Goal: Task Accomplishment & Management: Manage account settings

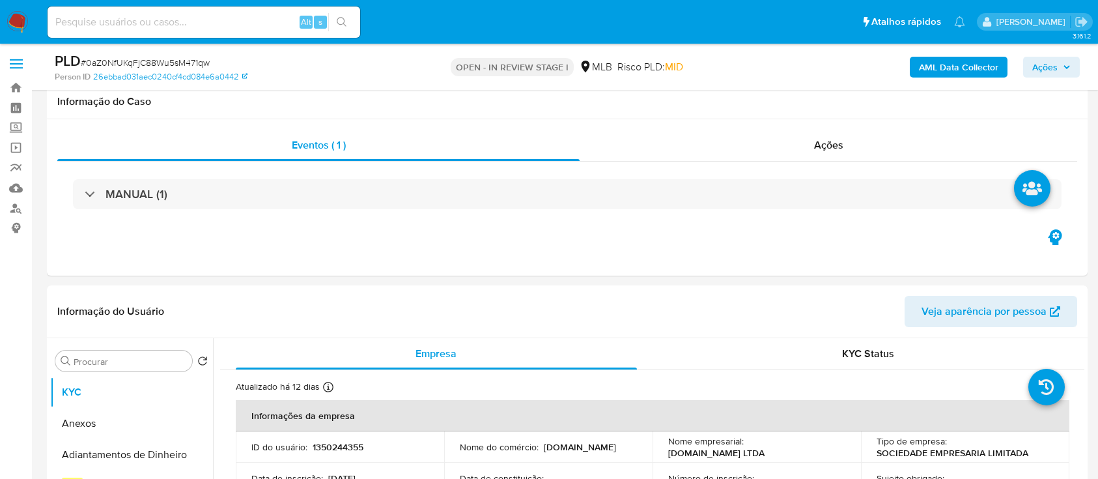
select select "10"
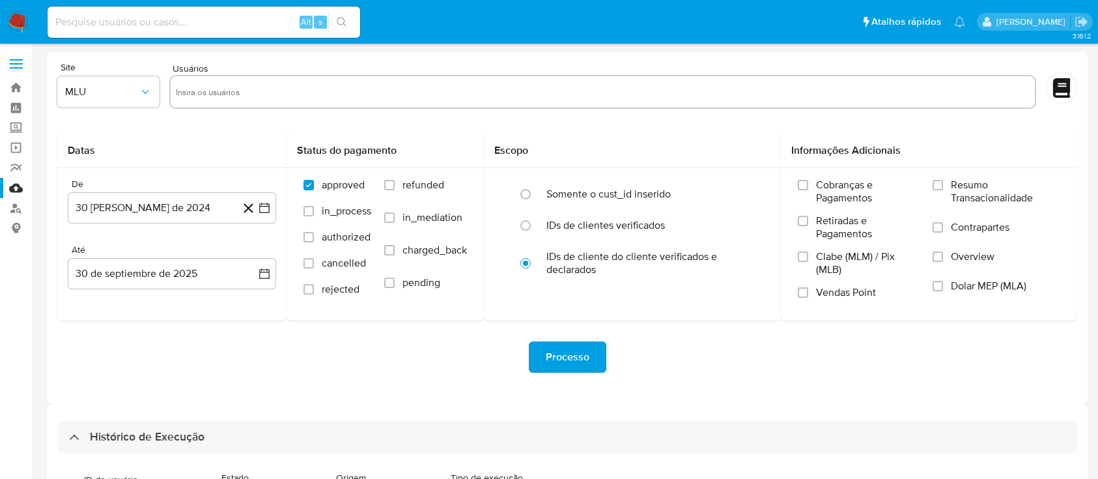
select select "100"
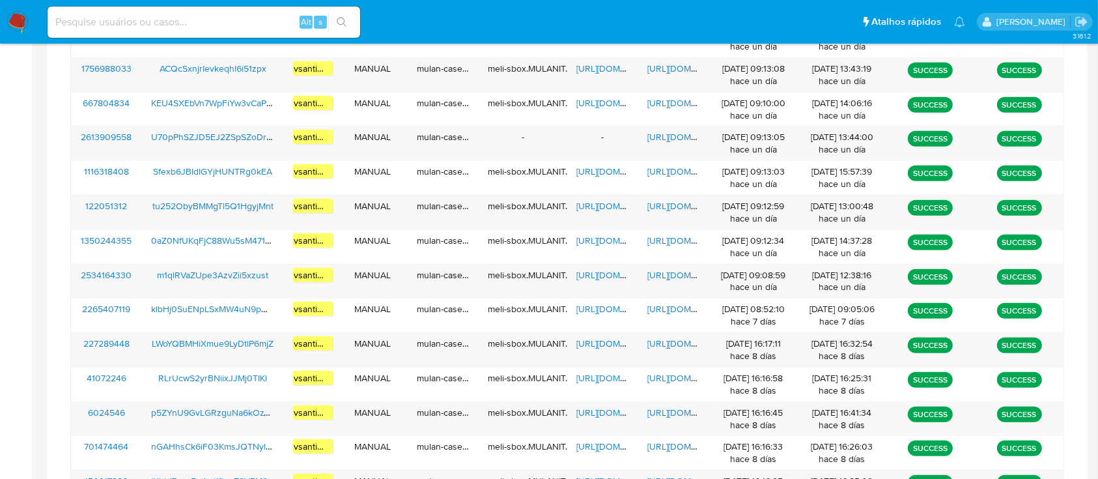
click at [0, 24] on nav "Pausado Ver notificaciones Alt s Atalhos rápidos Presiona las siguientes teclas…" at bounding box center [549, 22] width 1098 height 44
click at [14, 25] on img at bounding box center [18, 22] width 22 height 22
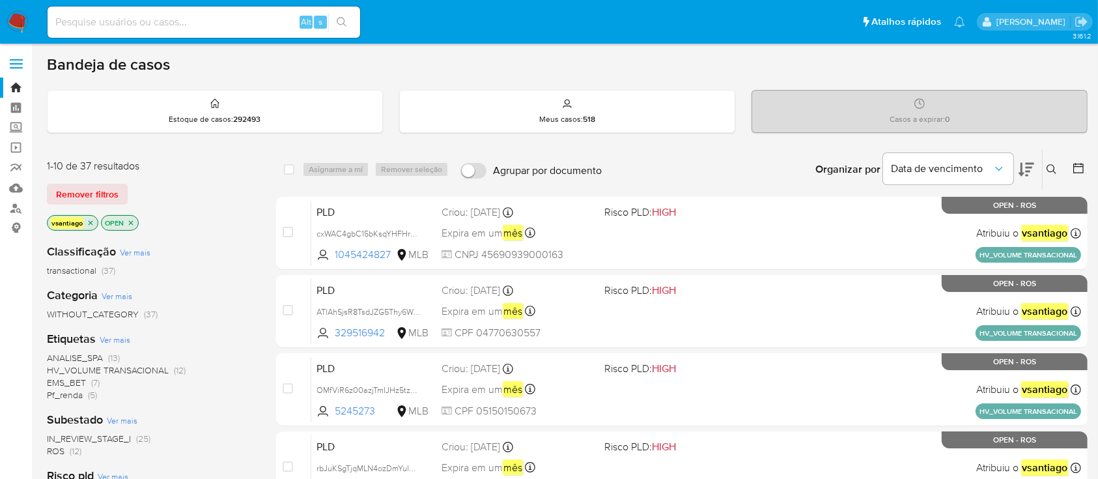
scroll to position [173, 0]
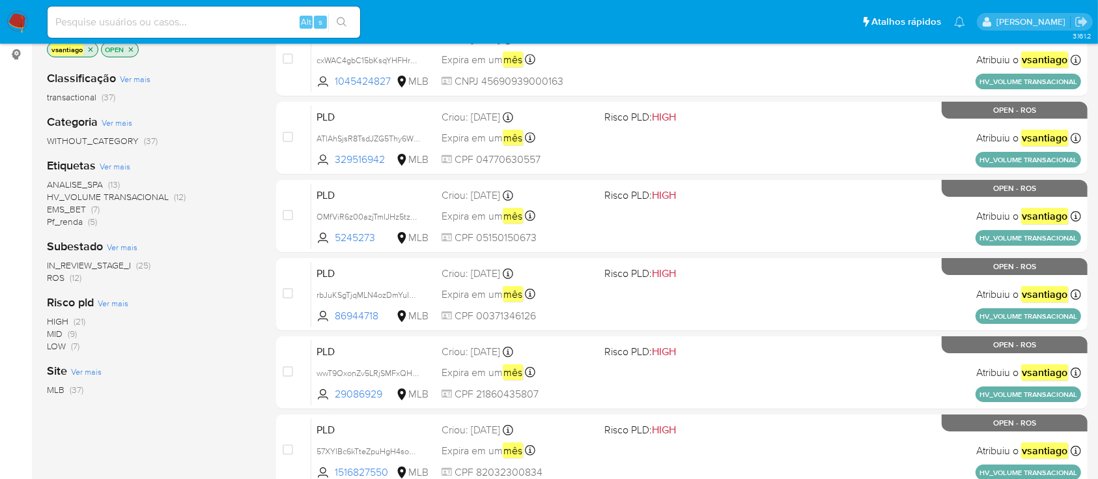
click at [70, 277] on span "(12)" at bounding box center [76, 277] width 12 height 13
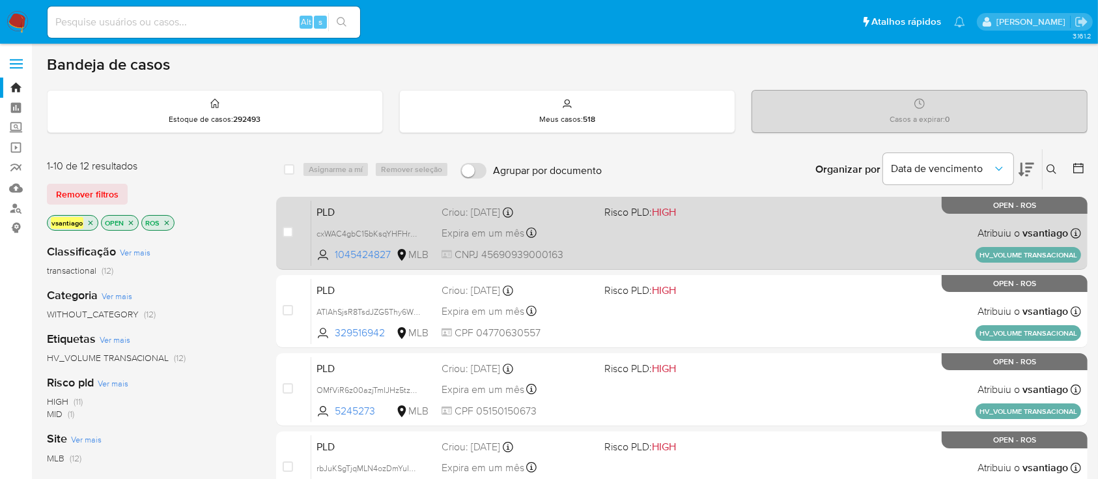
click at [721, 232] on span at bounding box center [680, 232] width 152 height 3
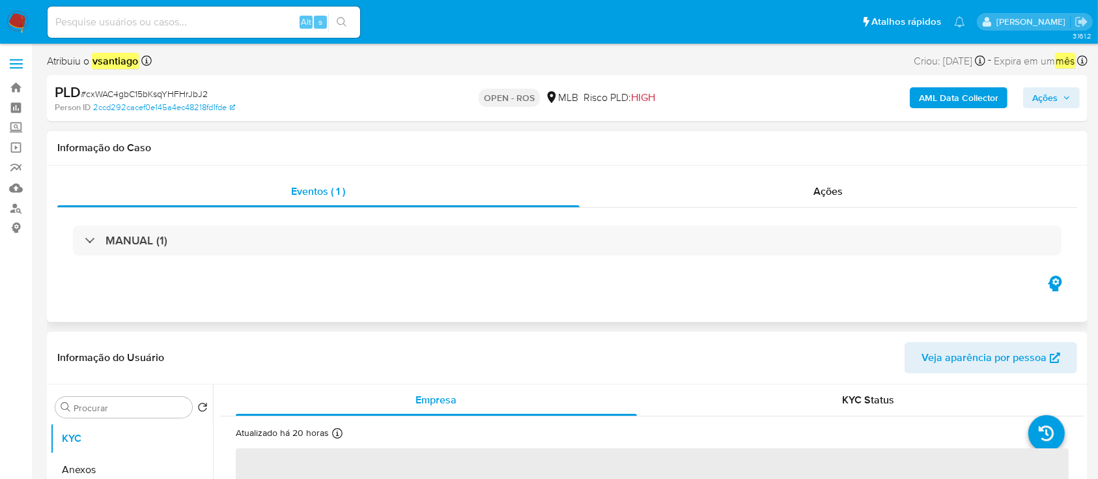
select select "10"
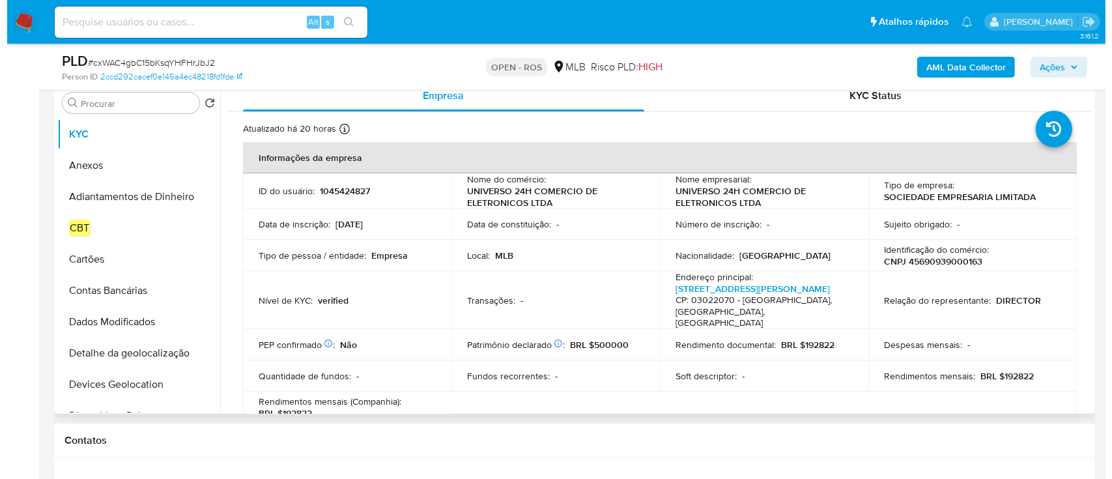
scroll to position [260, 0]
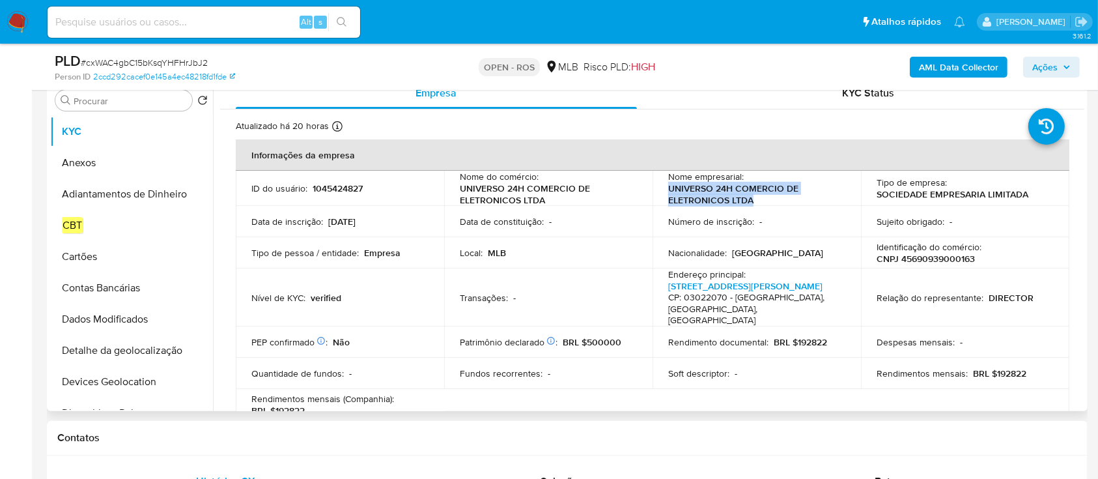
drag, startPoint x: 692, startPoint y: 193, endPoint x: 663, endPoint y: 190, distance: 29.5
click at [663, 190] on td "Nome empresarial : UNIVERSO 24H COMERCIO DE ELETRONICOS LTDA" at bounding box center [757, 188] width 208 height 35
click at [943, 258] on p "CNPJ 45690939000163" at bounding box center [926, 259] width 98 height 12
copy p "45690939000163"
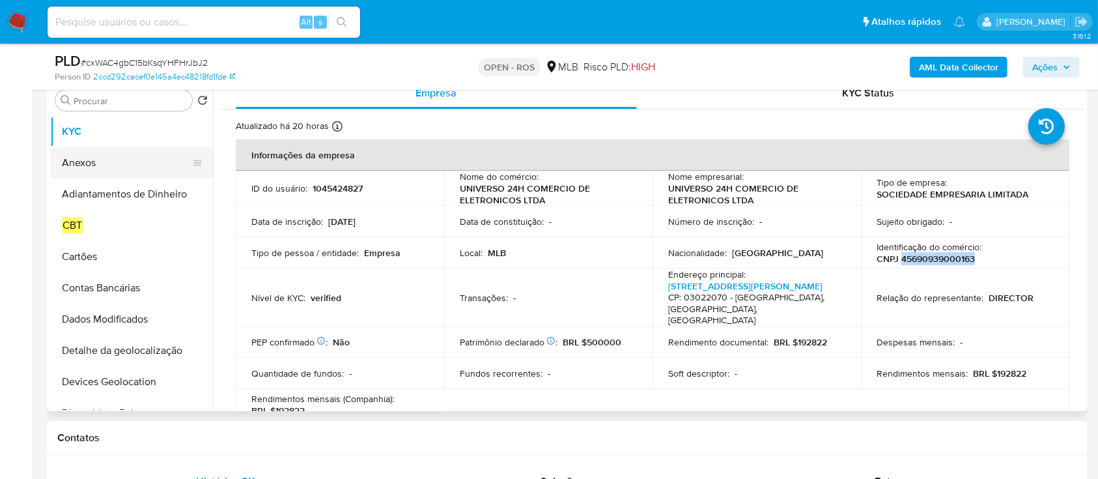
click at [89, 167] on button "Anexos" at bounding box center [126, 162] width 152 height 31
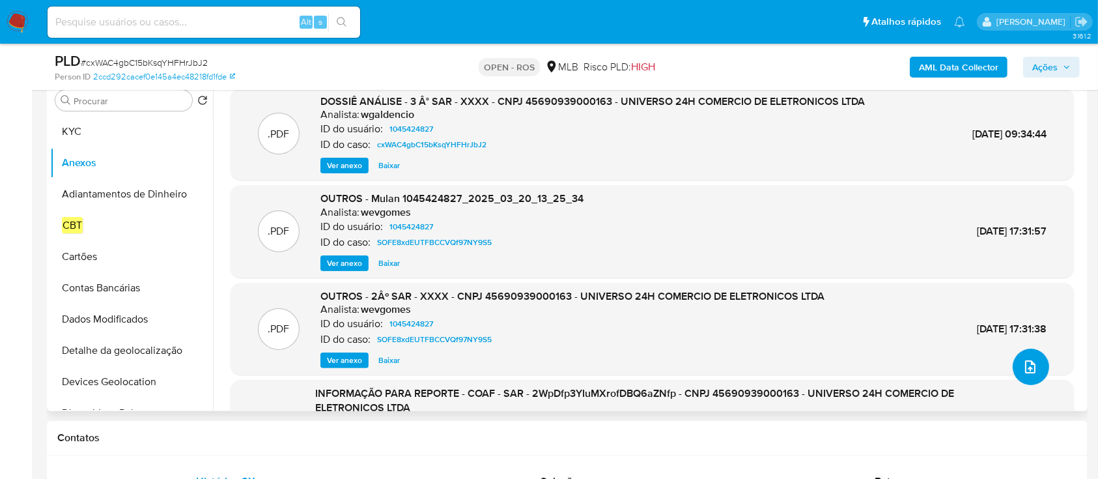
click at [1025, 364] on icon "upload-file" at bounding box center [1030, 366] width 10 height 13
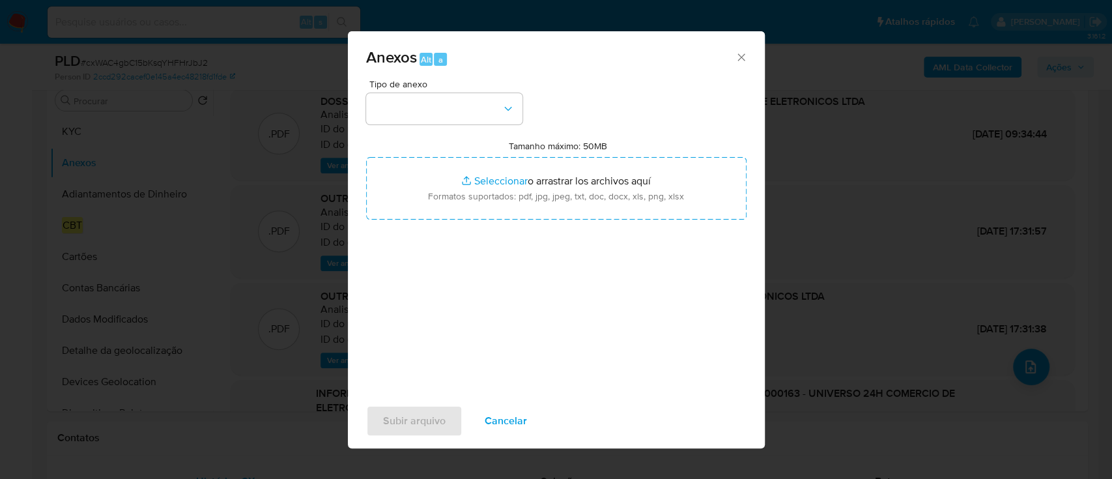
drag, startPoint x: 438, startPoint y: 74, endPoint x: 436, endPoint y: 92, distance: 18.3
click at [438, 81] on div "Anexos Alt a Tipo de anexo Tamanho máximo: 50MB Seleccionar archivos Selecciona…" at bounding box center [556, 239] width 417 height 417
click at [436, 98] on button "button" at bounding box center [444, 108] width 156 height 31
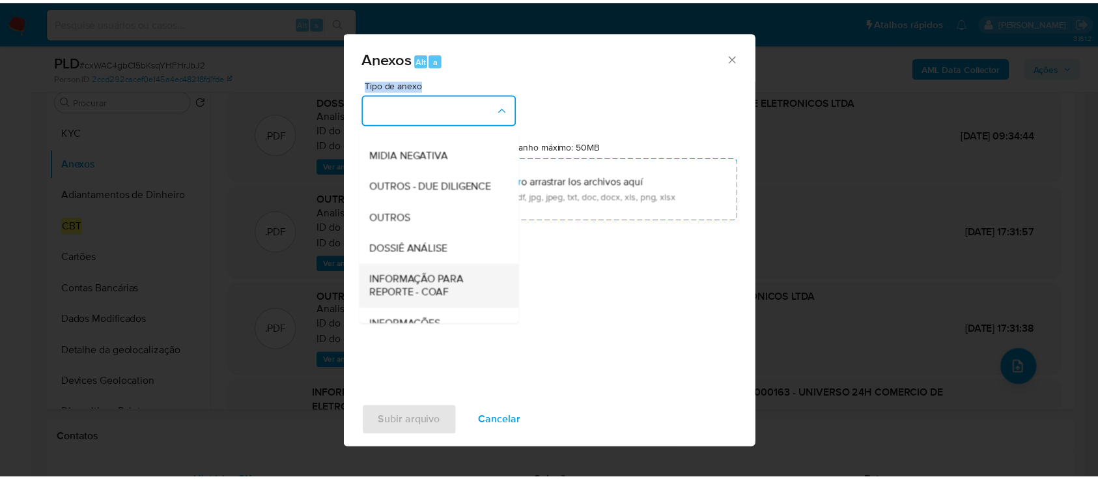
scroll to position [200, 0]
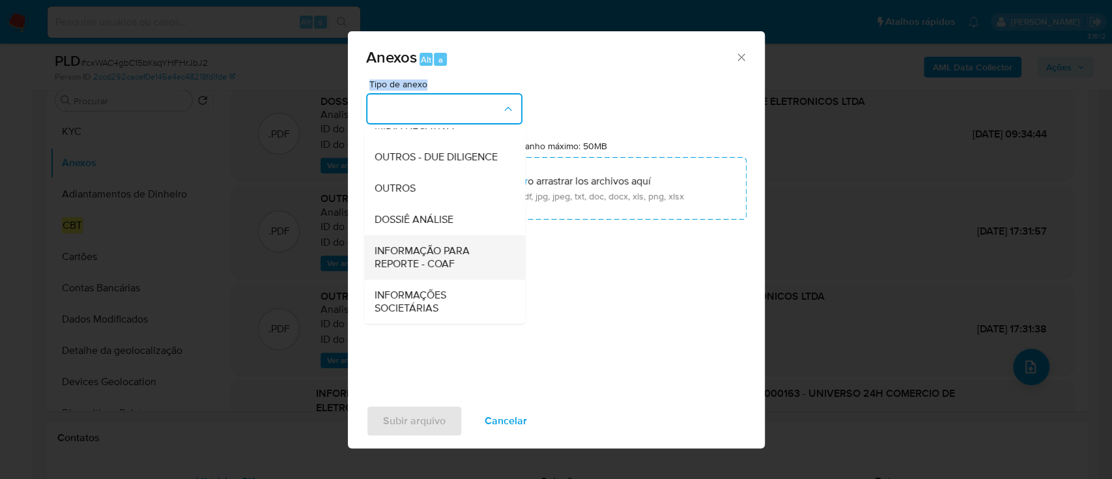
click at [429, 264] on span "INFORMAÇÃO PARA REPORTE - COAF" at bounding box center [440, 257] width 133 height 26
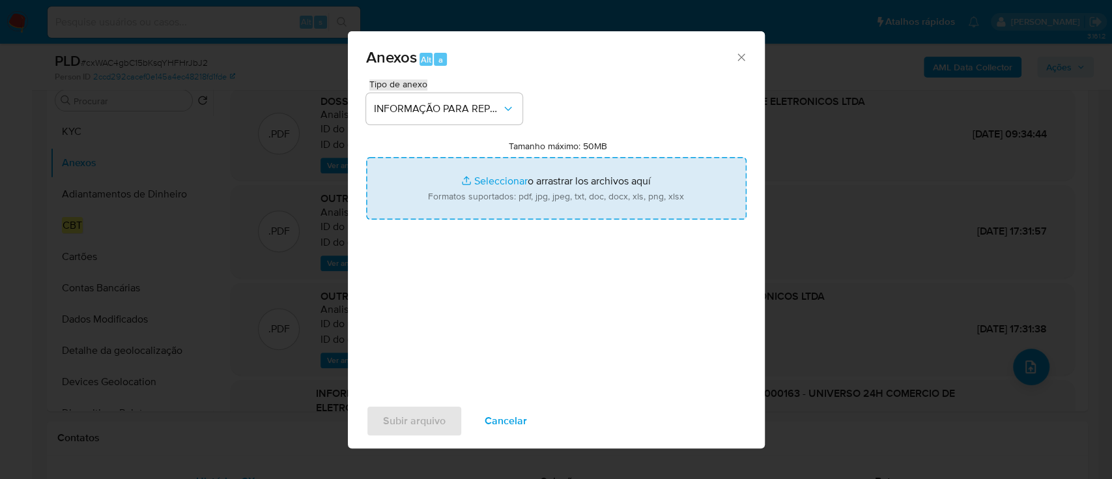
type input "C:\fakepath\3 ° SAR - cxWAC4gbC15bKsqYHFHrJbJ2 - CNPJ 45690939000163 - UNIVERSO…"
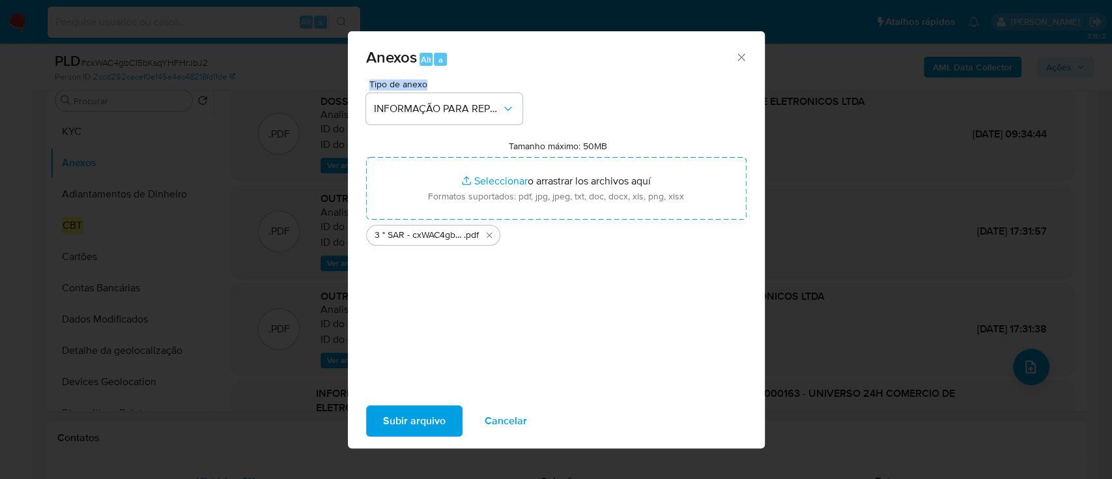
click at [417, 421] on span "Subir arquivo" at bounding box center [414, 420] width 63 height 29
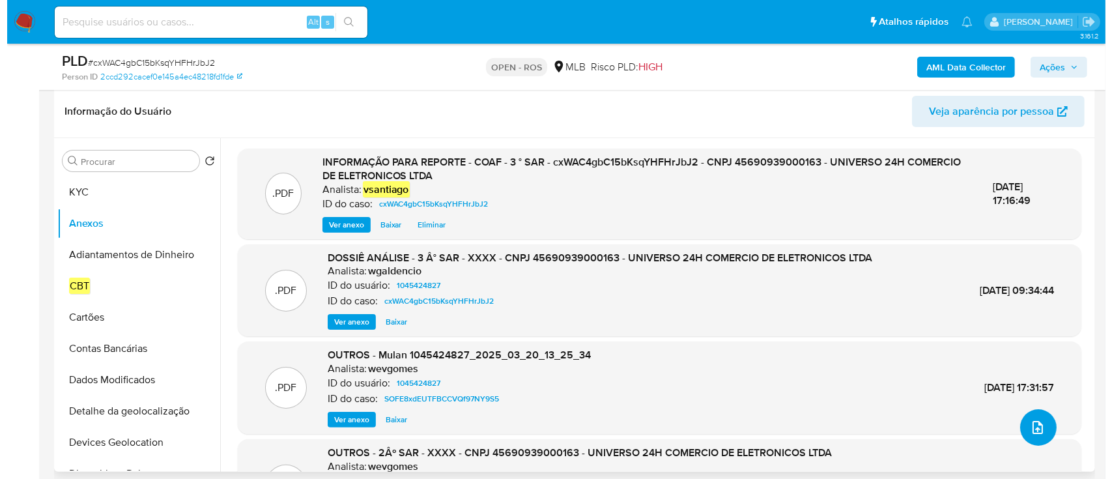
scroll to position [173, 0]
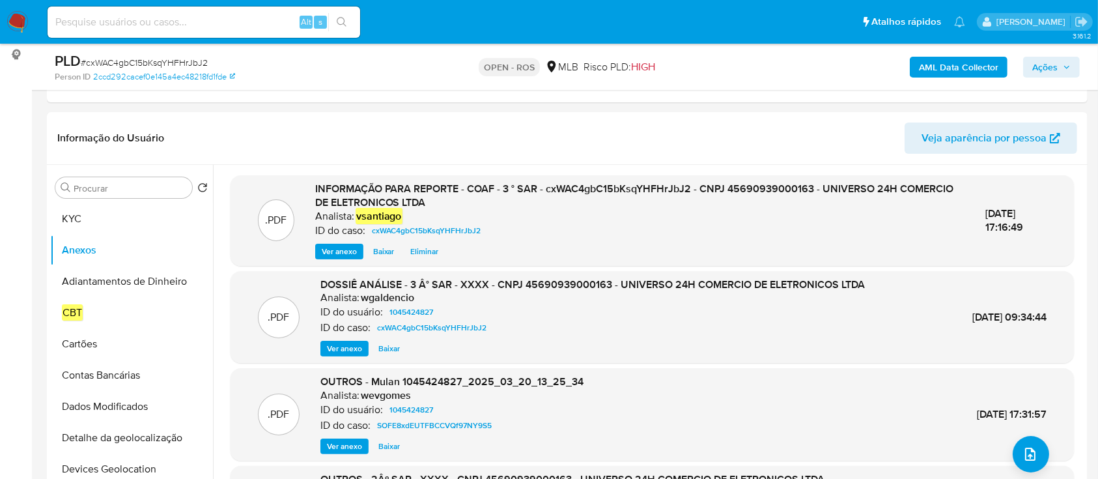
click at [1061, 65] on span "Ações" at bounding box center [1051, 67] width 38 height 18
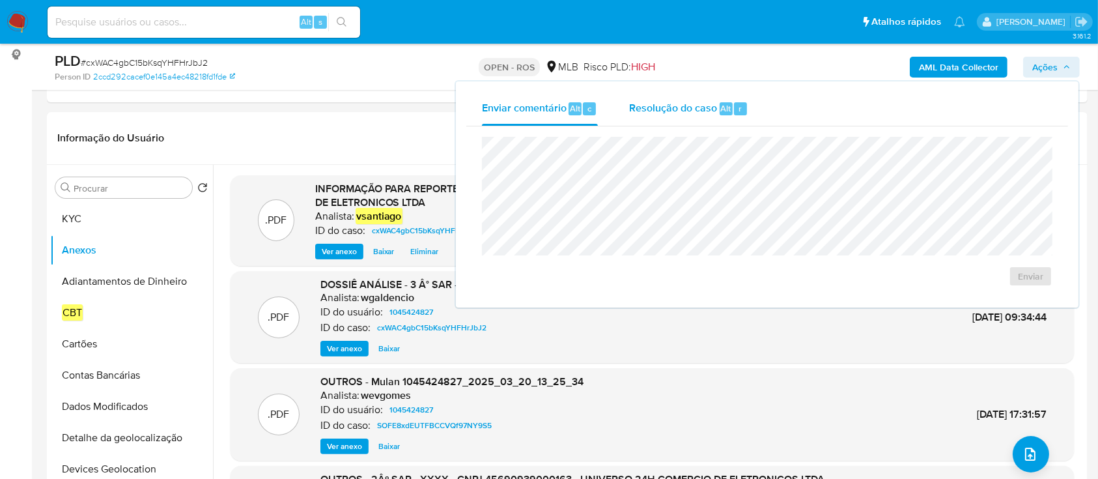
drag, startPoint x: 666, startPoint y: 111, endPoint x: 671, endPoint y: 133, distance: 22.9
click at [666, 111] on span "Resolução do caso" at bounding box center [673, 107] width 88 height 15
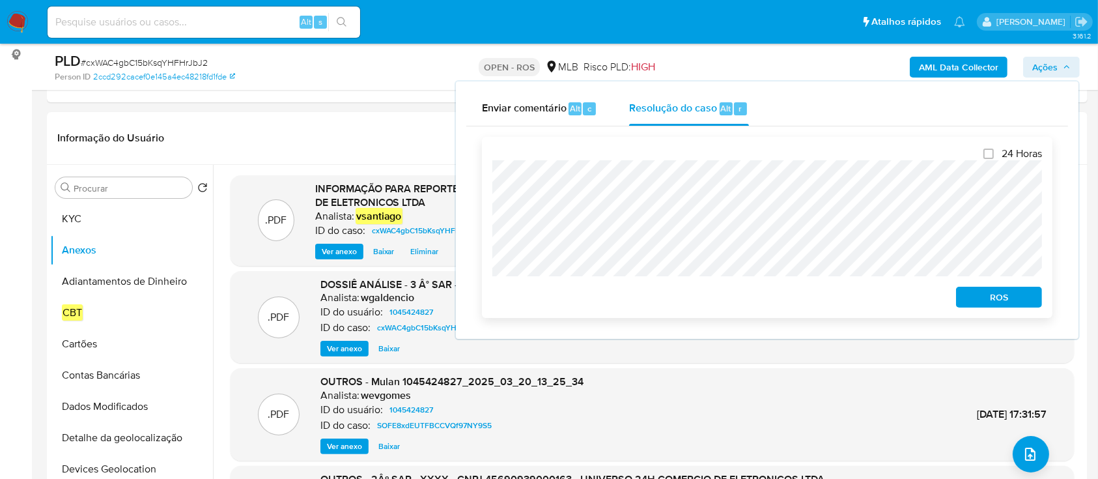
click at [1004, 299] on span "ROS" at bounding box center [999, 297] width 68 height 18
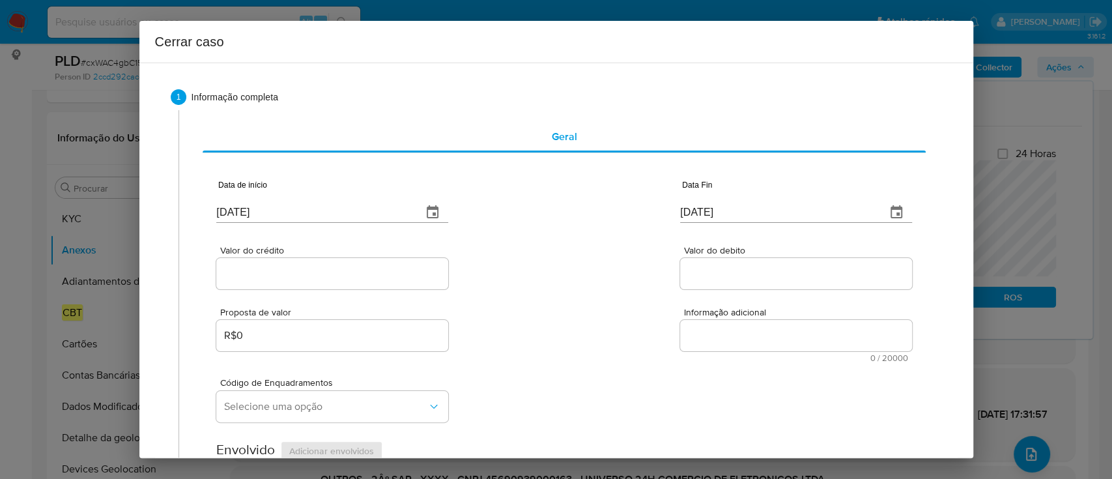
click at [249, 206] on input "[DATE]" at bounding box center [313, 212] width 195 height 21
paste input "01/08"
type input "[DATE]"
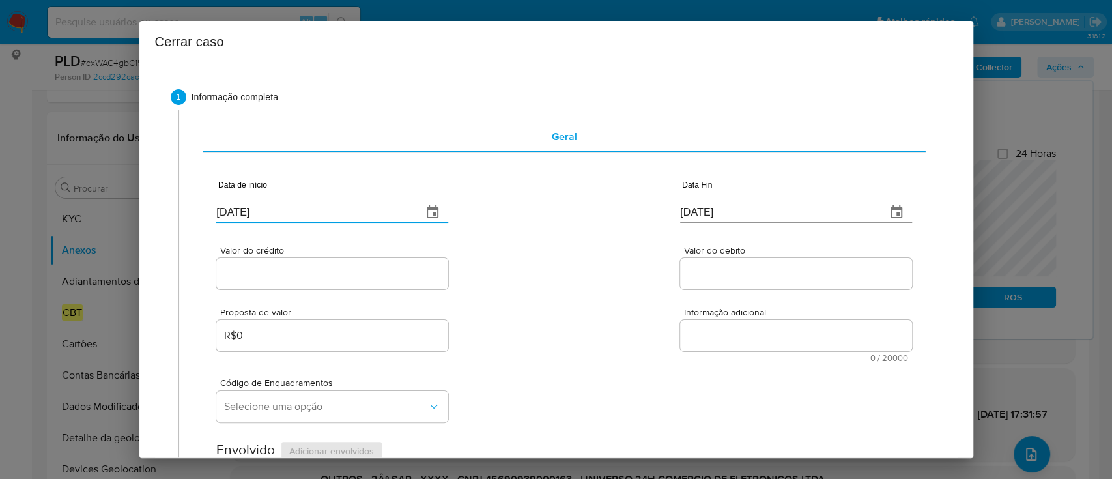
click at [495, 260] on div "Valor do crédito Valor do debito" at bounding box center [563, 261] width 695 height 62
click at [699, 218] on input "[DATE]" at bounding box center [777, 212] width 195 height 21
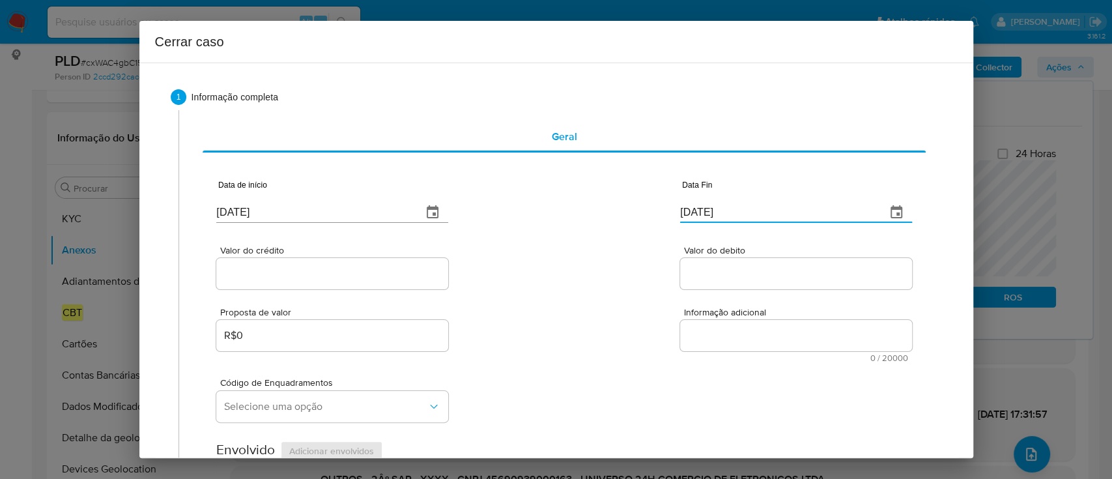
click at [699, 218] on input "[DATE]" at bounding box center [777, 212] width 195 height 21
paste input "24"
click at [699, 218] on input "[DATE]" at bounding box center [777, 212] width 195 height 21
type input "[DATE]"
click at [628, 242] on div "Valor do crédito Valor do debito" at bounding box center [563, 261] width 695 height 62
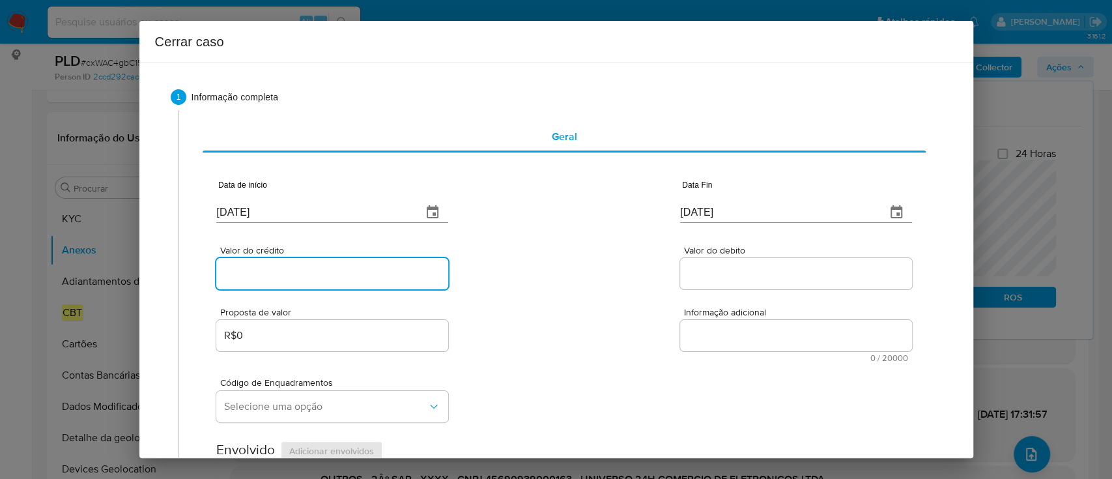
drag, startPoint x: 336, startPoint y: 275, endPoint x: 486, endPoint y: 264, distance: 150.9
click at [336, 275] on input "Valor do crédito" at bounding box center [332, 273] width 232 height 17
paste input "R$3.471.776"
type input "R$3.471.776"
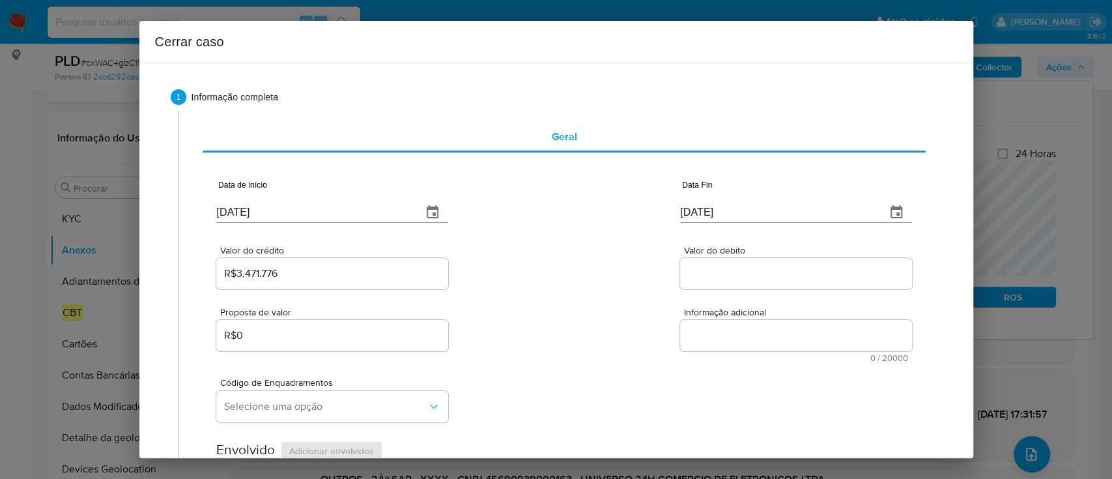
click at [490, 264] on div "Valor do crédito R$3.471.776 Valor do debito" at bounding box center [563, 261] width 695 height 62
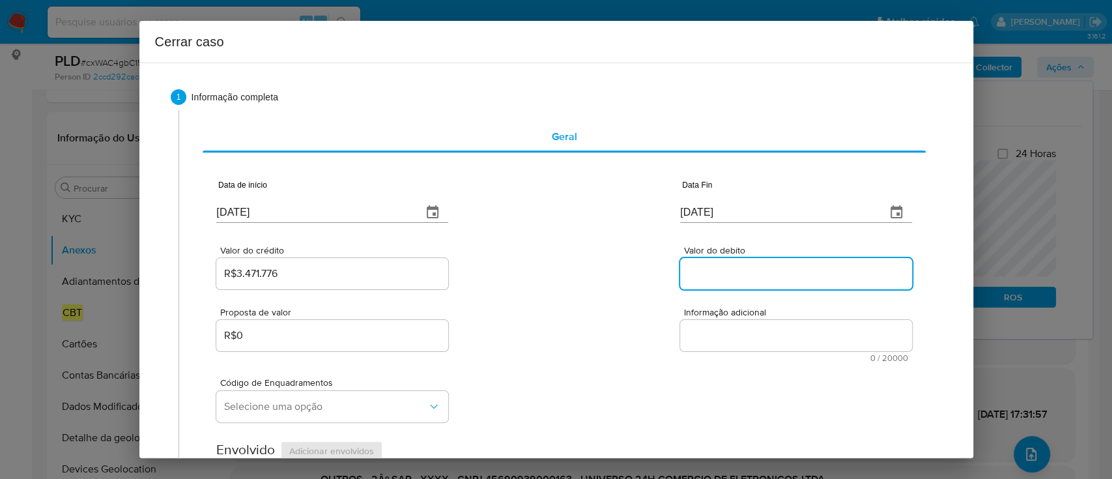
drag, startPoint x: 787, startPoint y: 271, endPoint x: 662, endPoint y: 273, distance: 125.0
click at [787, 271] on input "Valor do debito" at bounding box center [796, 273] width 232 height 17
paste input "R$2.697.090"
type input "R$2.697.090"
drag, startPoint x: 628, startPoint y: 273, endPoint x: 616, endPoint y: 270, distance: 12.0
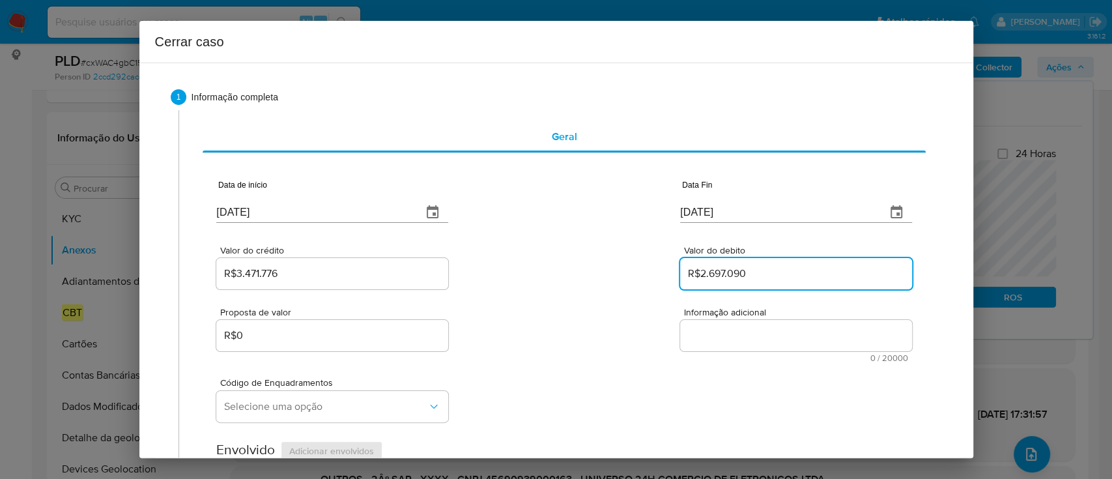
click at [621, 272] on div "Valor do crédito R$3.471.776 Valor do debito R$2.697.090" at bounding box center [563, 261] width 695 height 62
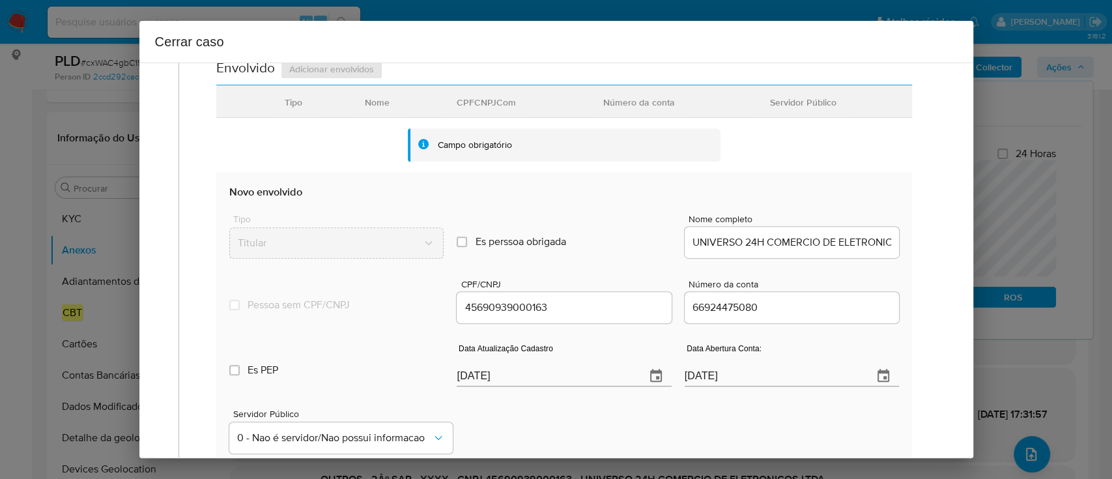
scroll to position [434, 0]
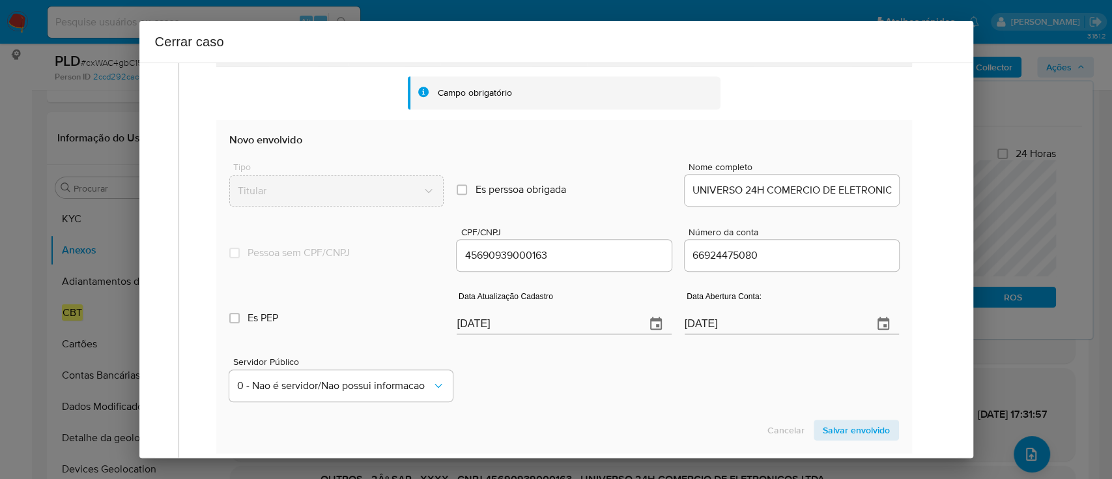
click at [486, 323] on input "[DATE]" at bounding box center [545, 323] width 178 height 21
paste input "22"
type input "22/09/2025"
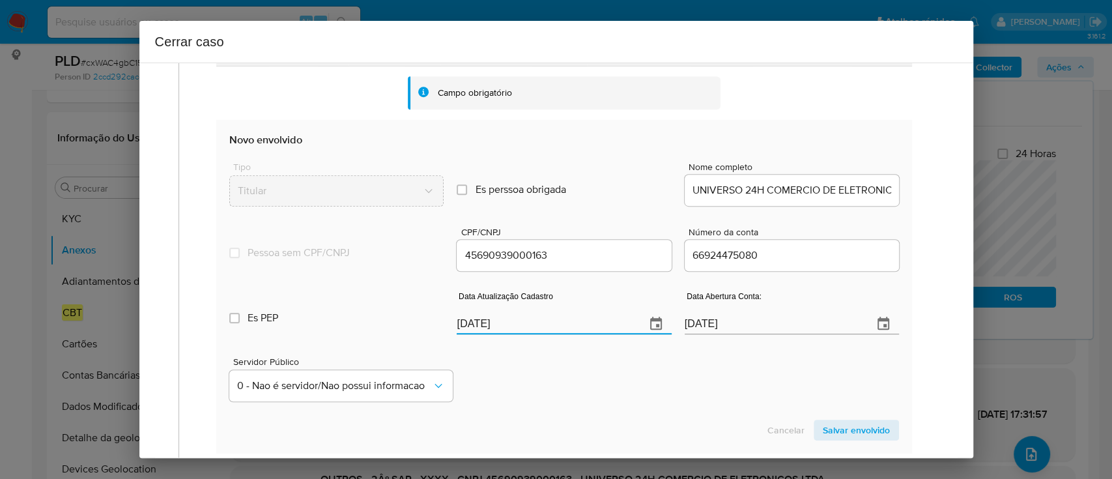
click at [535, 363] on div "Servidor Público 0 - Nao é servidor/[PERSON_NAME] possui informacao" at bounding box center [563, 373] width 669 height 65
click at [860, 427] on span "Salvar envolvido" at bounding box center [855, 430] width 67 height 18
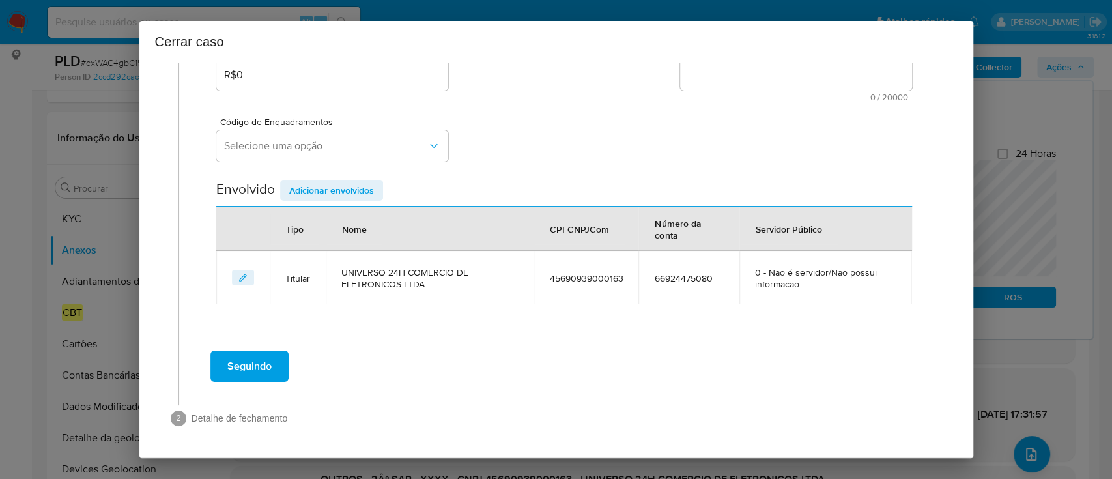
scroll to position [260, 0]
click at [393, 144] on span "Selecione uma opção" at bounding box center [325, 146] width 203 height 13
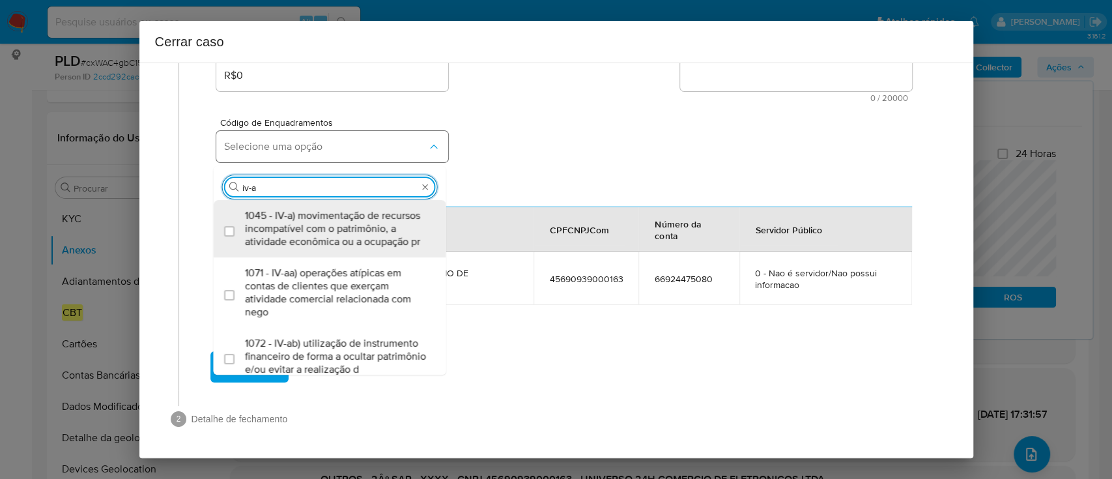
type input "iv-ac"
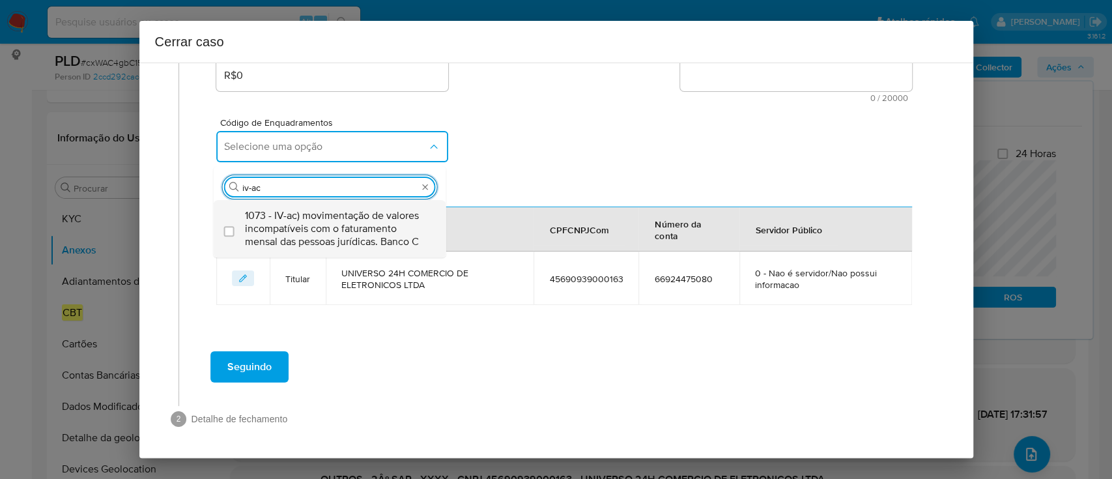
click at [345, 227] on span "1073 - IV-ac) movimentação de valores incompatíveis com o faturamento mensal da…" at bounding box center [336, 228] width 183 height 39
checkbox input "true"
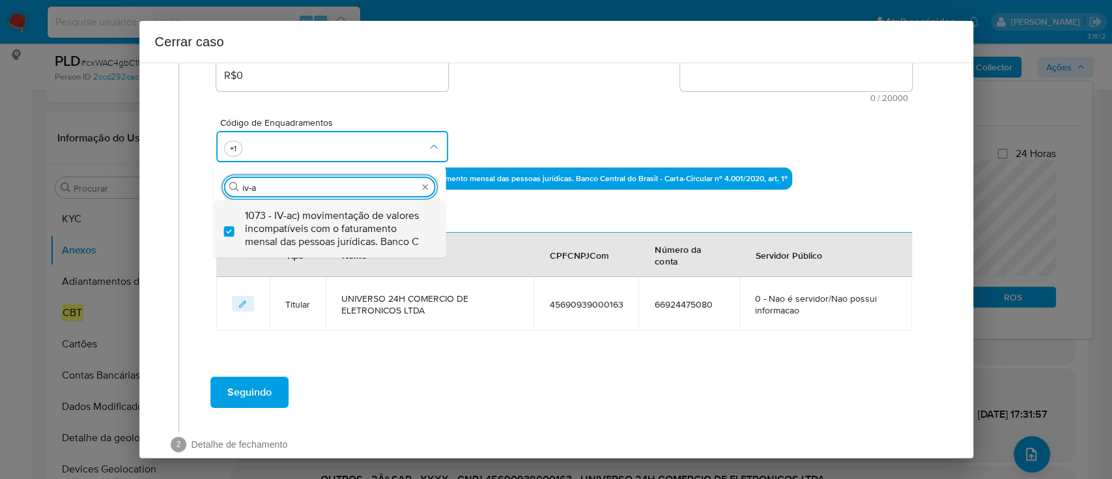
scroll to position [0, 0]
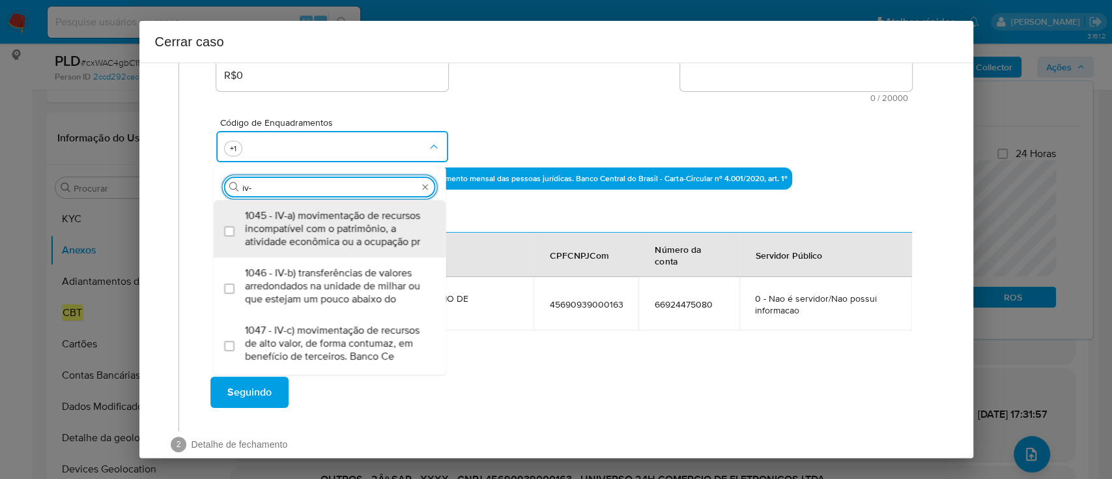
type input "iv-c"
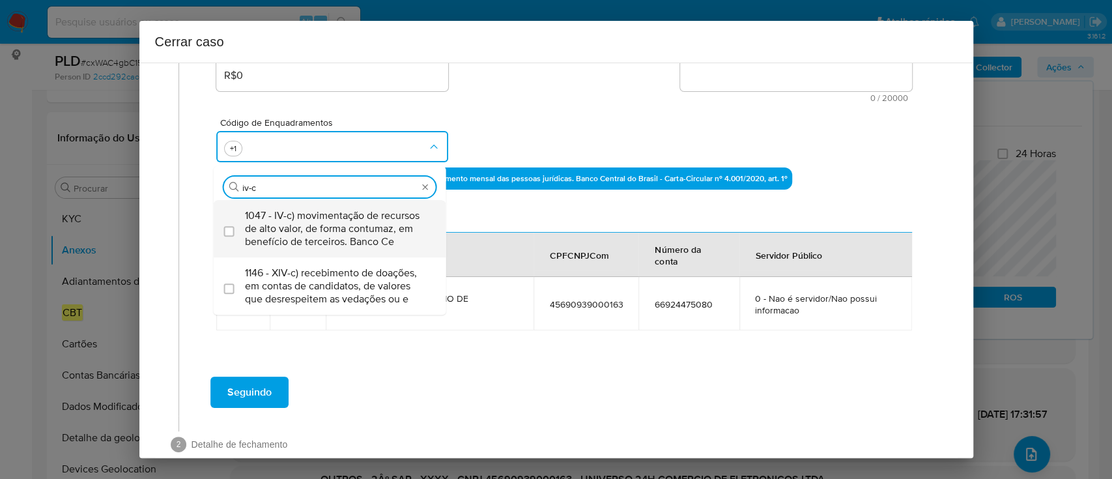
click at [339, 221] on span "1047 - IV-c) movimentação de recursos de alto valor, de forma contumaz, em bene…" at bounding box center [336, 228] width 183 height 39
checkbox input "true"
click at [487, 139] on div "Código de Enquadramentos Procurar 1047 - IV-c) movimentação de recursos de alto…" at bounding box center [563, 134] width 695 height 65
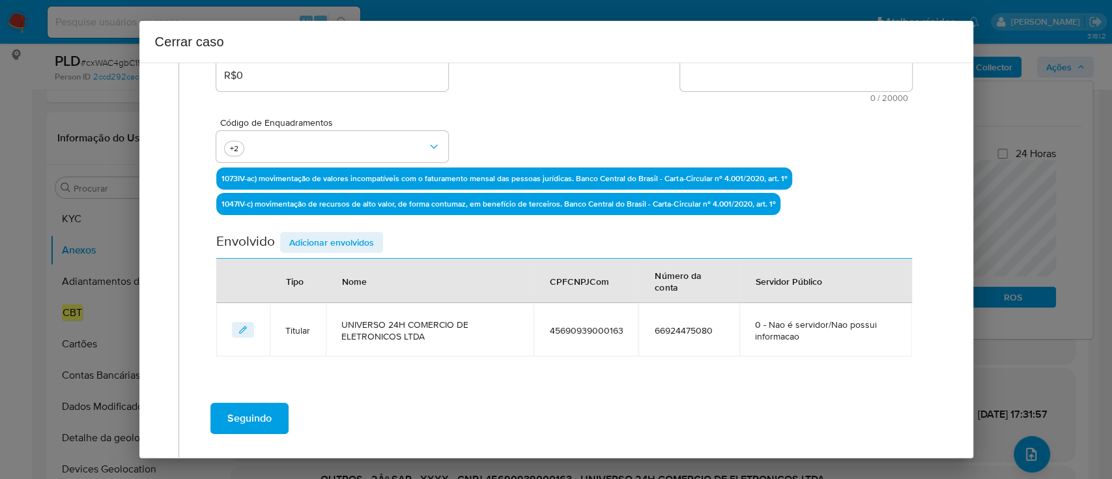
click at [796, 84] on textarea "Informação adicional" at bounding box center [796, 75] width 232 height 31
paste textarea "UNIVERSO 24H COMERCIO DE ELETRONICOS LTDA, constituída em 17/03/2022, CNPJ 4569…"
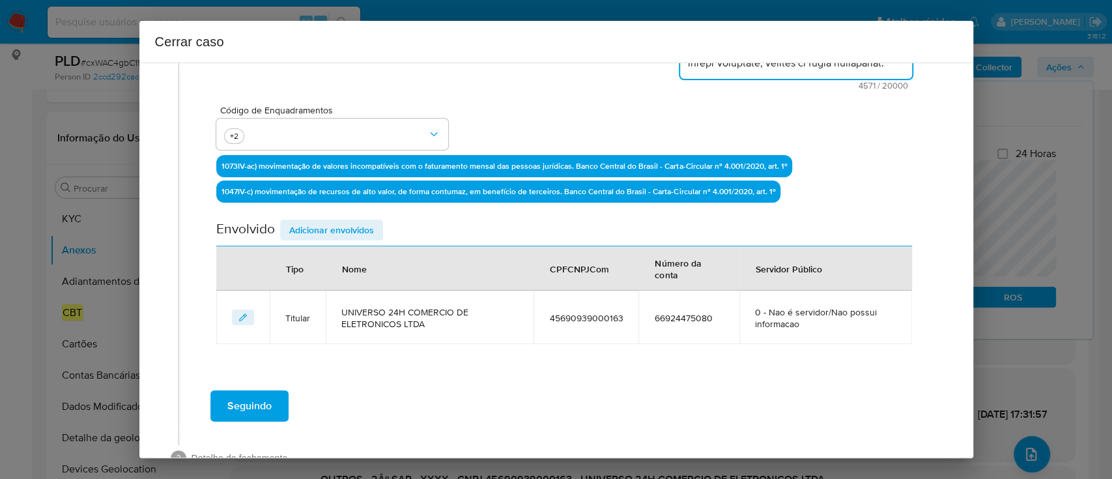
scroll to position [371, 0]
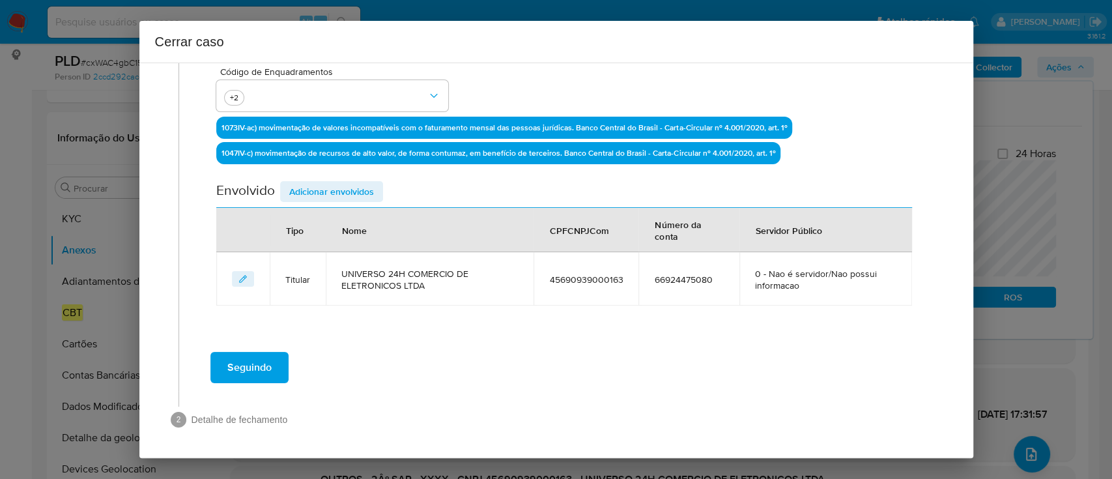
type textarea "UNIVERSO 24H COMERCIO DE ELETRONICOS LTDA, constituída em 17/03/2022, CNPJ 4569…"
click at [359, 196] on span "Adicionar envolvidos" at bounding box center [331, 191] width 85 height 18
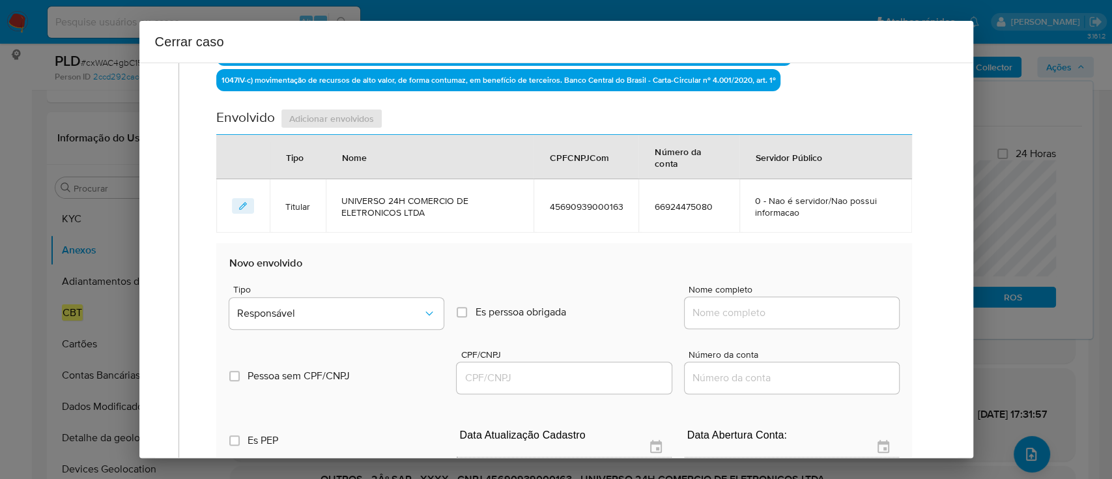
scroll to position [544, 0]
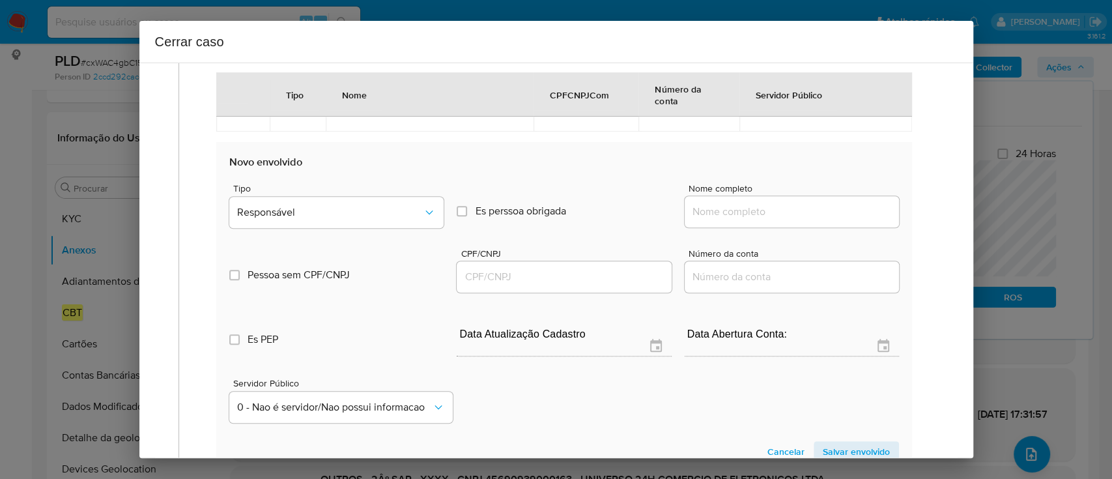
click at [774, 211] on input "Nome completo" at bounding box center [791, 211] width 214 height 17
paste input "Joed Comercio De Eletronicos Ltda, 54603722000160"
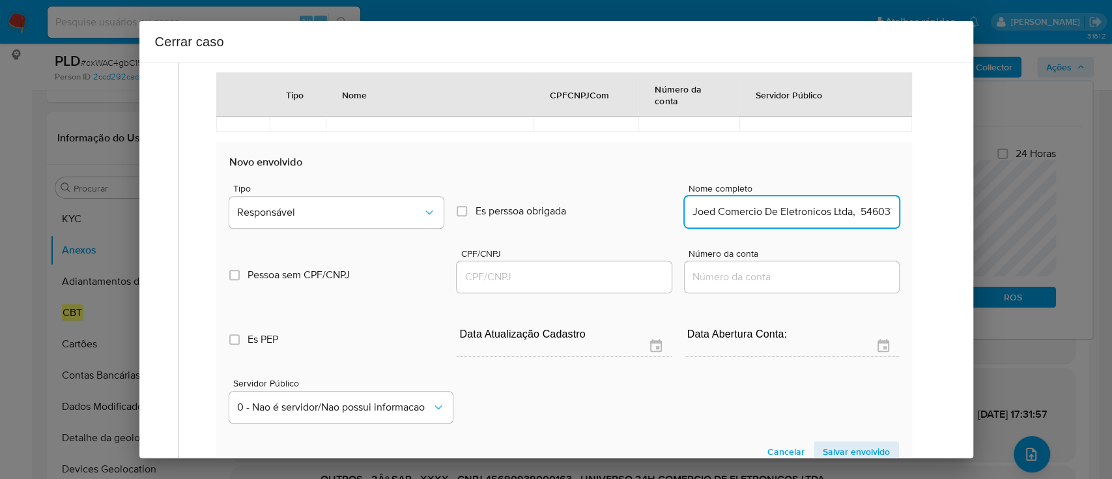
scroll to position [0, 57]
click at [858, 214] on input "Joed Comercio De Eletronicos Ltda, 54603722000160" at bounding box center [791, 211] width 214 height 17
type input "Joed Comercio De Eletronicos Ltda,"
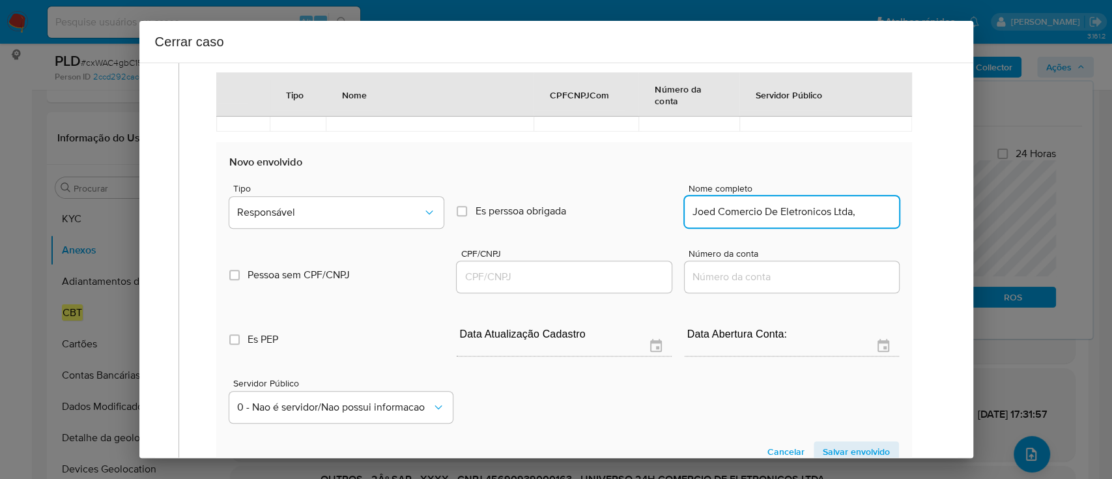
click at [625, 285] on div at bounding box center [563, 276] width 214 height 31
drag, startPoint x: 597, startPoint y: 273, endPoint x: 662, endPoint y: 269, distance: 65.2
click at [597, 273] on input "CPF/CNPJ" at bounding box center [563, 276] width 214 height 17
paste input "54603722000160"
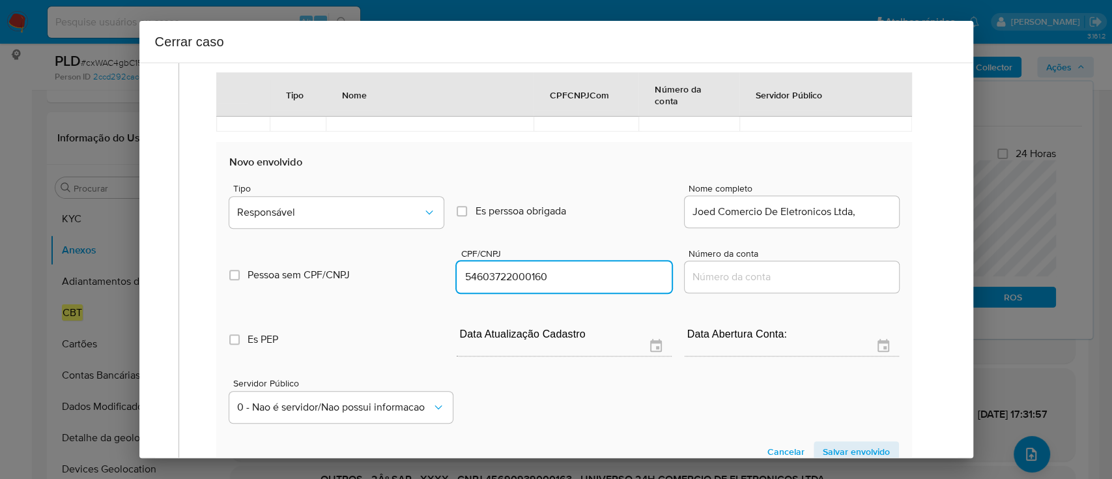
type input "54603722000160"
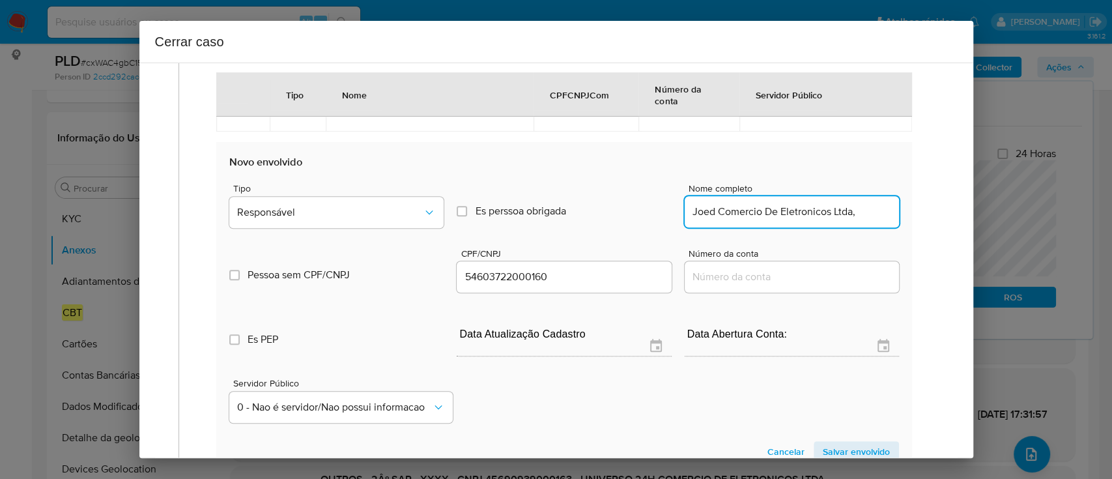
click at [873, 210] on input "Joed Comercio De Eletronicos Ltda," at bounding box center [791, 211] width 214 height 17
type input "Joed Comercio De Eletronicos Ltda"
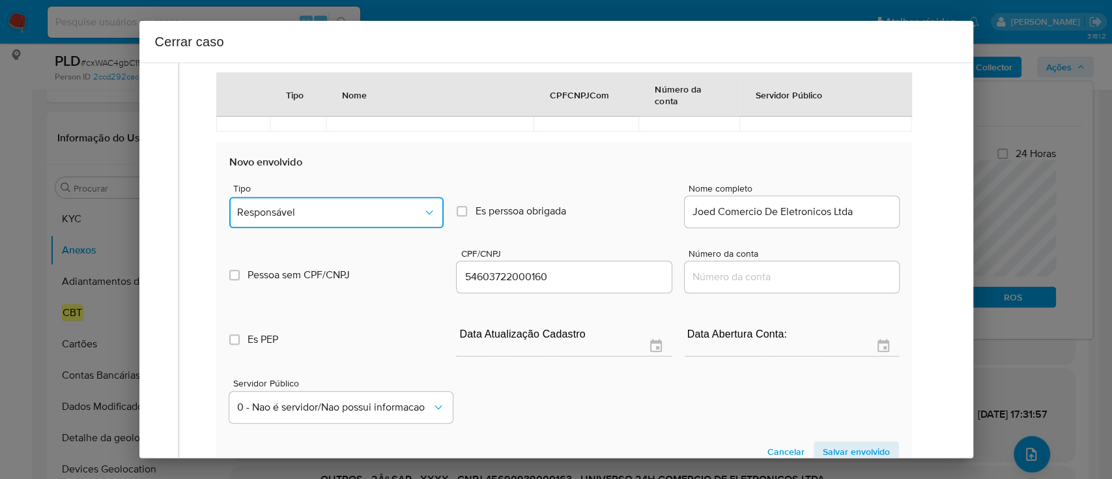
click at [336, 210] on span "Responsável" at bounding box center [330, 212] width 186 height 13
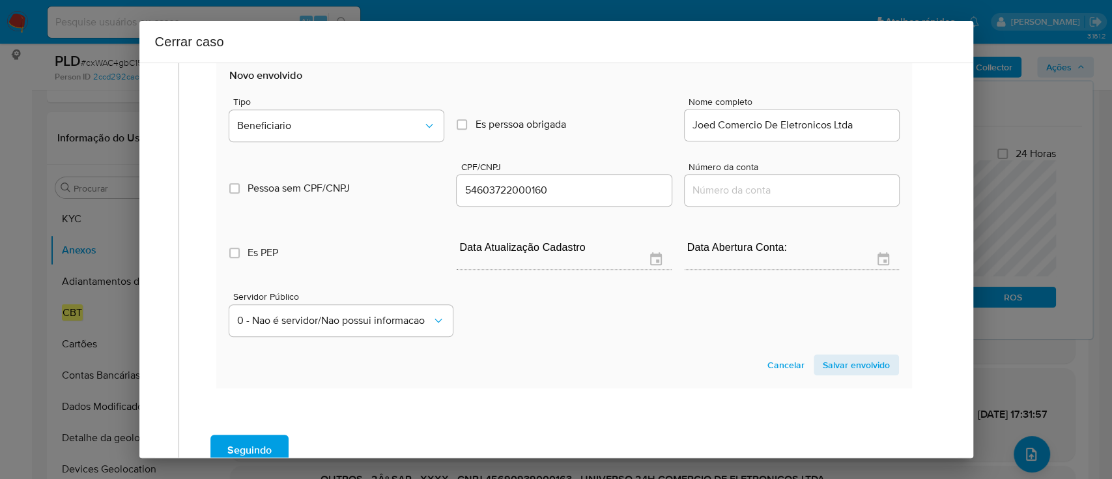
click at [849, 356] on span "Salvar envolvido" at bounding box center [855, 365] width 67 height 18
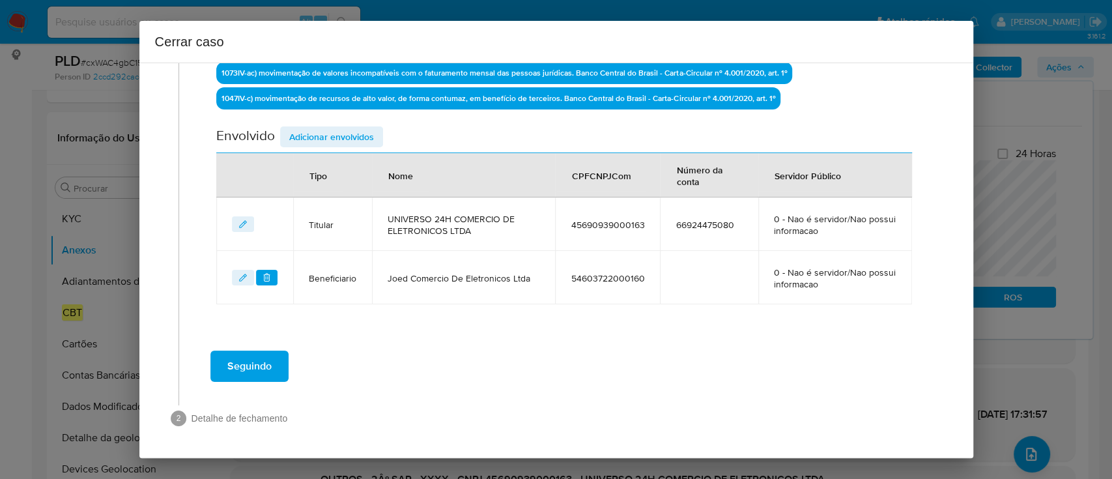
scroll to position [424, 0]
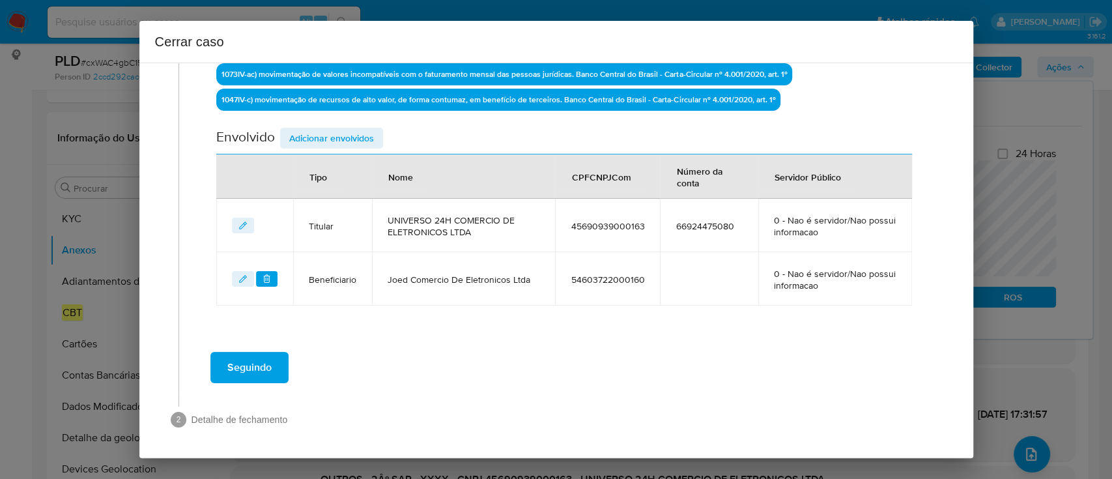
click at [348, 138] on span "Adicionar envolvidos" at bounding box center [331, 138] width 85 height 18
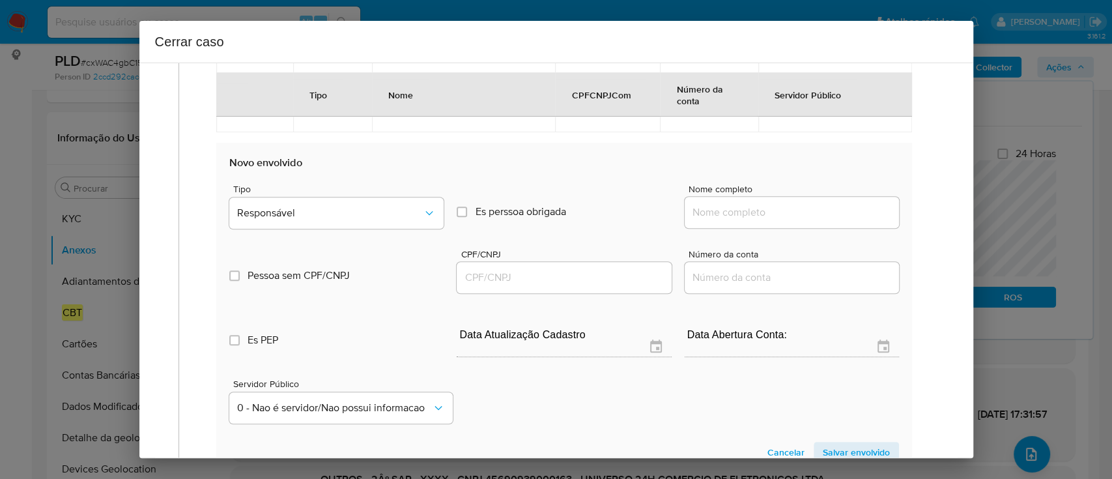
scroll to position [598, 0]
drag, startPoint x: 764, startPoint y: 222, endPoint x: 784, endPoint y: 216, distance: 21.0
click at [765, 221] on div at bounding box center [791, 211] width 214 height 31
drag, startPoint x: 787, startPoint y: 215, endPoint x: 810, endPoint y: 215, distance: 22.8
click at [787, 215] on input "Nome completo" at bounding box center [791, 211] width 214 height 17
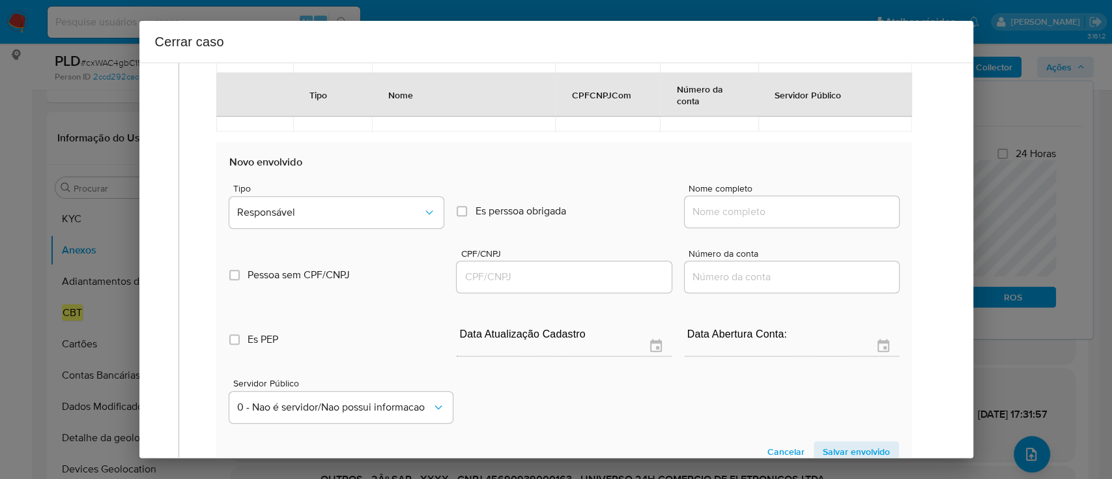
paste input "Carval Pay Ltda, 62140253000118"
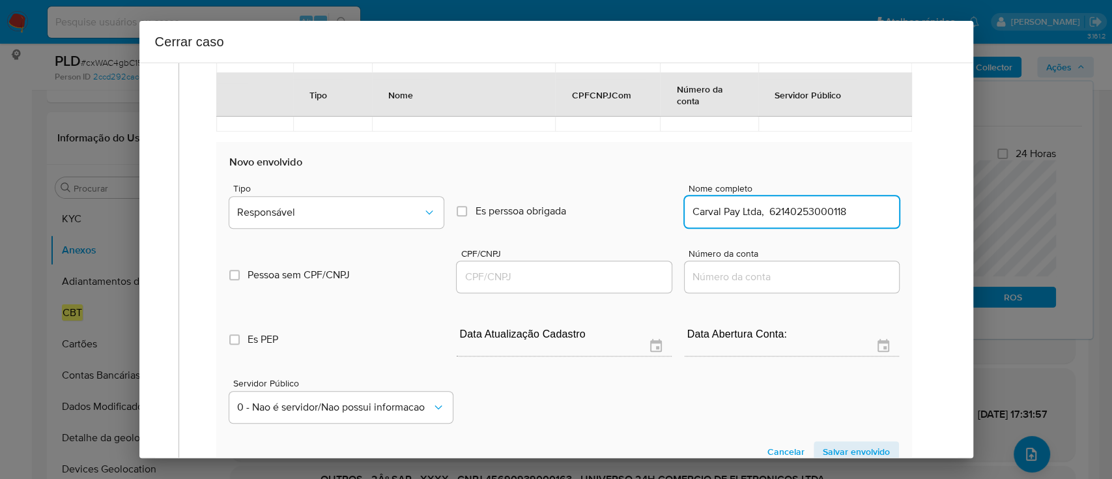
click at [828, 214] on input "Carval Pay Ltda, 62140253000118" at bounding box center [791, 211] width 214 height 17
type input "Carval Pay Ltda,"
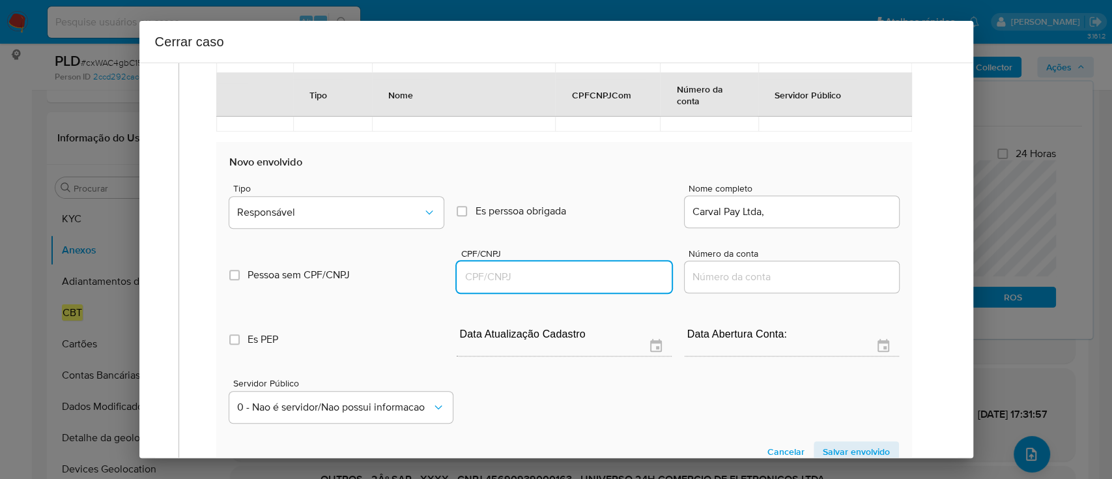
click at [594, 281] on input "CPF/CNPJ" at bounding box center [563, 276] width 214 height 17
paste input "62140253000118"
type input "62140253000118"
click at [795, 210] on input "Carval Pay Ltda," at bounding box center [791, 211] width 214 height 17
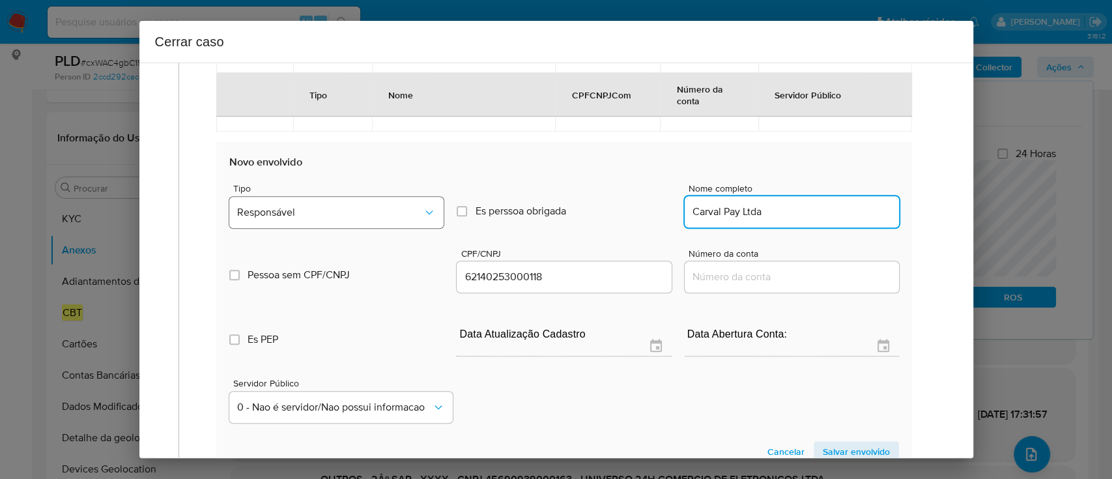
type input "Carval Pay Ltda"
click at [416, 214] on span "Responsável" at bounding box center [330, 212] width 186 height 13
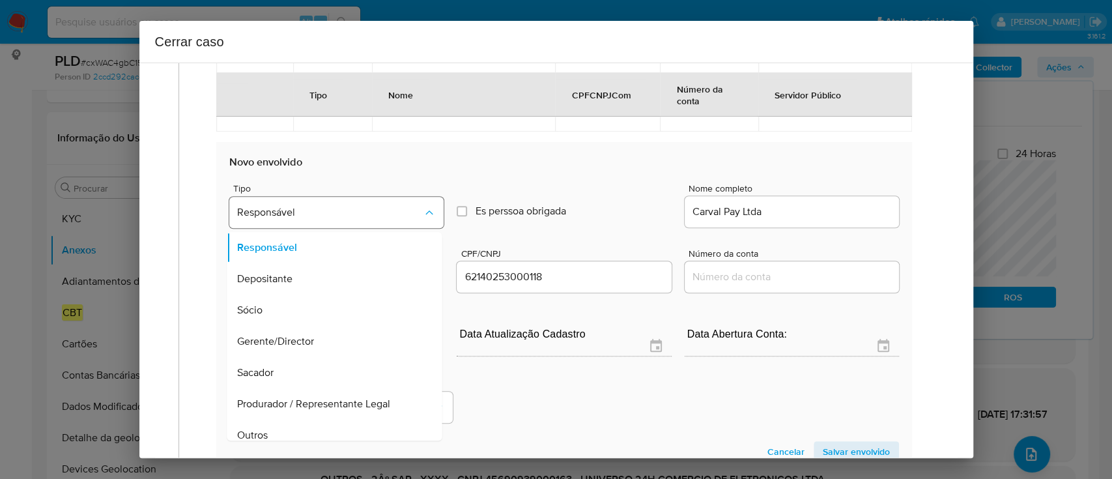
scroll to position [42, 0]
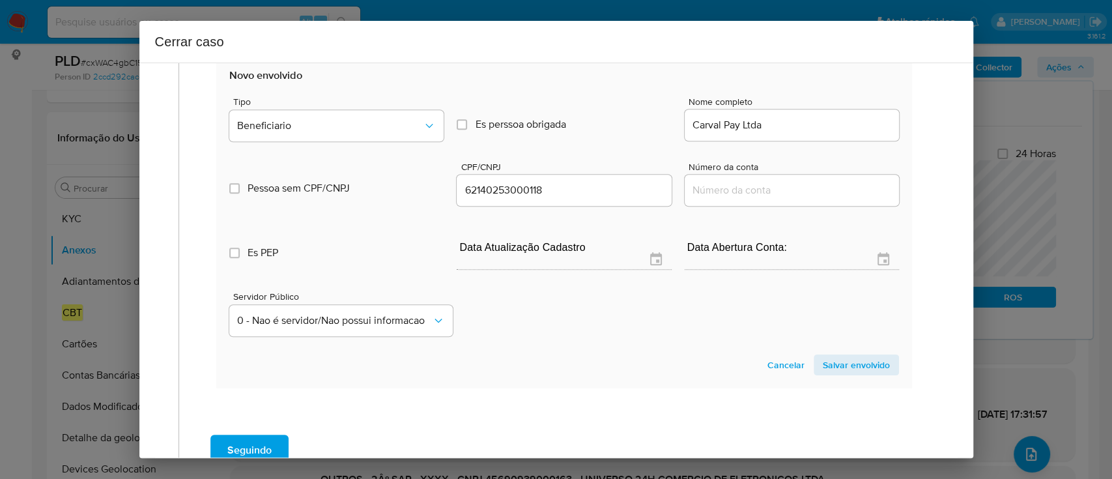
click at [843, 359] on span "Salvar envolvido" at bounding box center [855, 365] width 67 height 18
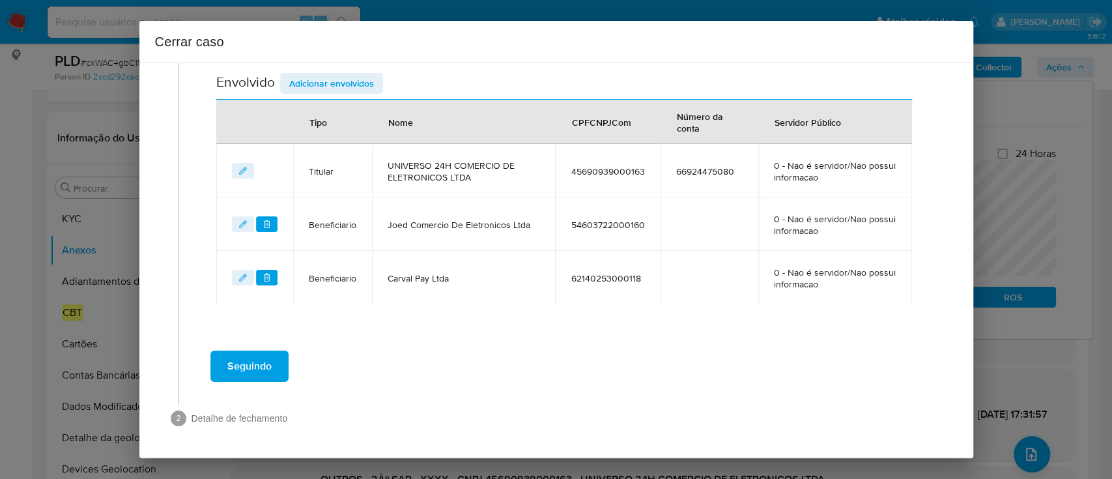
scroll to position [477, 0]
click at [339, 77] on span "Adicionar envolvidos" at bounding box center [331, 85] width 85 height 18
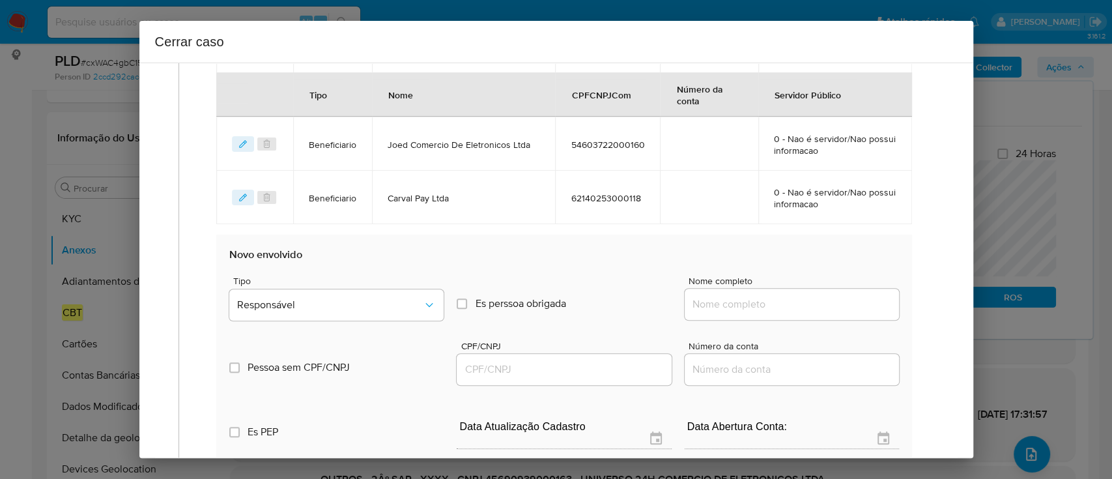
scroll to position [651, 0]
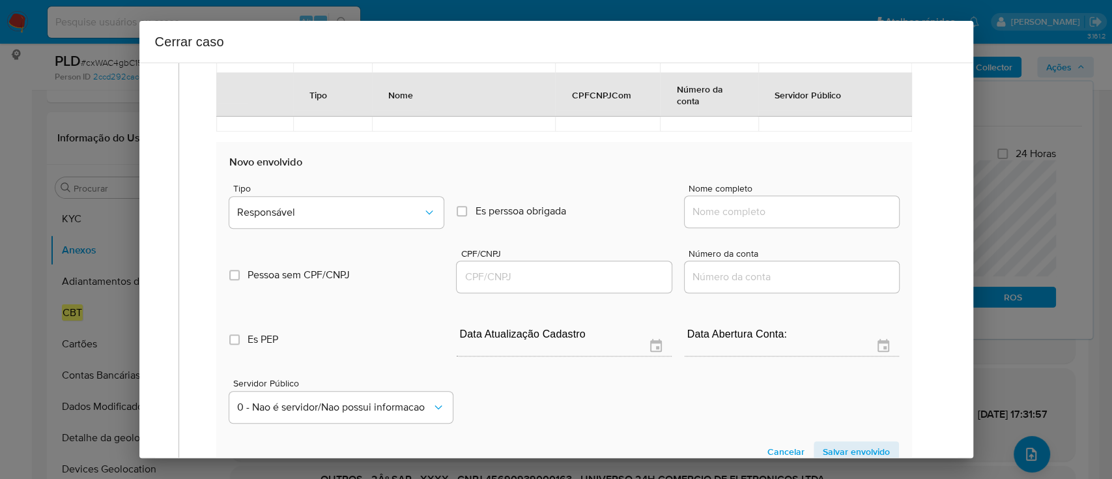
drag, startPoint x: 793, startPoint y: 217, endPoint x: 806, endPoint y: 216, distance: 13.0
click at [793, 217] on input "Nome completo" at bounding box center [791, 211] width 214 height 17
paste input "Run Invest Ltda, 61037860000194"
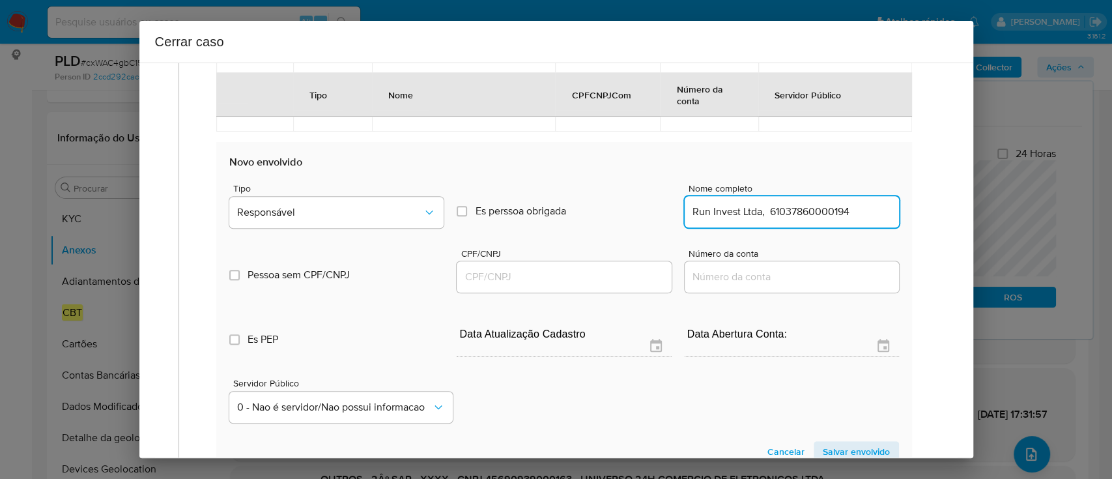
click at [832, 213] on input "Run Invest Ltda, 61037860000194" at bounding box center [791, 211] width 214 height 17
type input "Run Invest Ltda,"
drag, startPoint x: 582, startPoint y: 285, endPoint x: 594, endPoint y: 279, distance: 14.0
click at [581, 285] on div at bounding box center [563, 276] width 214 height 31
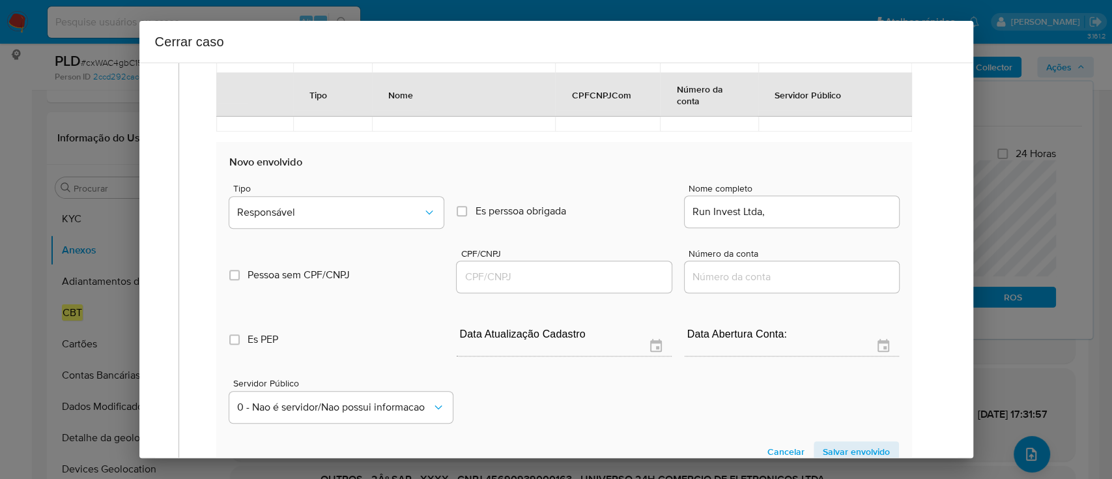
drag, startPoint x: 594, startPoint y: 279, endPoint x: 715, endPoint y: 268, distance: 121.6
click at [594, 279] on input "CPF/CNPJ" at bounding box center [563, 276] width 214 height 17
paste input "61037860000194"
type input "61037860000194"
click at [819, 216] on input "Run Invest Ltda," at bounding box center [791, 211] width 214 height 17
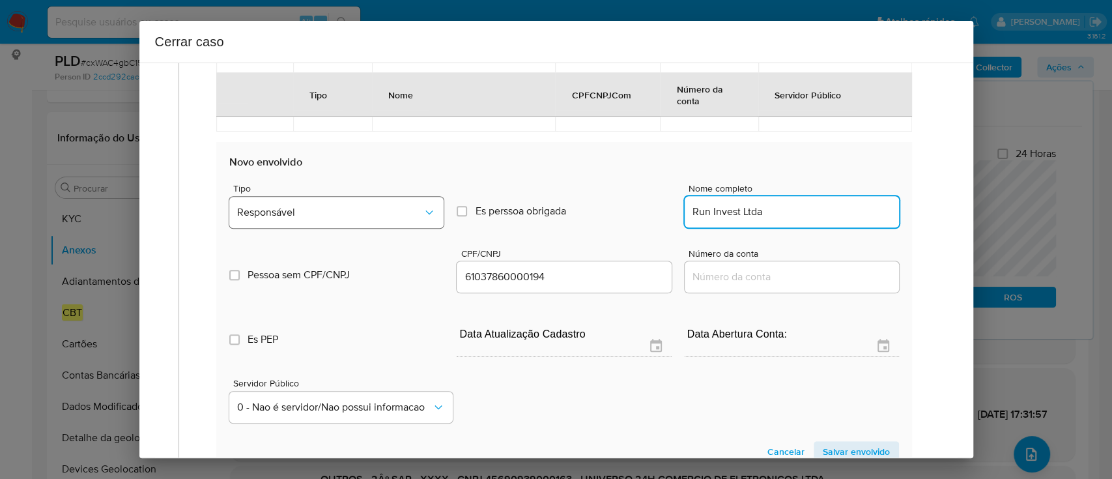
type input "Run Invest Ltda"
click at [380, 206] on span "Responsável" at bounding box center [330, 212] width 186 height 13
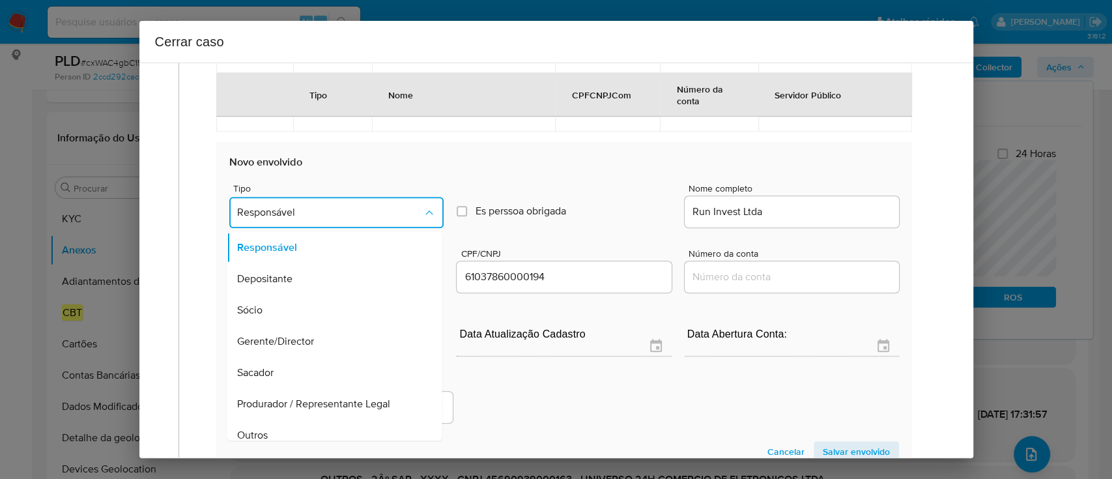
scroll to position [0, 0]
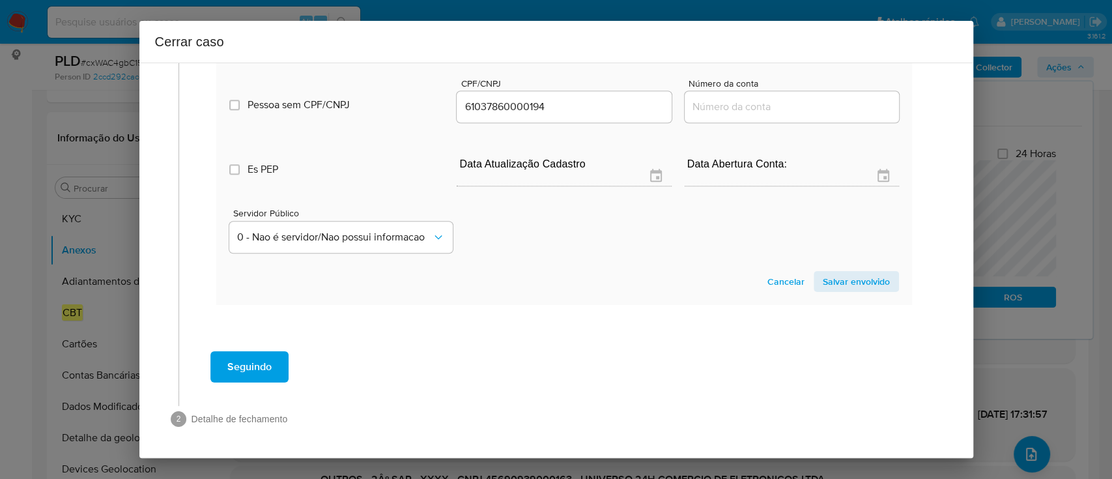
click at [841, 279] on span "Salvar envolvido" at bounding box center [855, 281] width 67 height 18
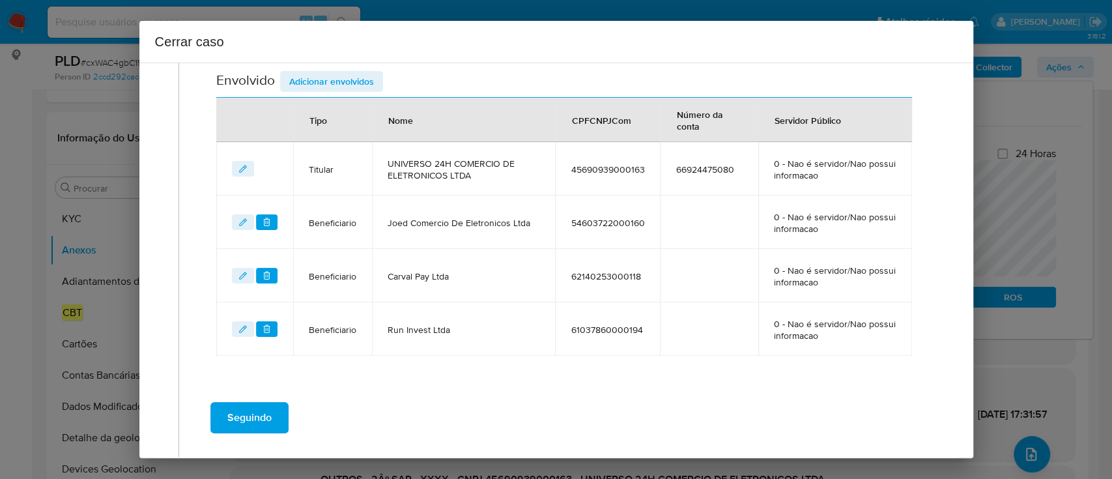
scroll to position [443, 0]
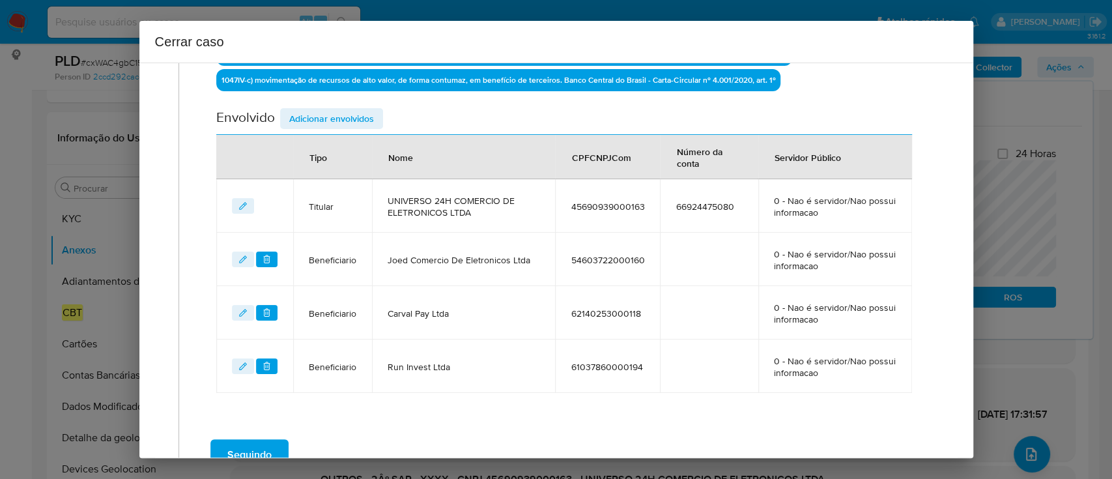
click at [685, 276] on td "NumConta" at bounding box center [709, 258] width 98 height 53
click at [634, 372] on td "61037860000194" at bounding box center [607, 365] width 105 height 53
click at [478, 372] on td "Run Invest Ltda" at bounding box center [463, 365] width 183 height 53
click at [479, 331] on td "Carval Pay Ltda" at bounding box center [463, 312] width 183 height 53
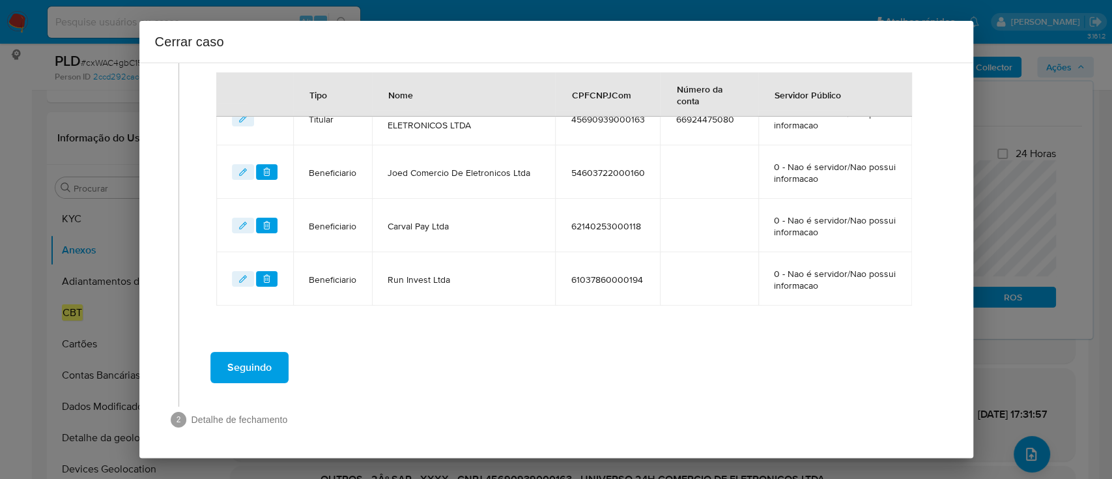
click at [270, 354] on span "Seguindo" at bounding box center [249, 367] width 44 height 29
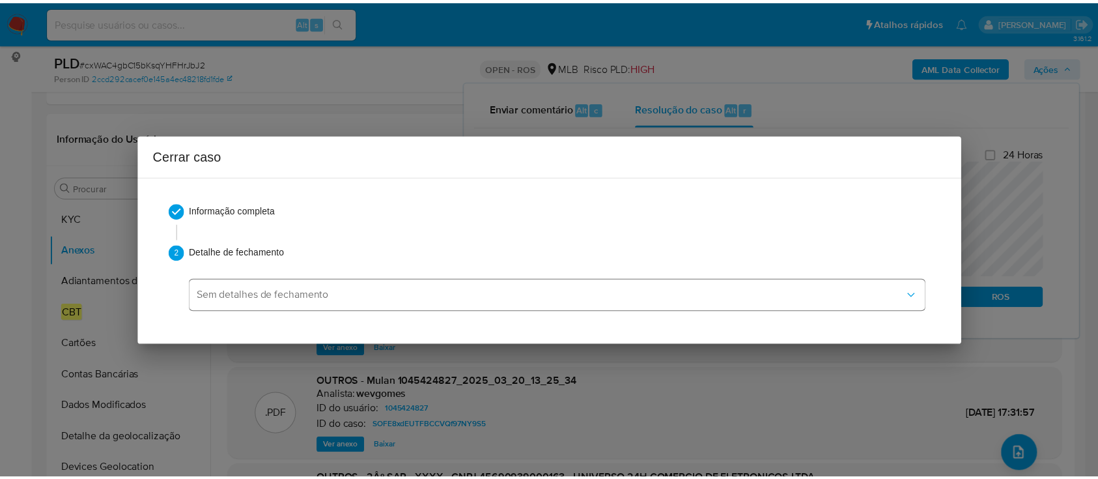
scroll to position [2204, 0]
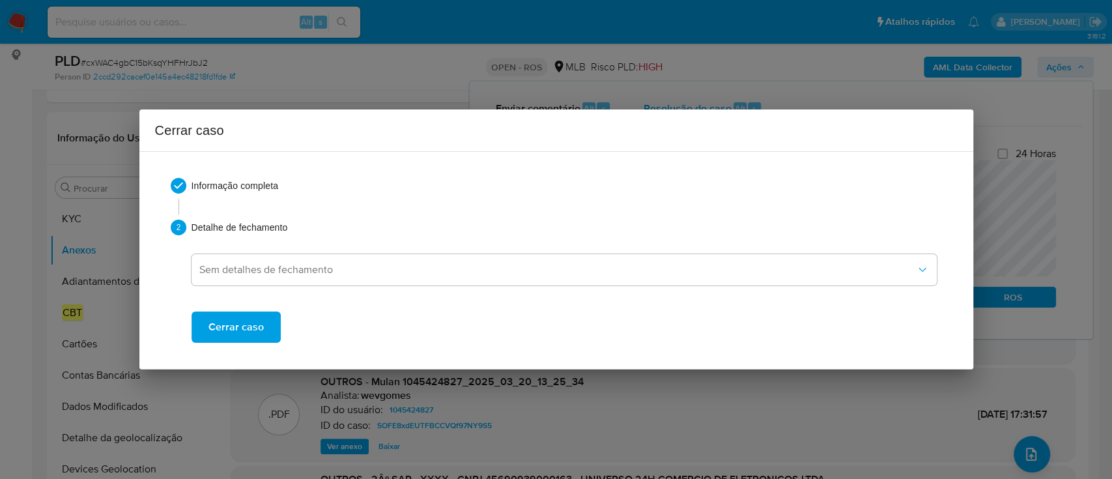
click at [251, 320] on span "Cerrar caso" at bounding box center [235, 327] width 55 height 29
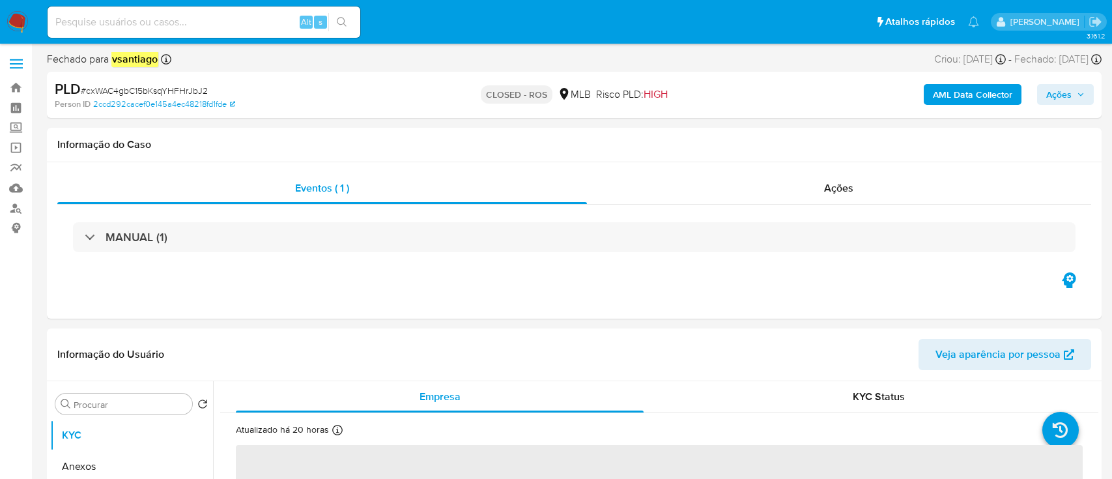
select select "10"
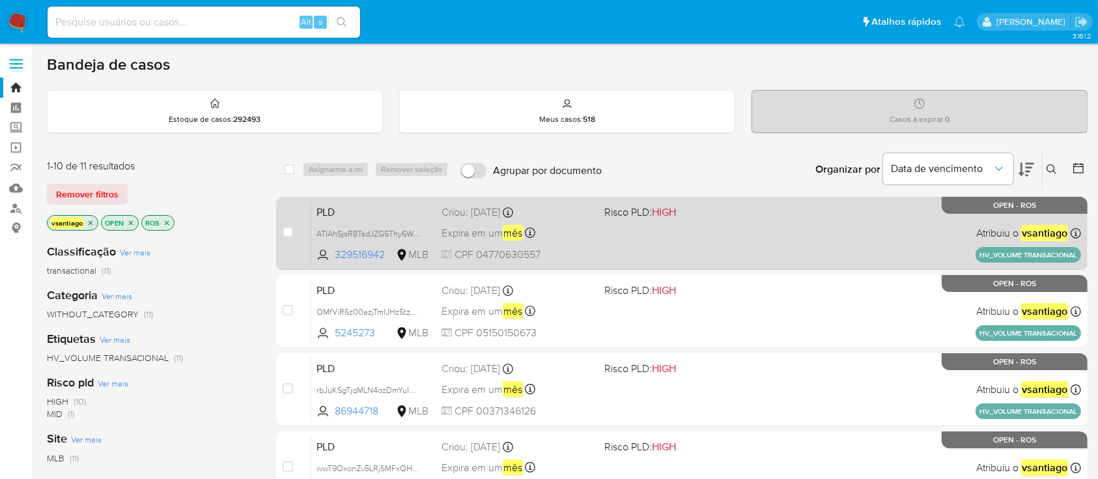
click at [653, 259] on div "PLD ATlAhSjsR8TsdJZG5Thy6Wun 329516942 MLB Risco PLD: HIGH Criou: [DATE] Criou:…" at bounding box center [696, 233] width 770 height 66
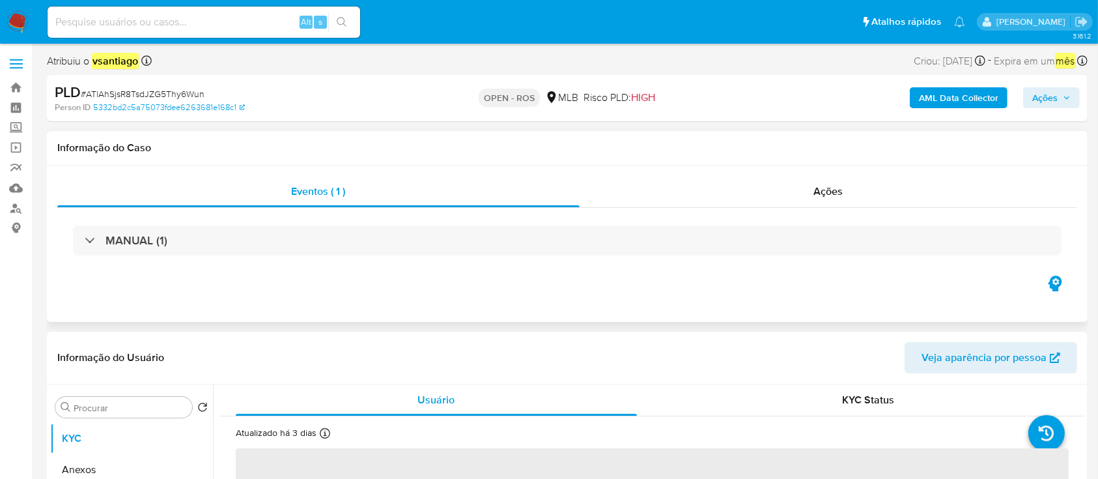
select select "10"
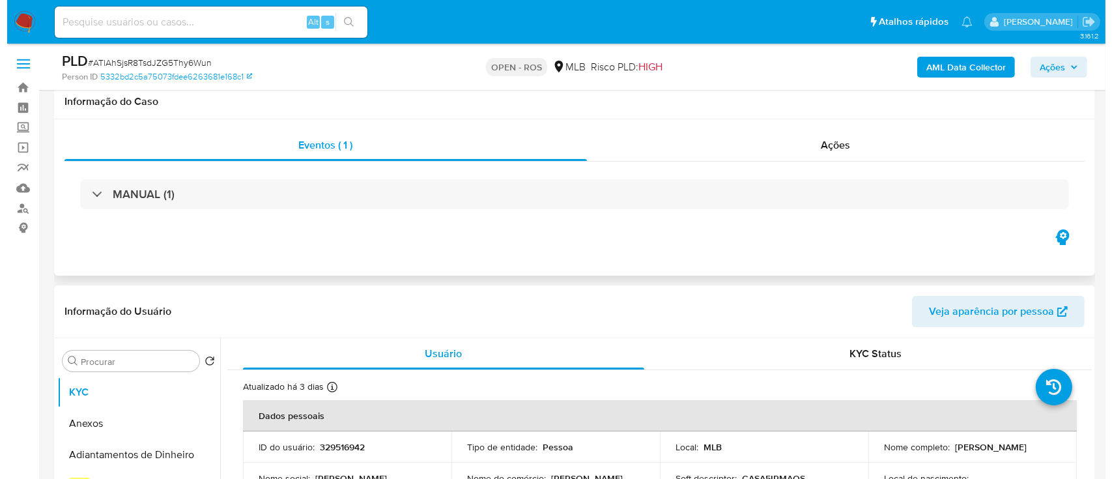
scroll to position [260, 0]
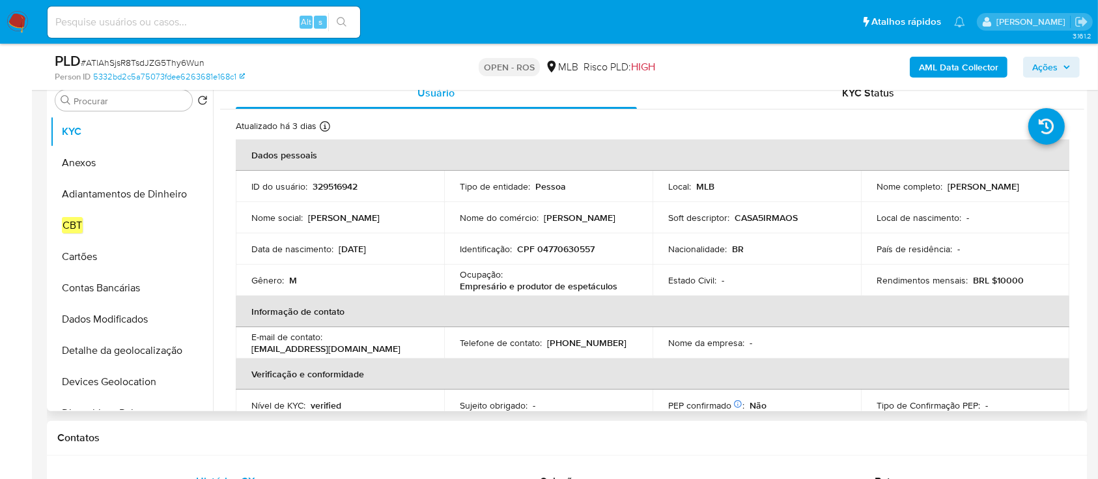
drag, startPoint x: 974, startPoint y: 189, endPoint x: 1046, endPoint y: 189, distance: 72.3
click at [1046, 189] on div "Nome completo : Antonio Santos de Melo" at bounding box center [965, 186] width 177 height 12
copy p "Antonio Santos de Melo"
click at [576, 247] on p "CPF 04770630557" at bounding box center [555, 249] width 77 height 12
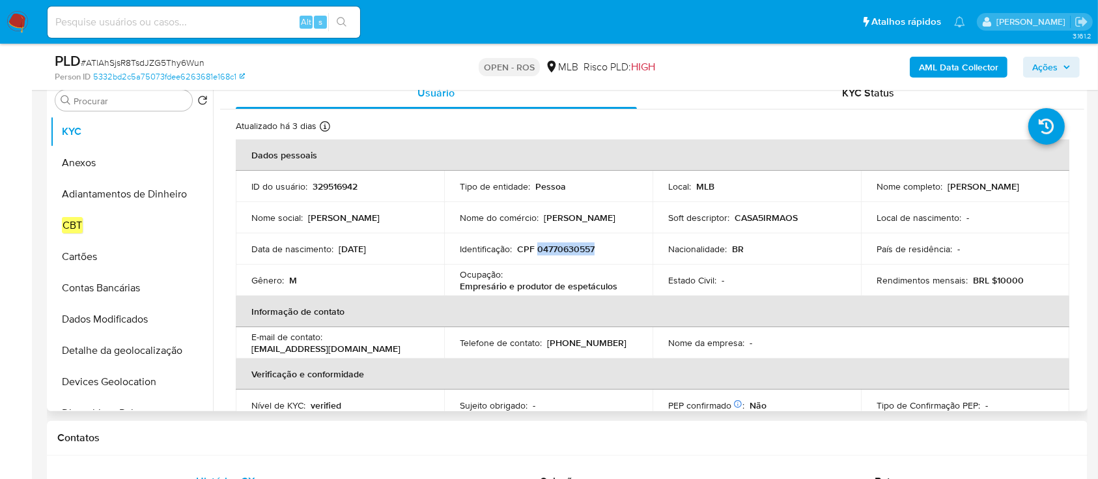
copy p "04770630557"
click at [98, 155] on button "Anexos" at bounding box center [126, 162] width 152 height 31
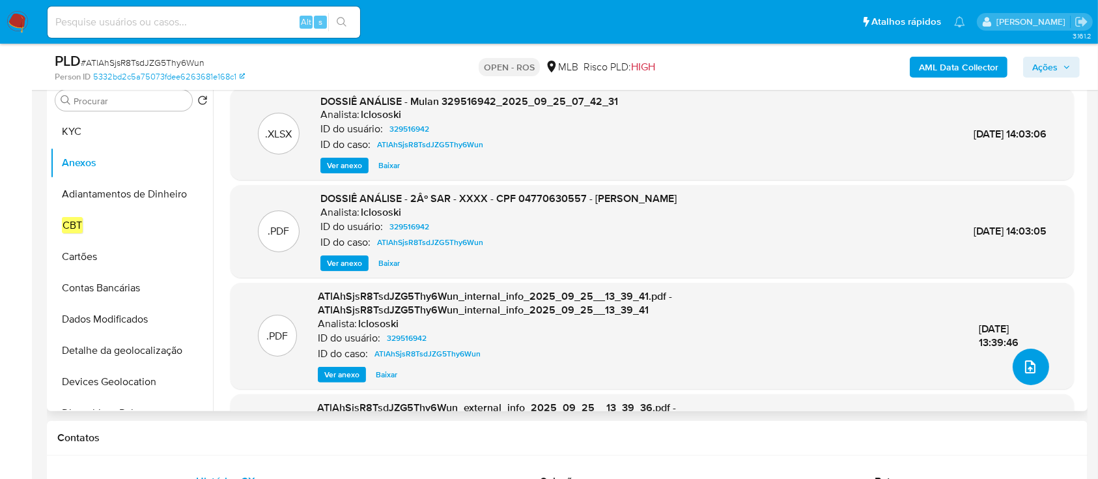
click at [1025, 371] on icon "upload-file" at bounding box center [1030, 366] width 10 height 13
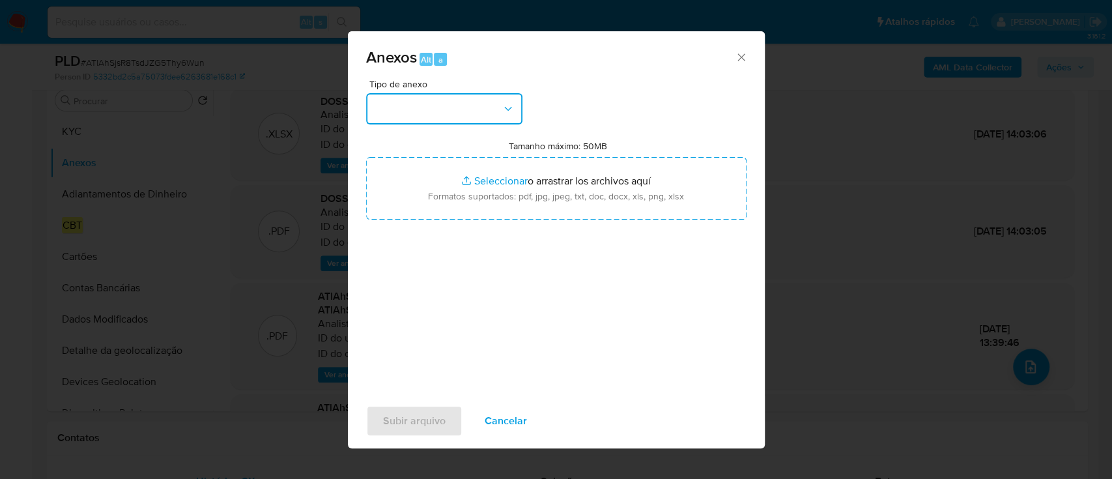
click at [457, 96] on button "button" at bounding box center [444, 108] width 156 height 31
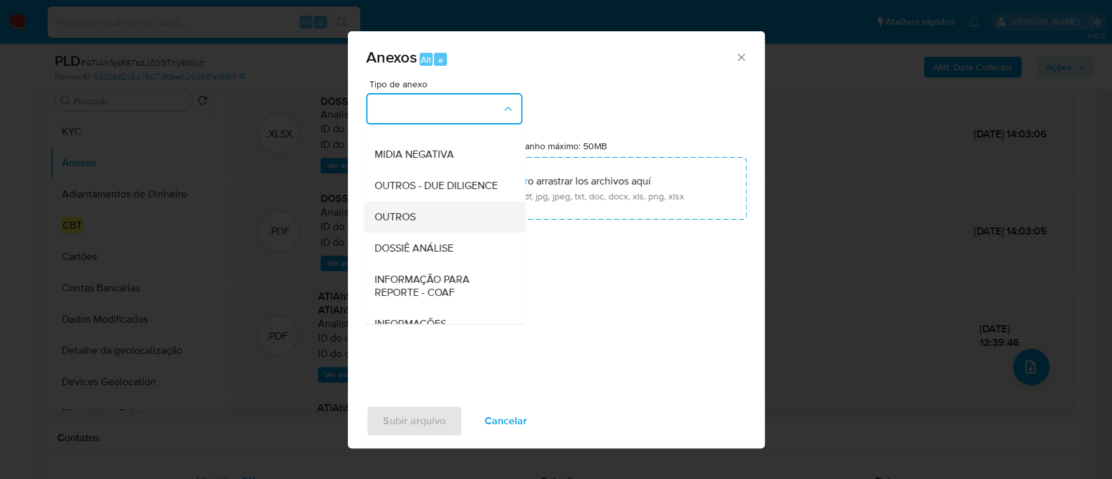
scroll to position [200, 0]
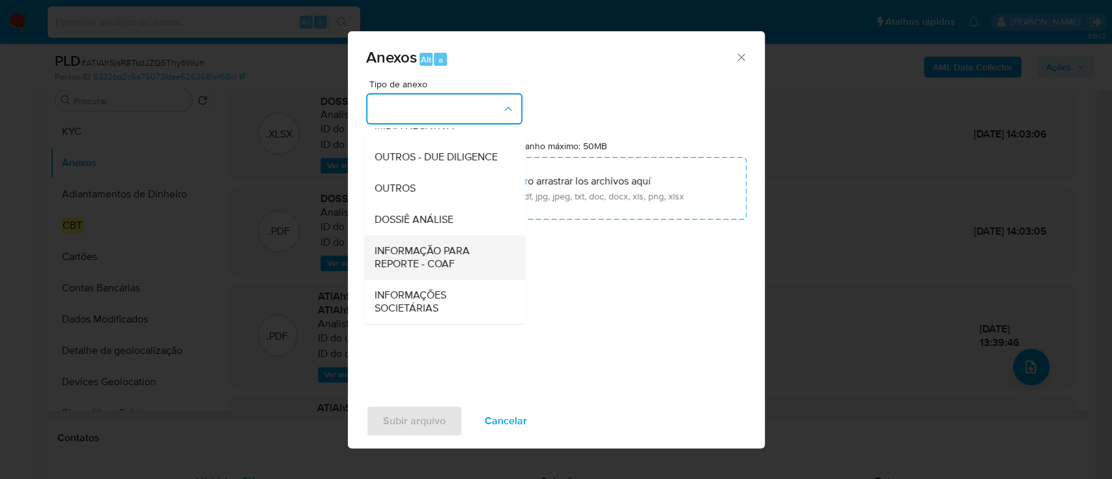
click at [432, 259] on span "INFORMAÇÃO PARA REPORTE - COAF" at bounding box center [440, 257] width 133 height 26
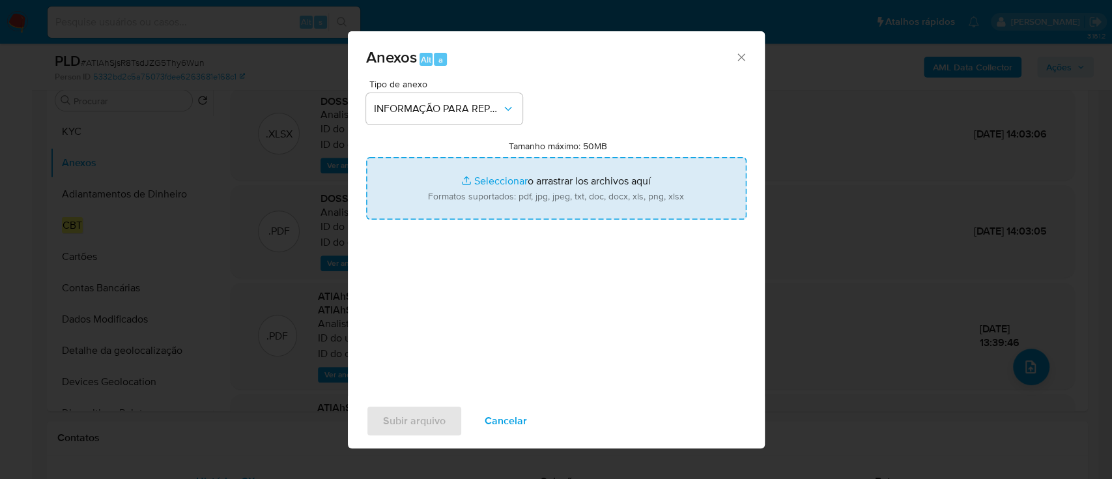
type input "C:\fakepath\2º SAR - ATlAhSjsR8TsdJZG5Thy6Wun - CPF 04770630557 - ANTONIO SANTO…"
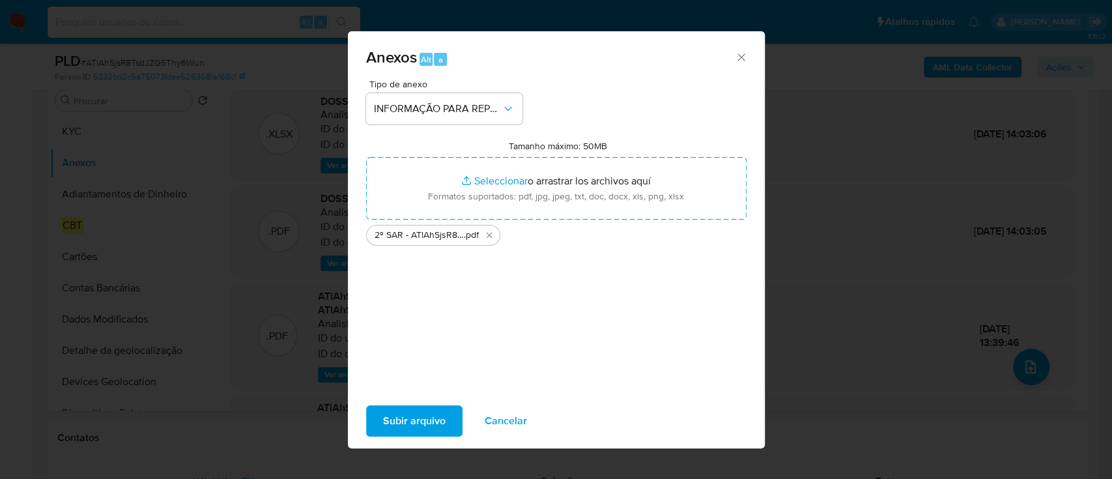
click at [422, 415] on span "Subir arquivo" at bounding box center [414, 420] width 63 height 29
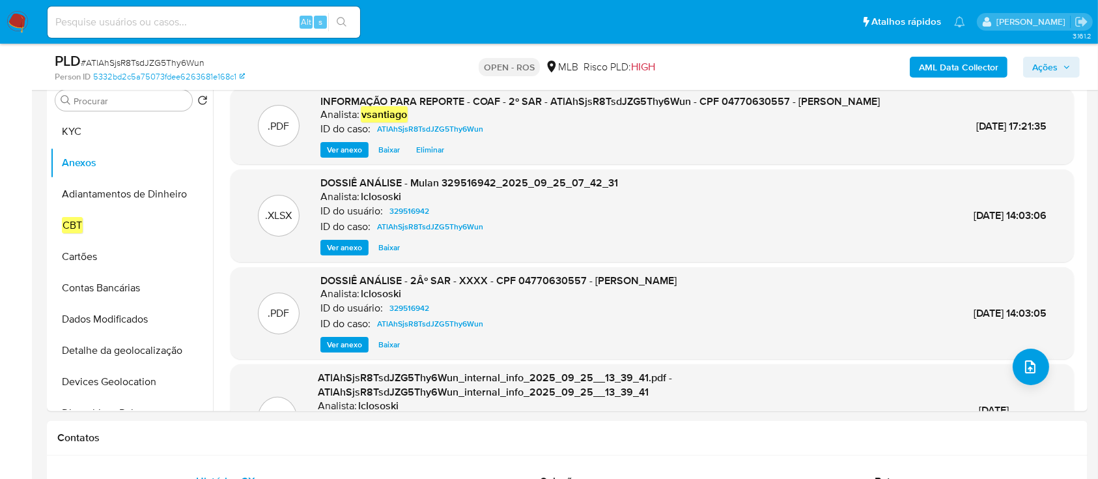
drag, startPoint x: 1046, startPoint y: 66, endPoint x: 1016, endPoint y: 77, distance: 32.8
click at [1046, 66] on span "Ações" at bounding box center [1044, 67] width 25 height 21
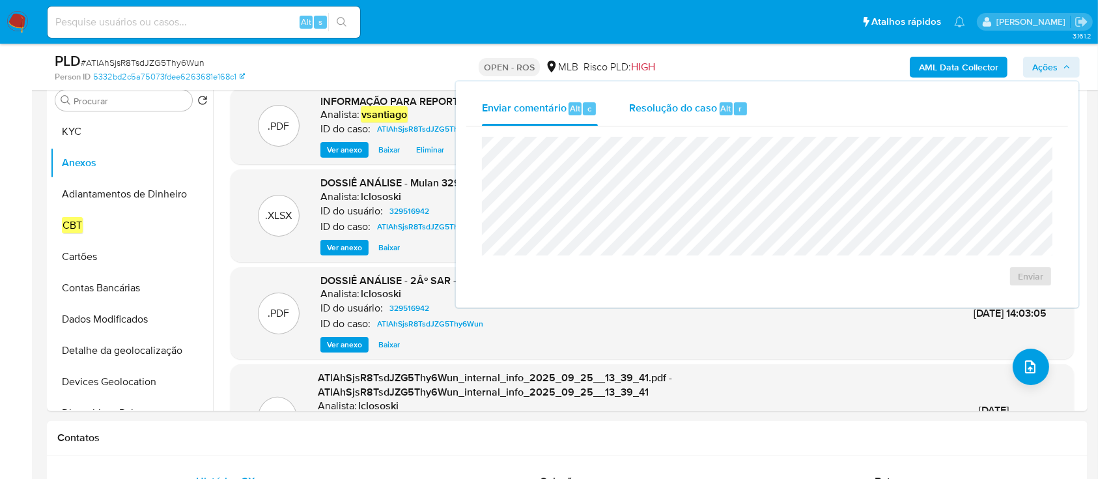
click at [677, 109] on span "Resolução do caso" at bounding box center [673, 107] width 88 height 15
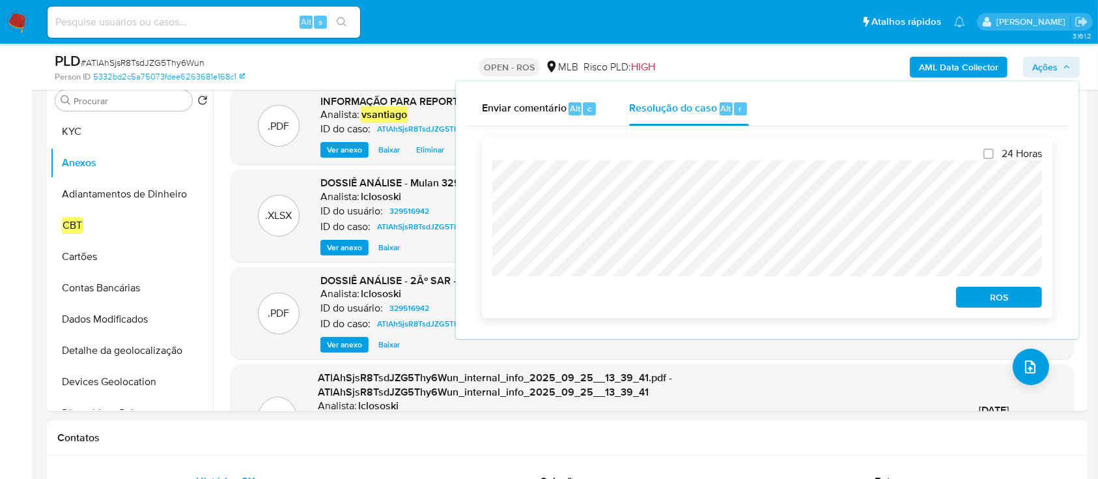
click at [970, 292] on span "ROS" at bounding box center [999, 297] width 68 height 18
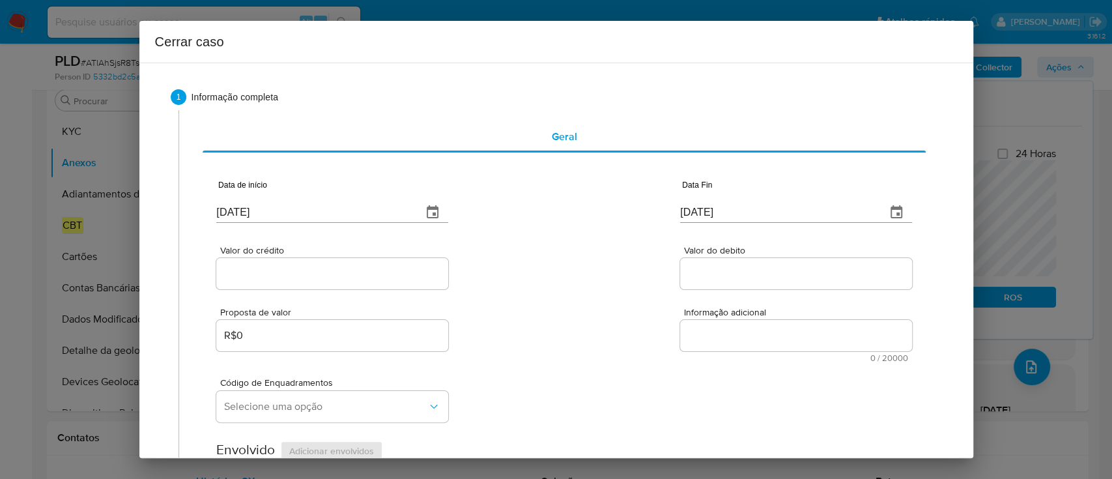
click at [234, 210] on input "[DATE]" at bounding box center [313, 212] width 195 height 21
paste input "01/08"
type input "[DATE]"
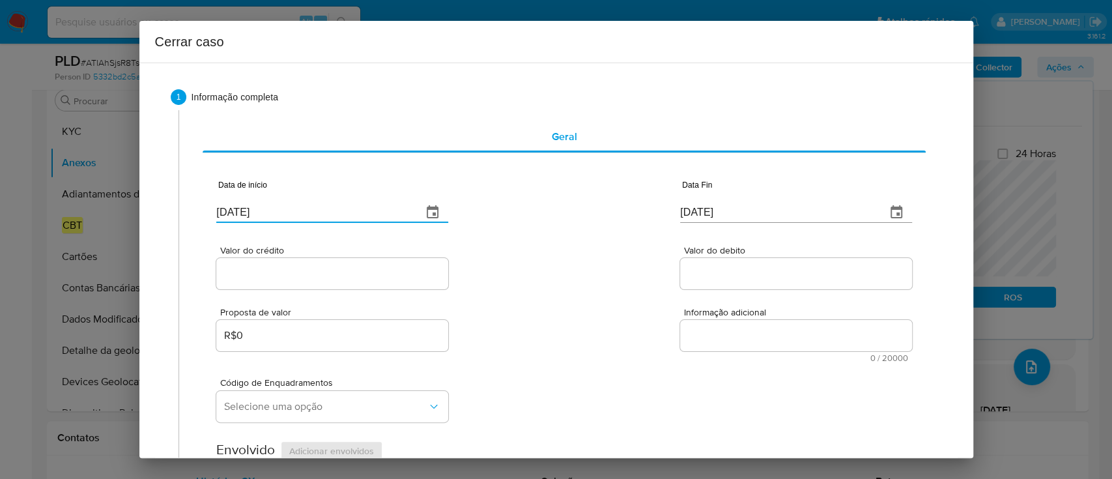
click at [475, 250] on div "Valor do crédito Valor do debito" at bounding box center [563, 261] width 695 height 62
click at [694, 215] on input "[DATE]" at bounding box center [777, 212] width 195 height 21
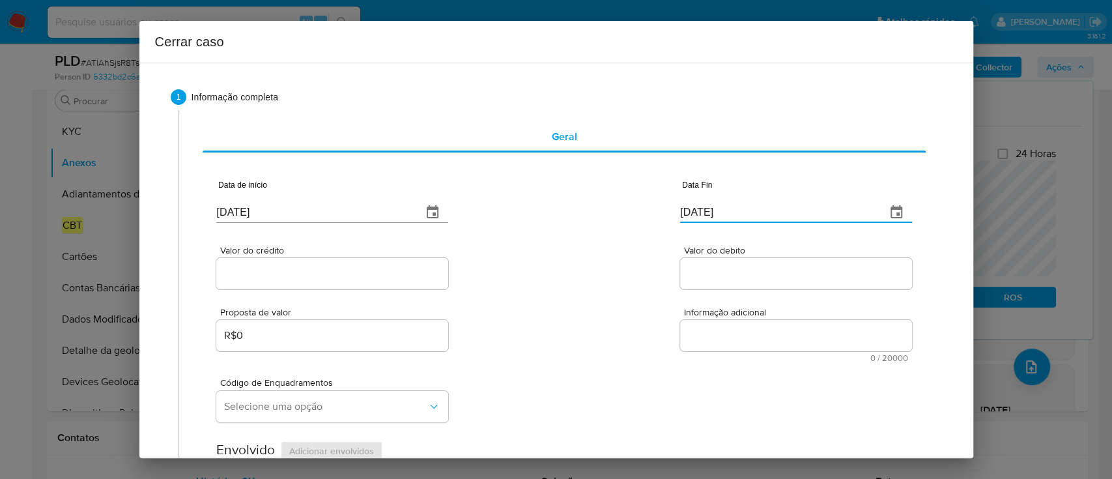
click at [694, 215] on input "[DATE]" at bounding box center [777, 212] width 195 height 21
paste input "24"
type input "[DATE]"
click at [620, 227] on div "Data de início 01/08/2025 Data Fin 24/09/2025" at bounding box center [563, 196] width 695 height 68
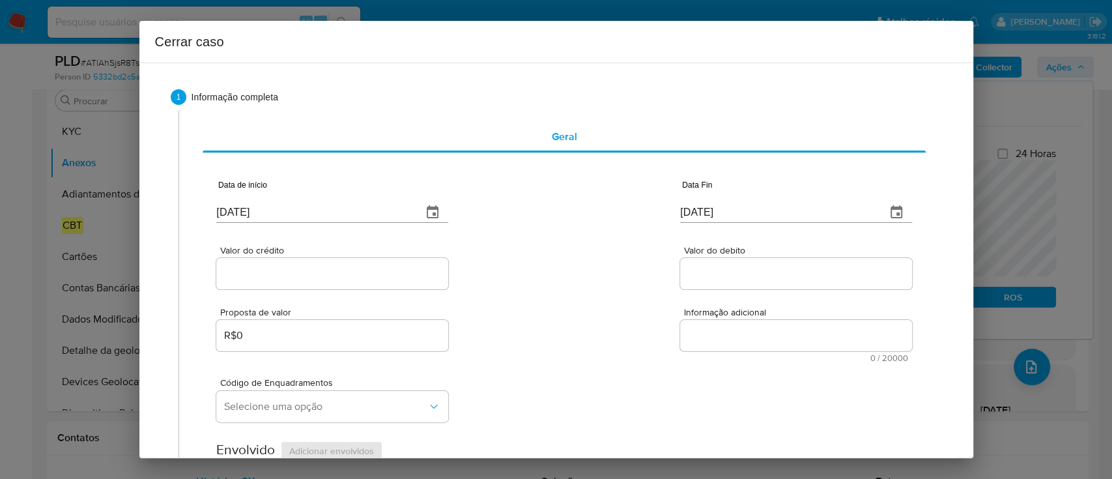
drag, startPoint x: 261, startPoint y: 265, endPoint x: 470, endPoint y: 285, distance: 209.4
click at [264, 265] on input "Valor do crédito" at bounding box center [332, 273] width 232 height 17
paste input "R$1.035.180"
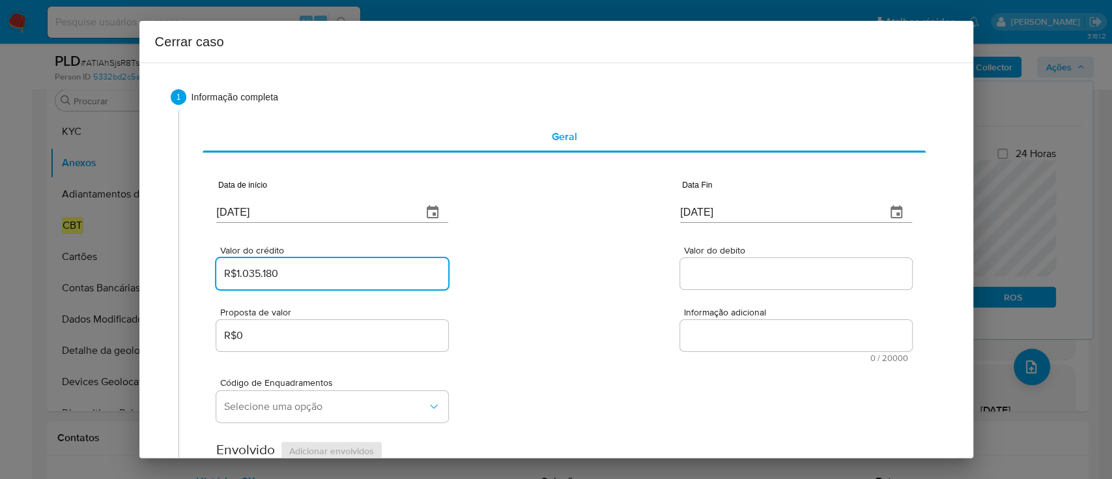
type input "R$1.035.180"
click at [518, 279] on div "Valor do crédito R$1.035.180 Valor do debito" at bounding box center [563, 261] width 695 height 62
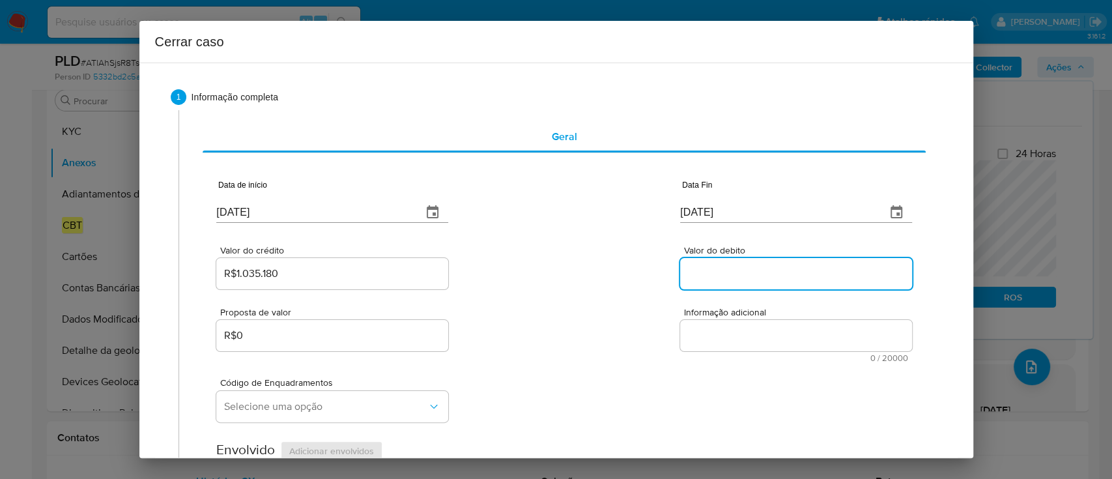
drag, startPoint x: 714, startPoint y: 275, endPoint x: 630, endPoint y: 275, distance: 84.0
click at [714, 275] on input "Valor do debito" at bounding box center [796, 273] width 232 height 17
paste input "R$1.071.047"
type input "R$1.071.047"
click at [615, 274] on div "Valor do crédito R$1.035.180 Valor do debito R$1.071.047" at bounding box center [563, 261] width 695 height 62
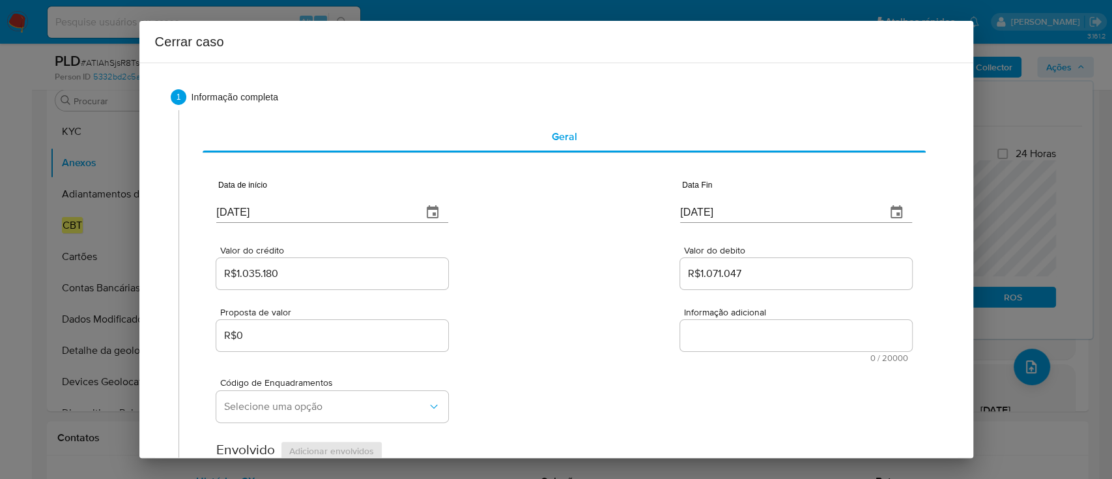
scroll to position [347, 0]
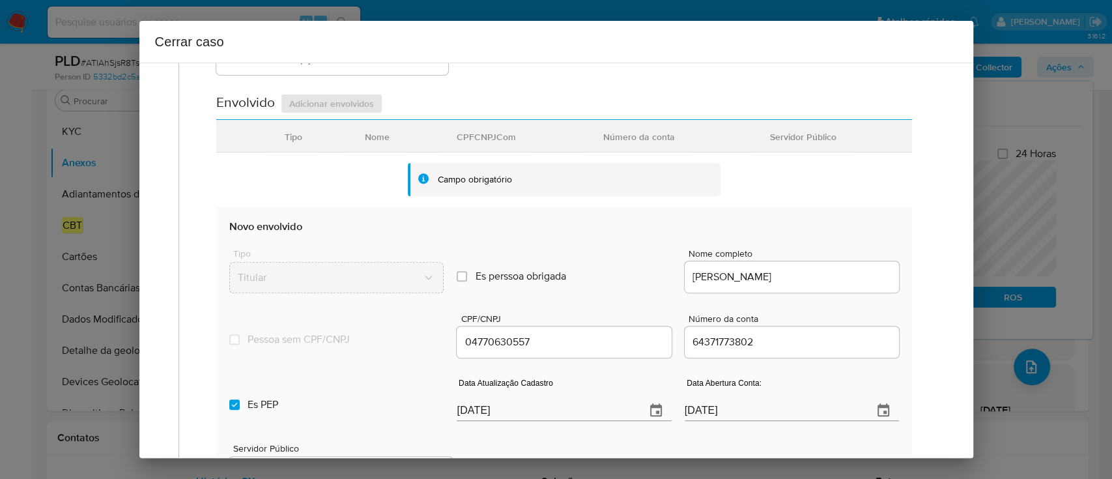
drag, startPoint x: 229, startPoint y: 398, endPoint x: 272, endPoint y: 375, distance: 48.6
click at [231, 398] on label "Es PEP isPEP" at bounding box center [336, 404] width 214 height 47
click at [231, 399] on input "Es PEP isPEP" at bounding box center [234, 404] width 10 height 10
checkbox input "false"
click at [297, 365] on div "Es PEP isPEP Data Atualização Cadastro 30/09/2025 Data Abertura Conta: 15/02/20…" at bounding box center [563, 394] width 669 height 68
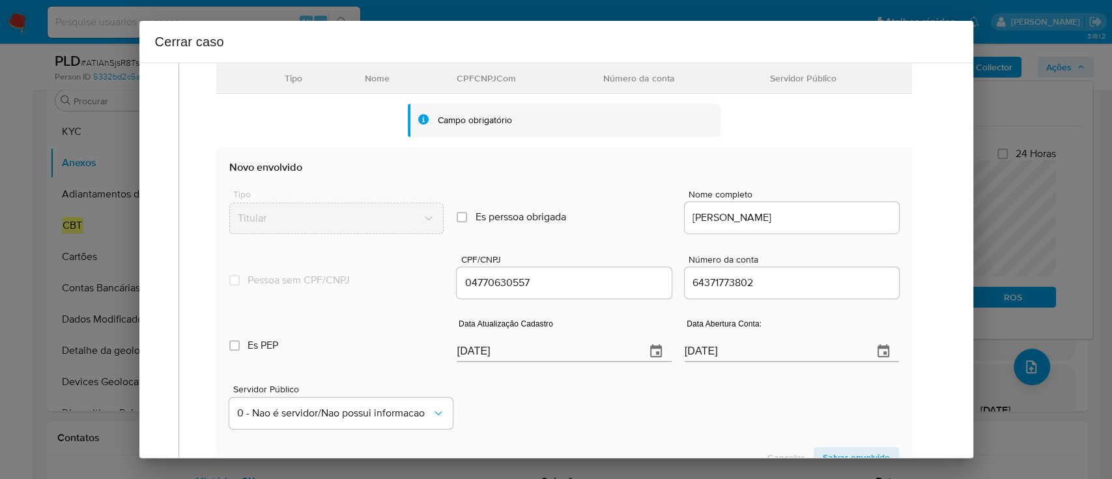
scroll to position [434, 0]
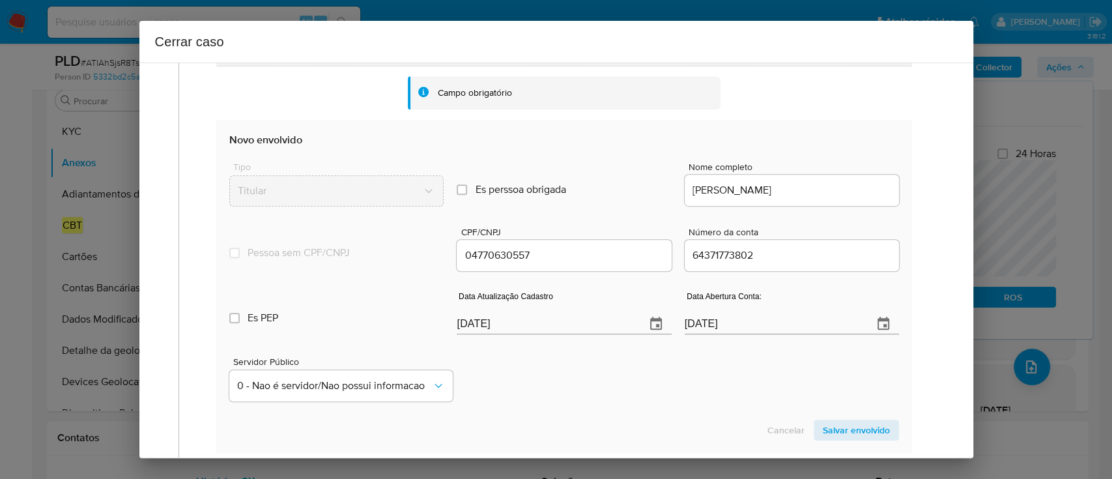
click at [473, 318] on input "[DATE]" at bounding box center [545, 323] width 178 height 21
paste input "24"
type input "[DATE]"
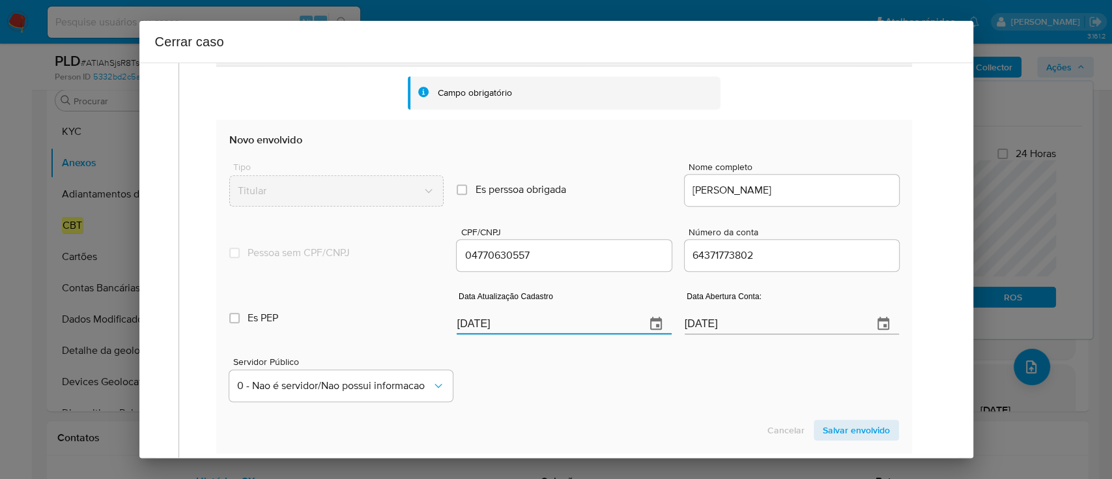
click at [555, 371] on div "Servidor Público 0 - Nao é servidor/[PERSON_NAME] possui informacao" at bounding box center [563, 373] width 669 height 65
click at [848, 427] on span "Salvar envolvido" at bounding box center [855, 430] width 67 height 18
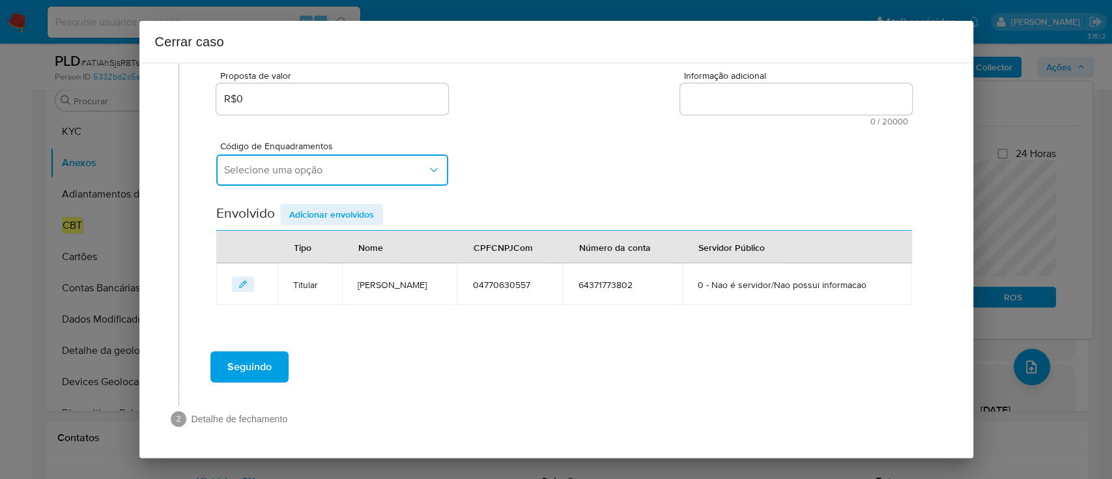
click at [380, 161] on button "Selecione uma opção" at bounding box center [332, 169] width 232 height 31
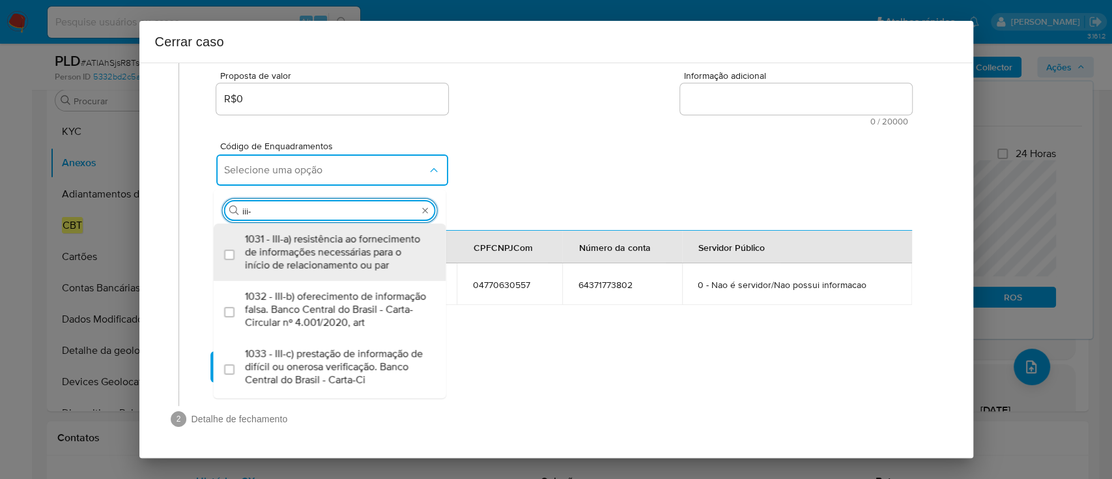
type input "iii-a"
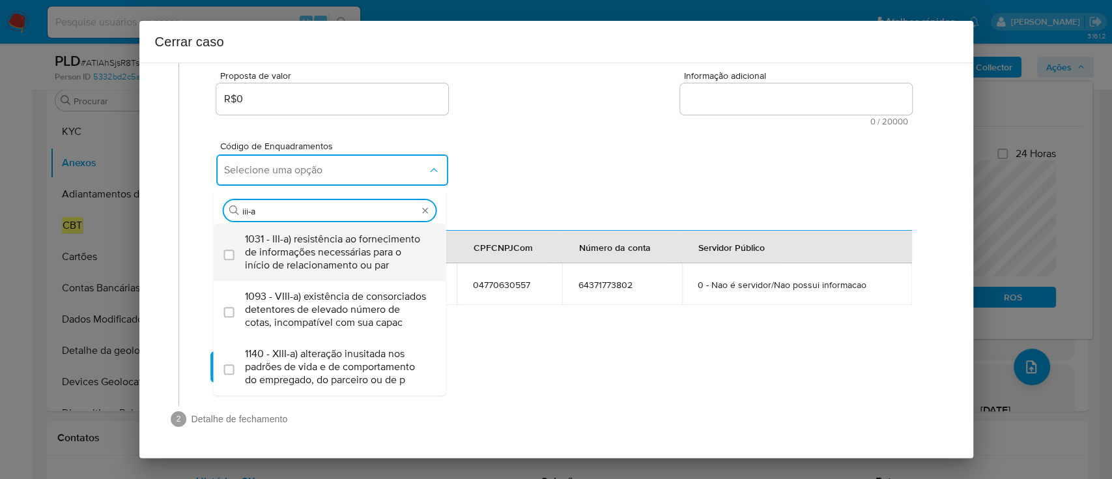
click at [299, 272] on span "1031 - III-a) resistência ao fornecimento de informações necessárias para o iní…" at bounding box center [336, 251] width 183 height 39
checkbox input "true"
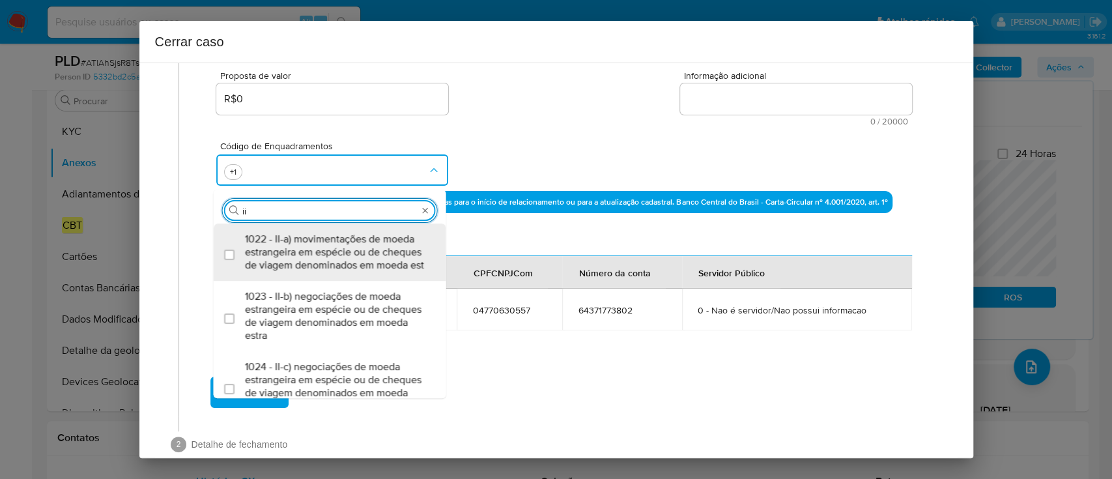
type input "i"
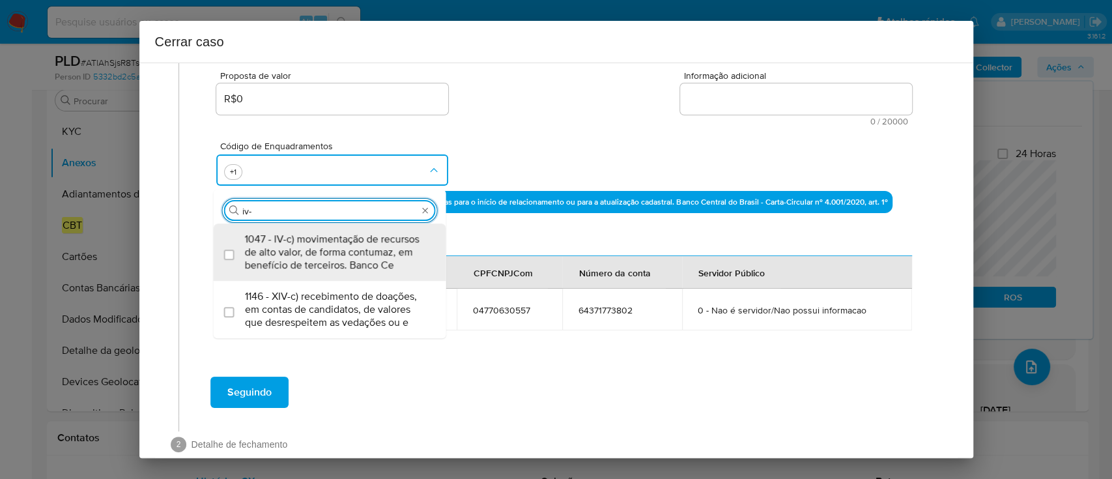
type input "iv-a"
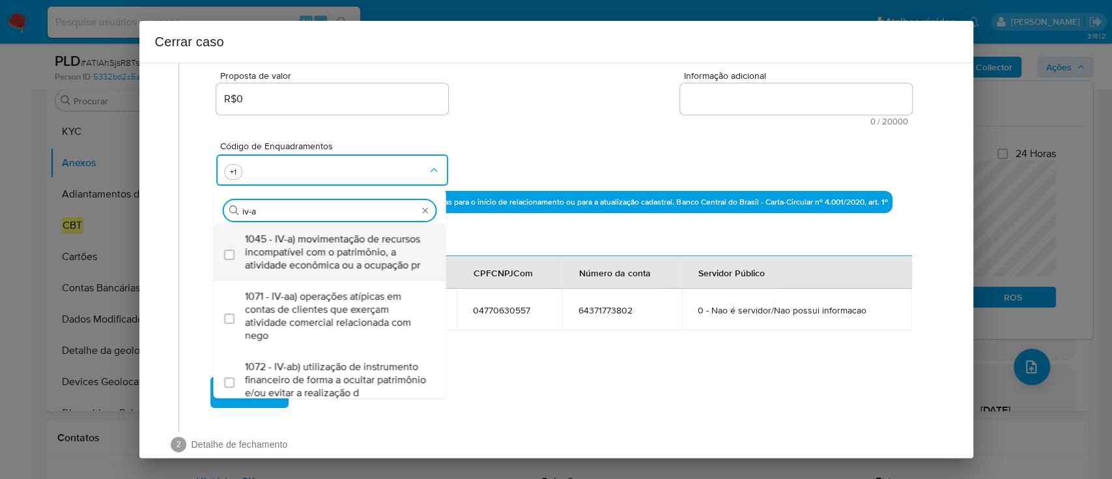
click at [338, 268] on span "1045 - IV-a) movimentação de recursos incompatível com o patrimônio, a atividad…" at bounding box center [336, 251] width 183 height 39
checkbox input "true"
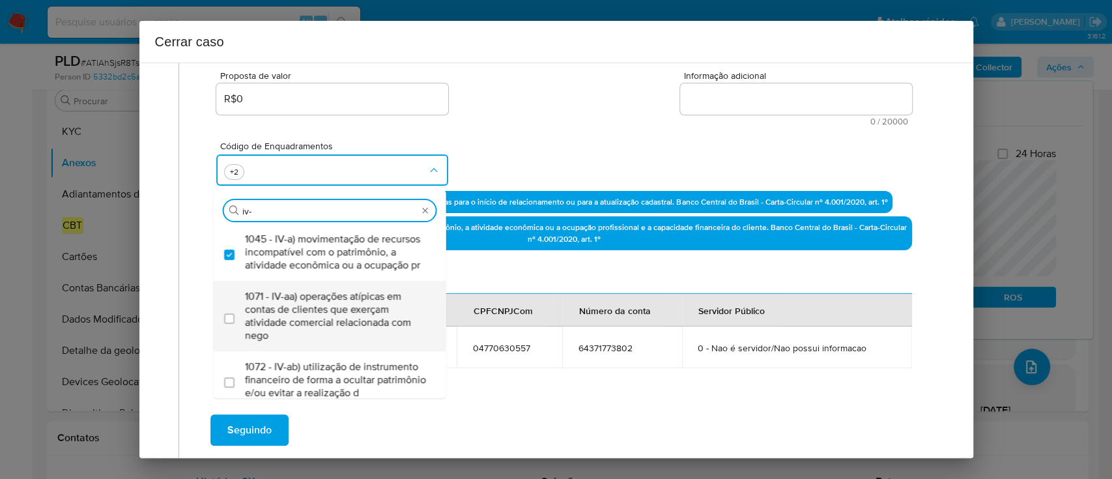
type input "iv-c"
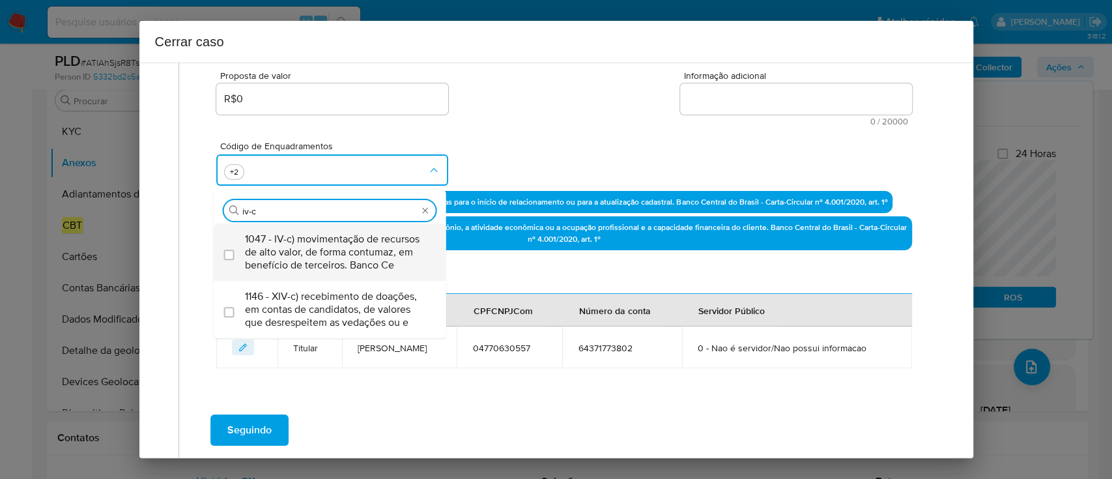
click at [354, 255] on span "1047 - IV-c) movimentação de recursos de alto valor, de forma contumaz, em bene…" at bounding box center [336, 251] width 183 height 39
checkbox input "true"
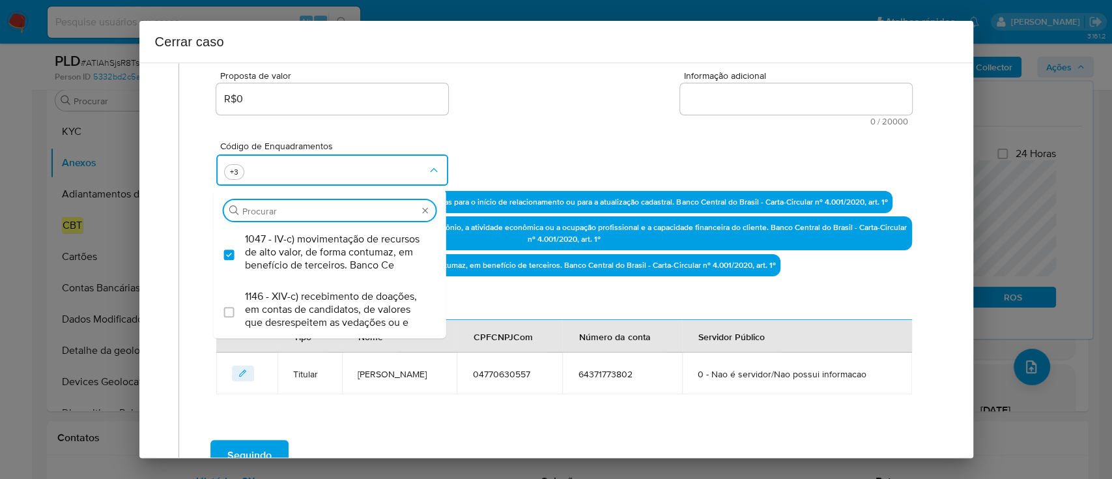
click at [505, 160] on div "Código de Enquadramentos Procurar 1047 - IV-c) movimentação de recursos de alto…" at bounding box center [563, 158] width 695 height 65
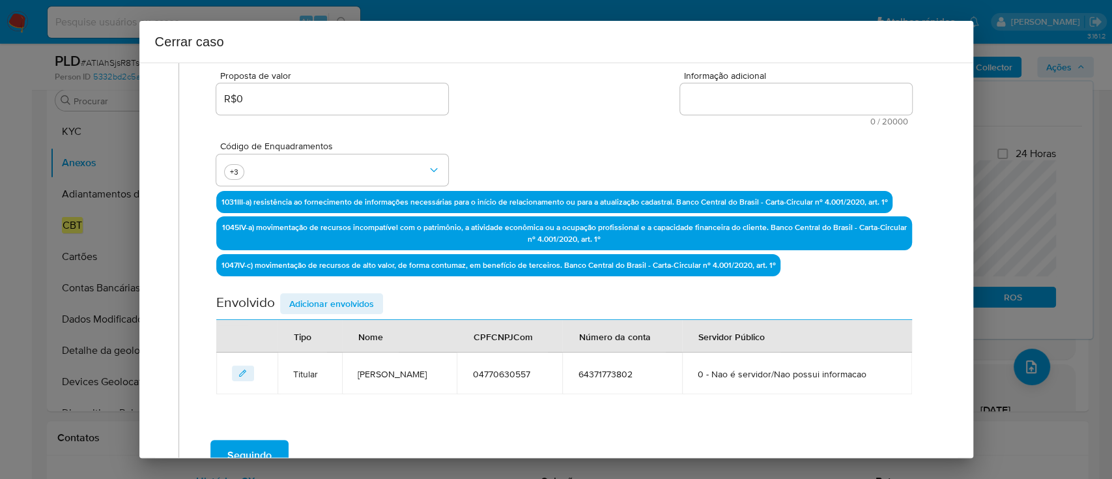
click at [806, 97] on textarea "Informação adicional" at bounding box center [796, 98] width 232 height 31
paste textarea "Antonio Santos de Melo, CPF 04770630557, 34 anos, residente no município de LAU…"
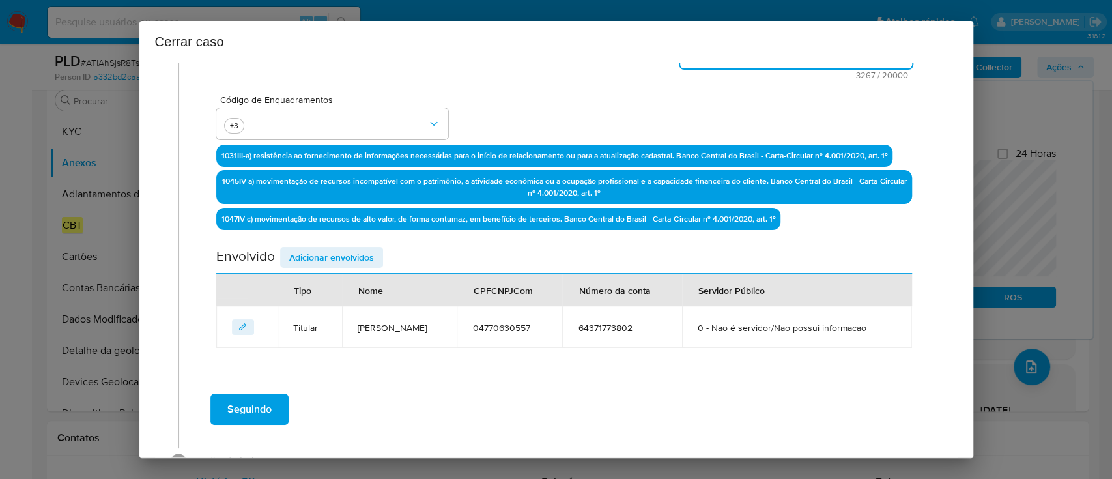
scroll to position [384, 0]
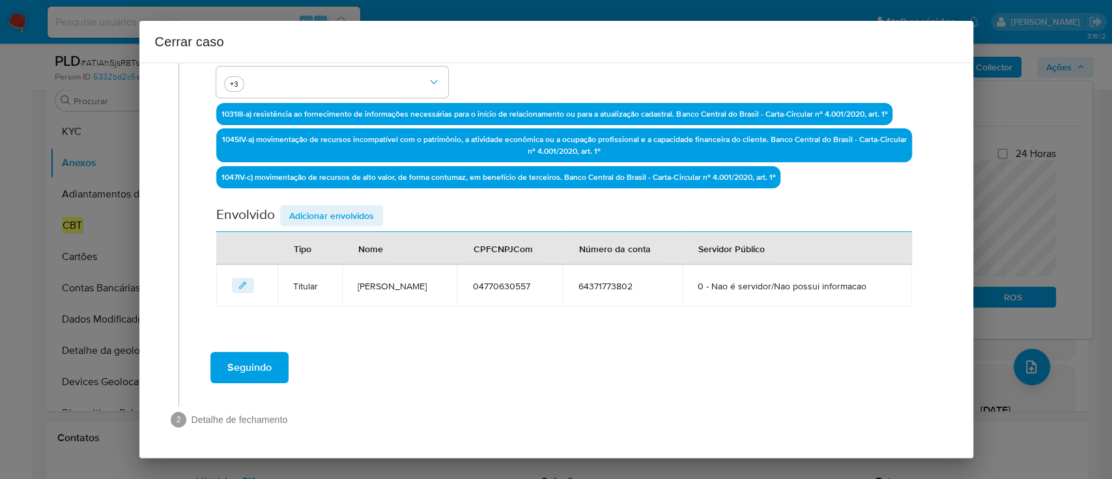
type textarea "Antonio Santos de Melo, CPF 04770630557, 34 anos, residente no município de LAU…"
click at [356, 208] on span "Adicionar envolvidos" at bounding box center [331, 215] width 85 height 18
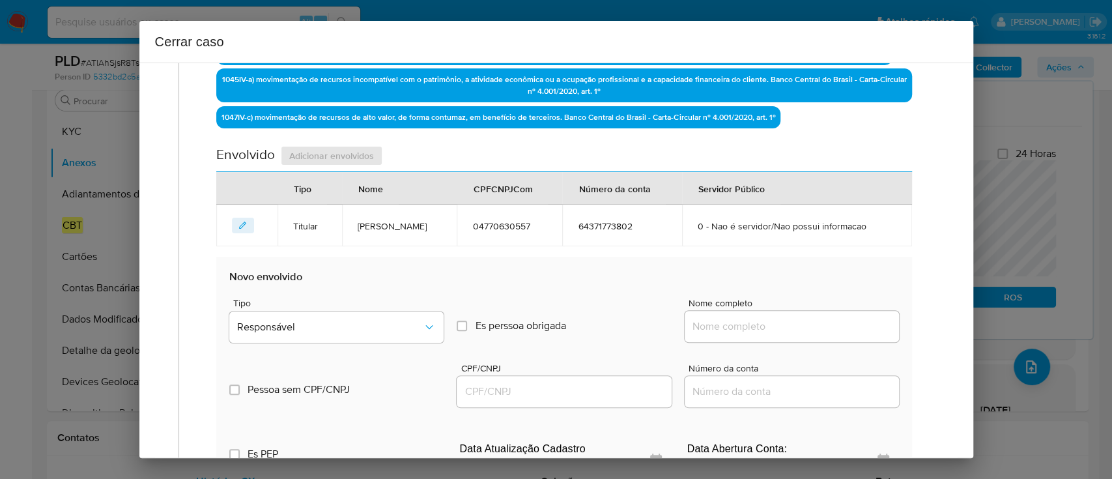
scroll to position [471, 0]
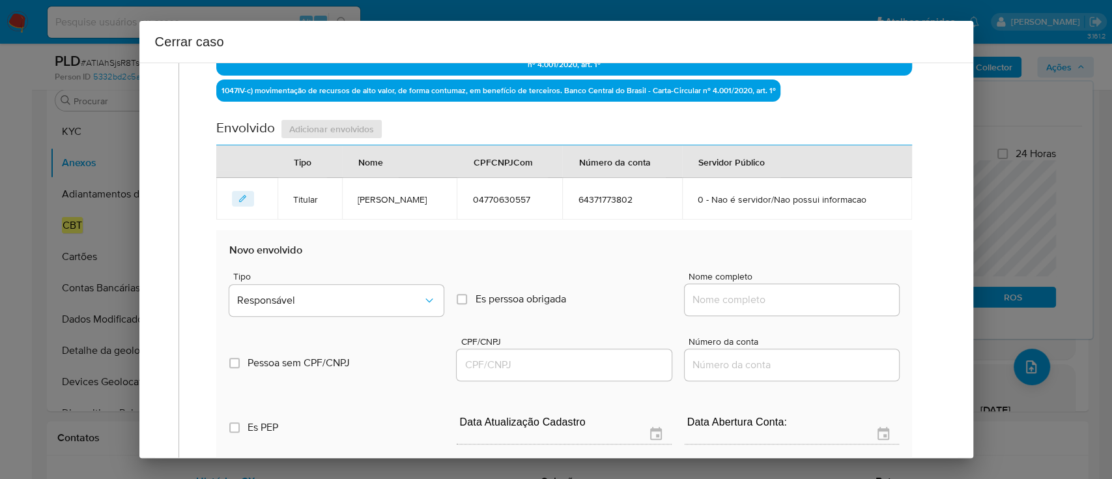
drag, startPoint x: 737, startPoint y: 305, endPoint x: 812, endPoint y: 296, distance: 75.4
click at [737, 305] on input "Nome completo" at bounding box center [791, 299] width 214 height 17
paste input "Americo Dias Da Silva Junior, 91618282549"
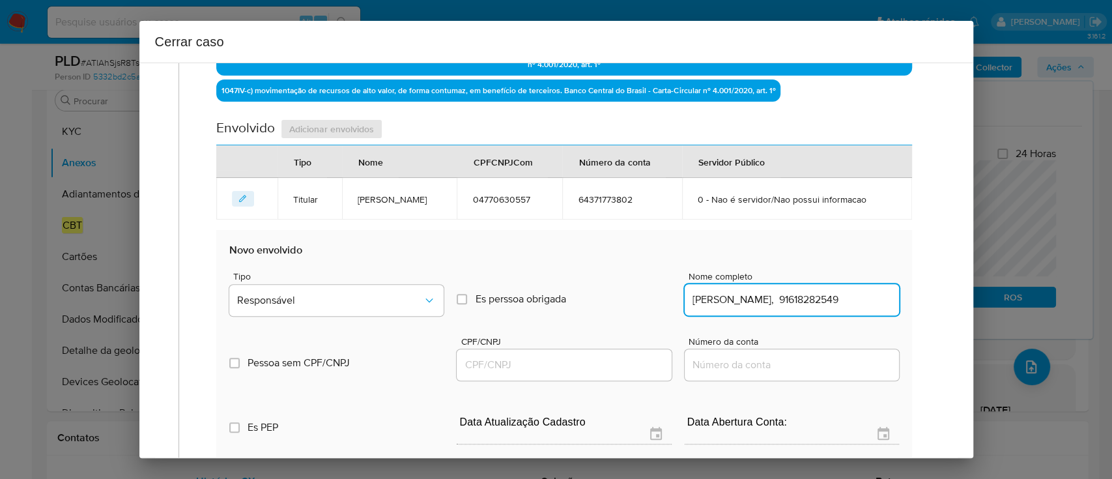
scroll to position [0, 5]
click at [826, 294] on input "Americo Dias Da Silva Junior, 91618282549" at bounding box center [791, 299] width 214 height 17
type input "Americo Dias Da Silva Junior,"
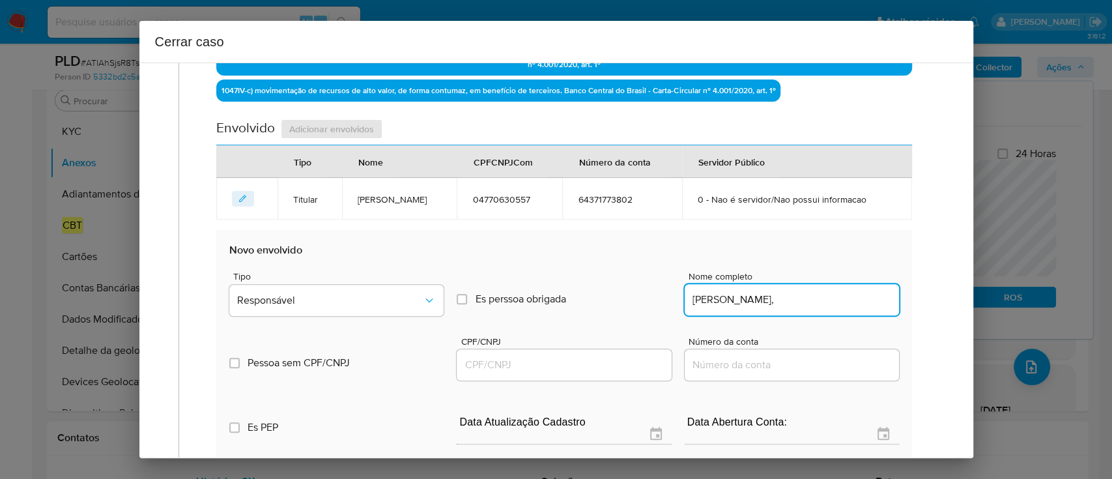
click at [602, 360] on input "CPF/CNPJ" at bounding box center [563, 364] width 214 height 17
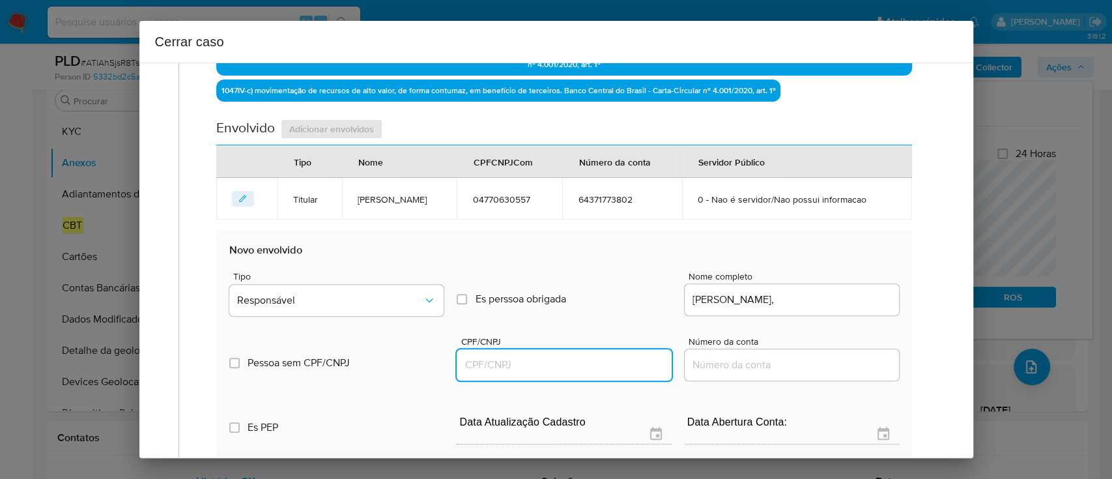
paste input "91618282549"
type input "91618282549"
click at [845, 300] on input "Americo Dias Da Silva Junior," at bounding box center [791, 299] width 214 height 17
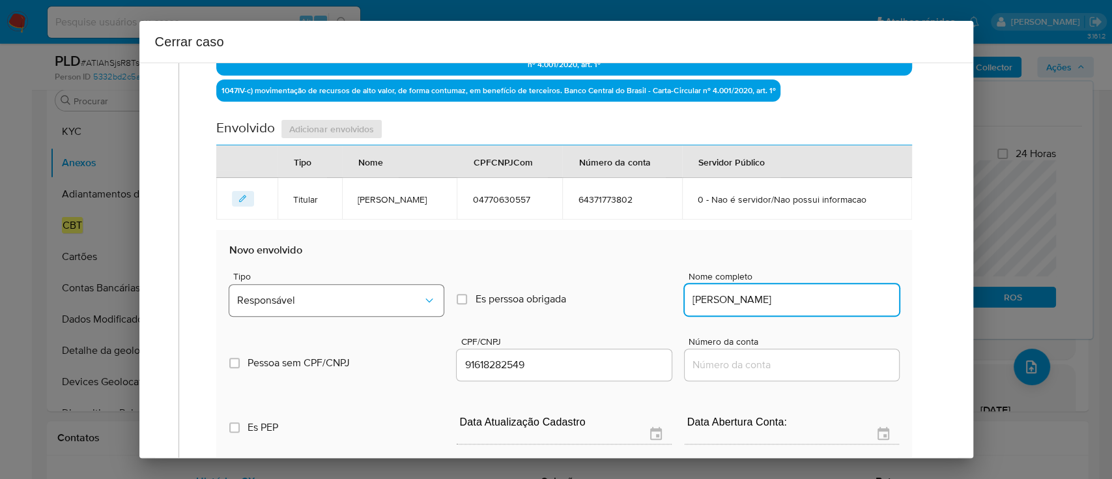
type input "Americo Dias Da Silva Junior"
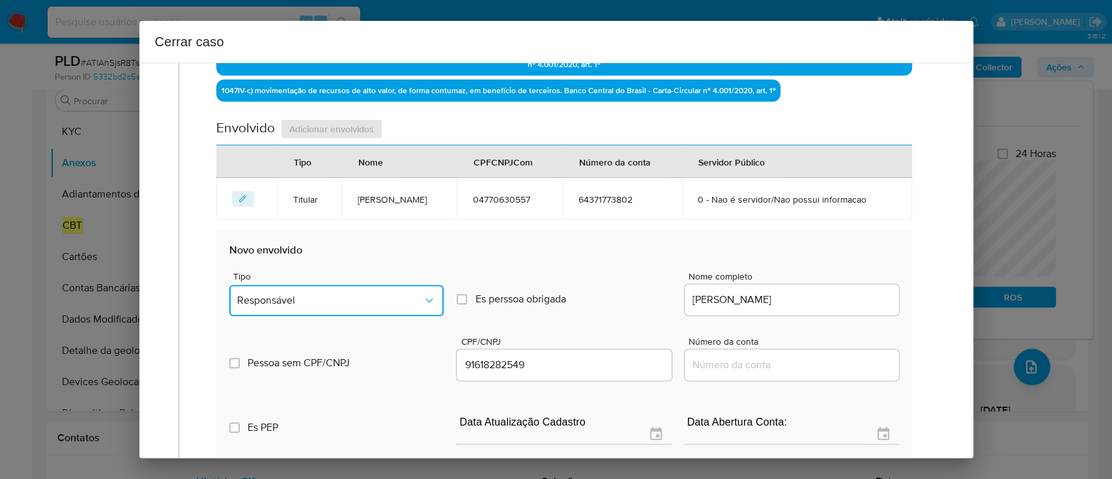
click at [391, 285] on button "Responsável" at bounding box center [336, 300] width 214 height 31
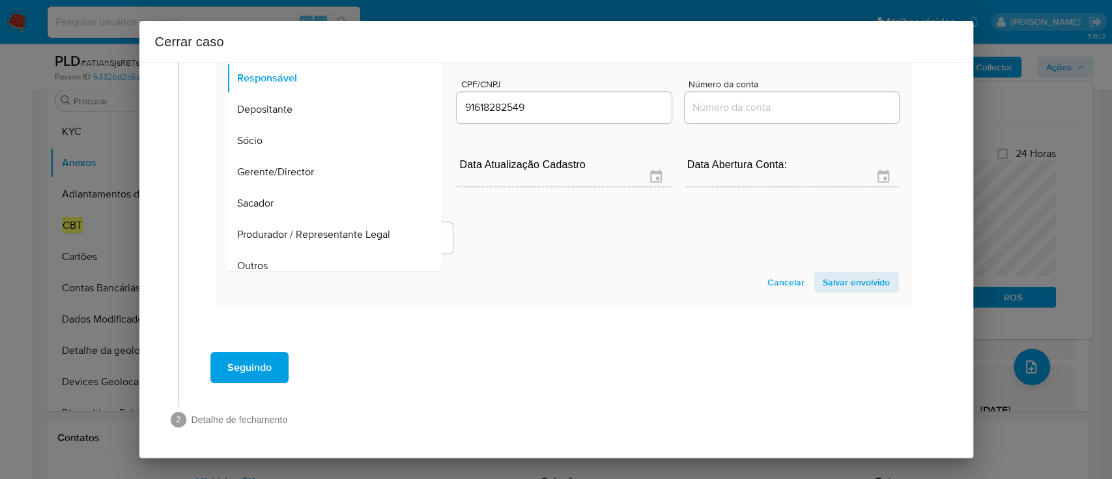
scroll to position [167, 0]
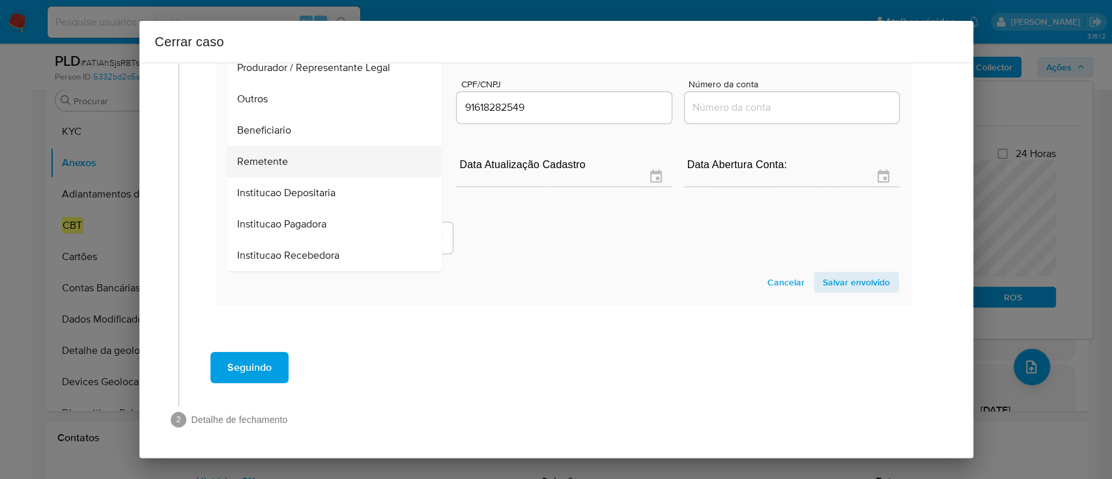
click at [312, 163] on div "Remetente" at bounding box center [331, 161] width 186 height 31
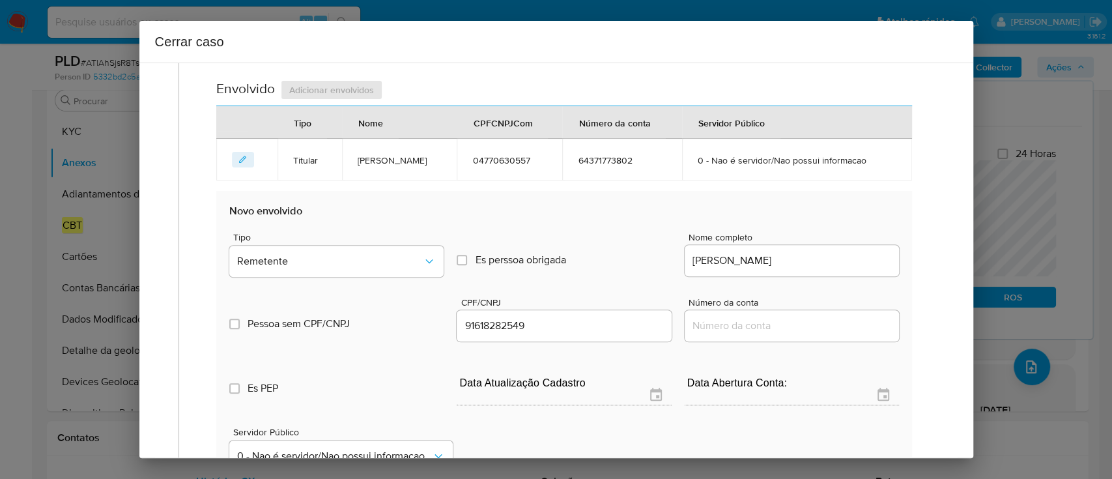
drag, startPoint x: 600, startPoint y: 279, endPoint x: 756, endPoint y: 292, distance: 156.2
click at [613, 284] on div "Tipo Remetente Es perssoa obrigada Is PObrigada Nome completo Americo Dias Da S…" at bounding box center [563, 347] width 669 height 260
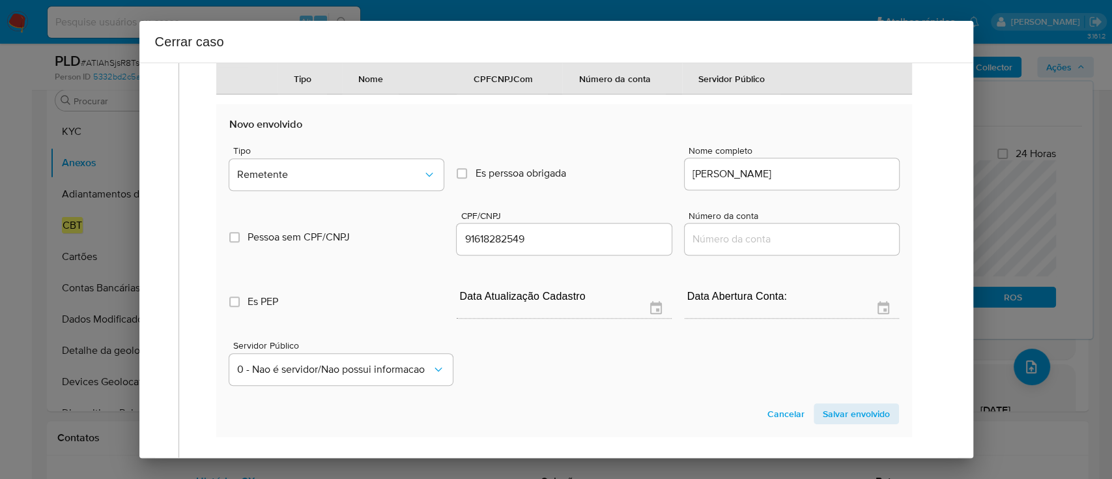
click at [582, 337] on div "Servidor Público 0 - Nao é servidor/Nao possui informacao" at bounding box center [563, 357] width 669 height 65
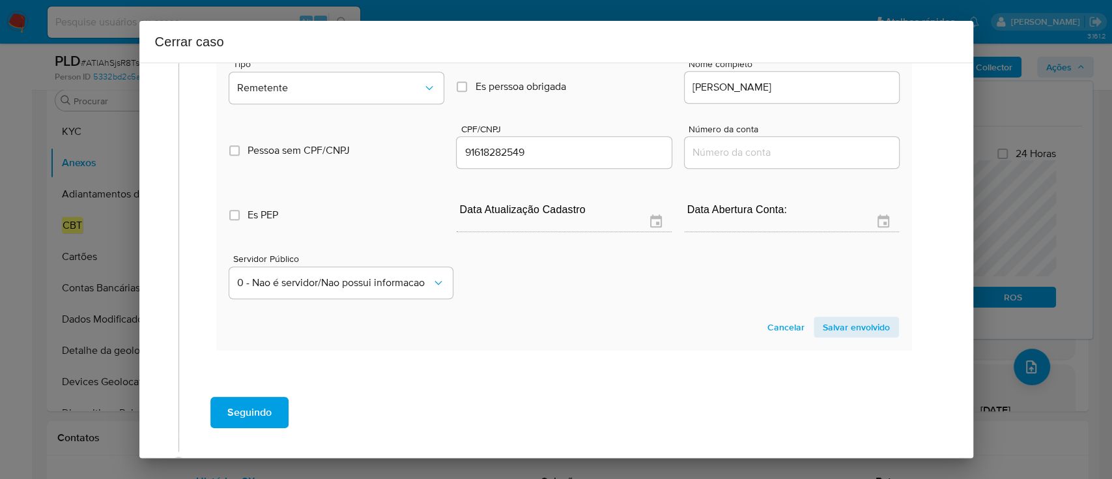
click at [839, 325] on span "Salvar envolvido" at bounding box center [855, 327] width 67 height 18
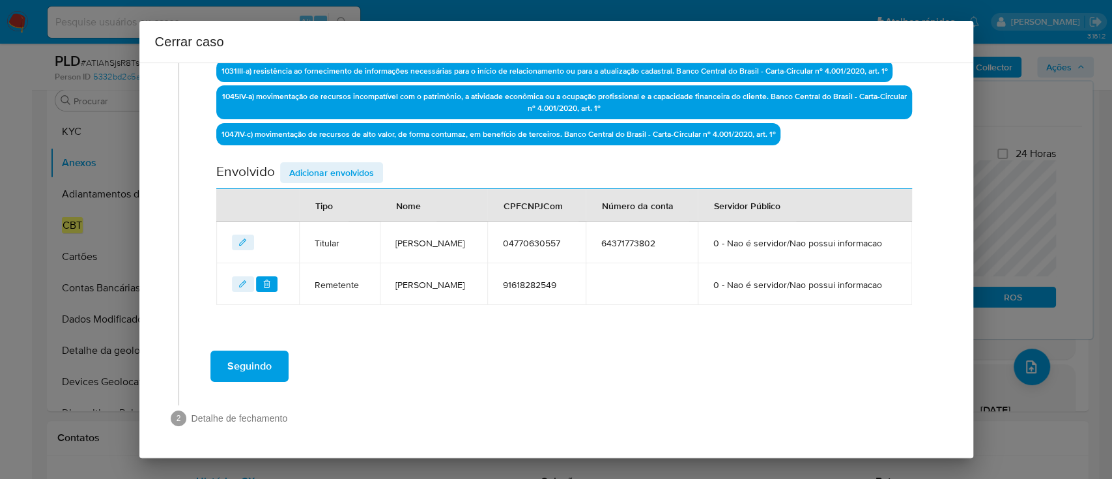
click at [354, 163] on span "Adicionar envolvidos" at bounding box center [331, 172] width 85 height 18
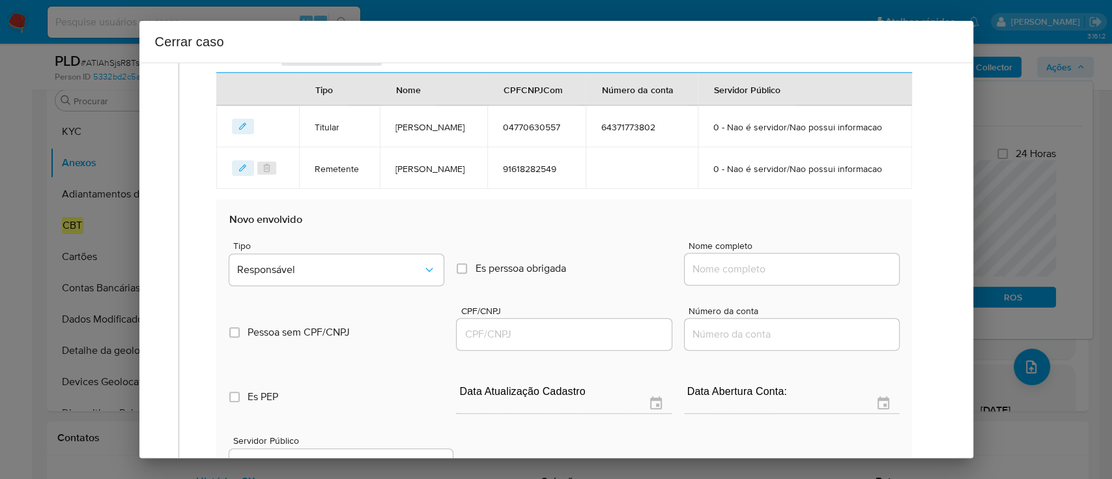
scroll to position [635, 0]
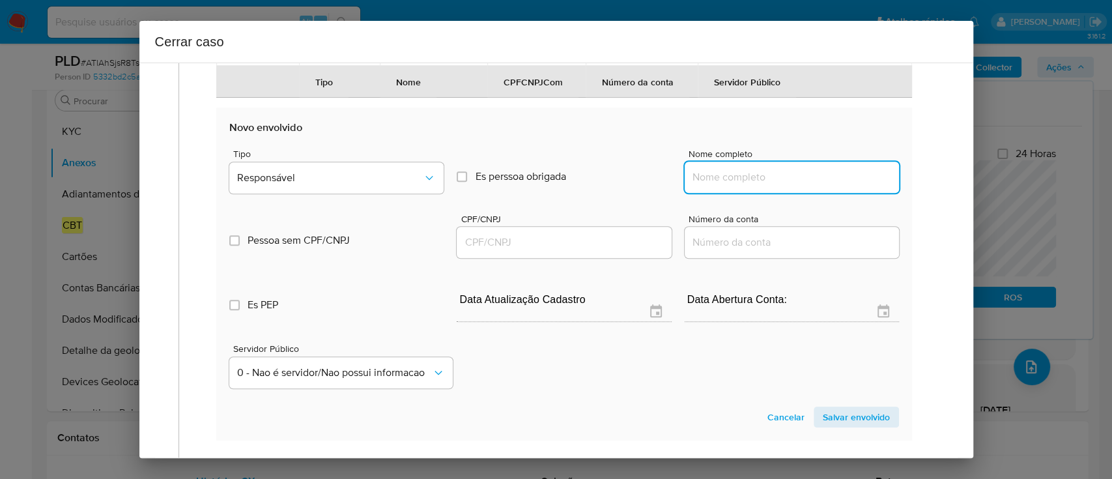
drag, startPoint x: 766, startPoint y: 216, endPoint x: 815, endPoint y: 214, distance: 49.5
click at [766, 186] on input "Nome completo" at bounding box center [791, 177] width 214 height 17
paste input "Eliane Goncalves Dos Santos, 03331004502"
click at [826, 186] on input "Eliane Goncalves Dos Santos, 03331004502" at bounding box center [791, 177] width 214 height 17
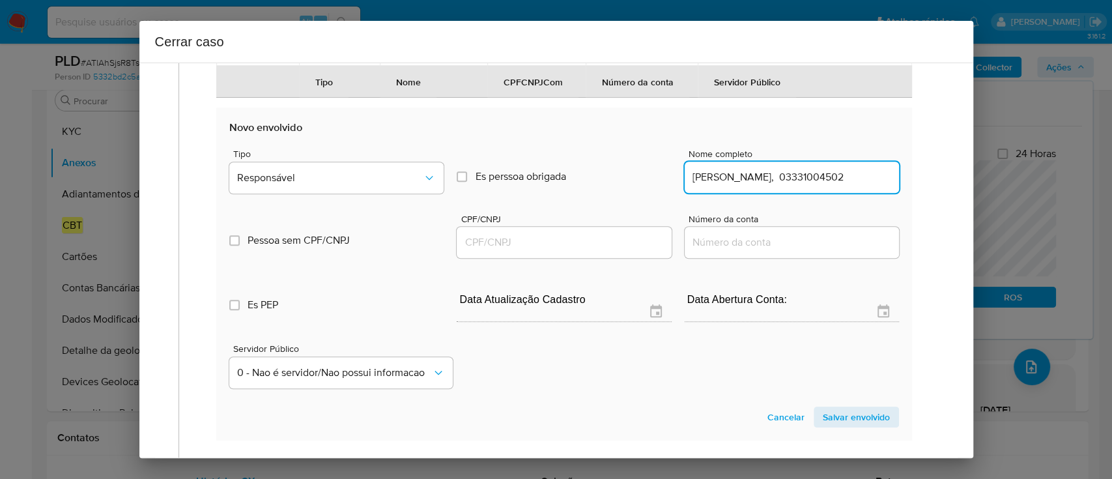
click at [826, 186] on input "Eliane Goncalves Dos Santos, 03331004502" at bounding box center [791, 177] width 214 height 17
type input "Eliane Goncalves Dos Santos,"
click at [574, 258] on div at bounding box center [563, 242] width 214 height 31
drag, startPoint x: 573, startPoint y: 279, endPoint x: 640, endPoint y: 279, distance: 67.1
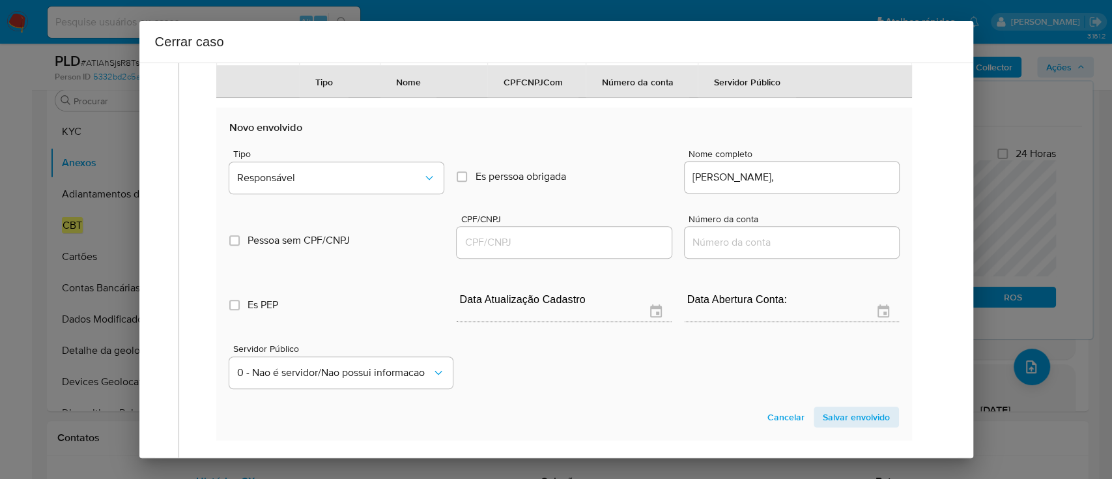
click at [575, 251] on input "CPF/CNPJ" at bounding box center [563, 242] width 214 height 17
paste input "03331004502"
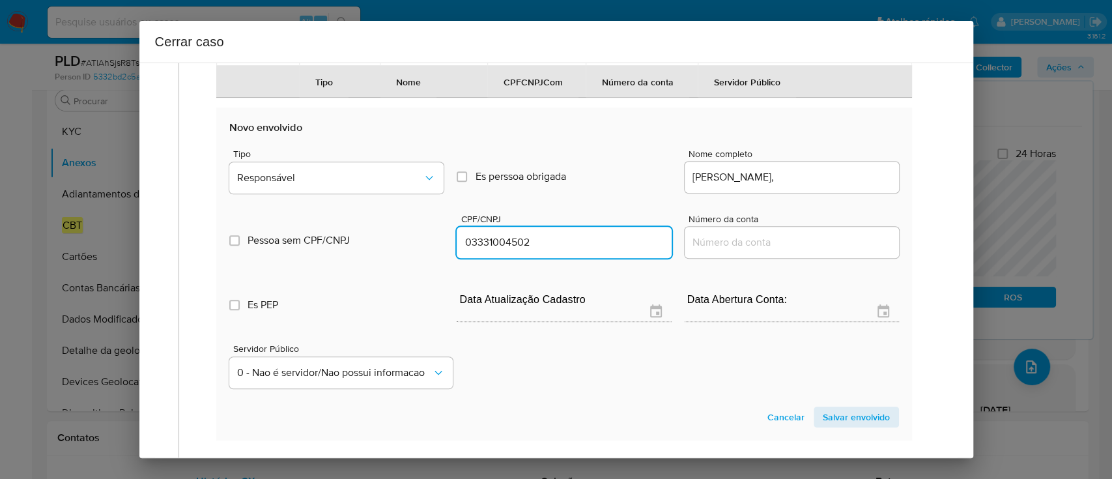
type input "3331004502"
click at [849, 186] on input "Eliane Goncalves Dos Santos," at bounding box center [791, 177] width 214 height 17
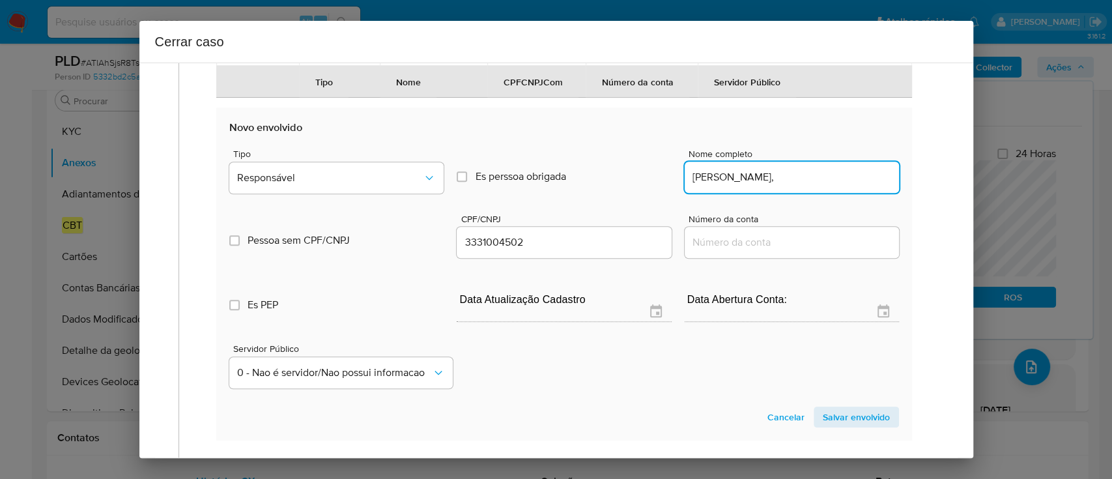
type input "Eliane Goncalves Dos Santos,"
type input "03331004502"
type input "Eliane Goncalves Dos Santos"
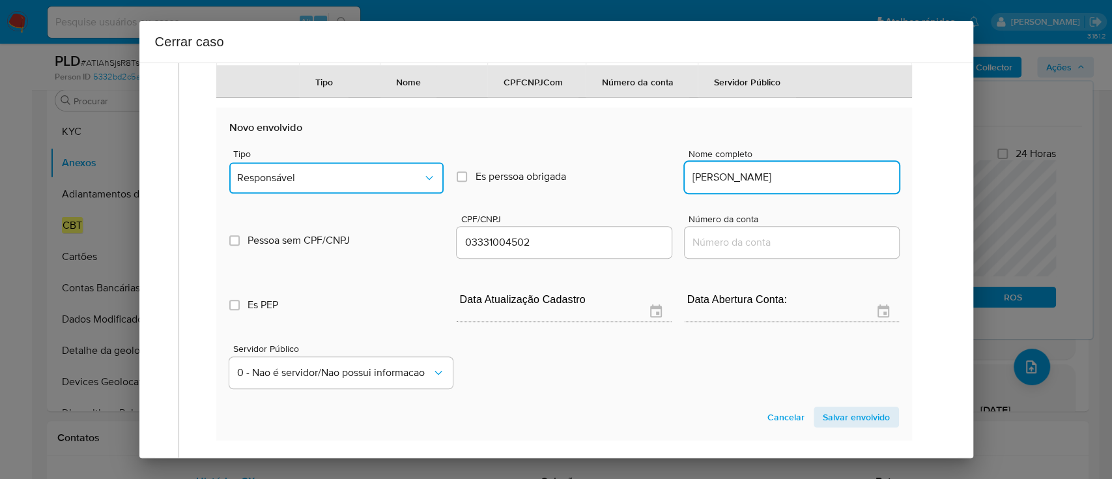
click at [317, 184] on span "Responsável" at bounding box center [330, 177] width 186 height 13
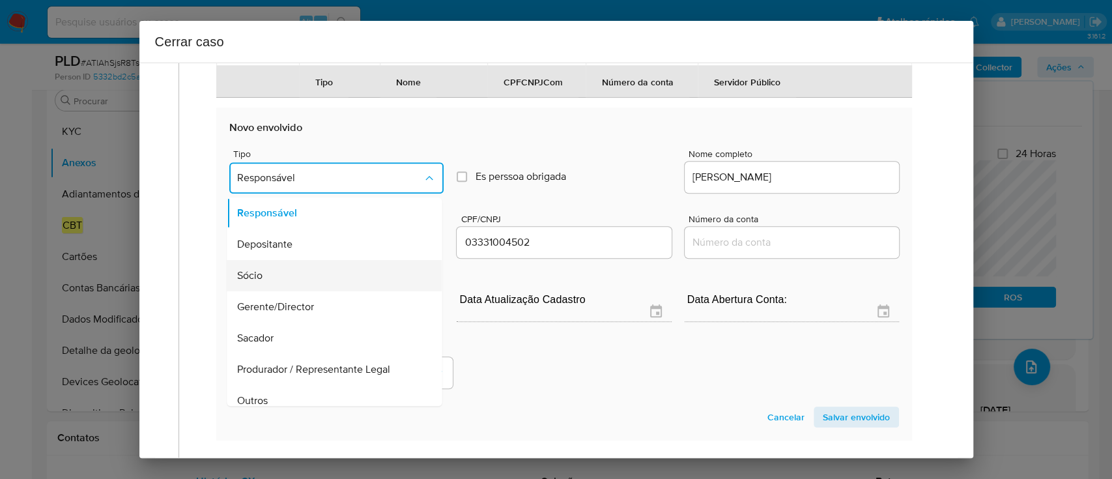
scroll to position [73, 0]
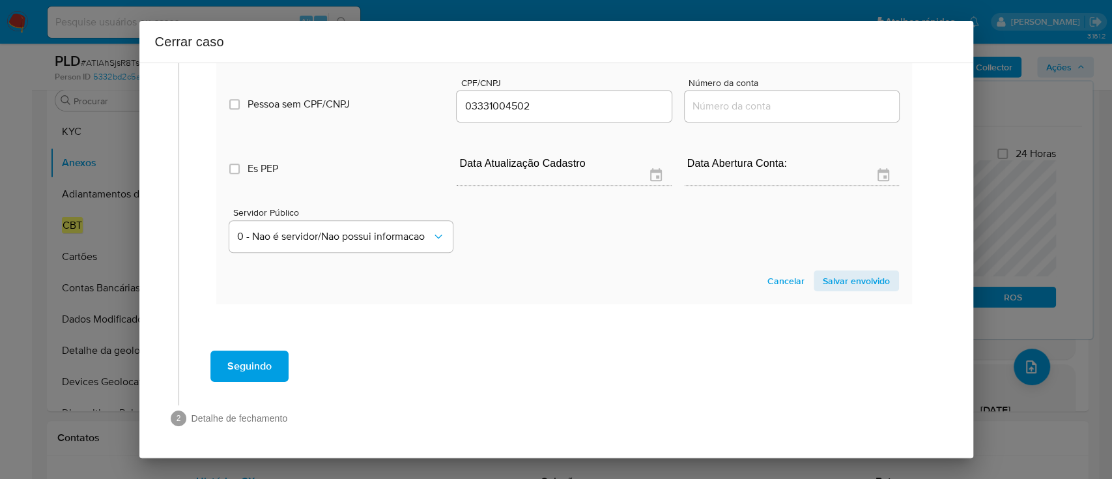
click at [843, 285] on span "Salvar envolvido" at bounding box center [855, 281] width 67 height 18
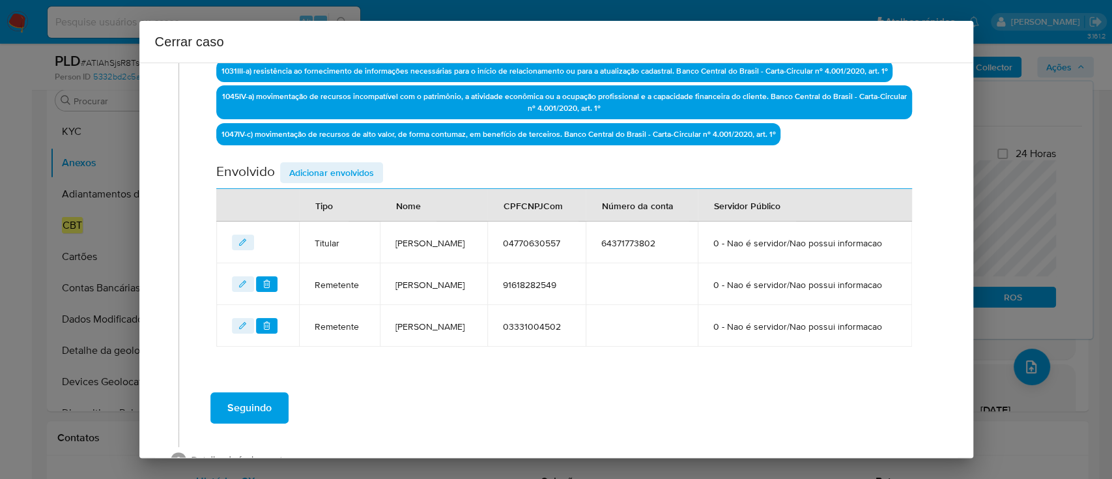
click at [336, 170] on span "Adicionar envolvidos" at bounding box center [331, 172] width 85 height 18
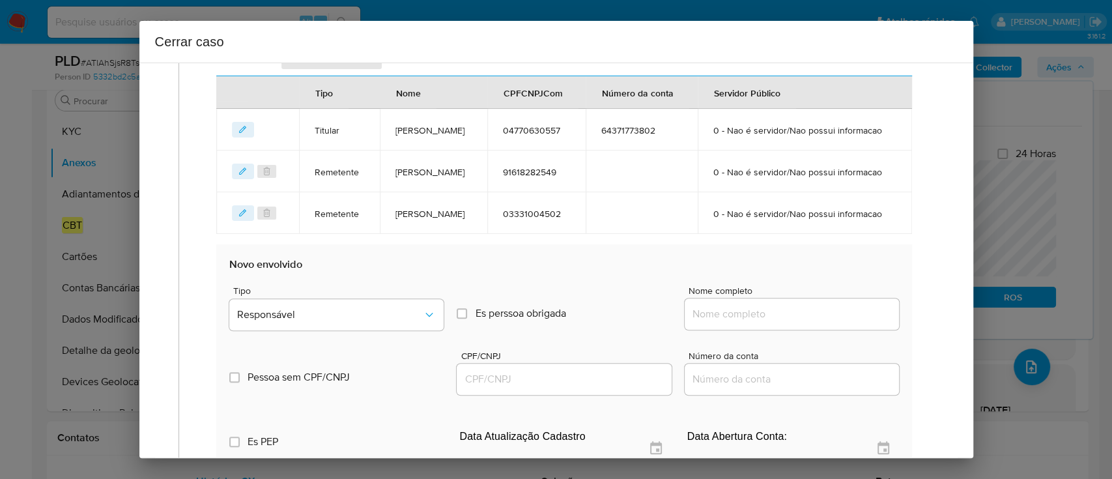
scroll to position [601, 0]
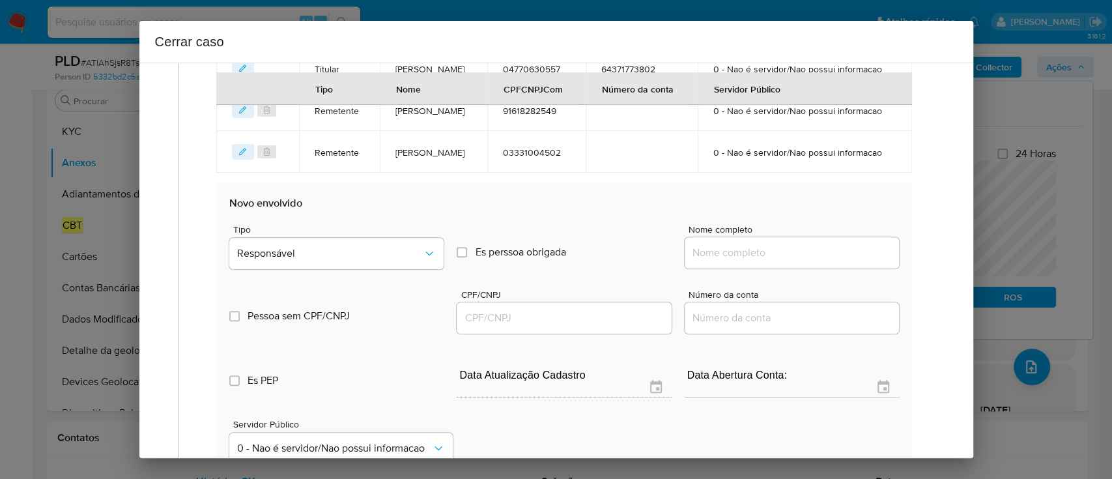
click at [774, 261] on input "Nome completo" at bounding box center [791, 252] width 214 height 17
paste input "Adriano Lemos Dos Santos 05214626576, 39154062000193"
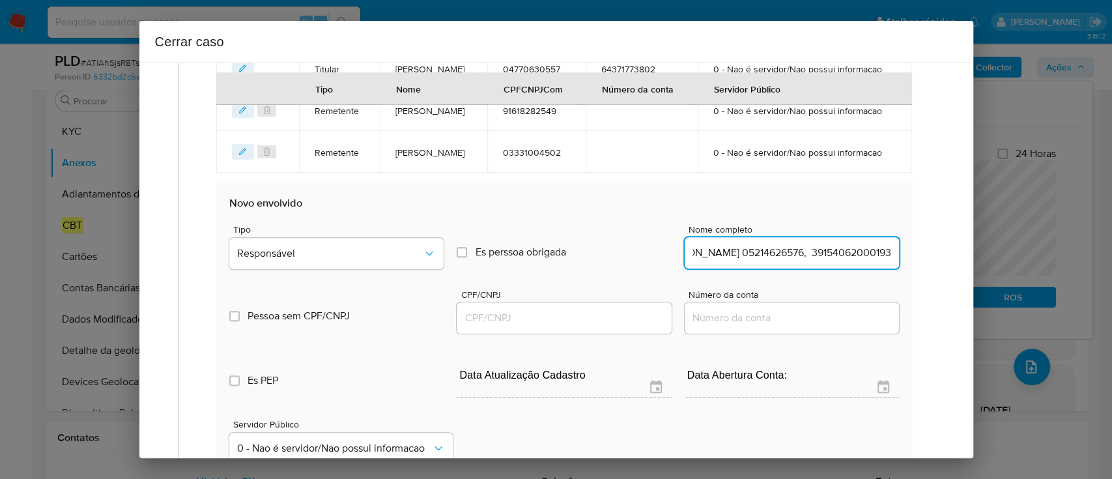
click at [833, 261] on input "Adriano Lemos Dos Santos 05214626576, 39154062000193" at bounding box center [791, 252] width 214 height 17
type input "Adriano Lemos Dos Santos 05214626576,"
drag, startPoint x: 531, startPoint y: 369, endPoint x: 605, endPoint y: 361, distance: 74.0
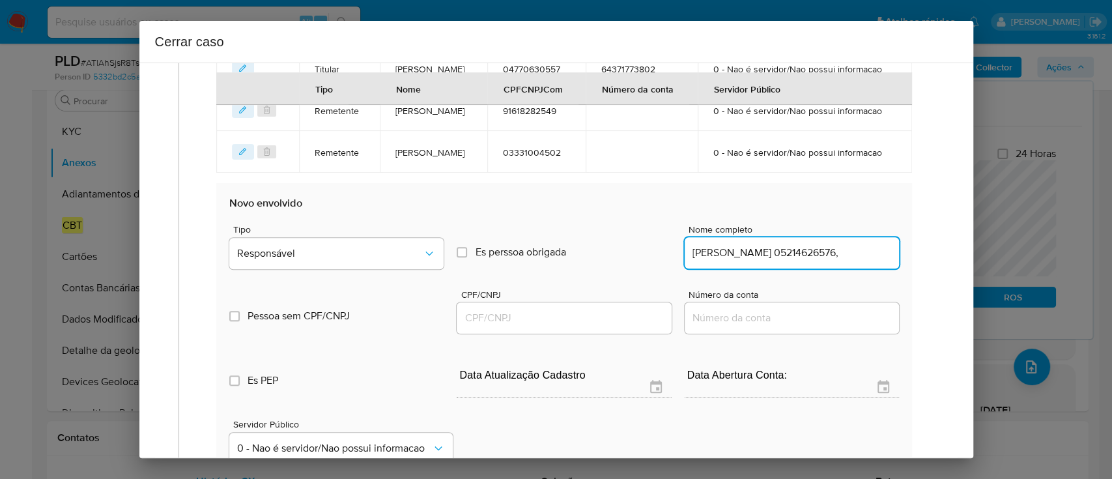
click at [531, 326] on input "CPF/CNPJ" at bounding box center [563, 317] width 214 height 17
paste input "39154062000193"
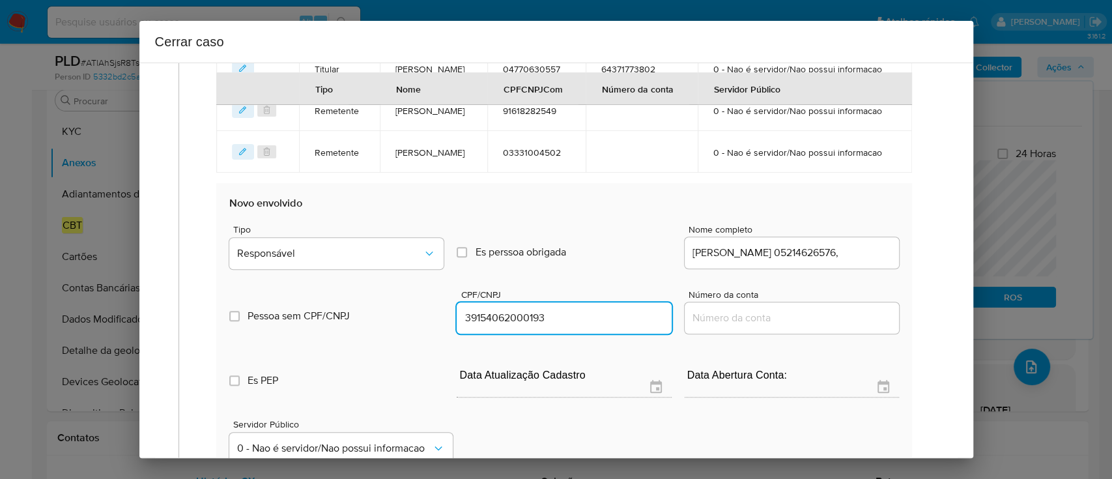
type input "39154062000193"
click at [802, 268] on div "Adriano Lemos Dos Santos 05214626576," at bounding box center [791, 252] width 214 height 31
click at [832, 261] on input "Adriano Lemos Dos Santos 05214626576," at bounding box center [791, 252] width 214 height 17
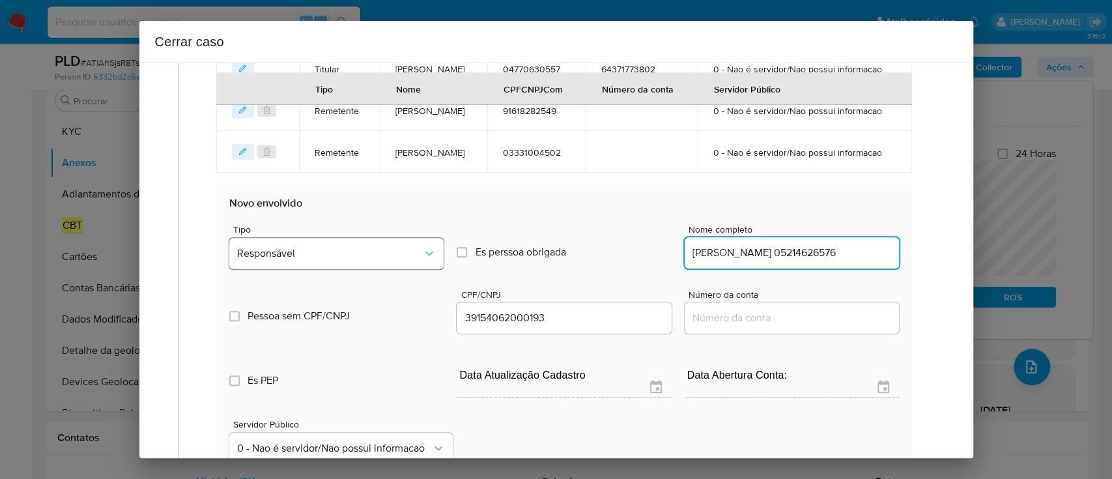
type input "Adriano Lemos Dos Santos 05214626576"
click at [292, 269] on button "Responsável" at bounding box center [336, 253] width 214 height 31
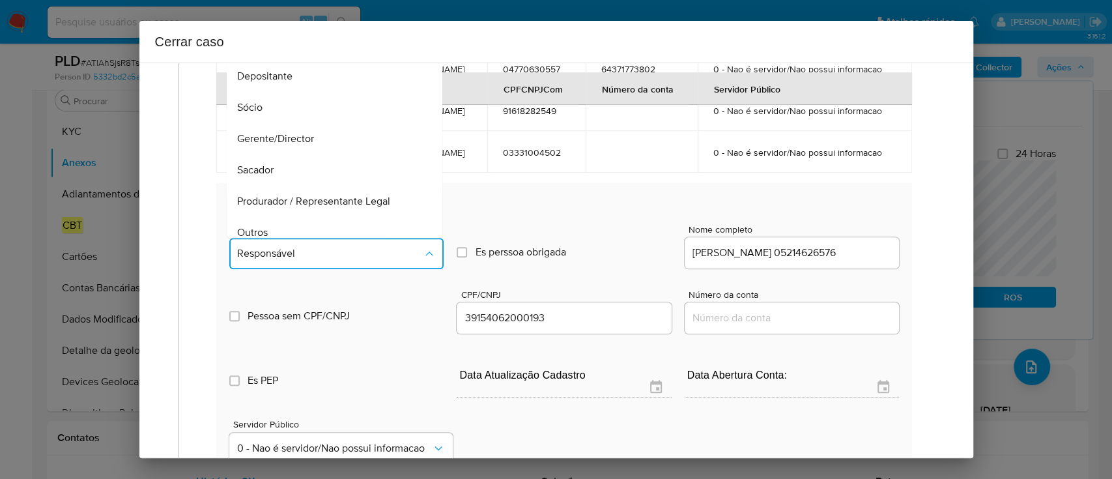
scroll to position [73, 0]
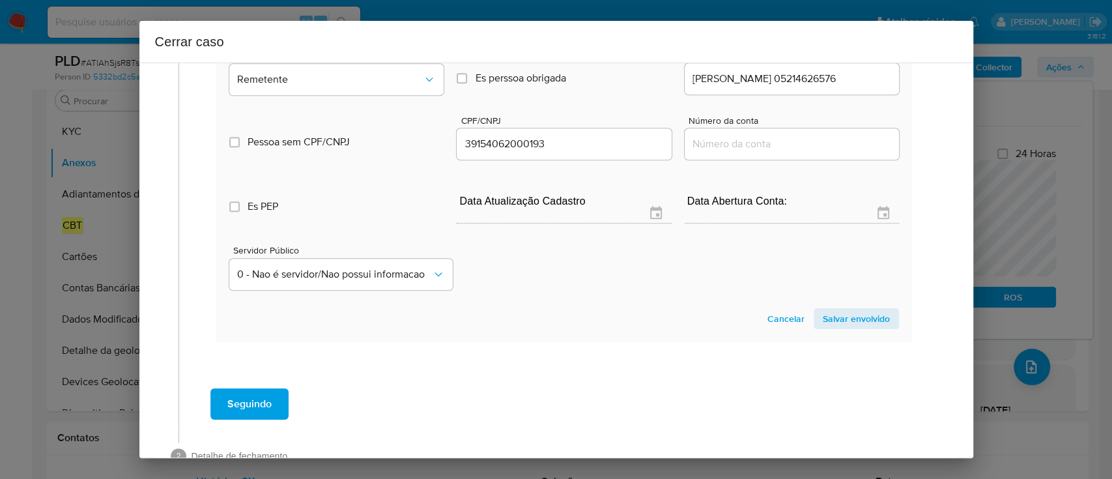
click at [829, 328] on span "Salvar envolvido" at bounding box center [855, 318] width 67 height 18
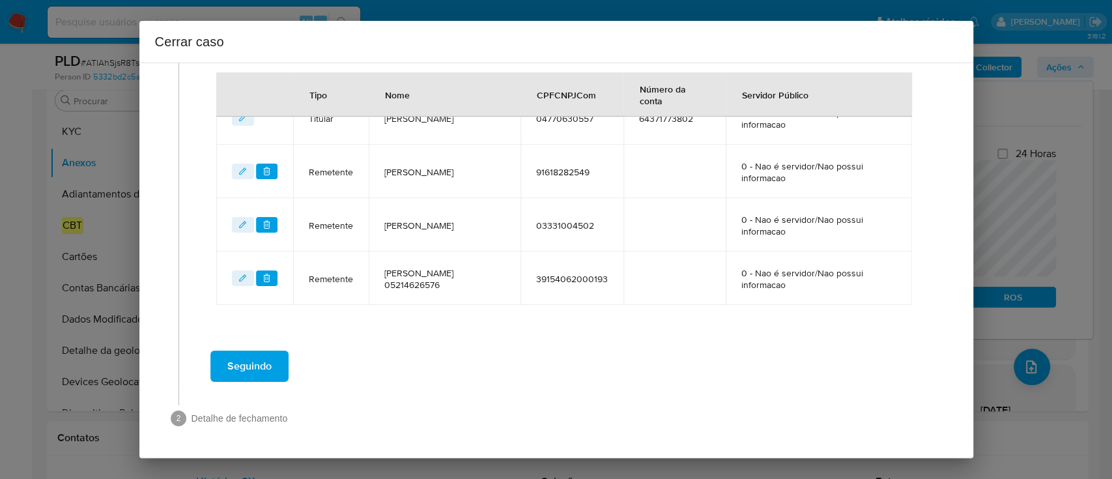
scroll to position [568, 0]
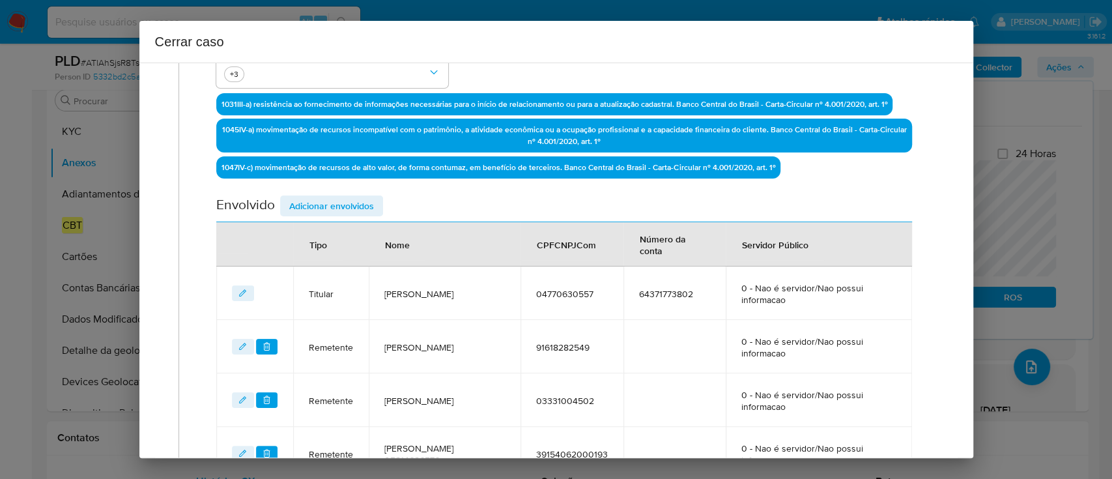
drag, startPoint x: 349, startPoint y: 208, endPoint x: 371, endPoint y: 211, distance: 22.3
click at [349, 208] on span "Adicionar envolvidos" at bounding box center [331, 206] width 85 height 18
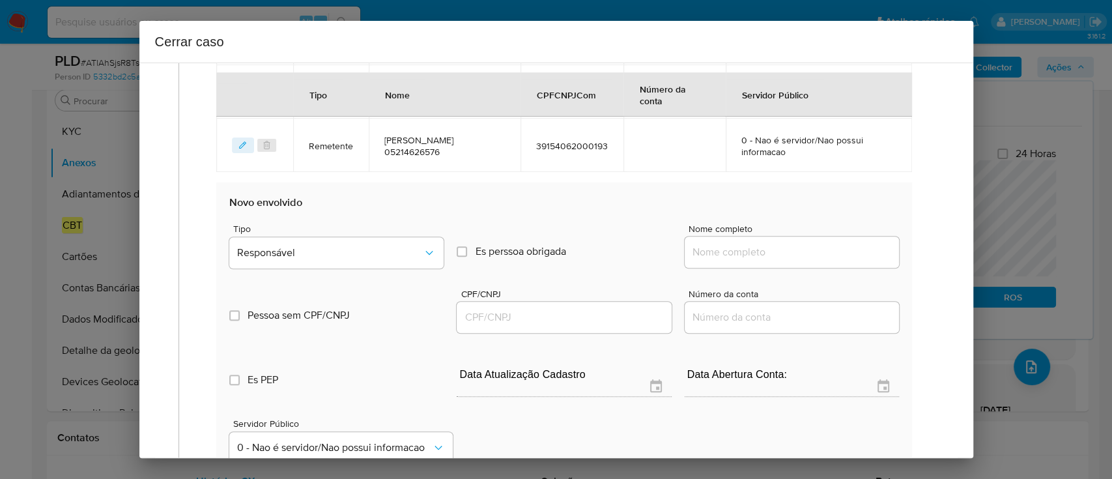
scroll to position [741, 0]
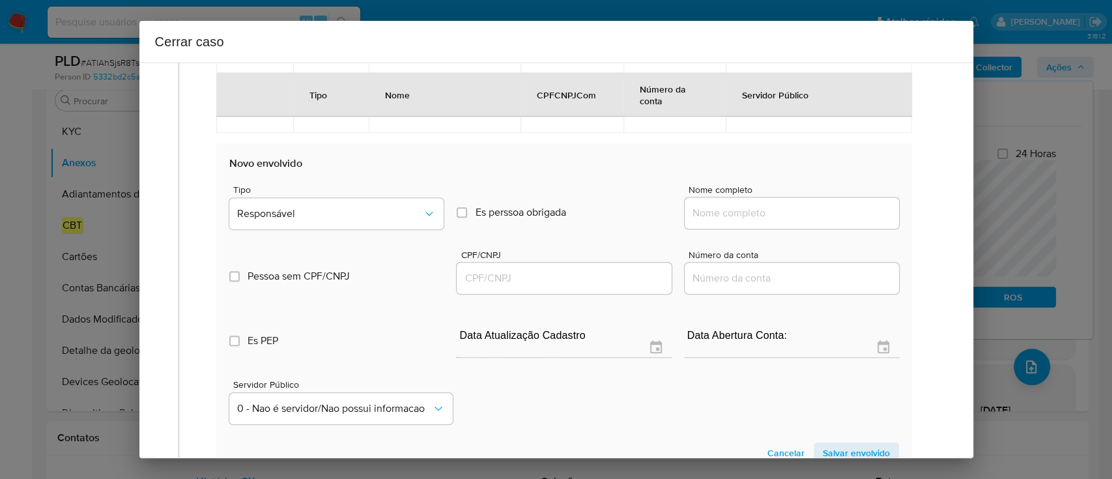
click at [720, 202] on div at bounding box center [791, 212] width 214 height 31
drag, startPoint x: 760, startPoint y: 212, endPoint x: 786, endPoint y: 214, distance: 26.1
click at [760, 212] on input "Nome completo" at bounding box center [791, 212] width 214 height 17
paste input "Fenix Supermercados Ltda, 39711483000330"
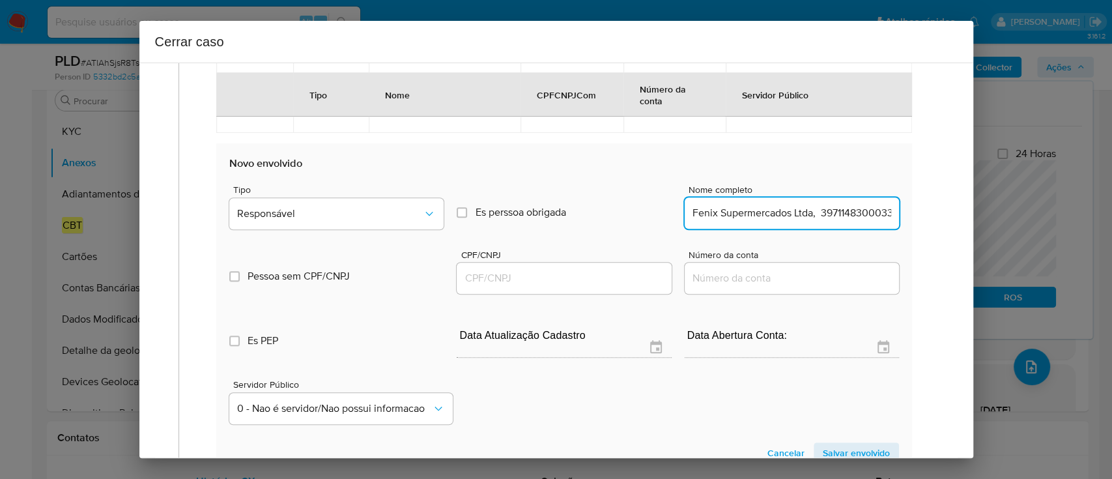
scroll to position [0, 0]
click at [798, 214] on input "Fenix Supermercados Ltda, 39711483000330" at bounding box center [791, 212] width 214 height 17
type input "Fenix Supermercados Ltda,"
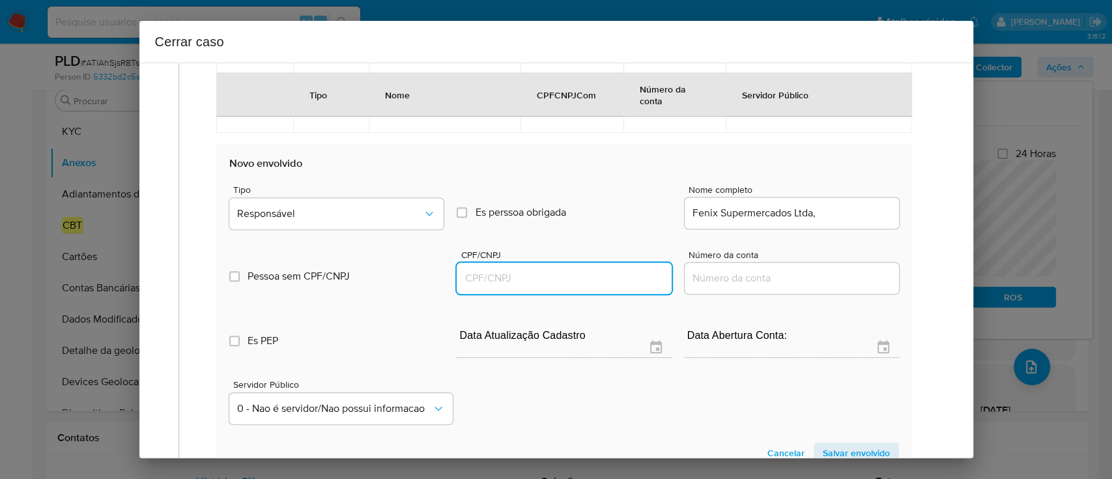
drag, startPoint x: 565, startPoint y: 279, endPoint x: 742, endPoint y: 258, distance: 177.7
click at [565, 279] on input "CPF/CNPJ" at bounding box center [563, 278] width 214 height 17
paste input "39711483000330"
type input "39711483000330"
click at [842, 219] on input "Fenix Supermercados Ltda," at bounding box center [791, 212] width 214 height 17
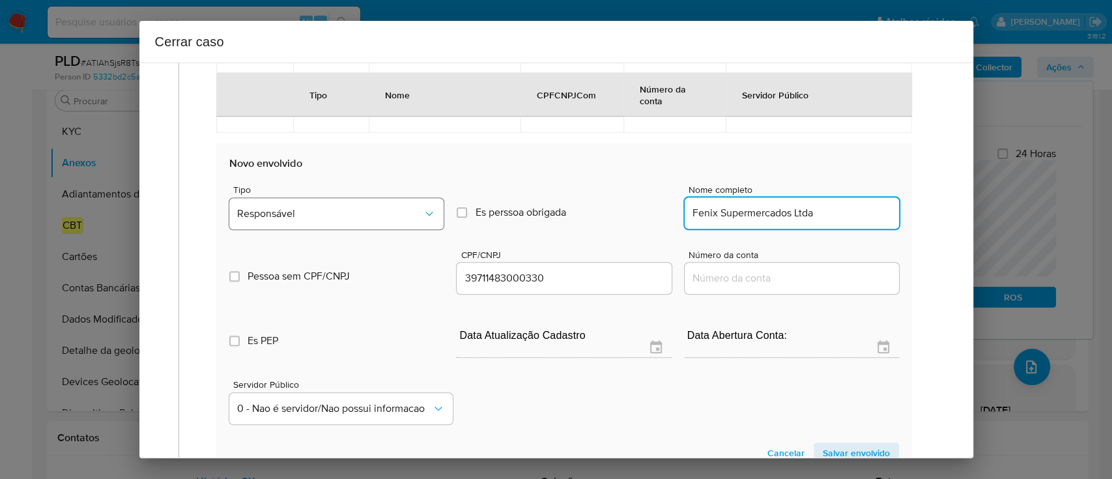
type input "Fenix Supermercados Ltda"
drag, startPoint x: 283, startPoint y: 220, endPoint x: 297, endPoint y: 223, distance: 14.1
click at [285, 220] on button "Responsável" at bounding box center [336, 213] width 214 height 31
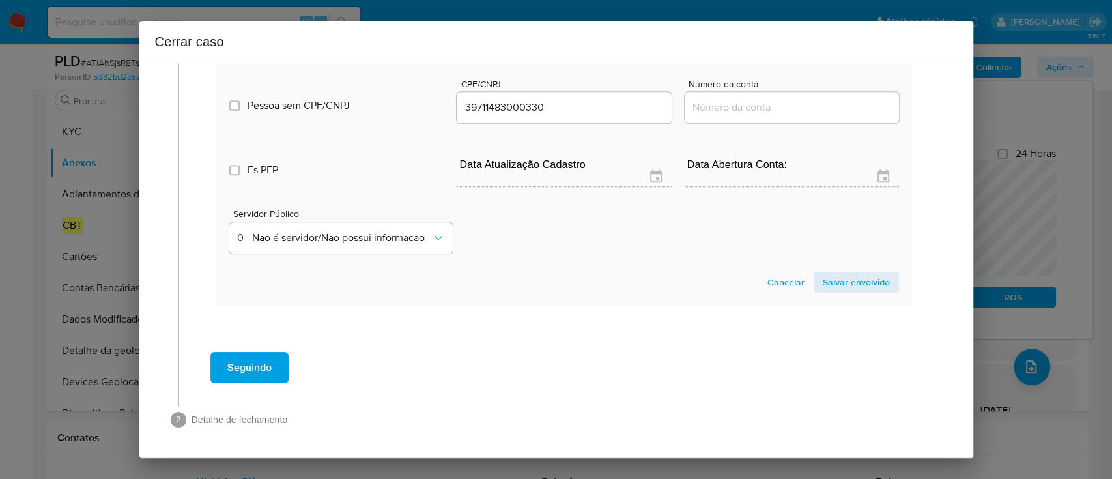
click at [850, 274] on span "Salvar envolvido" at bounding box center [855, 282] width 67 height 18
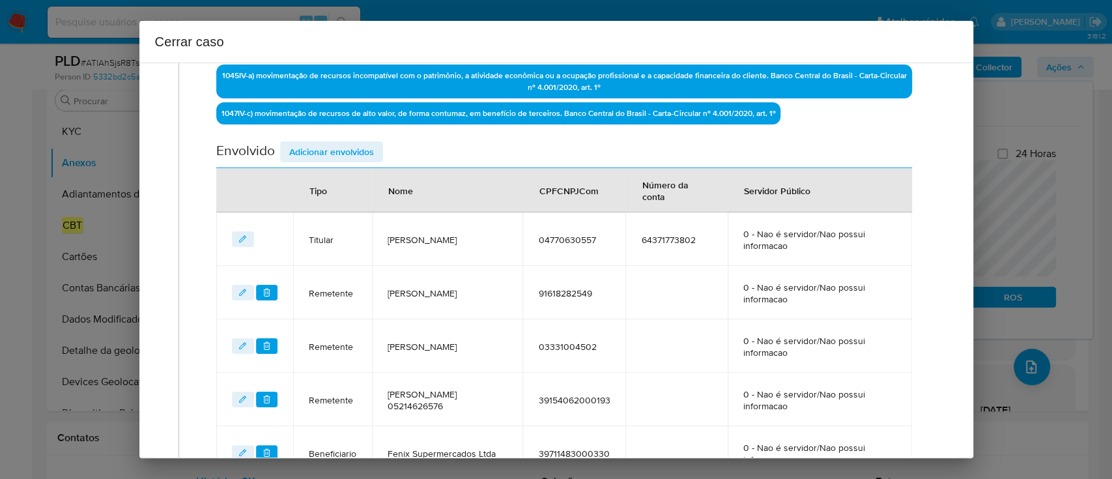
click at [333, 162] on div "Envolvido Adicionar envolvidos" at bounding box center [563, 154] width 695 height 27
click at [333, 152] on span "Adicionar envolvidos" at bounding box center [331, 152] width 85 height 18
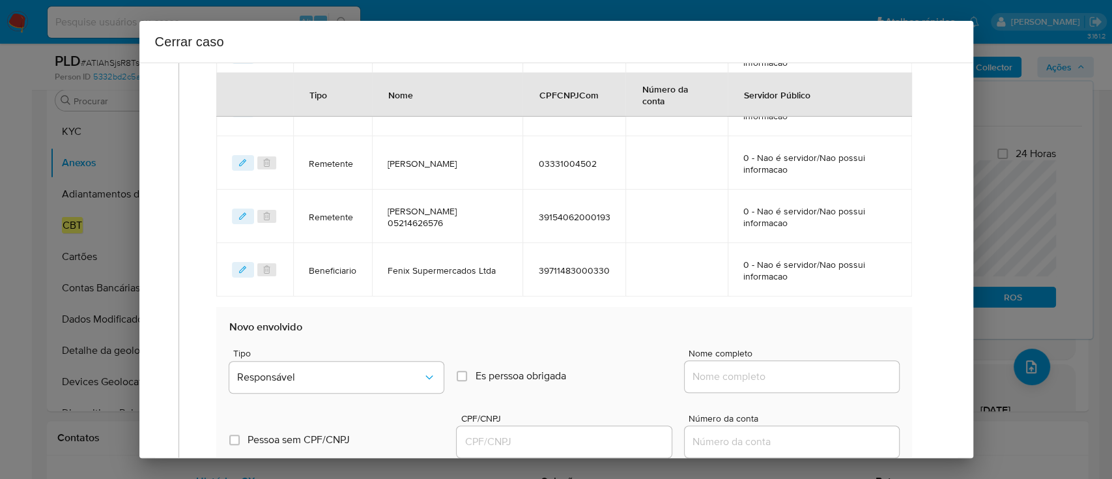
scroll to position [709, 0]
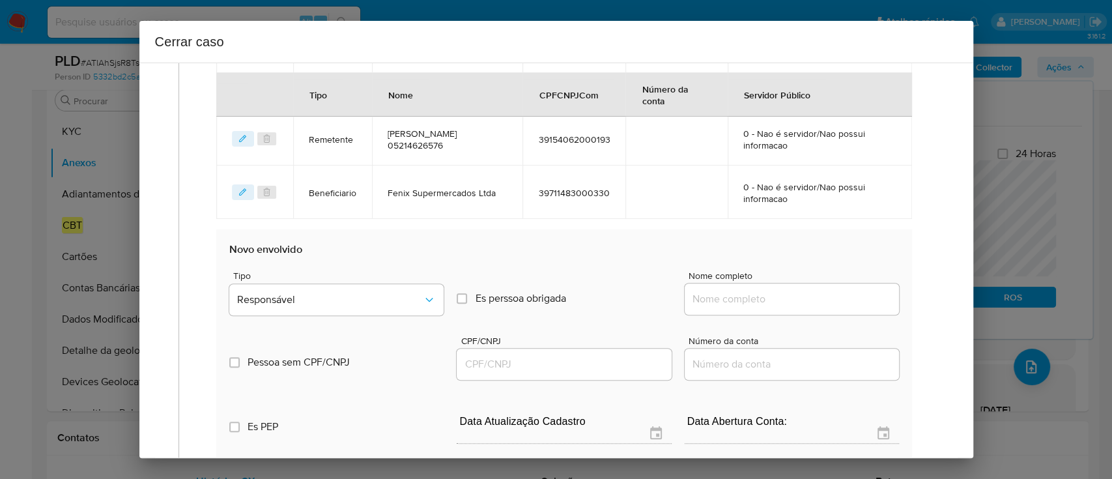
click at [772, 288] on div at bounding box center [791, 298] width 214 height 31
click at [788, 297] on input "Nome completo" at bounding box center [791, 298] width 214 height 17
paste input "Sart Distribuicao De Bebidas Ltda, 35699079000256"
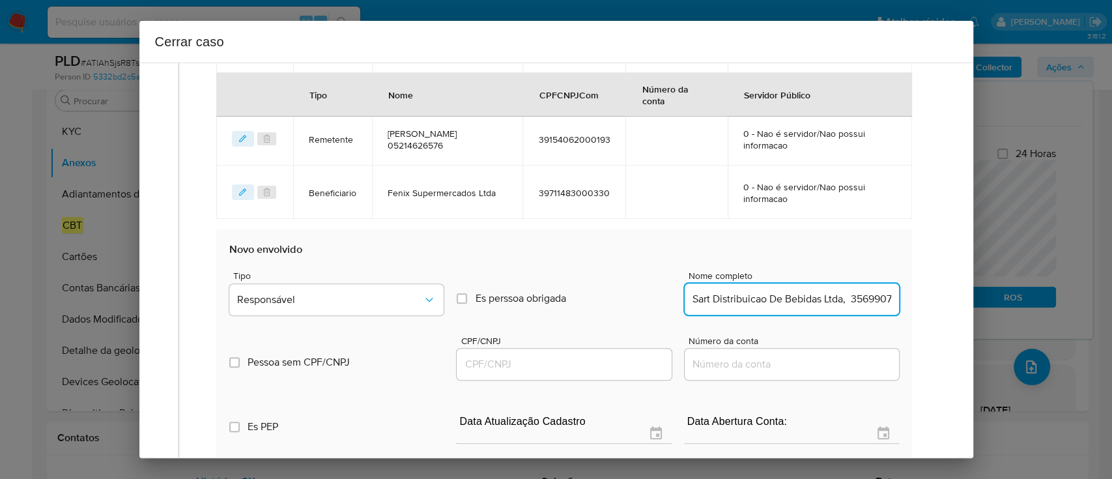
scroll to position [0, 51]
click at [841, 300] on input "Sart Distribuicao De Bebidas Ltda, 35699079000256" at bounding box center [791, 298] width 214 height 17
type input "Sart Distribuicao De Bebidas Ltda,"
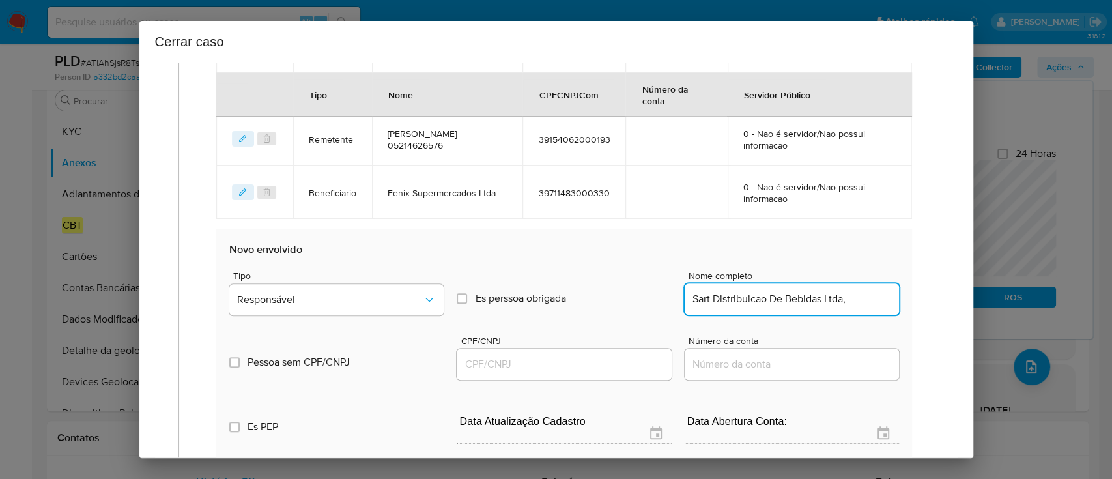
click at [557, 375] on div at bounding box center [563, 363] width 214 height 31
drag, startPoint x: 565, startPoint y: 367, endPoint x: 615, endPoint y: 367, distance: 49.5
click at [565, 367] on input "CPF/CNPJ" at bounding box center [563, 364] width 214 height 17
paste input "35699079000256"
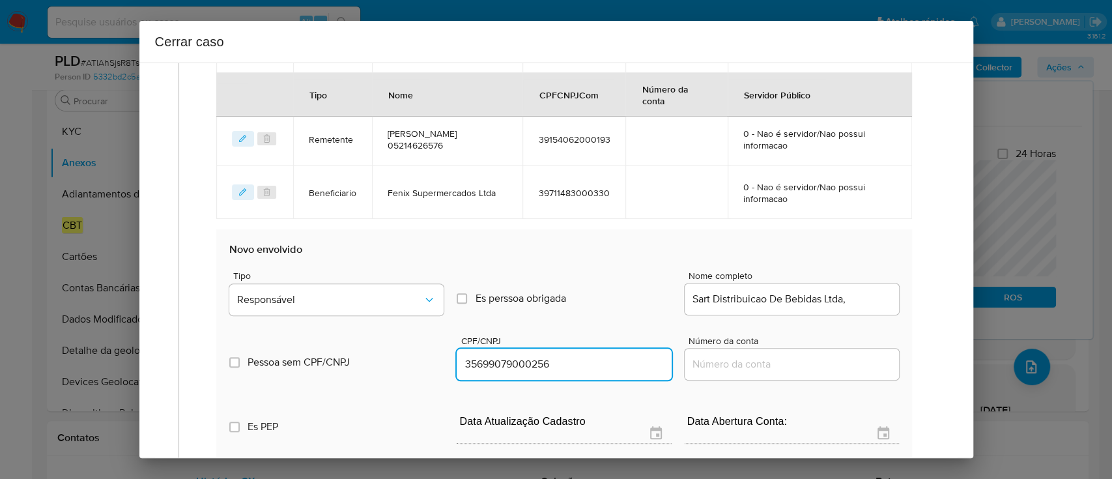
type input "35699079000256"
click at [854, 294] on input "Sart Distribuicao De Bebidas Ltda," at bounding box center [791, 298] width 214 height 17
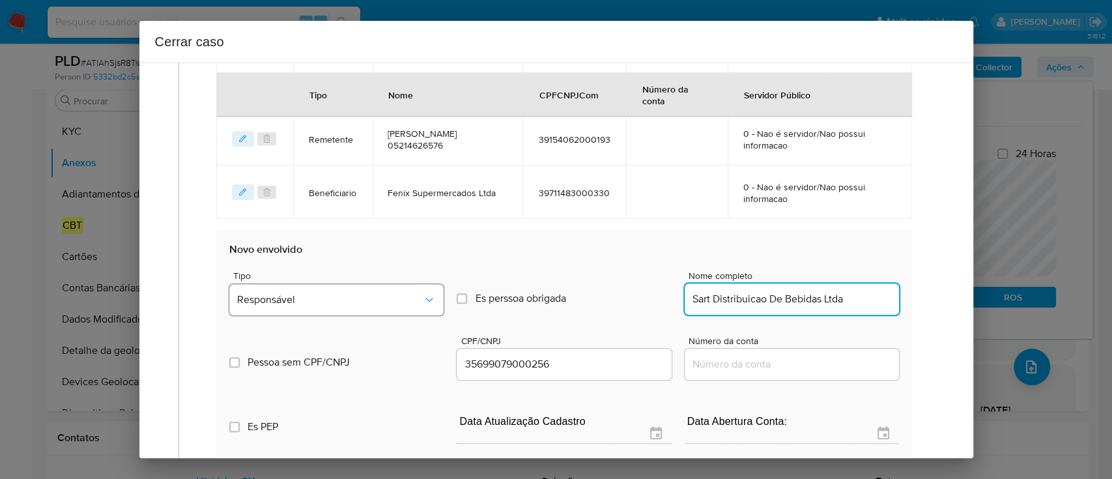
type input "Sart Distribuicao De Bebidas Ltda"
click at [412, 301] on span "Responsável" at bounding box center [330, 299] width 186 height 13
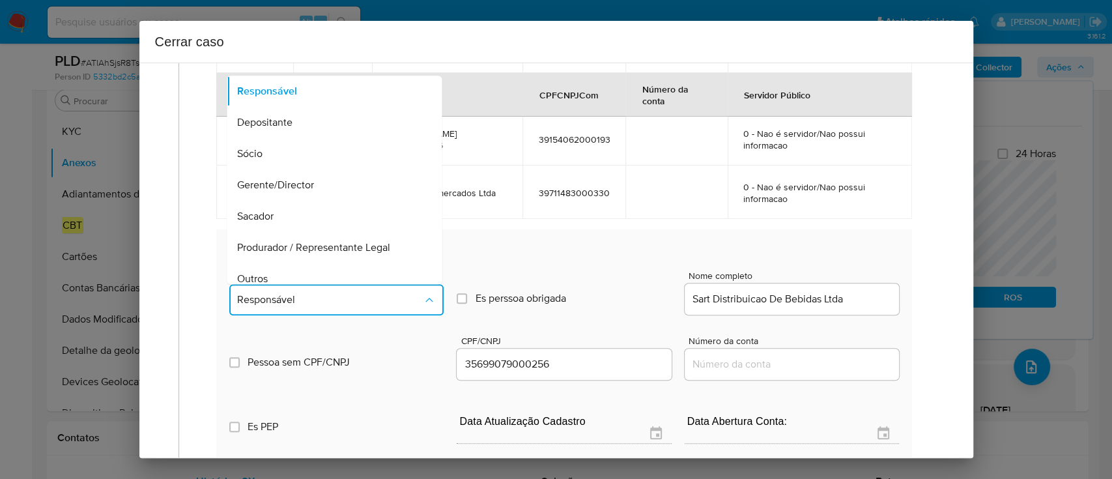
scroll to position [42, 0]
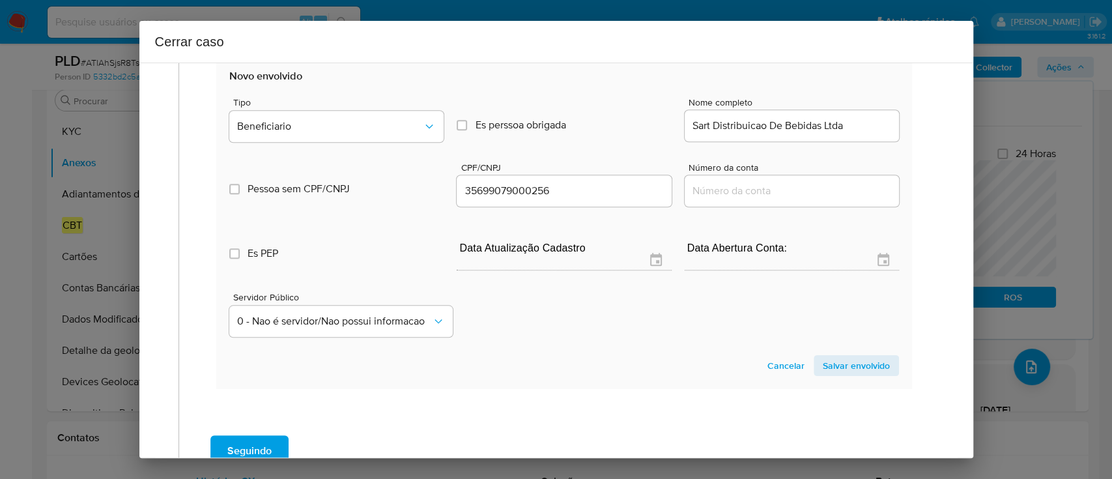
click at [834, 361] on span "Salvar envolvido" at bounding box center [855, 365] width 67 height 18
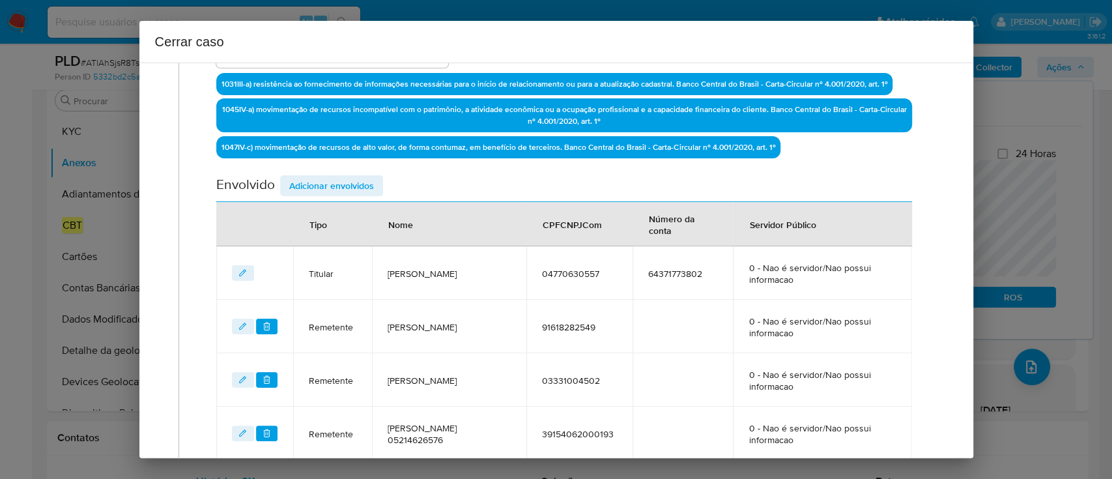
click at [346, 189] on span "Adicionar envolvidos" at bounding box center [331, 185] width 85 height 18
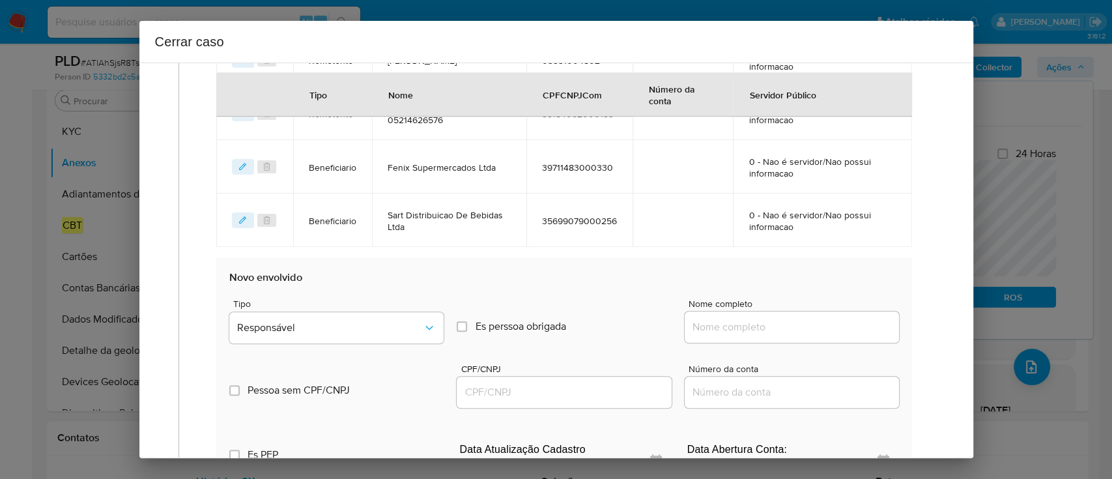
scroll to position [935, 0]
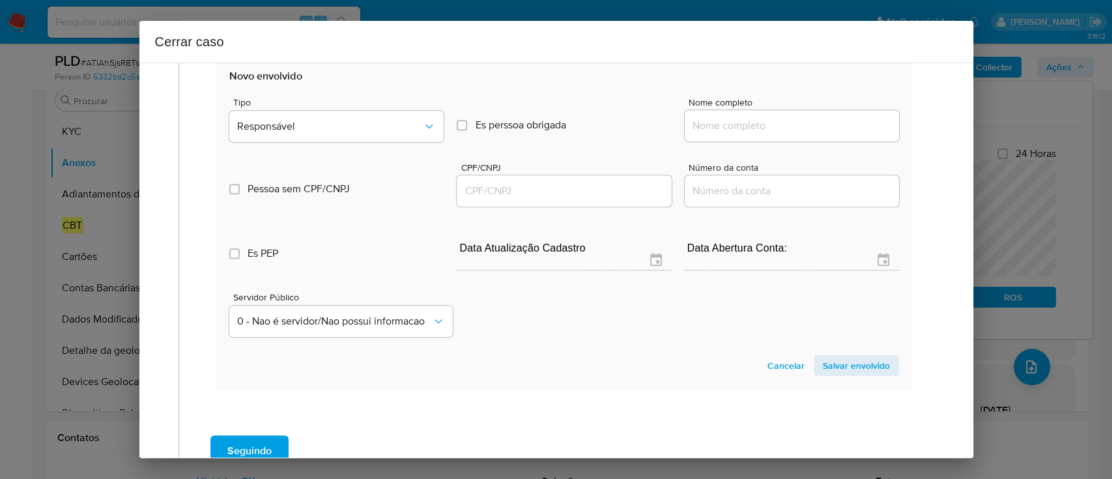
drag, startPoint x: 782, startPoint y: 128, endPoint x: 814, endPoint y: 130, distance: 31.9
click at [782, 128] on input "Nome completo" at bounding box center [791, 125] width 214 height 17
paste input "Dois R Comercio De Bebidas Ltda, 17060887000106"
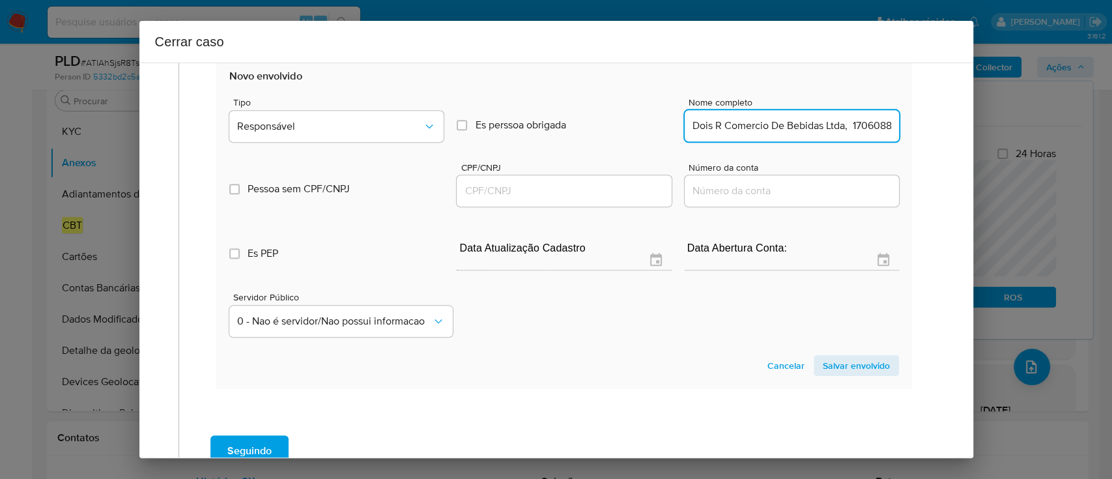
scroll to position [0, 48]
click at [823, 128] on input "Dois R Comercio De Bebidas Ltda, 17060887000106" at bounding box center [791, 125] width 214 height 17
type input "Dois R Comercio De Bebidas Ltda,"
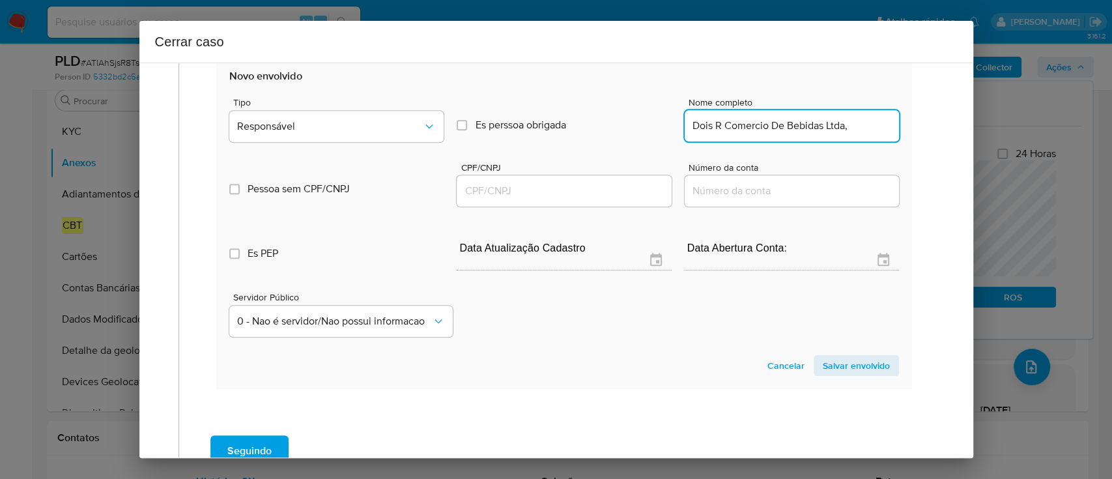
click at [615, 197] on input "CPF/CNPJ" at bounding box center [563, 190] width 214 height 17
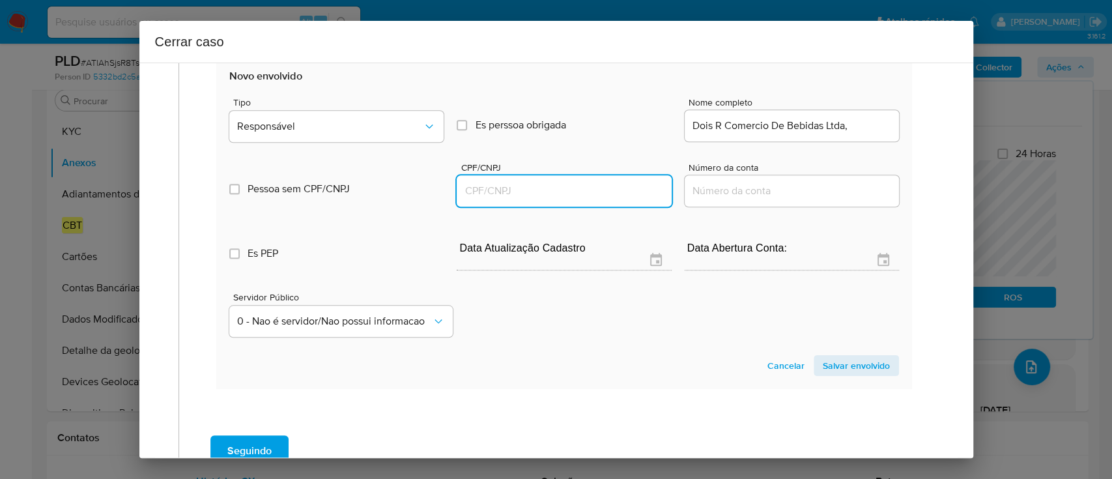
paste input "17060887000106"
type input "17060887000106"
click at [861, 132] on input "Dois R Comercio De Bebidas Ltda," at bounding box center [791, 125] width 214 height 17
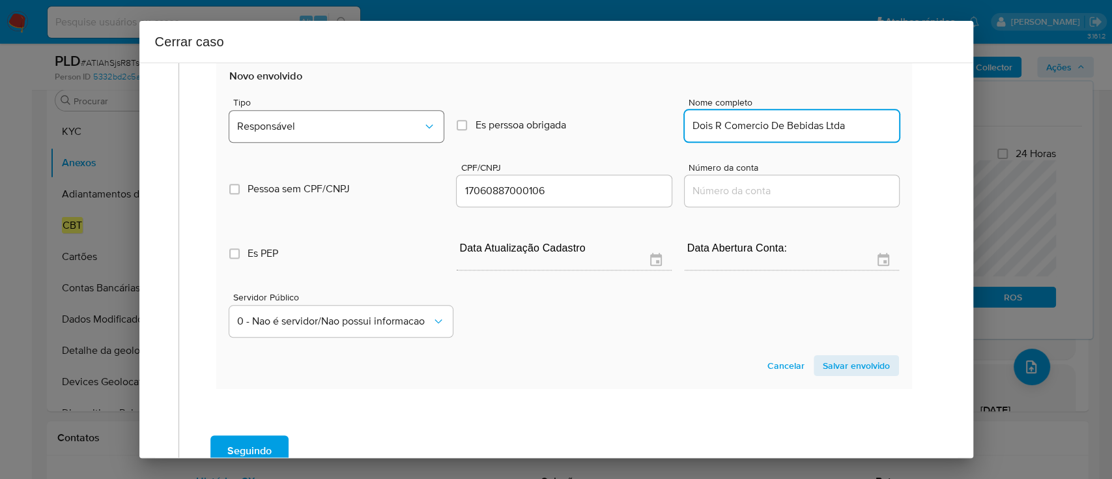
type input "Dois R Comercio De Bebidas Ltda"
click at [359, 139] on button "Responsável" at bounding box center [336, 126] width 214 height 31
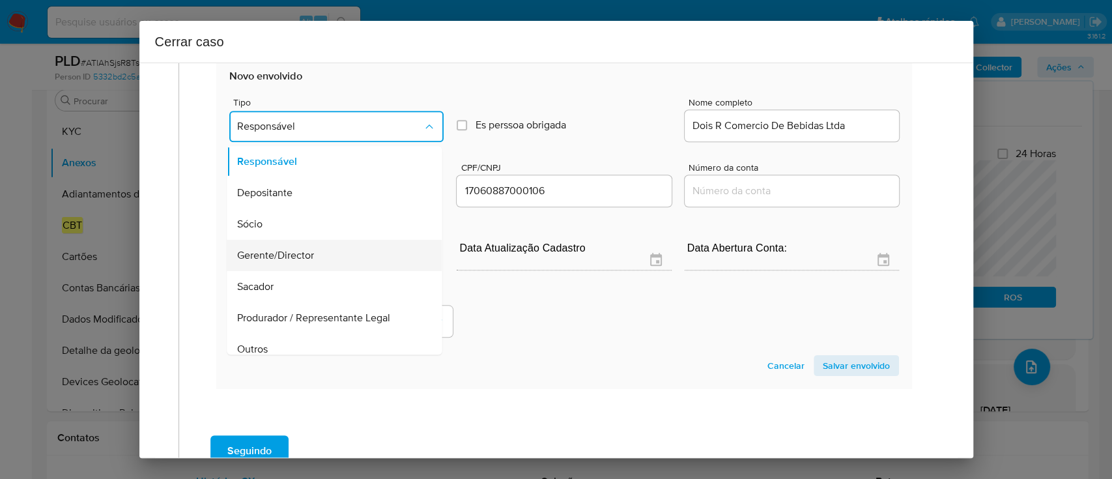
scroll to position [73, 0]
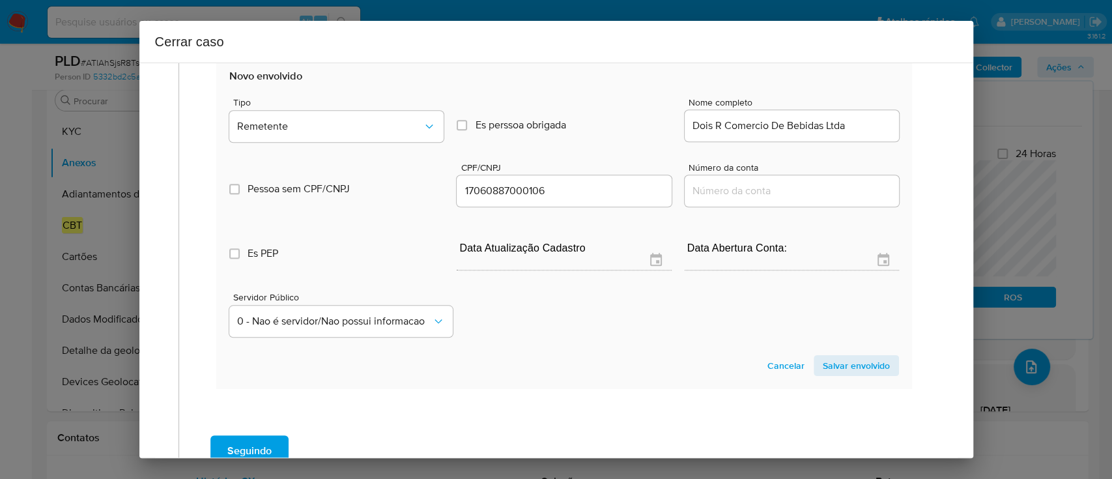
click at [850, 367] on span "Salvar envolvido" at bounding box center [855, 365] width 67 height 18
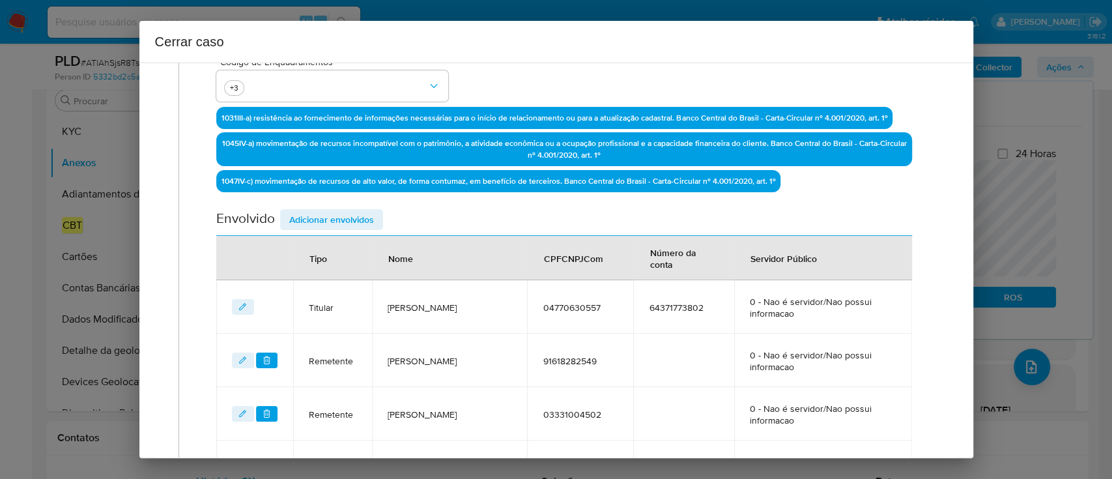
click at [331, 217] on span "Adicionar envolvidos" at bounding box center [331, 219] width 85 height 18
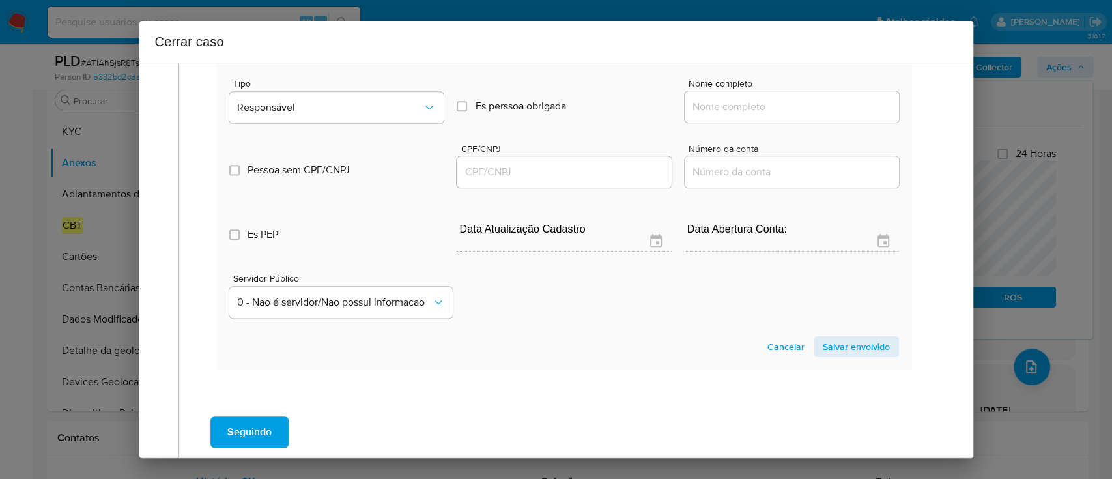
scroll to position [985, 0]
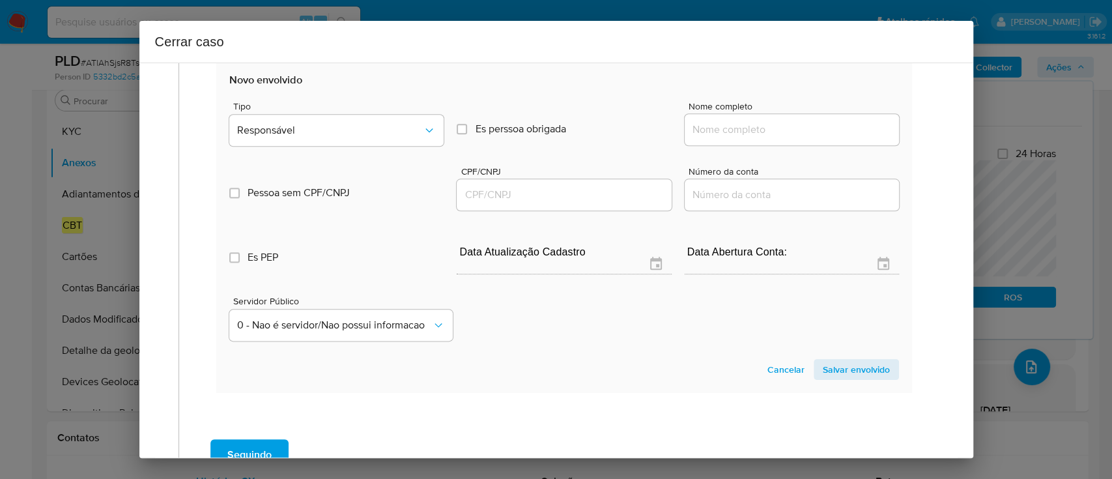
click at [785, 137] on div at bounding box center [791, 129] width 214 height 31
click at [818, 129] on input "Nome completo" at bounding box center [791, 129] width 214 height 17
paste input "Melo Transportadora Ltda CNPJ 22269970000120"
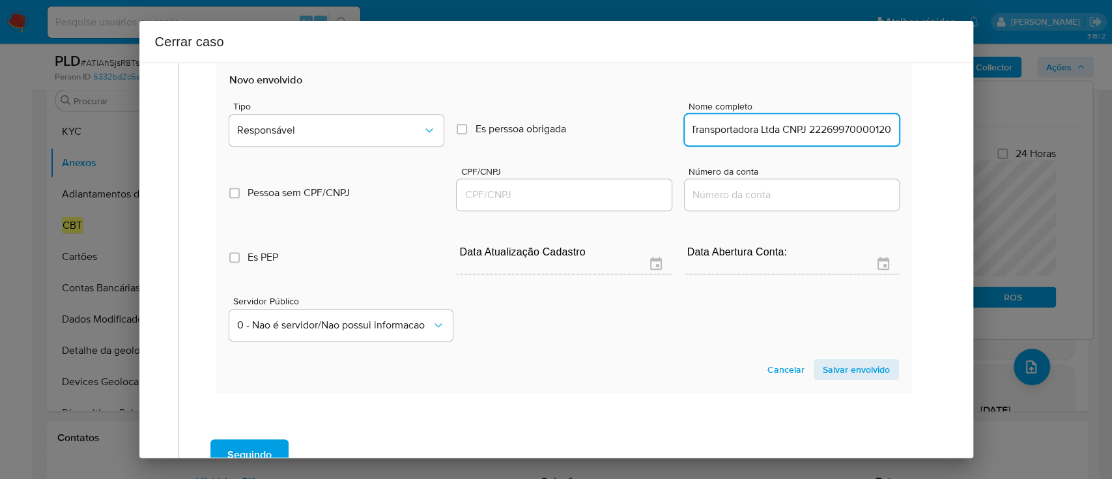
click at [841, 127] on input "Melo Transportadora Ltda CNPJ 22269970000120" at bounding box center [791, 129] width 214 height 17
type input "Melo Transportadora Ltda CNPJ"
click at [602, 189] on input "CPF/CNPJ" at bounding box center [563, 194] width 214 height 17
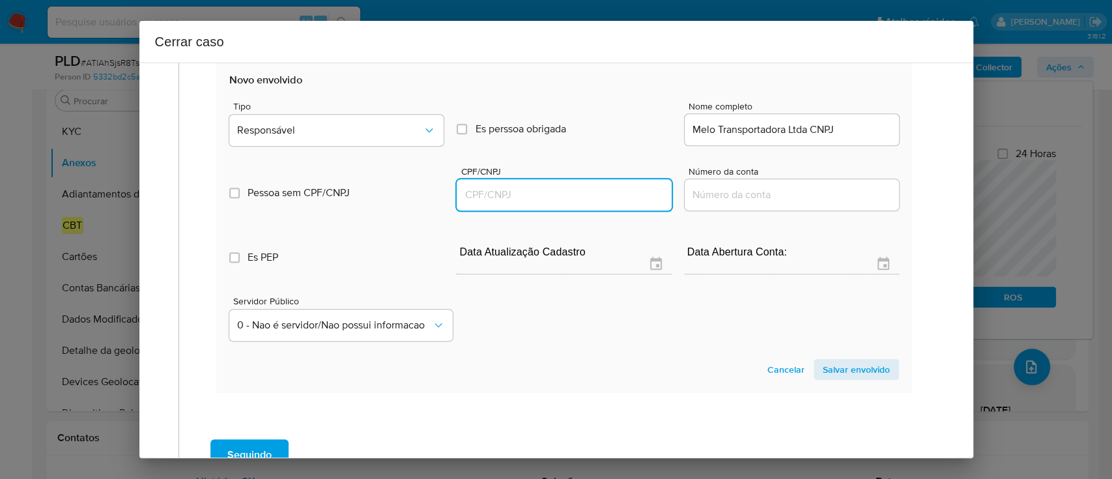
paste input "22269970000120"
type input "22269970000120"
drag, startPoint x: 804, startPoint y: 126, endPoint x: 903, endPoint y: 148, distance: 102.1
click at [891, 132] on section "Novo envolvido Tipo Responsável Es perssoa obrigada Is PObrigada Nome completo …" at bounding box center [563, 226] width 695 height 333
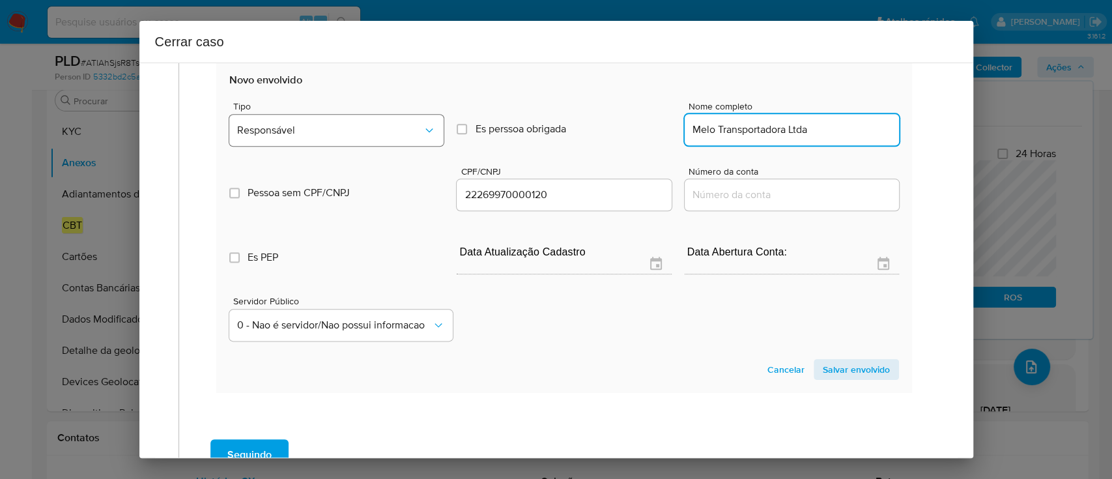
type input "Melo Transportadora Ltda"
click at [333, 131] on span "Responsável" at bounding box center [330, 130] width 186 height 13
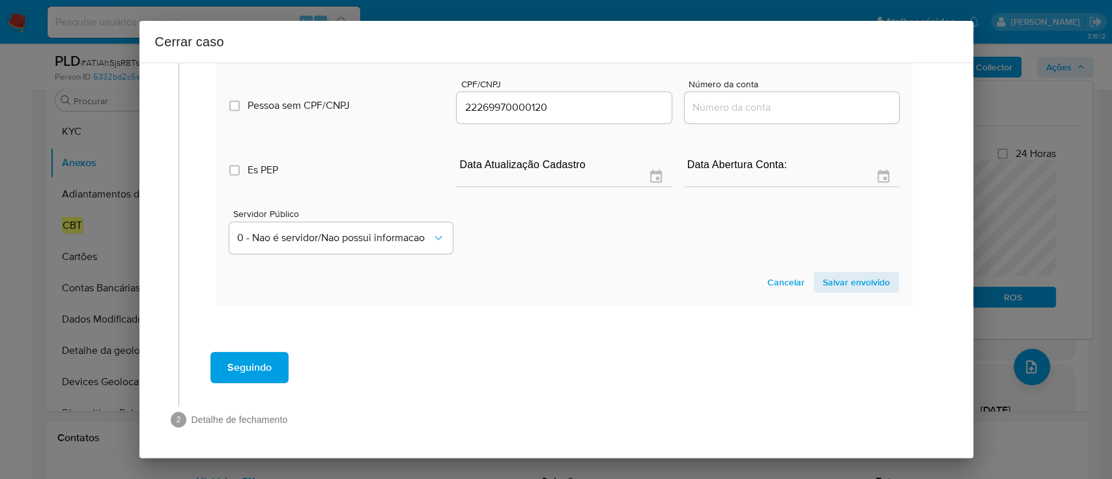
click at [845, 279] on span "Salvar envolvido" at bounding box center [855, 282] width 67 height 18
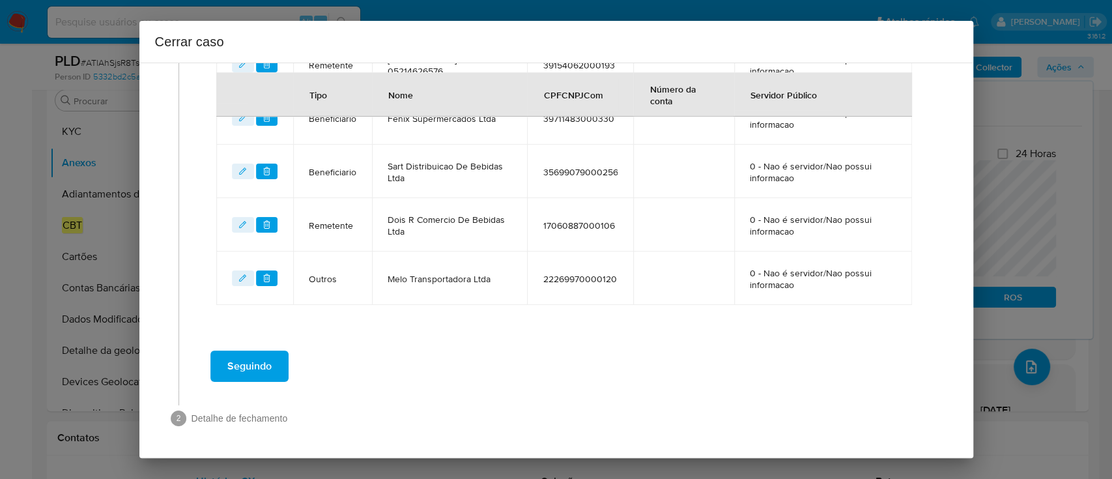
scroll to position [781, 0]
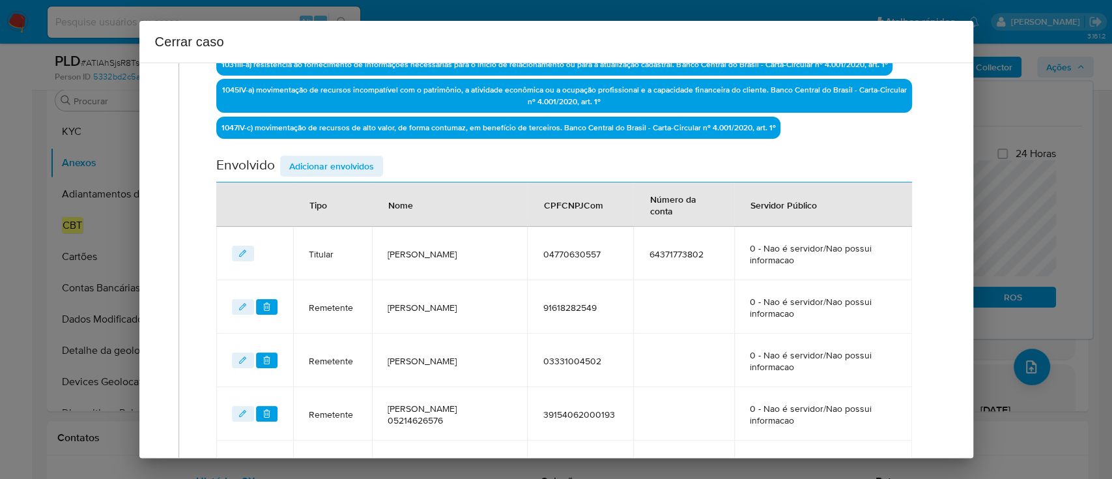
click at [343, 166] on span "Adicionar envolvidos" at bounding box center [331, 166] width 85 height 18
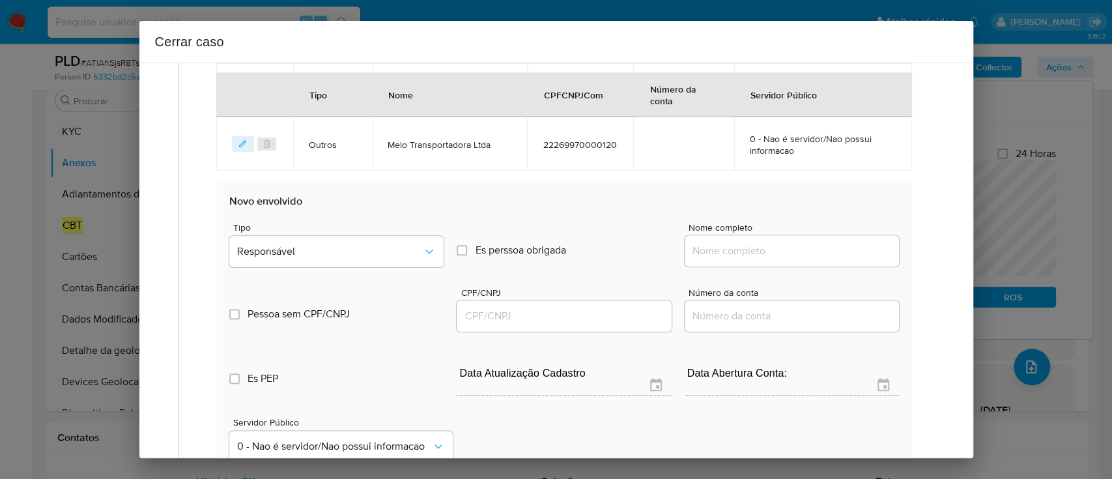
scroll to position [955, 0]
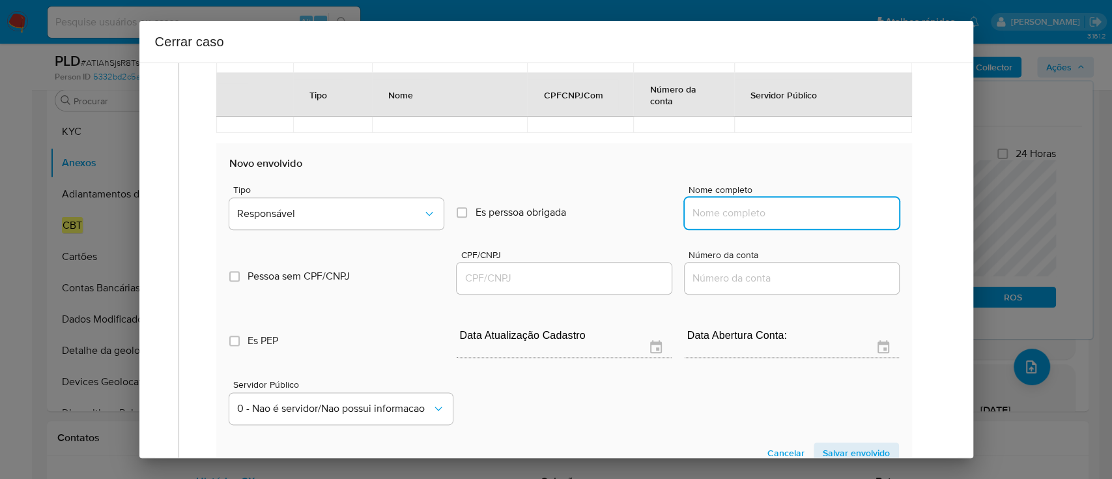
click at [742, 212] on input "Nome completo" at bounding box center [791, 212] width 214 height 17
paste input "Mercado Do Valenca Comercio Varejista Ltda CNPJ 23009880000162"
click at [845, 211] on input "Mercado Do Valenca Comercio Varejista Ltda CNPJ 23009880000162" at bounding box center [791, 212] width 214 height 17
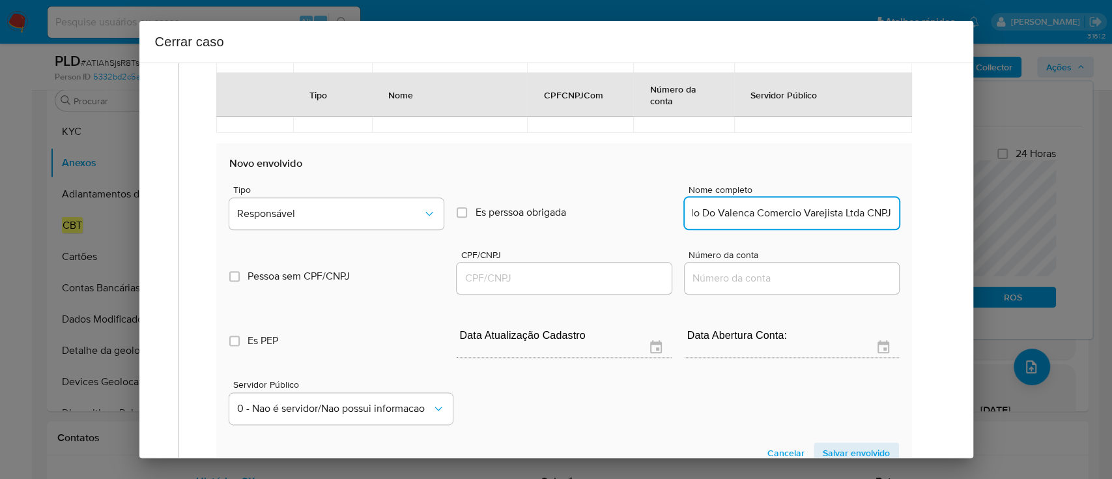
type input "Mercado Do Valenca Comercio Varejista Ltda CNPJ"
click at [580, 276] on input "CPF/CNPJ" at bounding box center [563, 278] width 214 height 17
paste input "23009880000162"
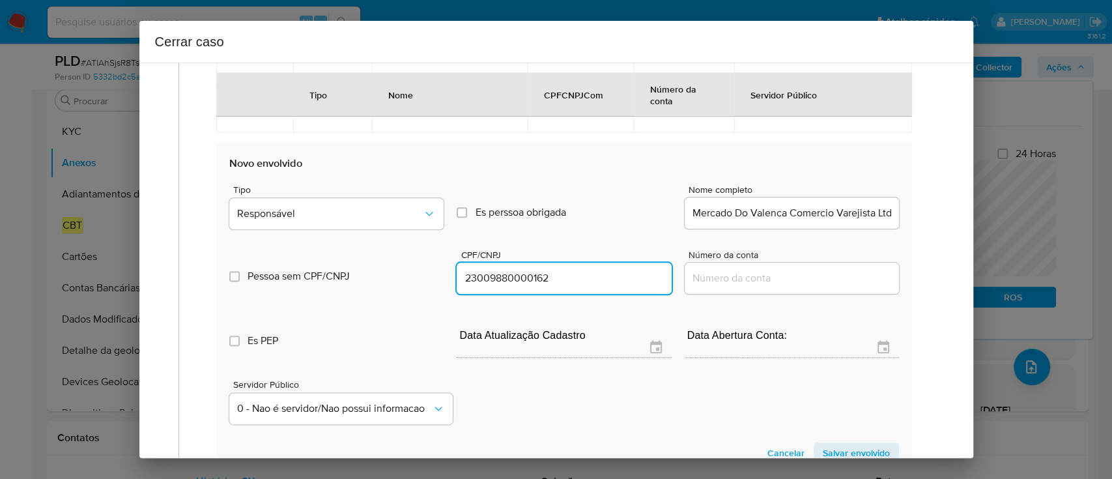
type input "23009880000162"
click at [841, 217] on input "Mercado Do Valenca Comercio Varejista Ltda CNPJ" at bounding box center [791, 212] width 214 height 17
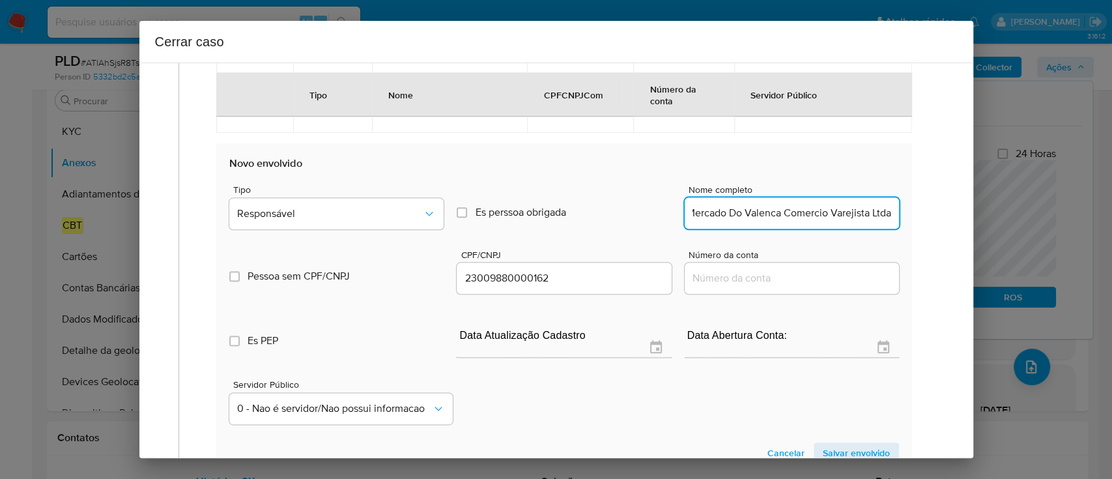
scroll to position [0, 11]
type input "Mercado Do Valenca Comercio Varejista Ltda"
click at [390, 208] on span "Responsável" at bounding box center [330, 213] width 186 height 13
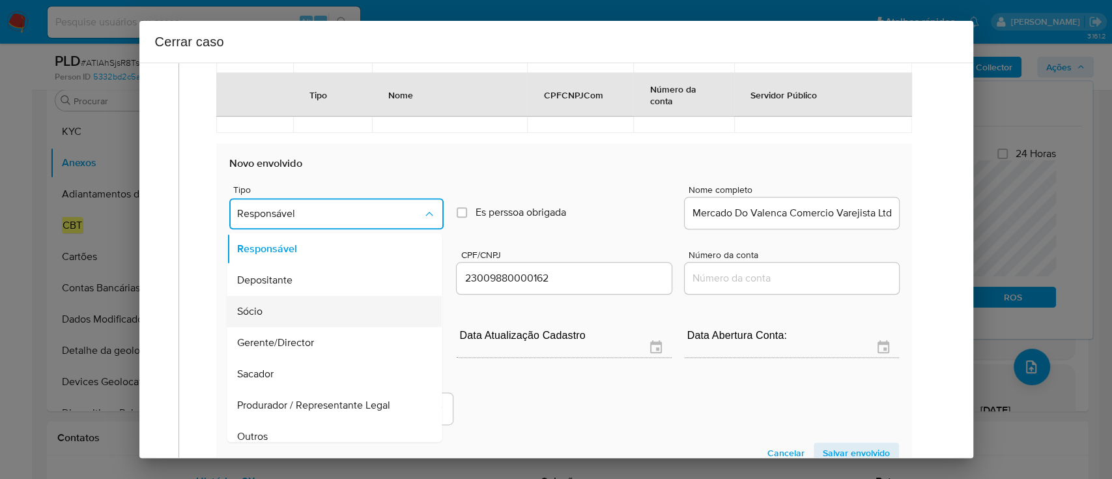
scroll to position [0, 0]
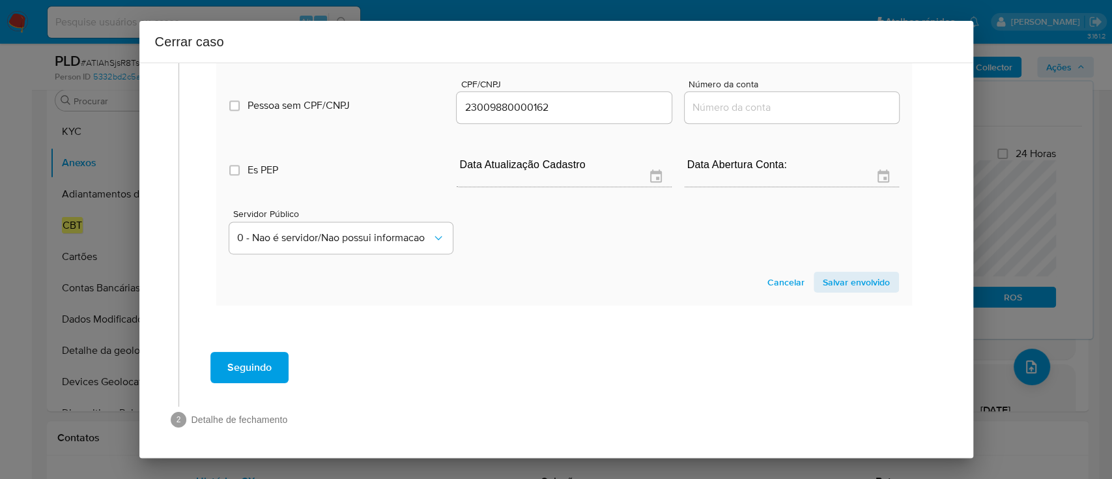
click at [835, 283] on span "Salvar envolvido" at bounding box center [855, 282] width 67 height 18
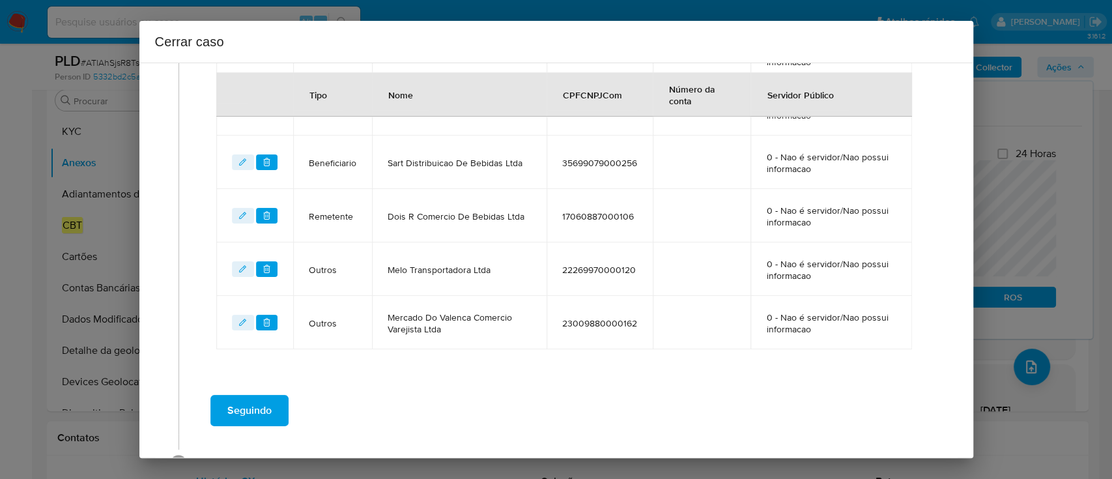
scroll to position [835, 0]
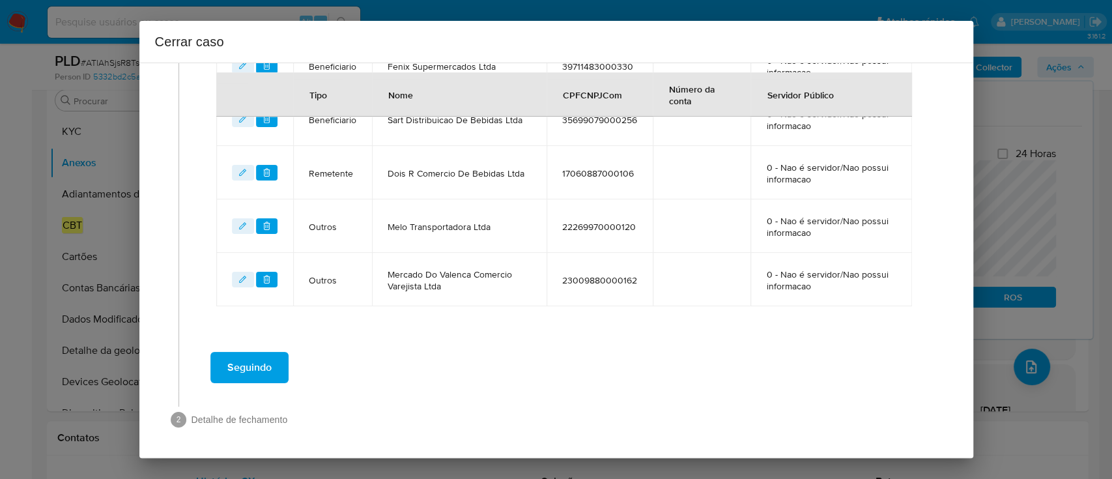
click at [247, 367] on span "Seguindo" at bounding box center [249, 367] width 44 height 29
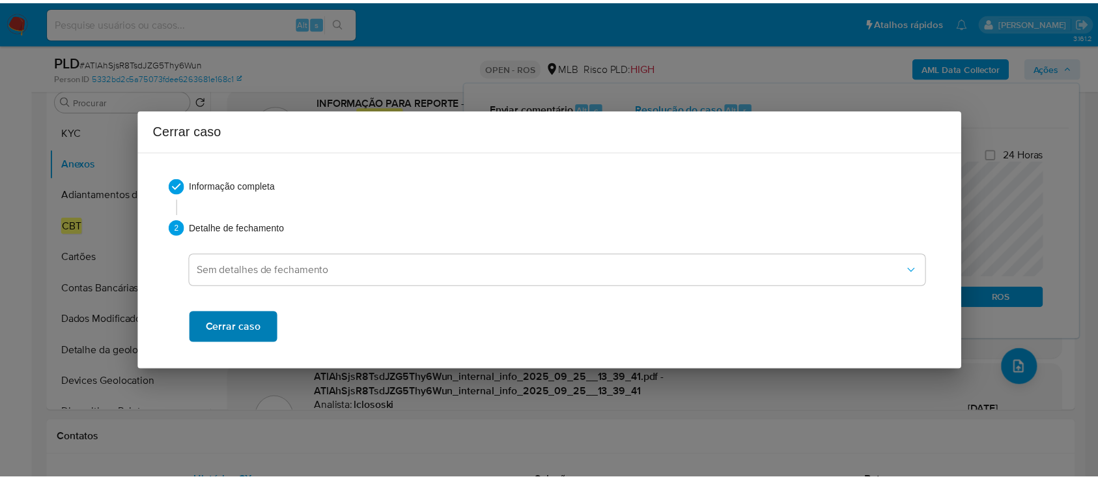
scroll to position [1530, 0]
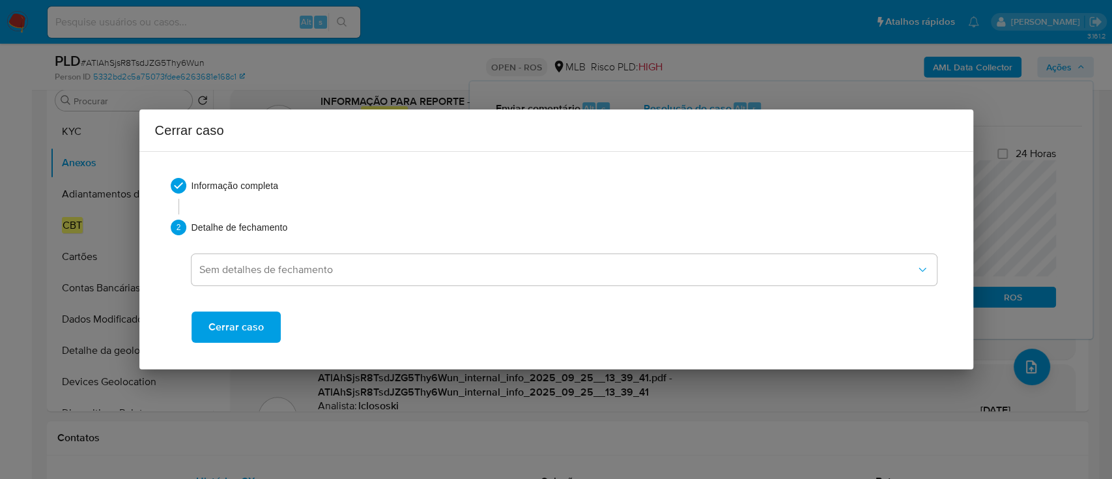
click at [245, 316] on span "Cerrar caso" at bounding box center [235, 327] width 55 height 29
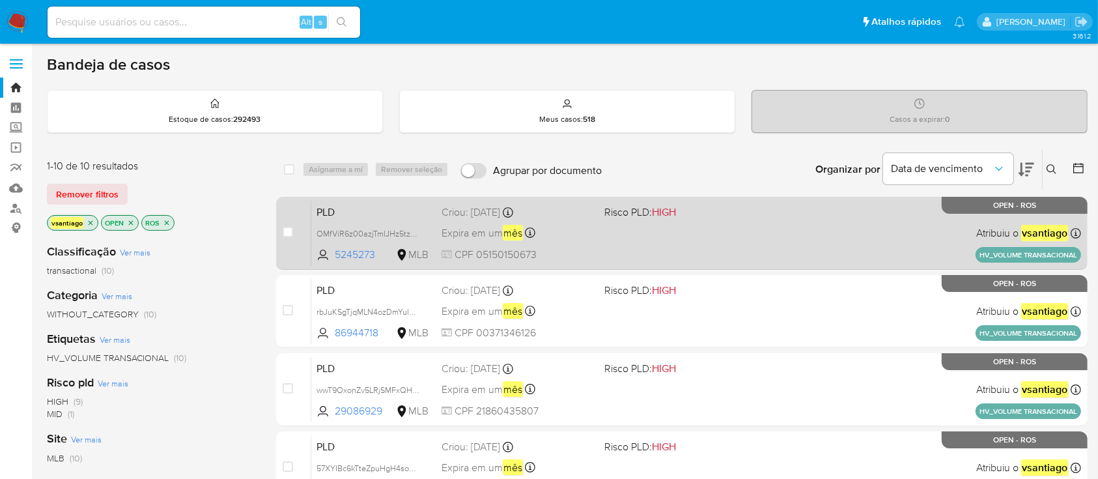
click at [628, 237] on div "PLD OMfViR6z00azjTmIJHz5tzMg 5245273 MLB Risco PLD: HIGH Criou: 12/09/2025 Crio…" at bounding box center [696, 233] width 770 height 66
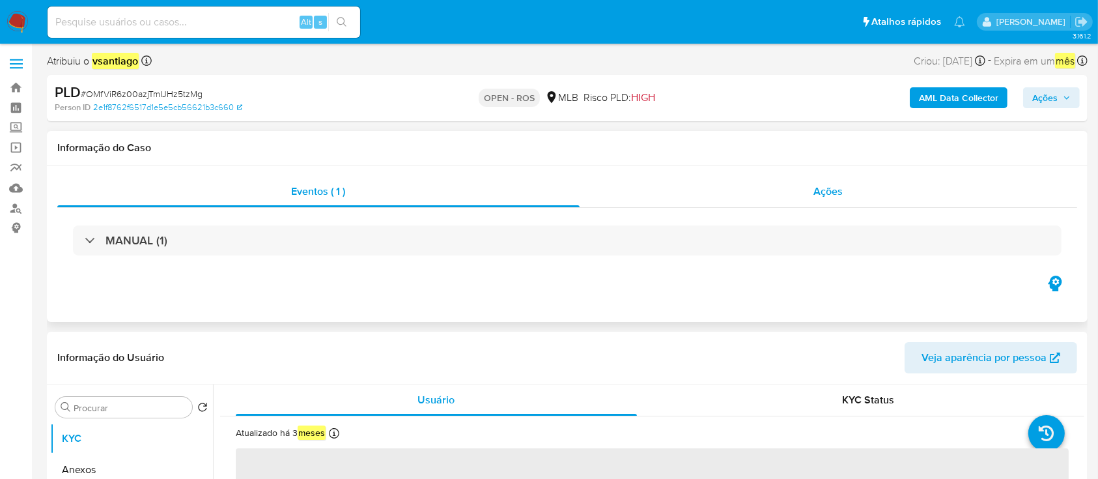
select select "10"
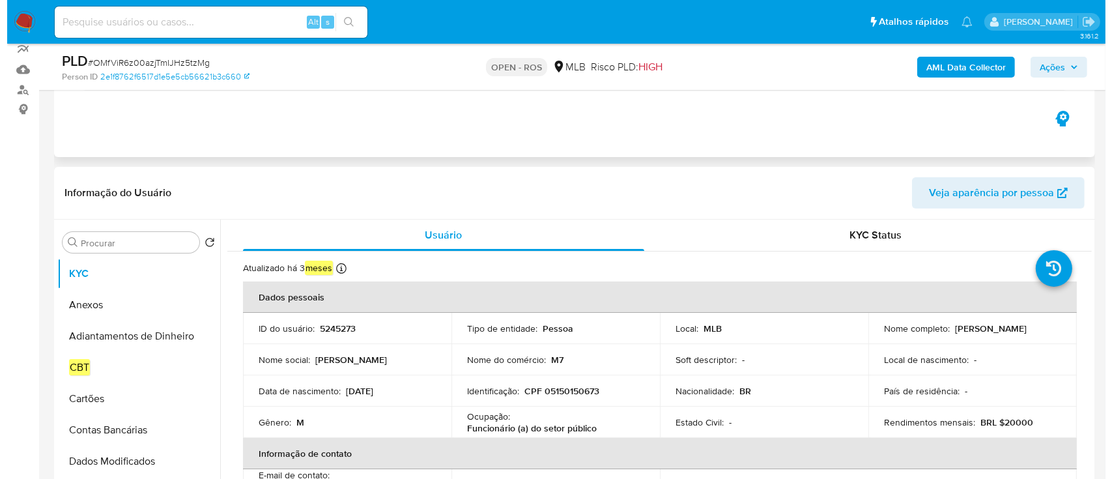
scroll to position [173, 0]
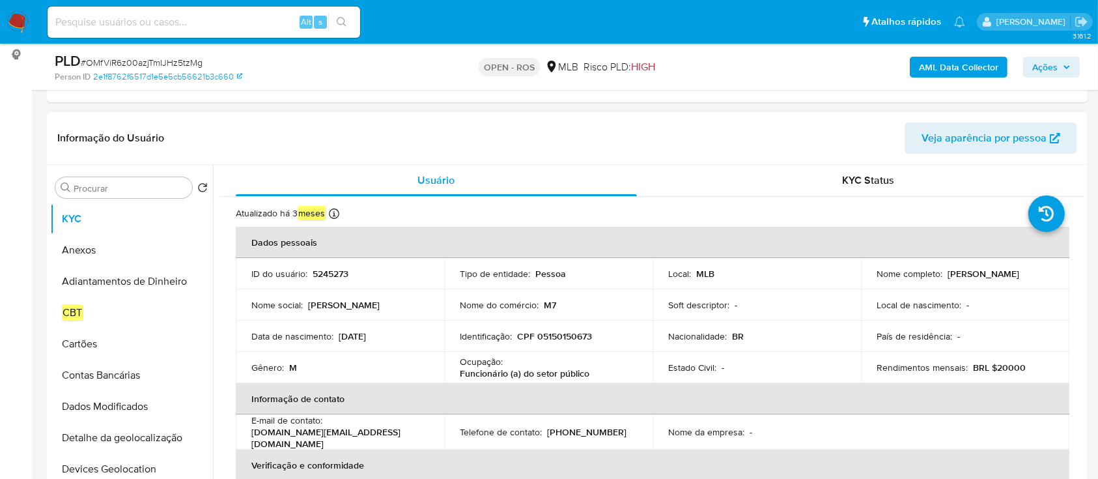
drag, startPoint x: 873, startPoint y: 279, endPoint x: 988, endPoint y: 281, distance: 115.3
click at [988, 279] on div "Nome completo : Luis Flavio de Souza E Silva" at bounding box center [965, 274] width 177 height 12
copy p "Luis Flavio de Souza E Silva"
click at [568, 339] on p "CPF 05150150673" at bounding box center [554, 336] width 75 height 12
drag, startPoint x: 568, startPoint y: 339, endPoint x: 574, endPoint y: 337, distance: 6.6
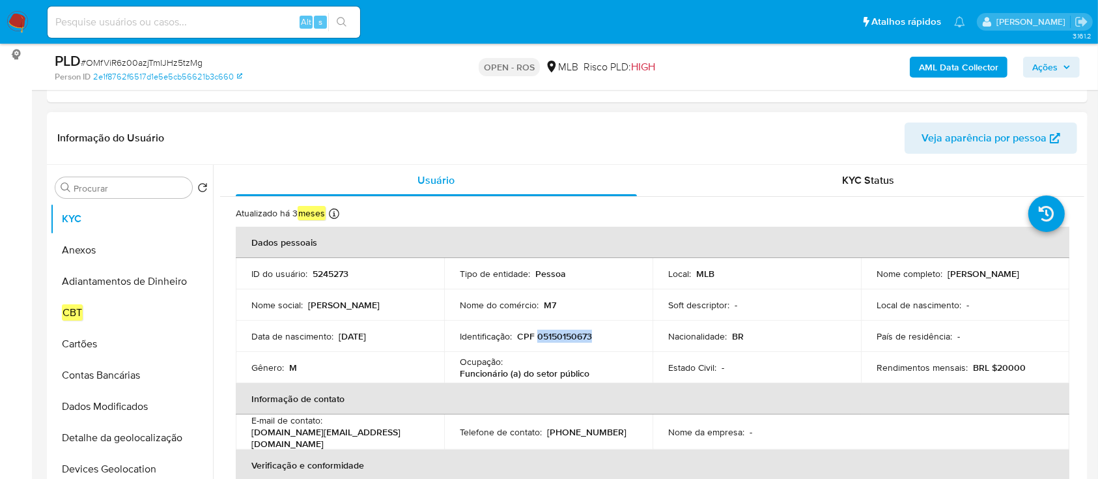
click at [569, 339] on p "CPF 05150150673" at bounding box center [554, 336] width 75 height 12
copy p "05150150673"
click at [113, 259] on button "Anexos" at bounding box center [126, 249] width 152 height 31
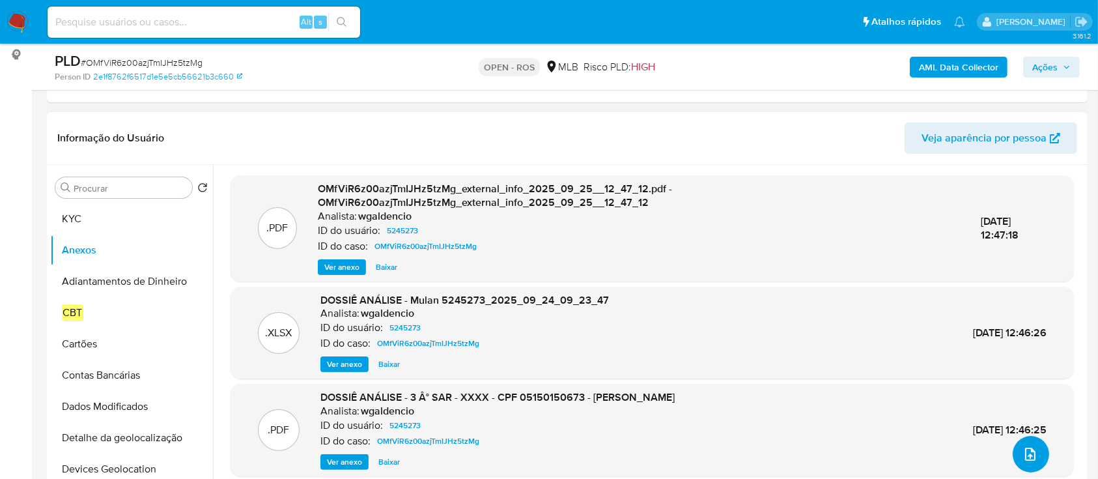
click at [1028, 443] on button "upload-file" at bounding box center [1031, 454] width 36 height 36
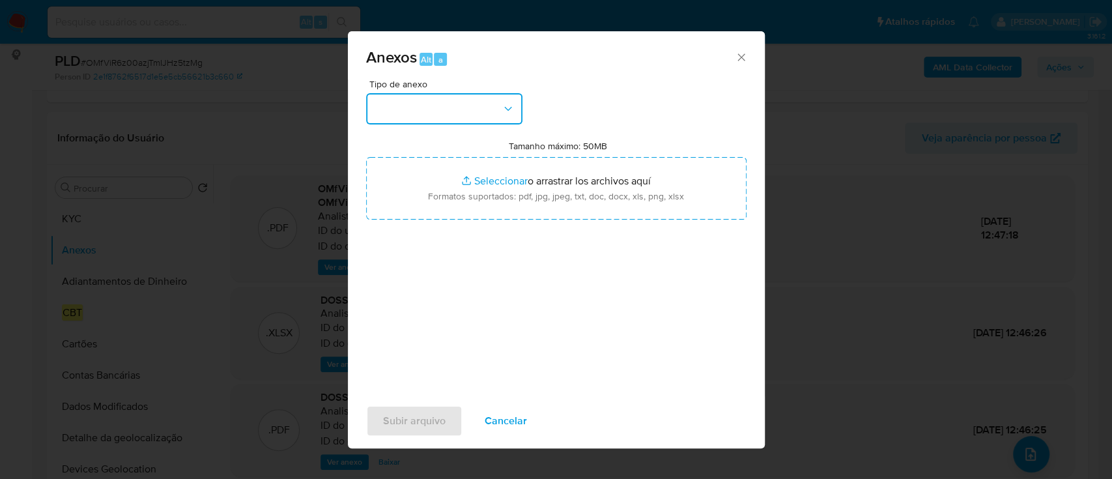
click at [475, 117] on button "button" at bounding box center [444, 108] width 156 height 31
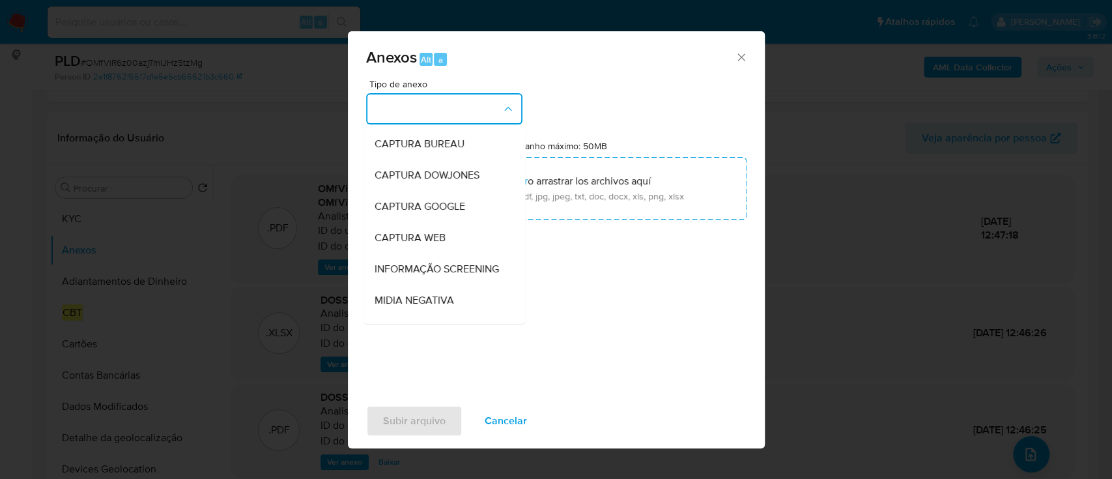
scroll to position [200, 0]
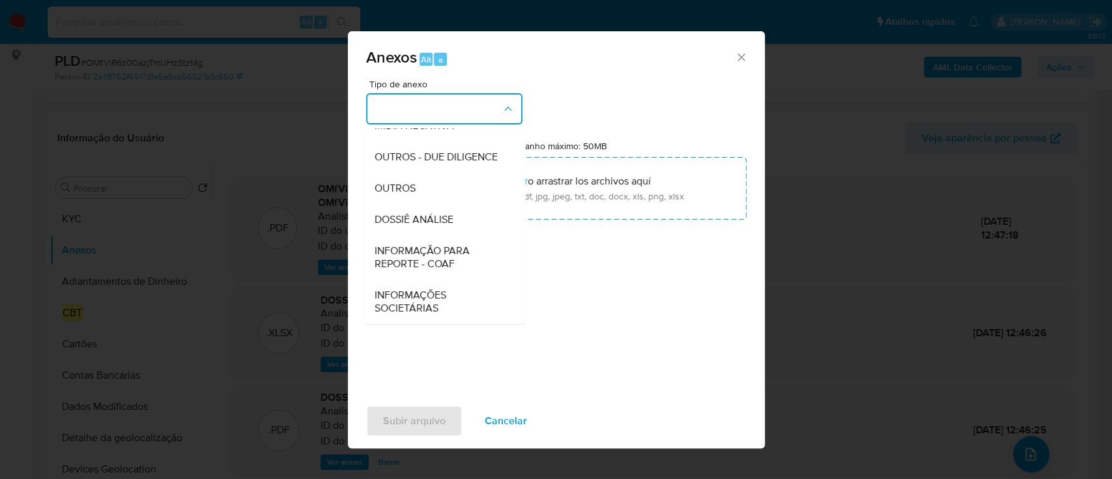
click at [432, 251] on span "INFORMAÇÃO PARA REPORTE - COAF" at bounding box center [440, 257] width 133 height 26
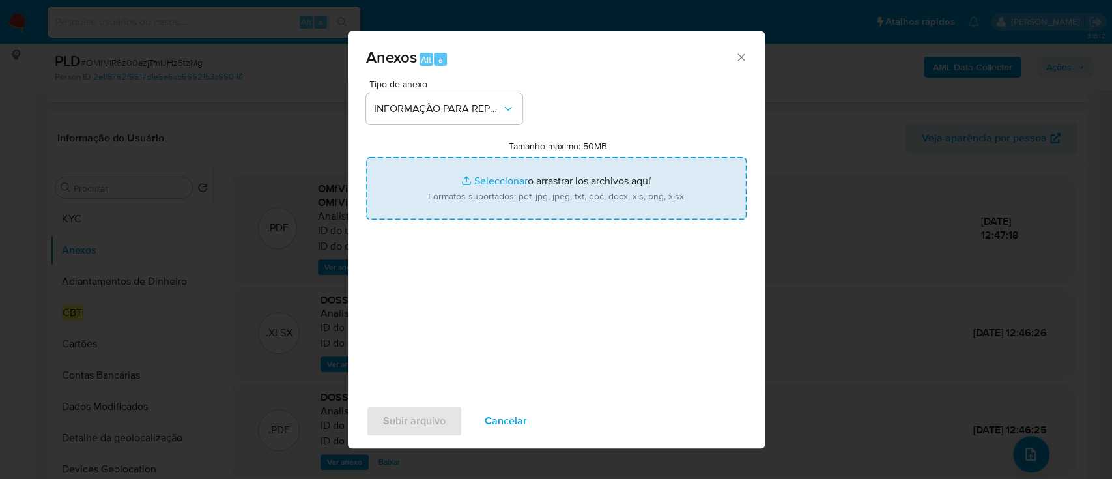
type input "C:\fakepath\3 ° SAR - OMfViR6z00azjTmIJHz5tzMg - CPF 05150150673 - LUIS FLAVIO …"
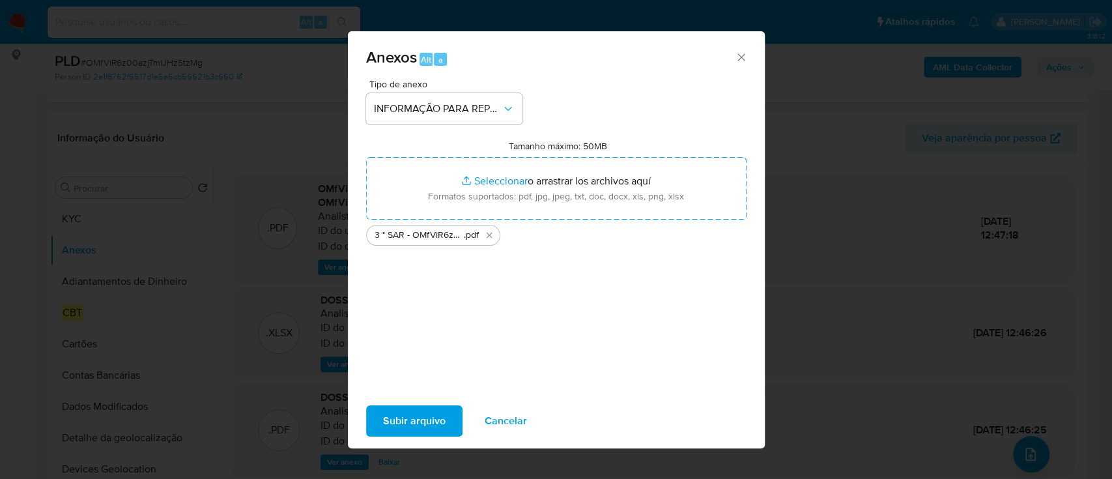
click at [417, 423] on span "Subir arquivo" at bounding box center [414, 420] width 63 height 29
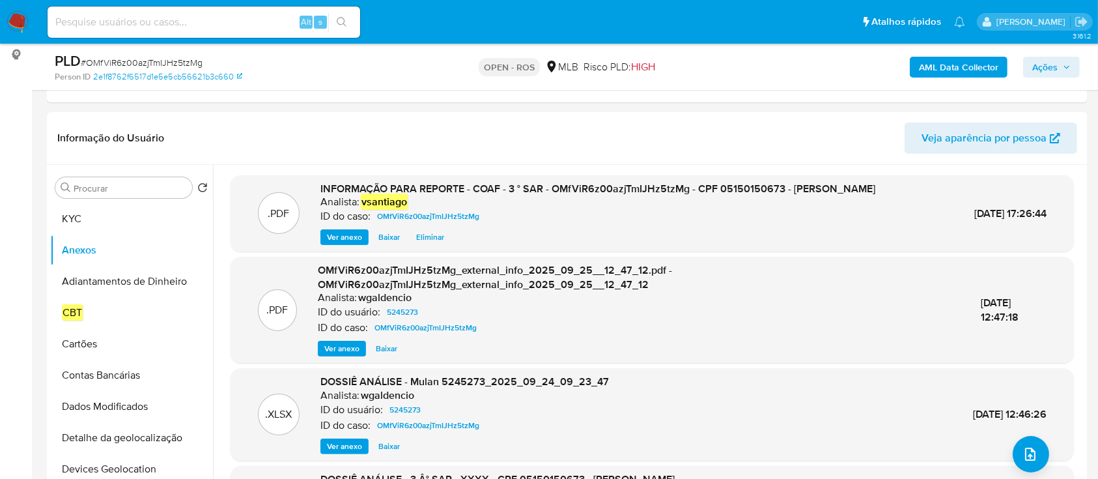
drag, startPoint x: 1055, startPoint y: 61, endPoint x: 1038, endPoint y: 69, distance: 18.9
click at [1055, 61] on span "Ações" at bounding box center [1044, 67] width 25 height 21
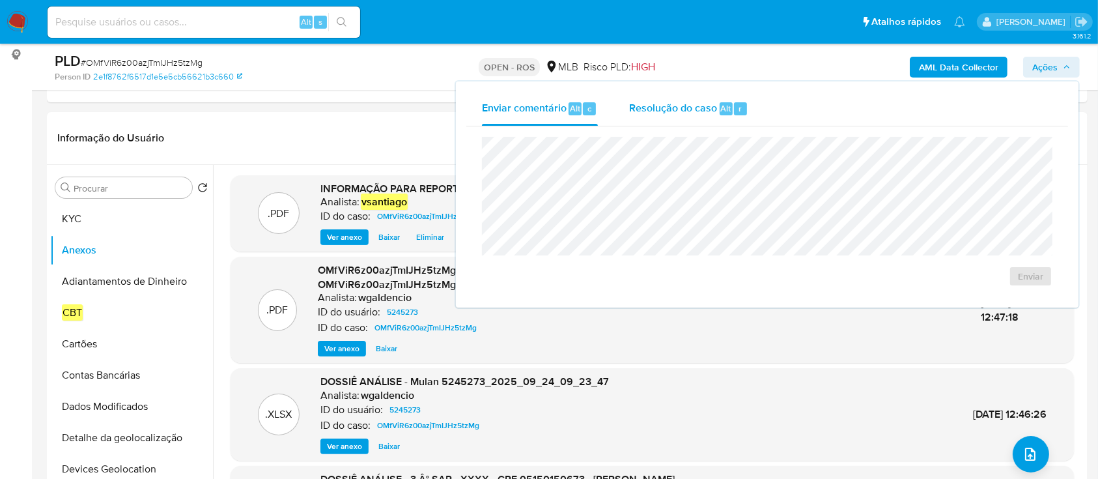
click at [691, 119] on div "Resolução do caso Alt r" at bounding box center [688, 109] width 119 height 34
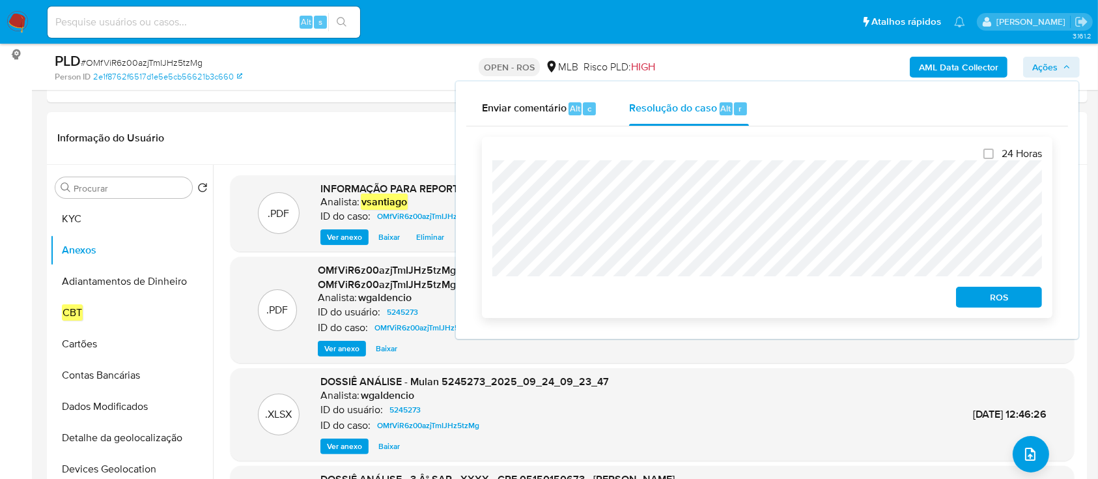
click at [971, 300] on span "ROS" at bounding box center [999, 297] width 68 height 18
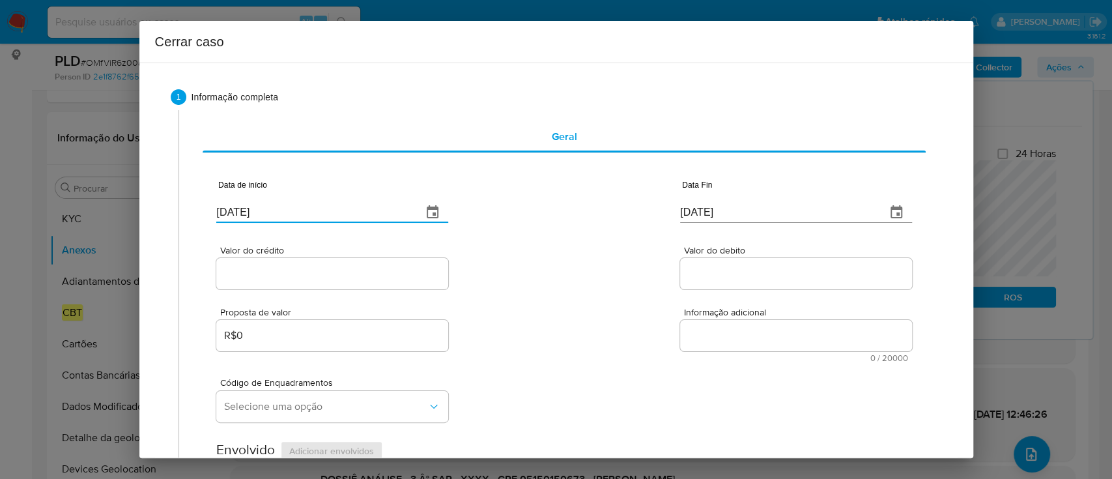
click at [244, 214] on input "[DATE]" at bounding box center [313, 212] width 195 height 21
paste input "01/08"
type input "[DATE]"
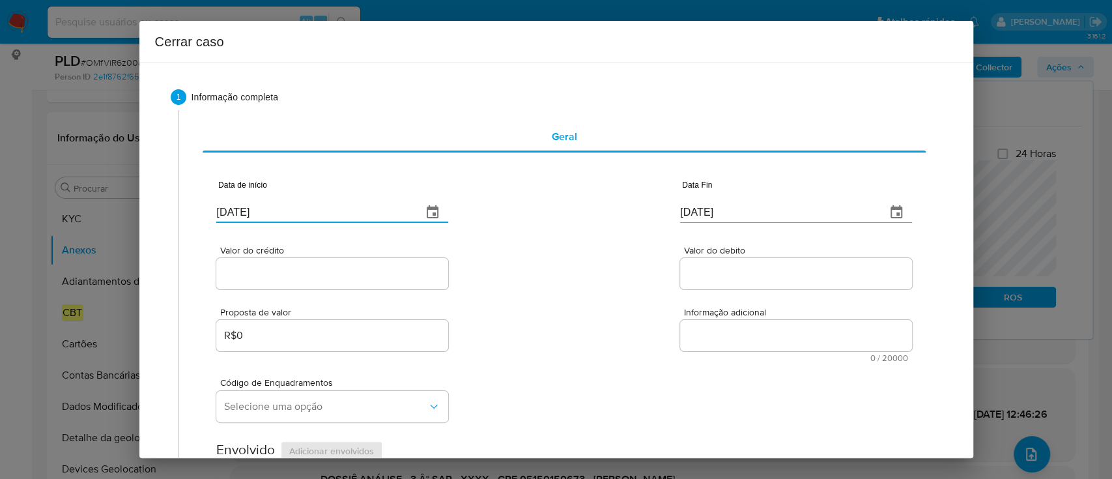
click at [547, 285] on div "Valor do crédito Valor do debito" at bounding box center [563, 261] width 695 height 62
click at [694, 207] on input "[DATE]" at bounding box center [777, 212] width 195 height 21
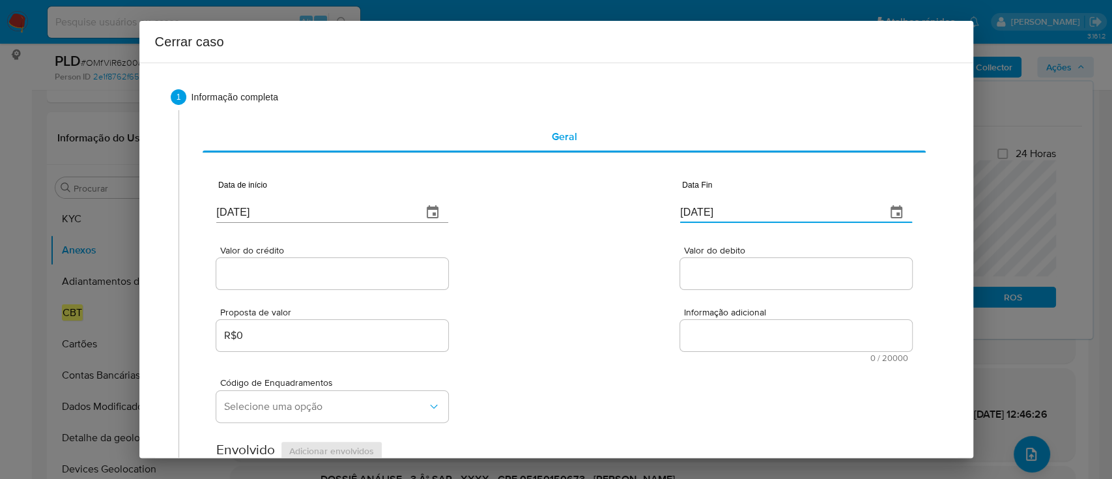
click at [694, 207] on input "[DATE]" at bounding box center [777, 212] width 195 height 21
paste input "23"
type input "23/09/2025"
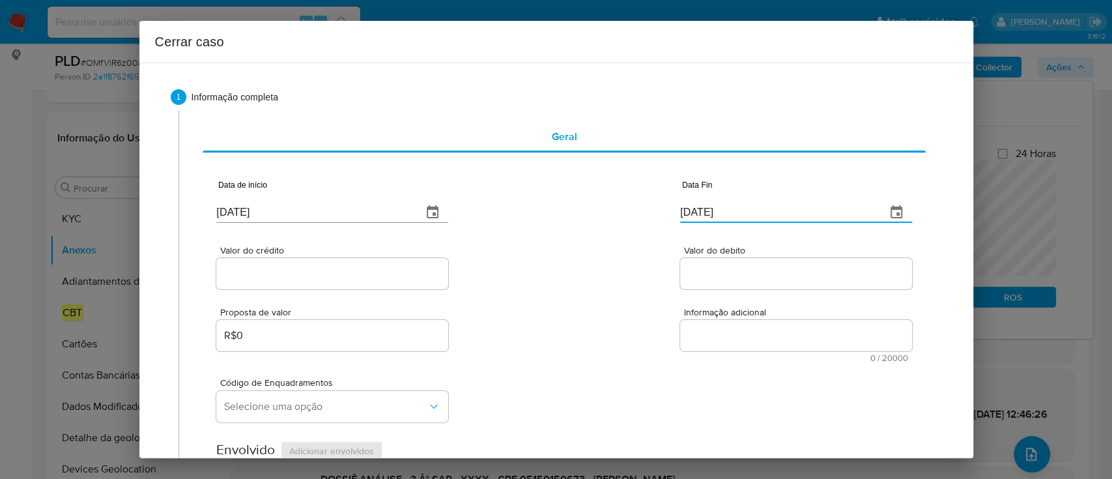
click at [543, 255] on div "Valor do crédito Valor do debito" at bounding box center [563, 261] width 695 height 62
click at [323, 270] on input "Valor do crédito" at bounding box center [332, 273] width 232 height 17
paste input "R$1.015.168"
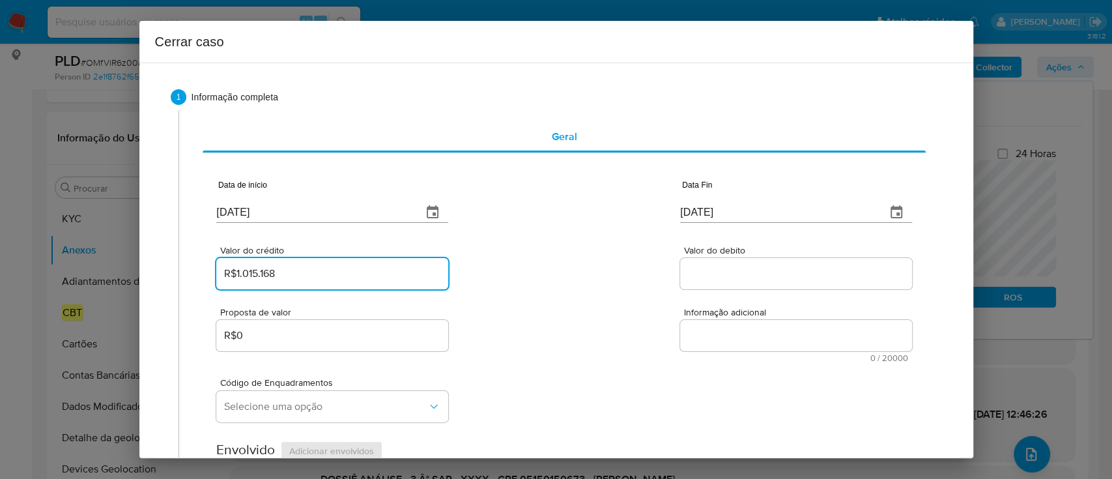
type input "R$1.015.168"
click at [568, 278] on div "Valor do crédito R$1.015.168 Valor do debito" at bounding box center [563, 261] width 695 height 62
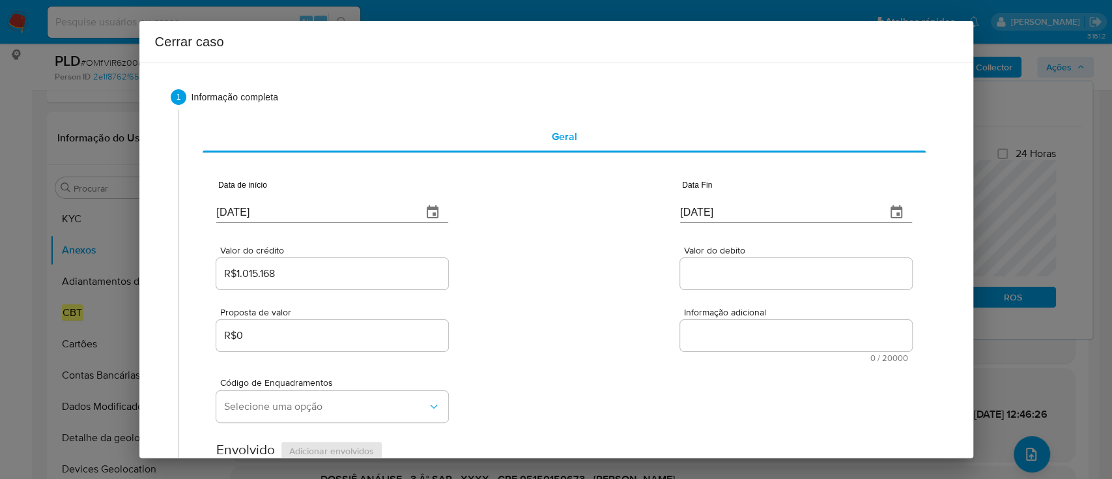
click at [750, 275] on input "Valor do debito" at bounding box center [796, 273] width 232 height 17
paste input "R$1.015.035"
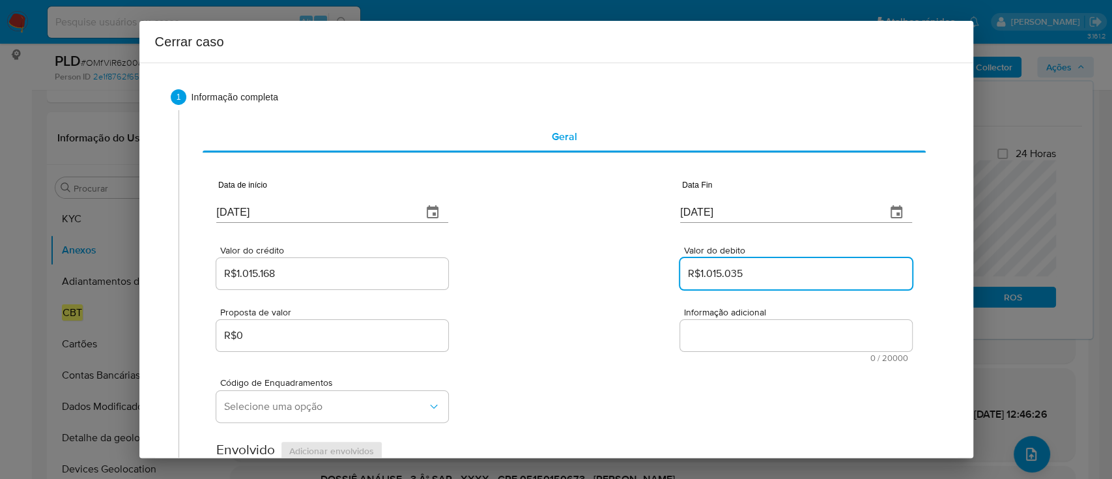
type input "R$1.015.035"
click at [550, 275] on div "Valor do crédito R$1.015.168 Valor do debito R$1.015.035" at bounding box center [563, 261] width 695 height 62
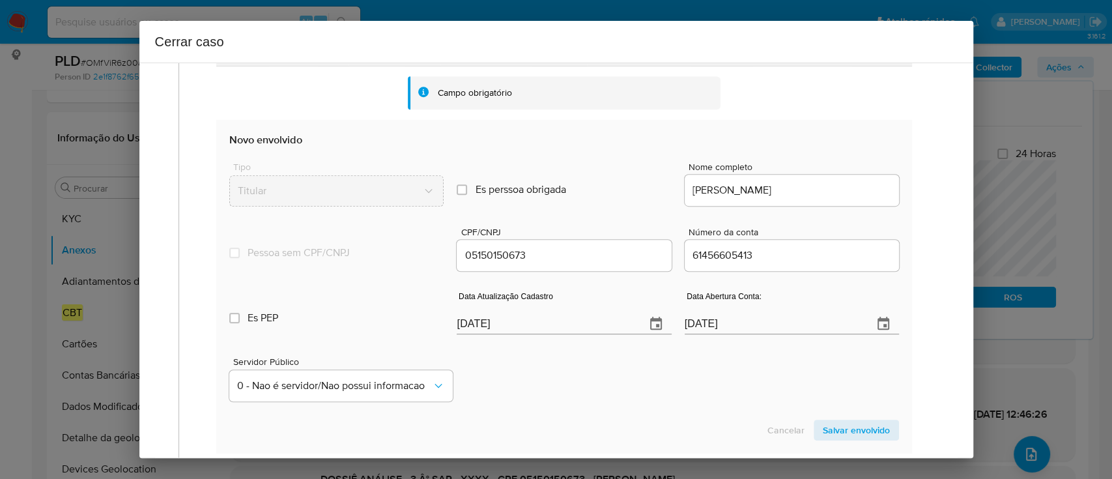
scroll to position [3, 0]
click at [495, 316] on input "[DATE]" at bounding box center [545, 323] width 178 height 21
paste input "09/07"
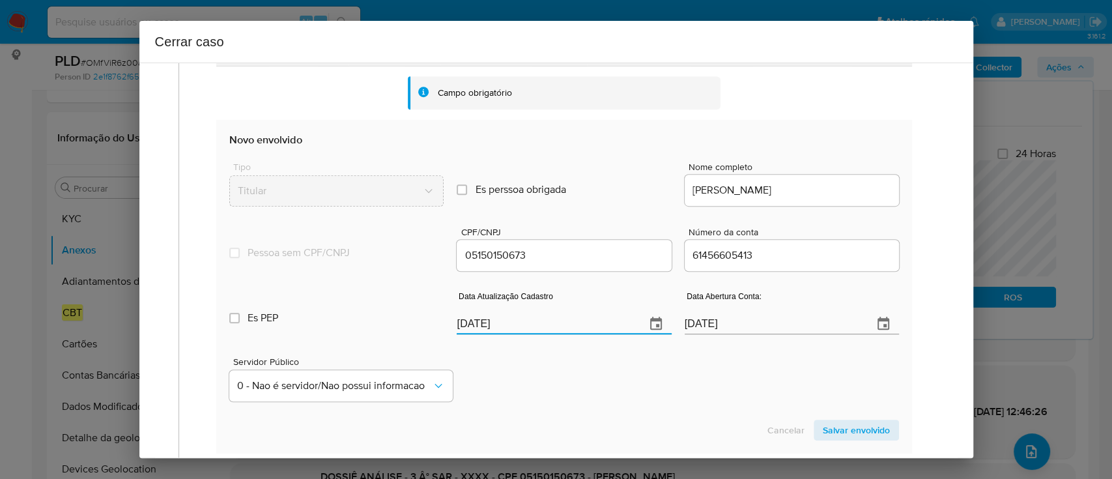
type input "09/07/2025"
drag, startPoint x: 552, startPoint y: 367, endPoint x: 629, endPoint y: 385, distance: 78.8
click at [554, 370] on div "Servidor Público 0 - Nao é servidor/[PERSON_NAME] possui informacao" at bounding box center [563, 373] width 669 height 65
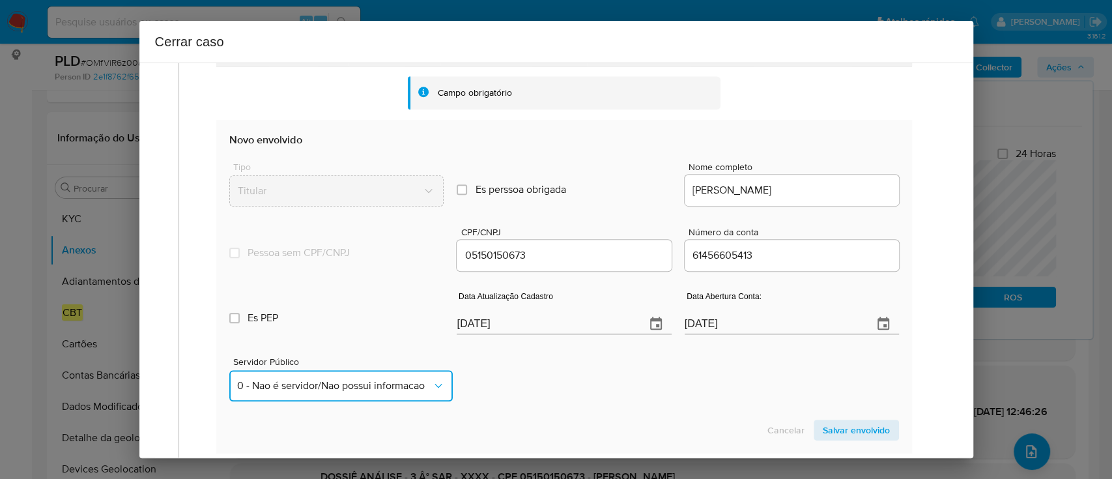
click at [315, 387] on span "0 - Nao é servidor/Nao possui informacao" at bounding box center [334, 385] width 194 height 13
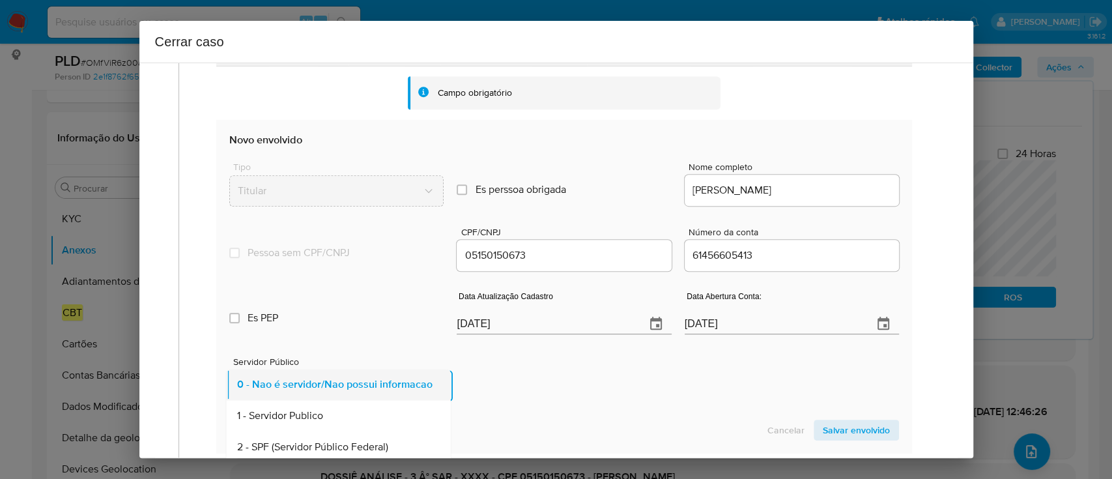
click at [317, 389] on span "0 - Nao é servidor/Nao possui informacao" at bounding box center [334, 384] width 195 height 13
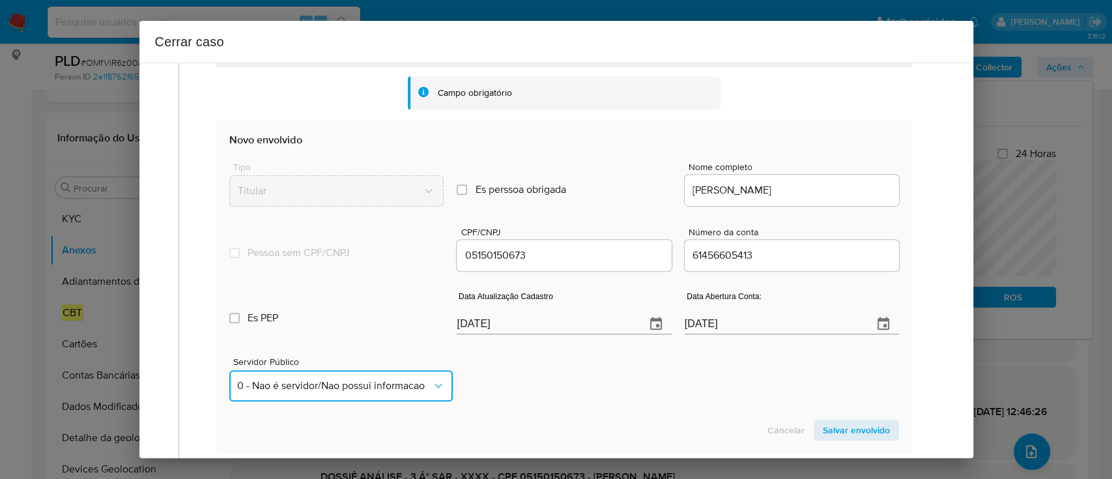
click at [325, 388] on span "0 - Nao é servidor/Nao possui informacao" at bounding box center [334, 385] width 194 height 13
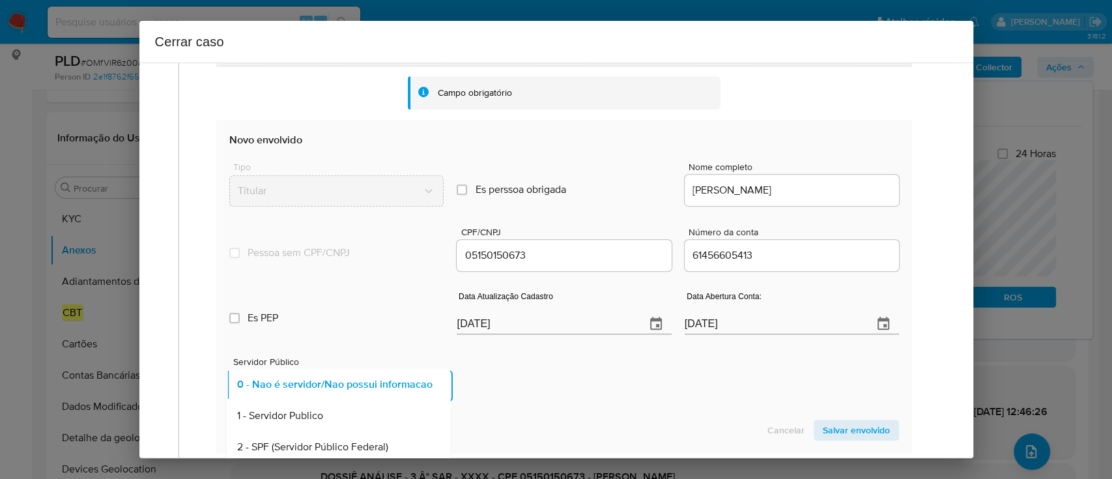
click at [358, 419] on div "1 - Servidor Publico" at bounding box center [334, 415] width 195 height 31
click at [572, 393] on div "Servidor Público 1 - Servidor Publico" at bounding box center [563, 373] width 669 height 65
click at [862, 430] on span "Salvar envolvido" at bounding box center [855, 430] width 67 height 18
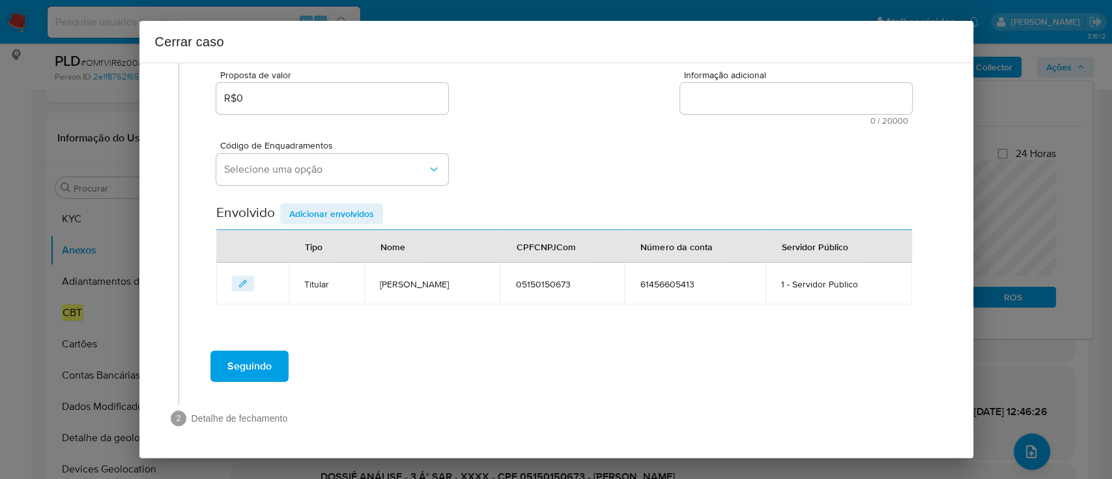
scroll to position [236, 0]
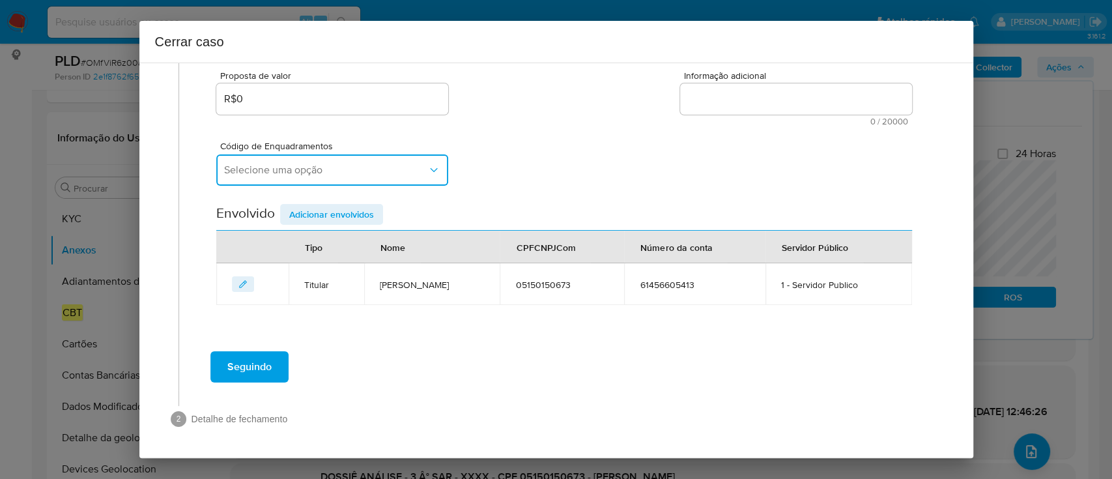
click at [386, 180] on button "Selecione uma opção" at bounding box center [332, 169] width 232 height 31
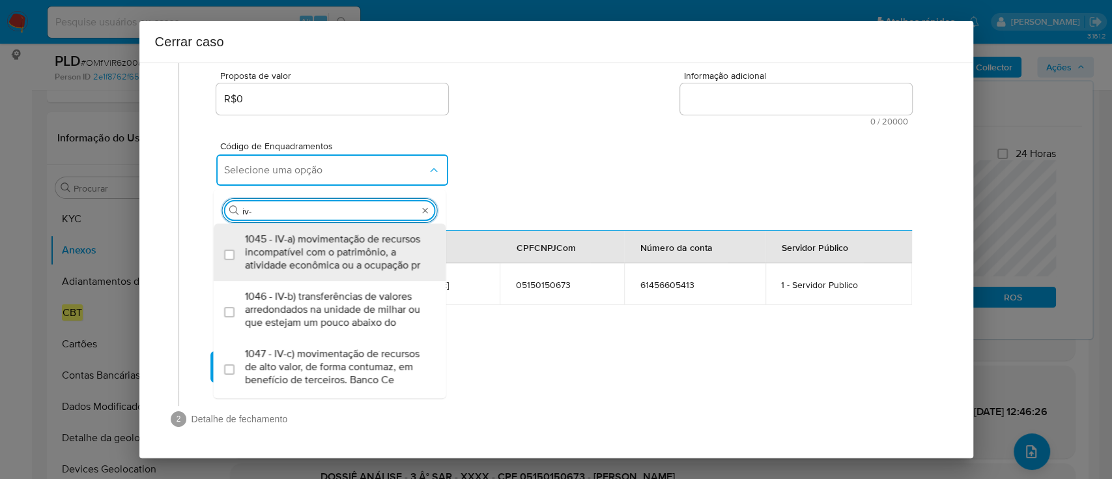
type input "iv-a"
click at [380, 235] on span "1045 - IV-a) movimentação de recursos incompatível com o patrimônio, a atividad…" at bounding box center [336, 251] width 183 height 39
checkbox input "true"
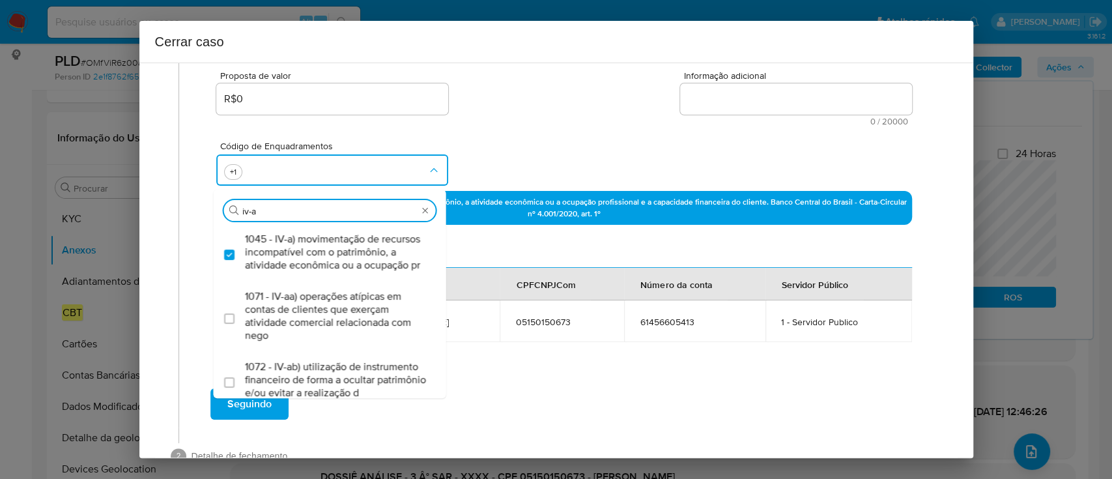
click at [586, 160] on div "Código de Enquadramentos Procurar iv-a 1045 - IV-a) movimentação de recursos in…" at bounding box center [563, 158] width 695 height 65
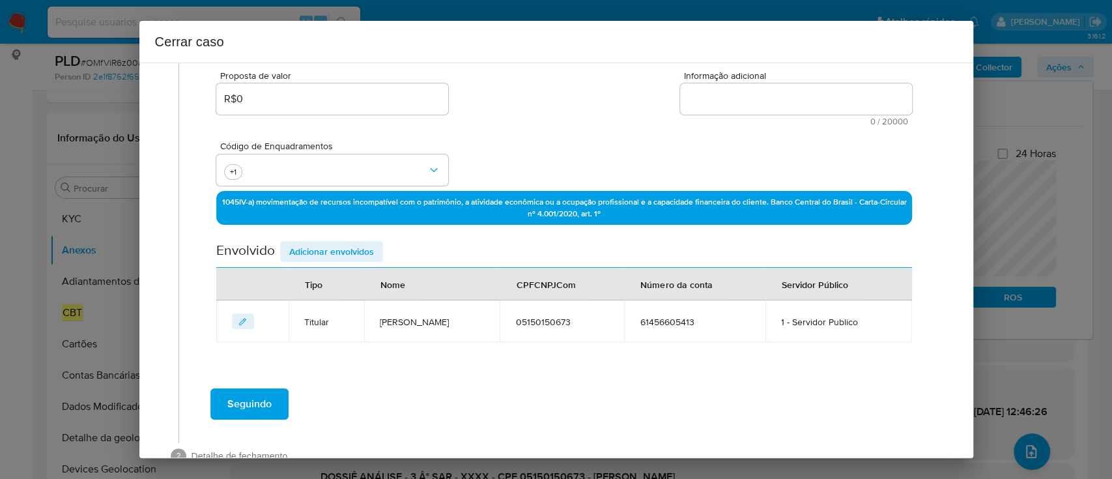
click at [736, 107] on textarea "Informação adicional" at bounding box center [796, 98] width 232 height 31
paste textarea "Luis Flavio de Souza E Silva, CPF 05150150673, 44 anos, residente no município …"
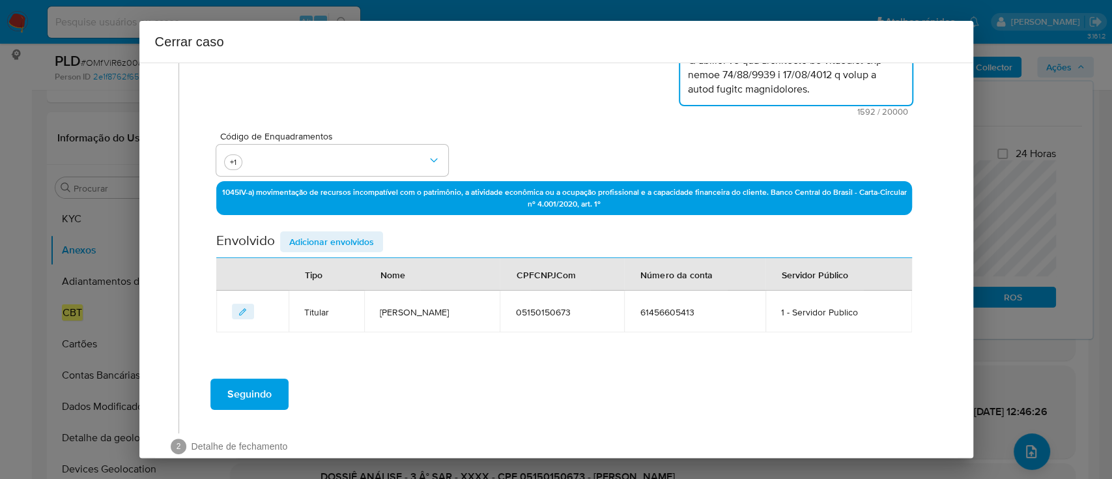
scroll to position [333, 0]
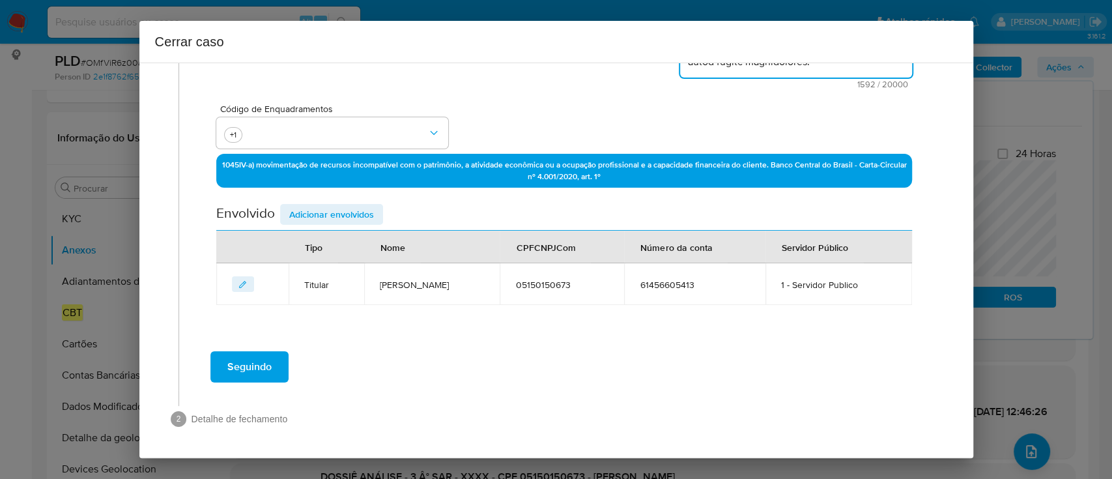
type textarea "Luis Flavio de Souza E Silva, CPF 05150150673, 44 anos, residente no município …"
click at [290, 369] on div "Seguindo" at bounding box center [564, 366] width 744 height 47
click at [264, 367] on span "Seguindo" at bounding box center [249, 366] width 44 height 29
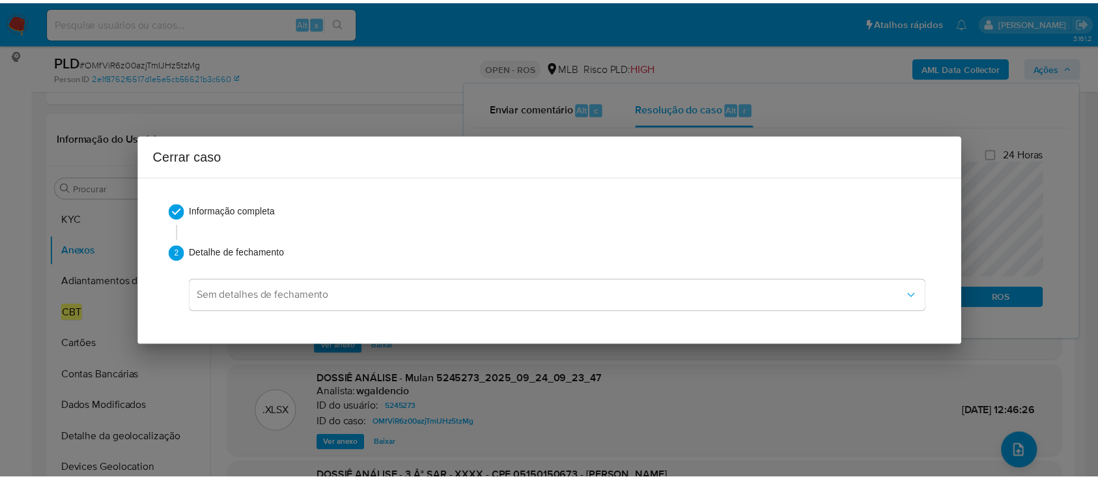
scroll to position [0, 0]
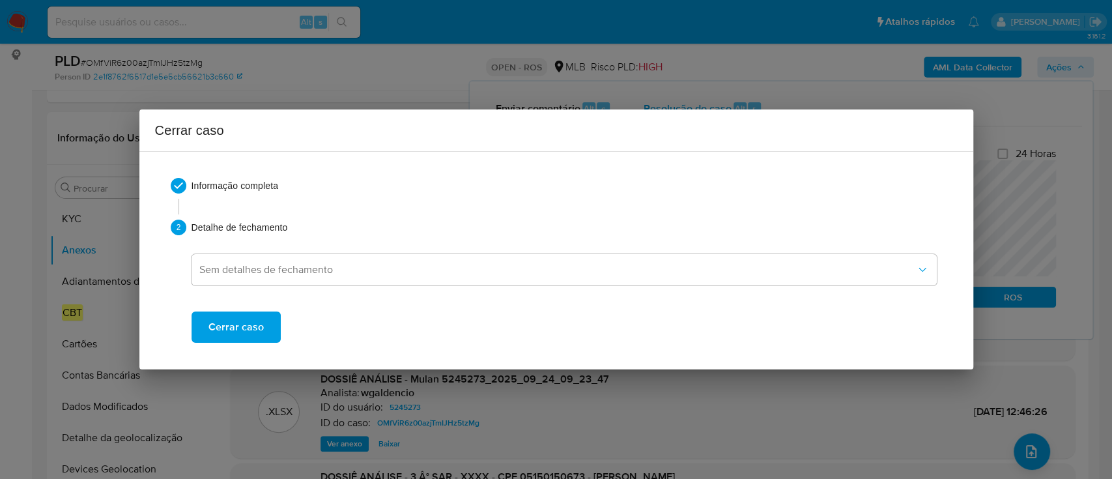
click at [266, 334] on button "Cerrar caso" at bounding box center [235, 326] width 89 height 31
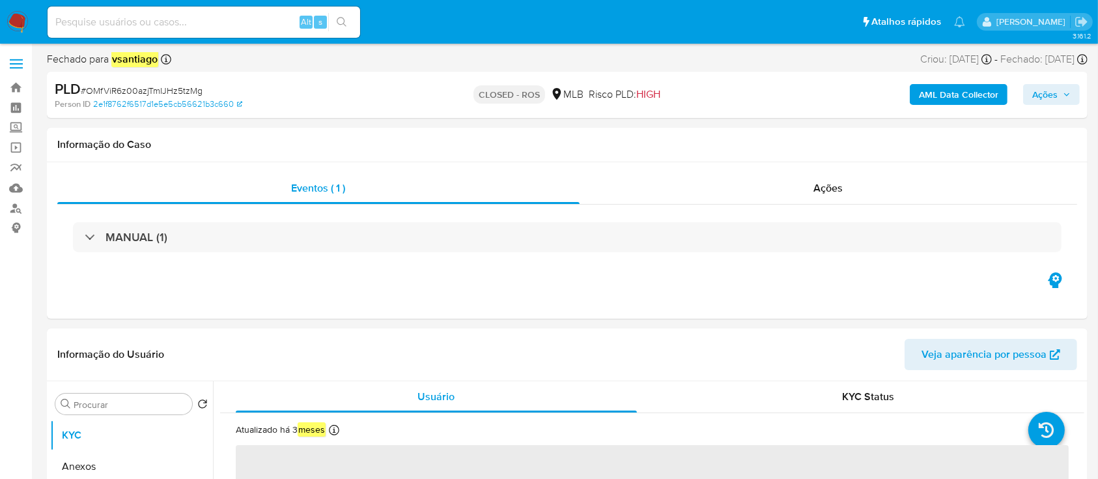
select select "10"
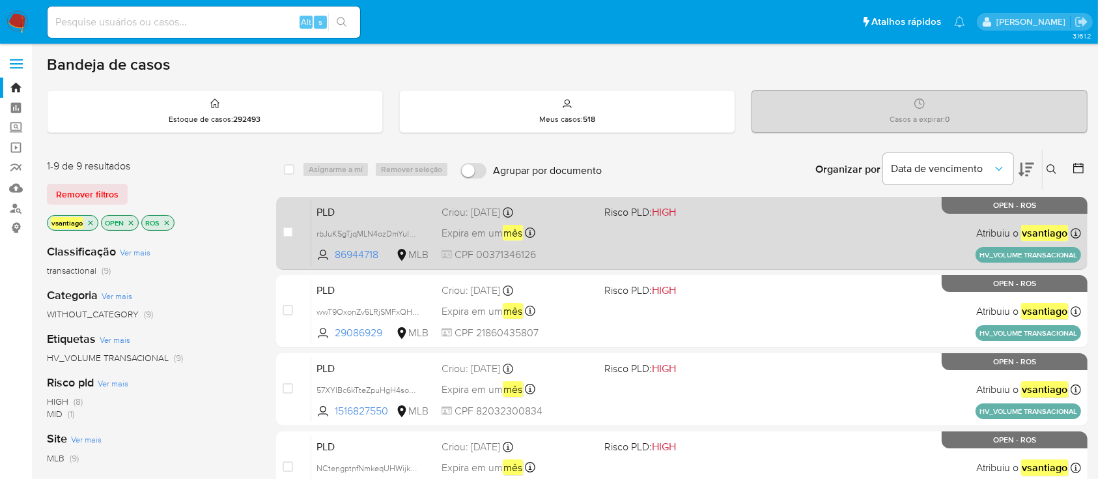
click at [613, 255] on div "PLD rbJuKSgTjqMLN4ozDmYuIKaO 86944718 MLB Risco PLD: HIGH Criou: [DATE] Criou: …" at bounding box center [696, 233] width 770 height 66
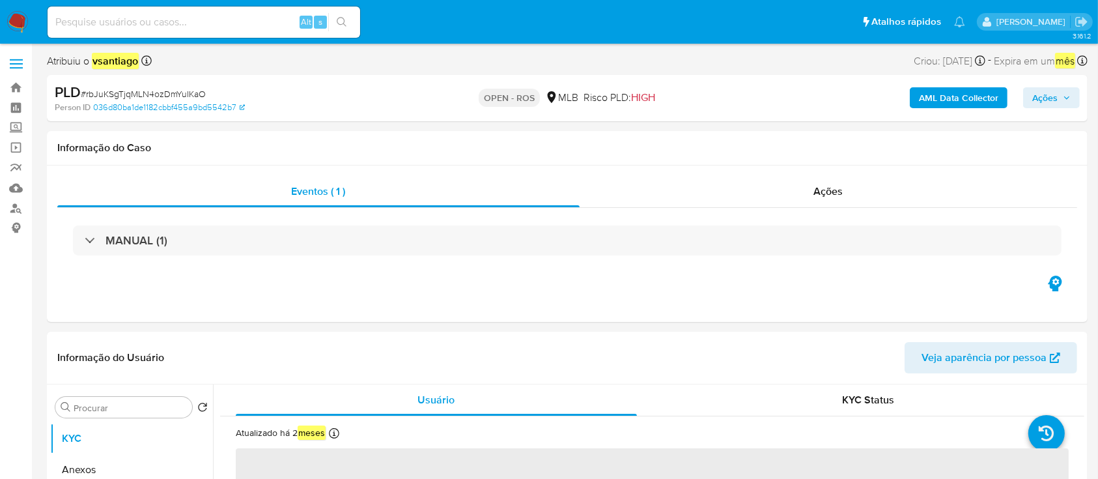
select select "10"
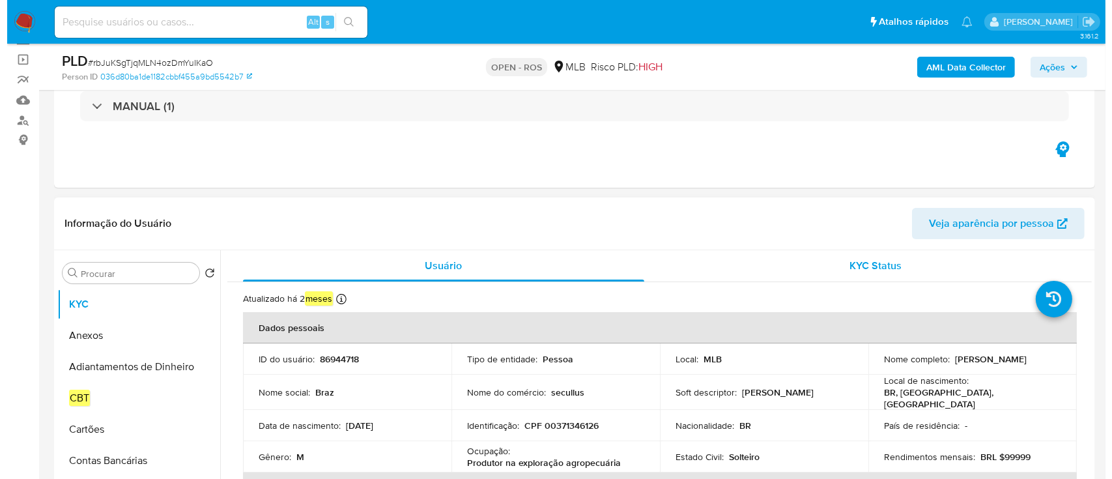
scroll to position [173, 0]
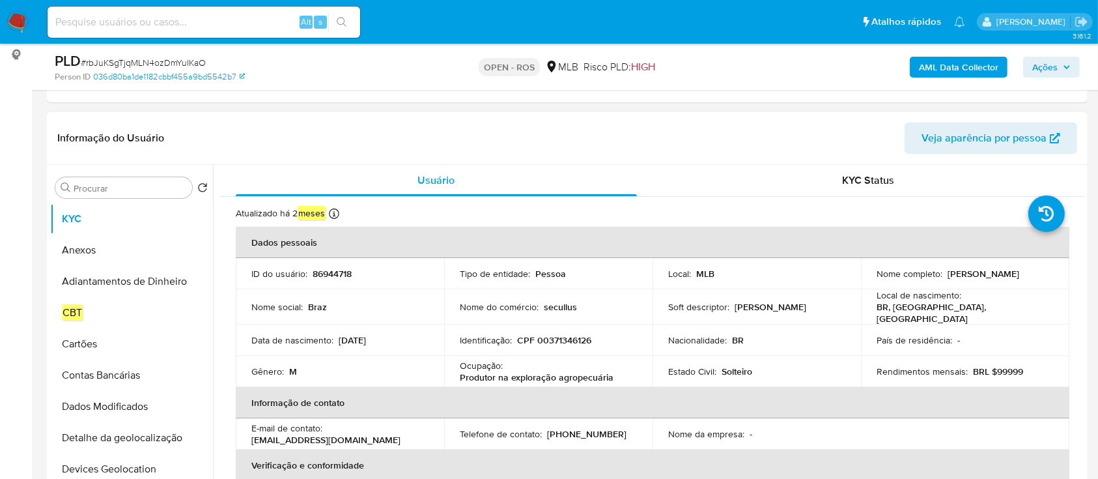
drag, startPoint x: 927, startPoint y: 281, endPoint x: 983, endPoint y: 282, distance: 55.4
click at [983, 282] on td "Nome completo : [PERSON_NAME]" at bounding box center [965, 273] width 208 height 31
copy p "[PERSON_NAME]"
click at [557, 337] on p "CPF 00371346126" at bounding box center [554, 340] width 74 height 12
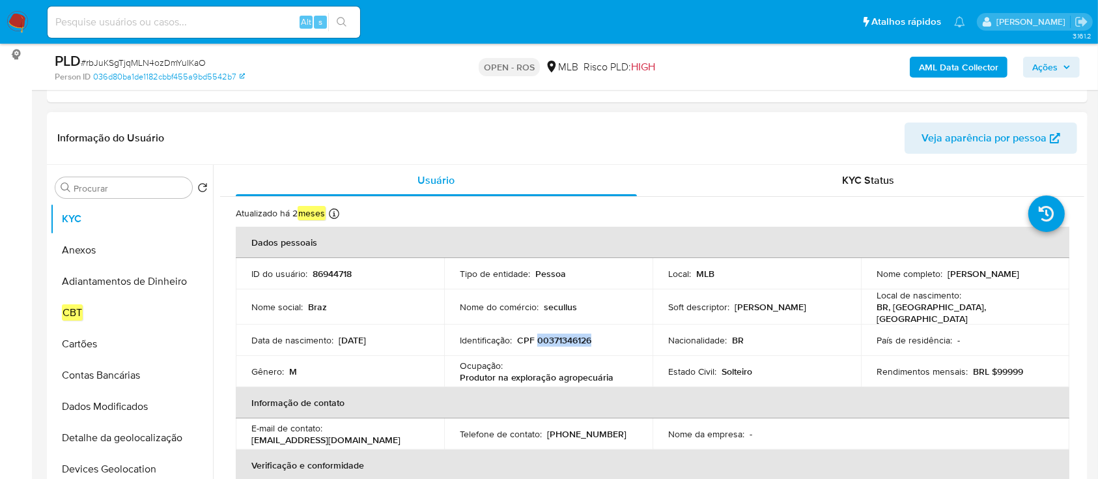
copy p "00371346126"
click at [94, 254] on button "Anexos" at bounding box center [126, 249] width 152 height 31
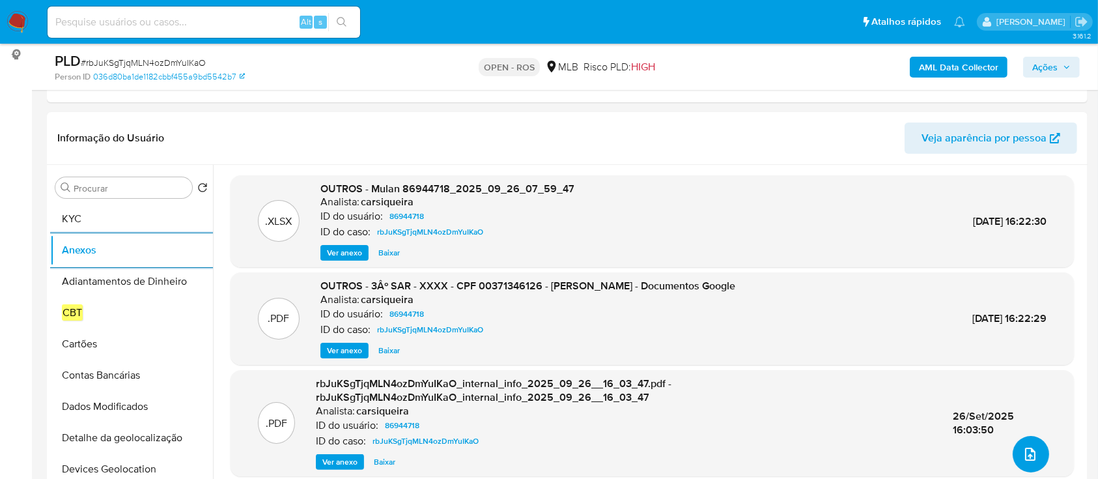
click at [1025, 442] on button "upload-file" at bounding box center [1031, 454] width 36 height 36
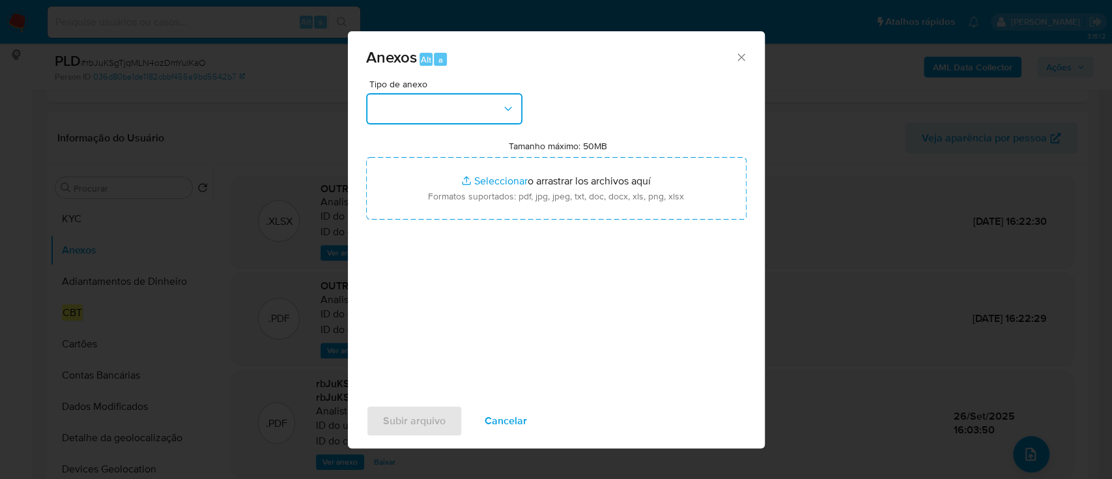
click at [422, 105] on button "button" at bounding box center [444, 108] width 156 height 31
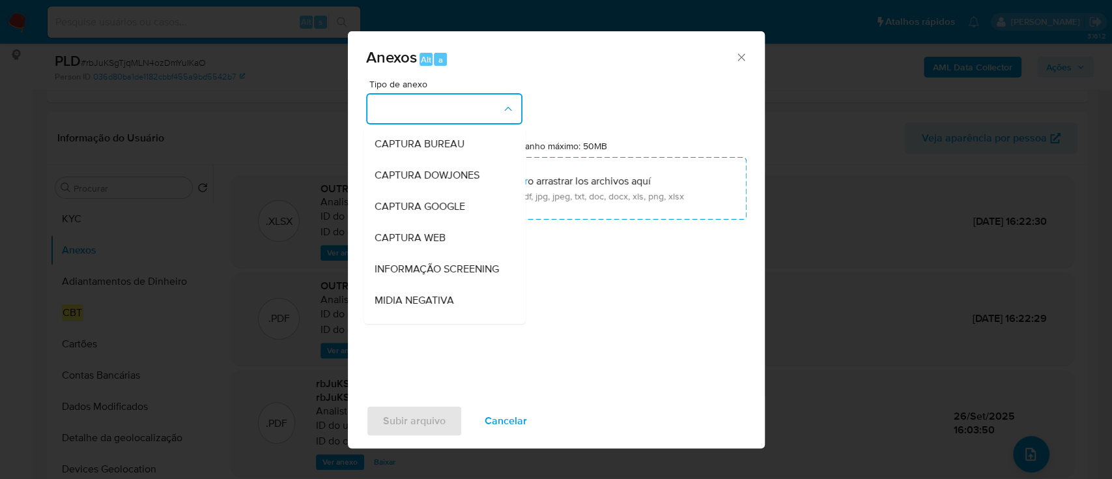
scroll to position [200, 0]
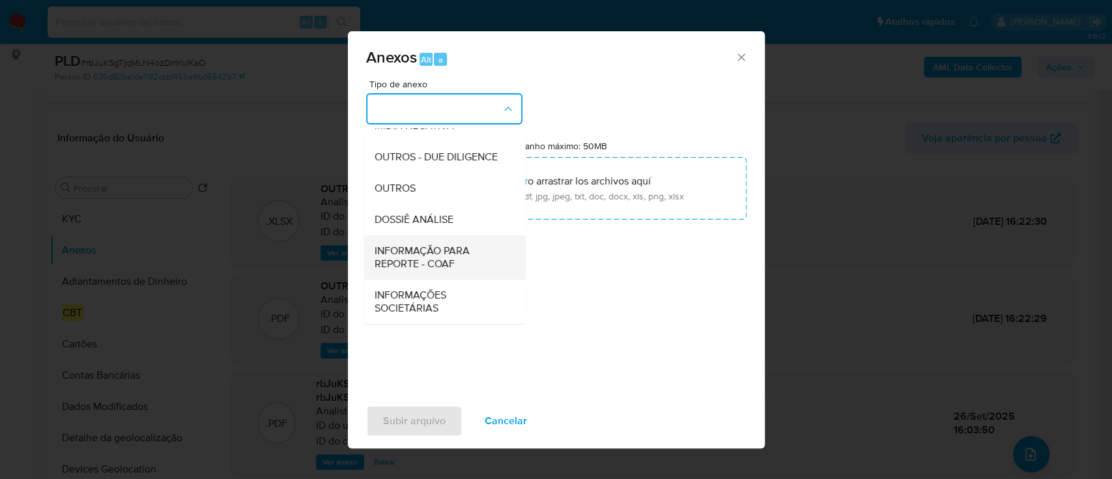
click at [431, 264] on span "INFORMAÇÃO PARA REPORTE - COAF" at bounding box center [440, 257] width 133 height 26
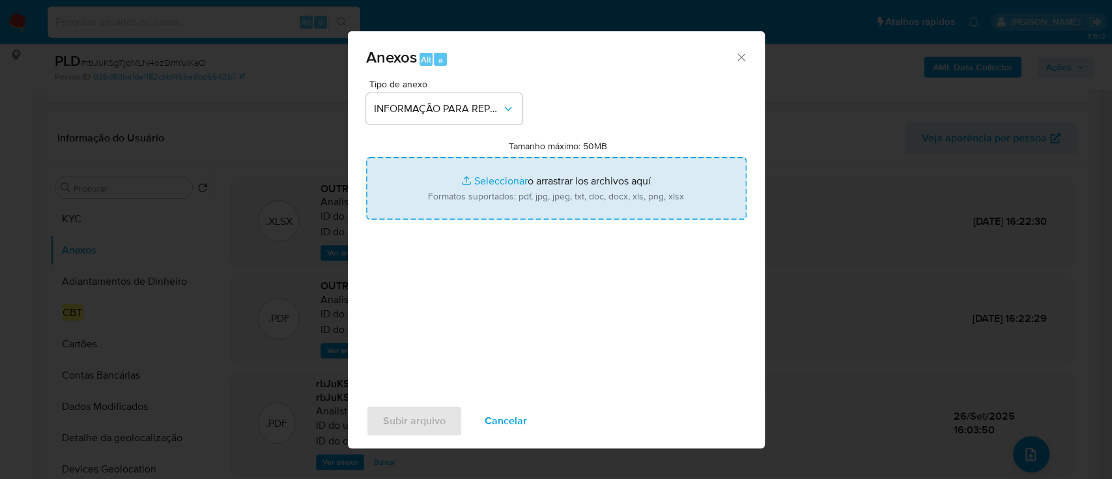
type input "C:\fakepath\3º SAR - rbJuKSgTjqMLN4ozDmYuIKaO - CPF 00371346126 - [PERSON_NAME]…"
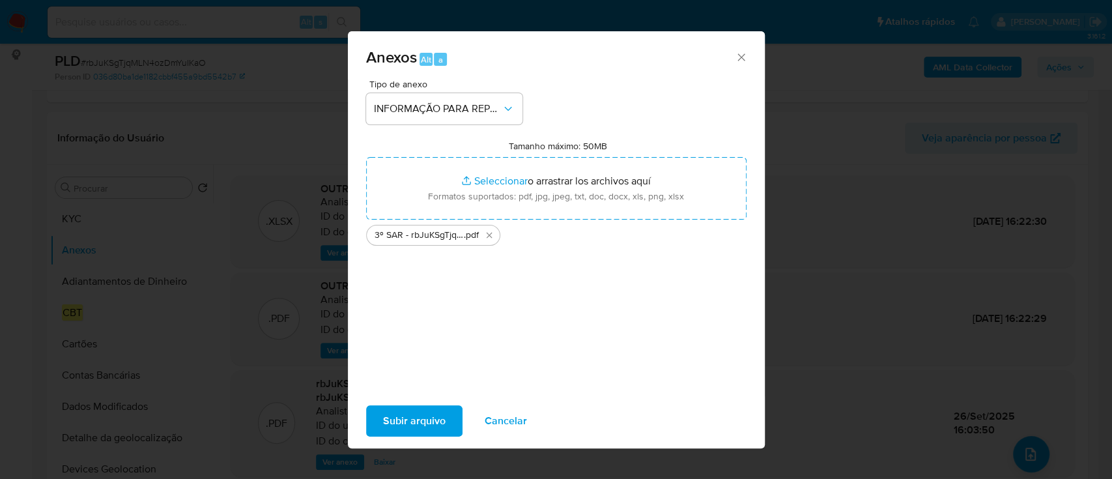
click at [438, 421] on span "Subir arquivo" at bounding box center [414, 420] width 63 height 29
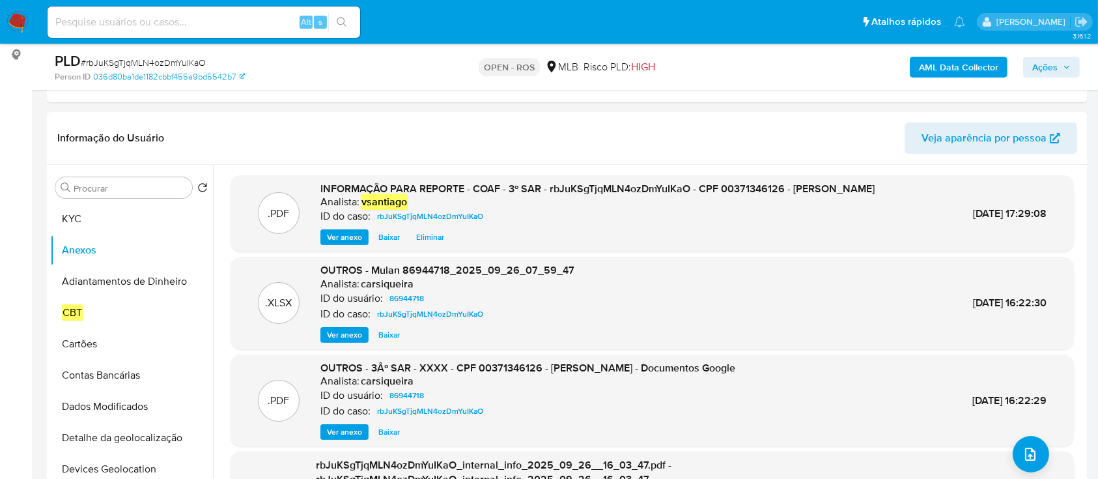
drag, startPoint x: 1039, startPoint y: 70, endPoint x: 1025, endPoint y: 71, distance: 13.7
click at [1039, 70] on span "Ações" at bounding box center [1044, 67] width 25 height 21
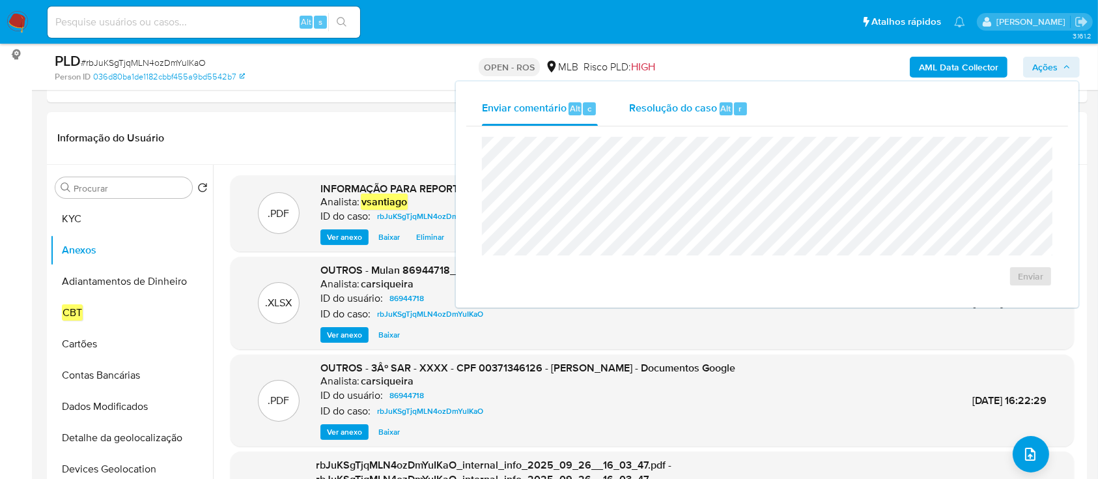
click at [625, 111] on button "Resolução do caso Alt r" at bounding box center [688, 109] width 150 height 34
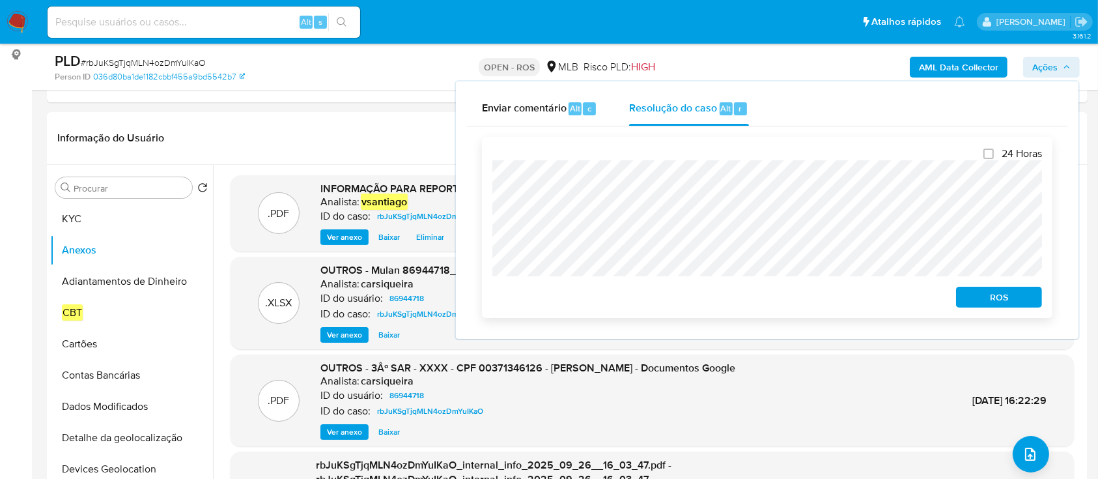
click at [982, 302] on span "ROS" at bounding box center [999, 297] width 68 height 18
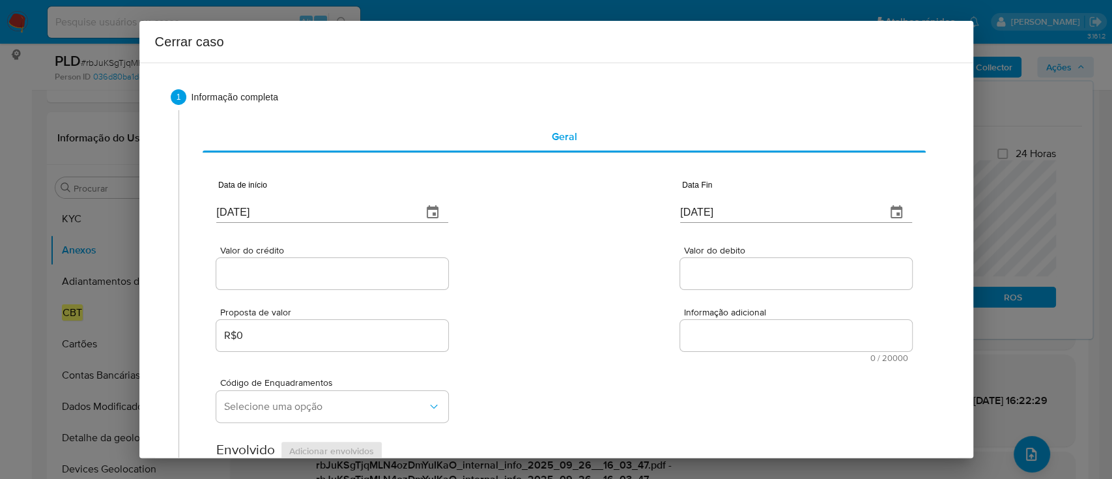
click at [234, 219] on input "[DATE]" at bounding box center [313, 212] width 195 height 21
click at [232, 219] on input "[DATE]" at bounding box center [313, 212] width 195 height 21
paste input "01/08"
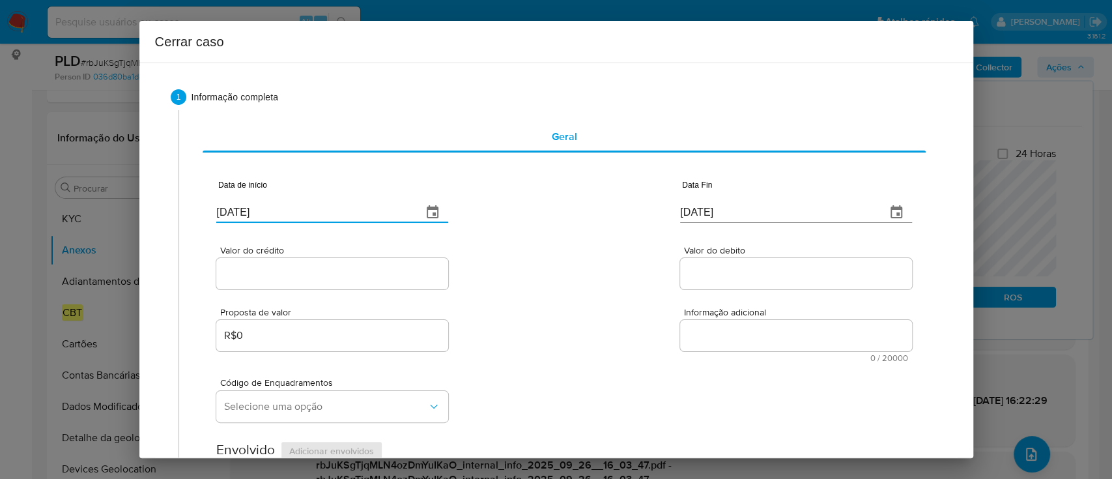
type input "[DATE]"
click at [486, 245] on div "Valor do crédito Valor do debito" at bounding box center [563, 261] width 695 height 62
click at [680, 210] on input "[DATE]" at bounding box center [777, 212] width 195 height 21
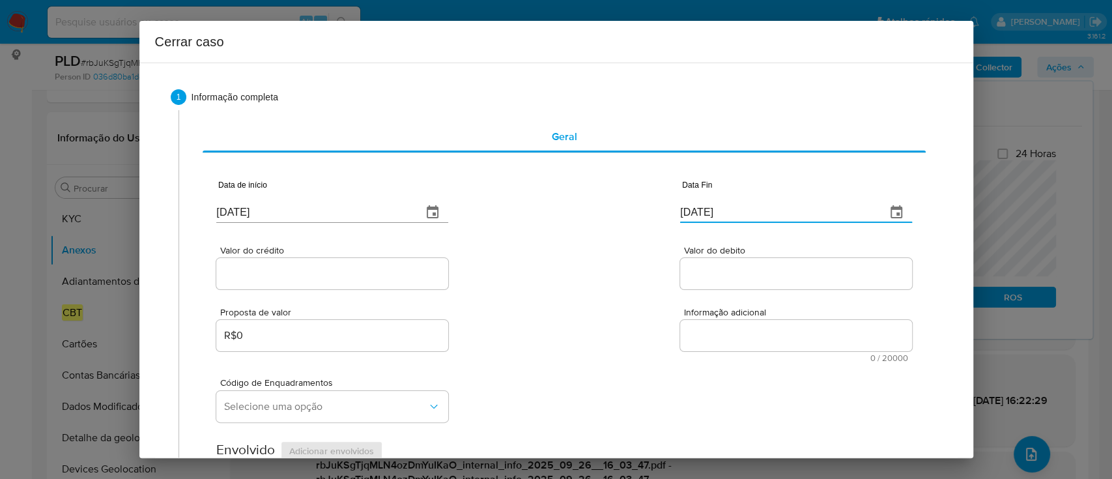
click at [680, 210] on input "[DATE]" at bounding box center [777, 212] width 195 height 21
paste input "24"
type input "[DATE]"
click at [610, 230] on div "Valor do crédito Valor do debito" at bounding box center [563, 261] width 695 height 62
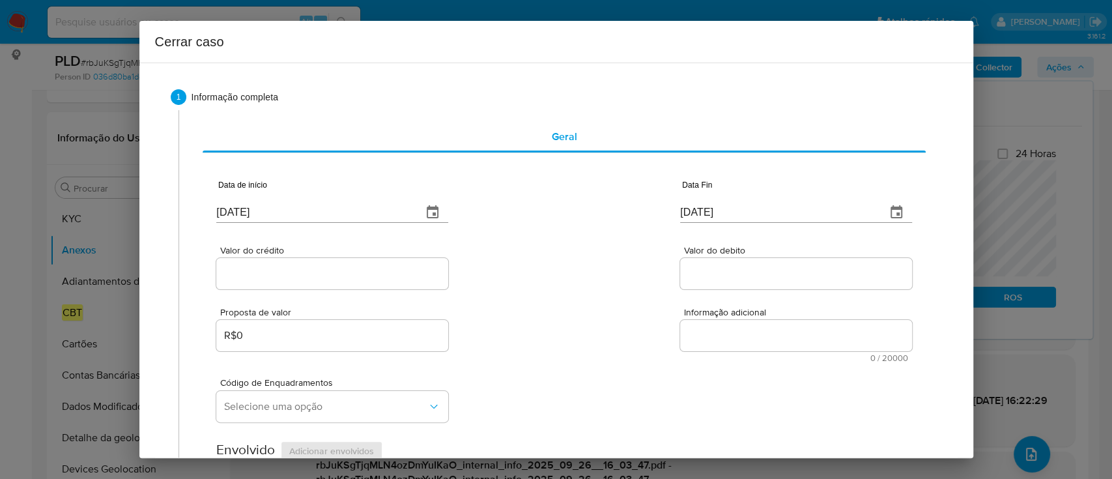
click at [318, 272] on input "Valor do crédito" at bounding box center [332, 273] width 232 height 17
paste input "R$407.866"
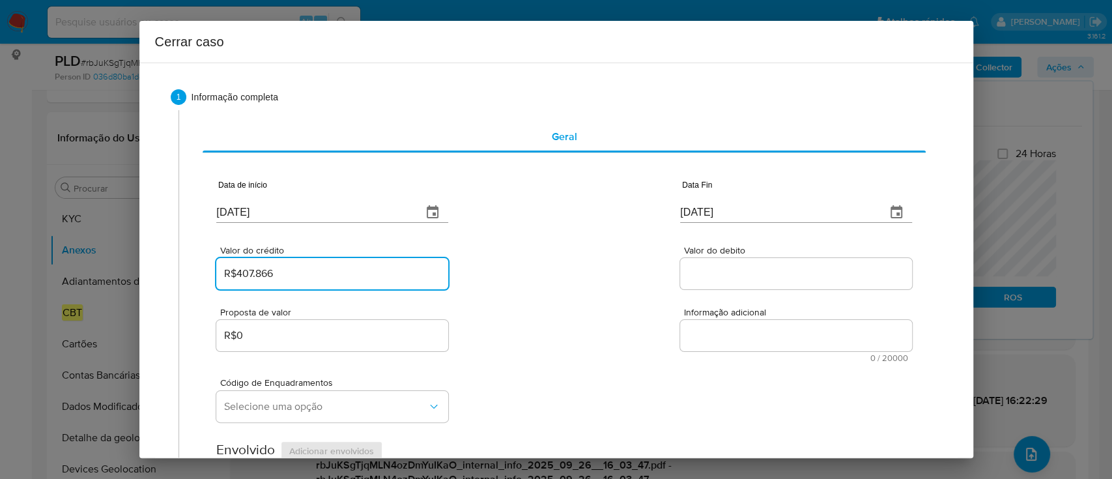
type input "R$407.866"
click at [567, 273] on div "Valor do crédito R$407.866 Valor do debito" at bounding box center [563, 261] width 695 height 62
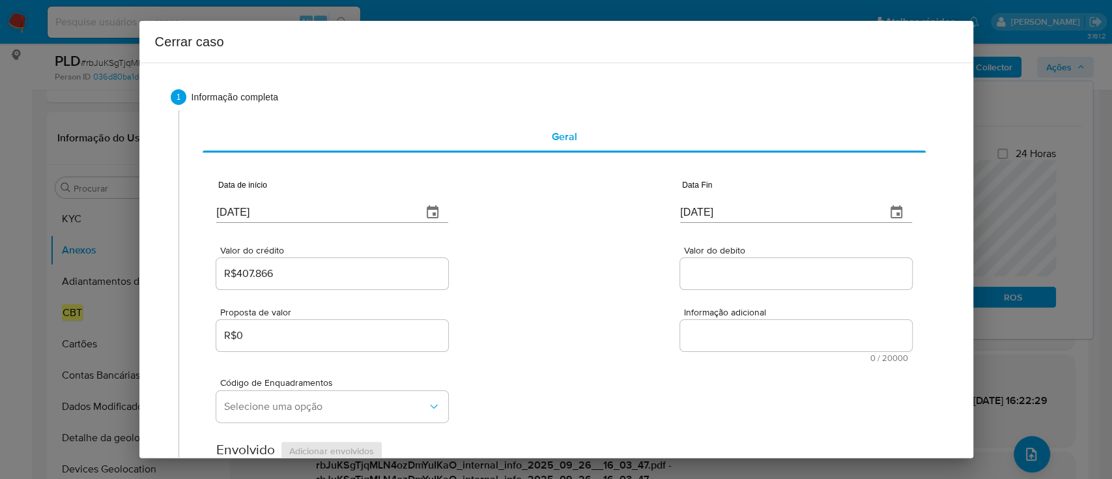
click at [707, 279] on input "Valor do debito" at bounding box center [796, 273] width 232 height 17
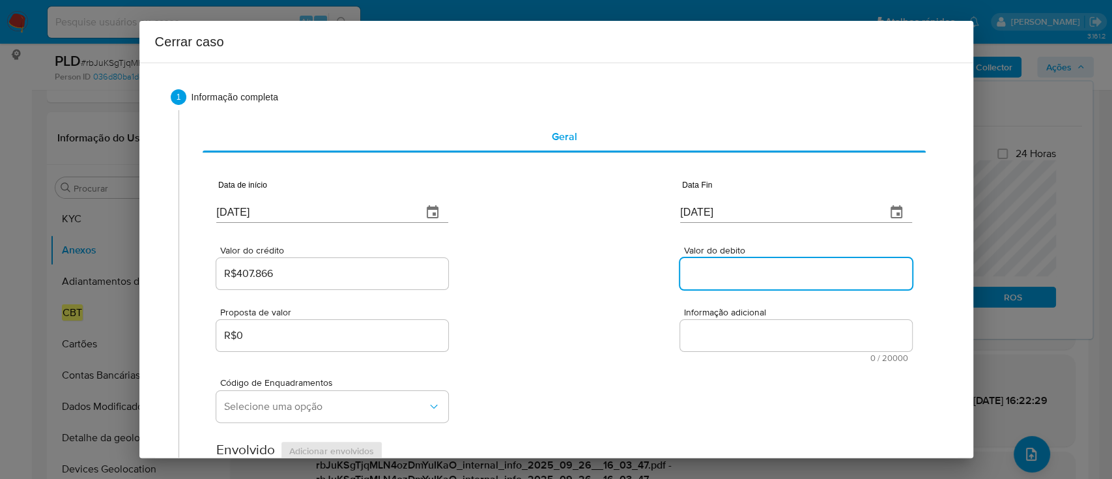
paste input "R$315.878"
type input "R$315.878"
click at [595, 266] on div "Valor do crédito R$407.866 Valor do debito R$315.878" at bounding box center [563, 261] width 695 height 62
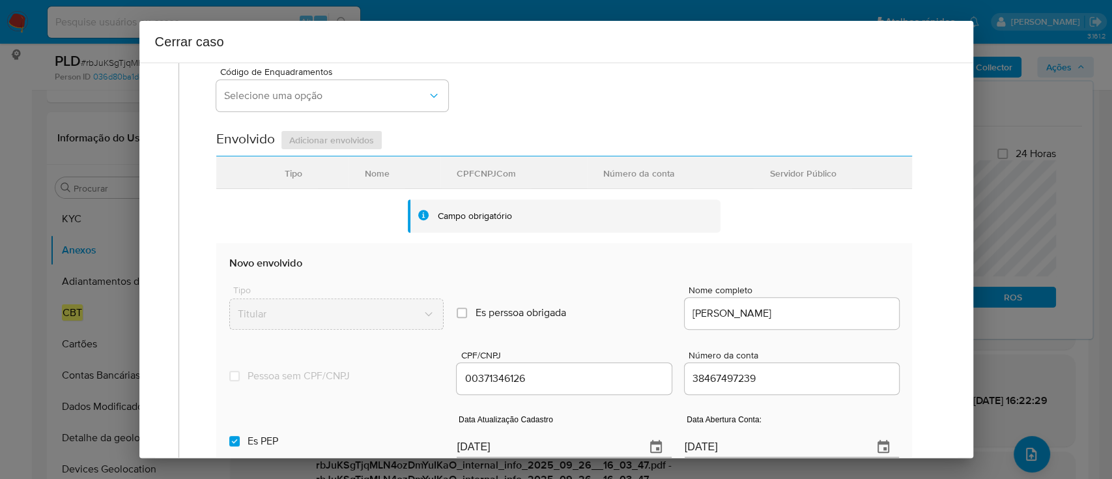
scroll to position [434, 0]
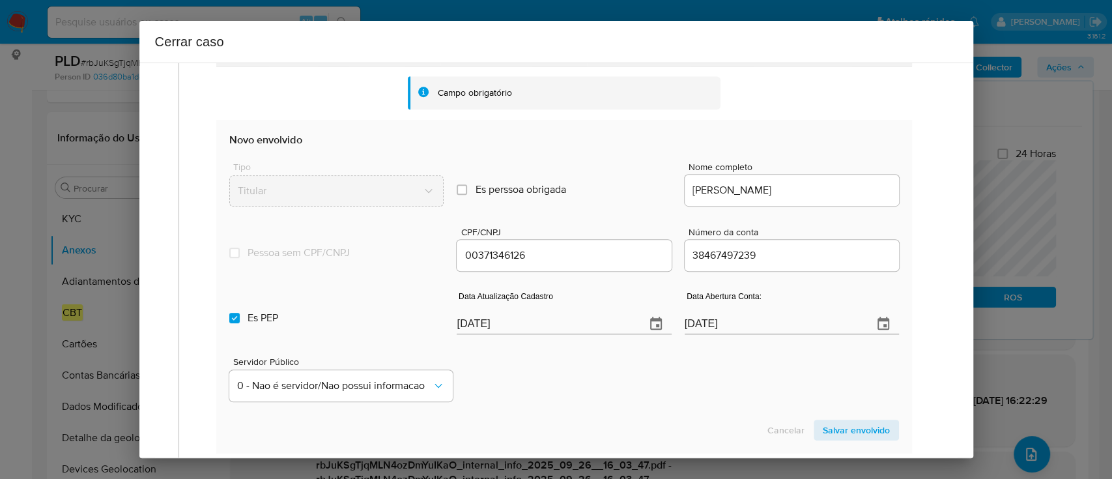
click at [469, 319] on input "[DATE]" at bounding box center [545, 323] width 178 height 21
paste input "18/07"
type input "[DATE]"
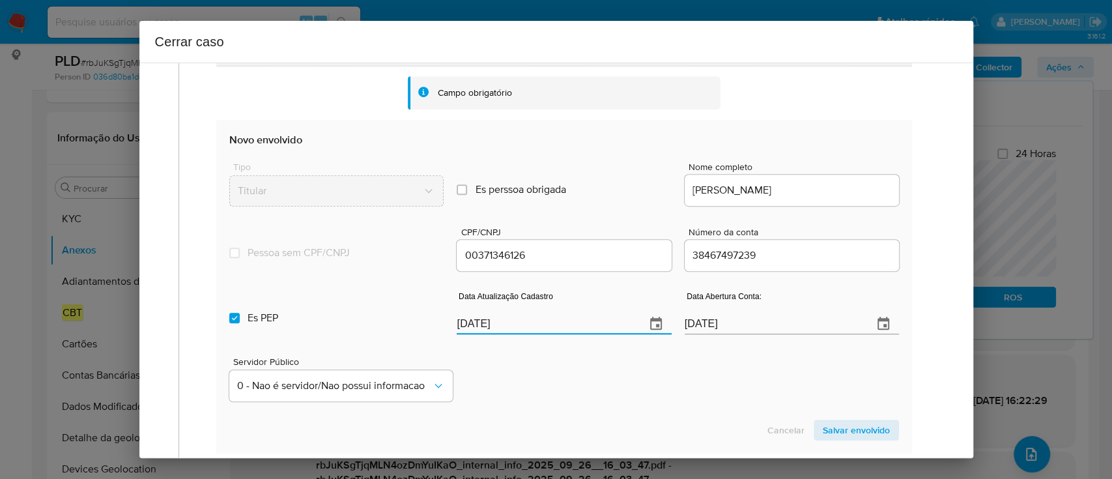
click at [511, 359] on div "Servidor Público 0 - Nao é servidor/[PERSON_NAME] possui informacao" at bounding box center [563, 373] width 669 height 65
drag, startPoint x: 226, startPoint y: 323, endPoint x: 284, endPoint y: 330, distance: 58.4
click at [227, 322] on section "Novo envolvido Tipo Titular Es perssoa obrigada Is PObrigada Nome completo [PER…" at bounding box center [563, 286] width 695 height 333
drag, startPoint x: 240, startPoint y: 316, endPoint x: 678, endPoint y: 388, distance: 444.1
click at [245, 316] on label "Es PEP isPEP" at bounding box center [336, 317] width 214 height 47
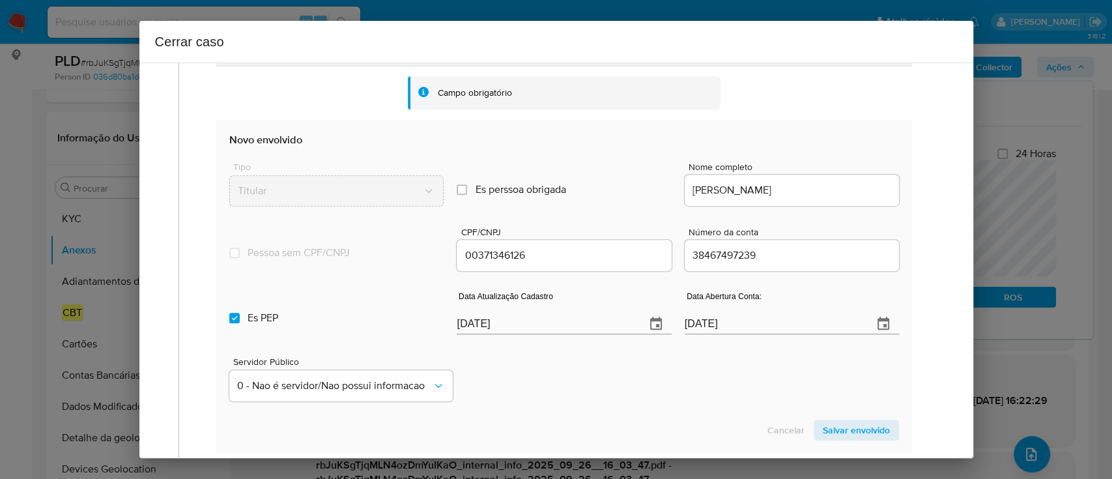
click at [240, 316] on input "Es PEP isPEP" at bounding box center [234, 318] width 10 height 10
checkbox input "false"
click at [878, 425] on button "Salvar envolvido" at bounding box center [855, 429] width 85 height 21
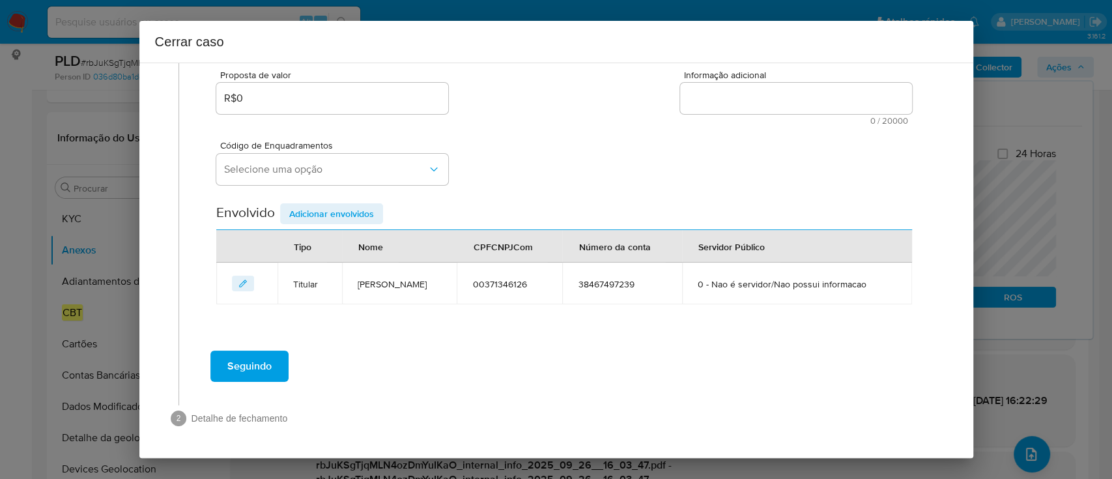
scroll to position [236, 0]
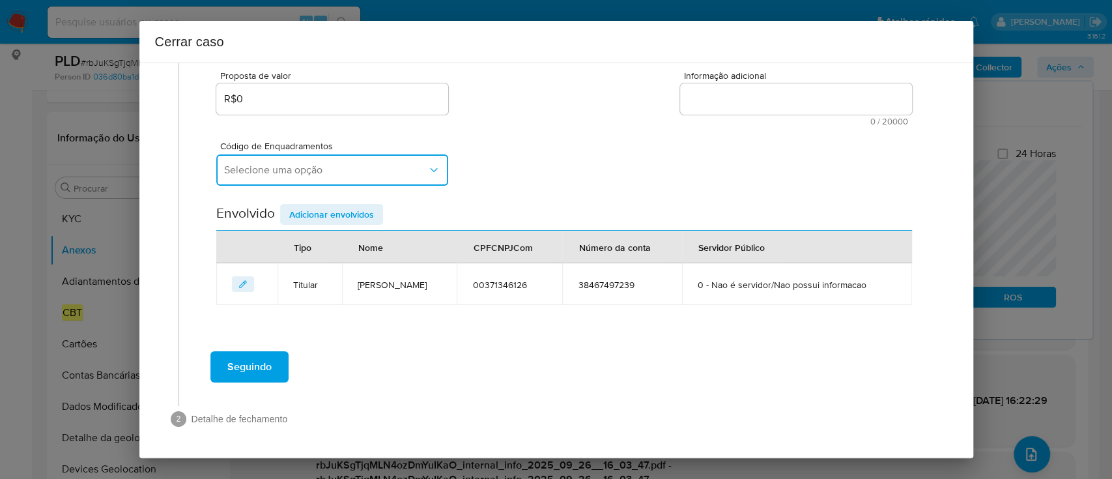
click at [413, 175] on span "Selecione uma opção" at bounding box center [325, 169] width 203 height 13
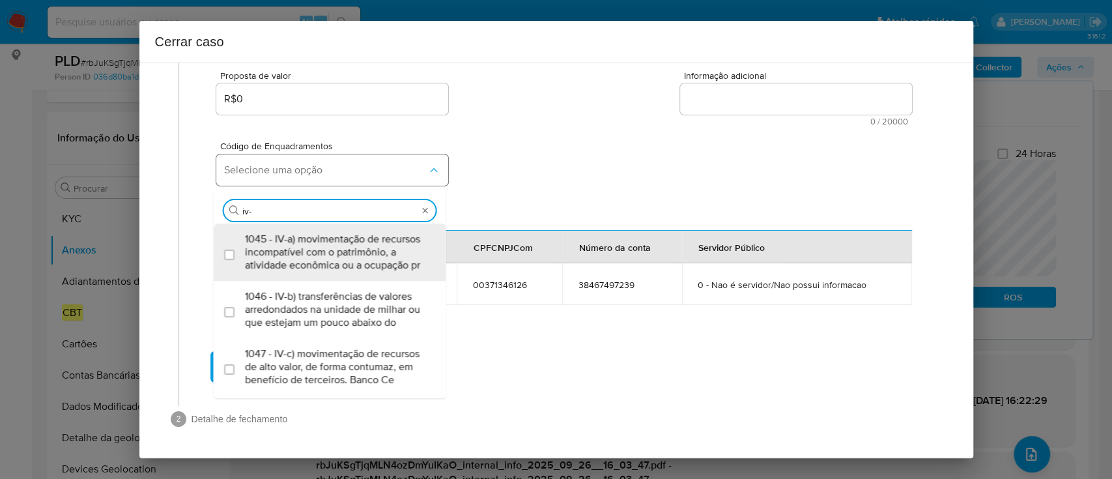
type input "iv-a"
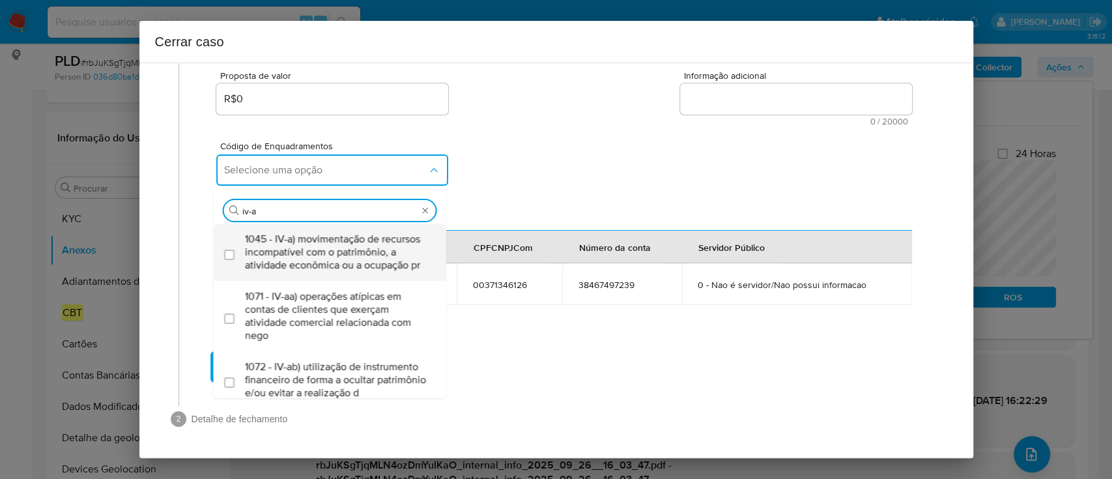
click at [266, 249] on span "1045 - IV-a) movimentação de recursos incompatível com o patrimônio, a atividad…" at bounding box center [336, 251] width 183 height 39
checkbox input "true"
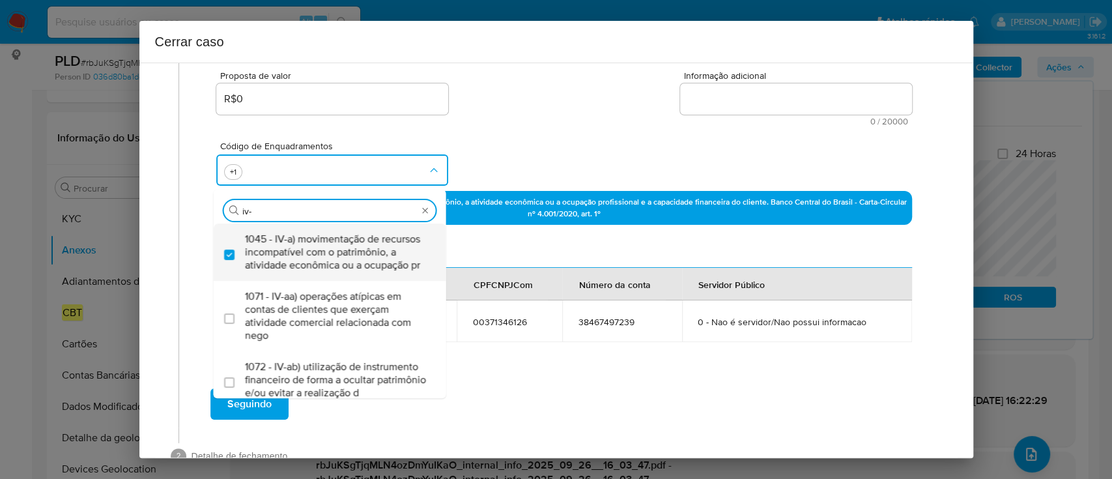
type input "iv-c"
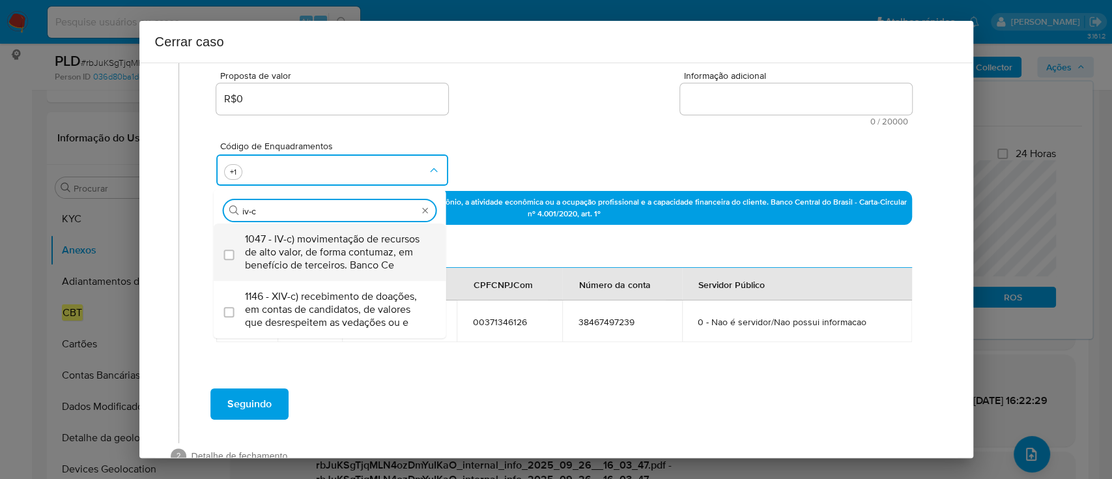
click at [274, 255] on span "1047 - IV-c) movimentação de recursos de alto valor, de forma contumaz, em bene…" at bounding box center [336, 251] width 183 height 39
checkbox input "true"
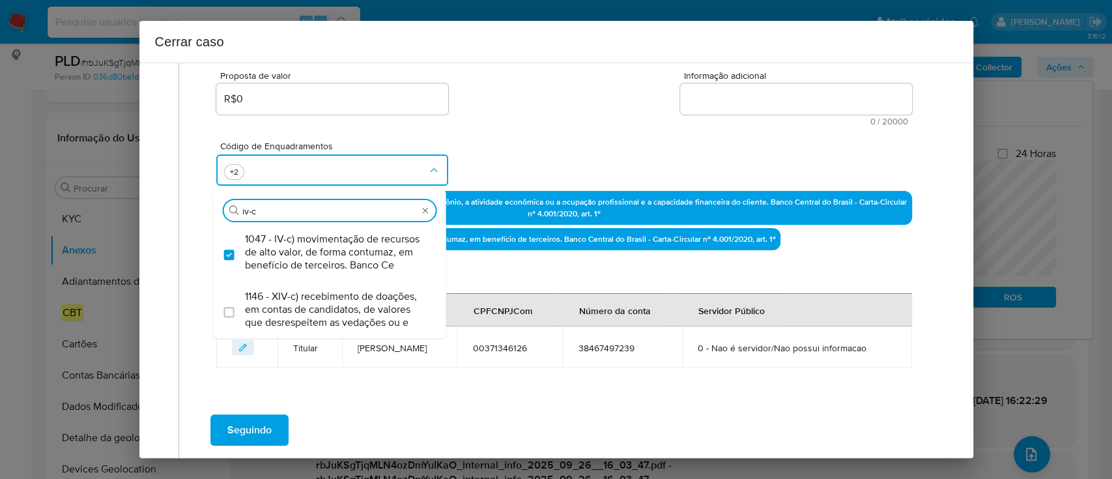
click at [636, 88] on div "Proposta de valor R$0 Informação adicional 0 / 20000 20000 caracteres restantes" at bounding box center [563, 90] width 695 height 70
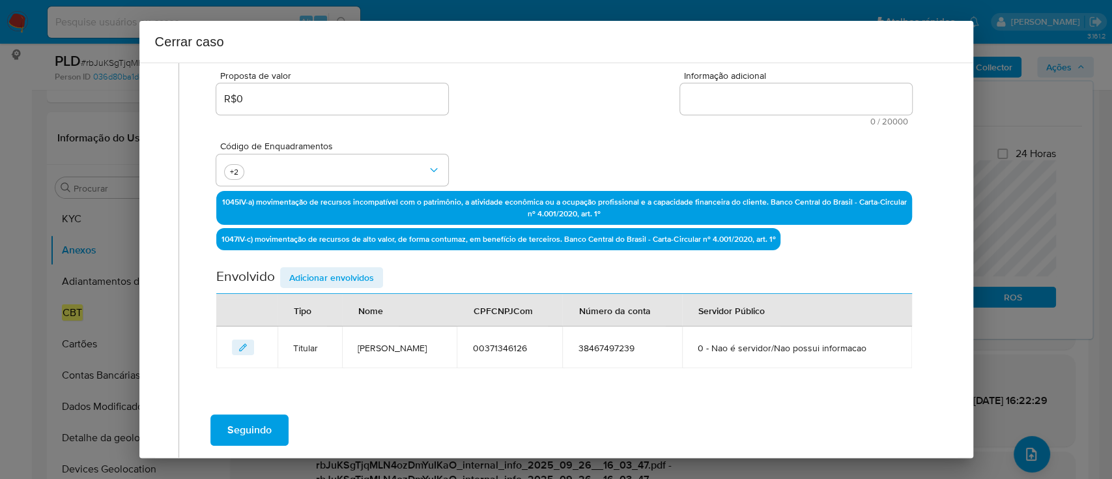
click at [800, 101] on textarea "Informação adicional" at bounding box center [796, 98] width 232 height 31
paste textarea "Braz Gomes Pinheiro Neto, CPF 00371346126, 41 anos, residente no município de A…"
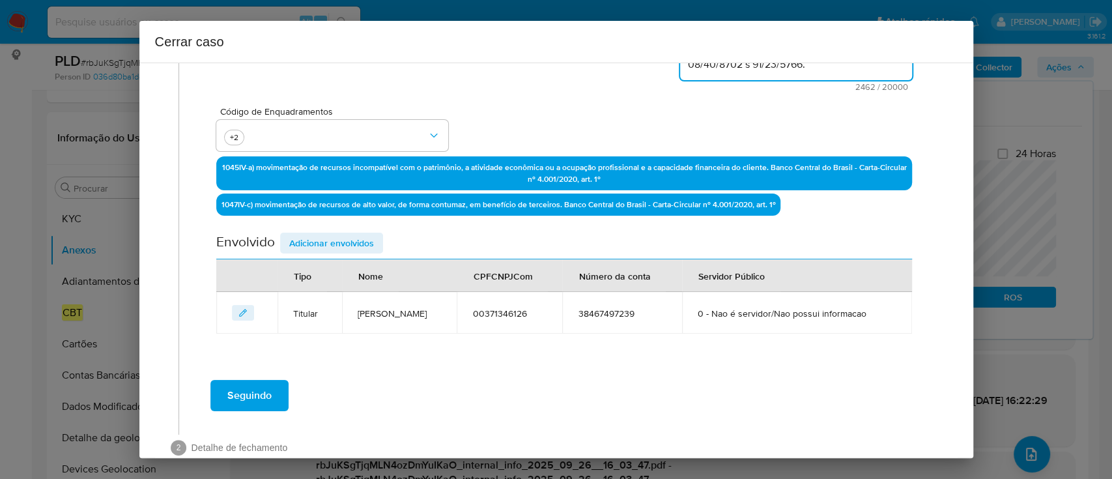
scroll to position [359, 0]
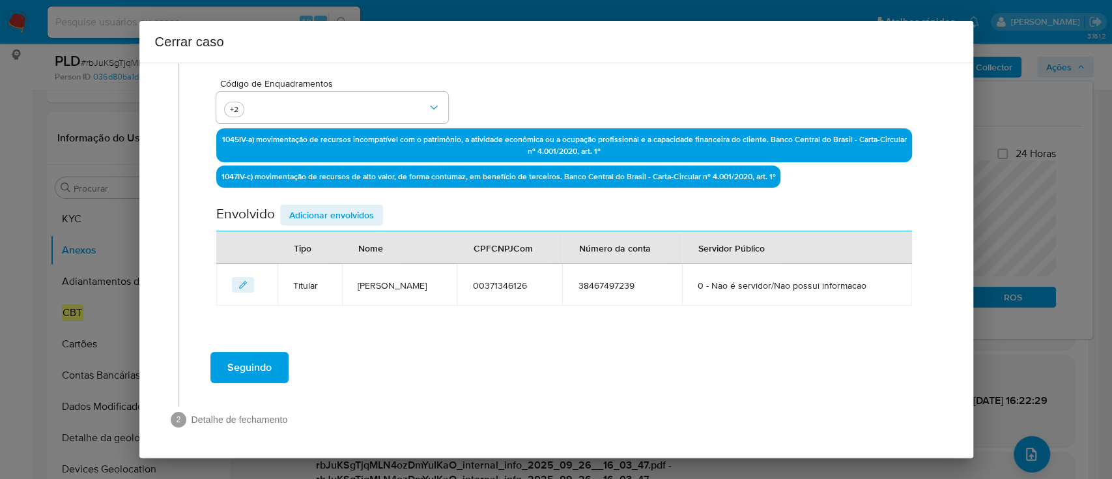
type textarea "Braz Gomes Pinheiro Neto, CPF 00371346126, 41 anos, residente no município de A…"
click at [346, 216] on span "Adicionar envolvidos" at bounding box center [331, 215] width 85 height 18
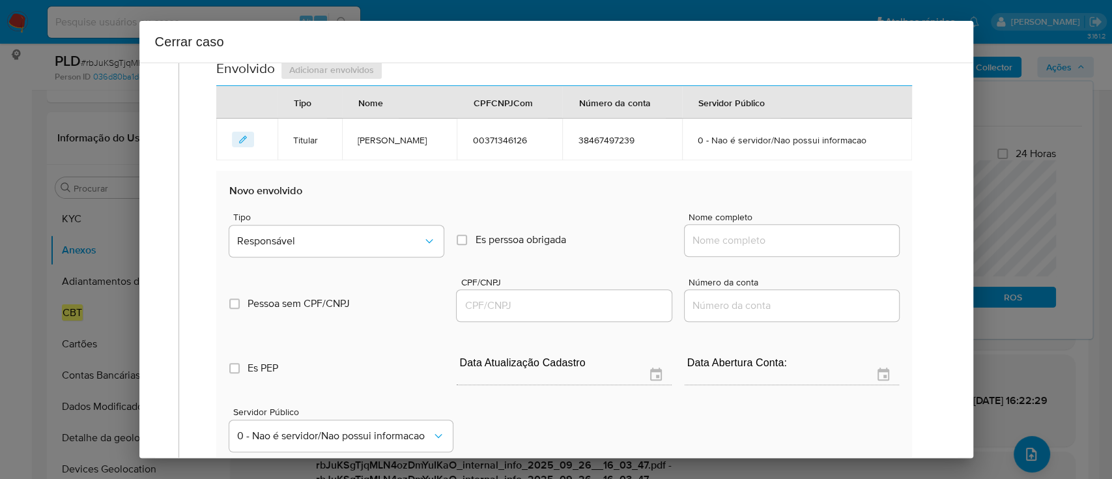
scroll to position [532, 0]
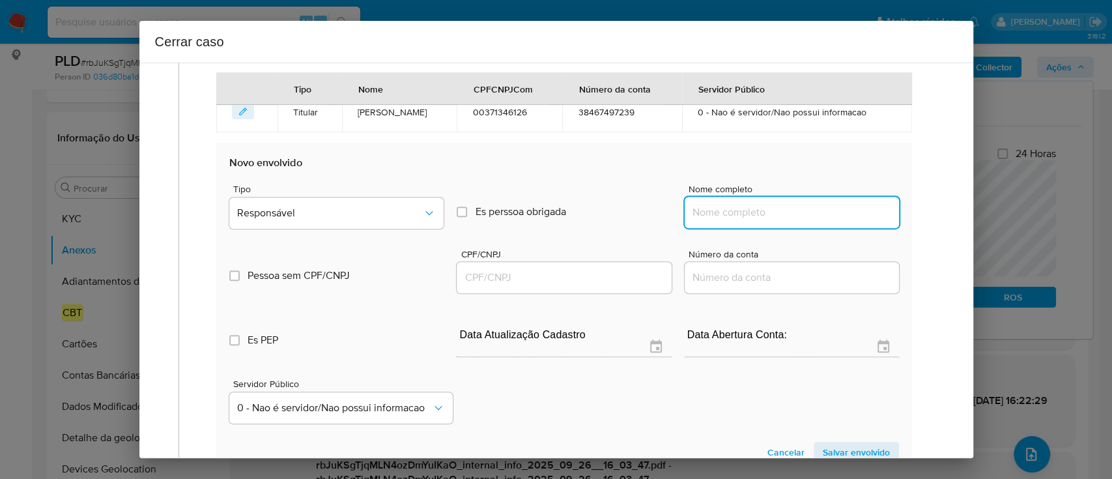
click at [737, 212] on input "Nome completo" at bounding box center [791, 212] width 214 height 17
paste input "Jve Carregamentos Ltda, 52338285000179"
click at [822, 210] on input "Jve Carregamentos Ltda, 52338285000179" at bounding box center [791, 212] width 214 height 17
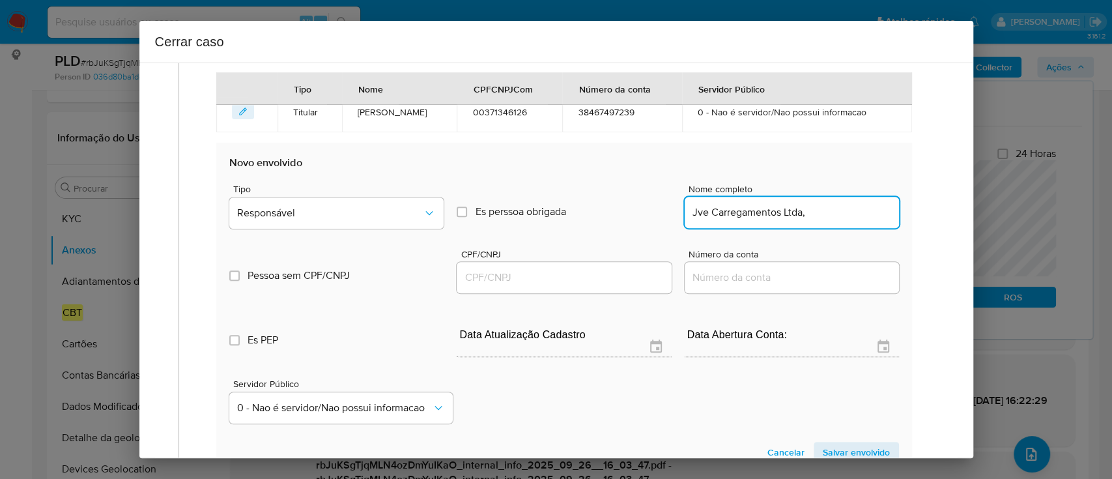
scroll to position [0, 0]
type input "Jve Carregamentos Ltda,"
click at [594, 279] on input "CPF/CNPJ" at bounding box center [563, 277] width 214 height 17
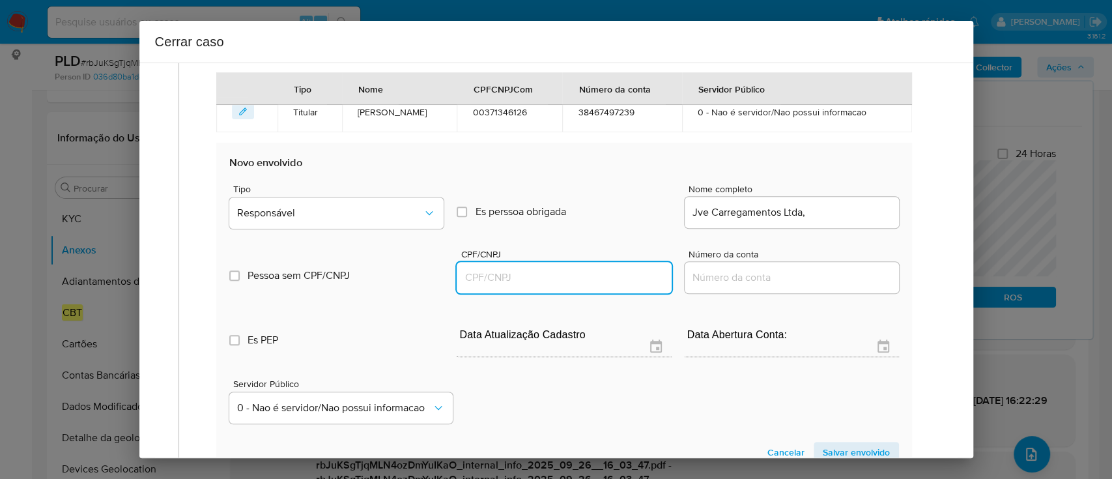
paste input "52338285000179"
type input "52338285000179"
click at [858, 211] on input "Jve Carregamentos Ltda," at bounding box center [791, 212] width 214 height 17
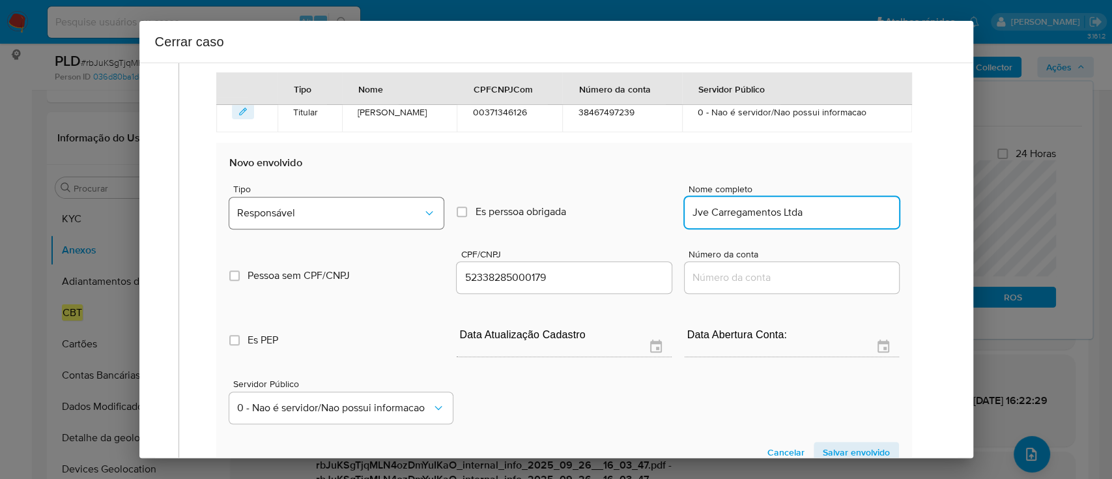
type input "Jve Carregamentos Ltda"
click at [303, 215] on span "Responsável" at bounding box center [330, 212] width 186 height 13
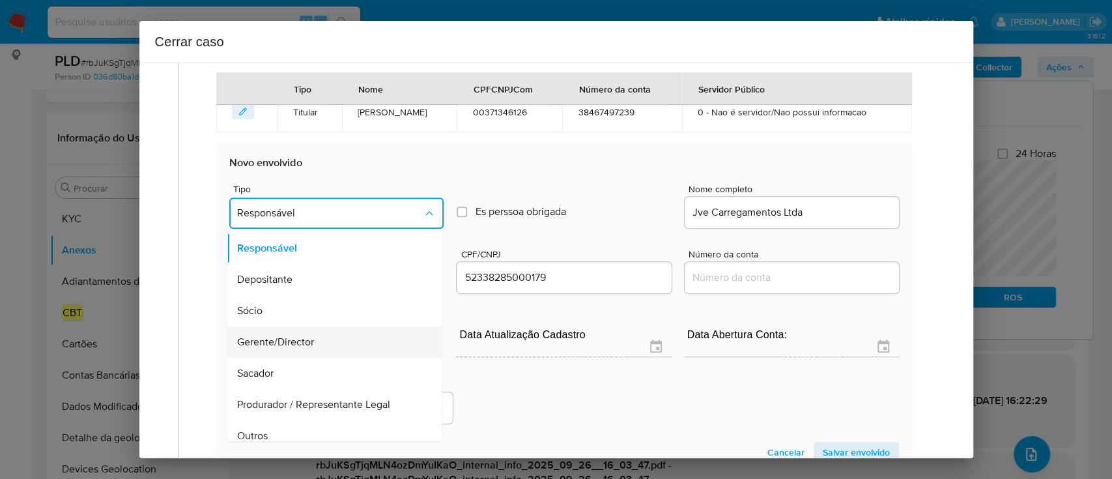
scroll to position [73, 0]
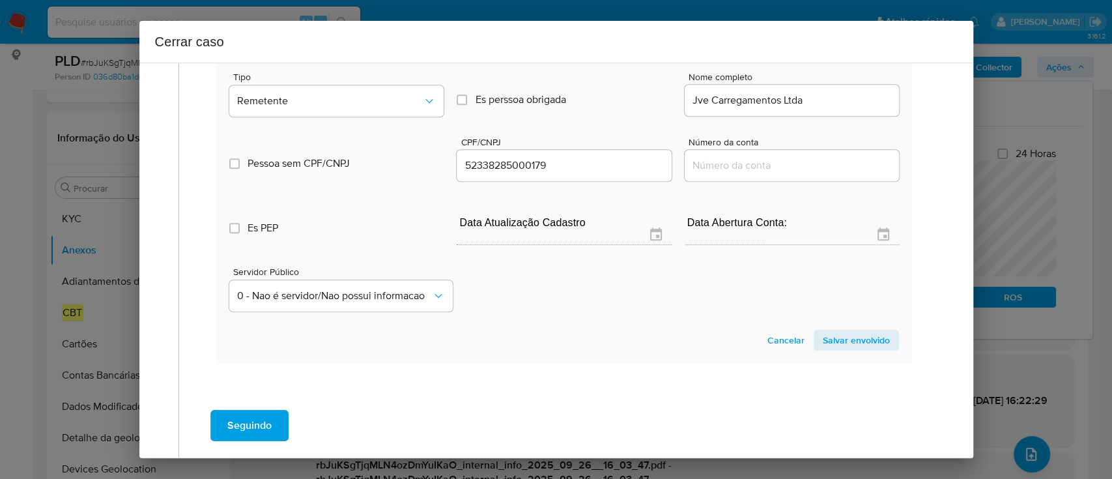
click at [845, 346] on span "Salvar envolvido" at bounding box center [855, 340] width 67 height 18
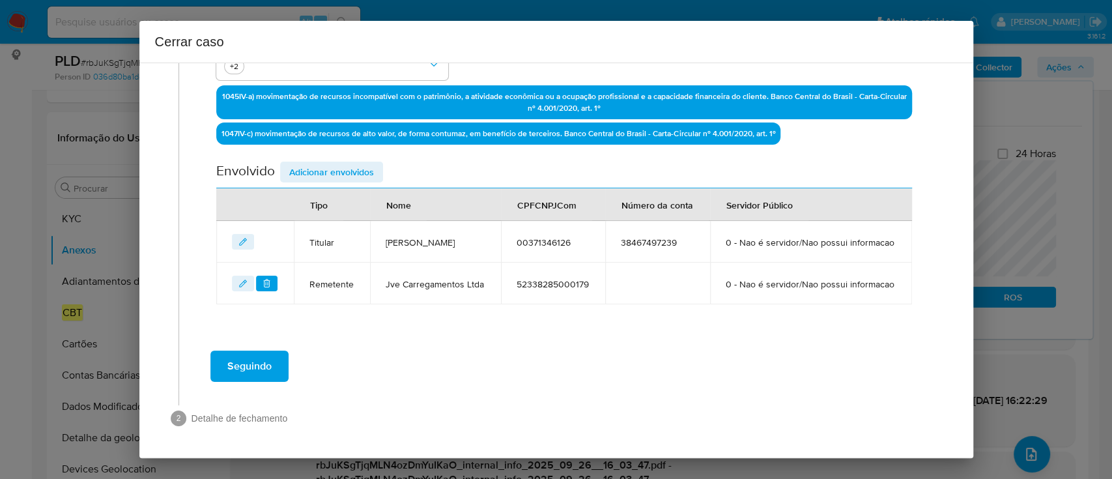
scroll to position [436, 0]
click at [323, 163] on span "Adicionar envolvidos" at bounding box center [331, 172] width 85 height 18
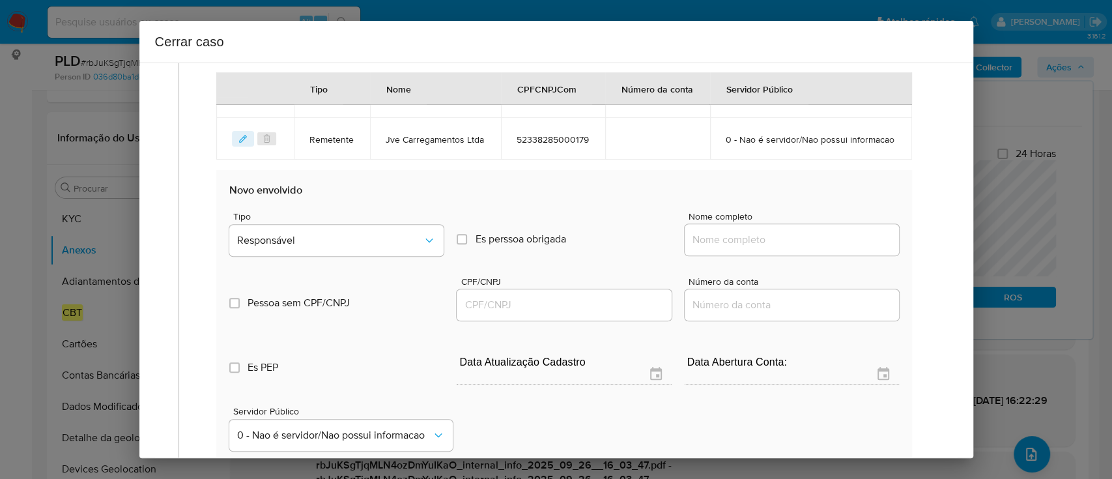
scroll to position [610, 0]
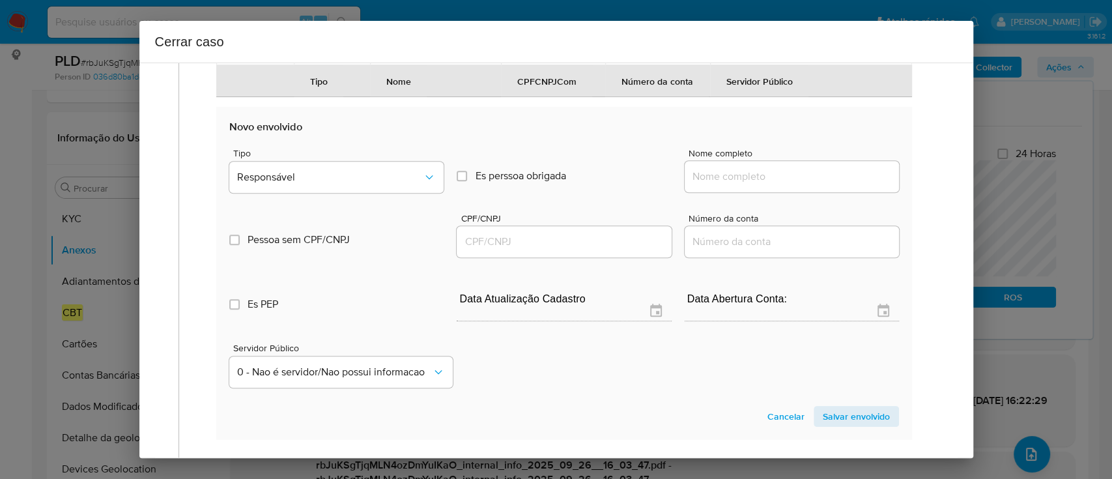
click at [751, 192] on div at bounding box center [791, 176] width 214 height 31
drag, startPoint x: 766, startPoint y: 213, endPoint x: 841, endPoint y: 214, distance: 74.9
click at [766, 185] on input "Nome completo" at bounding box center [791, 176] width 214 height 17
paste input "Iraci Krampe Bender, 40773370978"
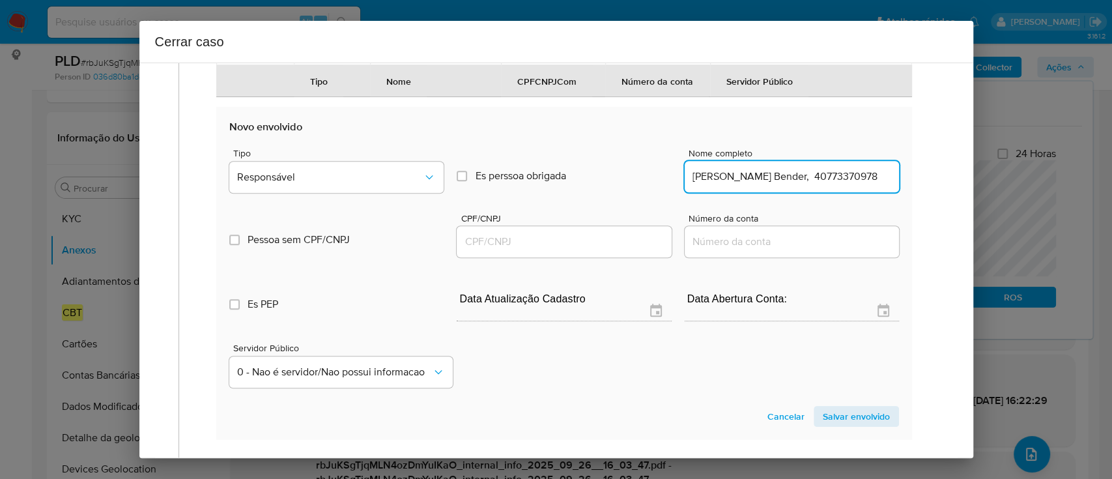
click at [849, 185] on input "Iraci Krampe Bender, 40773370978" at bounding box center [791, 176] width 214 height 17
type input "Iraci Krampe Bender,"
drag, startPoint x: 595, startPoint y: 270, endPoint x: 750, endPoint y: 237, distance: 158.5
click at [595, 250] on input "CPF/CNPJ" at bounding box center [563, 241] width 214 height 17
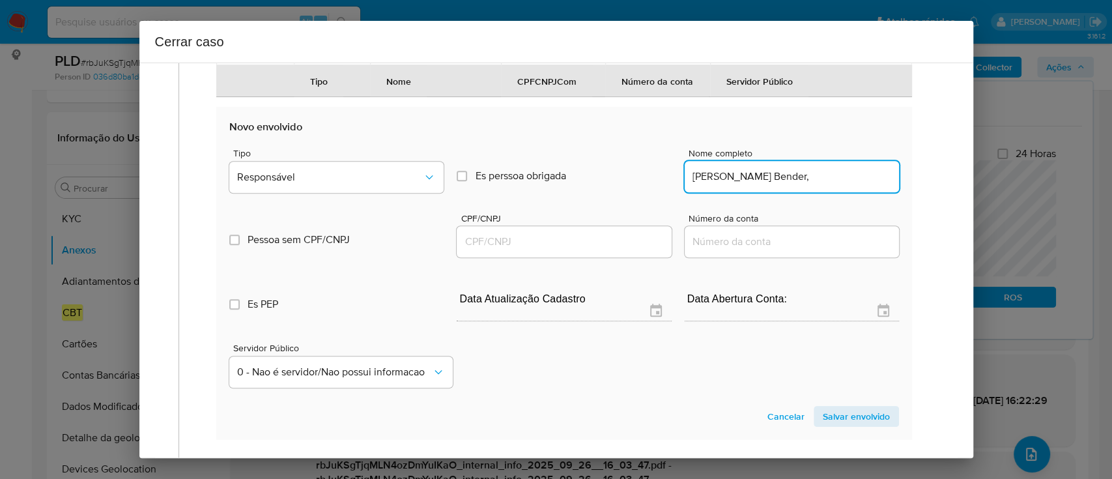
paste input "40773370978"
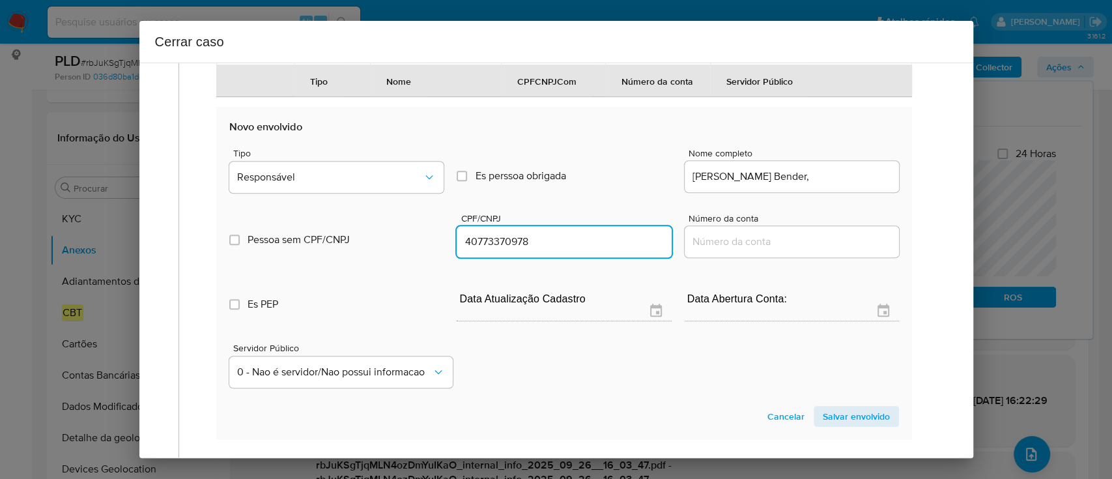
type input "40773370978"
click at [823, 192] on div "Iraci Krampe Bender," at bounding box center [791, 176] width 214 height 31
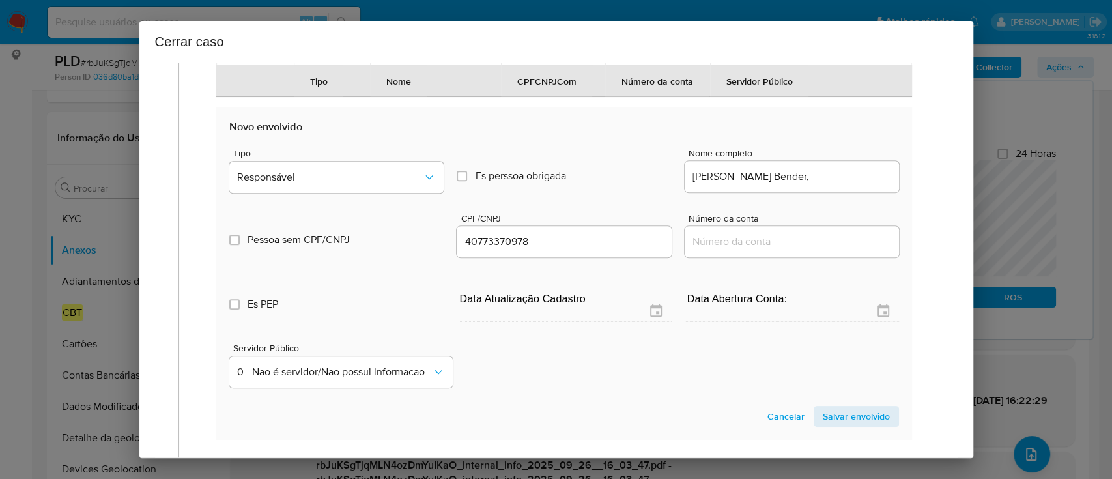
click at [839, 185] on input "Iraci Krampe Bender," at bounding box center [791, 176] width 214 height 17
type input "Iraci Krampe Bender"
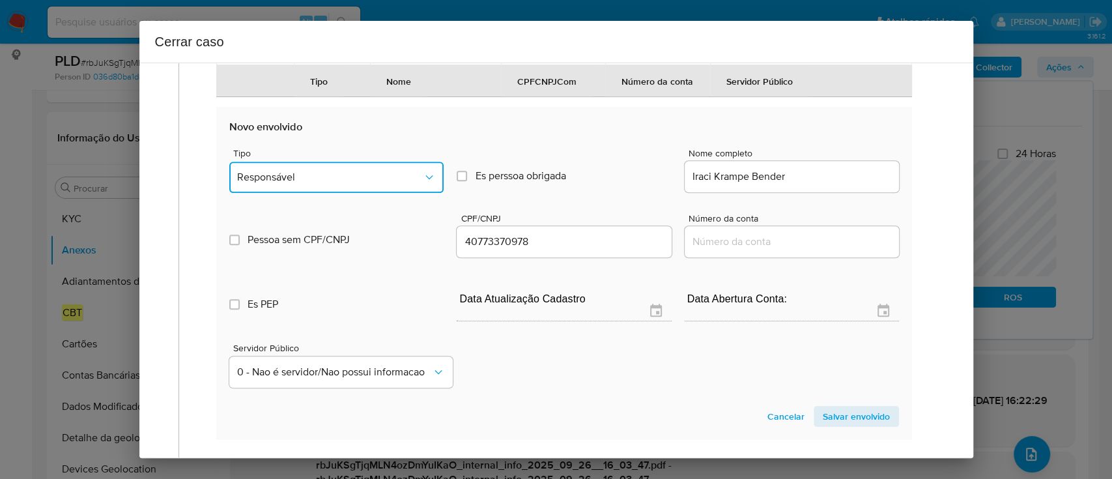
click at [359, 184] on span "Responsável" at bounding box center [330, 177] width 186 height 13
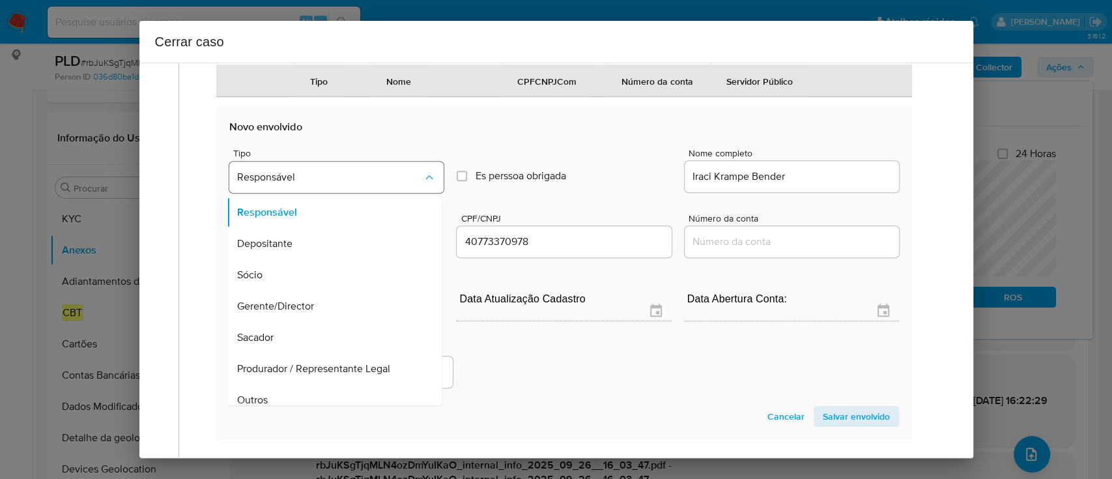
scroll to position [73, 0]
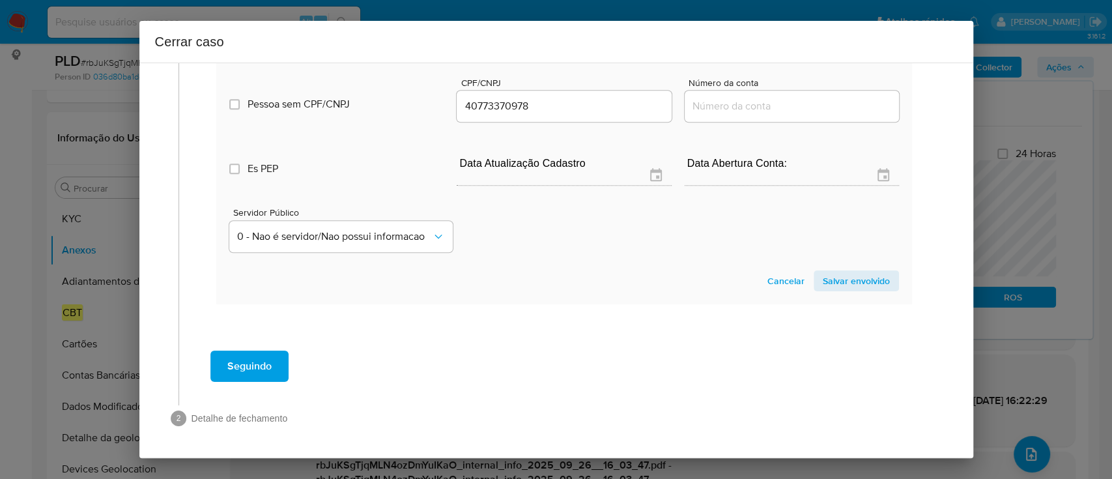
click at [839, 287] on span "Salvar envolvido" at bounding box center [855, 281] width 67 height 18
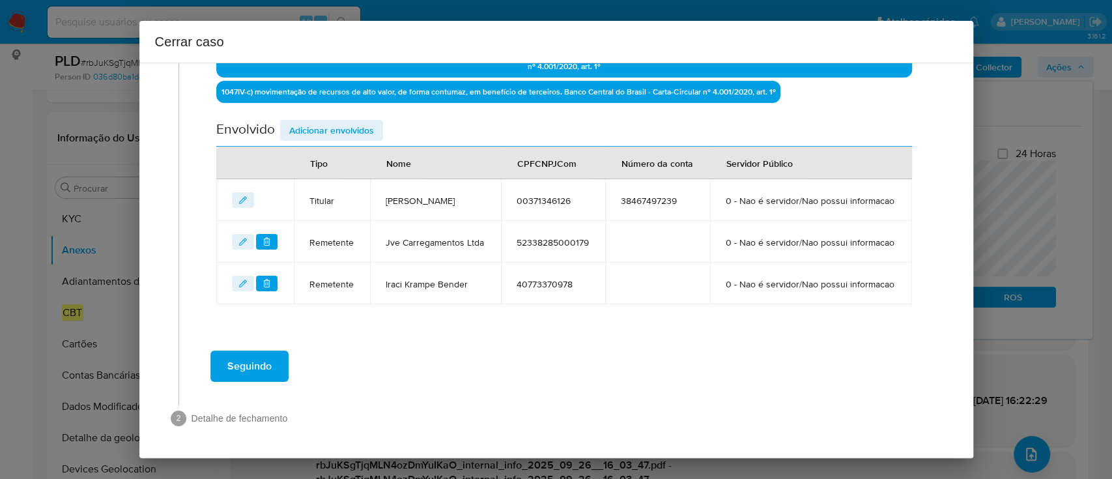
scroll to position [489, 0]
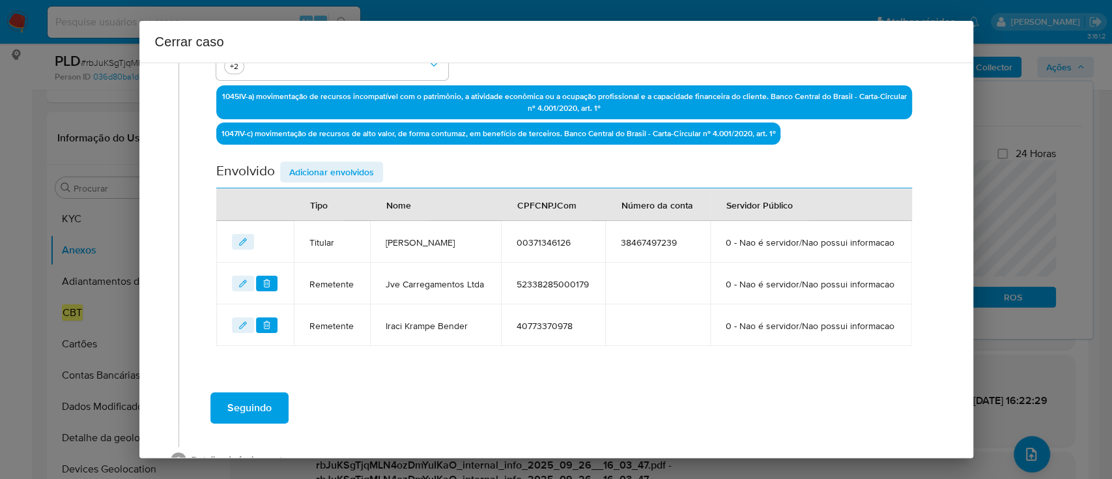
click at [329, 165] on span "Adicionar envolvidos" at bounding box center [331, 172] width 85 height 18
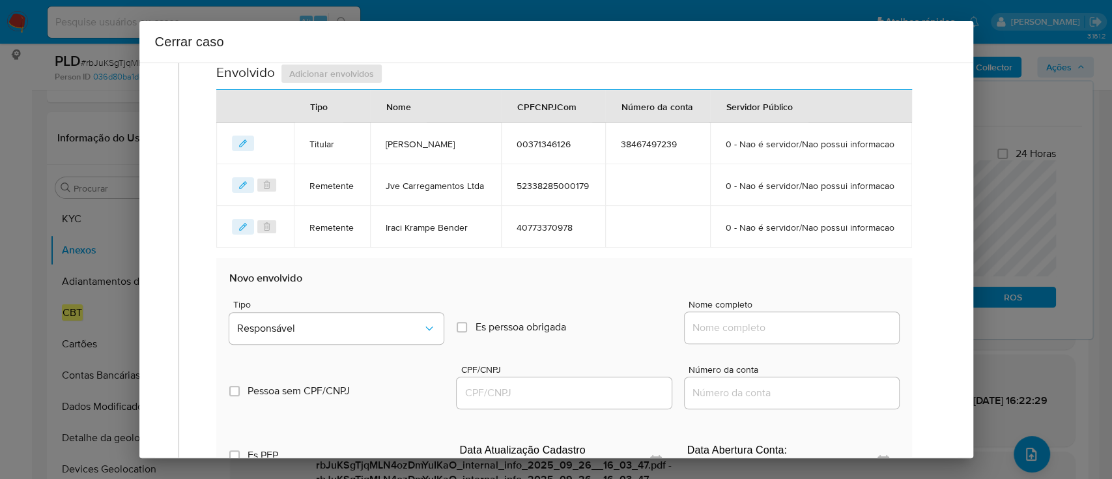
scroll to position [662, 0]
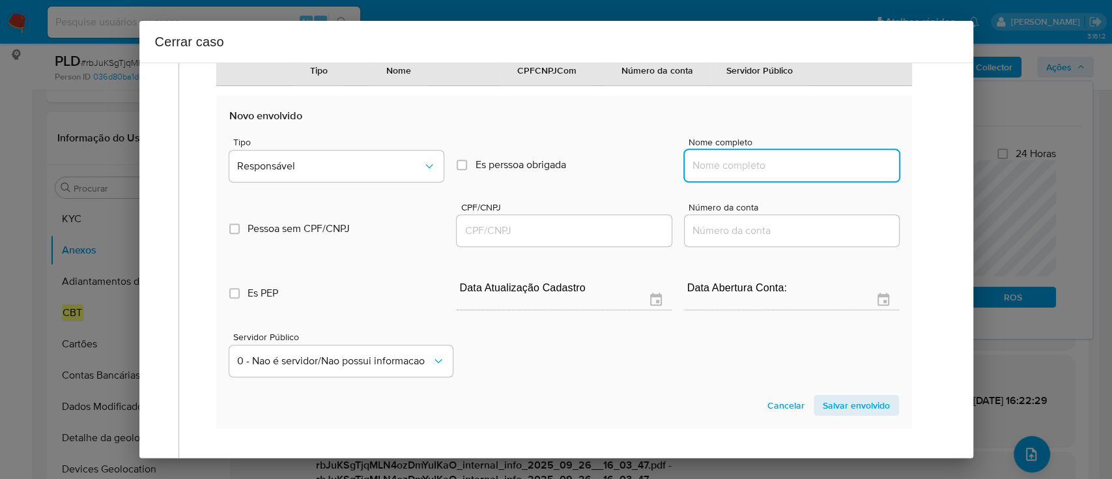
drag, startPoint x: 735, startPoint y: 216, endPoint x: 830, endPoint y: 218, distance: 95.1
click at [735, 174] on input "Nome completo" at bounding box center [791, 165] width 214 height 17
paste input "Jk Comercio De Maquinas E Insumos Agrícolas Ltda, 02329028000100"
click at [831, 174] on input "Jk Comercio De Maquinas E Insumos Agrícolas Ltda, 02329028000100" at bounding box center [791, 165] width 214 height 17
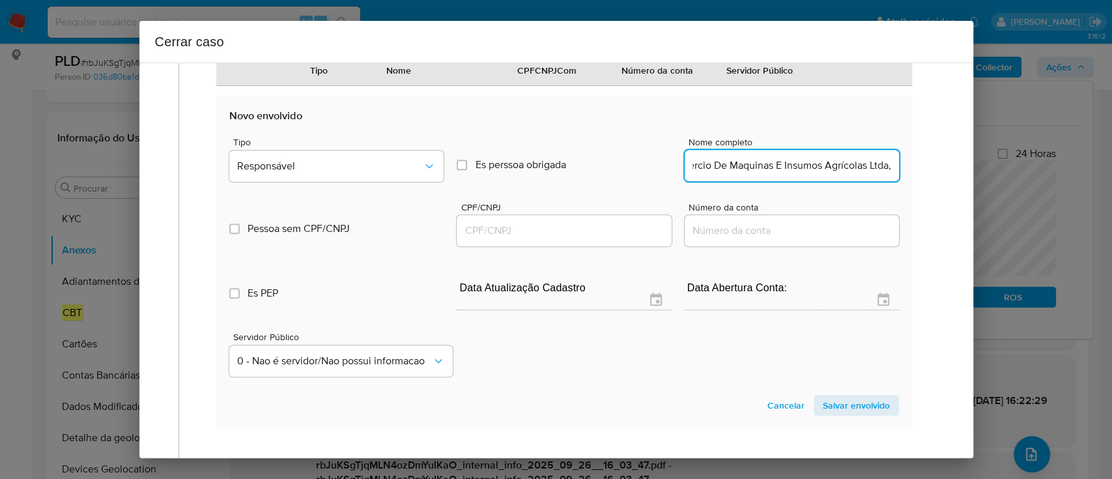
scroll to position [0, 49]
type input "Jk Comercio De Maquinas E Insumos Agrícolas Ltda,"
click at [599, 239] on input "CPF/CNPJ" at bounding box center [563, 230] width 214 height 17
paste input "02329028000100"
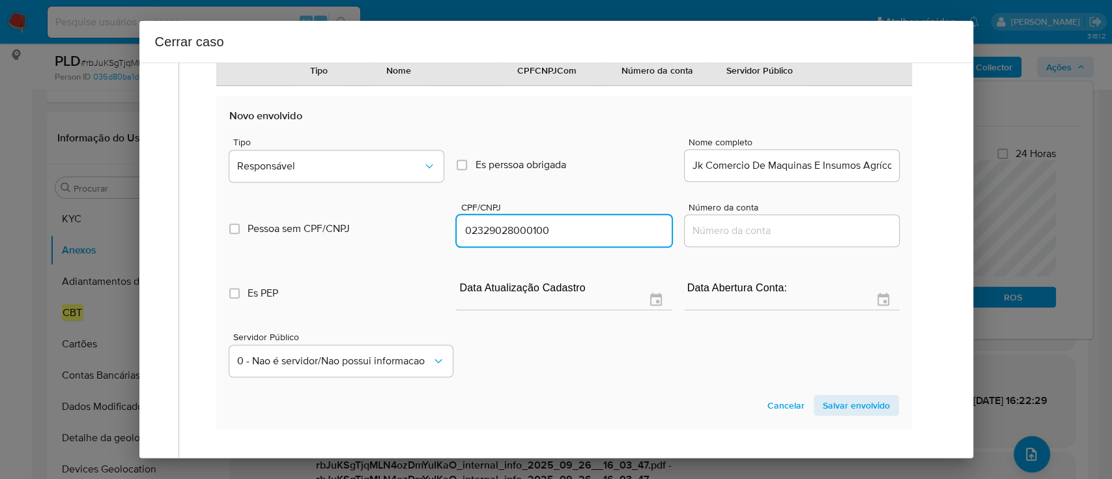
type input "2329028000100"
click at [831, 174] on input "Jk Comercio De Maquinas E Insumos Agrícolas Ltda," at bounding box center [791, 165] width 214 height 17
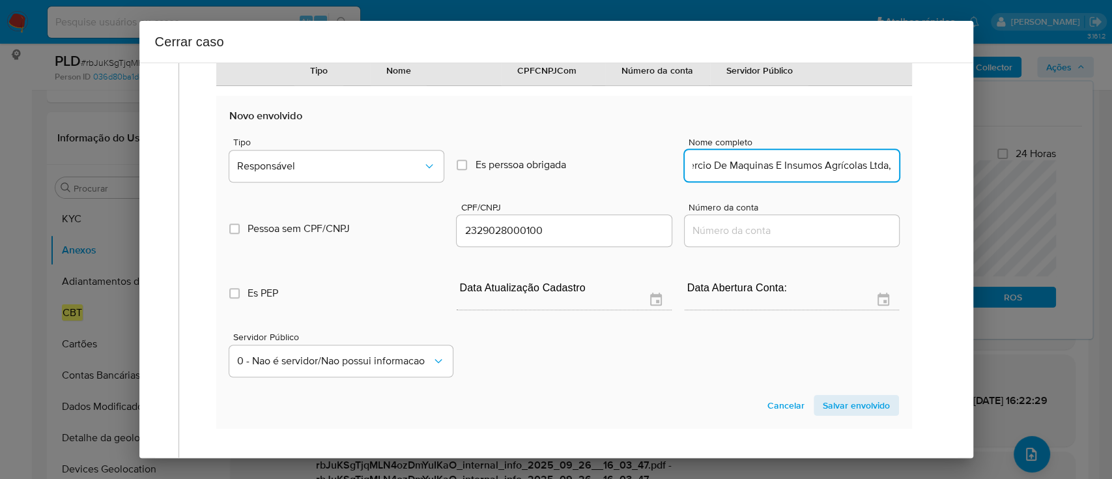
type input "Jk Comercio De Maquinas E Insumos Agrícolas Ltda,"
type input "02329028000100"
type input "Jk Comercio De Maquinas E Insumos Agrícolas Ltda"
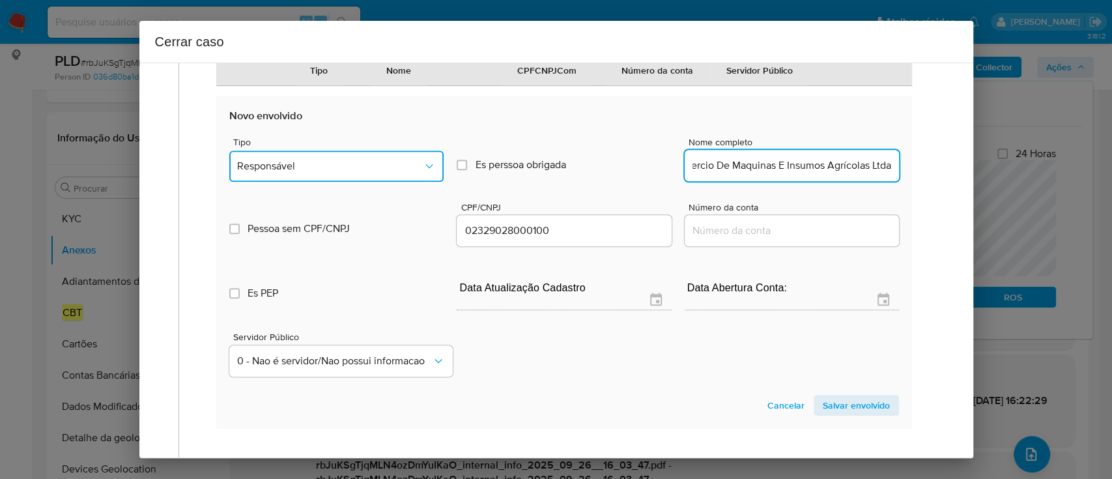
click at [313, 173] on span "Responsável" at bounding box center [330, 166] width 186 height 13
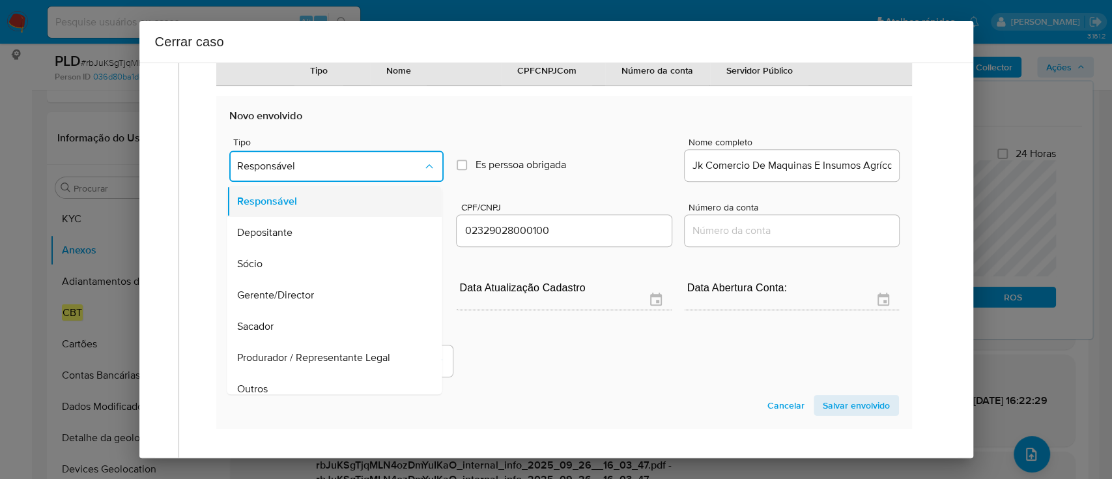
scroll to position [42, 0]
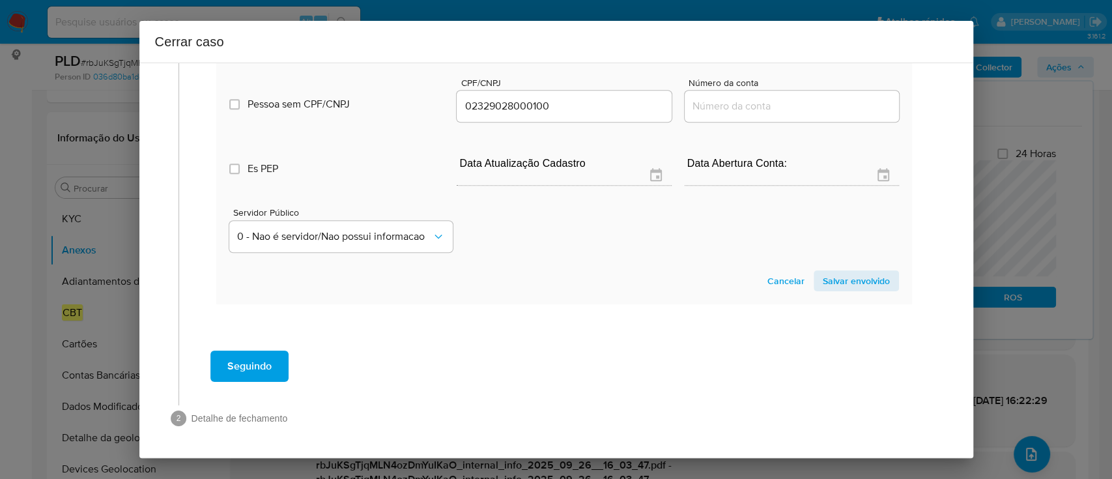
click at [833, 272] on span "Salvar envolvido" at bounding box center [855, 281] width 67 height 18
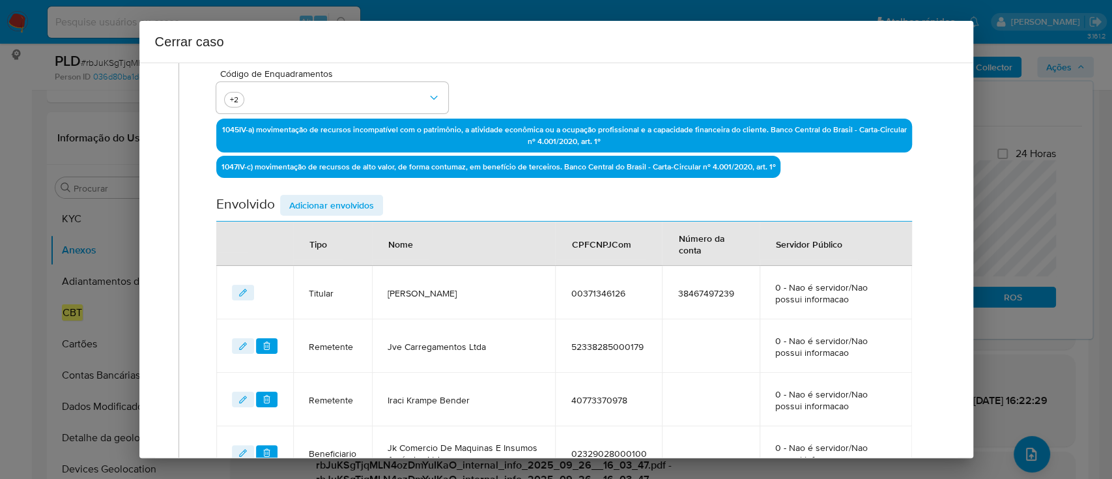
click at [337, 205] on span "Adicionar envolvidos" at bounding box center [331, 205] width 85 height 18
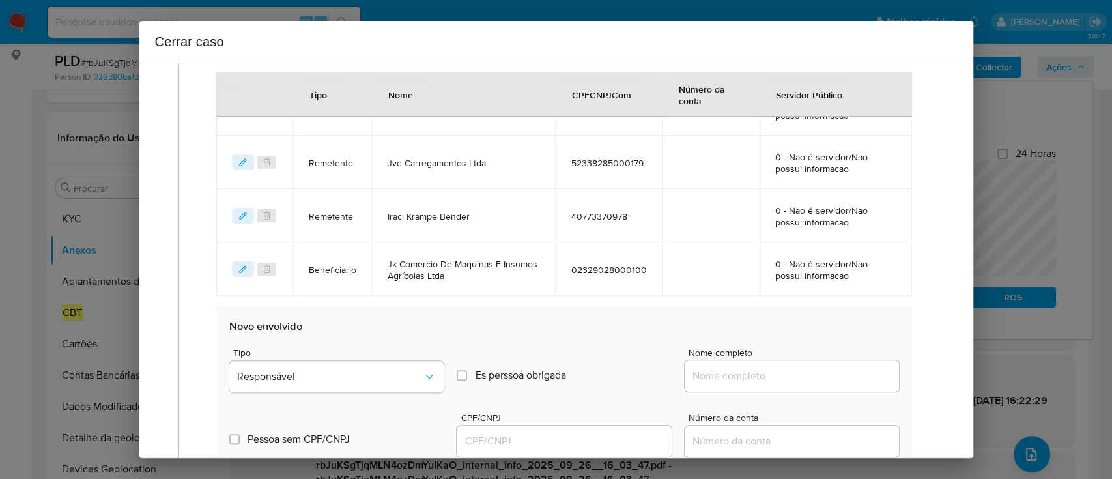
scroll to position [629, 0]
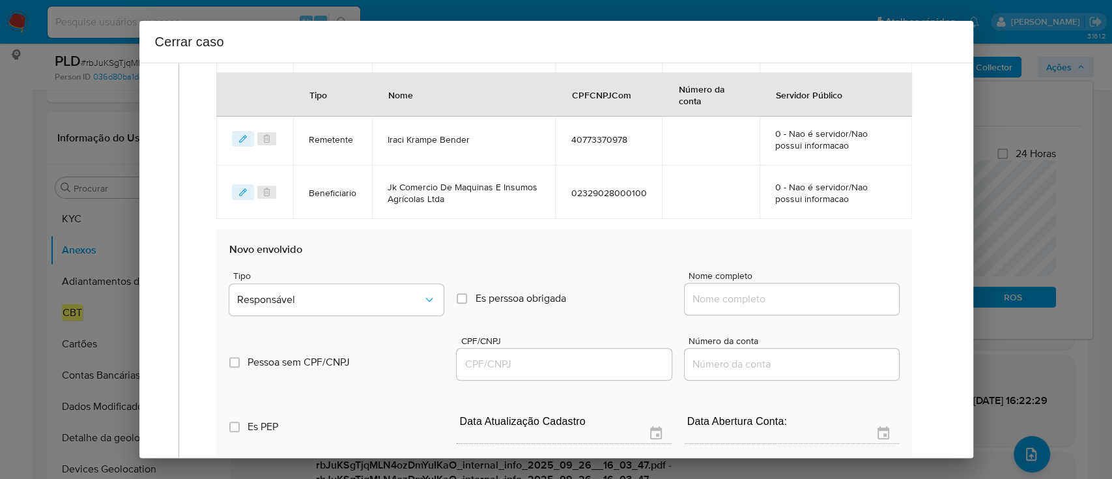
click at [757, 294] on input "Nome completo" at bounding box center [791, 298] width 214 height 17
paste input "Rafael Oliveira De Souza, 04353456130"
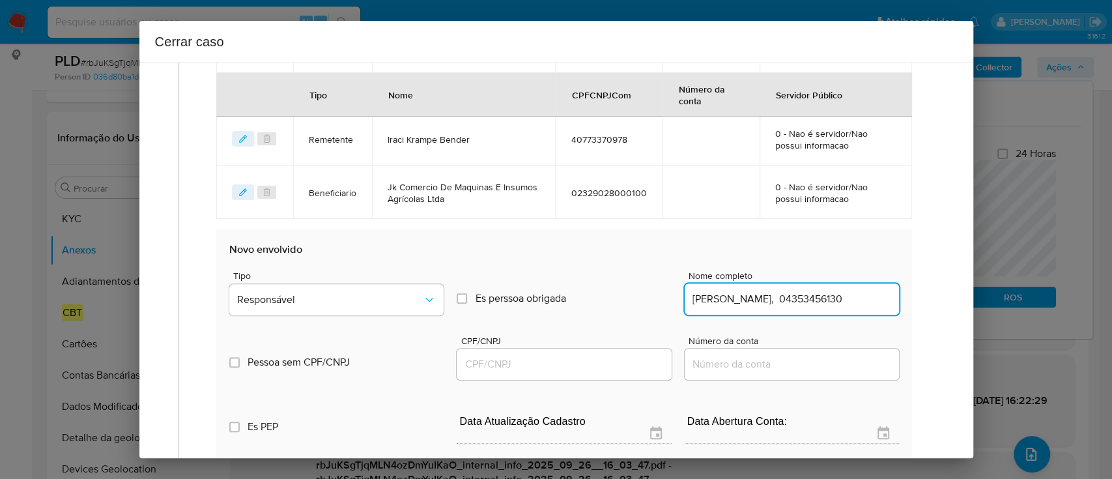
click at [827, 300] on input "Rafael Oliveira De Souza, 04353456130" at bounding box center [791, 298] width 214 height 17
type input "Rafael Oliveira De Souza,"
click at [573, 377] on div at bounding box center [563, 363] width 214 height 31
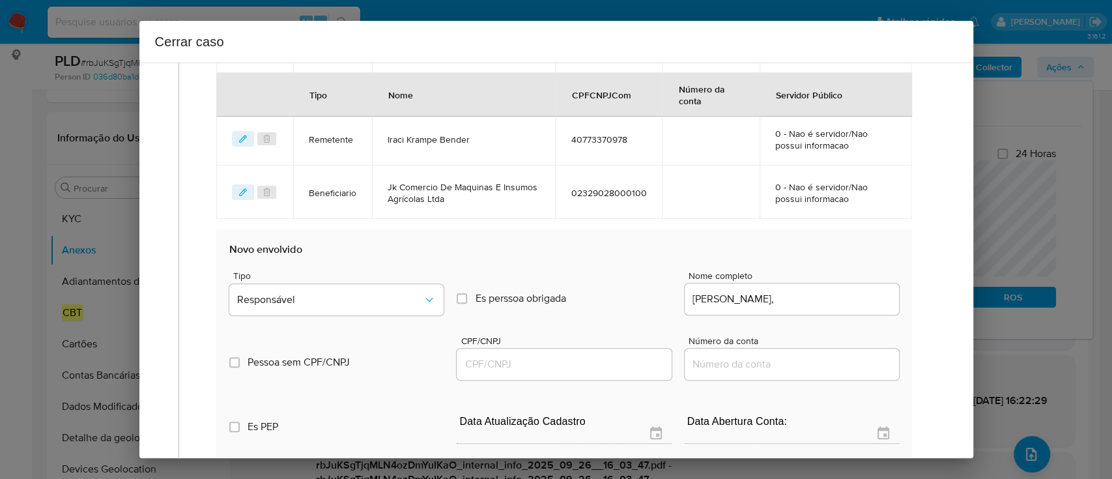
click at [576, 377] on div at bounding box center [563, 363] width 214 height 31
drag, startPoint x: 587, startPoint y: 370, endPoint x: 672, endPoint y: 358, distance: 86.2
click at [587, 370] on input "CPF/CNPJ" at bounding box center [563, 364] width 214 height 17
paste input "04353456130"
type input "4353456130"
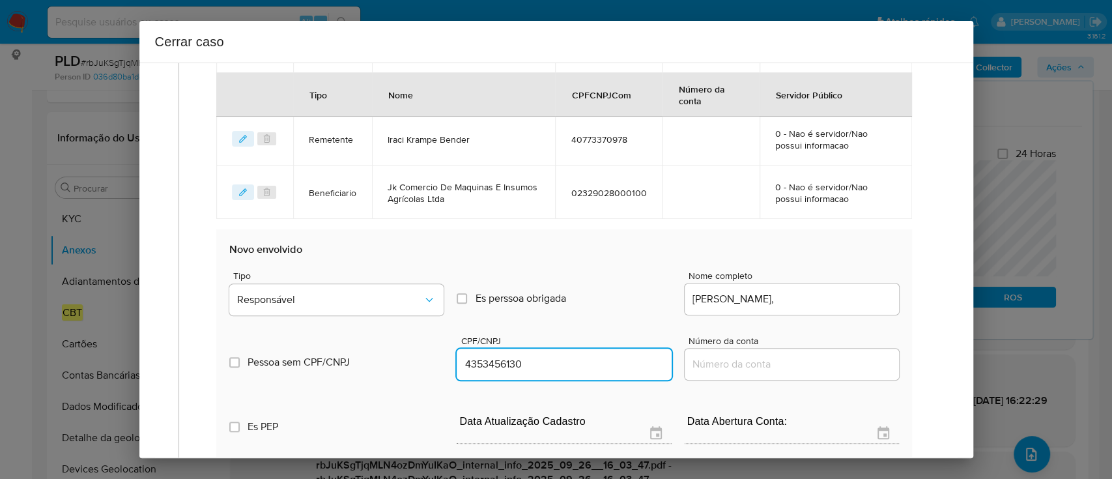
click at [826, 305] on input "Rafael Oliveira De Souza," at bounding box center [791, 298] width 214 height 17
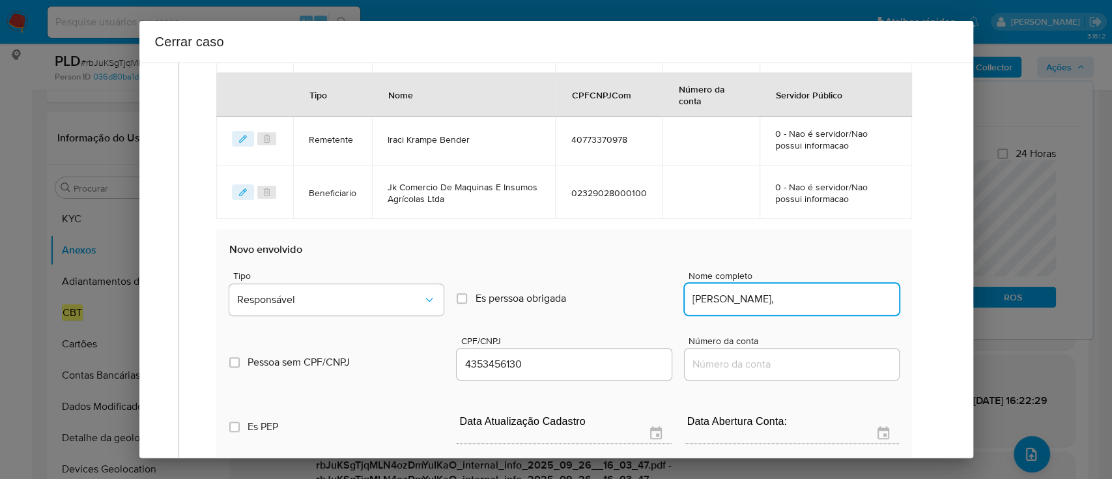
type input "Rafael Oliveira De Souza,"
type input "04353456130"
type input "Rafael Oliveira De Souza"
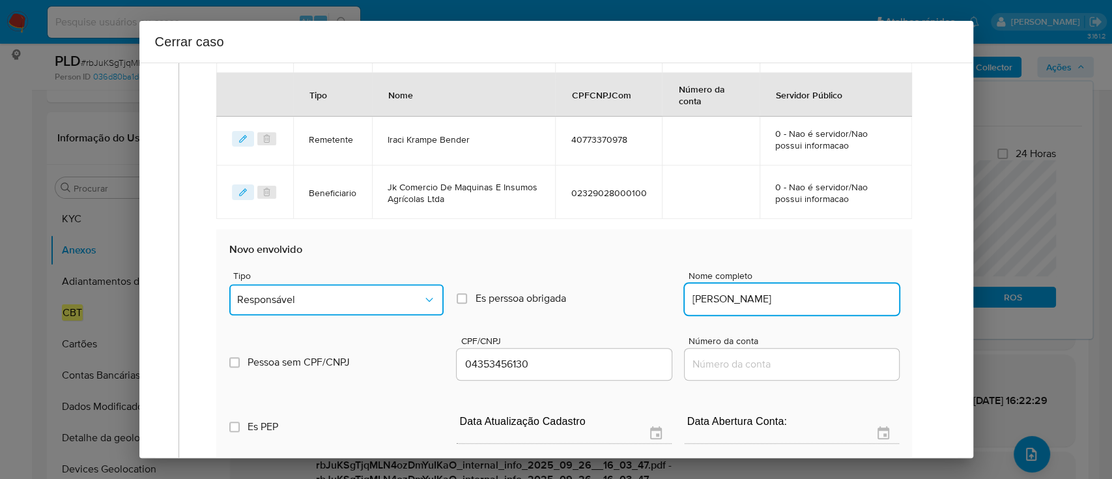
click at [330, 298] on span "Responsável" at bounding box center [330, 299] width 186 height 13
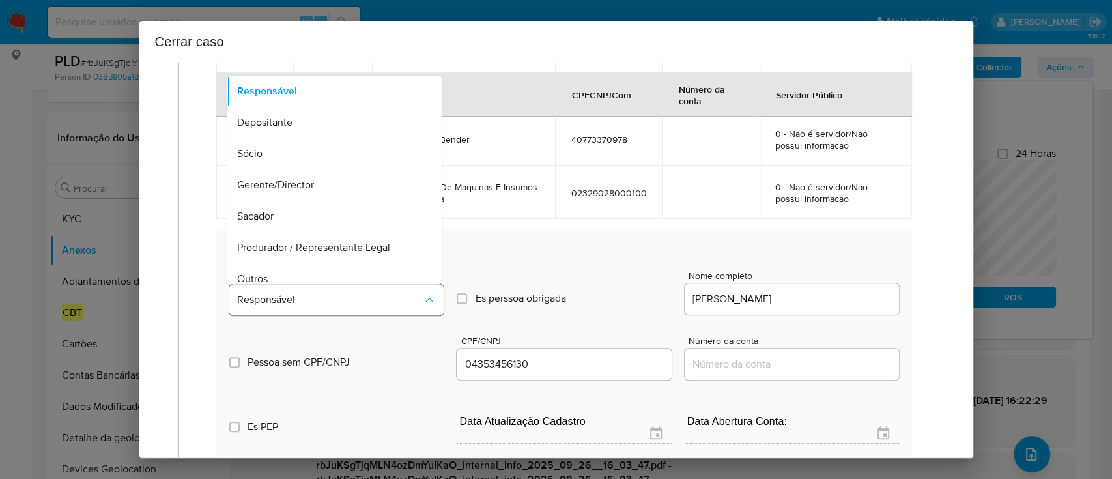
scroll to position [42, 0]
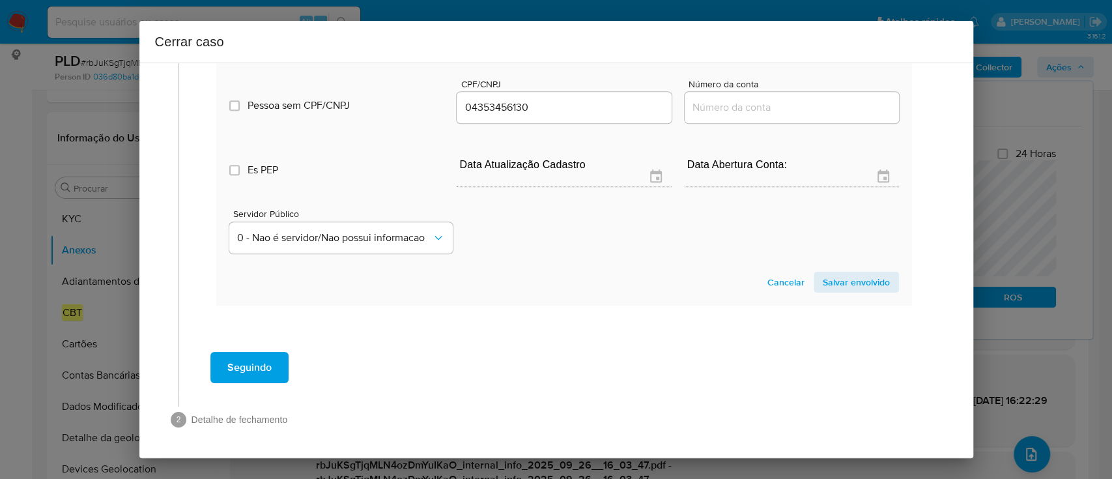
click at [849, 273] on span "Salvar envolvido" at bounding box center [855, 282] width 67 height 18
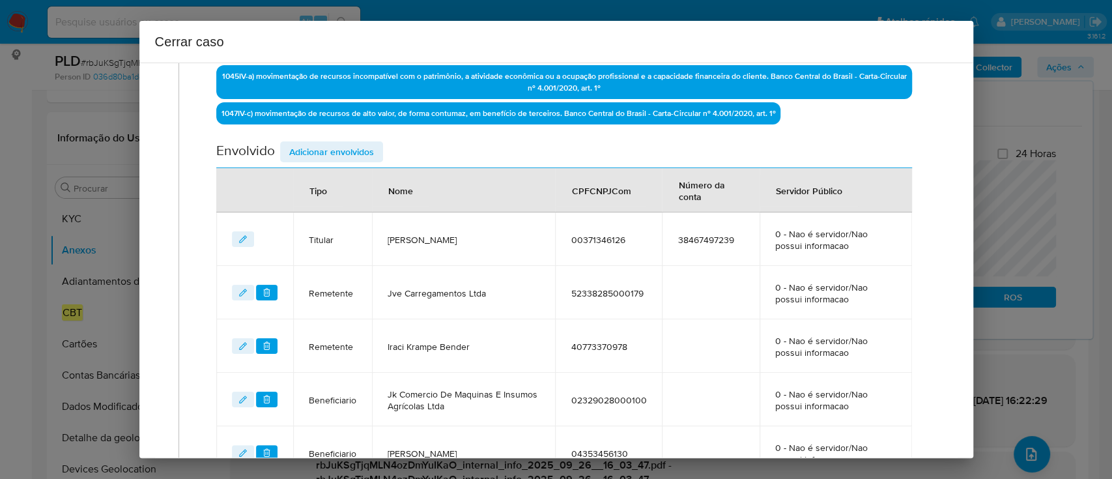
click at [360, 152] on span "Adicionar envolvidos" at bounding box center [331, 152] width 85 height 18
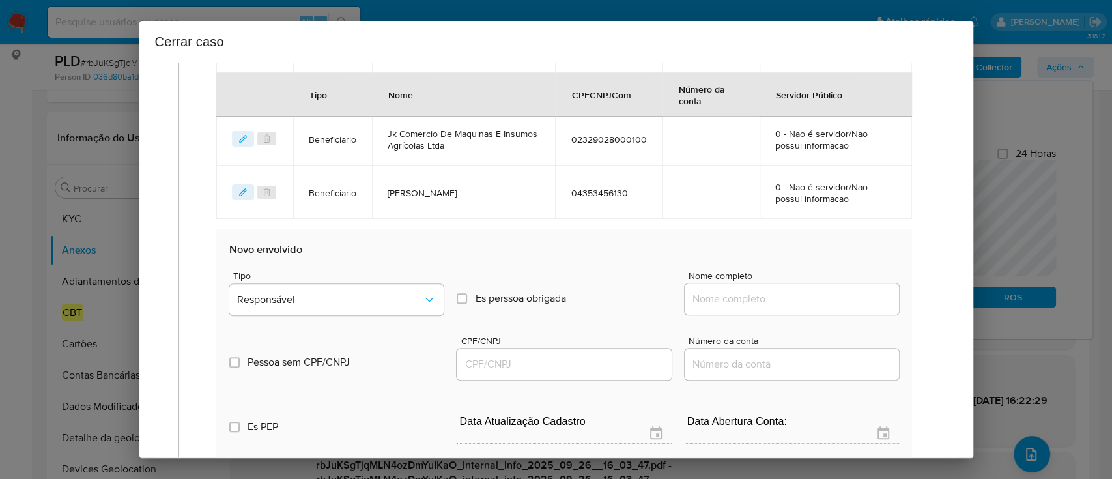
scroll to position [682, 0]
click at [780, 302] on input "Nome completo" at bounding box center [791, 298] width 214 height 17
paste input "BRAZ GOMES PINHEIRO NETO LTDA, 49634725000120"
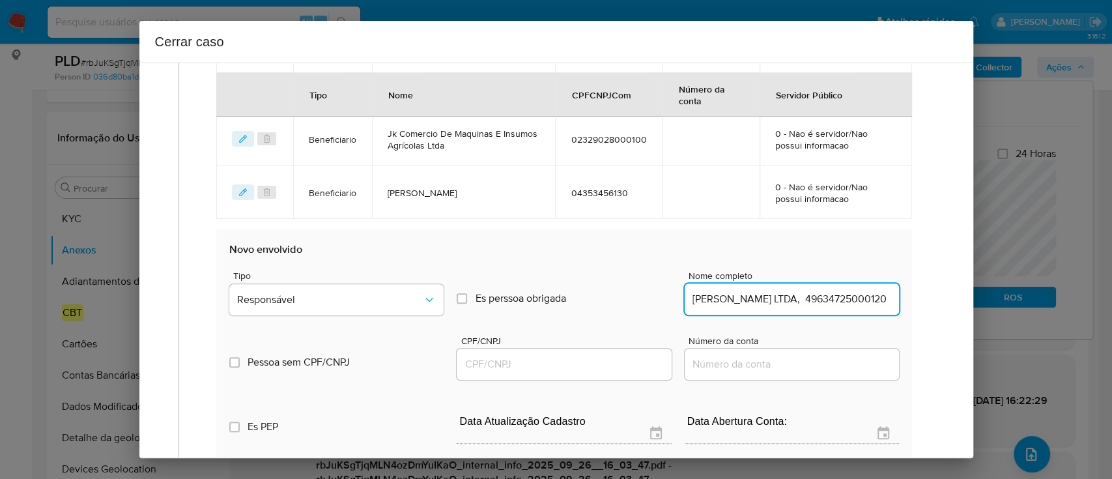
scroll to position [0, 65]
click at [836, 295] on input "BRAZ GOMES PINHEIRO NETO LTDA, 49634725000120" at bounding box center [791, 298] width 214 height 17
type input "BRAZ GOMES PINHEIRO NETO LTDA,"
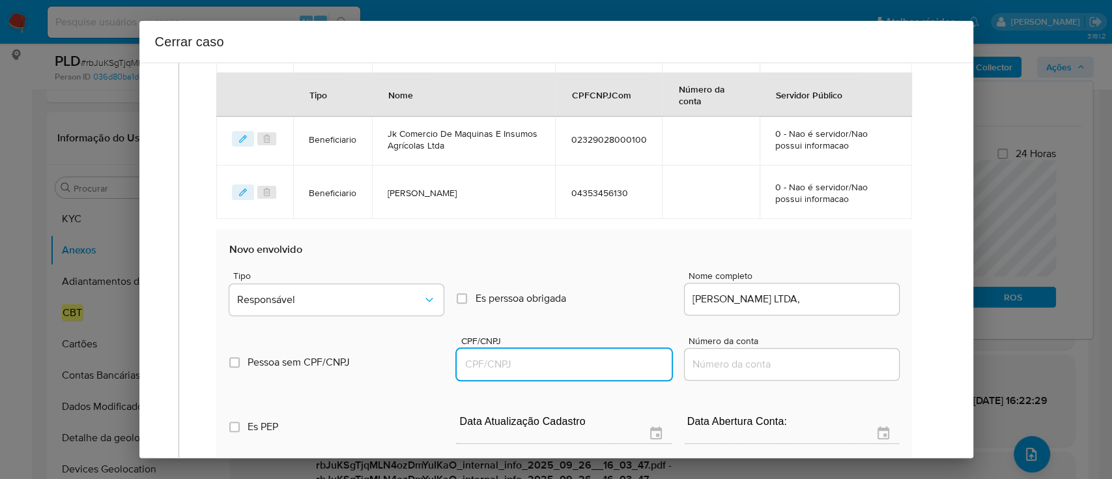
drag, startPoint x: 598, startPoint y: 359, endPoint x: 742, endPoint y: 339, distance: 144.8
click at [598, 359] on input "CPF/CNPJ" at bounding box center [563, 364] width 214 height 17
paste input "49634725000120"
type input "49634725000120"
click at [874, 294] on input "BRAZ GOMES PINHEIRO NETO LTDA," at bounding box center [791, 298] width 214 height 17
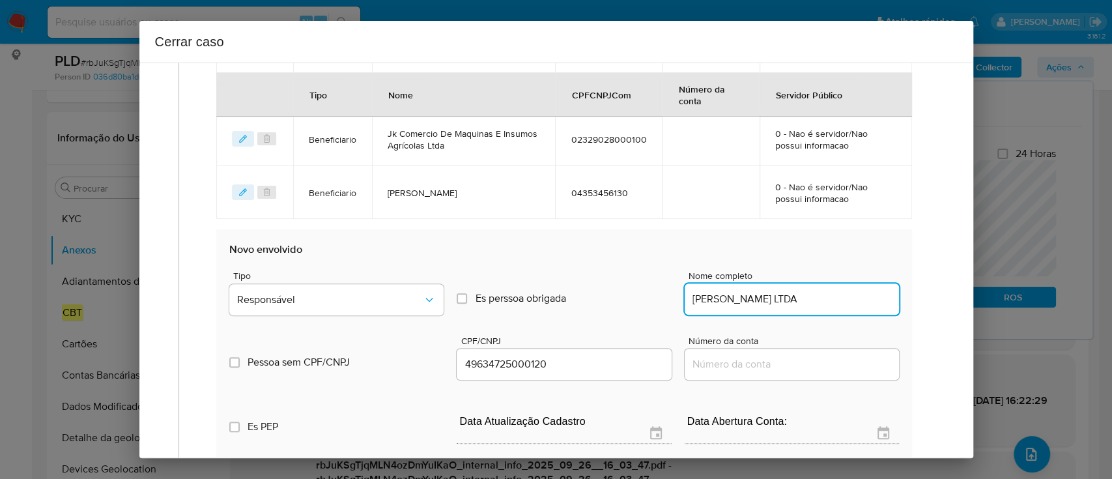
type input "BRAZ GOMES PINHEIRO NETO LTDA"
click at [350, 318] on div "Tipo Responsável" at bounding box center [336, 295] width 214 height 49
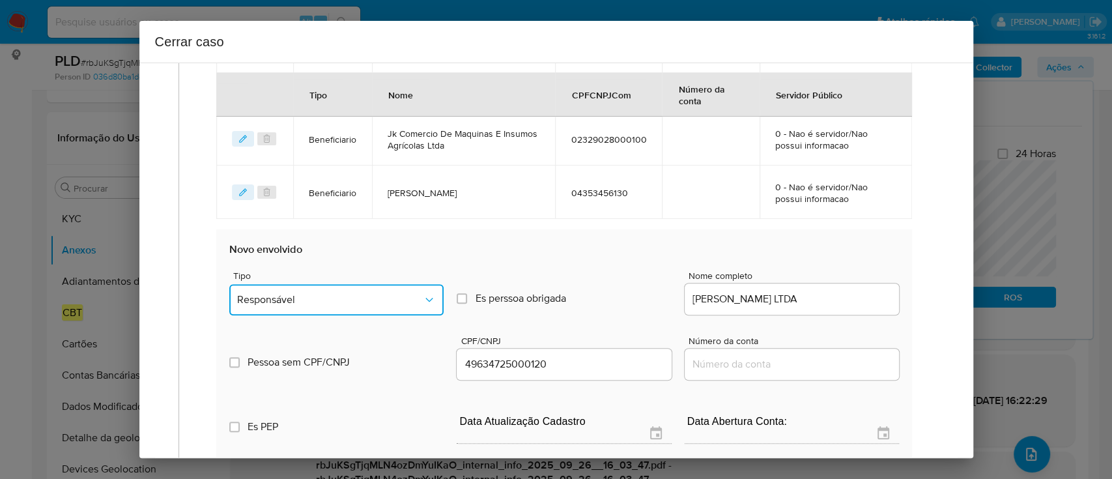
click at [350, 305] on button "Responsável" at bounding box center [336, 299] width 214 height 31
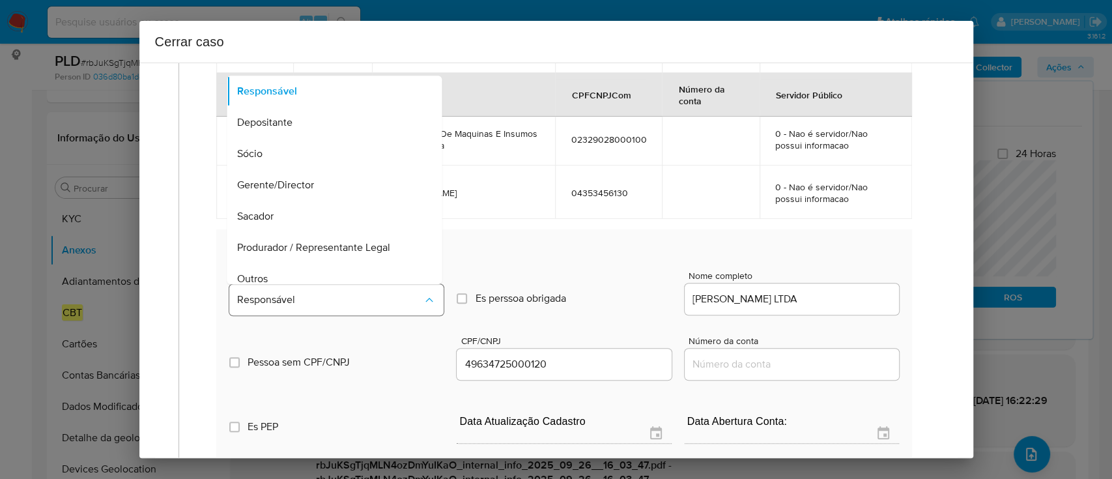
scroll to position [10, 0]
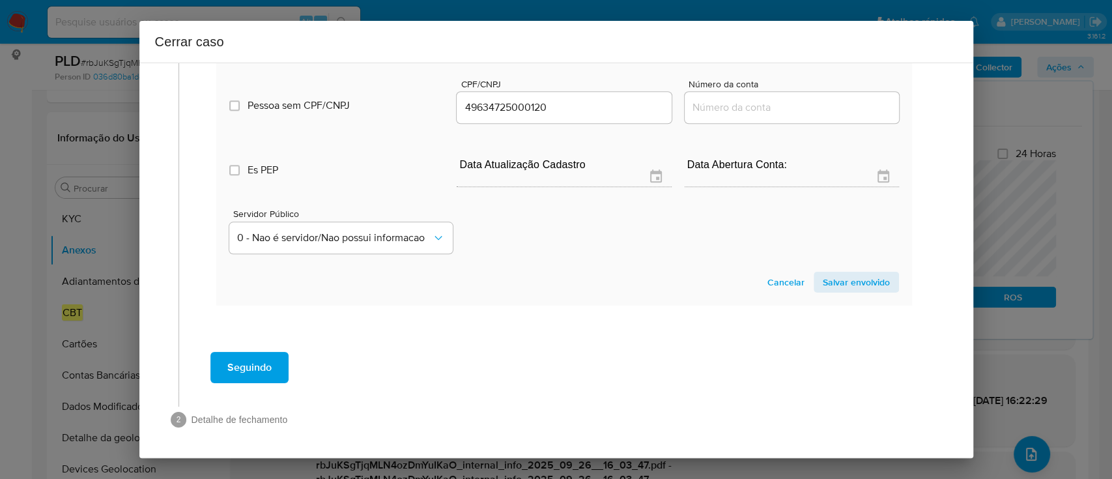
click at [845, 290] on span "Salvar envolvido" at bounding box center [855, 282] width 67 height 18
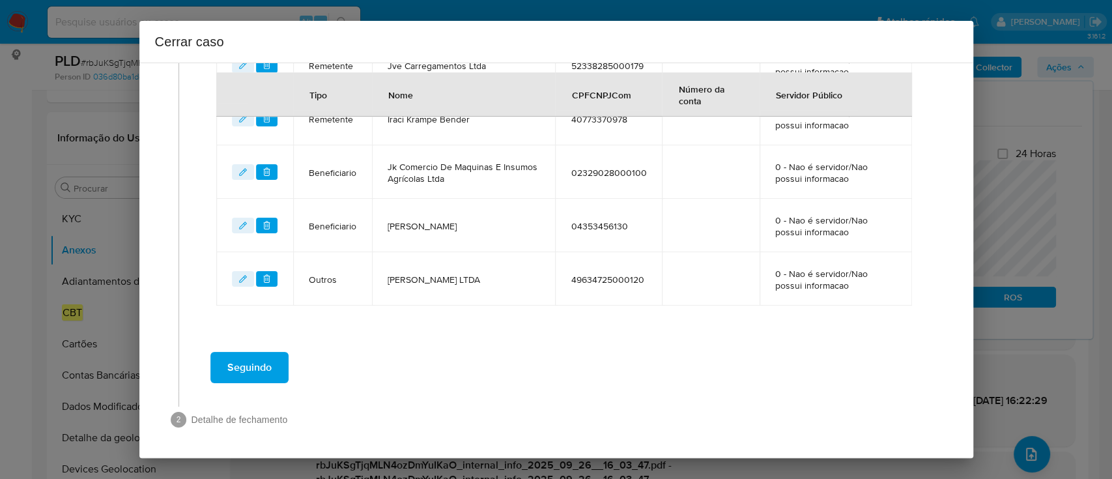
click at [516, 295] on td "BRAZ GOMES PINHEIRO NETO LTDA" at bounding box center [463, 278] width 183 height 53
click at [252, 367] on span "Seguindo" at bounding box center [249, 367] width 44 height 29
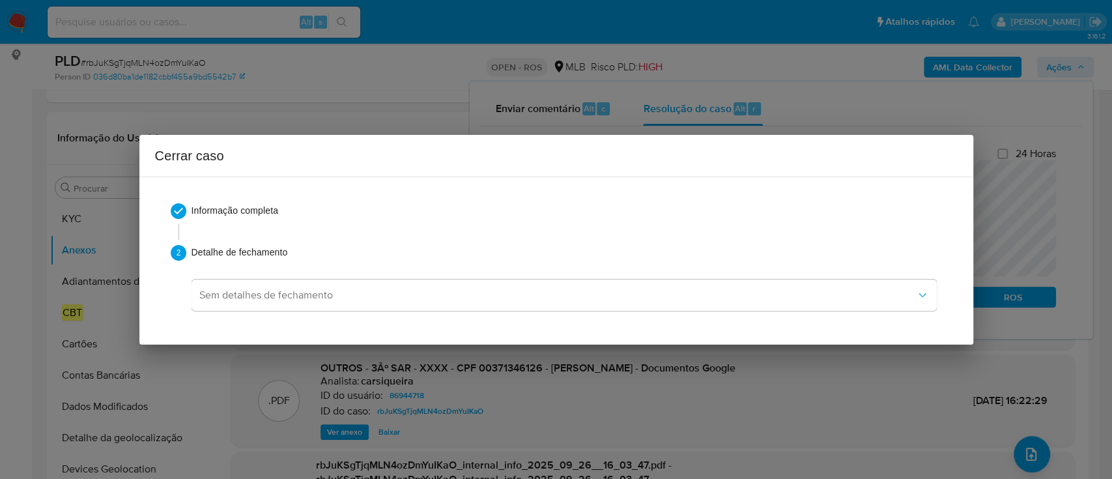
scroll to position [0, 0]
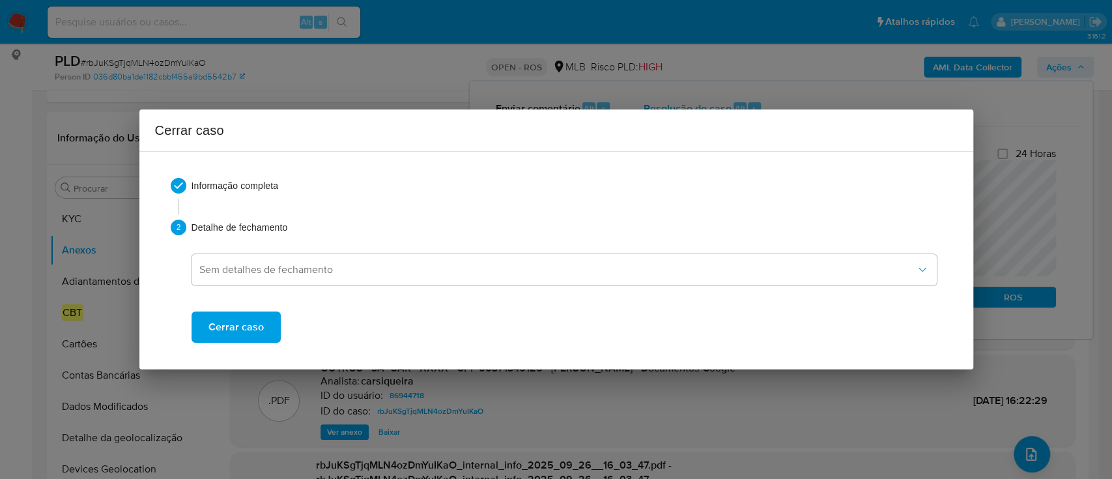
click at [245, 326] on span "Cerrar caso" at bounding box center [235, 327] width 55 height 29
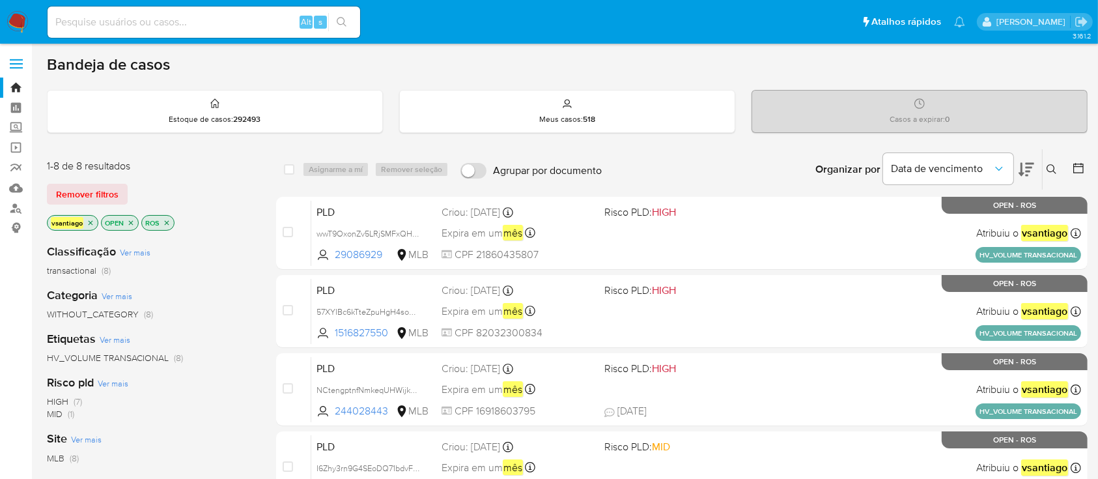
click at [236, 202] on div "Remover filtros" at bounding box center [151, 194] width 208 height 21
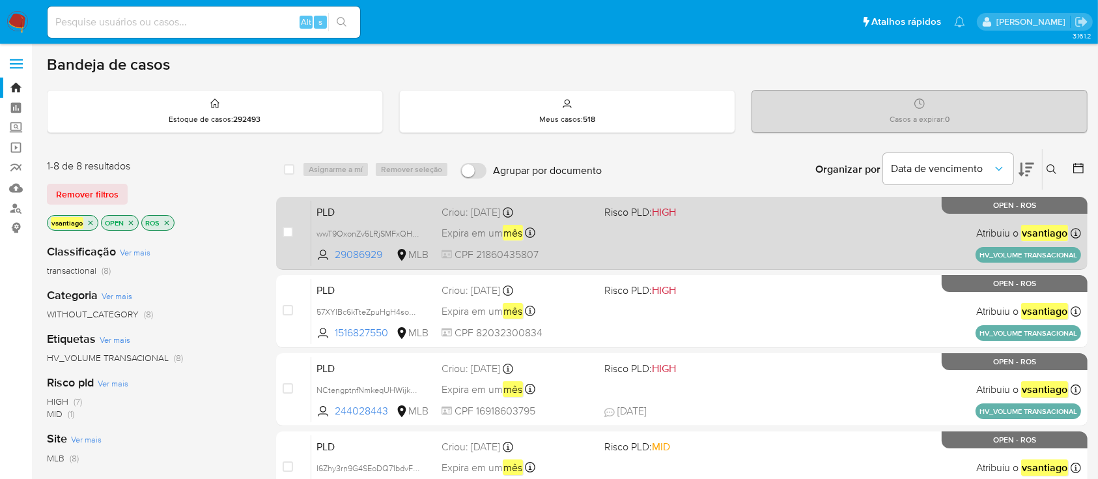
click at [608, 218] on div "PLD wwT9OxonZv5LRjSMFxQHT2mD 29086929 MLB Risco PLD: HIGH Criou: [DATE] Criou: …" at bounding box center [696, 233] width 770 height 66
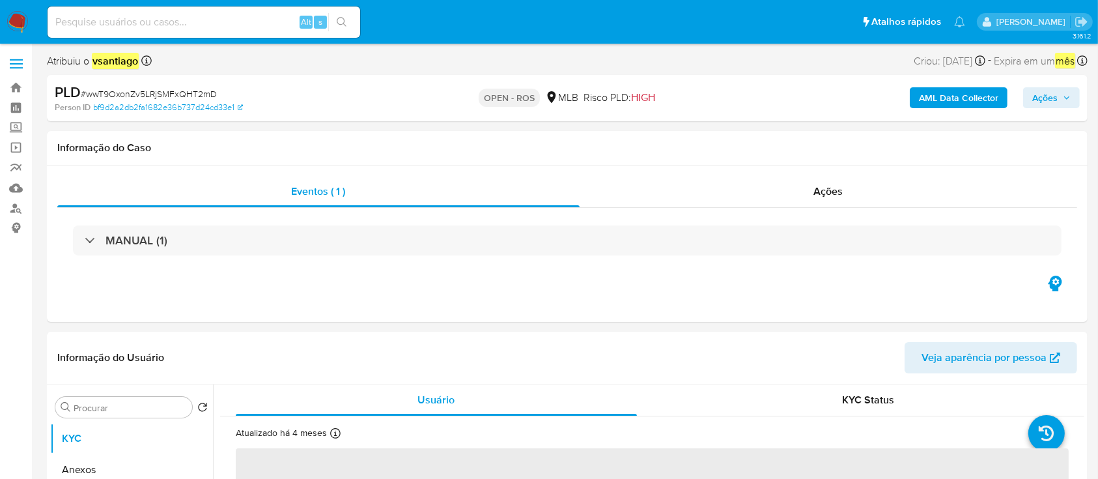
select select "10"
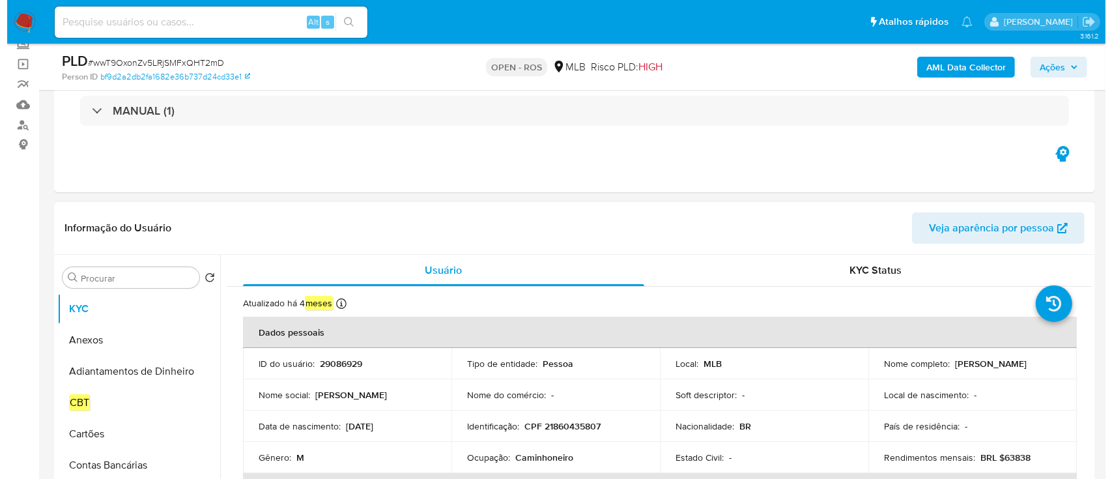
scroll to position [173, 0]
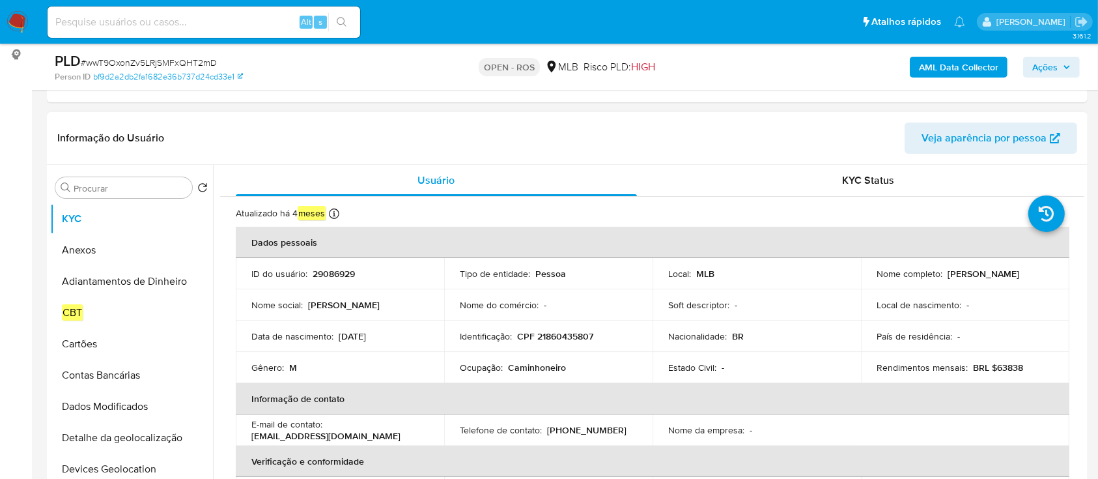
drag, startPoint x: 945, startPoint y: 272, endPoint x: 1032, endPoint y: 268, distance: 86.7
click at [1032, 268] on div "Nome completo : [PERSON_NAME]" at bounding box center [965, 274] width 177 height 12
copy p "[PERSON_NAME]"
click at [547, 337] on p "CPF 21860435807" at bounding box center [555, 336] width 76 height 12
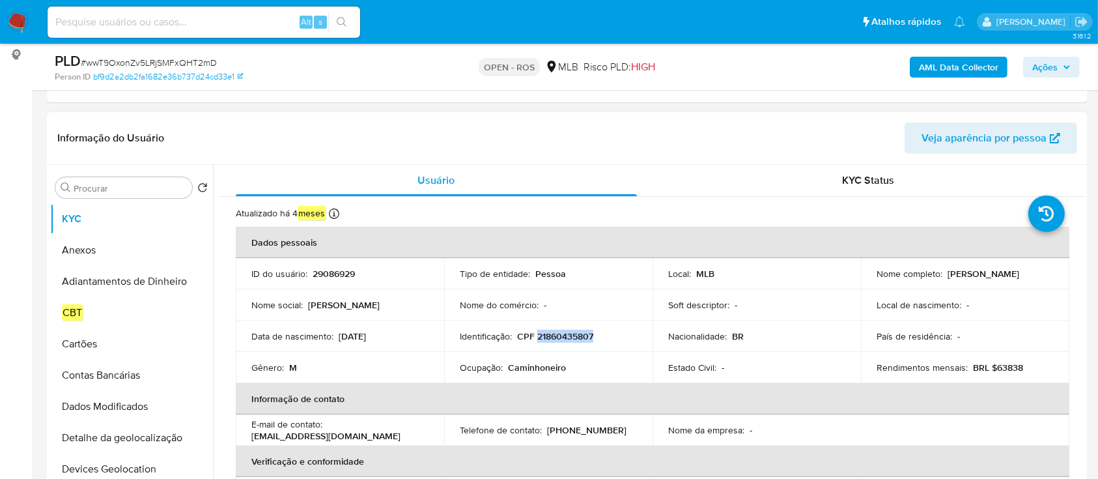
copy p "21860435807"
click at [88, 248] on button "Anexos" at bounding box center [126, 249] width 152 height 31
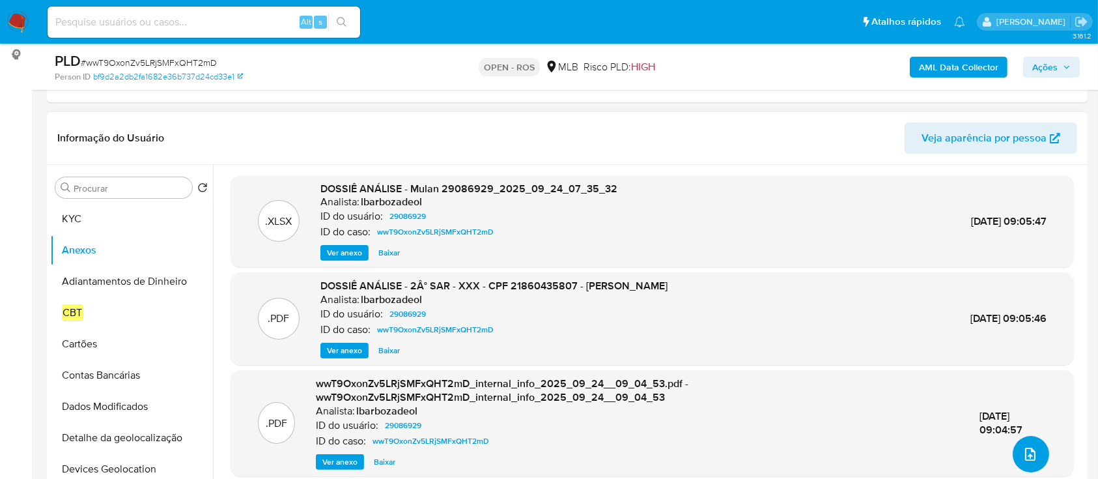
click at [1032, 451] on icon "upload-file" at bounding box center [1030, 454] width 16 height 16
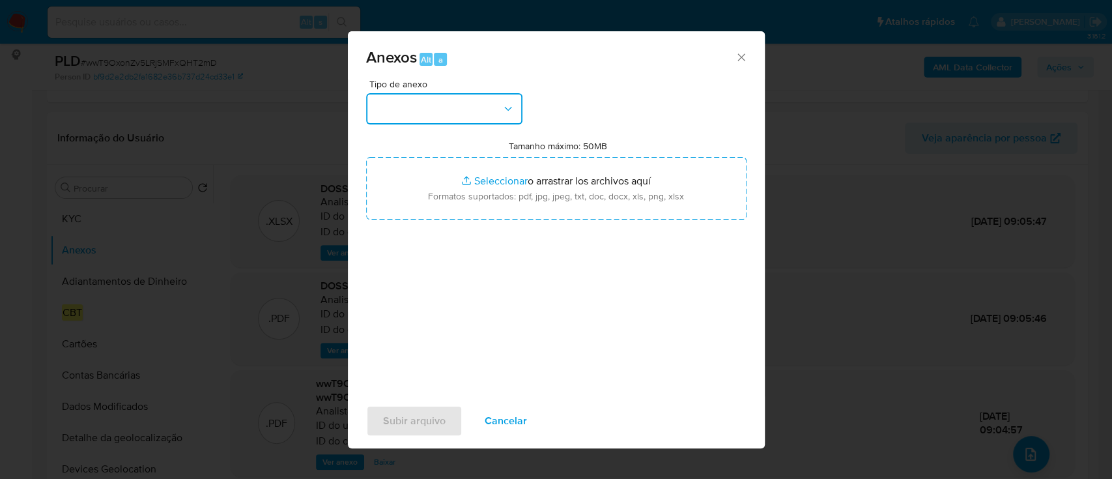
click at [492, 111] on button "button" at bounding box center [444, 108] width 156 height 31
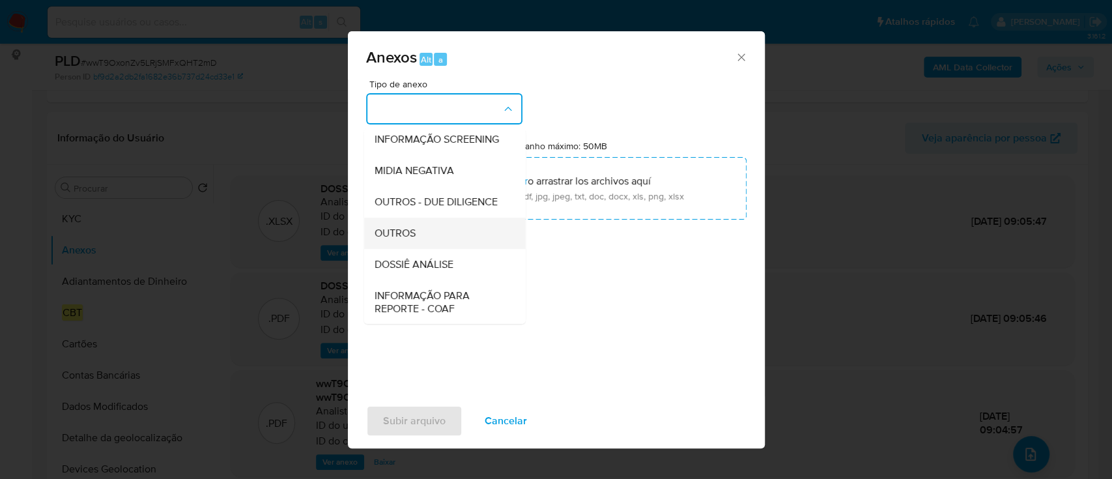
scroll to position [200, 0]
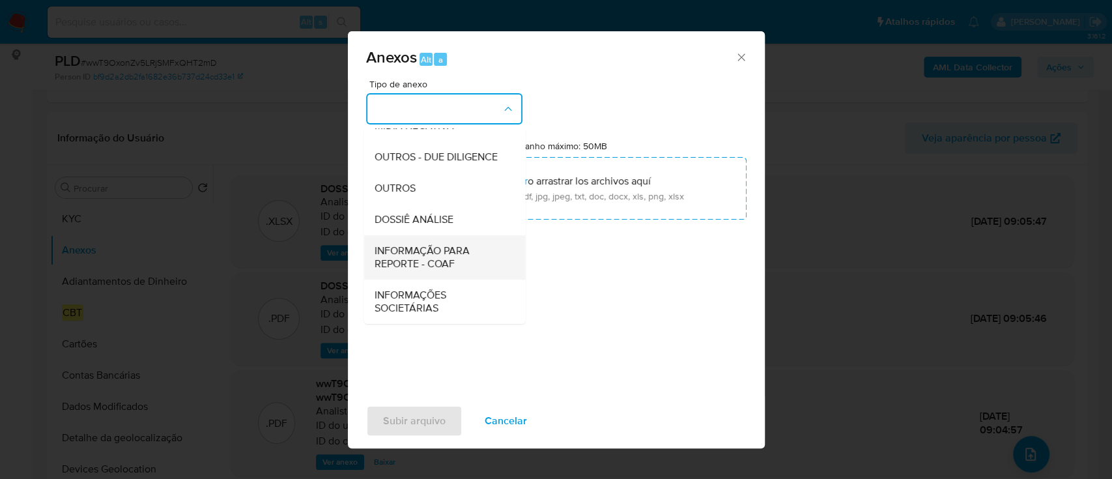
click at [437, 253] on span "INFORMAÇÃO PARA REPORTE - COAF" at bounding box center [440, 257] width 133 height 26
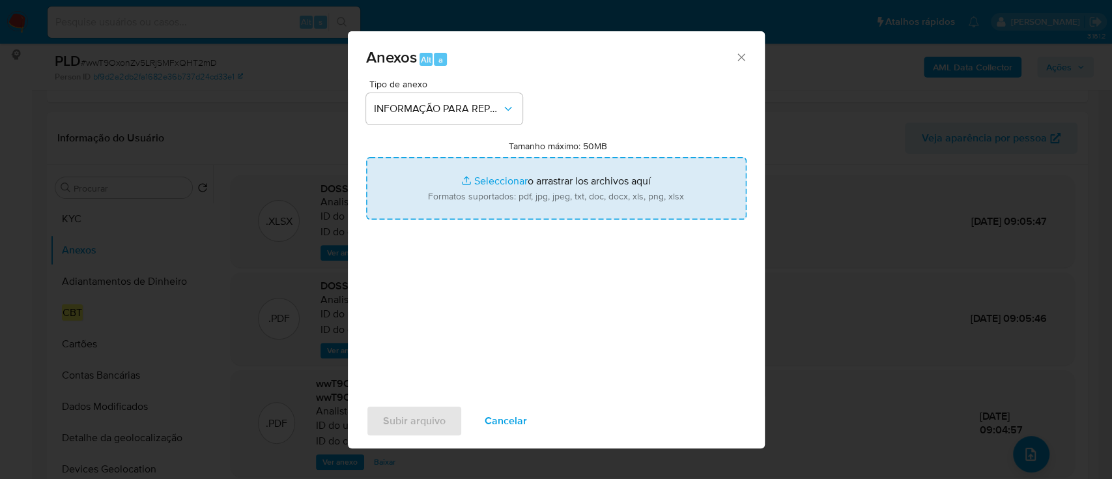
type input "C:\fakepath\2° SAR - wwT9OxonZv5LRjSMFxQHT2mD - CPF 21860435807 - ERICK SOUZA D…"
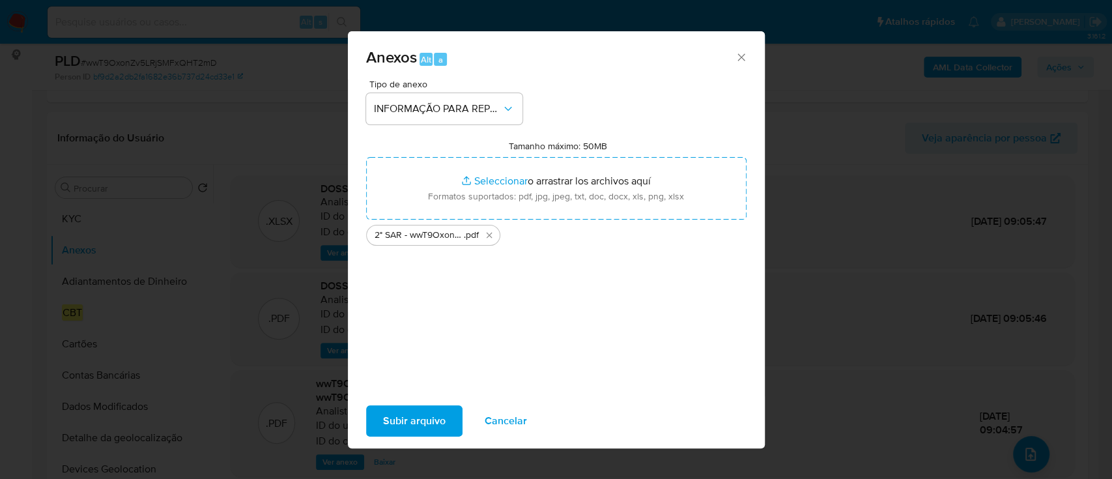
click at [427, 421] on span "Subir arquivo" at bounding box center [414, 420] width 63 height 29
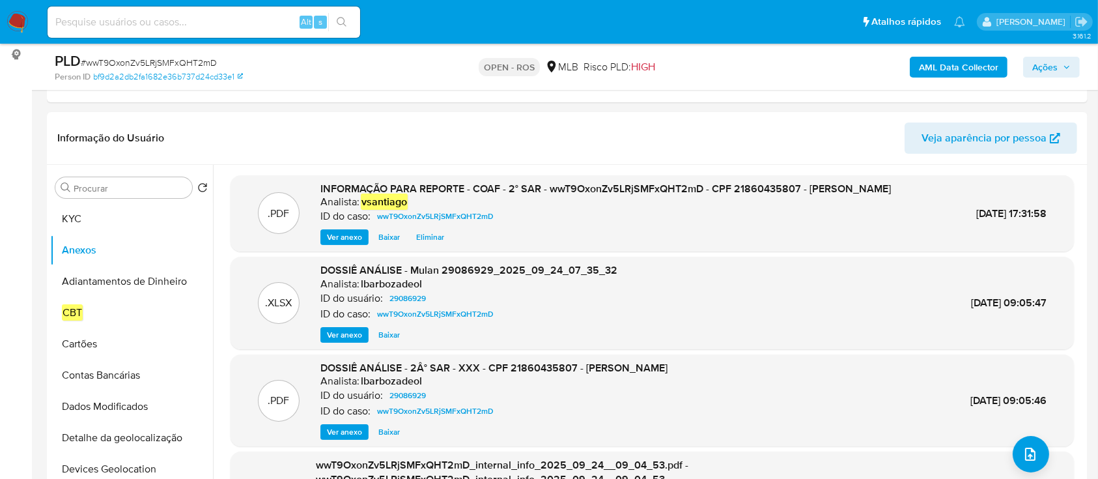
drag, startPoint x: 1060, startPoint y: 65, endPoint x: 1041, endPoint y: 69, distance: 18.6
click at [1060, 65] on span "Ações" at bounding box center [1051, 67] width 38 height 18
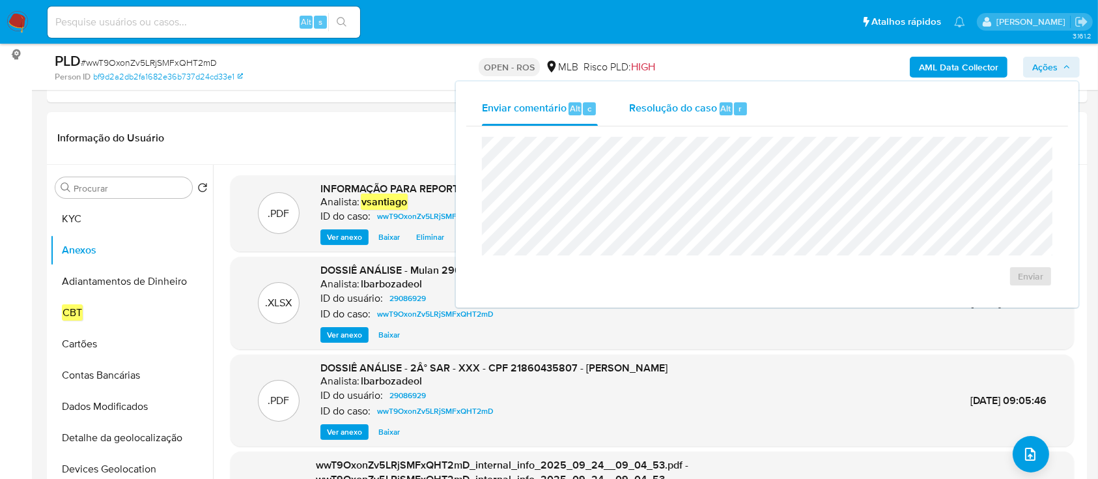
drag, startPoint x: 697, startPoint y: 121, endPoint x: 688, endPoint y: 128, distance: 11.2
click at [695, 122] on div "Resolução do caso Alt r" at bounding box center [688, 109] width 119 height 34
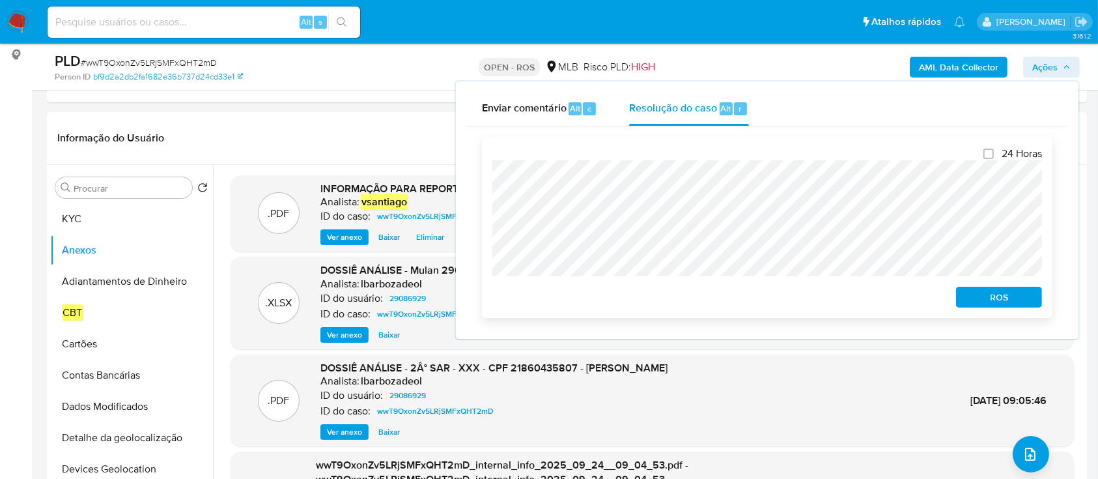
click at [1022, 300] on span "ROS" at bounding box center [999, 297] width 68 height 18
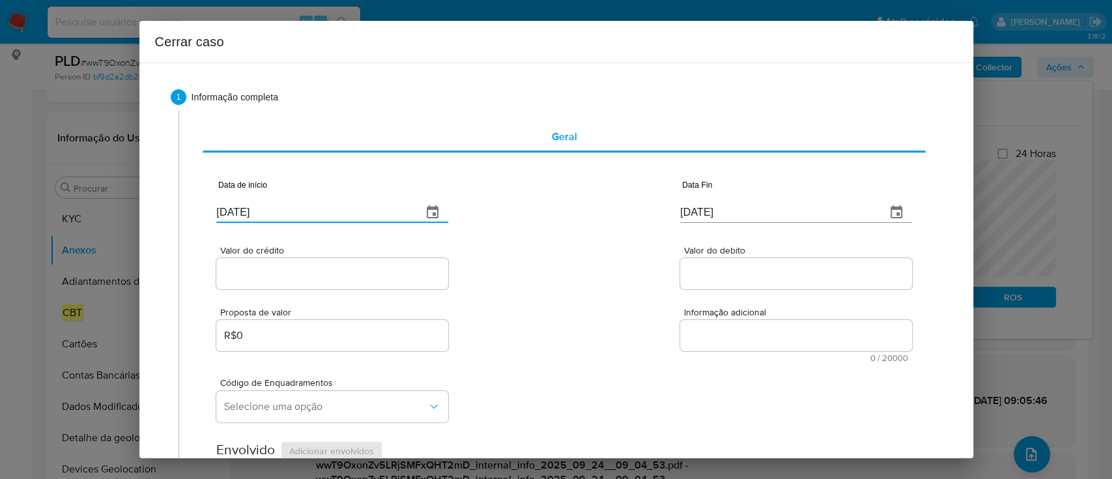
click at [224, 208] on input "[DATE]" at bounding box center [313, 212] width 195 height 21
paste input "01/08"
type input "[DATE]"
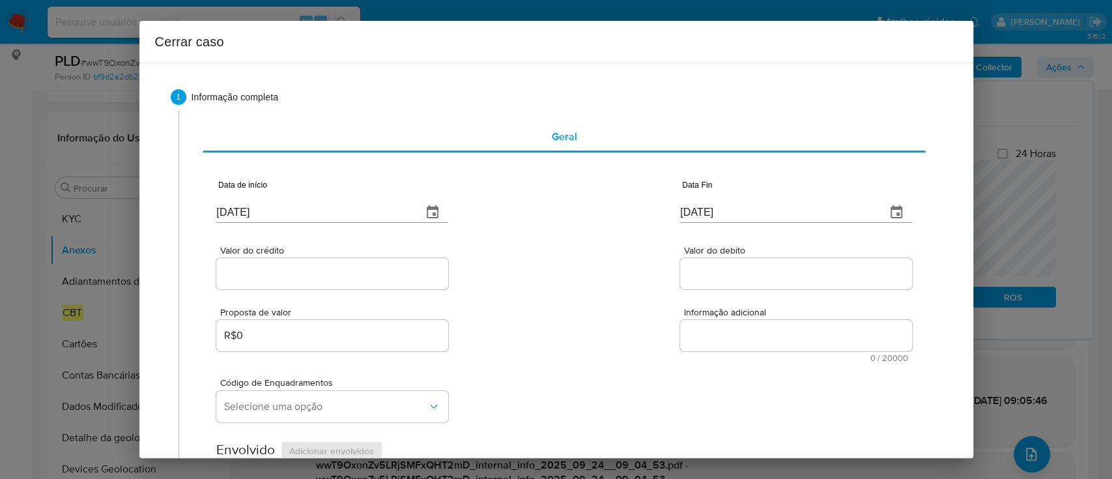
click at [547, 261] on div "Valor do crédito Valor do debito" at bounding box center [563, 261] width 695 height 62
click at [680, 208] on input "[DATE]" at bounding box center [777, 212] width 195 height 21
paste input "23"
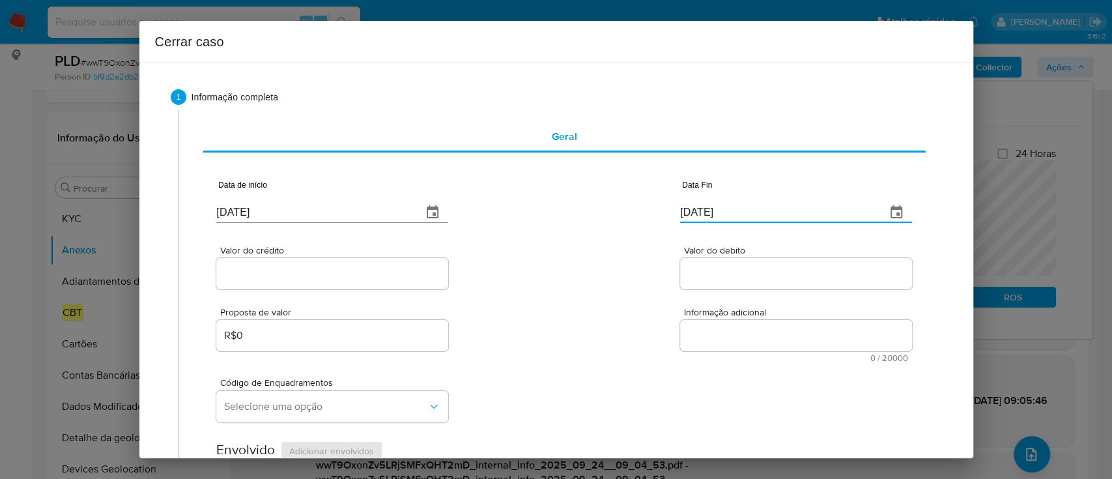
type input "23/09/2025"
click at [603, 245] on div "Valor do crédito Valor do debito" at bounding box center [563, 261] width 695 height 62
drag, startPoint x: 334, startPoint y: 270, endPoint x: 477, endPoint y: 281, distance: 143.0
click at [335, 270] on input "Valor do crédito" at bounding box center [332, 273] width 232 height 17
paste input "R$1.028.201"
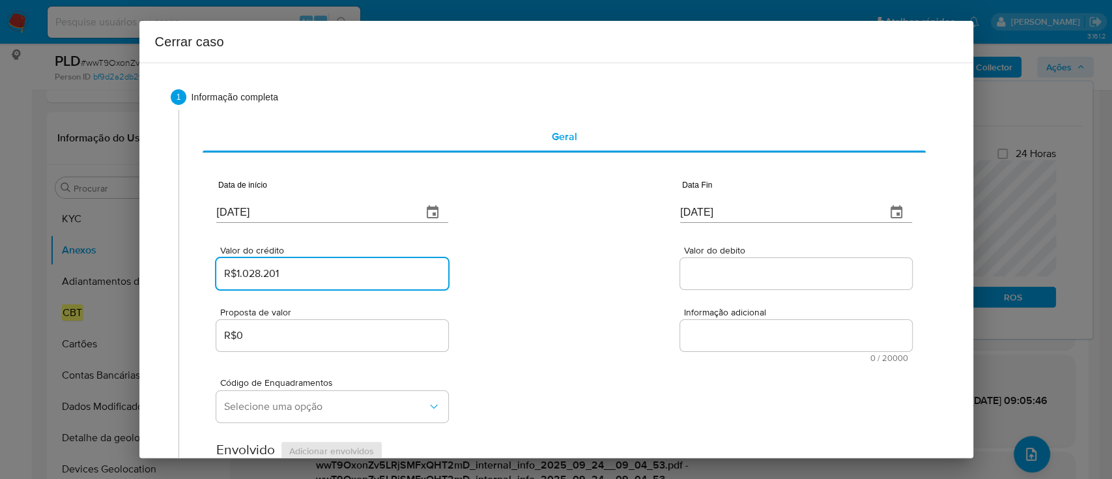
type input "R$1.028.201"
click at [478, 281] on div "Valor do crédito R$1.028.201 Valor do debito" at bounding box center [563, 261] width 695 height 62
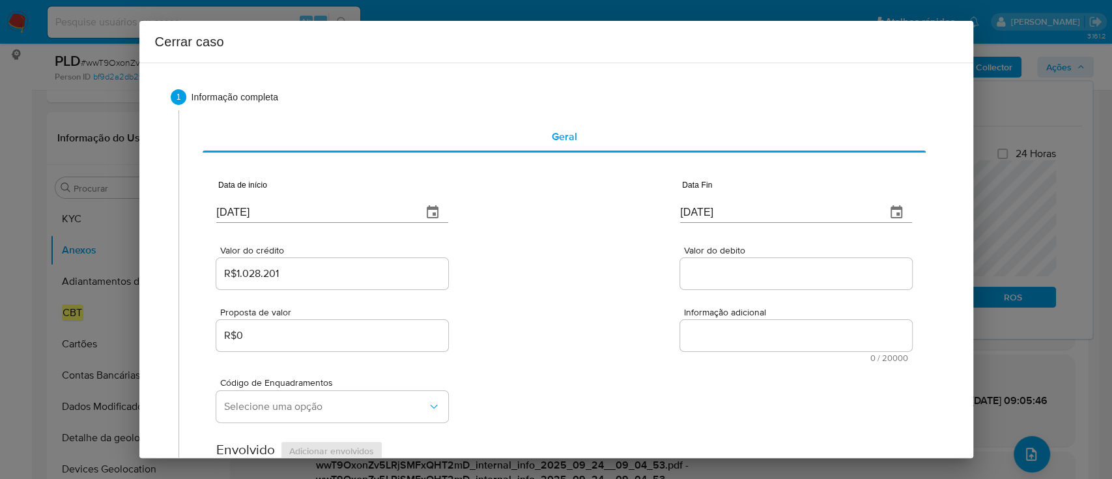
drag, startPoint x: 758, startPoint y: 273, endPoint x: 606, endPoint y: 271, distance: 152.4
click at [758, 273] on input "Valor do debito" at bounding box center [796, 273] width 232 height 17
paste input "R$422.474"
type input "R$422.474"
click at [575, 270] on div "Valor do crédito R$1.028.201 Valor do debito R$422.474" at bounding box center [563, 261] width 695 height 62
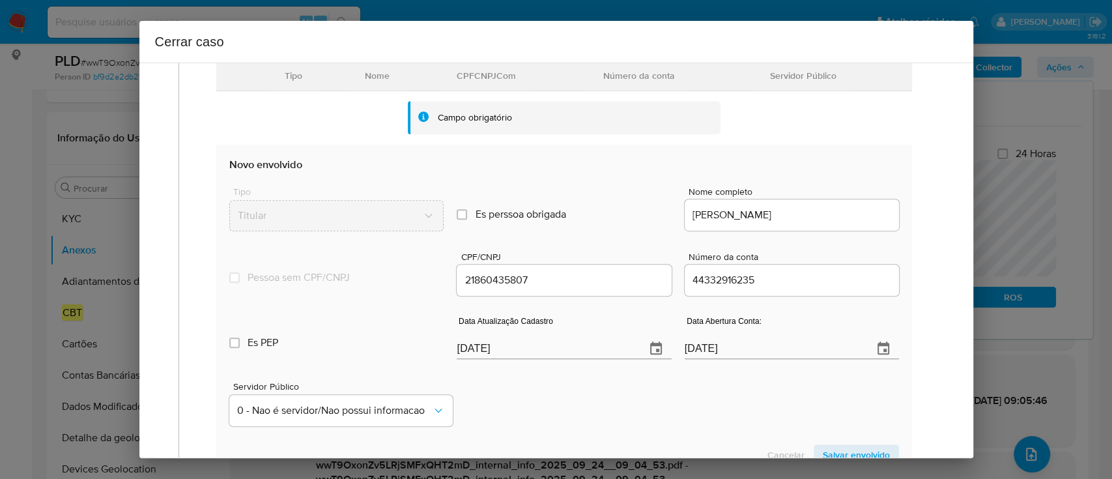
scroll to position [408, 0]
click at [456, 350] on input "[DATE]" at bounding box center [545, 349] width 178 height 21
paste input "20/05"
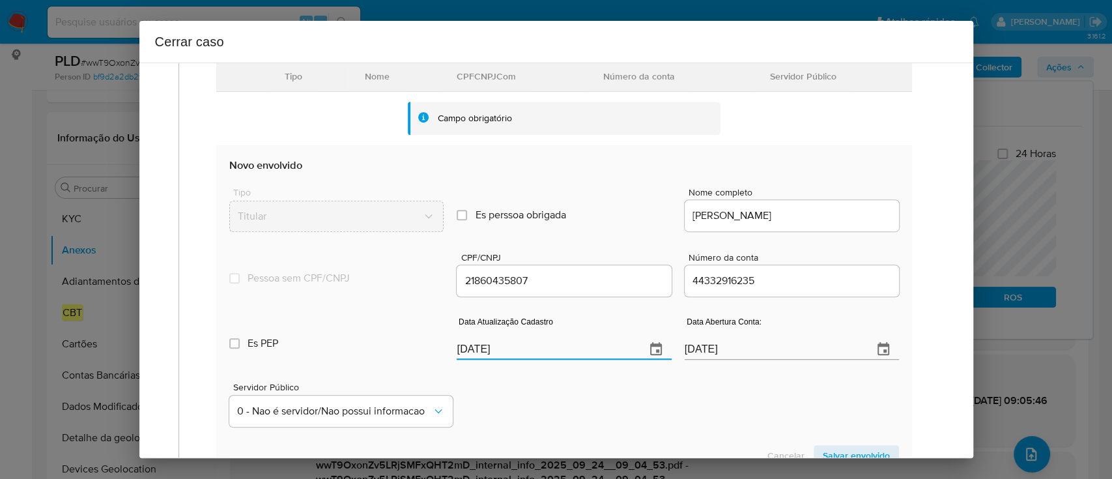
type input "20/05/2025"
drag, startPoint x: 531, startPoint y: 383, endPoint x: 557, endPoint y: 396, distance: 28.5
click at [537, 387] on div "Servidor Público 0 - Nao é servidor/[PERSON_NAME] possui informacao" at bounding box center [563, 399] width 669 height 65
drag, startPoint x: 873, startPoint y: 450, endPoint x: 686, endPoint y: 367, distance: 203.8
click at [873, 449] on span "Salvar envolvido" at bounding box center [855, 455] width 67 height 18
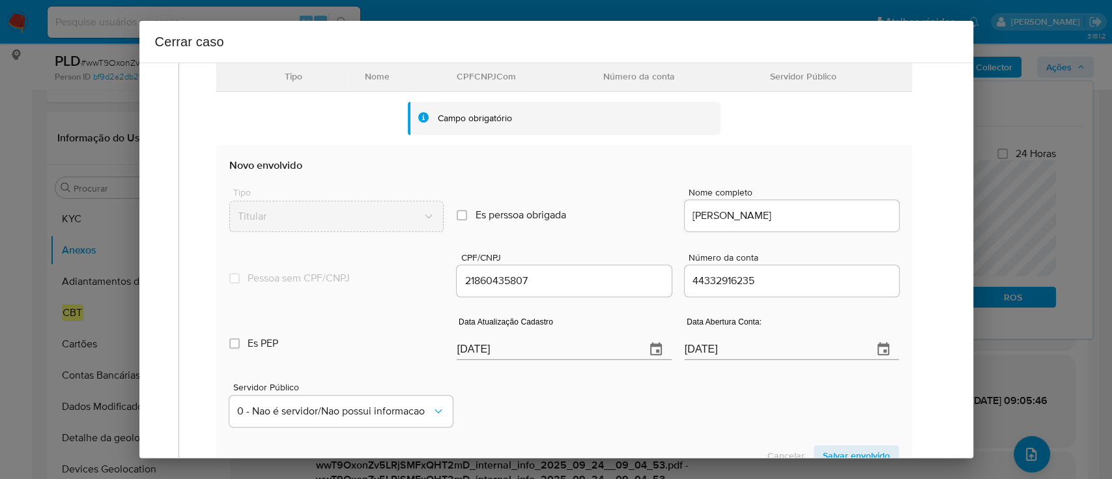
scroll to position [236, 0]
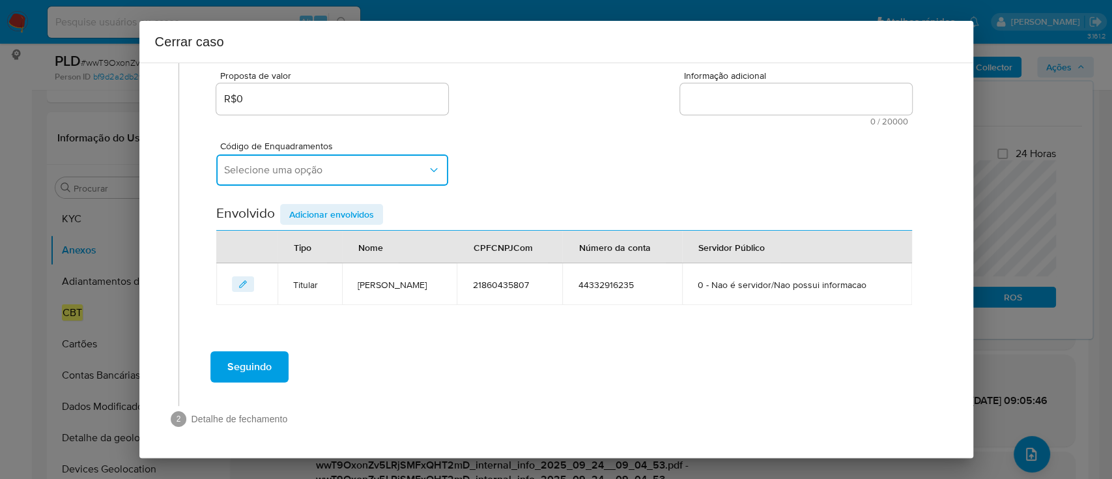
click at [318, 163] on span "Selecione uma opção" at bounding box center [325, 169] width 203 height 13
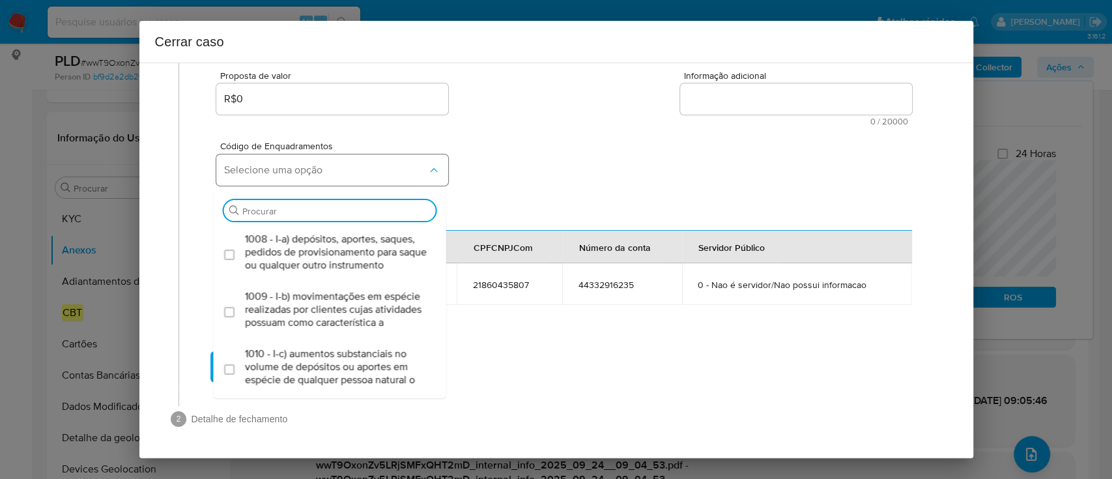
type input "v"
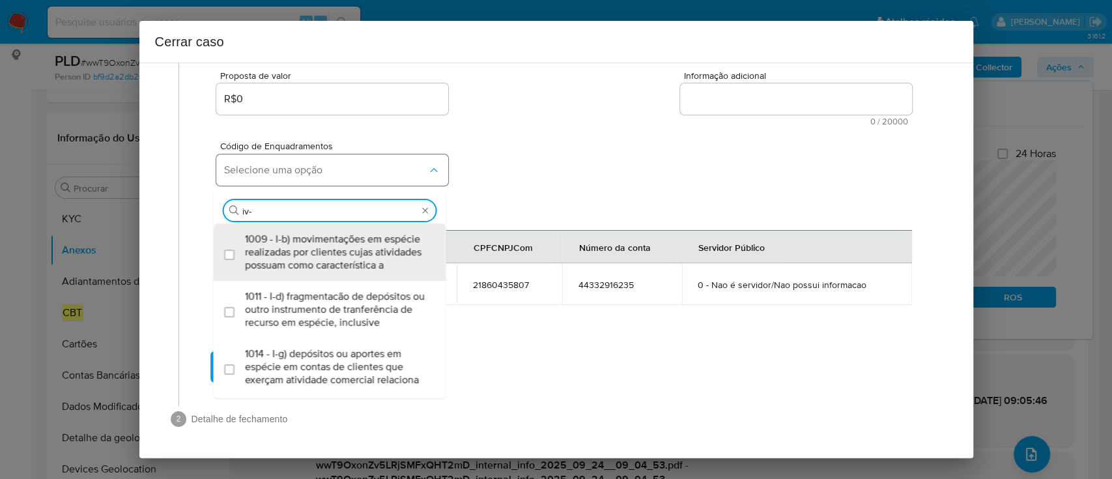
type input "iv-a"
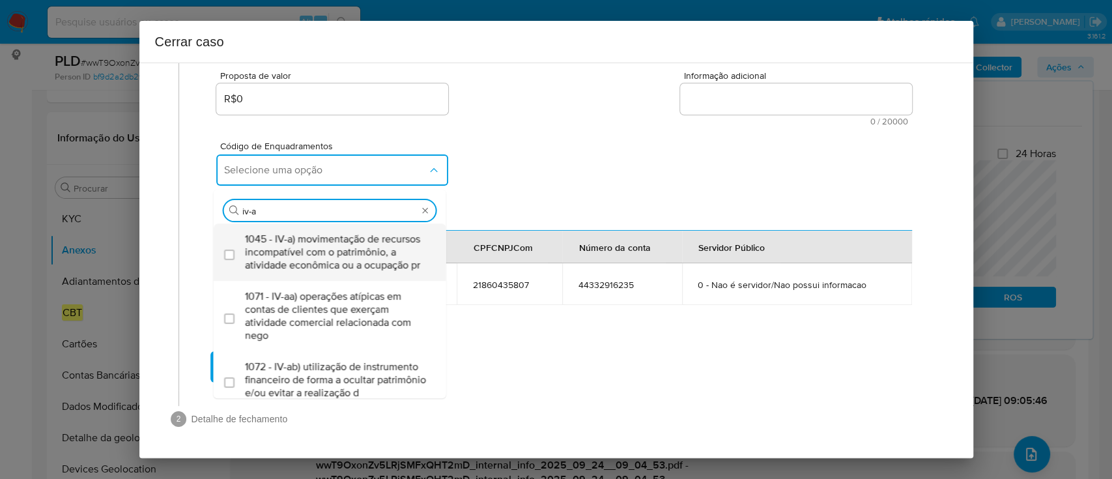
click at [387, 272] on span "1045 - IV-a) movimentação de recursos incompatível com o patrimônio, a atividad…" at bounding box center [336, 251] width 183 height 39
checkbox input "true"
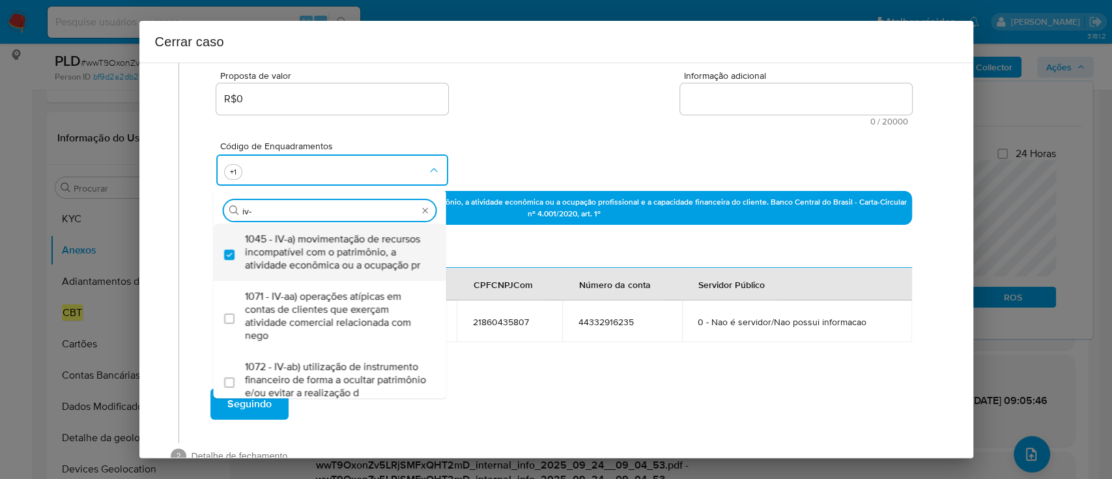
type input "iv-c"
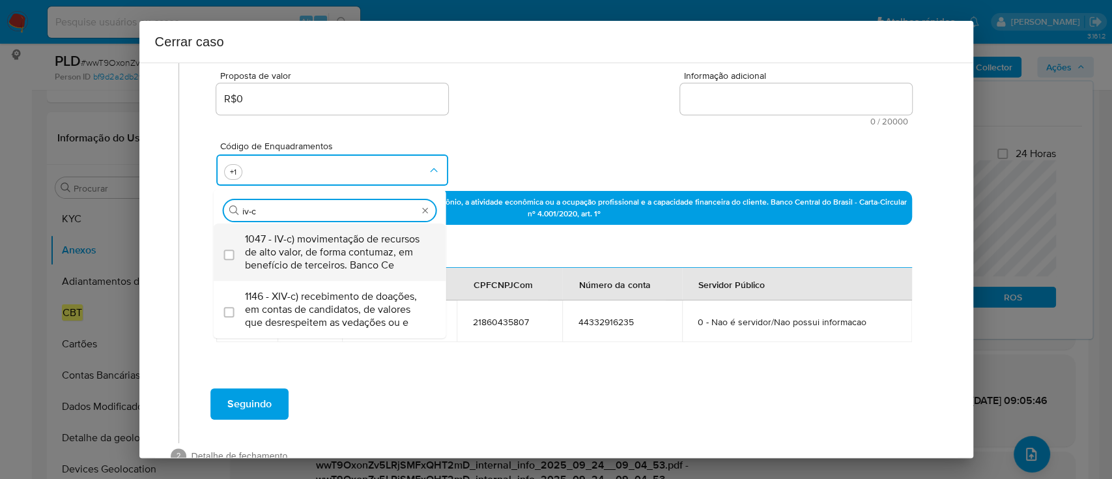
click at [366, 253] on span "1047 - IV-c) movimentação de recursos de alto valor, de forma contumaz, em bene…" at bounding box center [336, 251] width 183 height 39
checkbox input "true"
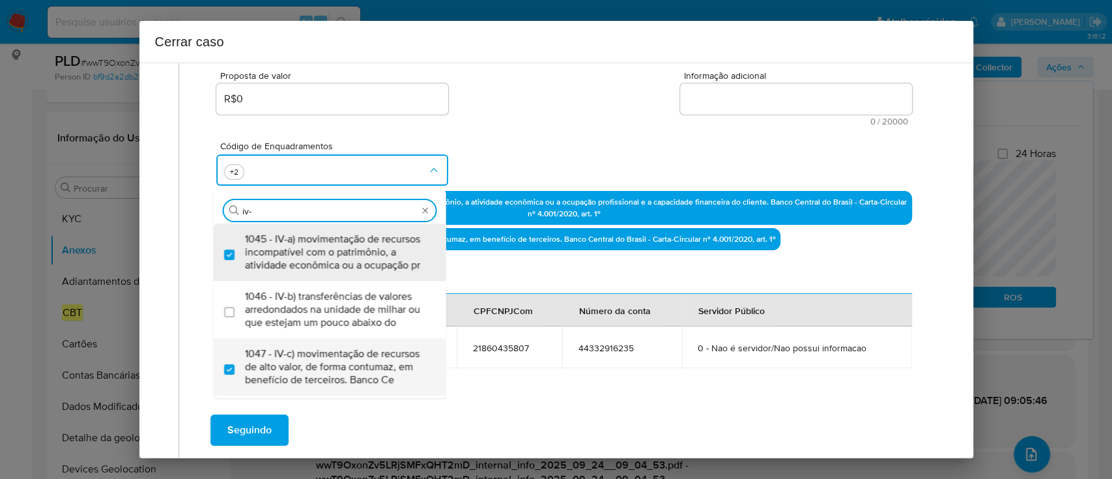
type input "iv-k"
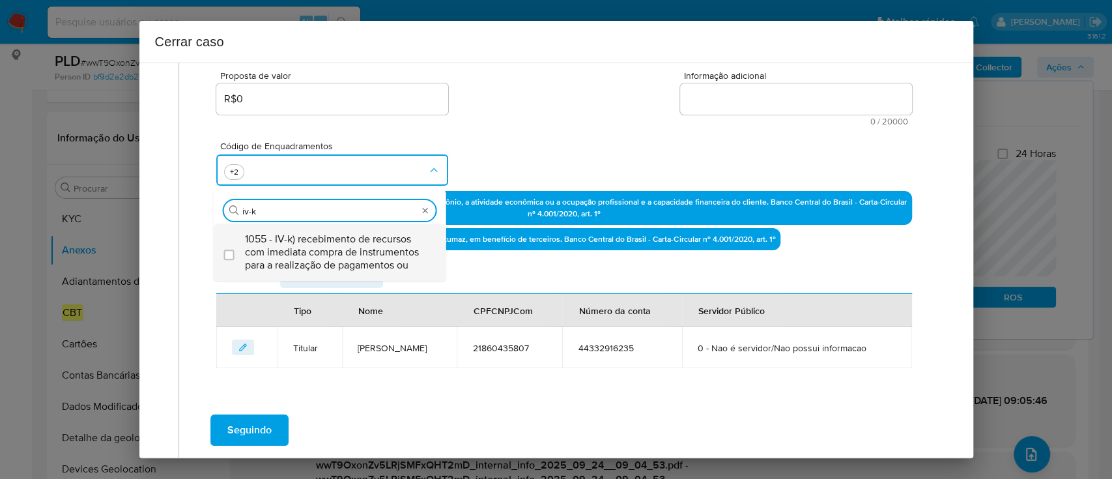
drag, startPoint x: 366, startPoint y: 253, endPoint x: 375, endPoint y: 253, distance: 9.1
click at [375, 253] on span "1055 - IV-k) recebimento de recursos com imediata compra de instrumentos para a…" at bounding box center [336, 251] width 183 height 39
checkbox input "true"
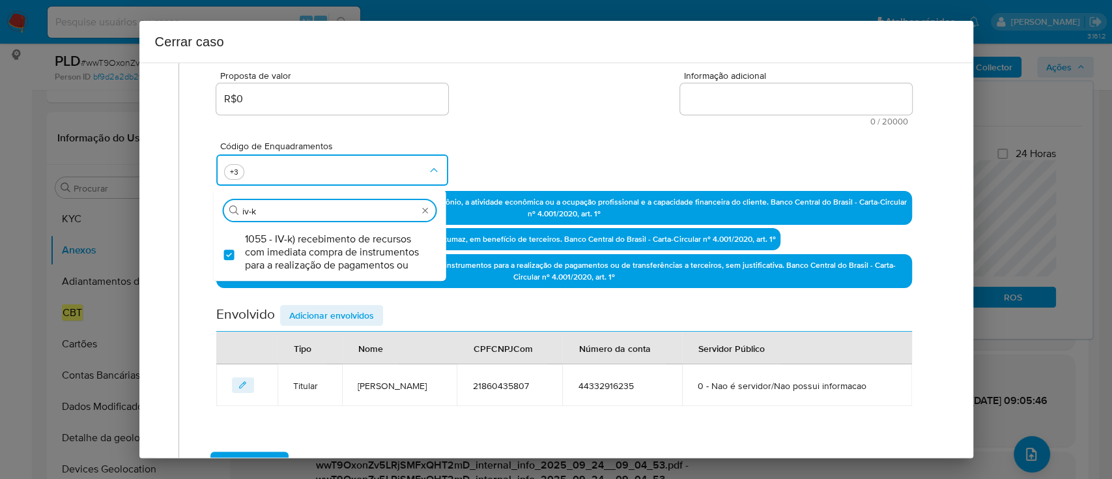
click at [582, 140] on div "Código de Enquadramentos Procurar iv-k 1055 - IV-k) recebimento de recursos com…" at bounding box center [563, 158] width 695 height 65
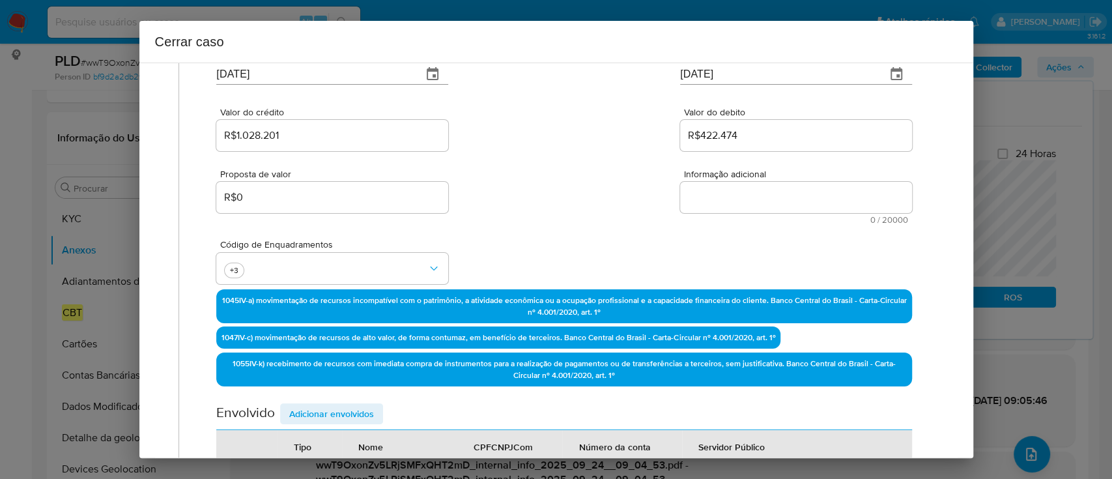
scroll to position [63, 0]
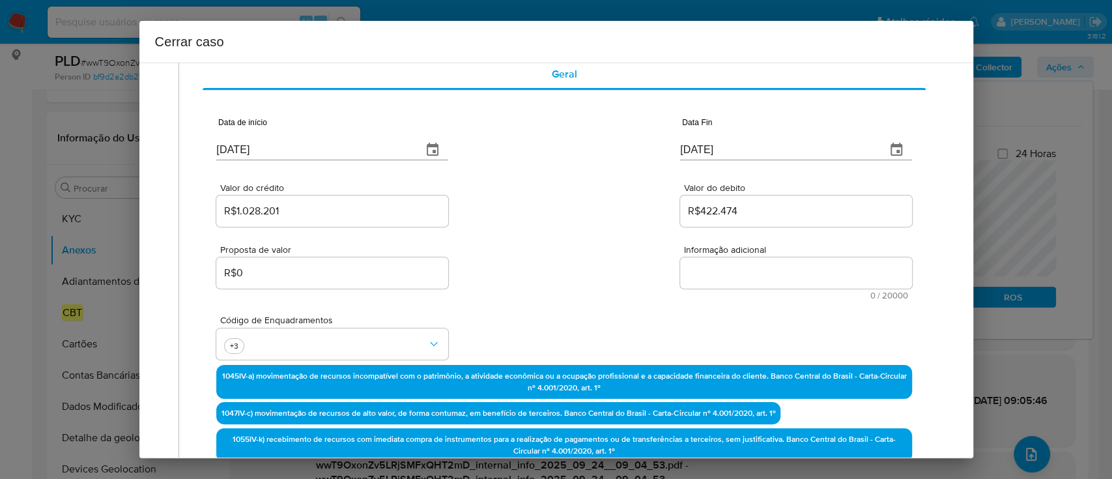
click at [758, 273] on textarea "Informação adicional" at bounding box center [796, 272] width 232 height 31
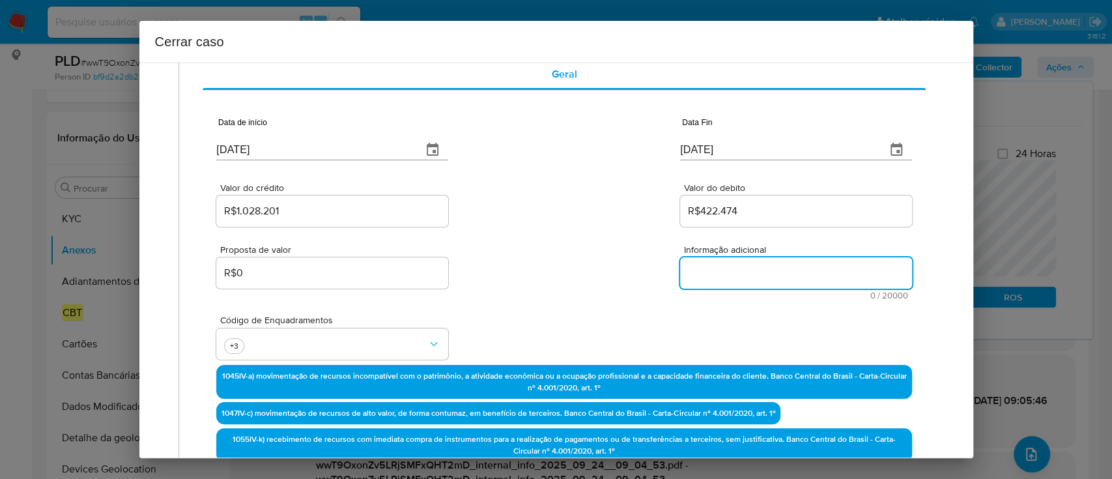
paste textarea "Erick Souza da Silva, CPF 21860435807, 44 anos, residente no município de São V…"
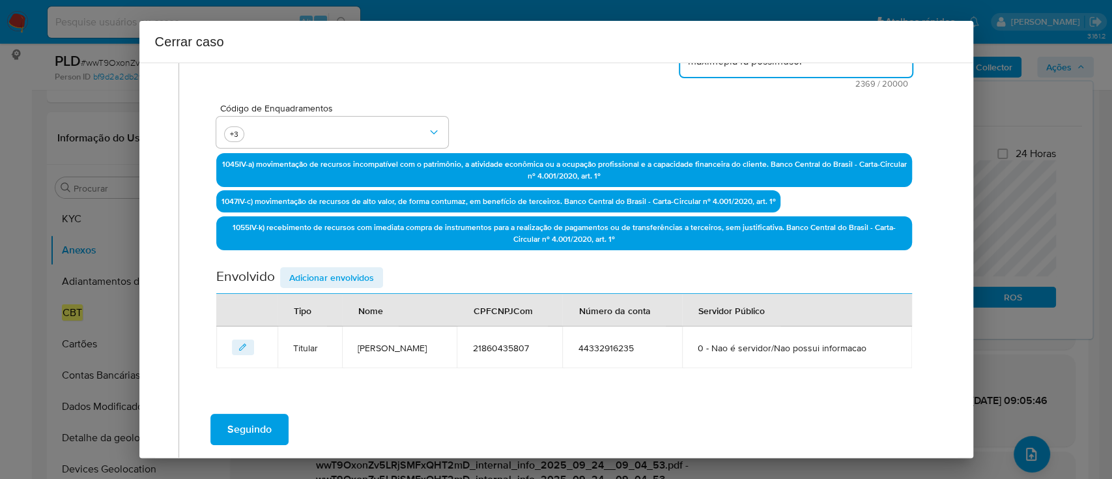
scroll to position [396, 0]
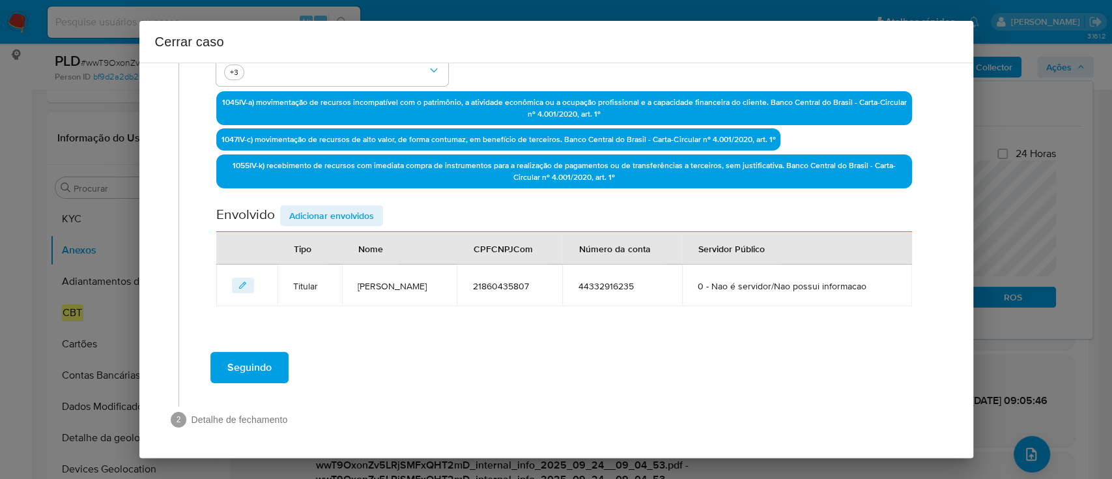
type textarea "Erick Souza da Silva, CPF 21860435807, 44 anos, residente no município de São V…"
click at [330, 206] on span "Adicionar envolvidos" at bounding box center [331, 215] width 85 height 18
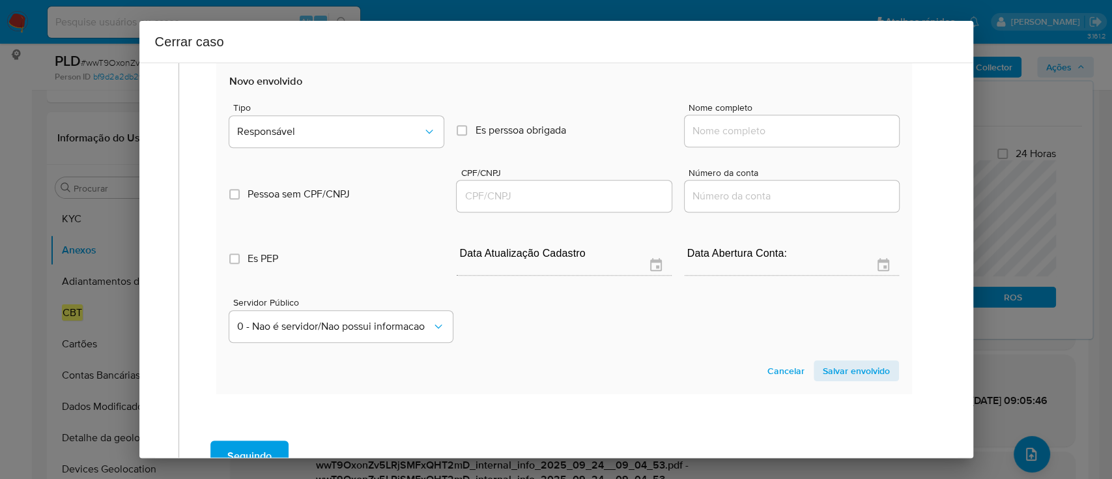
scroll to position [656, 0]
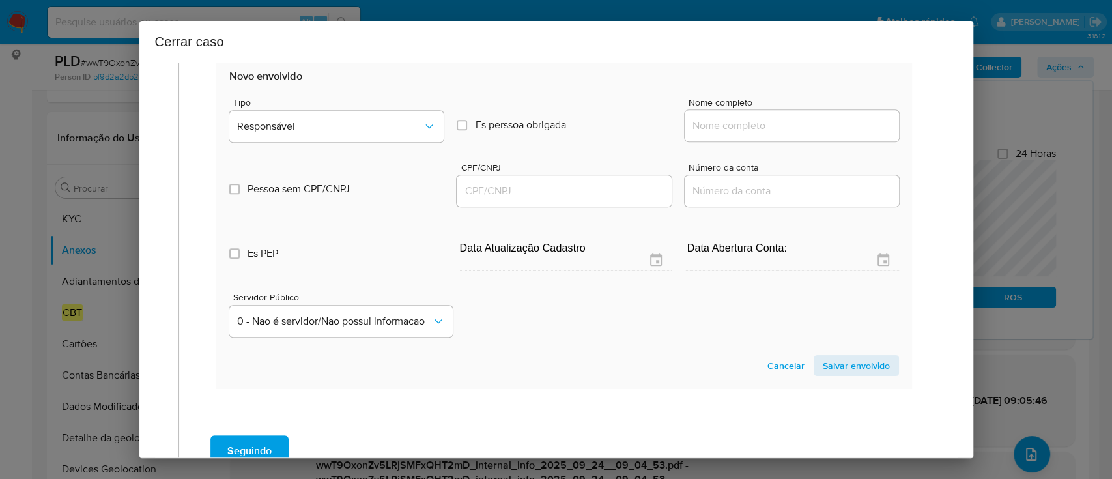
drag, startPoint x: 745, startPoint y: 126, endPoint x: 808, endPoint y: 125, distance: 62.5
click at [745, 126] on input "Nome completo" at bounding box center [791, 125] width 214 height 17
paste input "Arthur Pereira Da Silva, 59414498877"
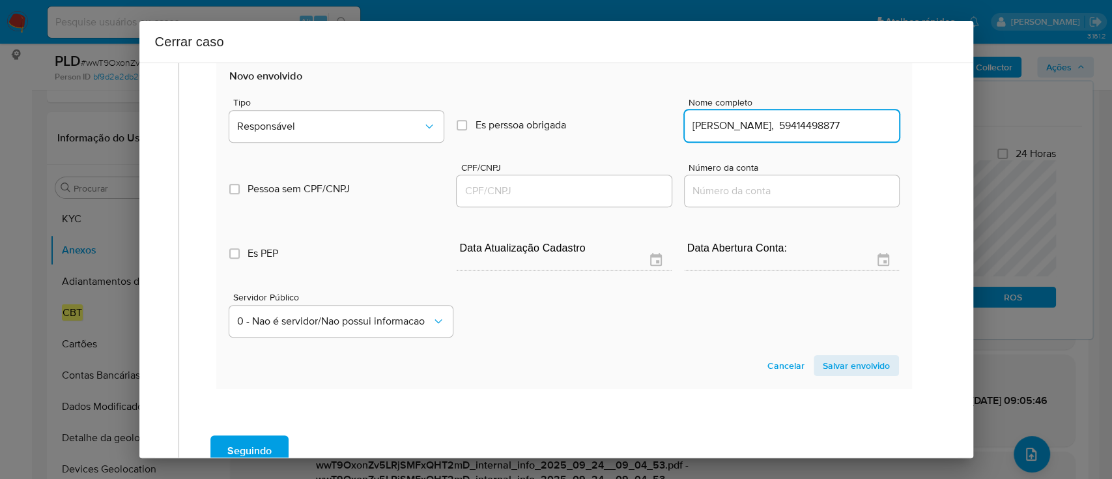
click at [813, 125] on input "Arthur Pereira Da Silva, 59414498877" at bounding box center [791, 125] width 214 height 17
type input "Arthur Pereira Da Silva,"
click at [631, 183] on input "CPF/CNPJ" at bounding box center [563, 190] width 214 height 17
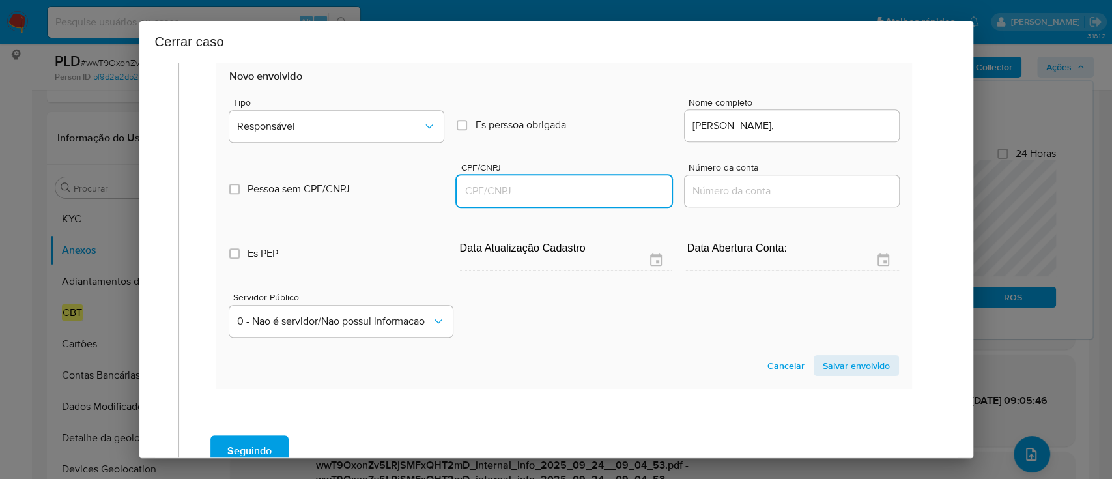
paste input "59414498877"
type input "59414498877"
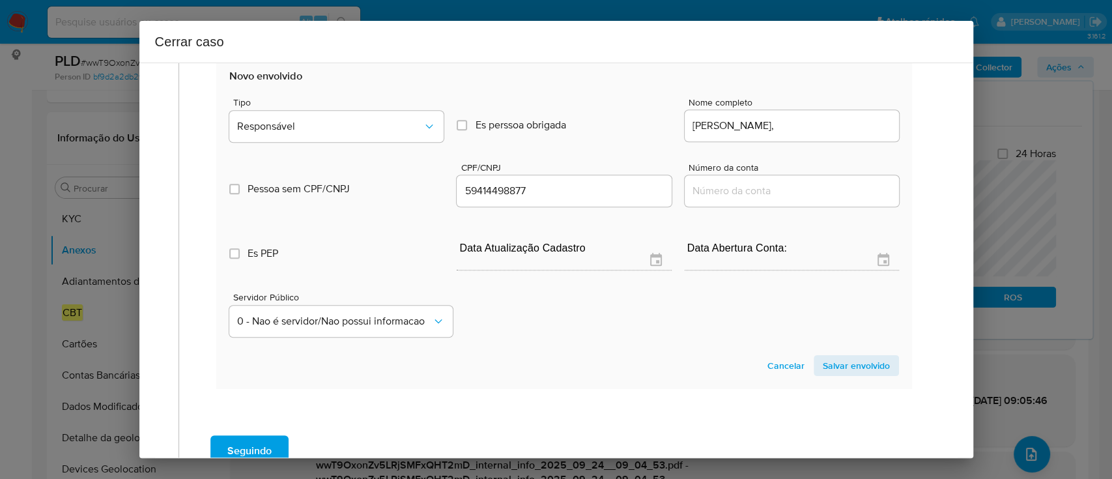
click at [854, 134] on div "Arthur Pereira Da Silva," at bounding box center [791, 125] width 214 height 31
click at [852, 128] on input "Arthur Pereira Da Silva," at bounding box center [791, 125] width 214 height 17
type input "Arthur Pereira Da Silva"
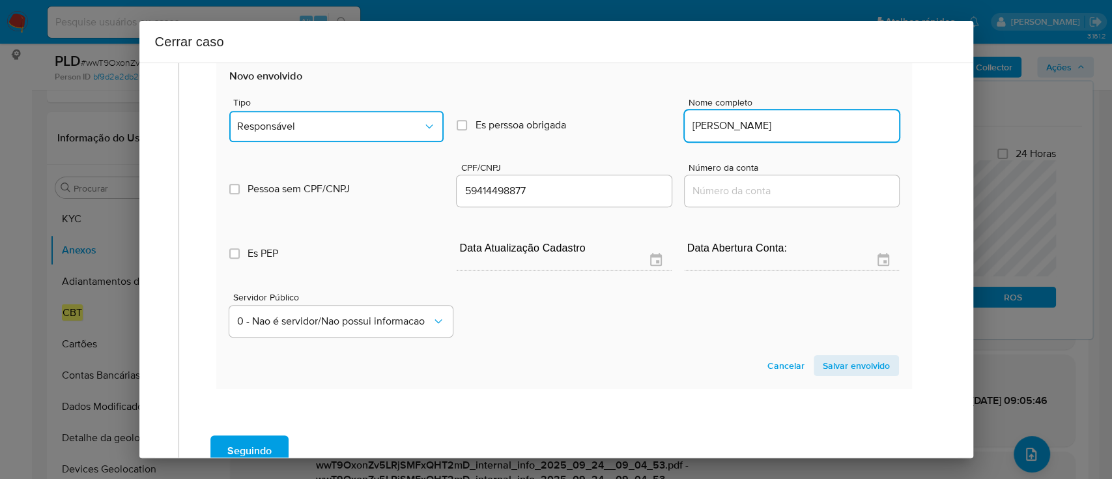
click at [370, 134] on button "Responsável" at bounding box center [336, 126] width 214 height 31
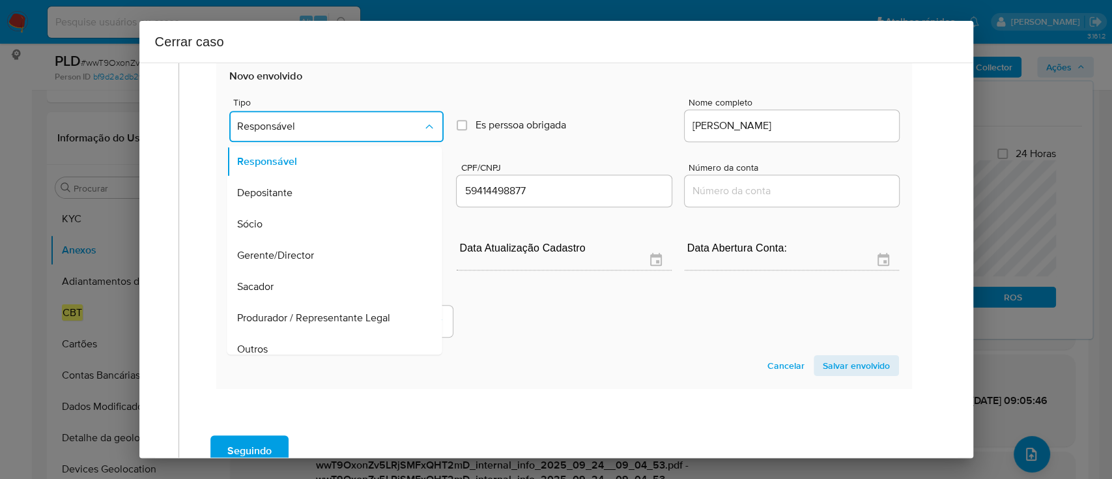
scroll to position [0, 0]
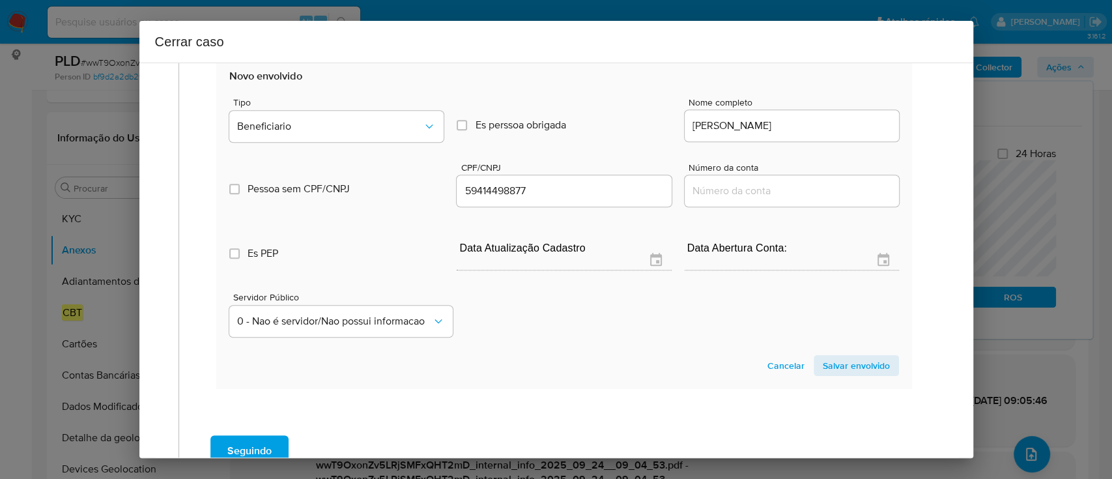
click at [839, 365] on span "Salvar envolvido" at bounding box center [855, 365] width 67 height 18
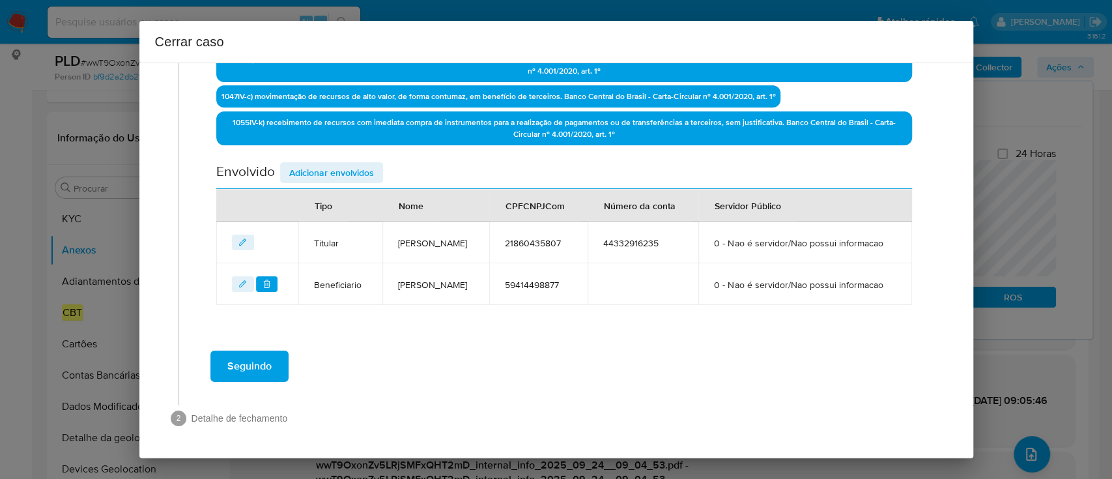
scroll to position [438, 0]
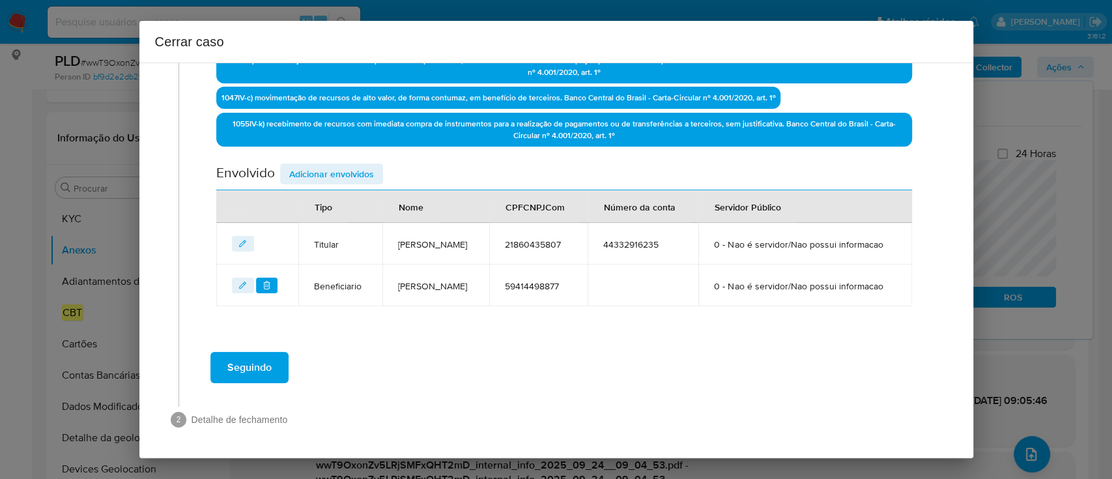
click at [333, 165] on span "Adicionar envolvidos" at bounding box center [331, 174] width 85 height 18
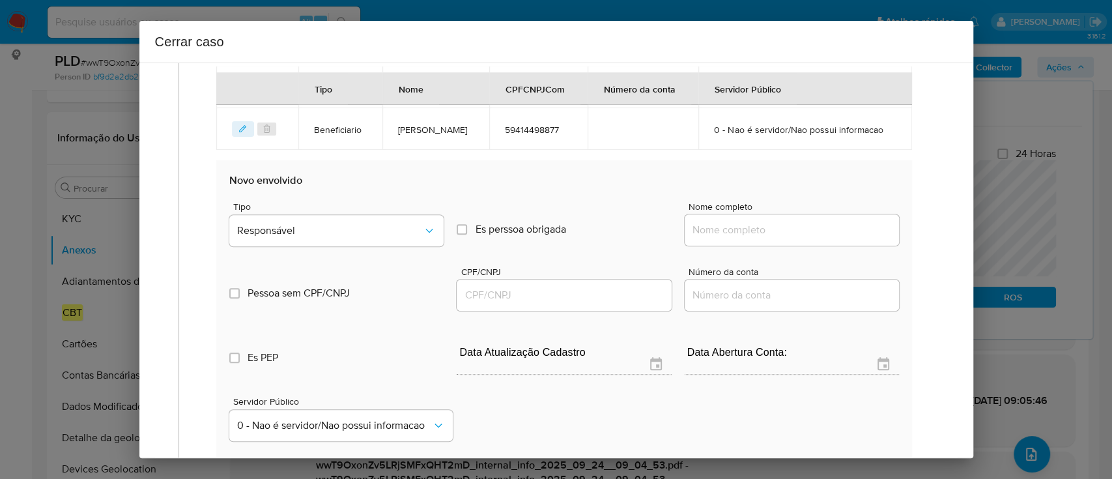
scroll to position [611, 0]
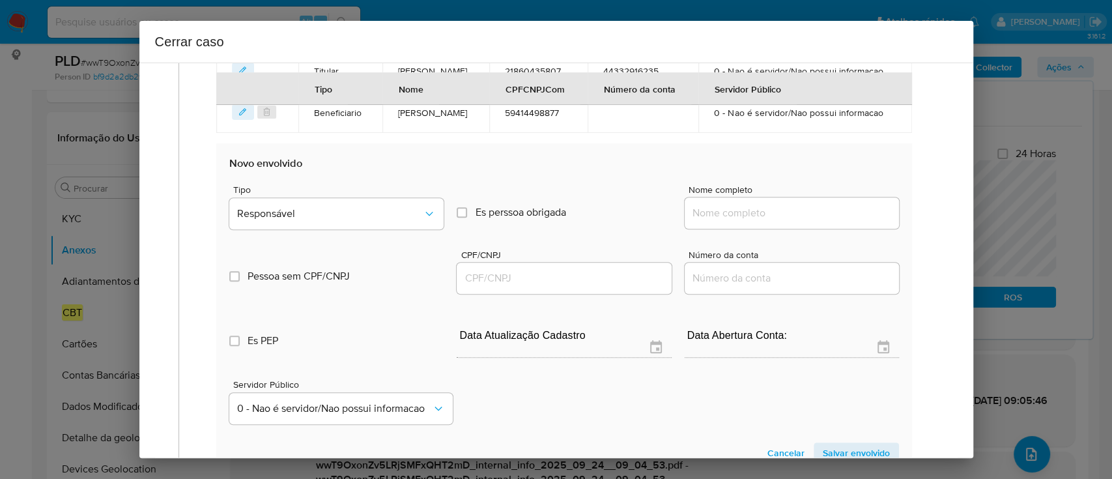
click at [766, 211] on input "Nome completo" at bounding box center [791, 212] width 214 height 17
paste input "Diogo Miguel, 22985897807"
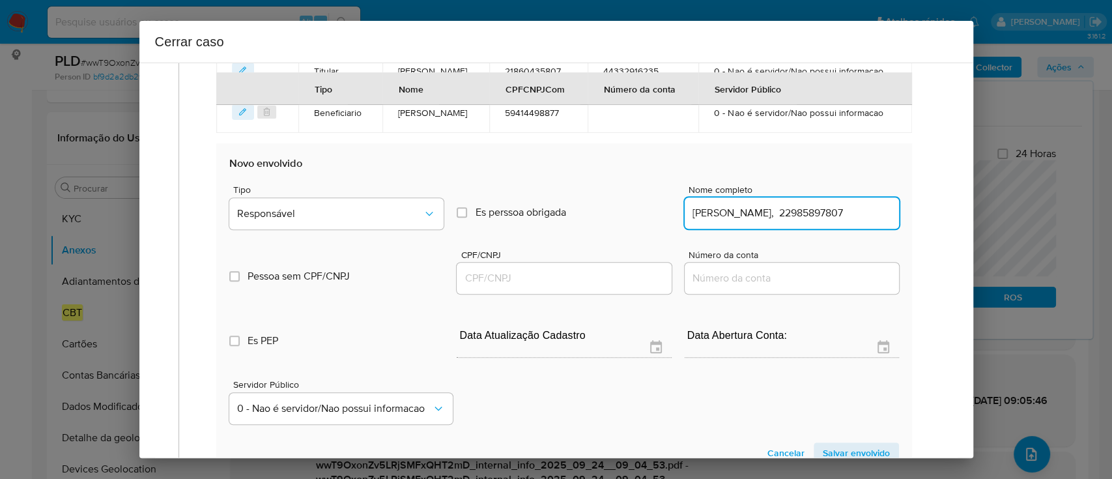
click at [804, 210] on input "Diogo Miguel, 22985897807" at bounding box center [791, 212] width 214 height 17
type input "Diogo Miguel,"
drag, startPoint x: 568, startPoint y: 279, endPoint x: 727, endPoint y: 237, distance: 164.9
click at [568, 279] on input "CPF/CNPJ" at bounding box center [563, 278] width 214 height 17
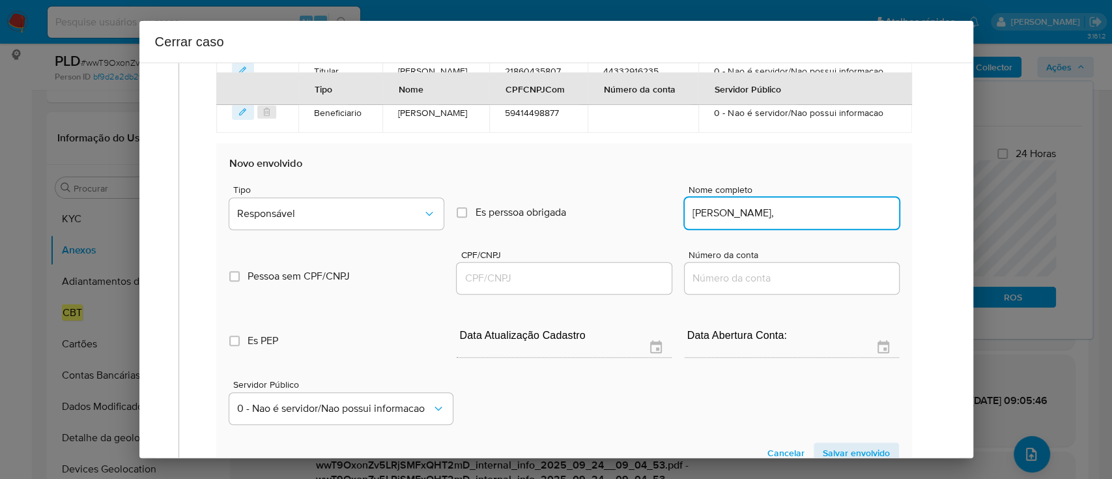
paste input "22985897807"
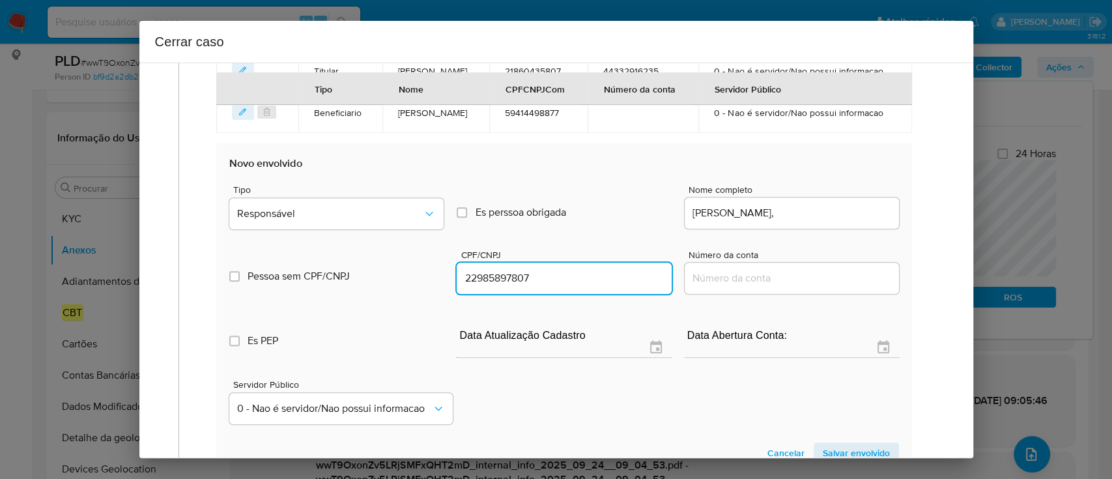
type input "22985897807"
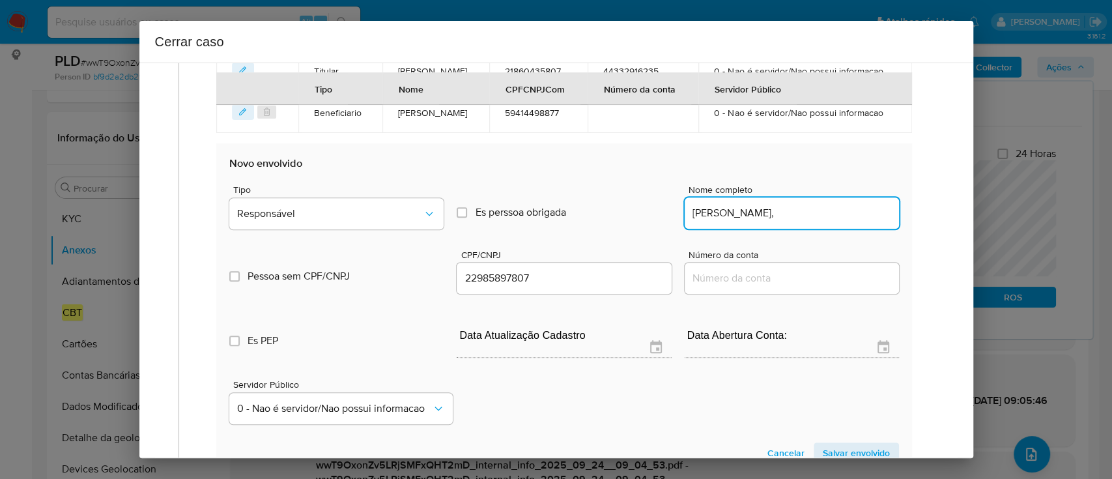
click at [776, 214] on input "Diogo Miguel," at bounding box center [791, 212] width 214 height 17
type input "Diogo Miguel"
click at [384, 195] on div "Tipo Responsável" at bounding box center [336, 209] width 214 height 49
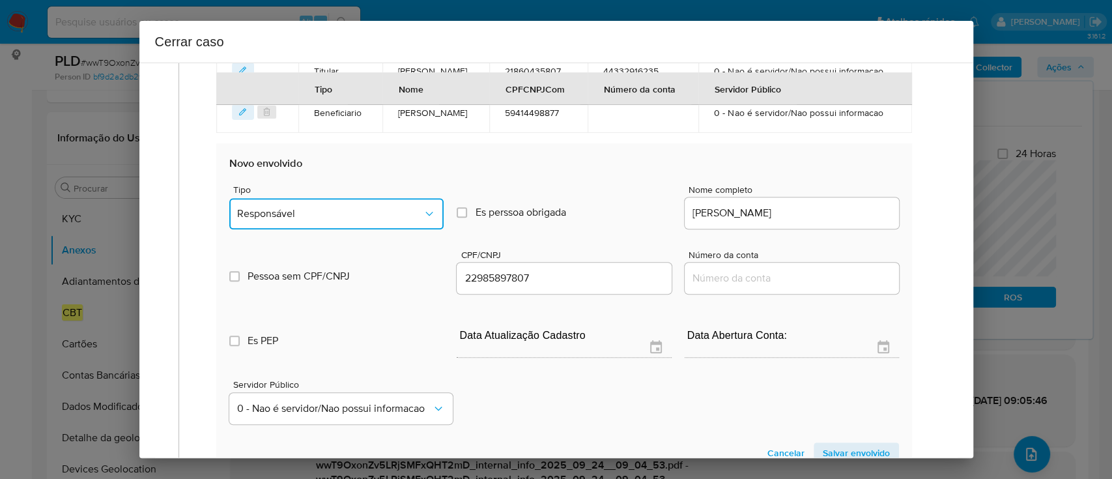
click at [402, 212] on span "Responsável" at bounding box center [330, 213] width 186 height 13
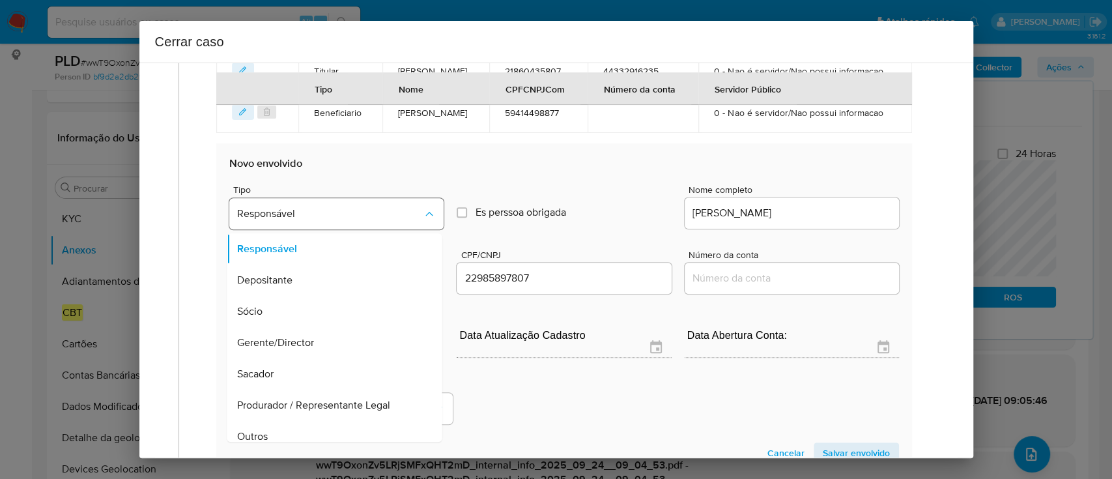
scroll to position [42, 0]
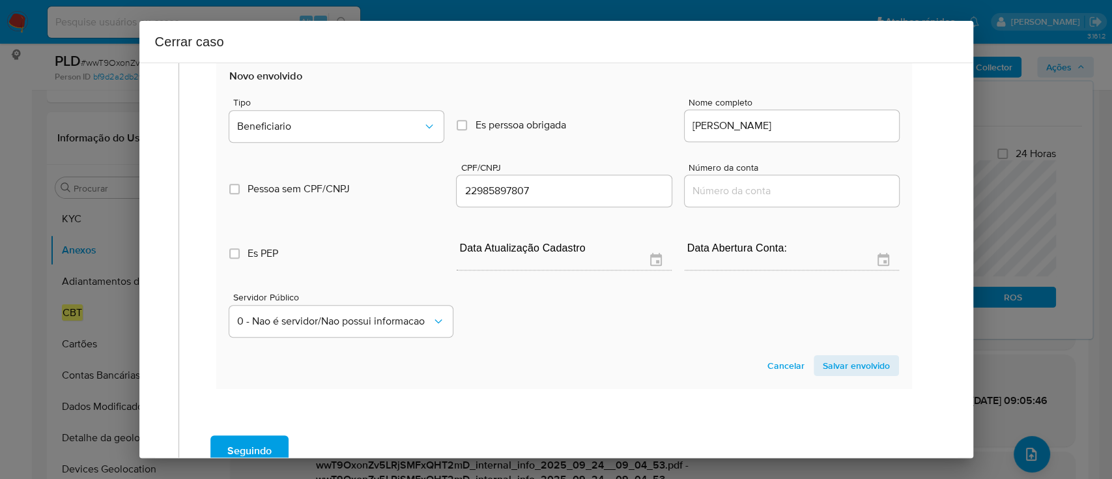
click at [855, 369] on span "Salvar envolvido" at bounding box center [855, 365] width 67 height 18
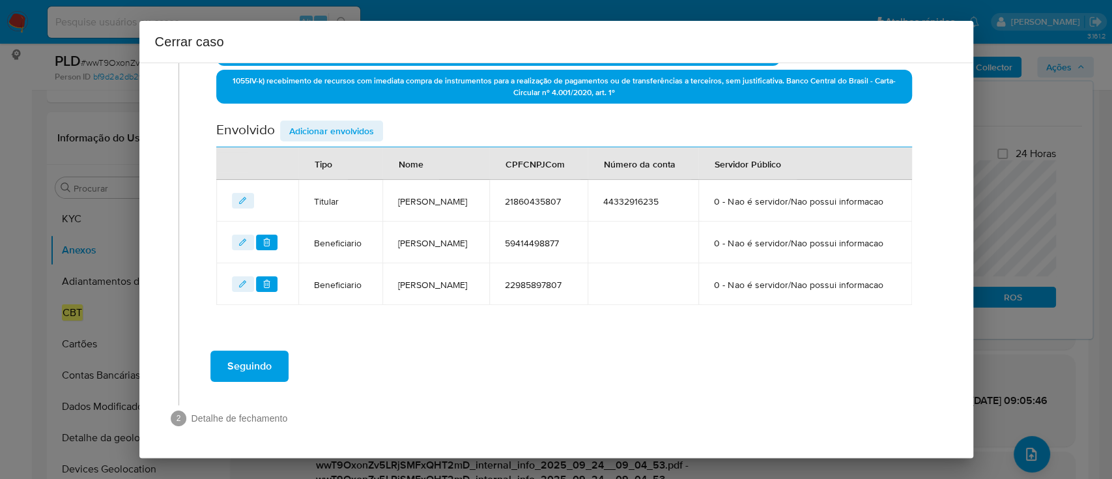
scroll to position [479, 0]
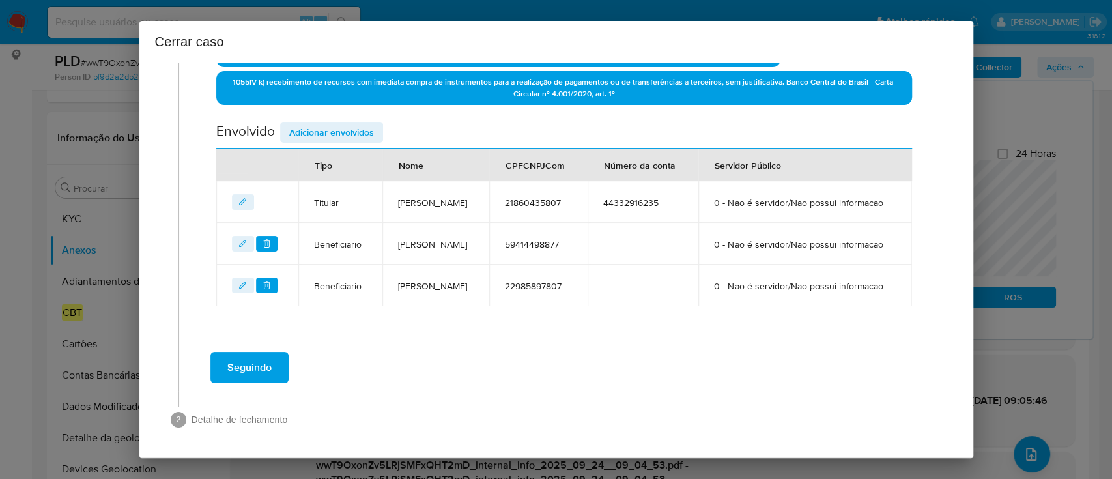
click at [339, 123] on span "Adicionar envolvidos" at bounding box center [331, 132] width 85 height 18
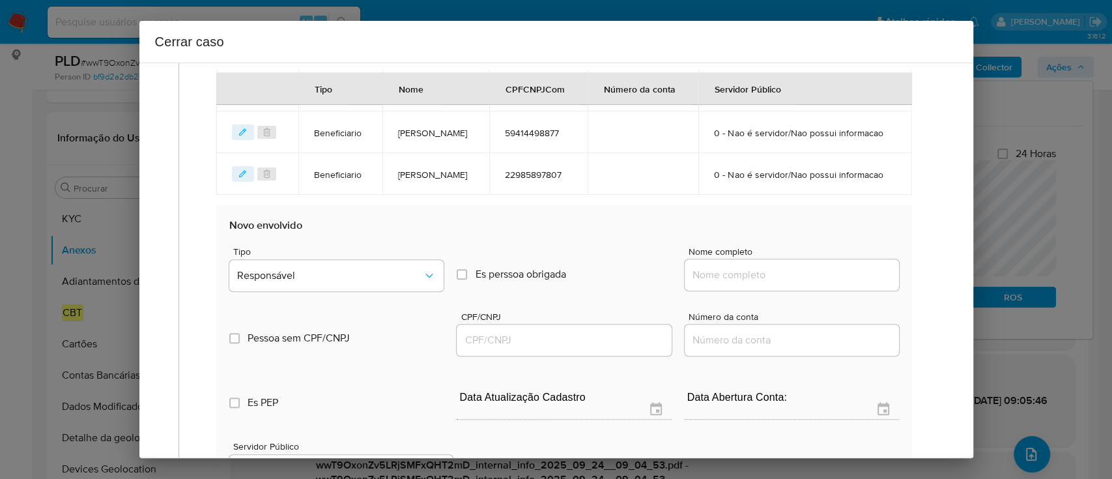
scroll to position [653, 0]
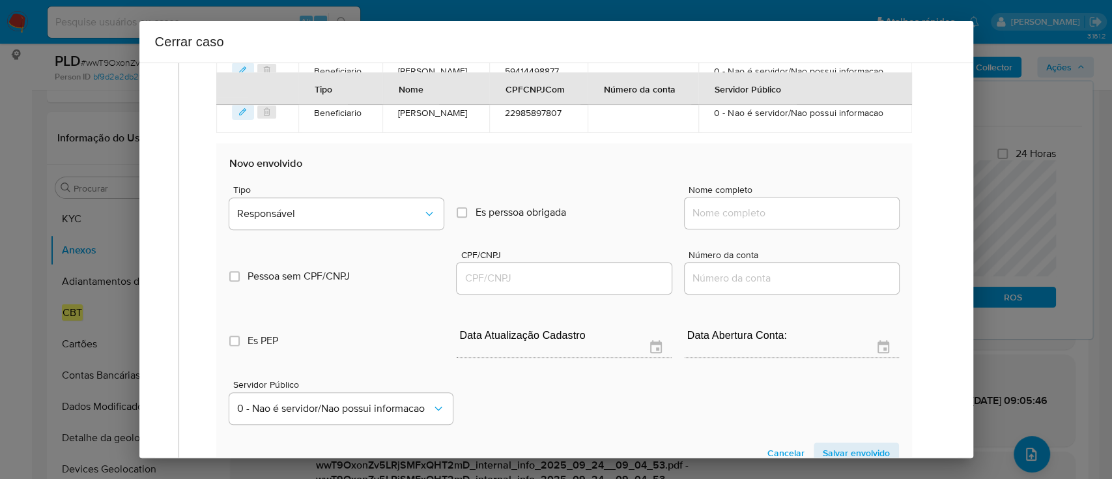
click at [753, 213] on input "Nome completo" at bounding box center [791, 212] width 214 height 17
paste input "Diego Miguel, 31023201801"
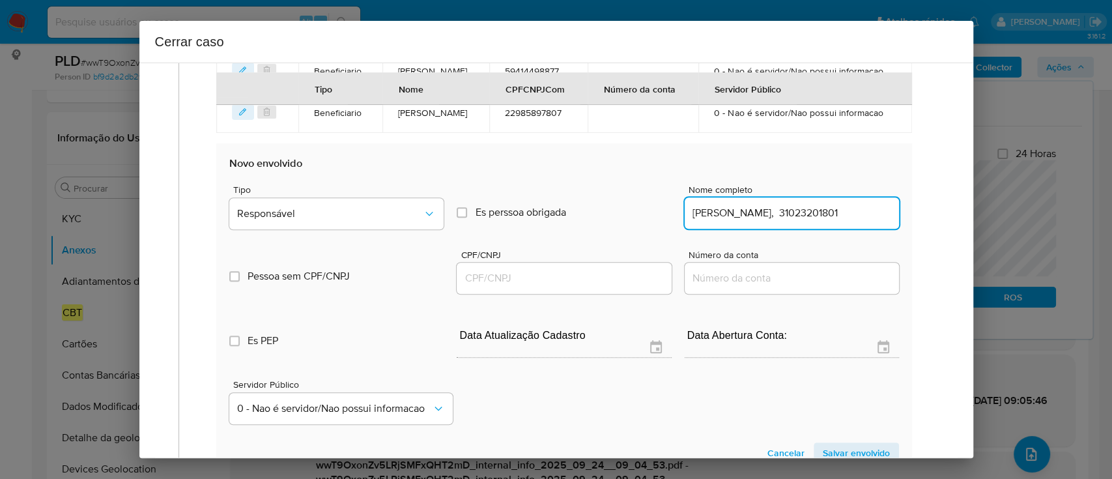
click at [844, 213] on input "Diego Miguel, 31023201801" at bounding box center [791, 212] width 214 height 17
drag, startPoint x: 844, startPoint y: 213, endPoint x: 834, endPoint y: 213, distance: 10.4
click at [844, 213] on input "Diego Miguel, 31023201801" at bounding box center [791, 212] width 214 height 17
type input "Diego Miguel,"
click at [593, 277] on input "CPF/CNPJ" at bounding box center [563, 278] width 214 height 17
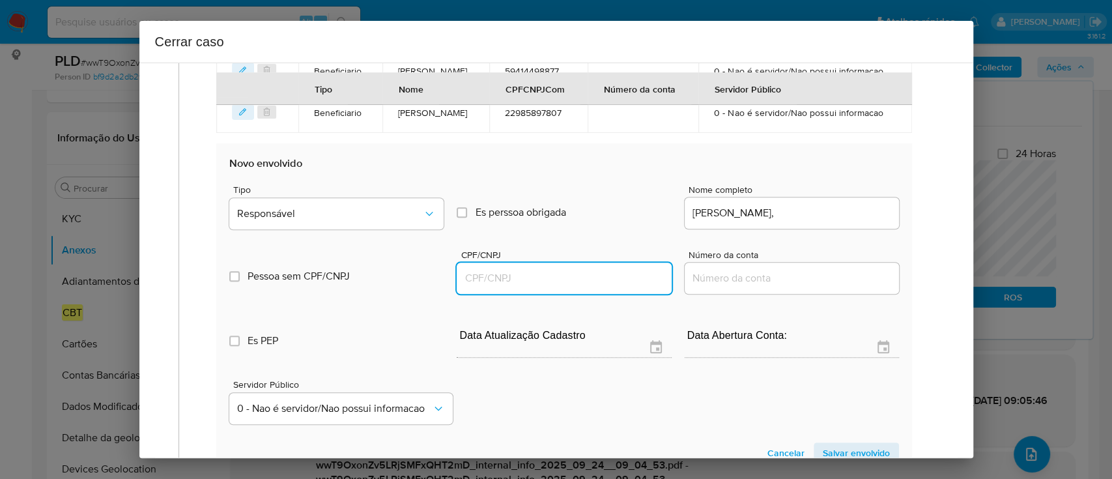
paste input "31023201801"
type input "31023201801"
click at [791, 218] on input "Diego Miguel," at bounding box center [791, 212] width 214 height 17
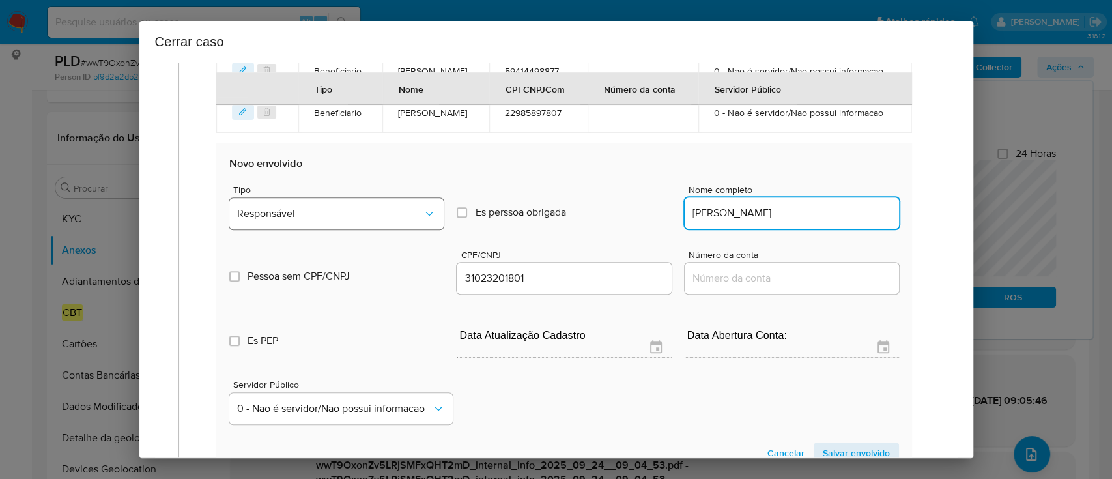
type input "Diego Miguel"
click at [380, 209] on span "Responsável" at bounding box center [330, 213] width 186 height 13
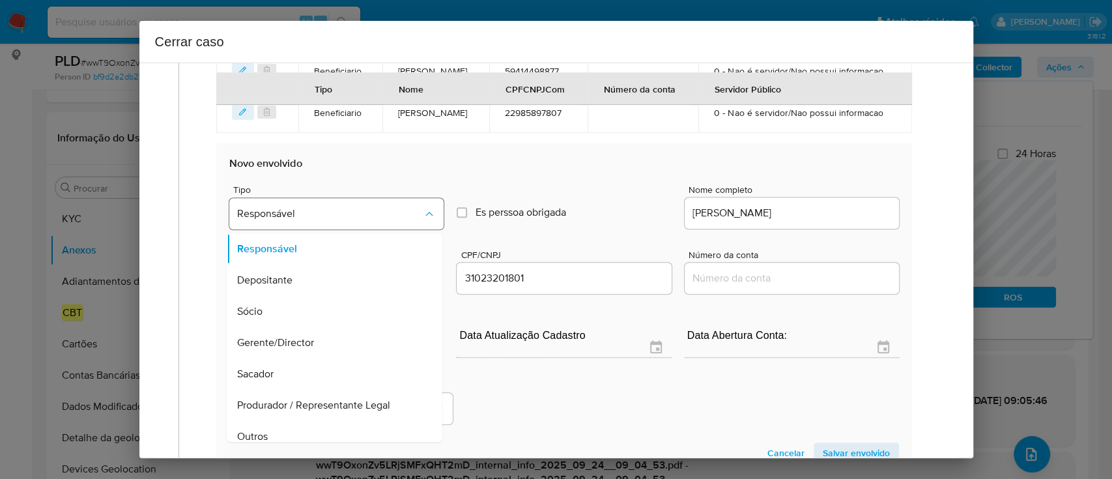
scroll to position [42, 0]
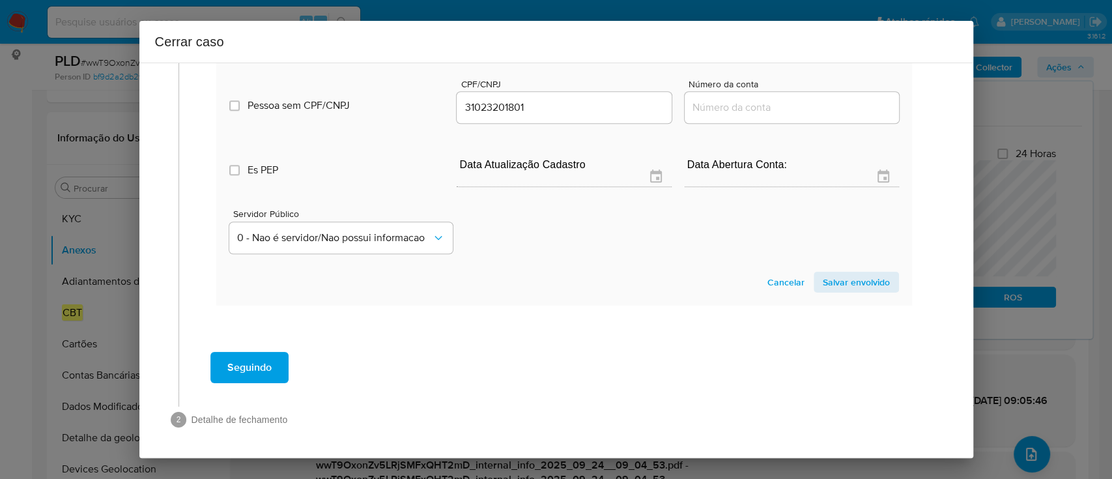
click at [839, 279] on span "Salvar envolvido" at bounding box center [855, 282] width 67 height 18
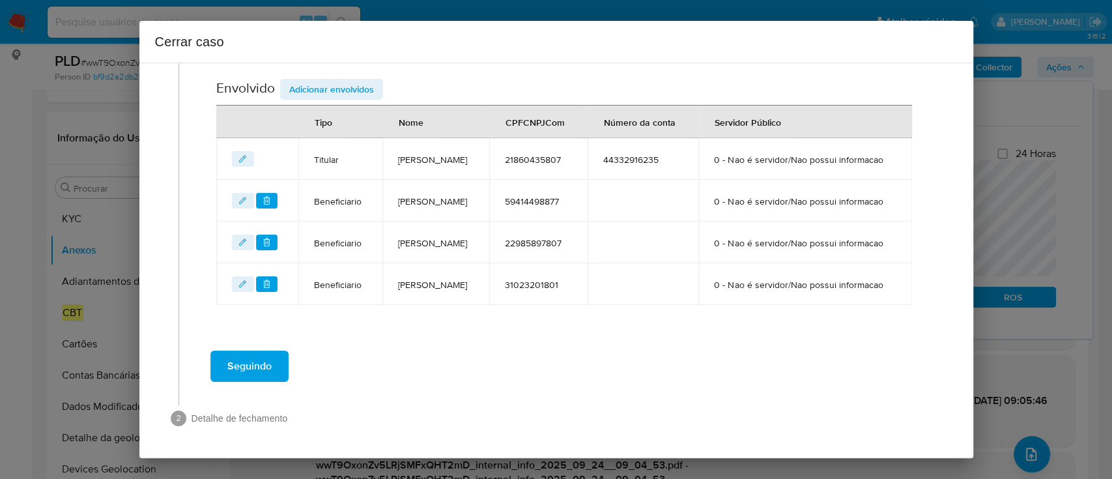
scroll to position [521, 0]
click at [337, 84] on span "Adicionar envolvidos" at bounding box center [331, 90] width 85 height 18
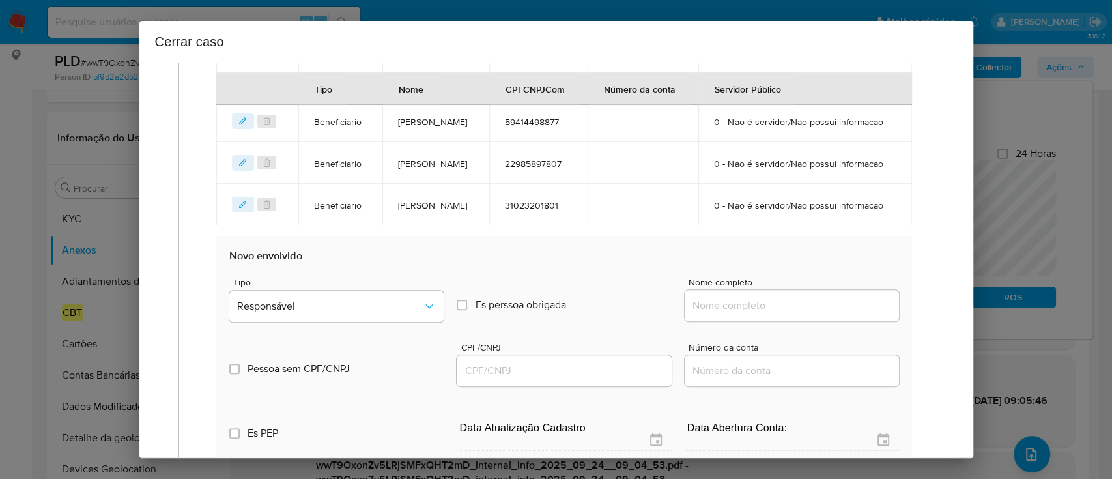
scroll to position [694, 0]
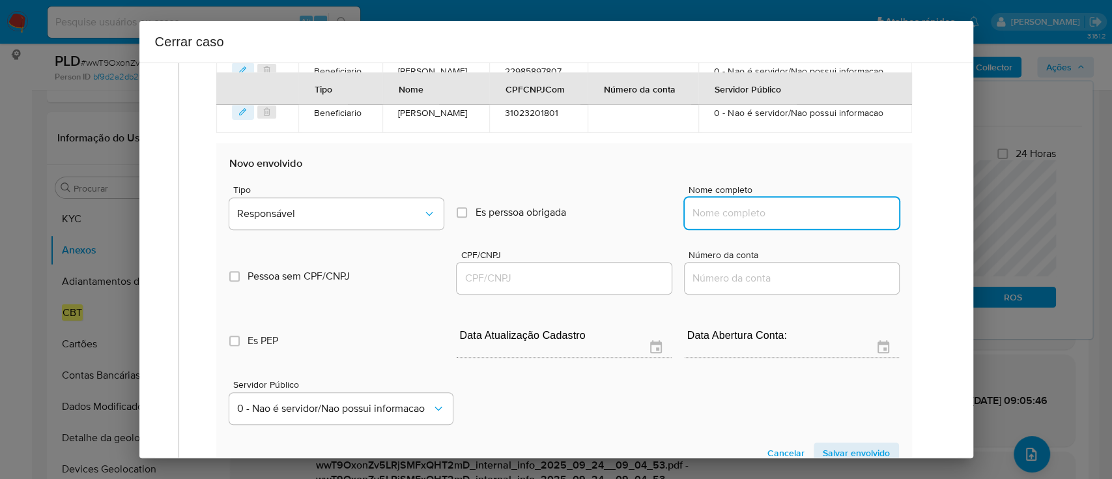
click at [723, 204] on input "Nome completo" at bounding box center [791, 212] width 214 height 17
paste input "Andressa Fernandes, 40220674892"
click at [797, 211] on input "Andressa Fernandes, 40220674892" at bounding box center [791, 212] width 214 height 17
type input "Andressa Fernandes,"
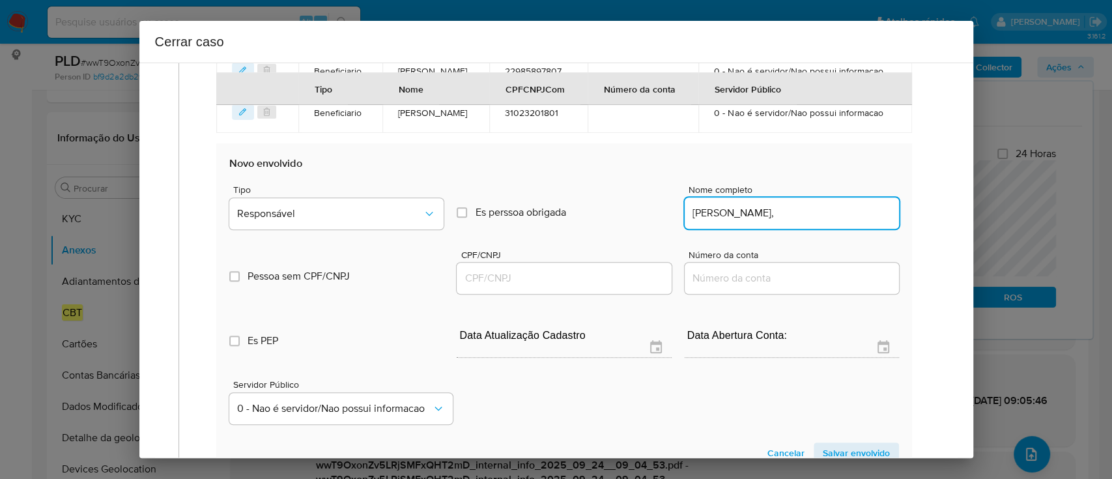
click at [610, 275] on input "CPF/CNPJ" at bounding box center [563, 278] width 214 height 17
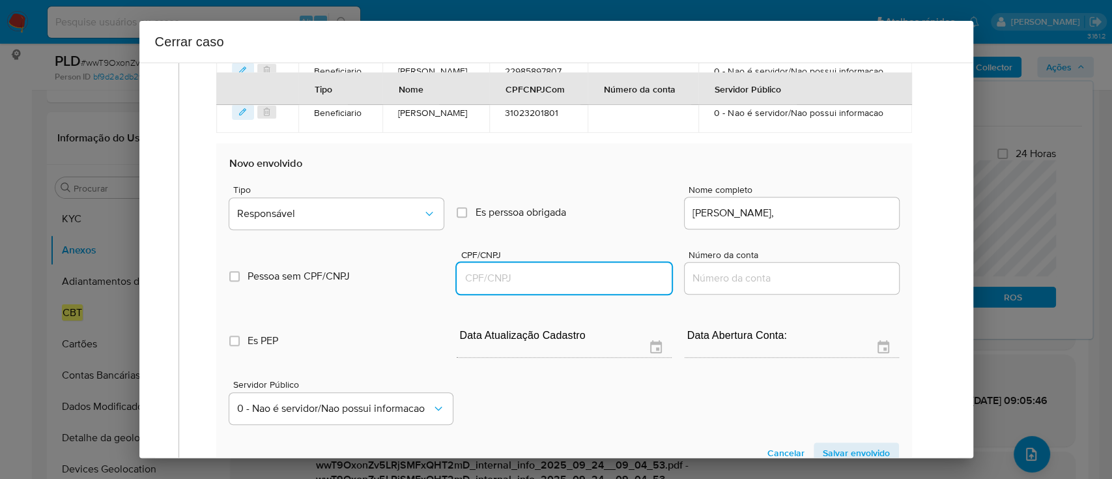
paste input "40220674892"
type input "40220674892"
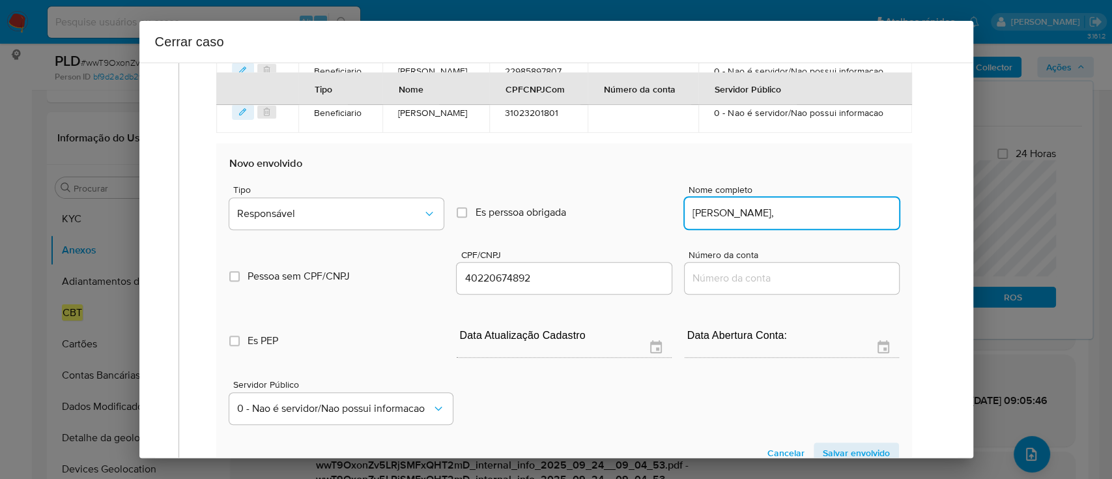
click at [843, 212] on input "Andressa Fernandes," at bounding box center [791, 212] width 214 height 17
type input "Andressa Fernandes"
click at [347, 210] on span "Responsável" at bounding box center [330, 213] width 186 height 13
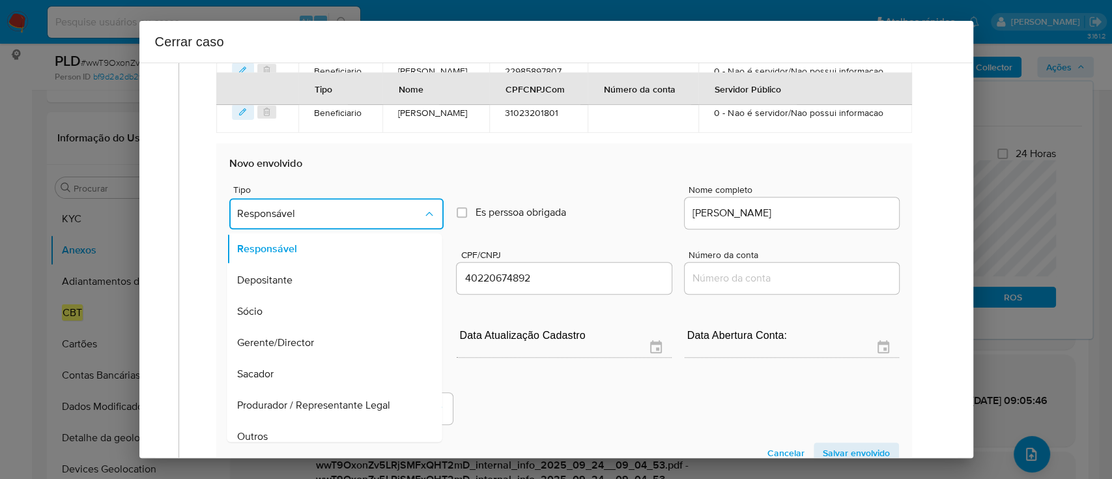
scroll to position [0, 0]
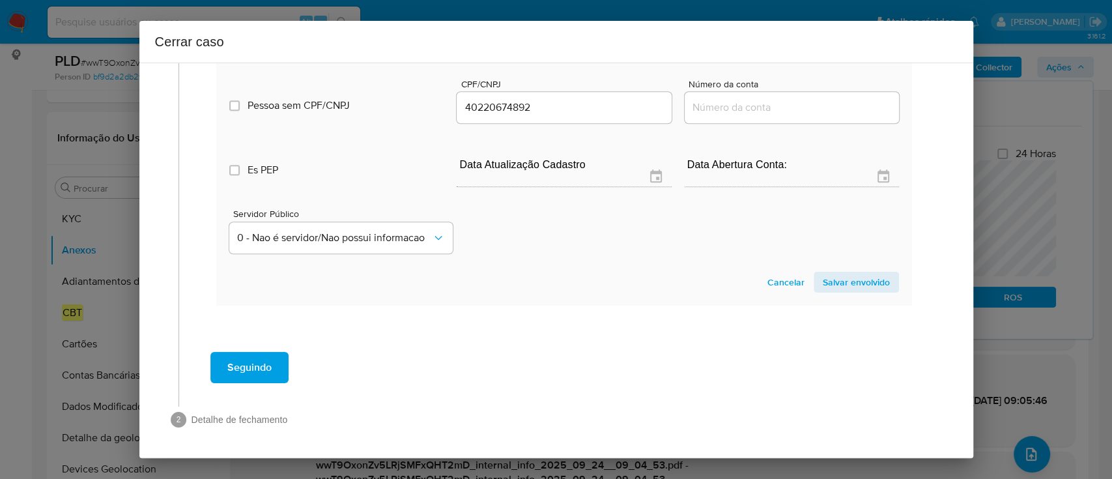
click at [859, 268] on section "Novo envolvido Tipo Beneficiario Es perssoa obrigada Is PObrigada Nome completo…" at bounding box center [563, 139] width 695 height 333
click at [854, 274] on span "Salvar envolvido" at bounding box center [855, 282] width 67 height 18
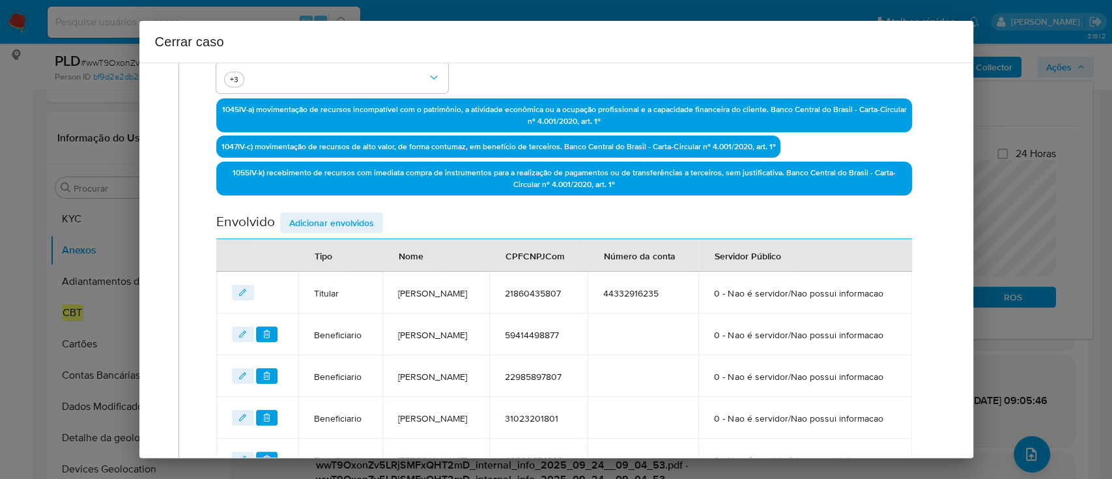
click at [347, 228] on span "Adicionar envolvidos" at bounding box center [331, 223] width 85 height 18
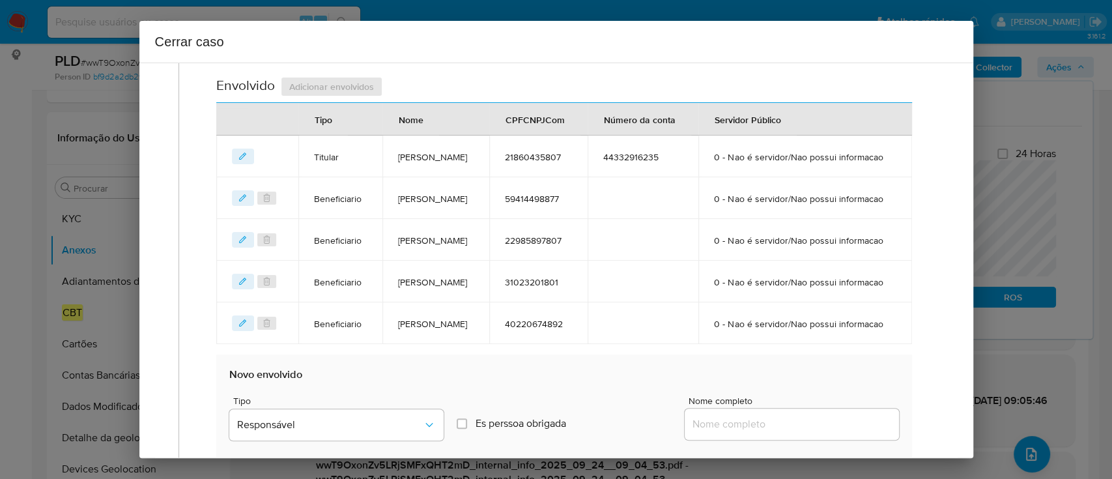
scroll to position [649, 0]
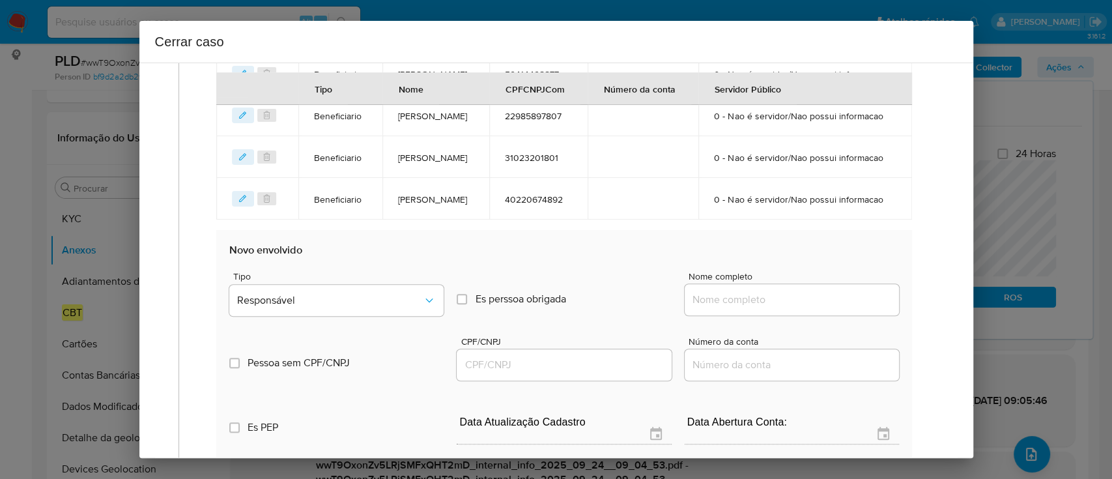
click at [722, 294] on input "Nome completo" at bounding box center [791, 299] width 214 height 17
paste input "Nobre Servicos Automotivos Ltda, 50307490000141"
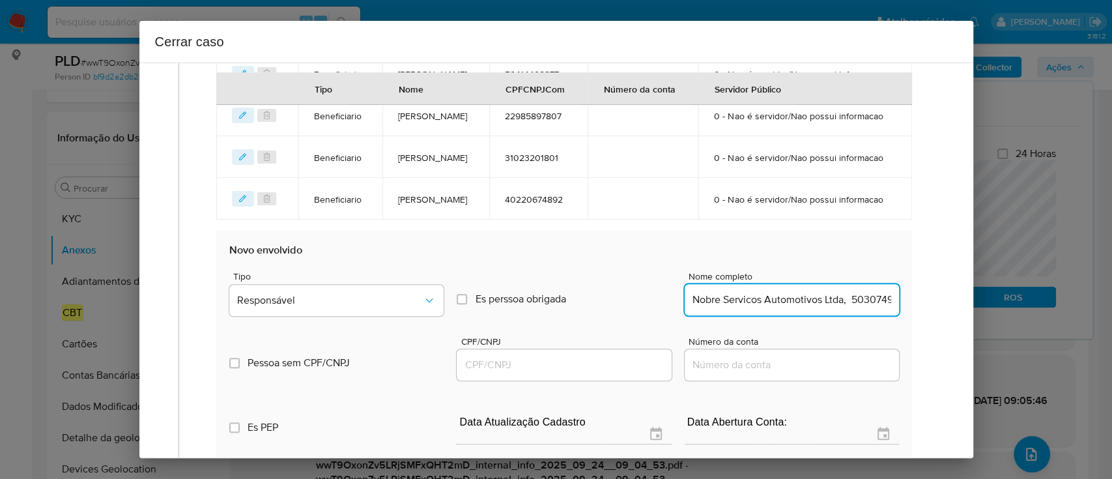
scroll to position [0, 46]
click at [808, 294] on input "Nobre Servicos Automotivos Ltda, 50307490000141" at bounding box center [791, 299] width 214 height 17
type input "Nobre Servicos Automotivos Ltda,"
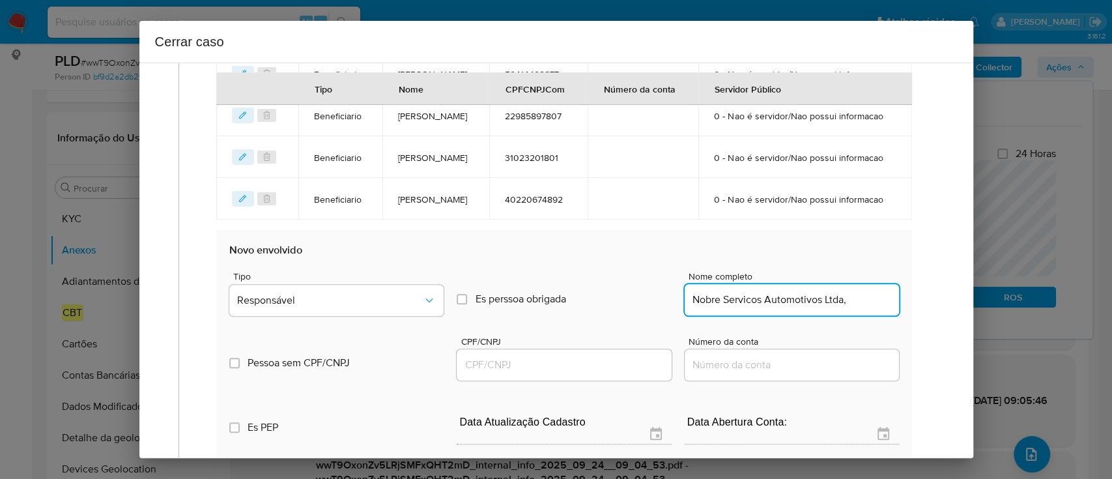
drag, startPoint x: 598, startPoint y: 365, endPoint x: 671, endPoint y: 356, distance: 73.6
click at [598, 365] on input "CPF/CNPJ" at bounding box center [563, 364] width 214 height 17
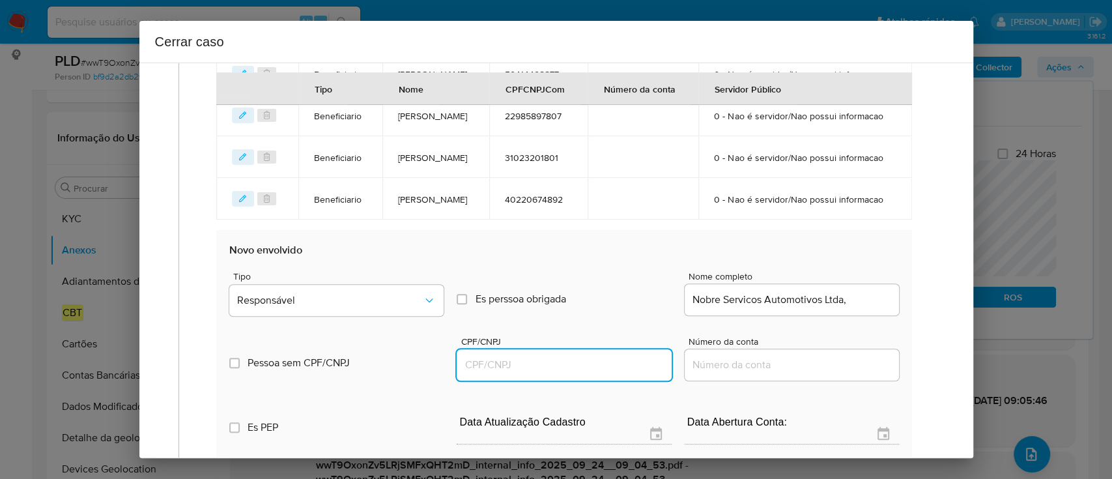
paste input "50307490000141"
type input "50307490000141"
click at [865, 299] on input "Nobre Servicos Automotivos Ltda," at bounding box center [791, 299] width 214 height 17
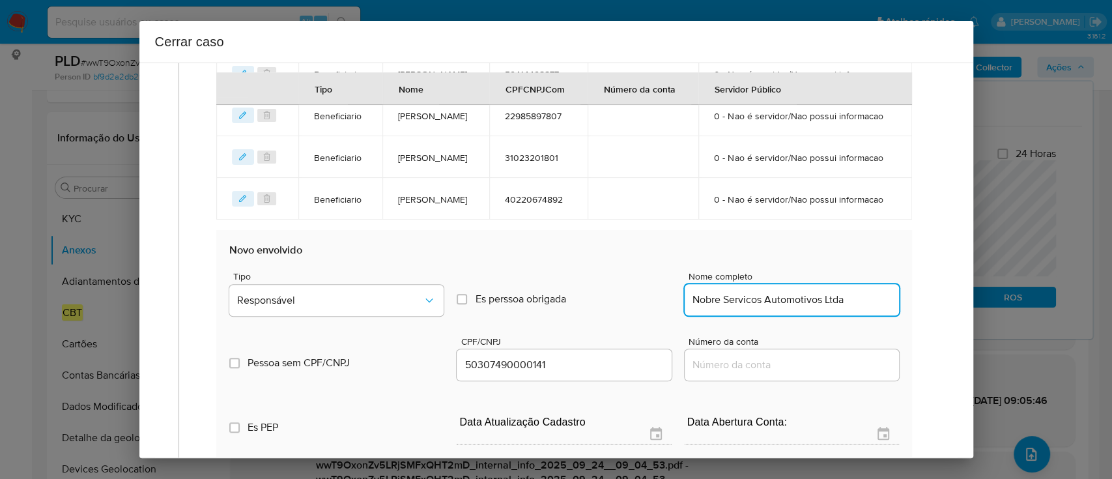
type input "Nobre Servicos Automotivos Ltda"
click at [345, 282] on div "Tipo Responsável" at bounding box center [336, 296] width 214 height 49
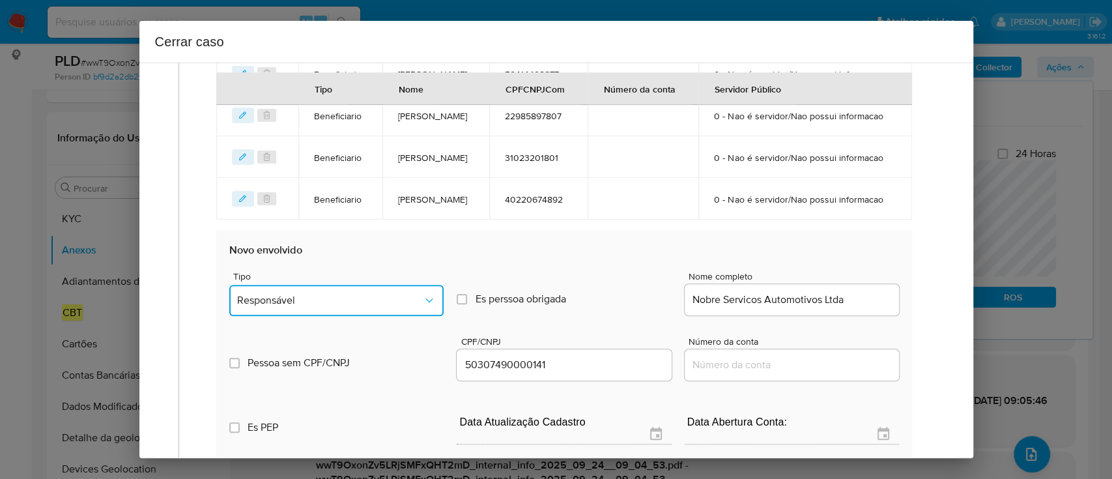
drag, startPoint x: 338, startPoint y: 293, endPoint x: 331, endPoint y: 300, distance: 9.2
click at [338, 294] on span "Responsável" at bounding box center [330, 300] width 186 height 13
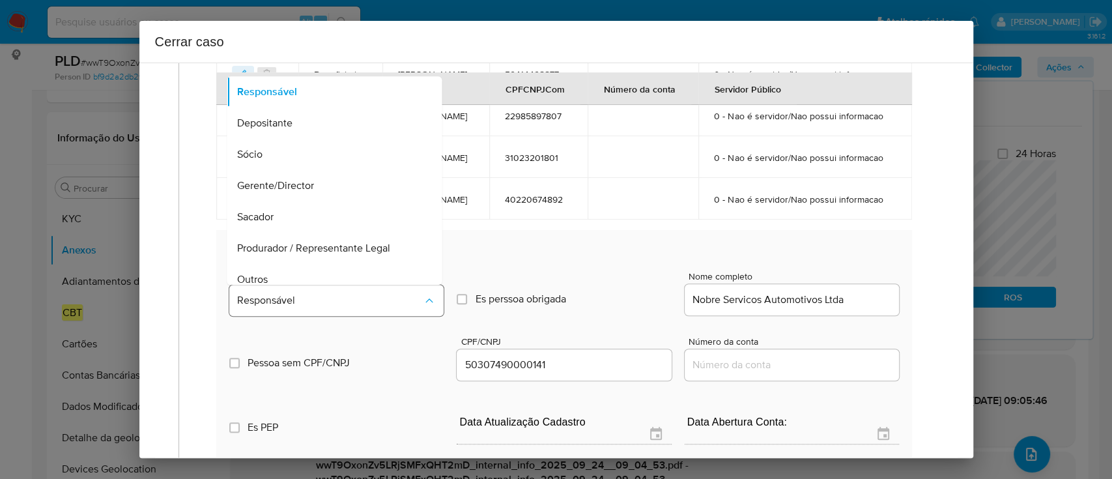
scroll to position [42, 0]
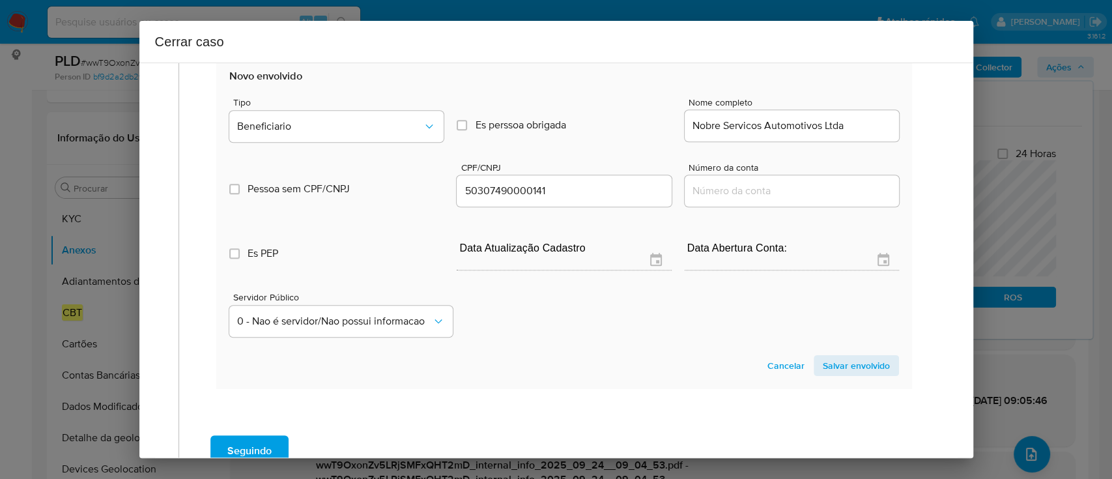
click at [846, 362] on span "Salvar envolvido" at bounding box center [855, 365] width 67 height 18
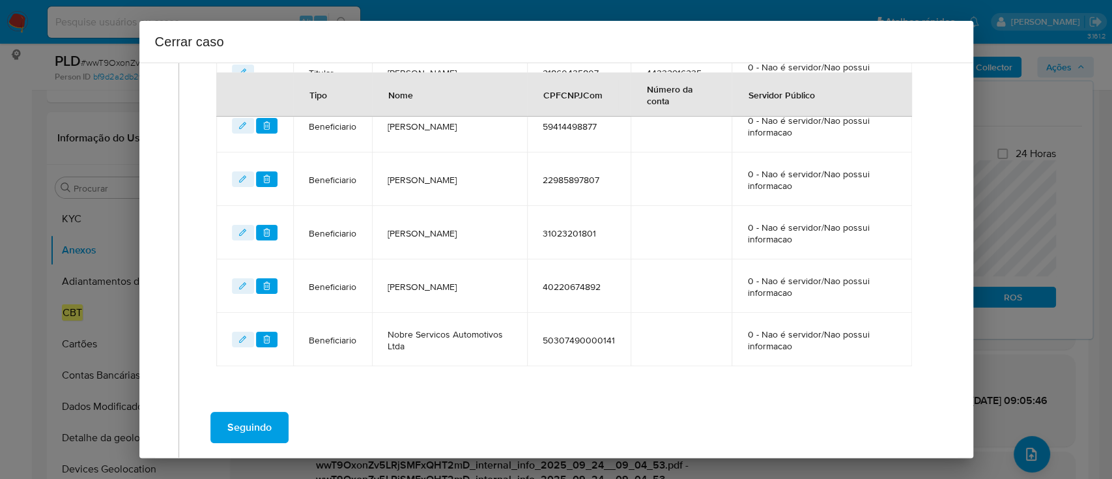
scroll to position [599, 0]
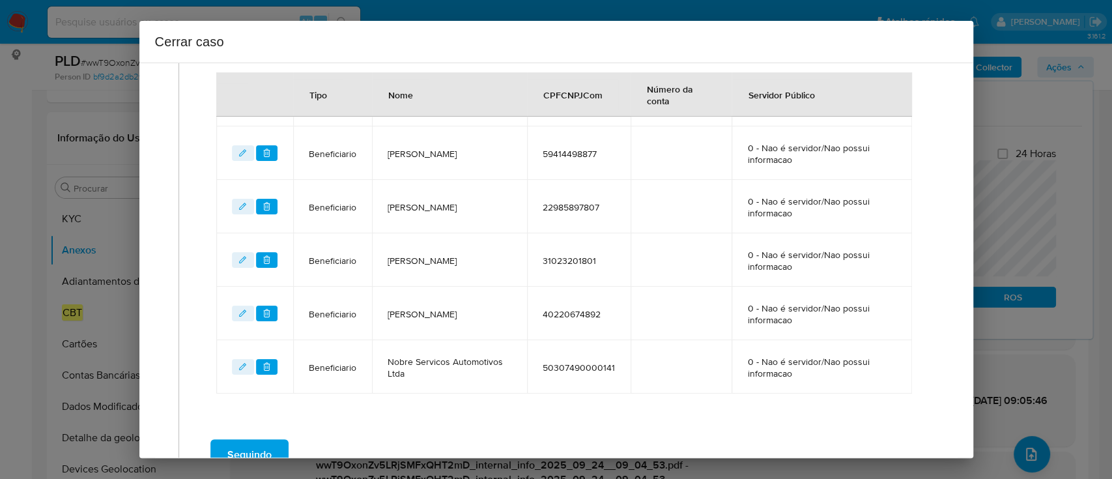
click at [610, 363] on td "50307490000141" at bounding box center [579, 366] width 104 height 53
click at [600, 326] on td "40220674892" at bounding box center [579, 313] width 104 height 53
click at [599, 309] on span "40220674892" at bounding box center [578, 314] width 72 height 12
click at [600, 264] on td "31023201801" at bounding box center [579, 259] width 104 height 53
drag, startPoint x: 575, startPoint y: 268, endPoint x: 601, endPoint y: 207, distance: 66.5
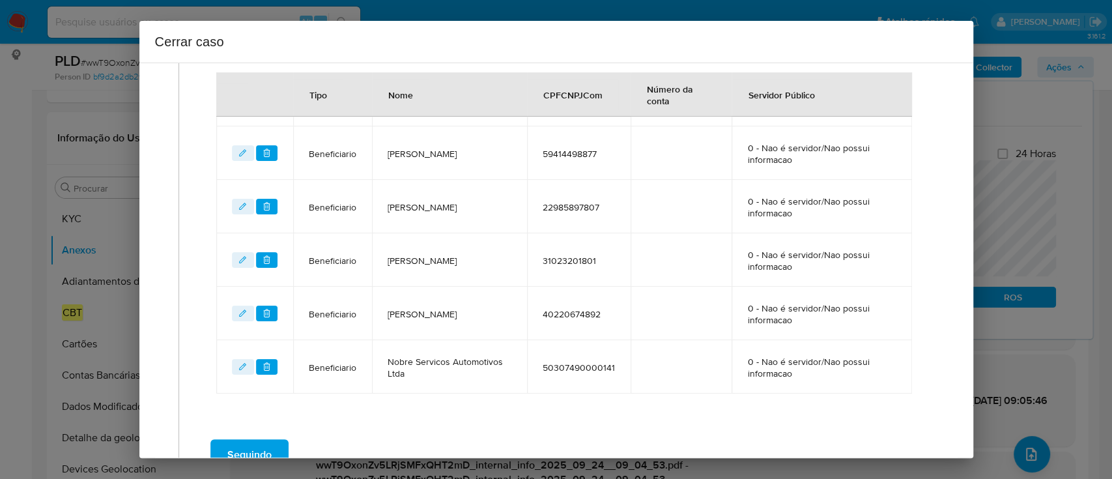
click at [576, 267] on td "31023201801" at bounding box center [579, 259] width 104 height 53
click at [602, 201] on span "22985897807" at bounding box center [578, 207] width 72 height 12
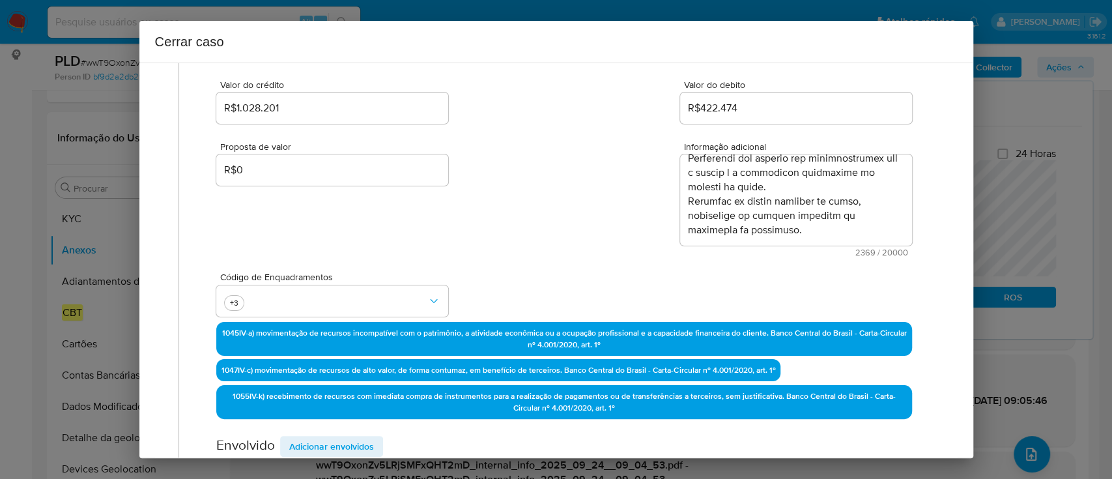
scroll to position [0, 0]
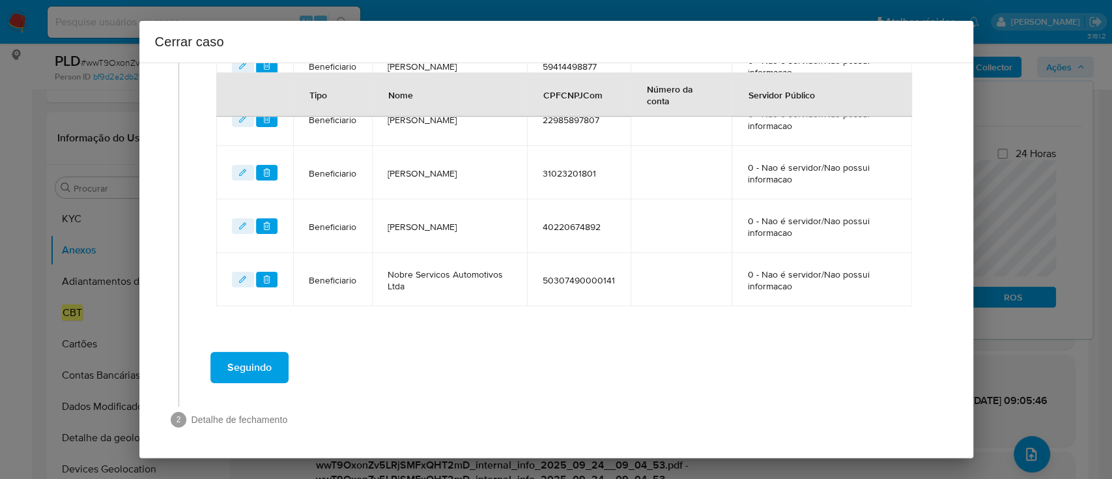
click at [257, 363] on span "Seguindo" at bounding box center [249, 367] width 44 height 29
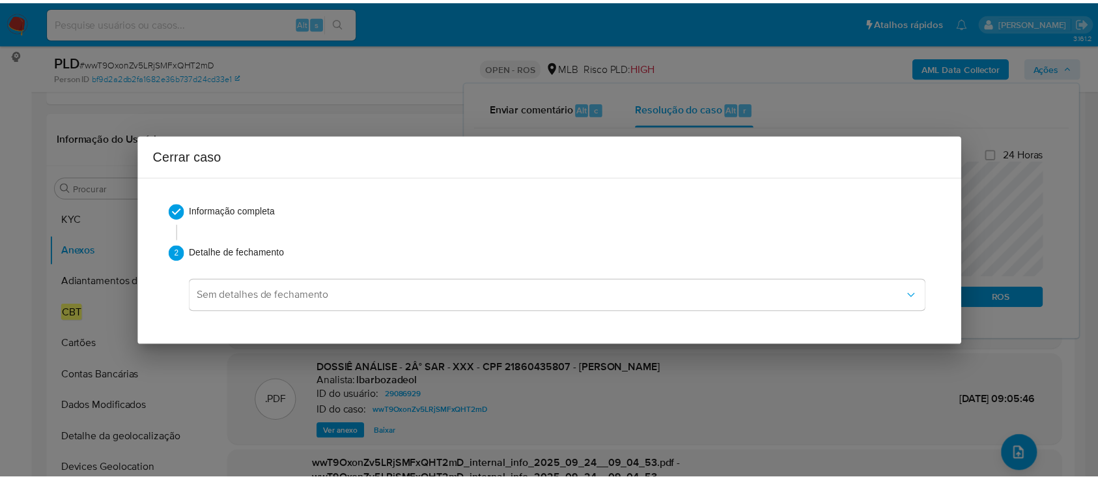
scroll to position [1186, 0]
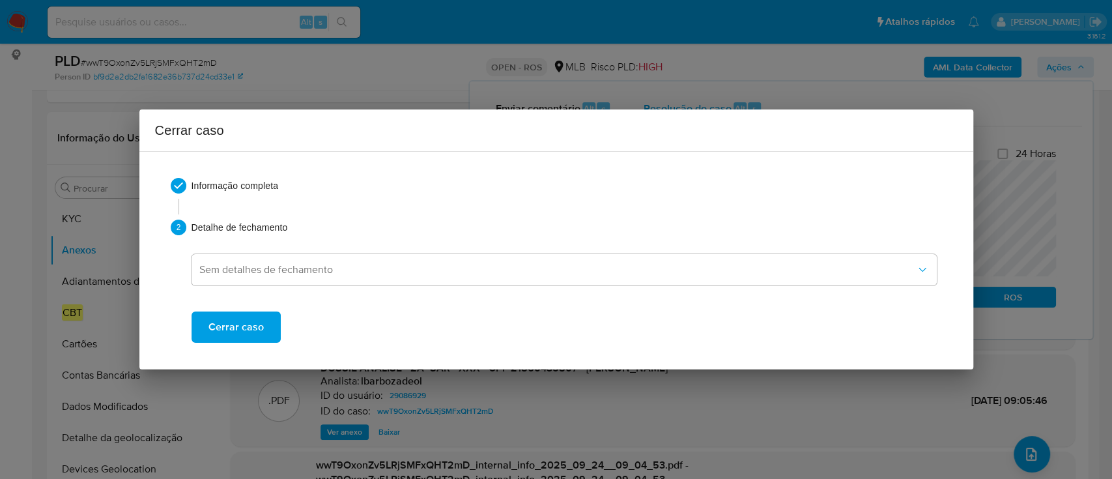
drag, startPoint x: 250, startPoint y: 342, endPoint x: 245, endPoint y: 335, distance: 8.9
click at [247, 341] on span "Cerrar caso" at bounding box center [235, 327] width 55 height 29
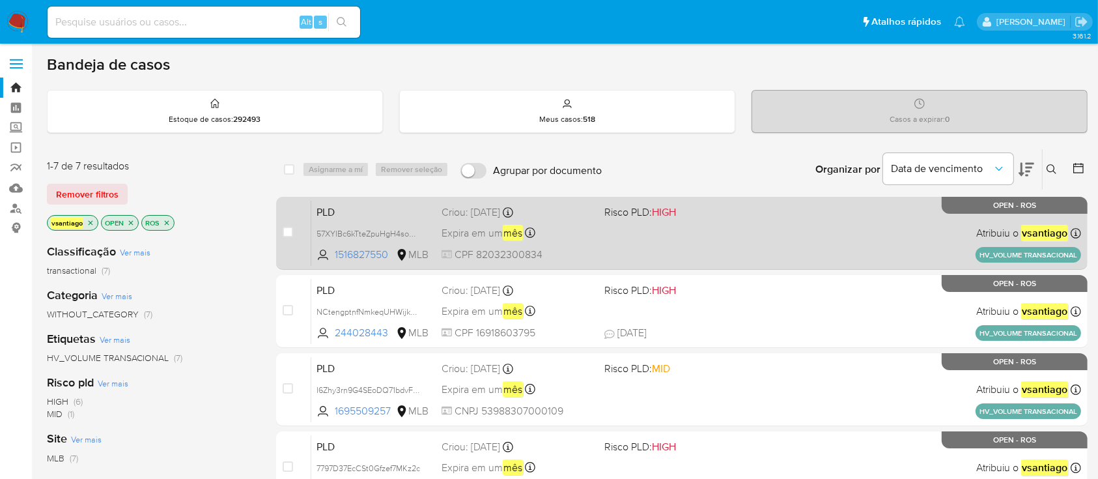
click at [651, 255] on div "PLD 57XYIBc6kTteZpuHgH4soRRk 1516827550 MLB Risco PLD: HIGH Criou: [DATE] Criou…" at bounding box center [696, 233] width 770 height 66
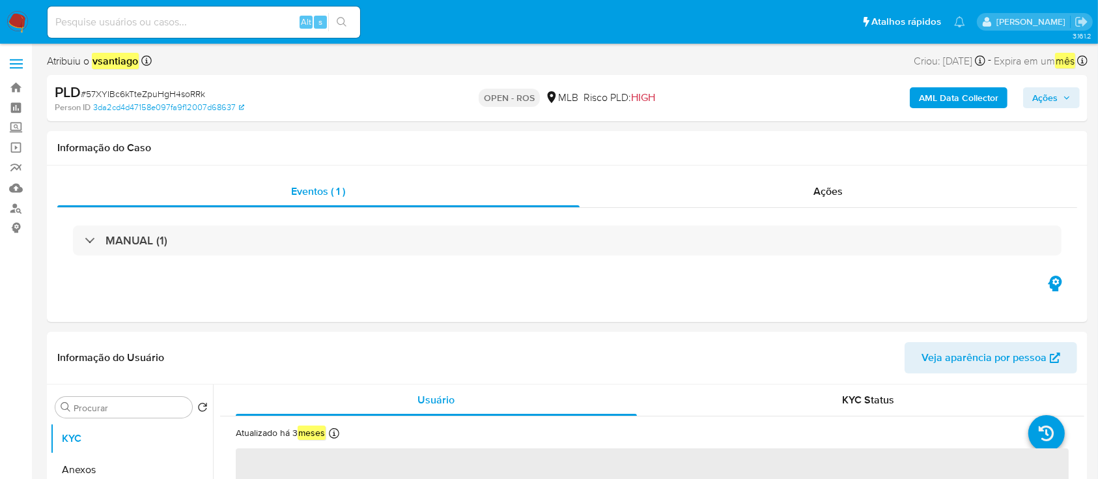
select select "10"
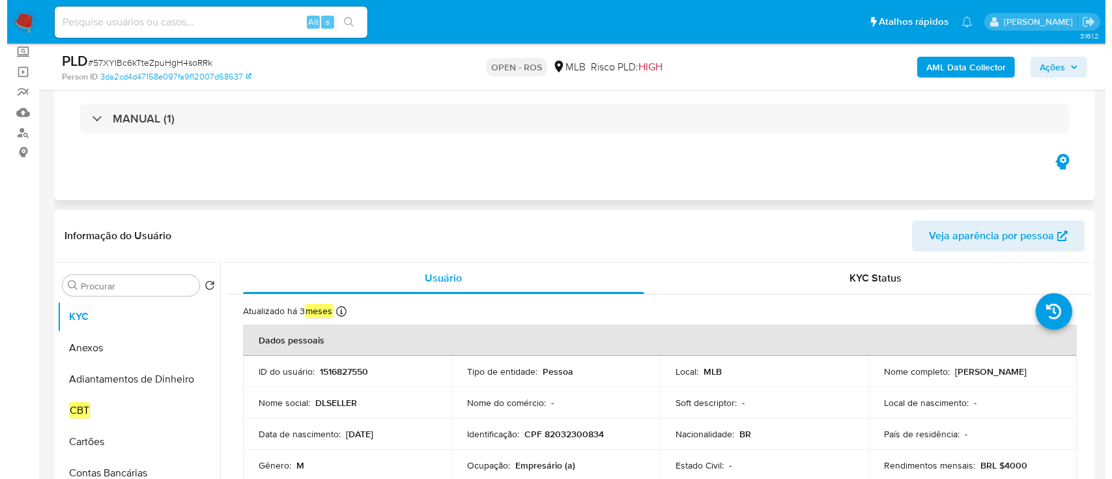
scroll to position [173, 0]
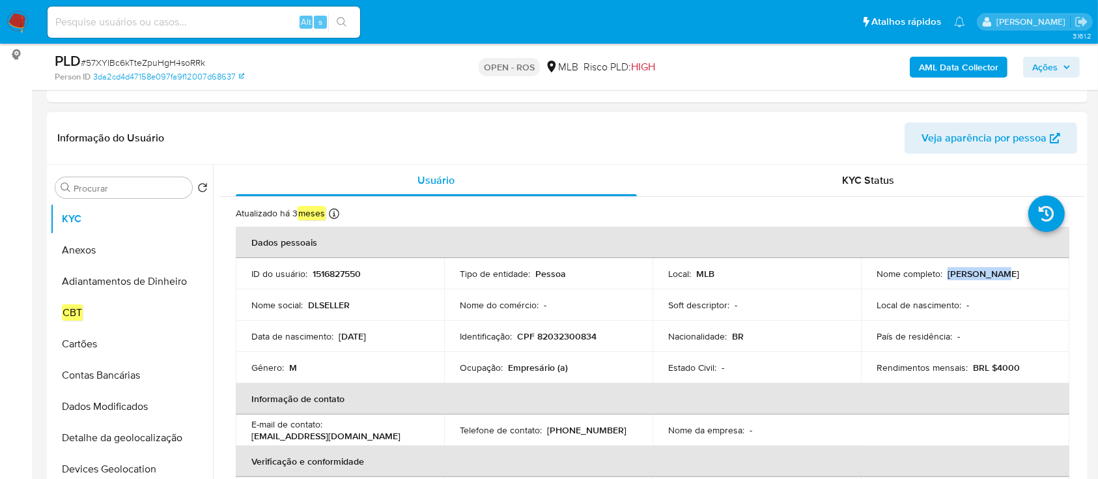
drag, startPoint x: 944, startPoint y: 271, endPoint x: 994, endPoint y: 274, distance: 50.9
click at [992, 273] on div "Nome completo : [PERSON_NAME]" at bounding box center [965, 274] width 177 height 12
copy p "[PERSON_NAME]"
click at [563, 331] on p "CPF 82032300834" at bounding box center [556, 336] width 79 height 12
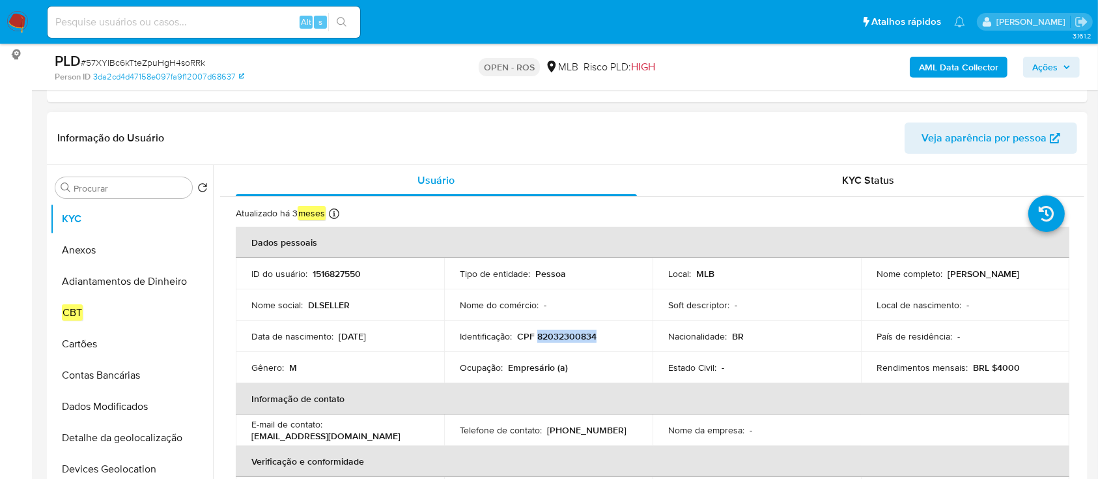
copy p "82032300834"
click at [92, 257] on button "Anexos" at bounding box center [126, 249] width 152 height 31
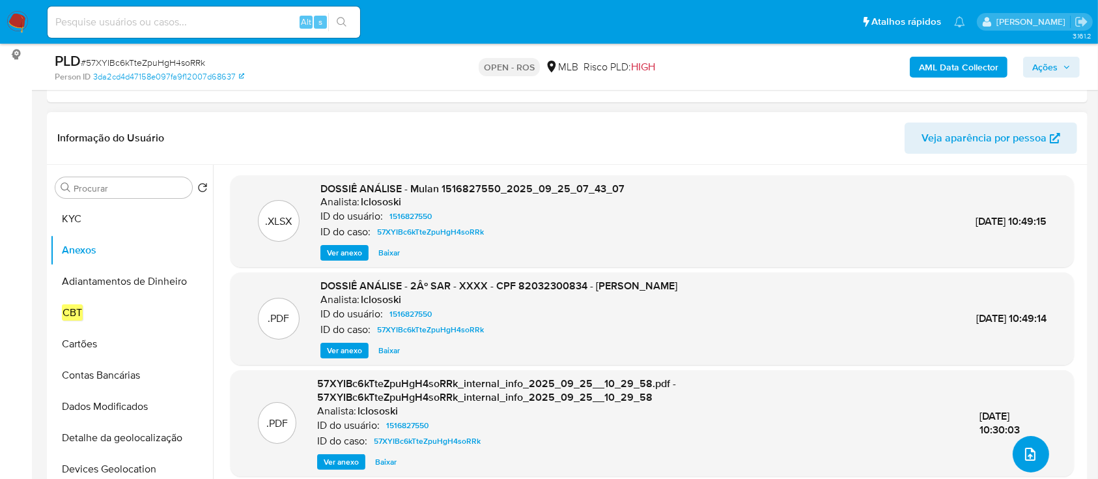
click at [1027, 449] on icon "upload-file" at bounding box center [1030, 454] width 16 height 16
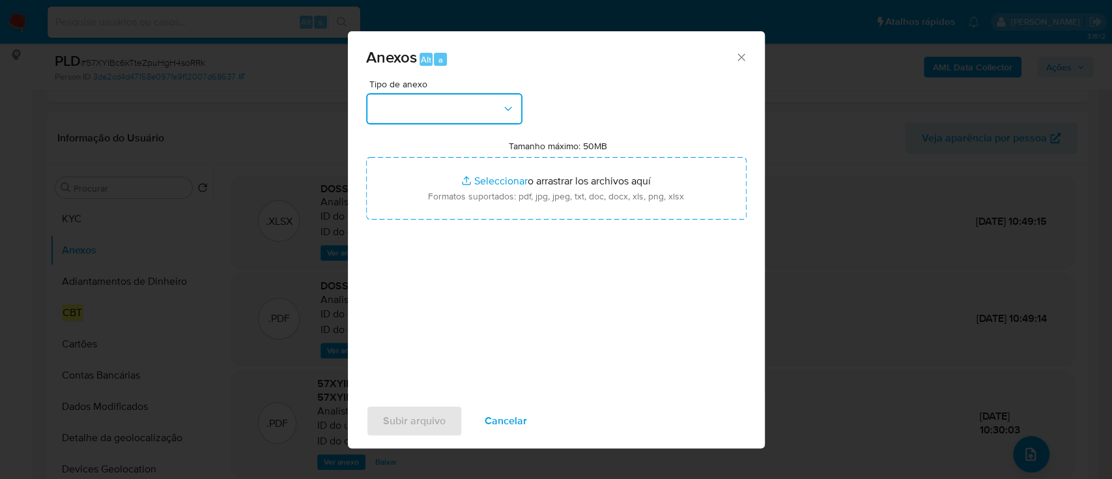
click at [475, 114] on button "button" at bounding box center [444, 108] width 156 height 31
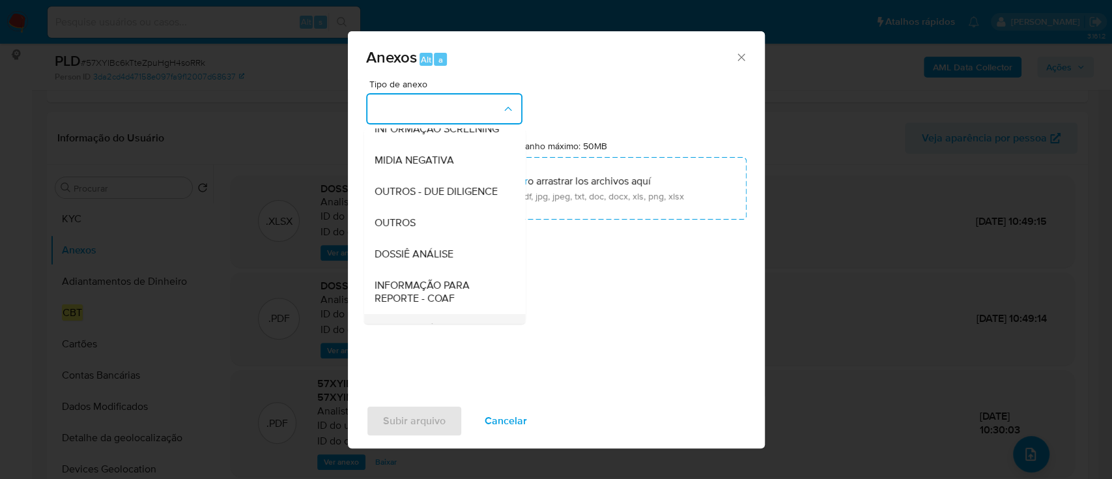
scroll to position [200, 0]
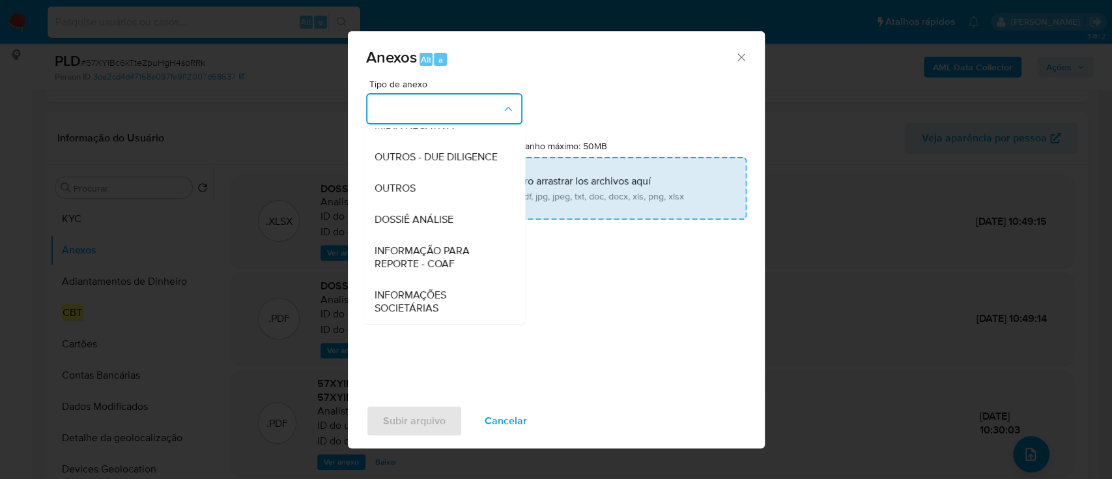
drag, startPoint x: 449, startPoint y: 265, endPoint x: 729, endPoint y: 172, distance: 295.1
click at [451, 264] on span "INFORMAÇÃO PARA REPORTE - COAF" at bounding box center [440, 257] width 133 height 26
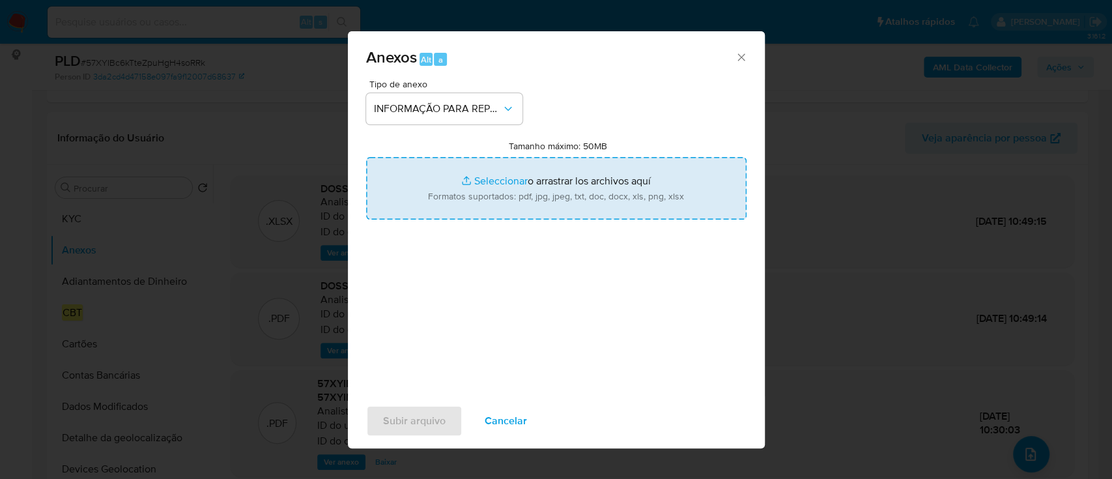
type input "C:\fakepath\2º SAR - 57XYIBc6kTteZpuHgH4soRRk - CPF 82032300834 - [PERSON_NAME]…"
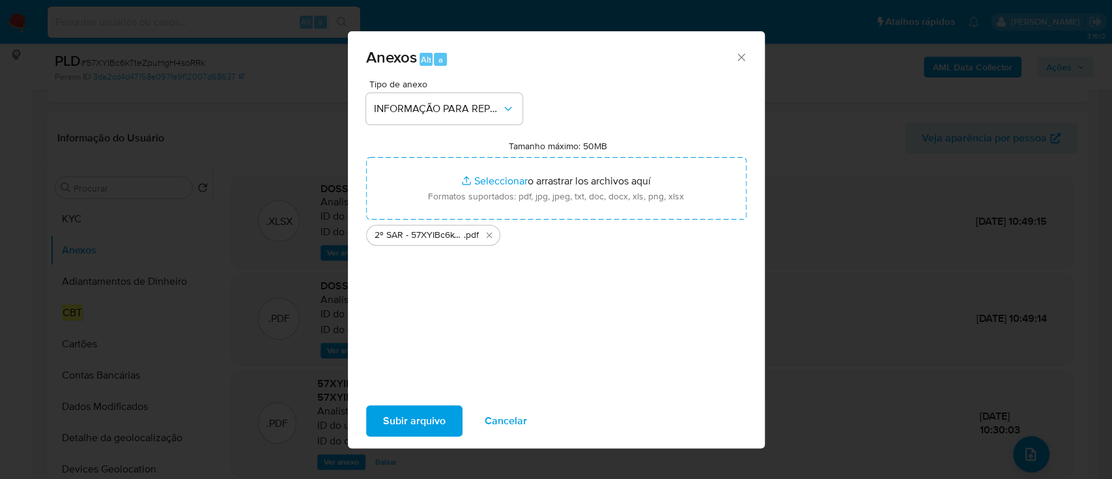
click at [410, 402] on div "Subir arquivo Cancelar" at bounding box center [556, 420] width 417 height 49
click at [413, 420] on span "Subir arquivo" at bounding box center [414, 420] width 63 height 29
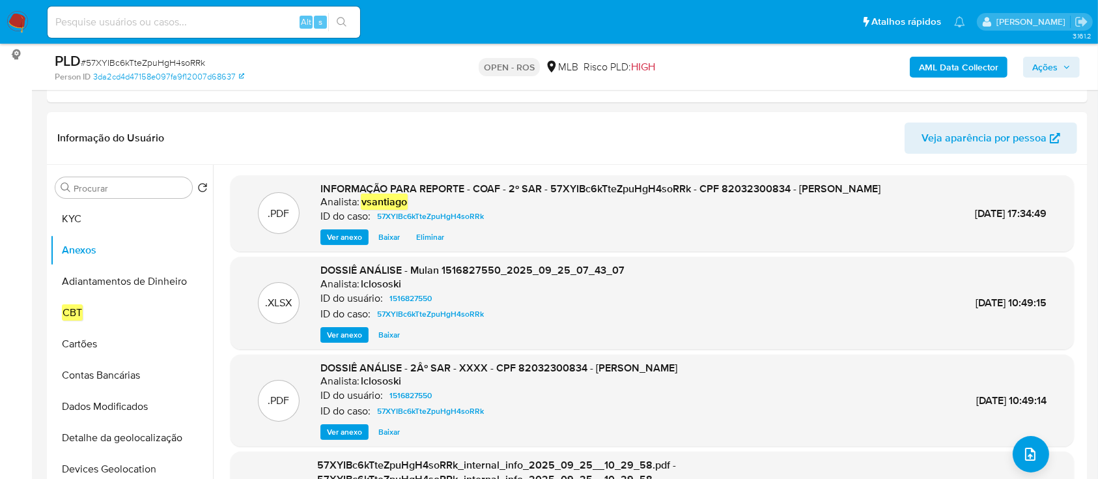
click at [1049, 61] on span "Ações" at bounding box center [1044, 67] width 25 height 21
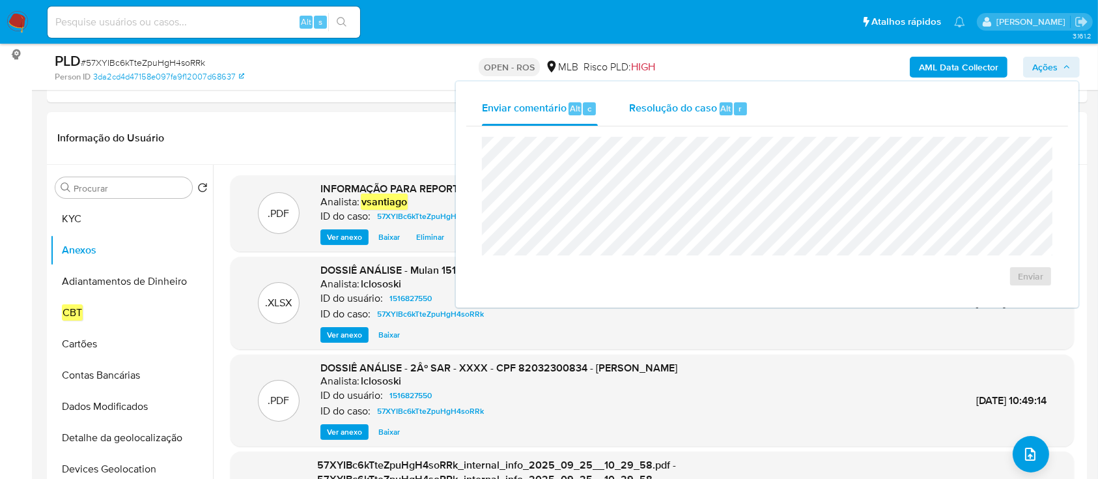
click at [699, 107] on span "Resolução do caso" at bounding box center [673, 107] width 88 height 15
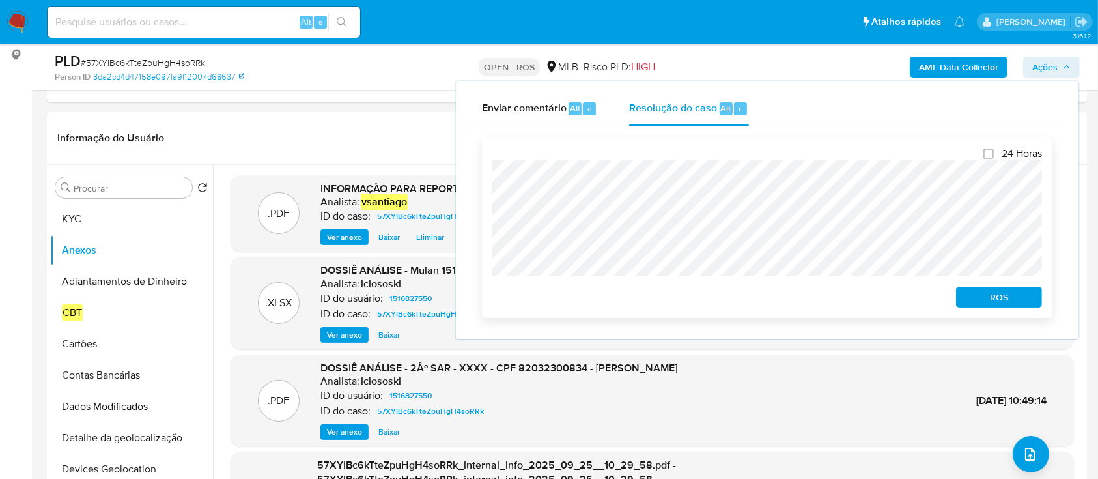
click at [1007, 294] on span "ROS" at bounding box center [999, 297] width 68 height 18
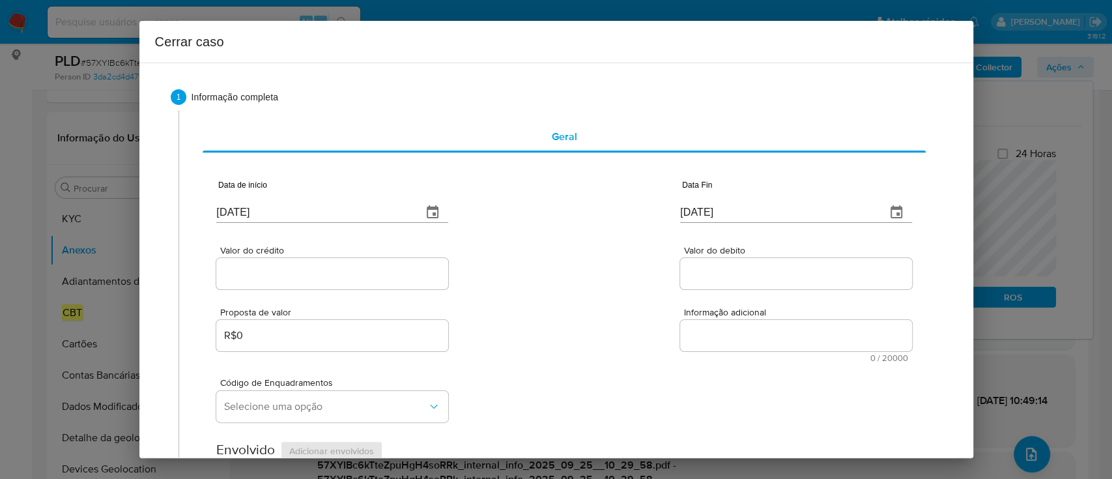
click at [242, 210] on input "[DATE]" at bounding box center [313, 212] width 195 height 21
paste input "01/08"
type input "[DATE]"
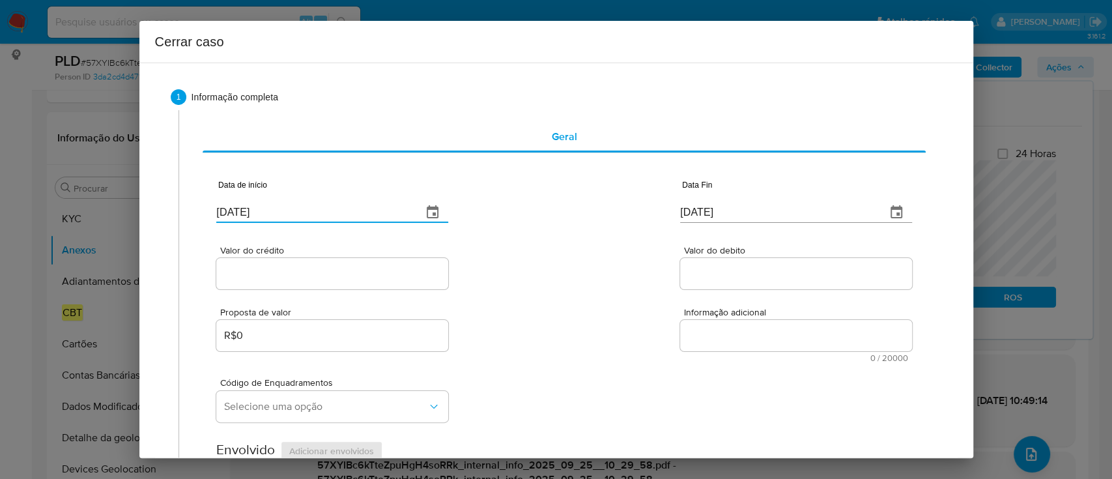
click at [552, 258] on div "Valor do crédito Valor do debito" at bounding box center [563, 261] width 695 height 62
click at [699, 204] on input "[DATE]" at bounding box center [777, 212] width 195 height 21
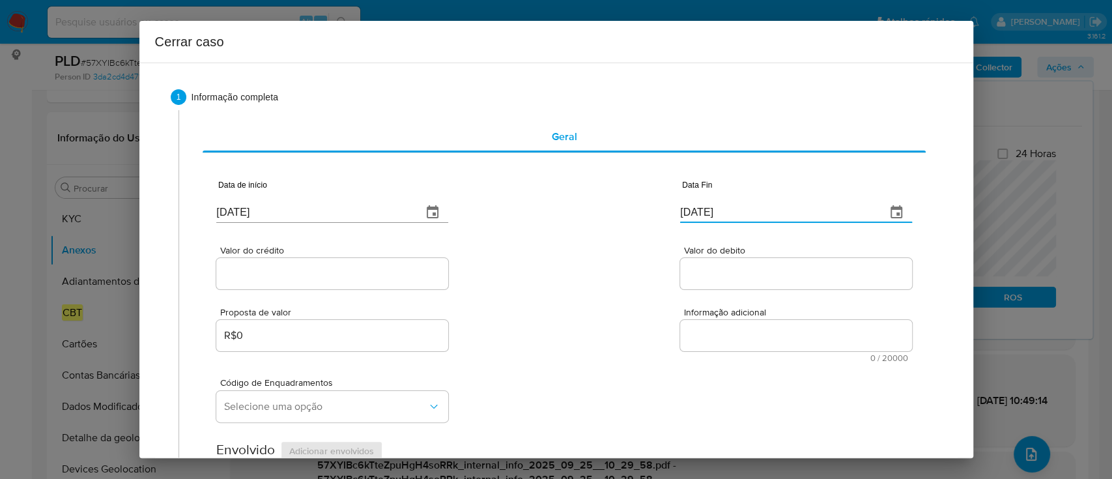
click at [699, 204] on input "[DATE]" at bounding box center [777, 212] width 195 height 21
paste input "24"
type input "[DATE]"
click at [613, 231] on div "Valor do crédito Valor do debito" at bounding box center [563, 261] width 695 height 62
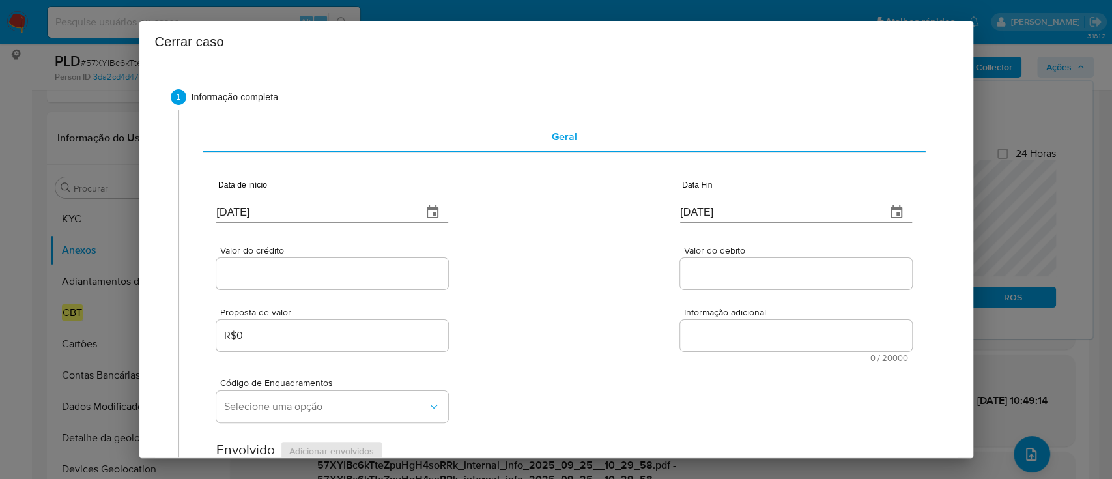
drag, startPoint x: 344, startPoint y: 280, endPoint x: 521, endPoint y: 266, distance: 177.7
click at [344, 281] on input "Valor do crédito" at bounding box center [332, 273] width 232 height 17
paste input "R$708.986"
type input "R$708.986"
click at [521, 266] on div "Valor do crédito R$708.986 Valor do debito" at bounding box center [563, 261] width 695 height 62
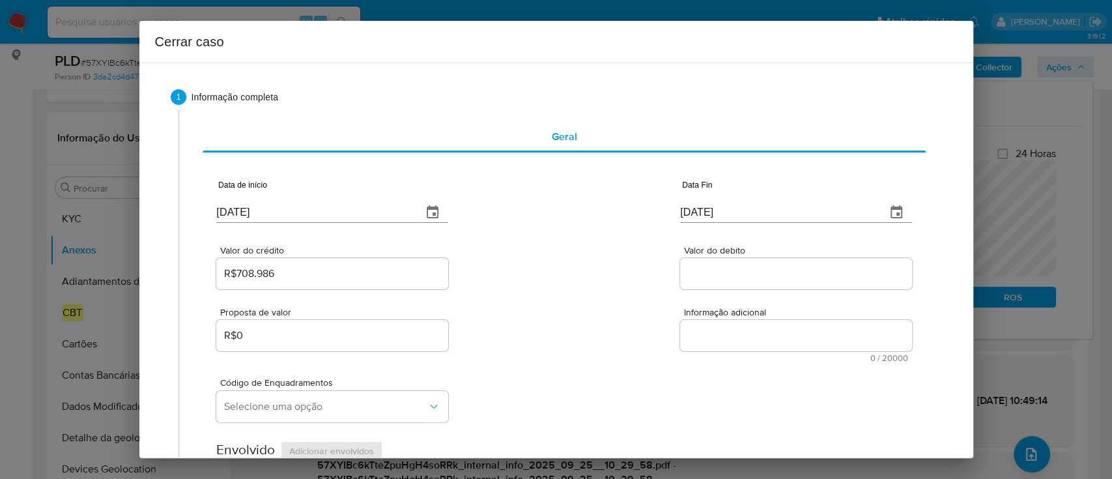
click at [719, 268] on input "Valor do debito" at bounding box center [796, 273] width 232 height 17
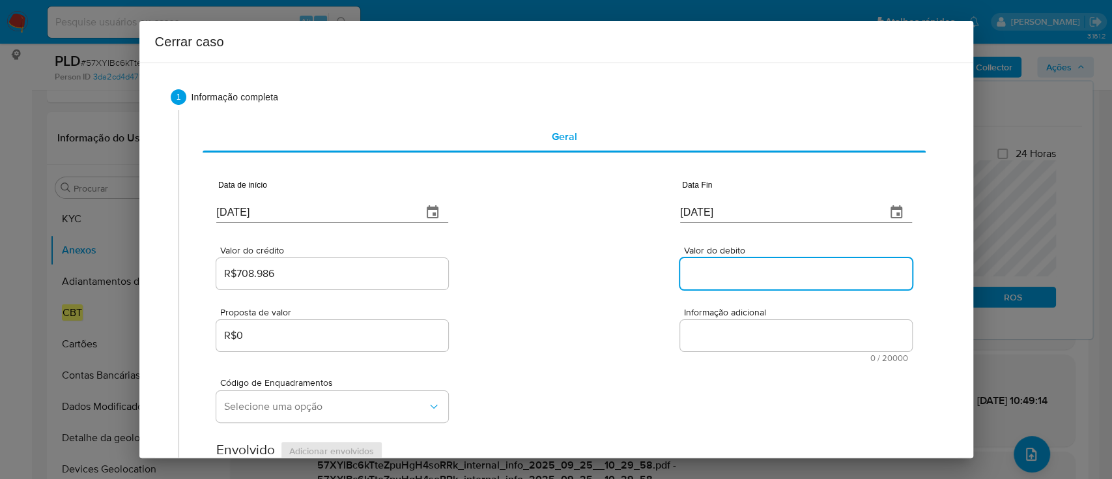
paste input "R$723.089"
type input "R$723.089"
click at [544, 272] on div "Valor do crédito R$708.986 Valor do debito R$723.089" at bounding box center [563, 261] width 695 height 62
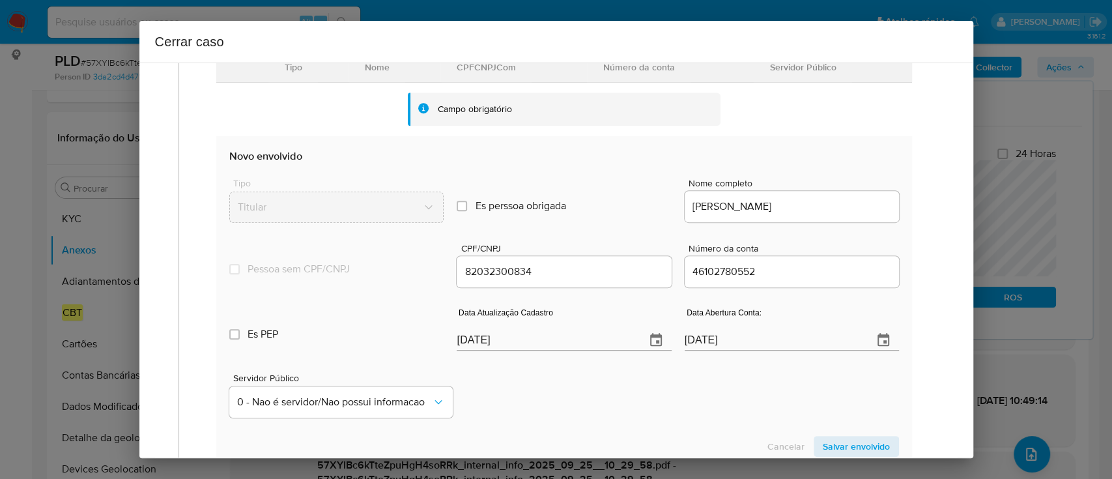
scroll to position [434, 0]
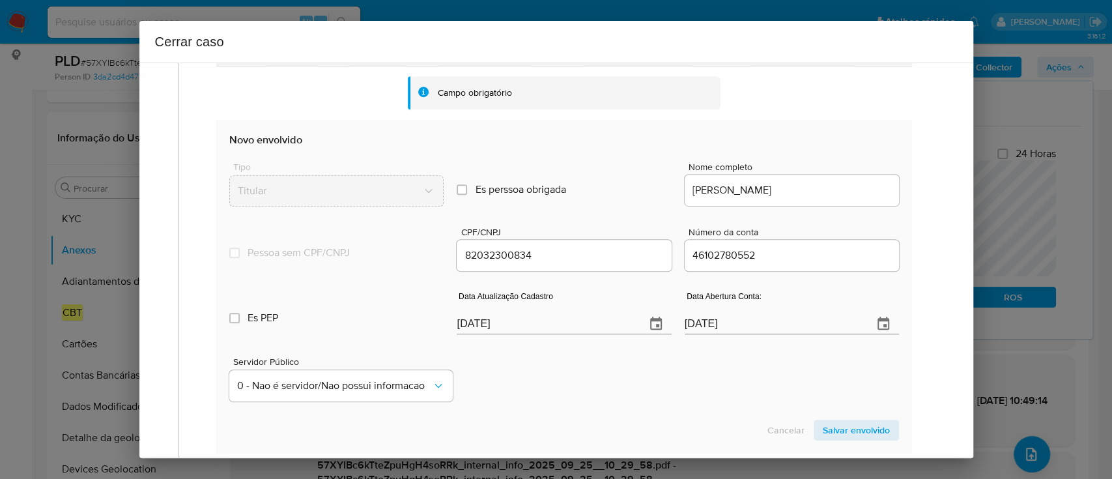
click at [473, 314] on input "[DATE]" at bounding box center [545, 323] width 178 height 21
paste input "15/07"
type input "[DATE]"
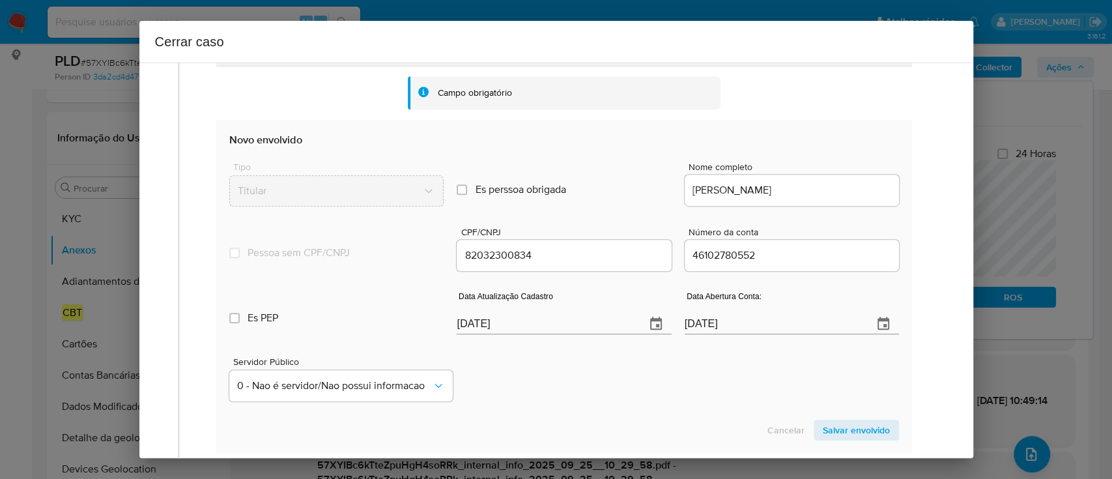
drag, startPoint x: 526, startPoint y: 350, endPoint x: 539, endPoint y: 357, distance: 14.6
click at [527, 352] on div "Servidor Público 0 - Nao é servidor/[PERSON_NAME] possui informacao" at bounding box center [563, 373] width 669 height 65
click at [837, 424] on span "Salvar envolvido" at bounding box center [855, 430] width 67 height 18
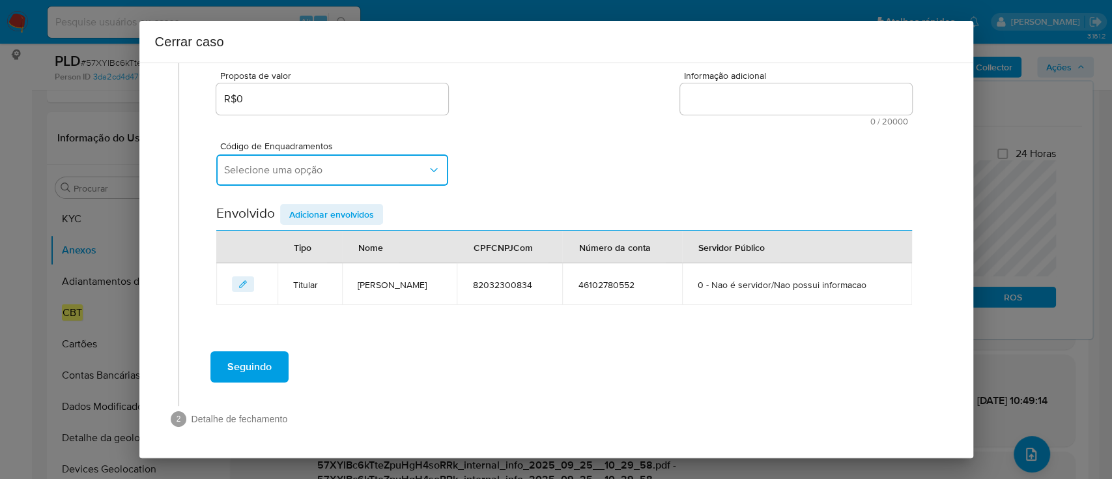
click at [393, 177] on button "Selecione uma opção" at bounding box center [332, 169] width 232 height 31
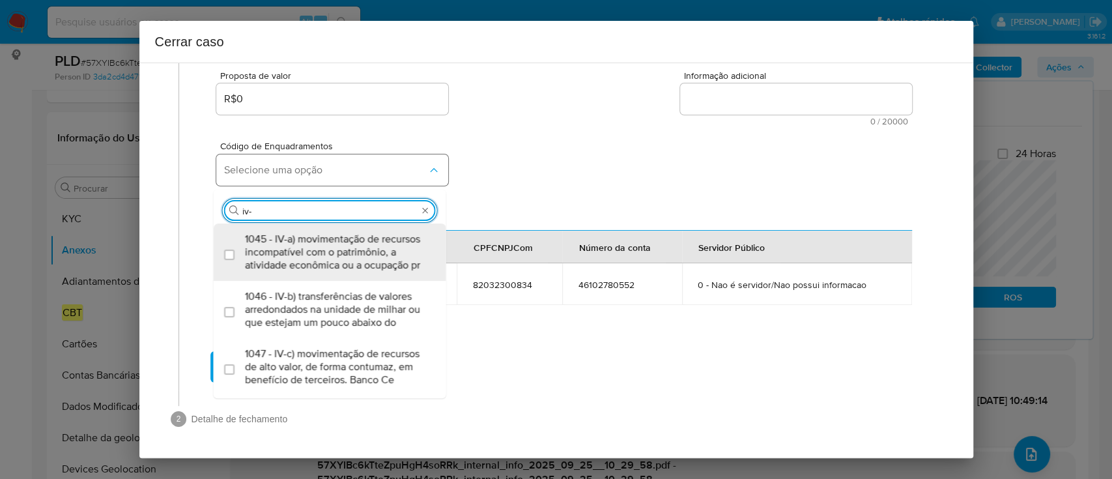
type input "iv-a"
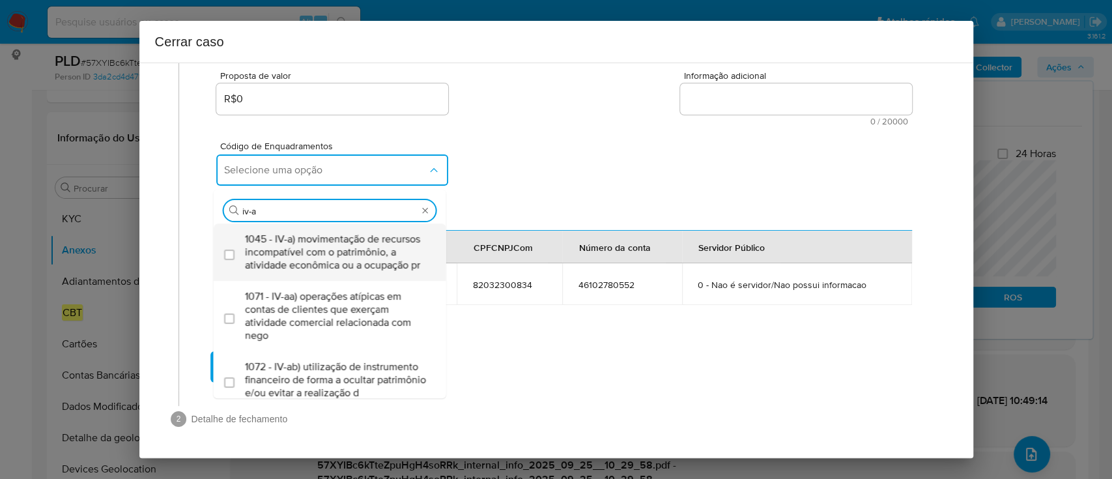
click at [346, 234] on span "1045 - IV-a) movimentação de recursos incompatível com o patrimônio, a atividad…" at bounding box center [336, 251] width 183 height 39
checkbox input "true"
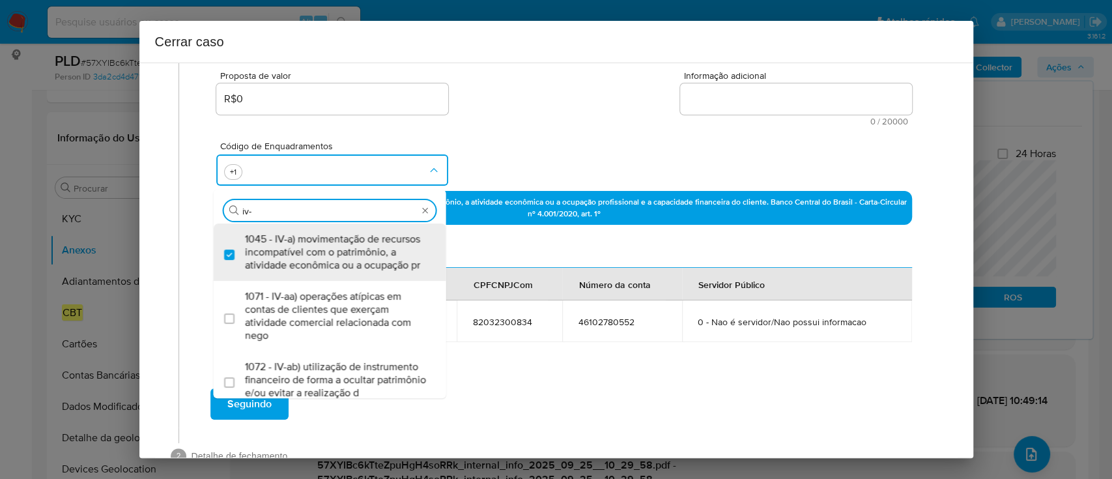
scroll to position [0, 0]
type input "iv-c"
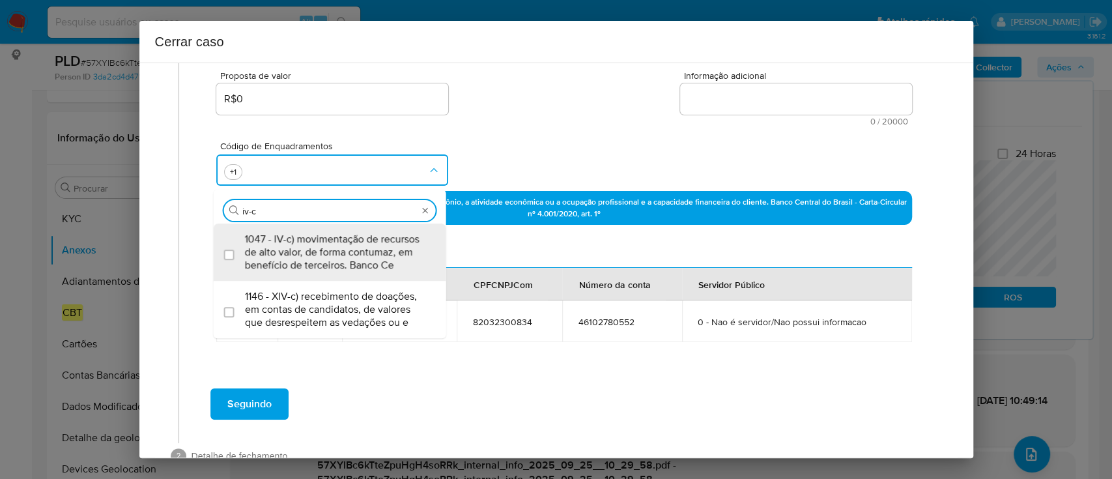
click at [344, 235] on span "1047 - IV-c) movimentação de recursos de alto valor, de forma contumaz, em bene…" at bounding box center [336, 251] width 183 height 39
checkbox input "true"
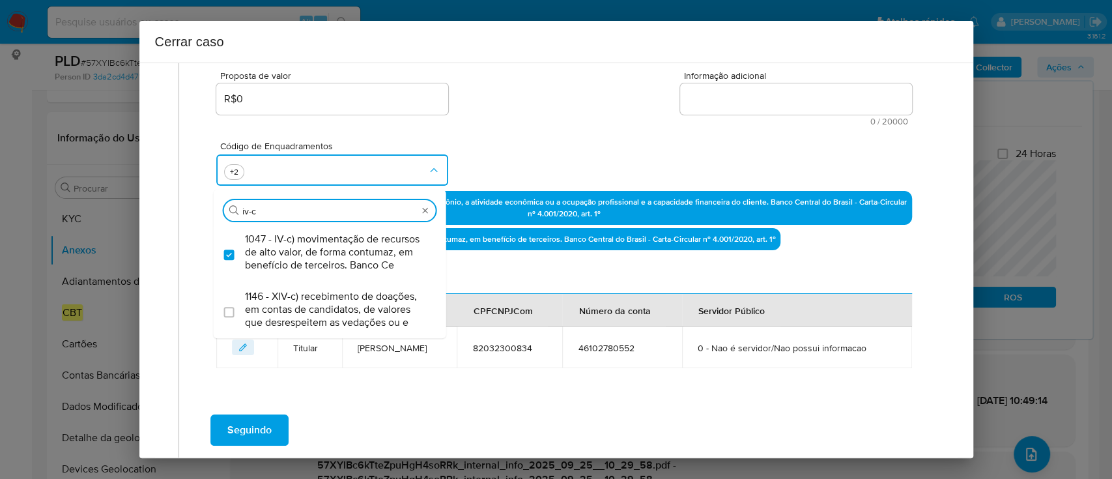
click at [570, 137] on div "Código de Enquadramentos Procurar iv-c 1047 - IV-c) movimentação de recursos de…" at bounding box center [563, 158] width 695 height 65
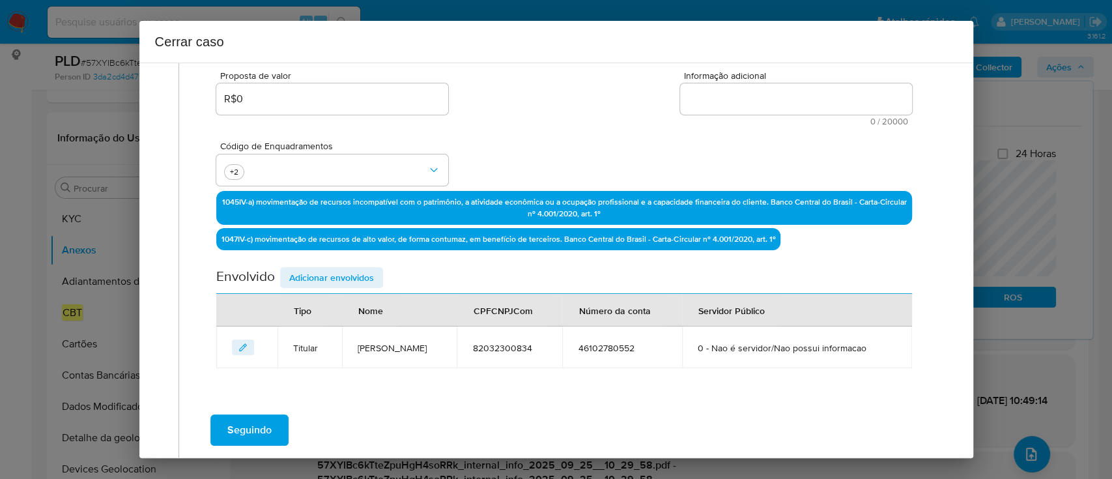
scroll to position [150, 0]
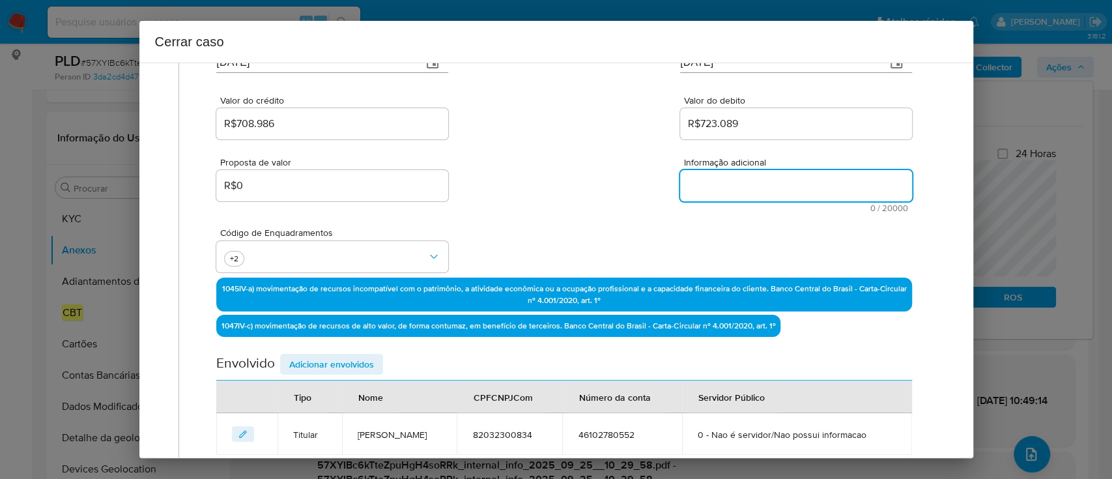
click at [797, 180] on textarea "Informação adicional" at bounding box center [796, 185] width 232 height 31
paste textarea "Loremi Dolo, SIT 61819673653, 28 amet, consectet ad elitseddo ei Tem Incid, Utl…"
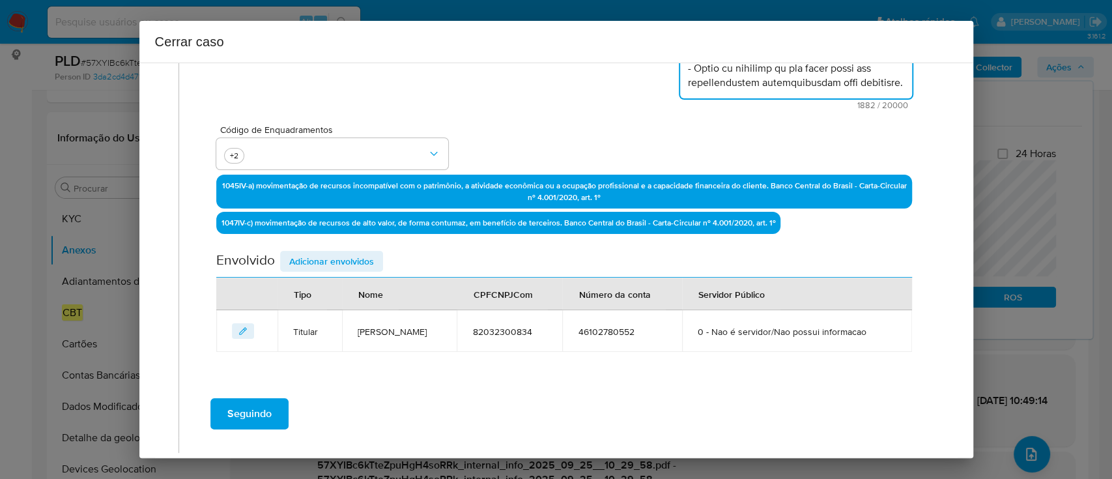
scroll to position [359, 0]
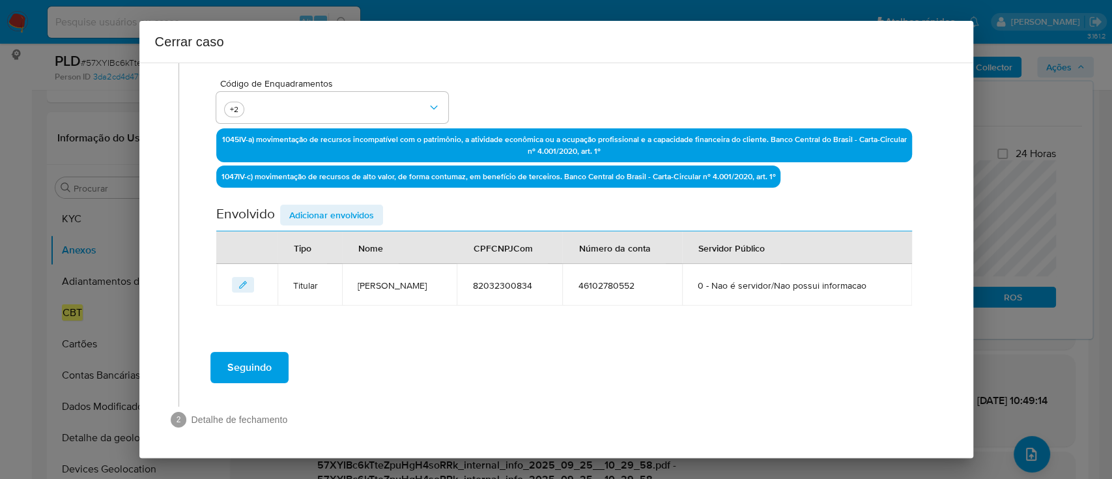
type textarea "Loremi Dolo, SIT 61819673653, 28 amet, consectet ad elitseddo ei Tem Incid, Utl…"
click at [346, 210] on span "Adicionar envolvidos" at bounding box center [331, 215] width 85 height 18
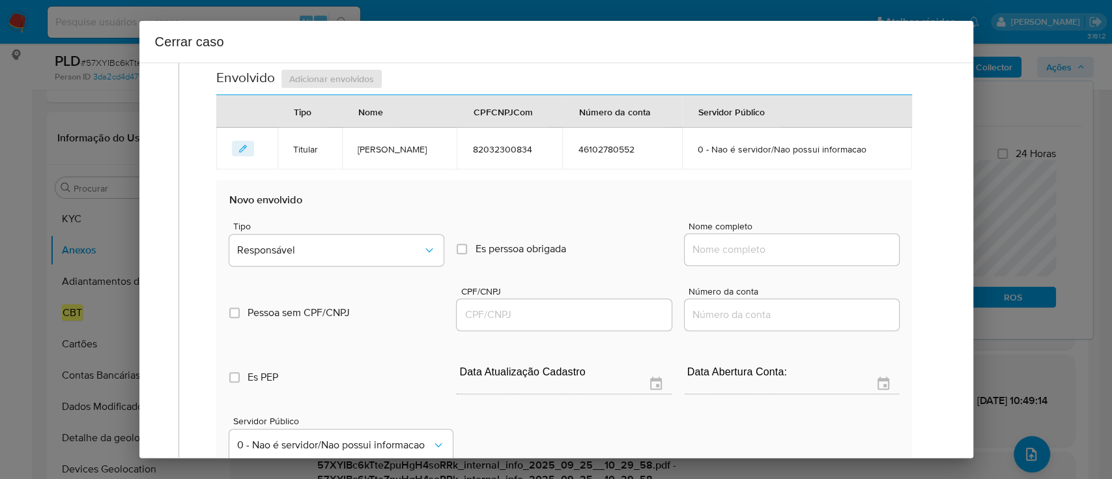
scroll to position [532, 0]
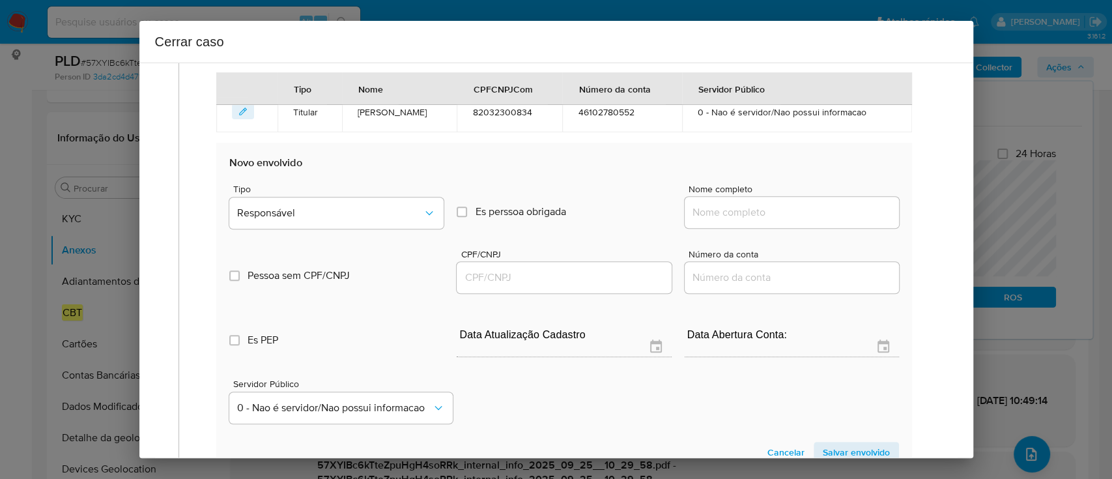
click at [759, 211] on input "Nome completo" at bounding box center [791, 212] width 214 height 17
paste input "Ttf Servicos Digitais Ltda, 14283885000198"
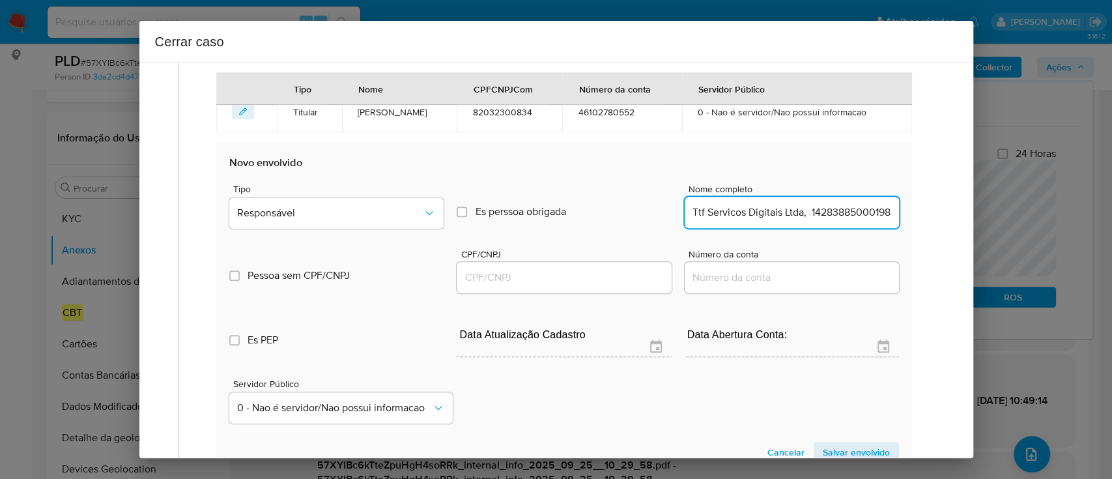
scroll to position [0, 5]
click at [820, 210] on input "Ttf Servicos Digitais Ltda, 14283885000198" at bounding box center [791, 212] width 214 height 17
type input "Ttf Servicos Digitais Ltda,"
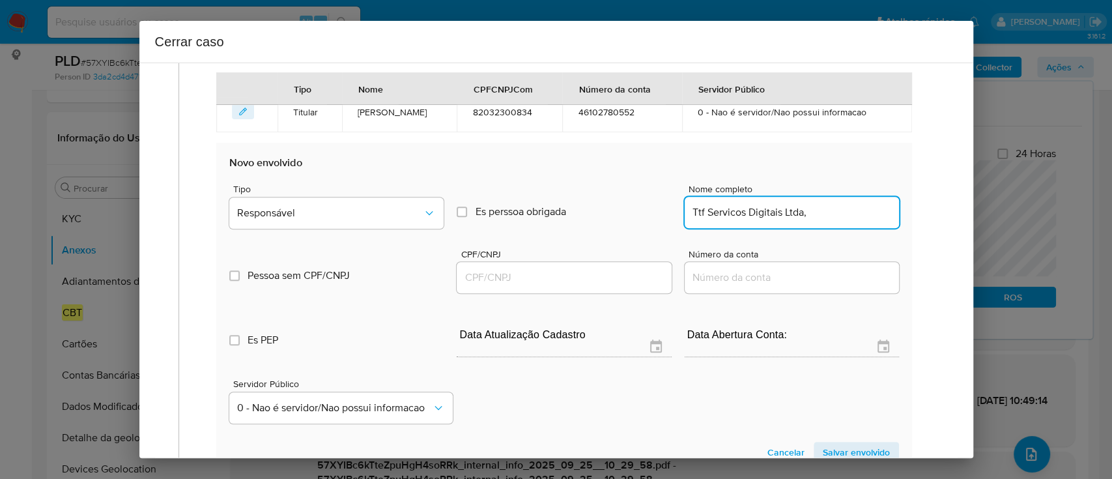
click at [614, 283] on input "CPF/CNPJ" at bounding box center [563, 277] width 214 height 17
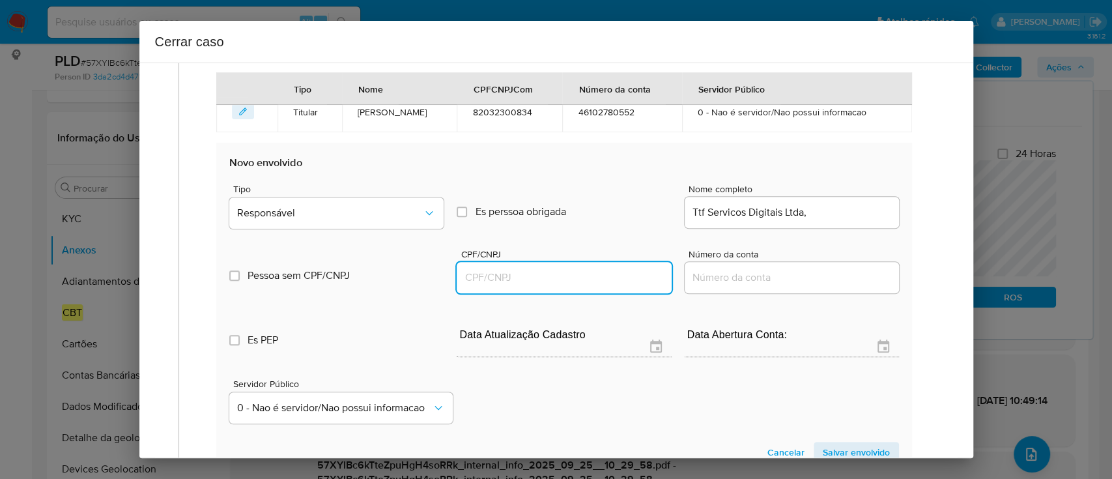
paste input "14283885000198"
type input "14283885000198"
click at [849, 212] on input "Ttf Servicos Digitais Ltda," at bounding box center [791, 212] width 214 height 17
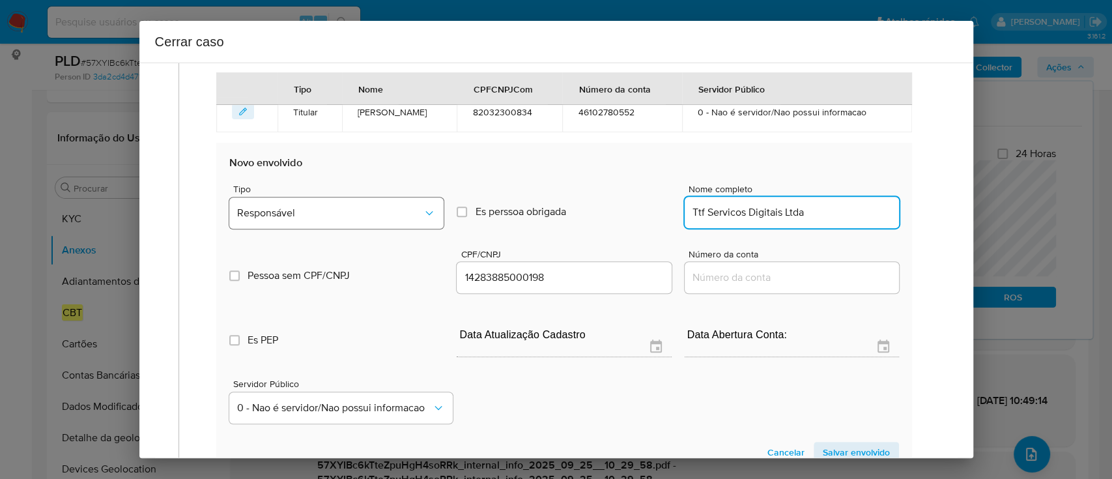
type input "Ttf Servicos Digitais Ltda"
click at [387, 208] on span "Responsável" at bounding box center [330, 212] width 186 height 13
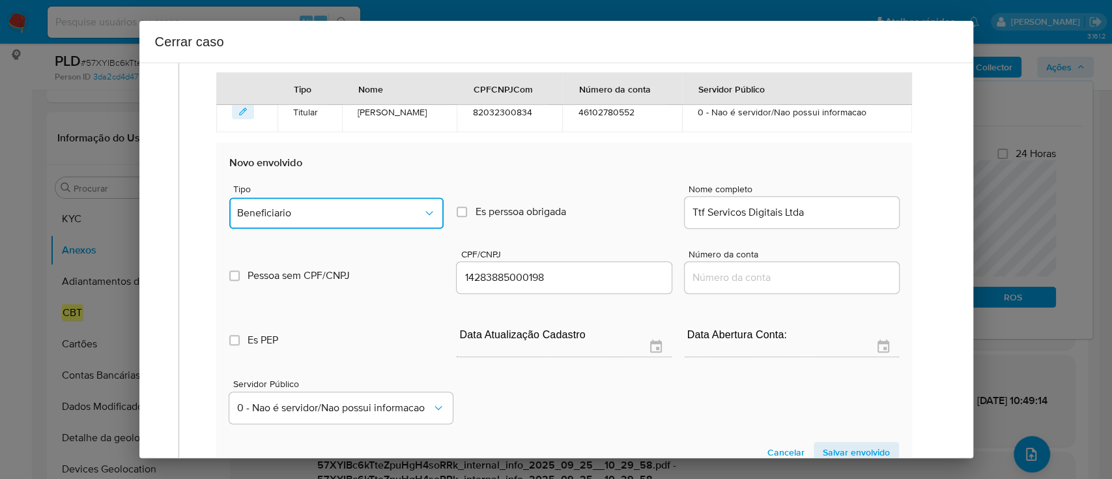
scroll to position [703, 0]
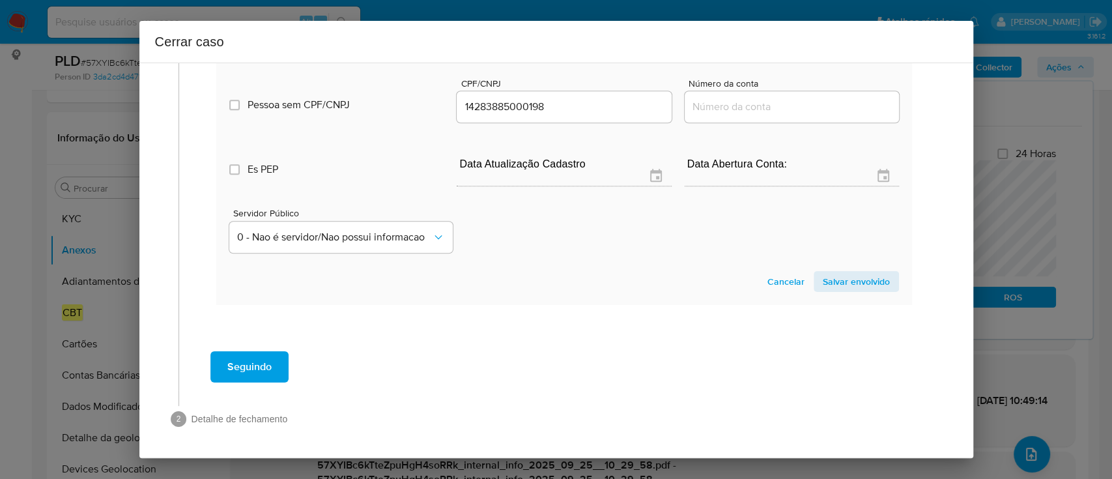
click at [863, 268] on section "Novo envolvido Tipo Beneficiario Es perssoa obrigada Is PObrigada Nome completo…" at bounding box center [563, 138] width 695 height 333
click at [854, 283] on span "Salvar envolvido" at bounding box center [855, 281] width 67 height 18
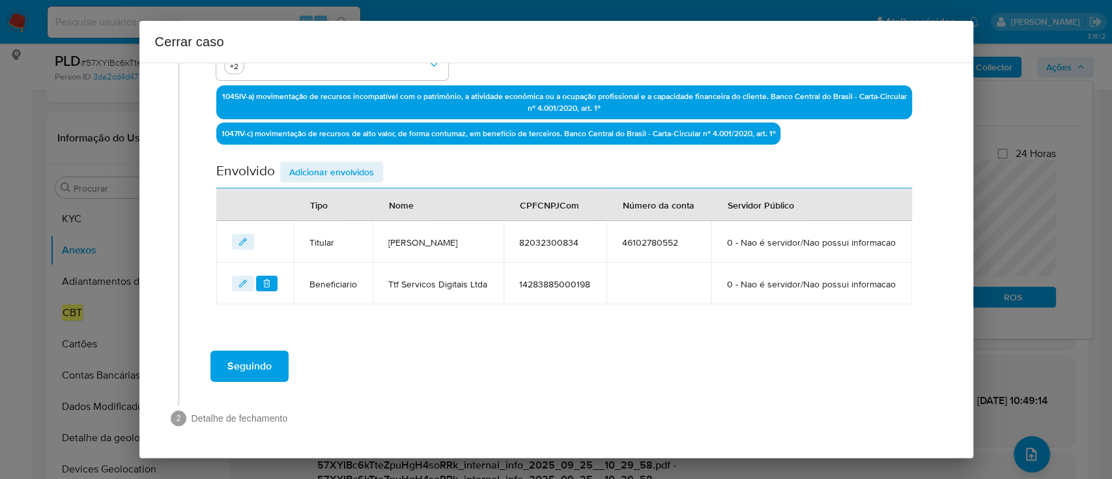
scroll to position [436, 0]
click at [328, 163] on span "Adicionar envolvidos" at bounding box center [331, 172] width 85 height 18
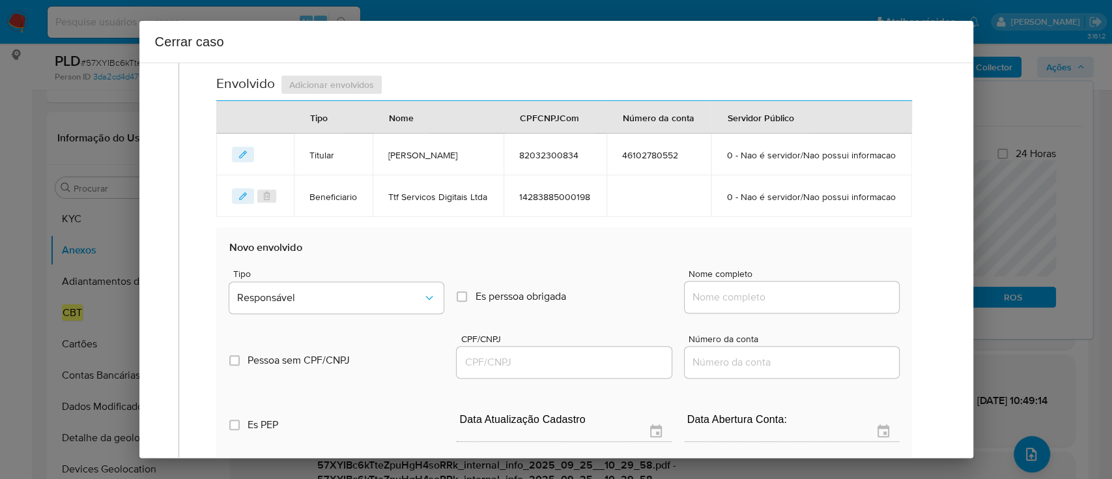
scroll to position [610, 0]
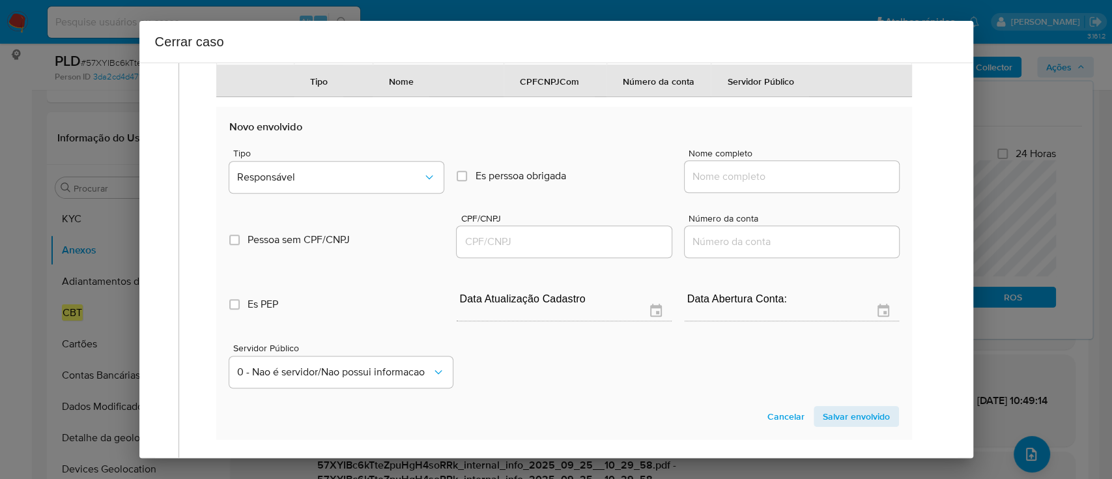
drag, startPoint x: 756, startPoint y: 210, endPoint x: 826, endPoint y: 215, distance: 70.5
click at [756, 185] on input "Nome completo" at bounding box center [791, 176] width 214 height 17
paste input "Frentetech Servicos Em Tecnologia Da Informacao Ltda, 31625631000120"
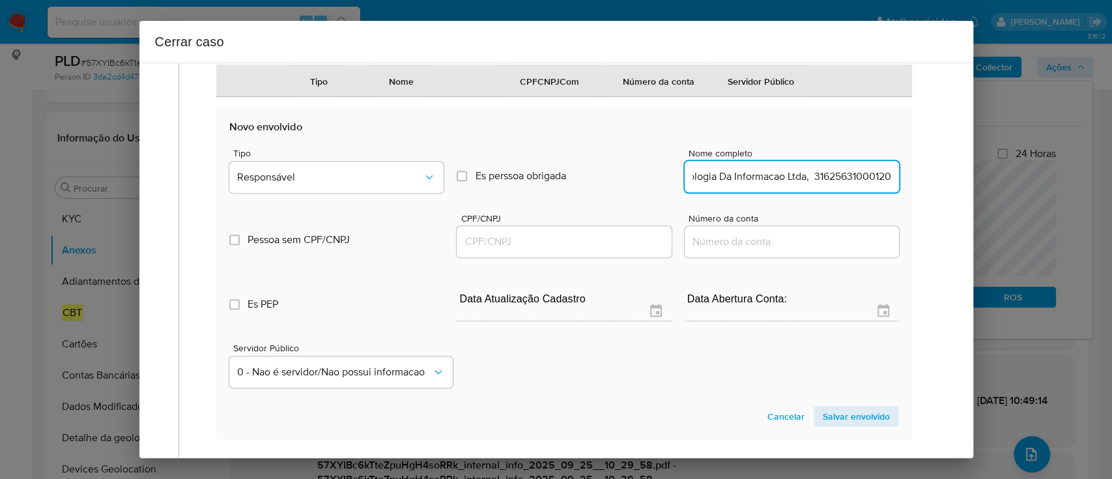
click at [845, 185] on input "Frentetech Servicos Em Tecnologia Da Informacao Ltda, 31625631000120" at bounding box center [791, 176] width 214 height 17
type input "Frentetech Servicos Em Tecnologia Da Informacao Ltda,"
drag, startPoint x: 593, startPoint y: 277, endPoint x: 761, endPoint y: 251, distance: 170.1
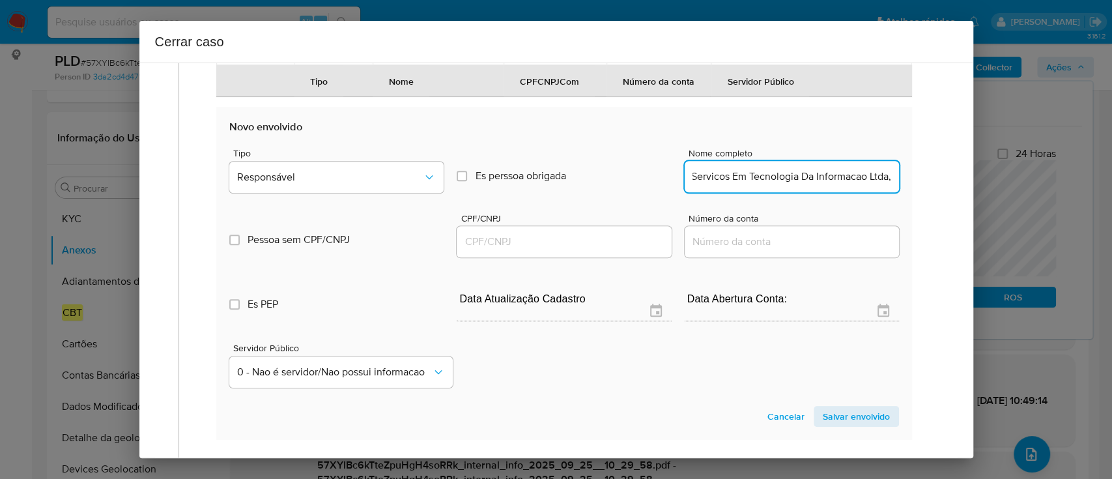
click at [593, 250] on input "CPF/CNPJ" at bounding box center [563, 241] width 214 height 17
paste input "31625631000120"
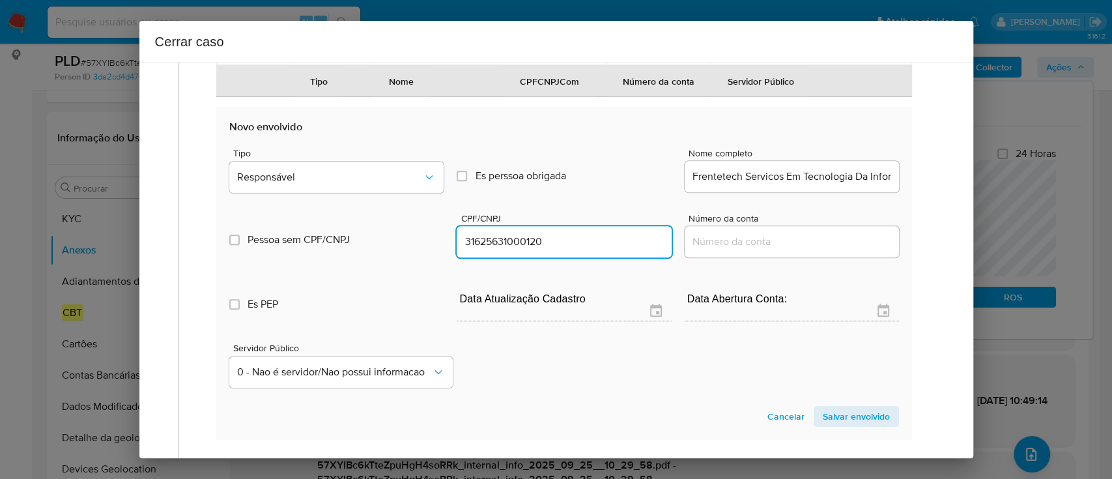
type input "31625631000120"
click at [852, 185] on input "Frentetech Servicos Em Tecnologia Da Informacao Ltda," at bounding box center [791, 176] width 214 height 17
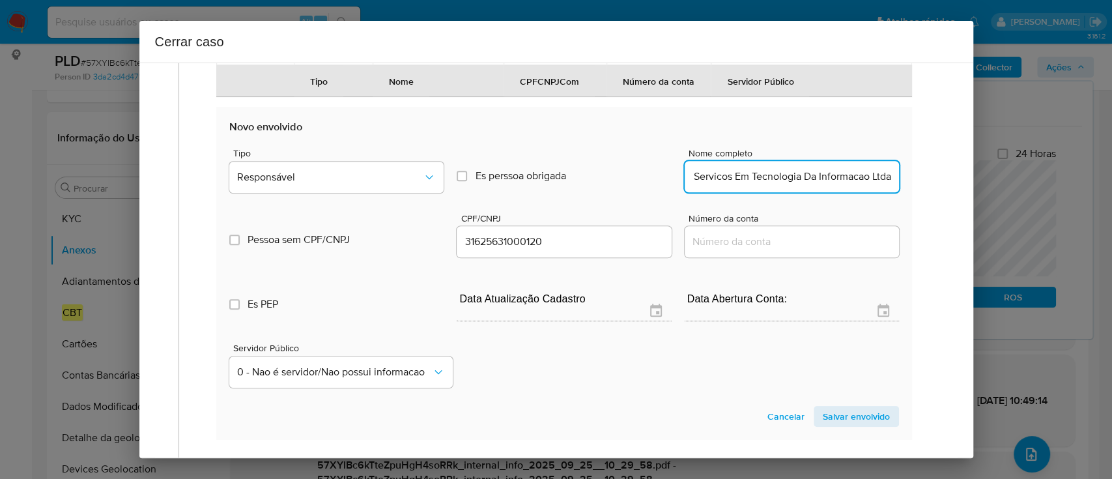
scroll to position [0, 57]
type input "Frentetech Servicos Em Tecnologia Da Informacao Ltda"
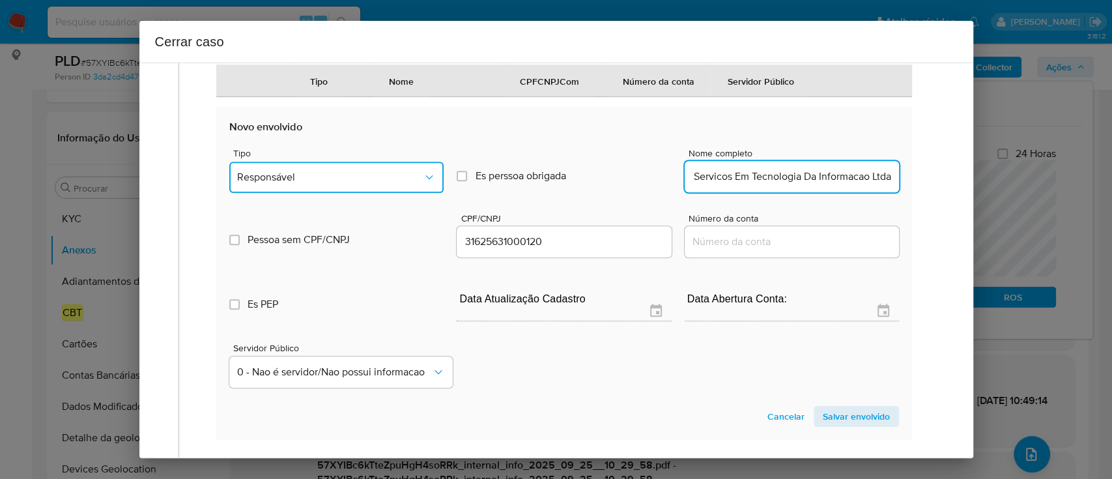
click at [388, 184] on span "Responsável" at bounding box center [330, 177] width 186 height 13
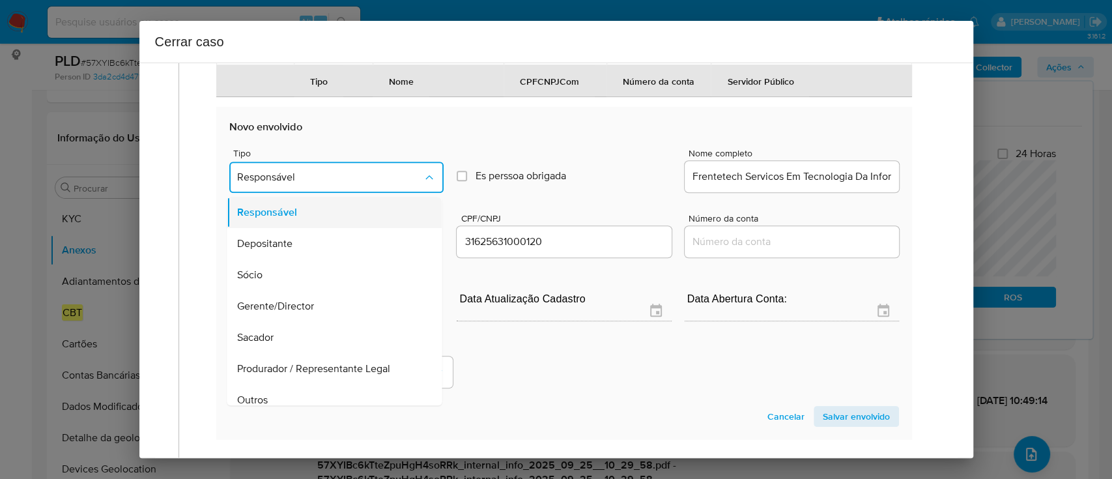
scroll to position [42, 0]
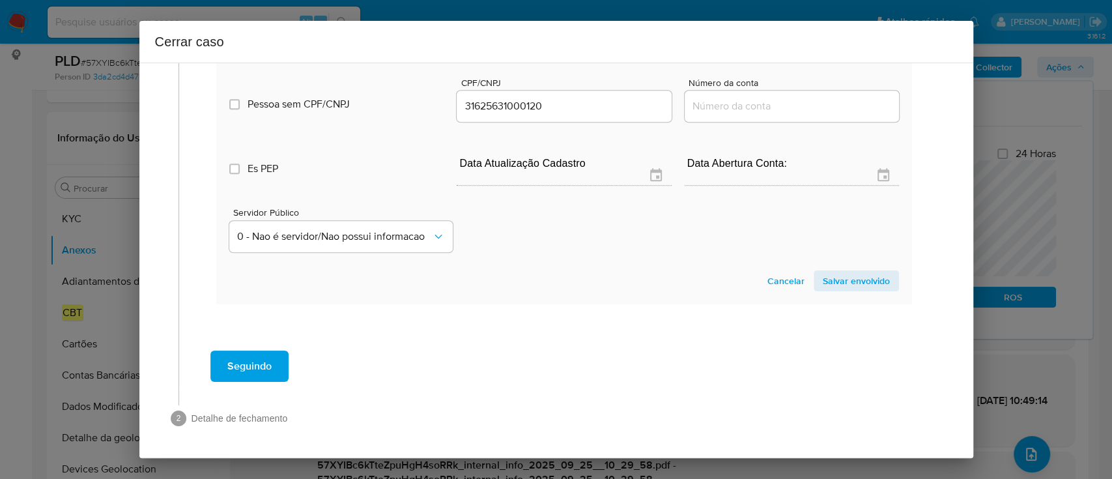
click at [854, 290] on span "Salvar envolvido" at bounding box center [855, 281] width 67 height 18
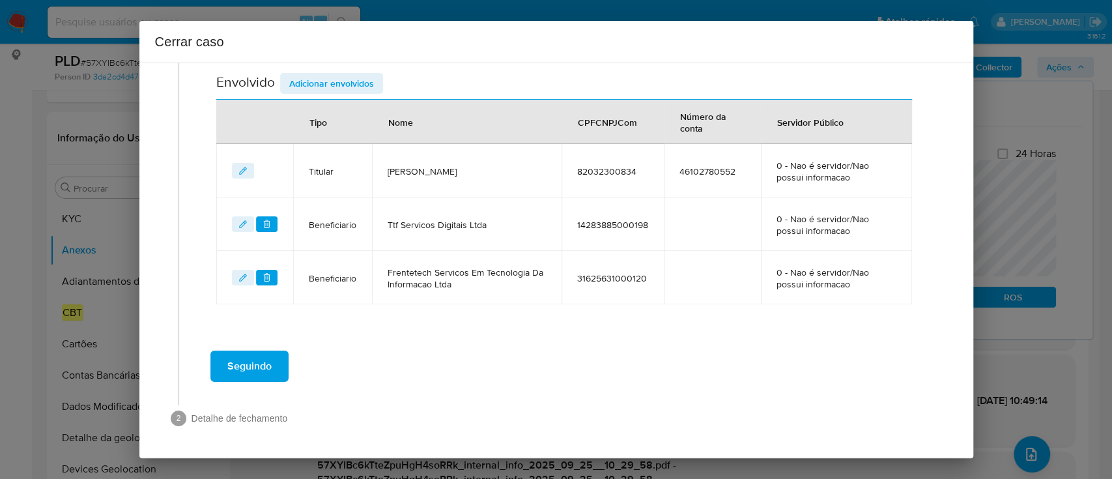
scroll to position [489, 0]
click at [333, 81] on span "Adicionar envolvidos" at bounding box center [331, 85] width 85 height 18
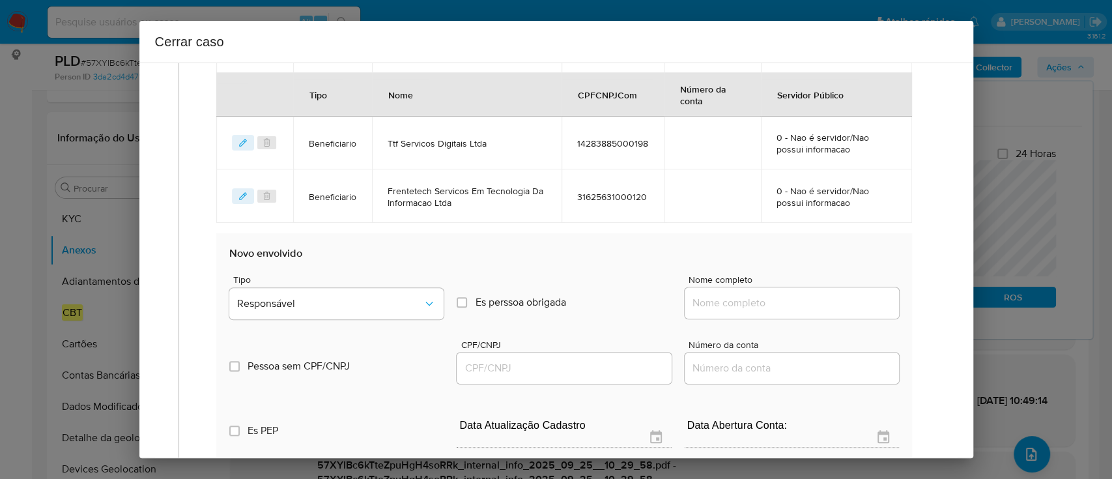
scroll to position [662, 0]
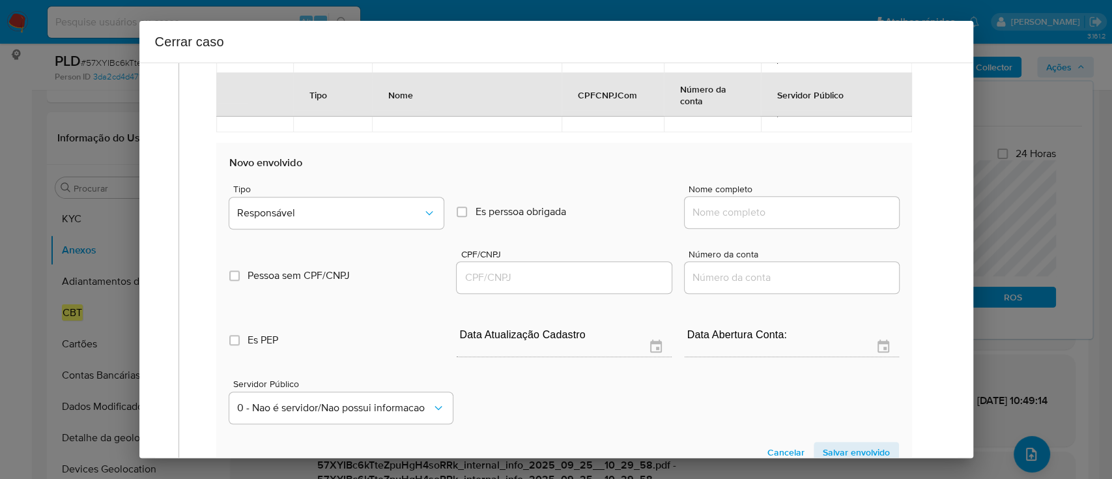
click at [774, 208] on input "Nome completo" at bounding box center [791, 212] width 214 height 17
paste input "Rodrigo Aparecido Pereira Luiz, 32577795858"
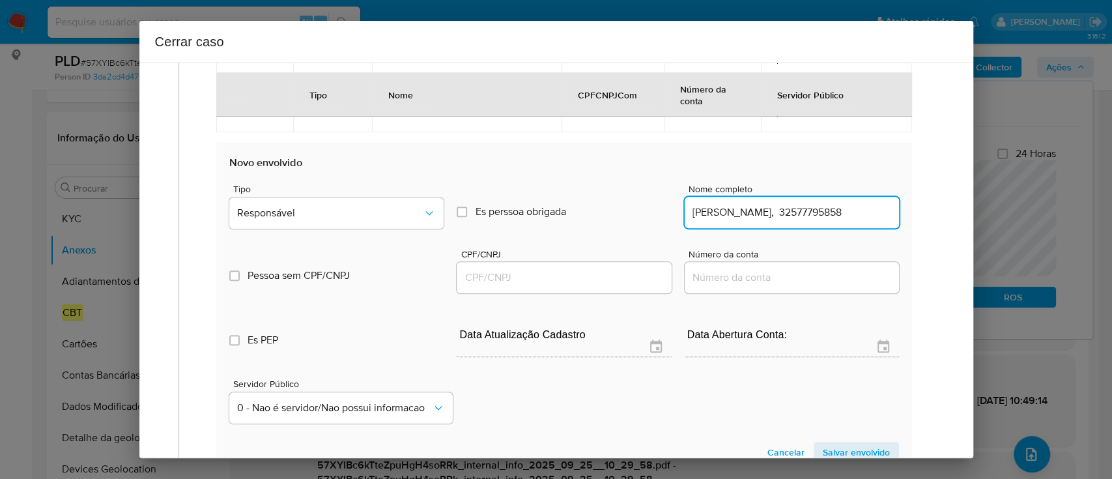
scroll to position [0, 20]
click at [837, 212] on input "Rodrigo Aparecido Pereira Luiz, 32577795858" at bounding box center [791, 212] width 214 height 17
type input "Rodrigo Aparecido Pereira Luiz,"
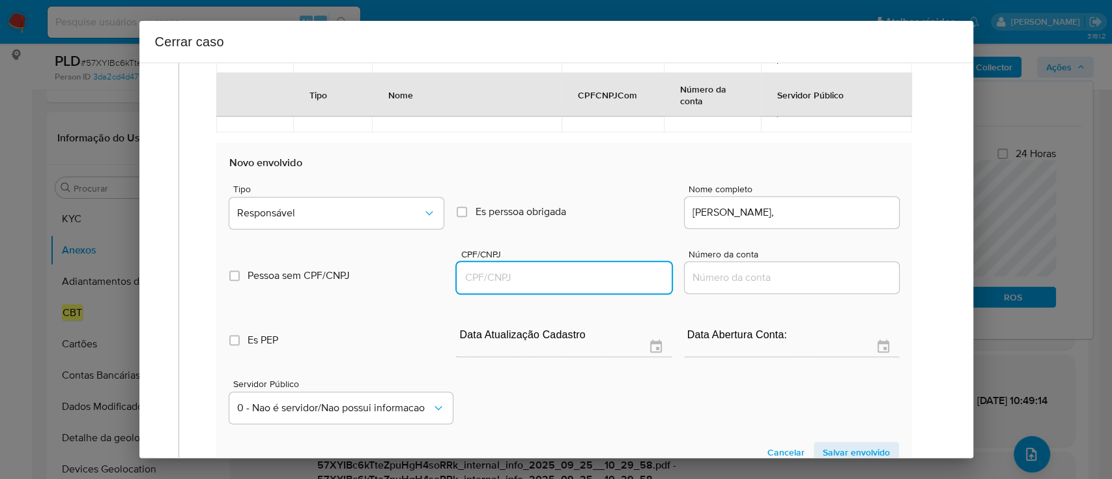
drag, startPoint x: 597, startPoint y: 272, endPoint x: 778, endPoint y: 251, distance: 182.9
click at [597, 272] on input "CPF/CNPJ" at bounding box center [563, 277] width 214 height 17
paste input "32577795858"
type input "32577795858"
click at [860, 212] on input "Rodrigo Aparecido Pereira Luiz," at bounding box center [791, 212] width 214 height 17
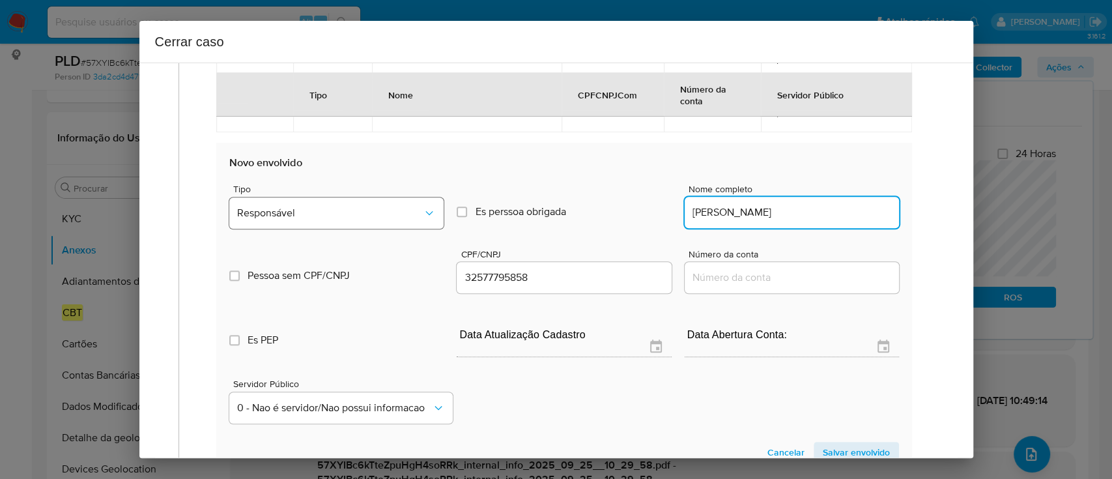
type input "Rodrigo Aparecido Pereira Luiz"
click at [272, 217] on span "Responsável" at bounding box center [330, 212] width 186 height 13
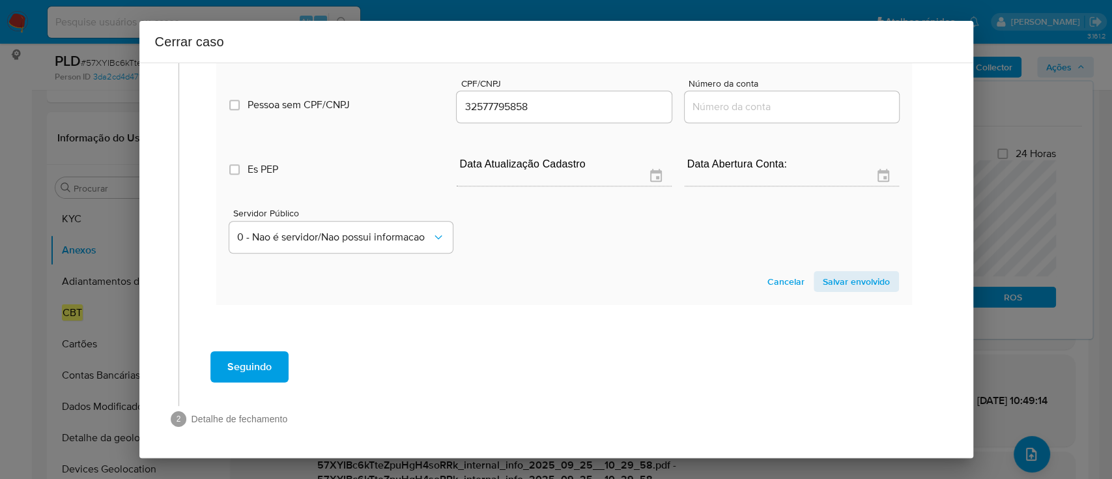
click at [822, 279] on span "Salvar envolvido" at bounding box center [855, 281] width 67 height 18
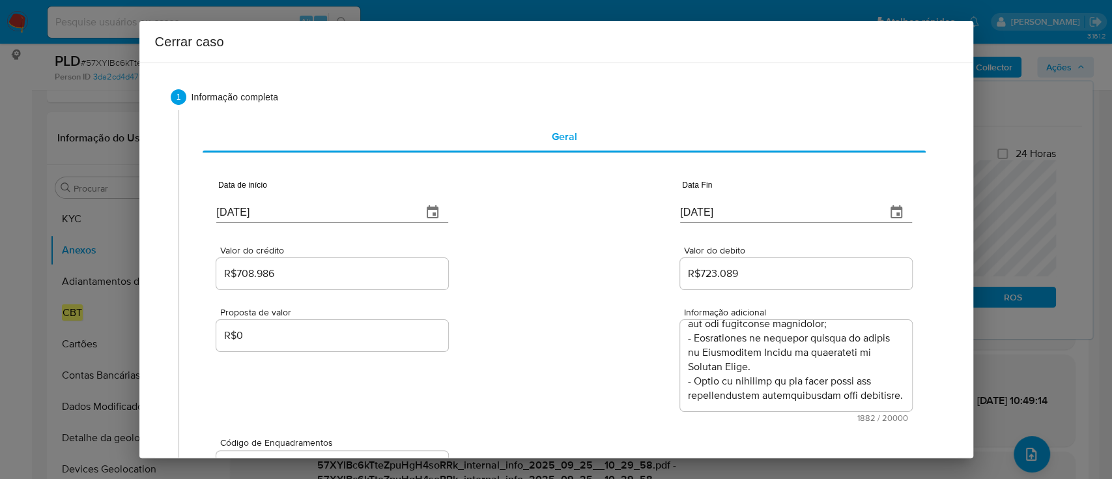
scroll to position [542, 0]
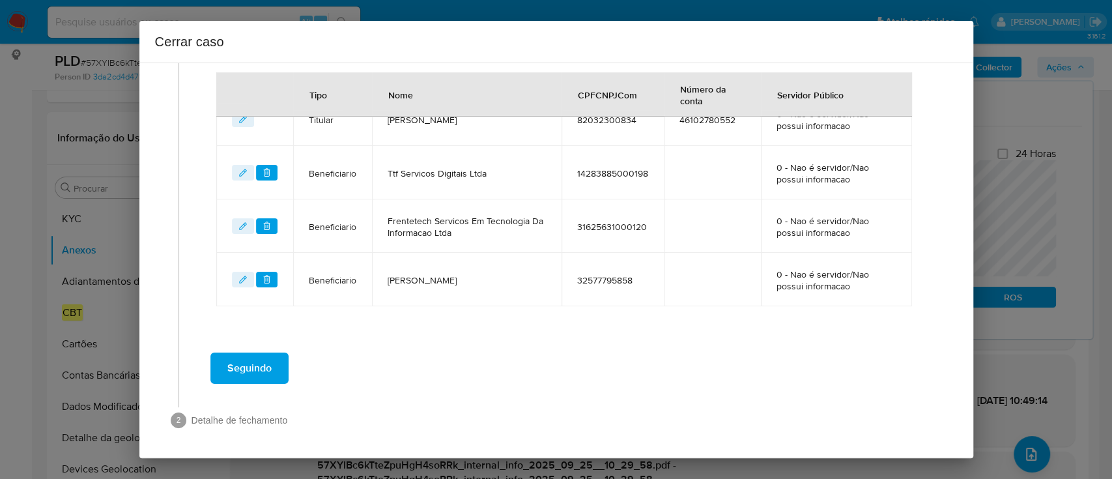
click at [250, 361] on span "Seguindo" at bounding box center [249, 368] width 44 height 29
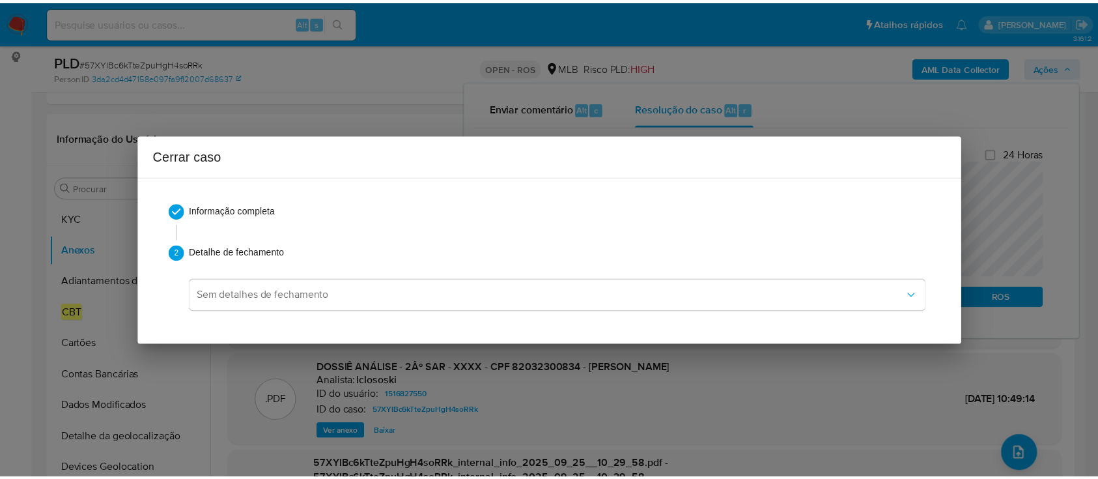
scroll to position [0, 0]
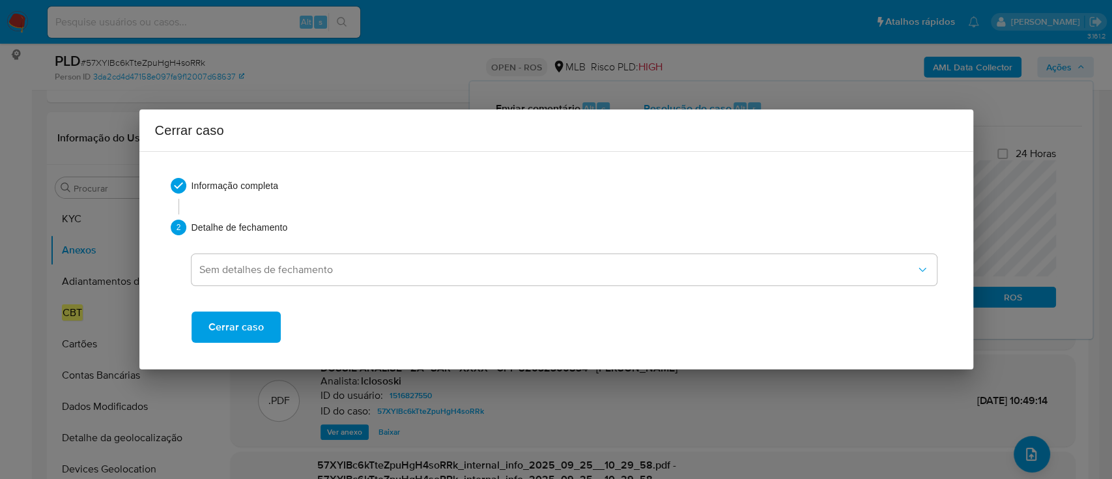
click at [265, 321] on button "Cerrar caso" at bounding box center [235, 326] width 89 height 31
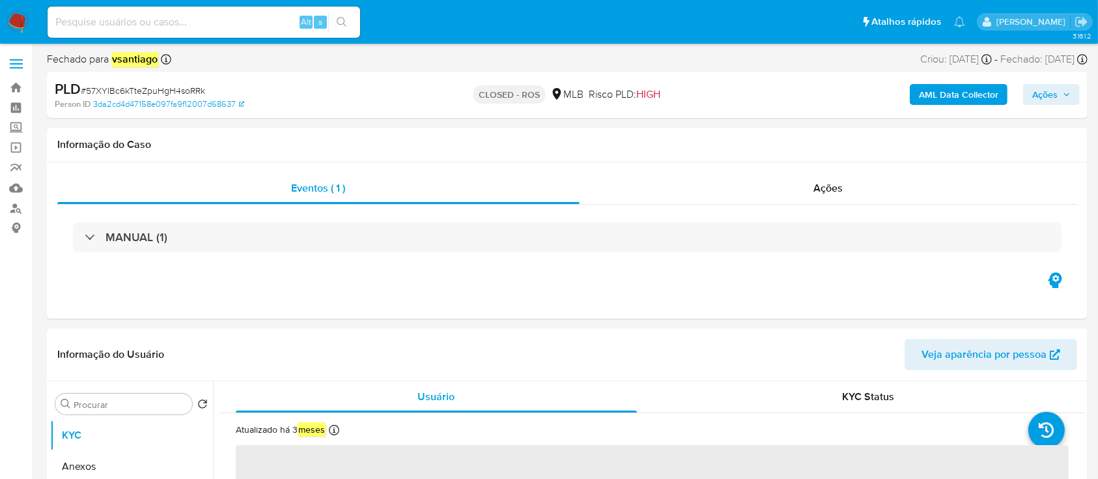
select select "10"
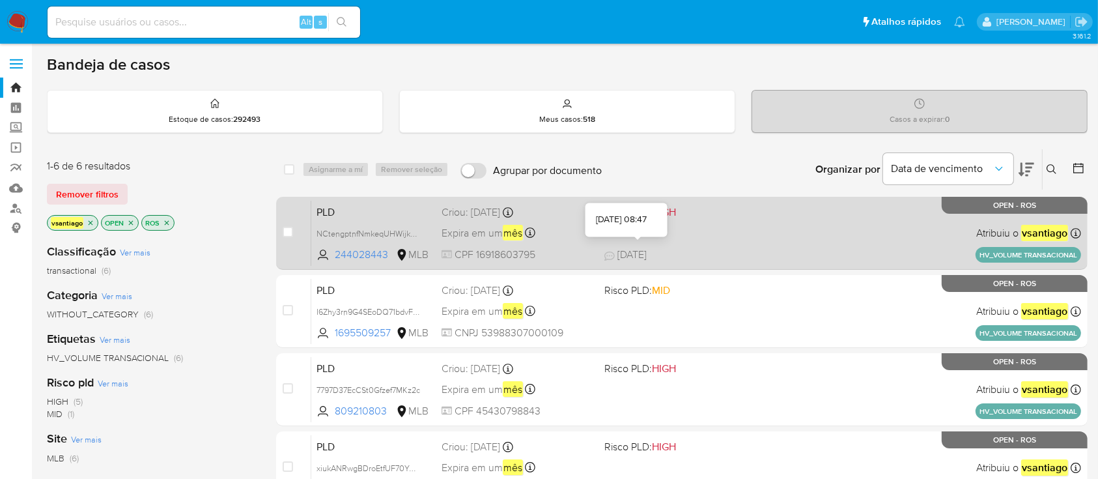
click at [698, 240] on div "PLD NCtengptnfNmkeqUHWijk2VV 244028443 MLB Risco PLD: HIGH Criou: [DATE] Criou:…" at bounding box center [696, 233] width 770 height 66
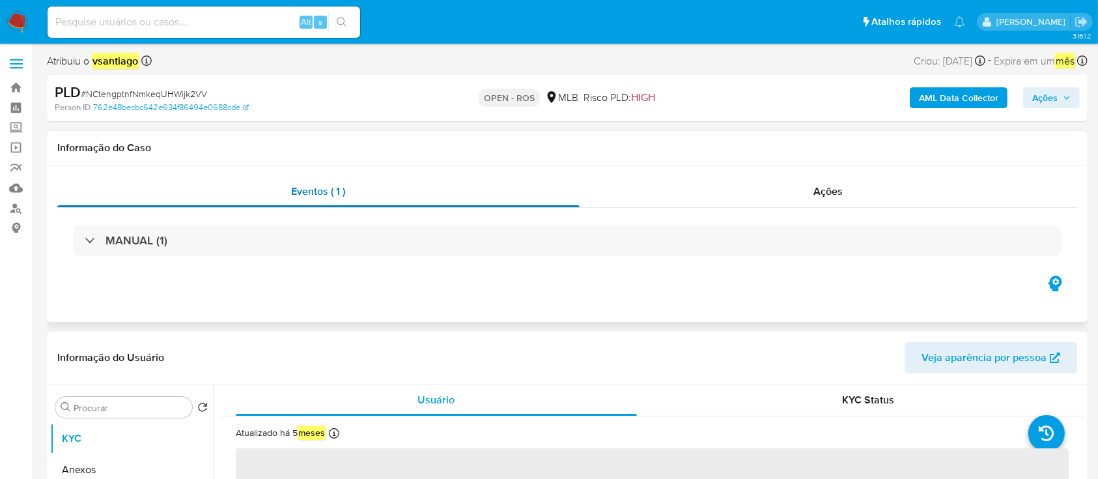
select select "10"
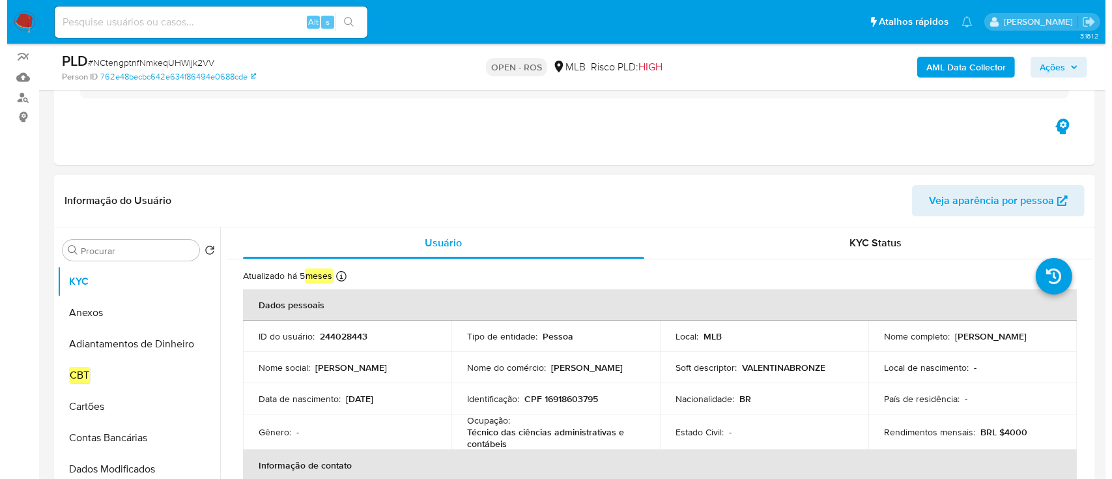
scroll to position [173, 0]
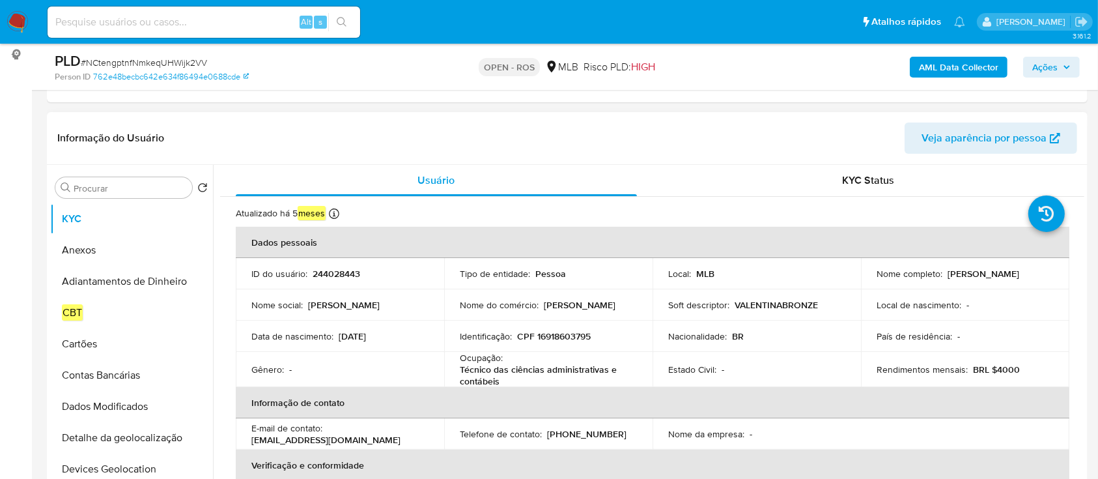
drag, startPoint x: 874, startPoint y: 277, endPoint x: 1007, endPoint y: 282, distance: 133.6
click at [1007, 279] on div "Nome completo : [PERSON_NAME]" at bounding box center [965, 274] width 177 height 12
copy p "[PERSON_NAME]"
click at [575, 336] on p "CPF 16918603795" at bounding box center [554, 336] width 74 height 12
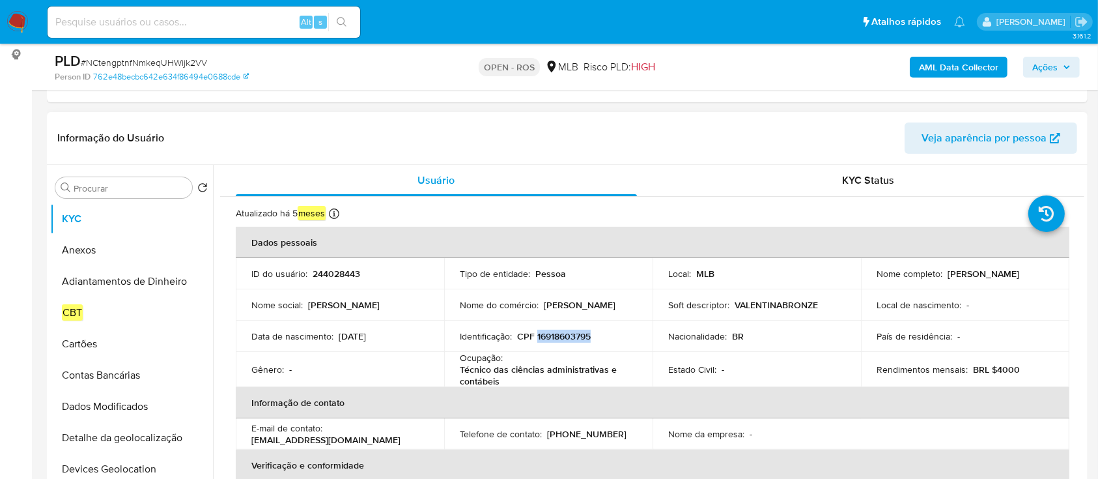
copy p "16918603795"
click at [94, 253] on button "Anexos" at bounding box center [126, 249] width 152 height 31
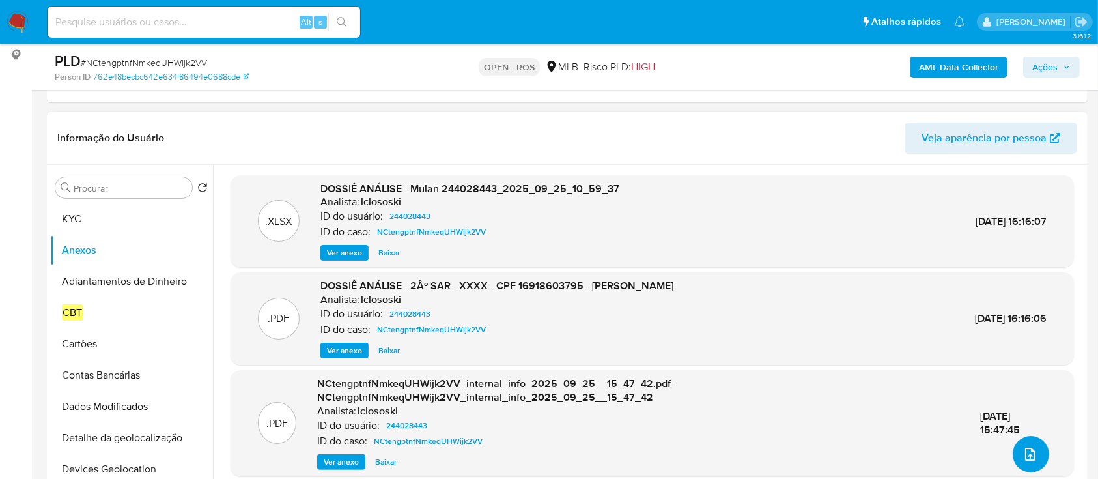
click at [1025, 448] on icon "upload-file" at bounding box center [1030, 453] width 10 height 13
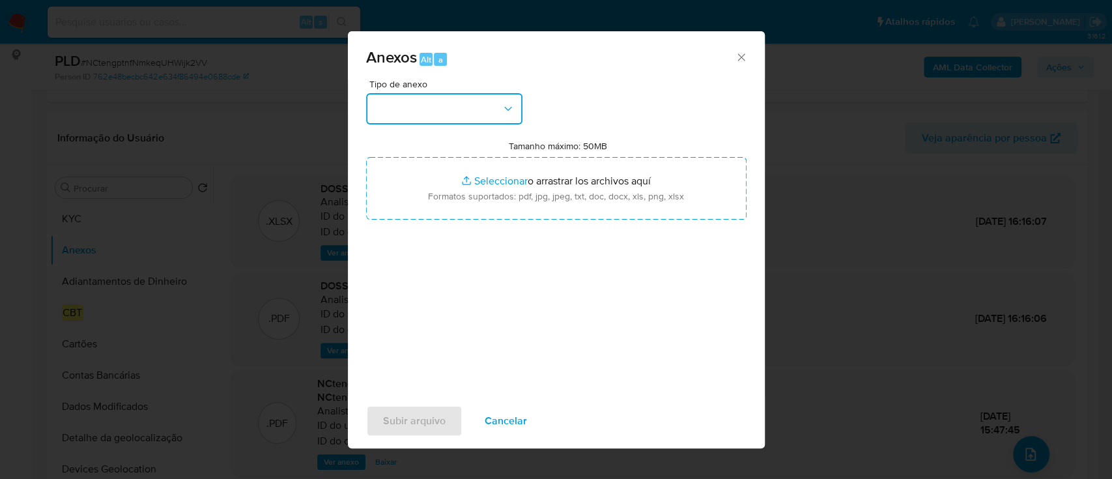
click at [418, 111] on button "button" at bounding box center [444, 108] width 156 height 31
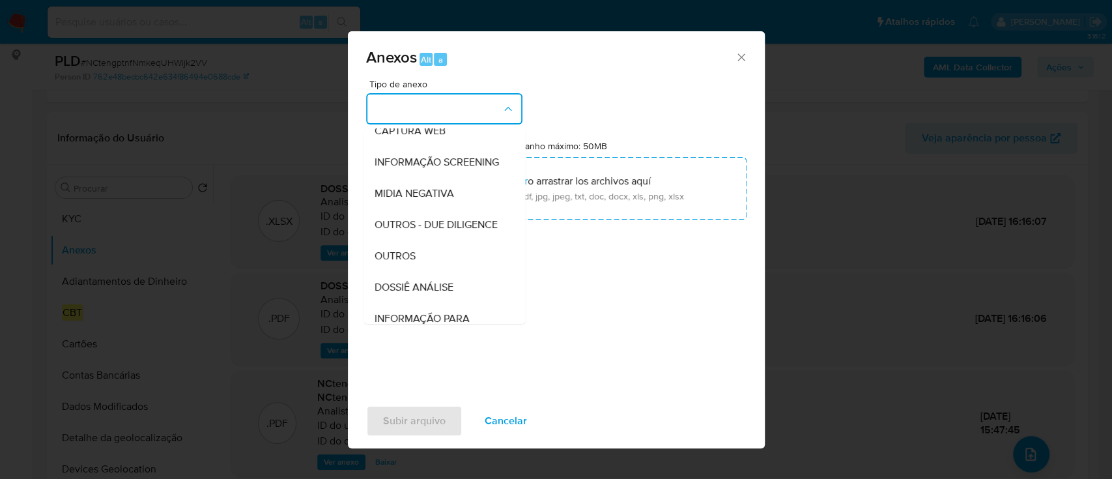
scroll to position [200, 0]
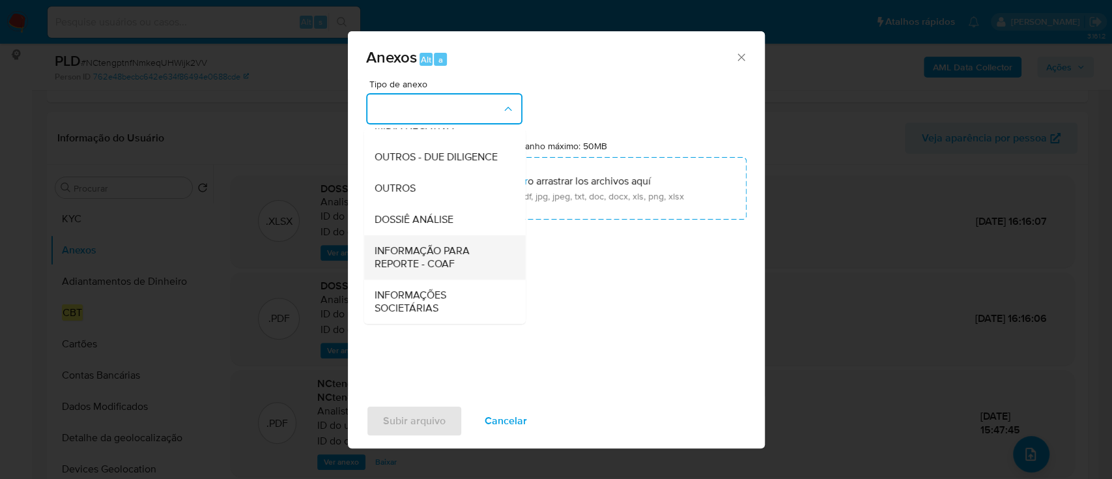
click at [459, 263] on span "INFORMAÇÃO PARA REPORTE - COAF" at bounding box center [440, 257] width 133 height 26
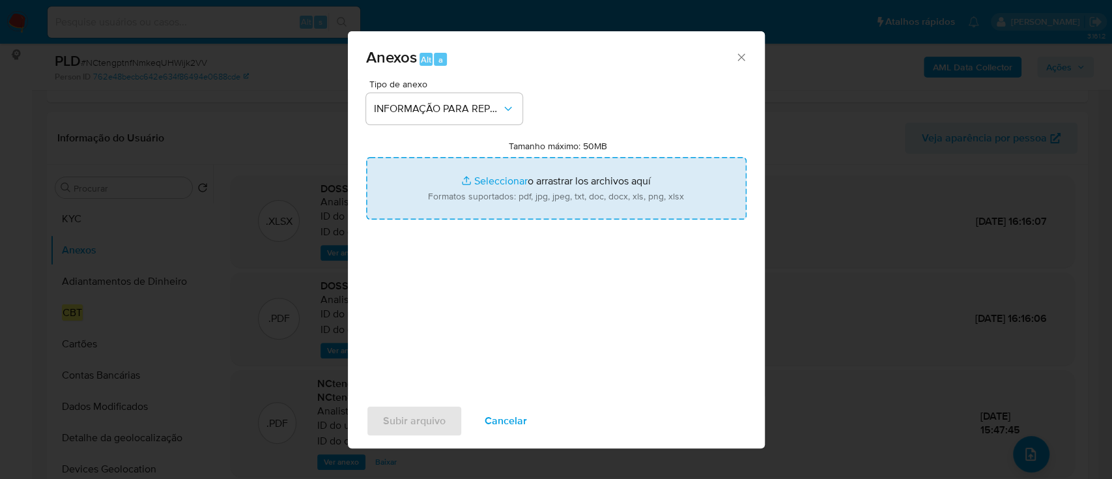
type input "C:\fakepath\2º SAR - NCtengptnfNmkeqUHWijk2VV - CPF 16918603795 - SHIRLEY CRIST…"
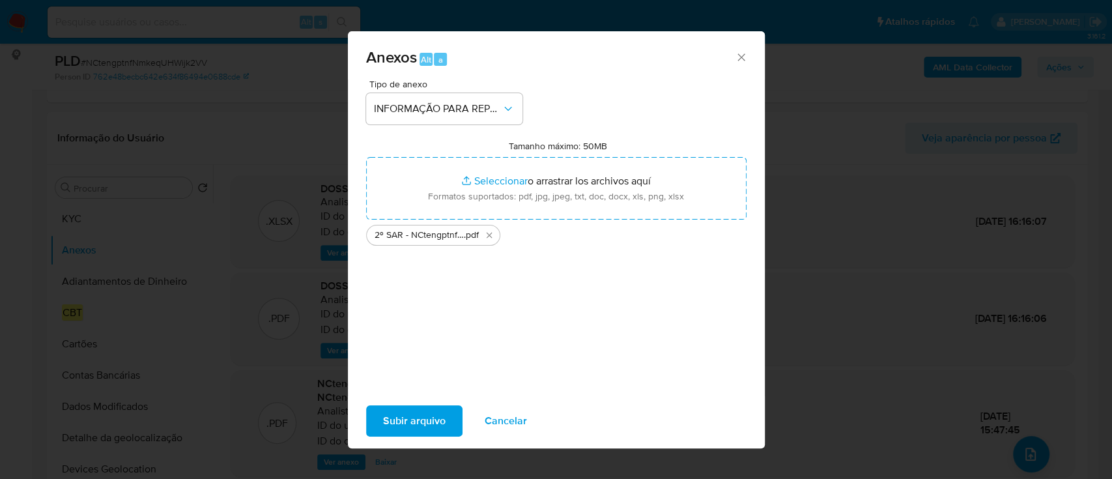
click at [422, 421] on span "Subir arquivo" at bounding box center [414, 420] width 63 height 29
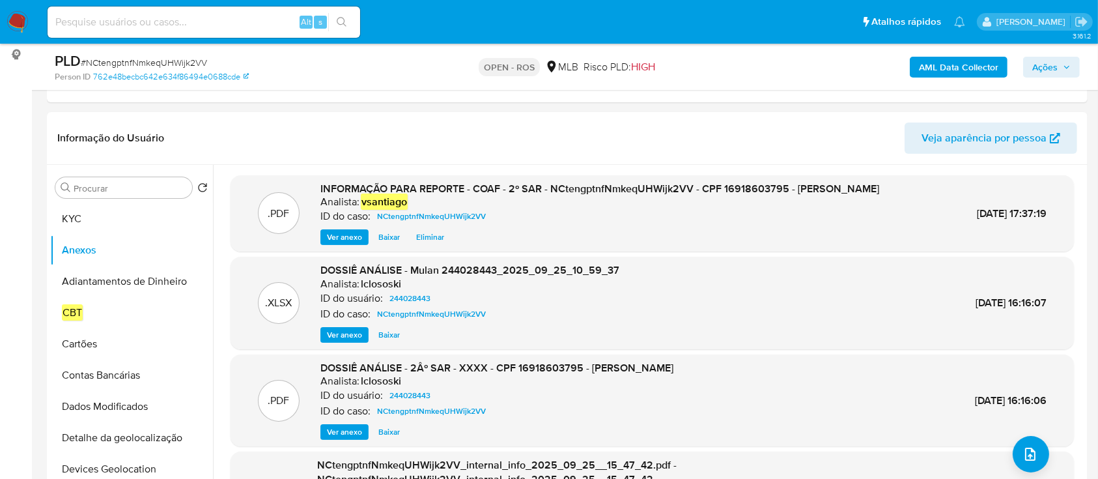
drag, startPoint x: 1041, startPoint y: 65, endPoint x: 1013, endPoint y: 73, distance: 29.7
click at [1041, 65] on span "Ações" at bounding box center [1044, 67] width 25 height 21
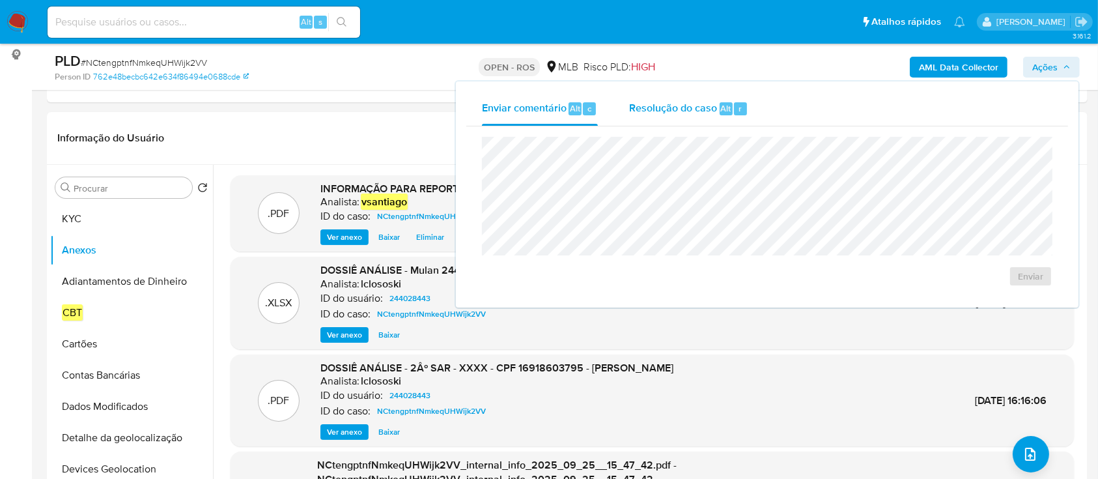
click at [681, 118] on div "Resolução do caso Alt r" at bounding box center [688, 109] width 119 height 34
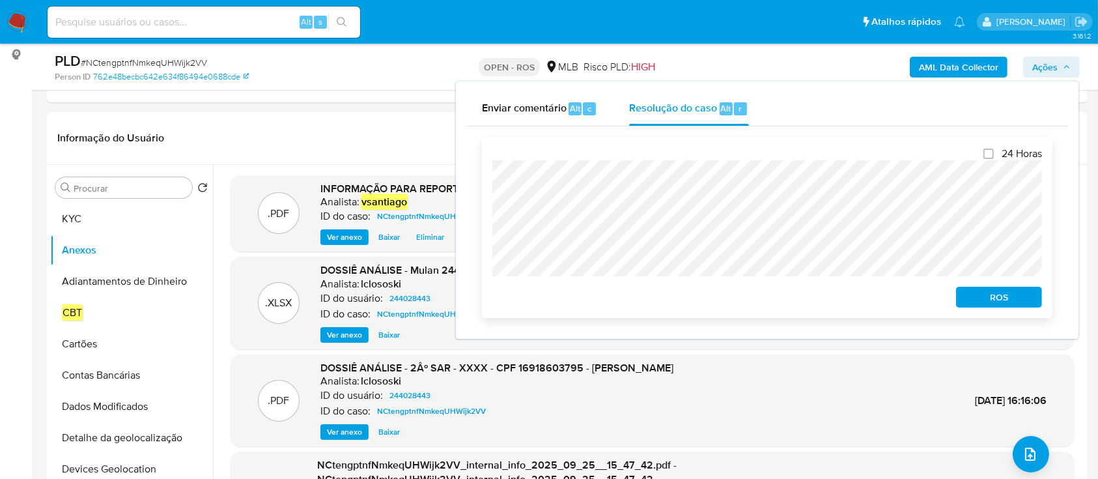
click at [975, 295] on span "ROS" at bounding box center [999, 297] width 68 height 18
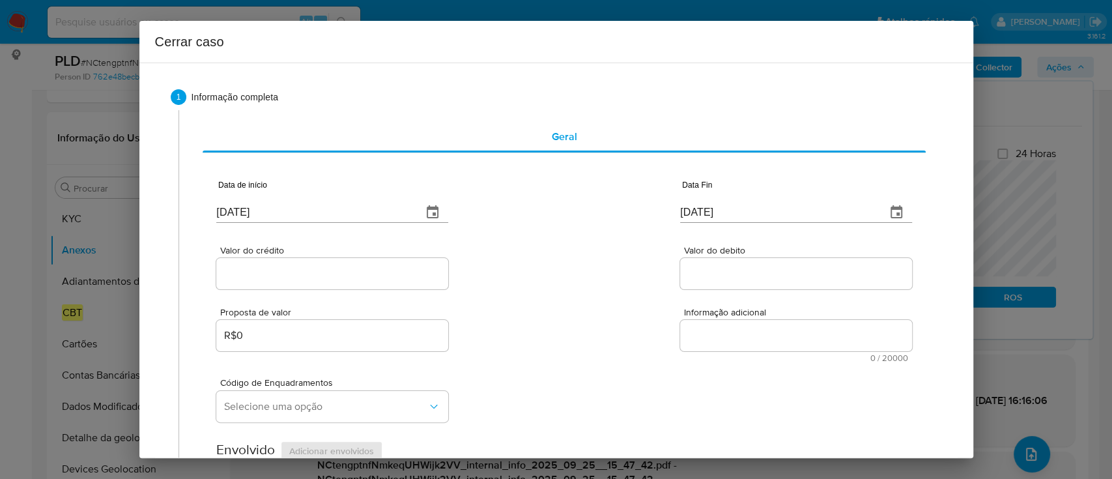
click at [247, 200] on div "[DATE]" at bounding box center [332, 203] width 232 height 38
paste input "text"
click at [254, 214] on input "[DATE]" at bounding box center [313, 212] width 195 height 21
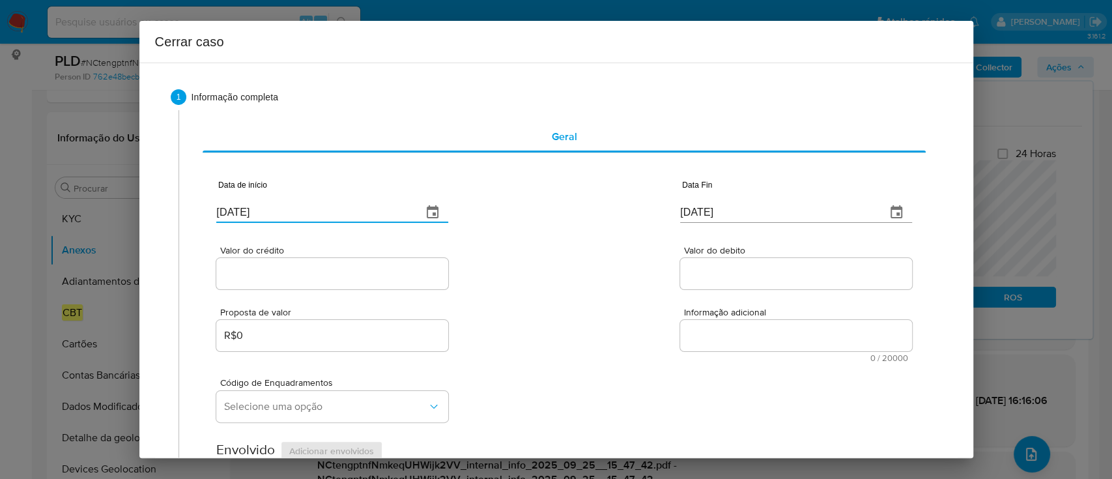
click at [254, 214] on input "[DATE]" at bounding box center [313, 212] width 195 height 21
paste input "01/08"
type input "[DATE]"
click at [535, 260] on div "Valor do crédito Valor do debito" at bounding box center [563, 261] width 695 height 62
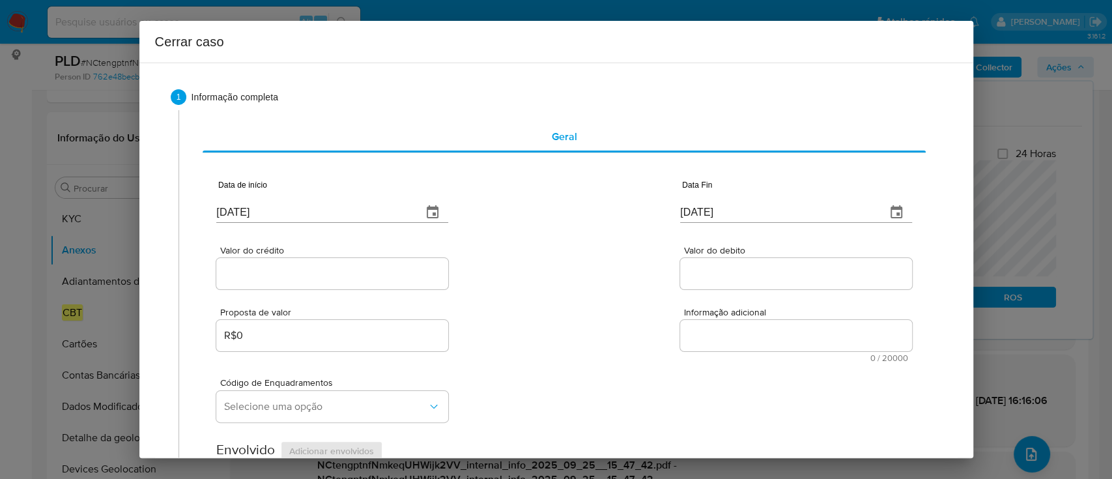
click at [692, 211] on input "[DATE]" at bounding box center [777, 212] width 195 height 21
paste input "24"
type input "[DATE]"
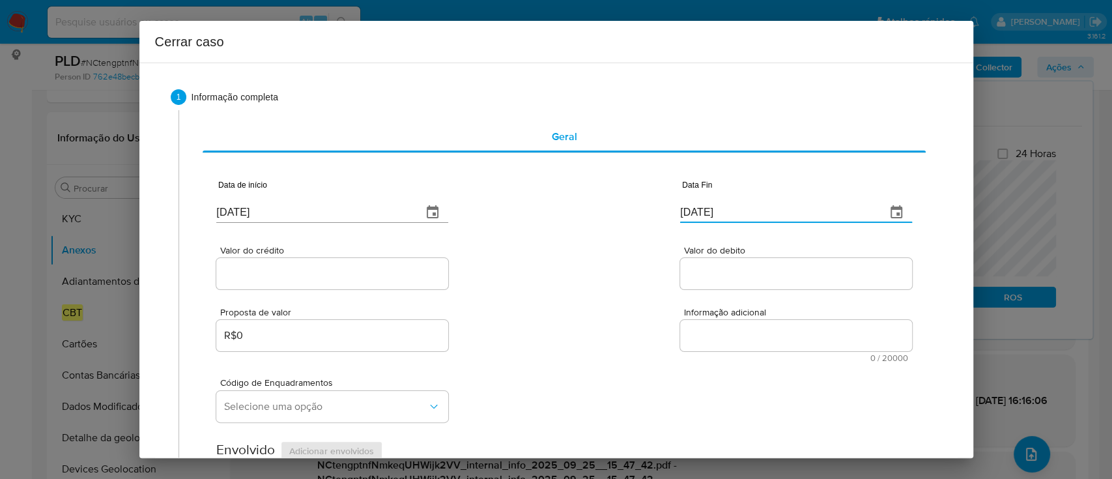
click at [594, 240] on div "Valor do crédito Valor do debito" at bounding box center [563, 261] width 695 height 62
click at [337, 272] on input "Valor do crédito" at bounding box center [332, 273] width 232 height 17
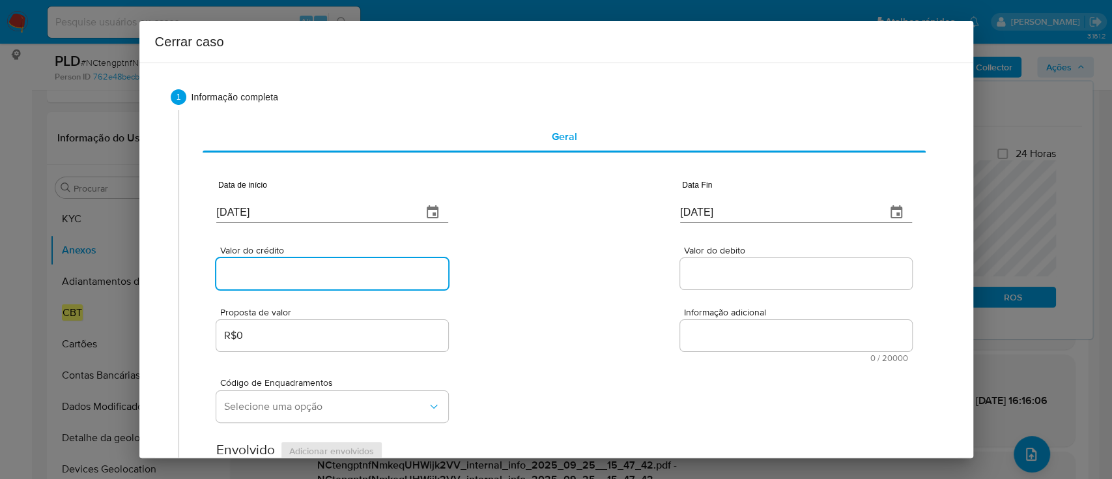
paste input "R$732.069"
type input "R$732.069"
click at [548, 280] on div "Valor do crédito R$732.069 Valor do debito" at bounding box center [563, 261] width 695 height 62
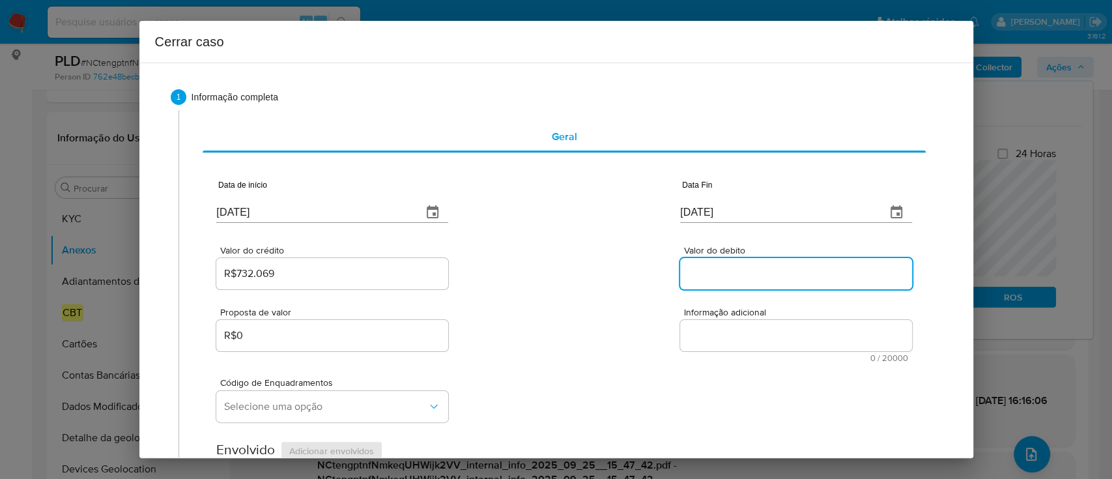
drag, startPoint x: 740, startPoint y: 268, endPoint x: 598, endPoint y: 268, distance: 142.0
click at [740, 268] on input "Valor do debito" at bounding box center [796, 273] width 232 height 17
paste input "R$726.865"
type input "R$726.865"
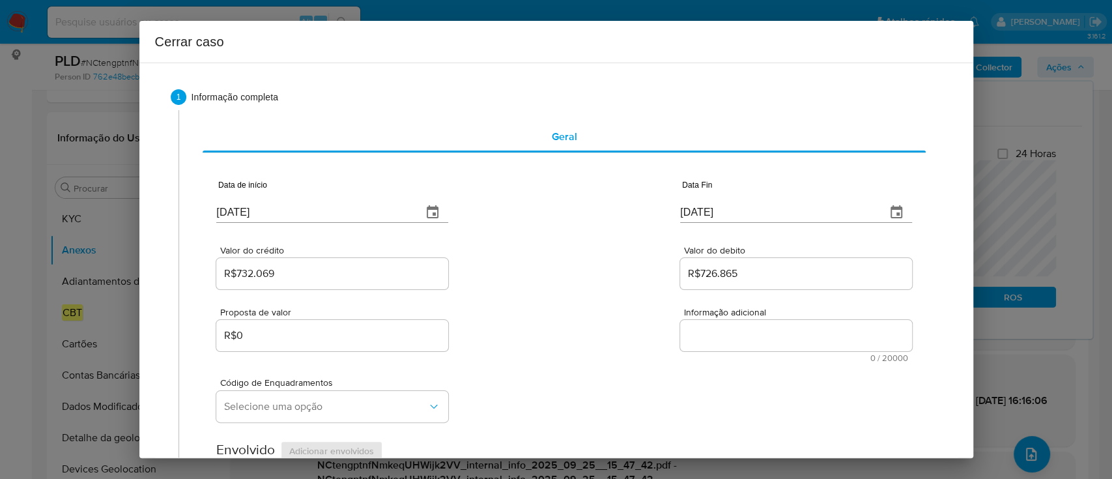
click at [594, 268] on div "Valor do crédito R$732.069 Valor do debito R$726.865" at bounding box center [563, 261] width 695 height 62
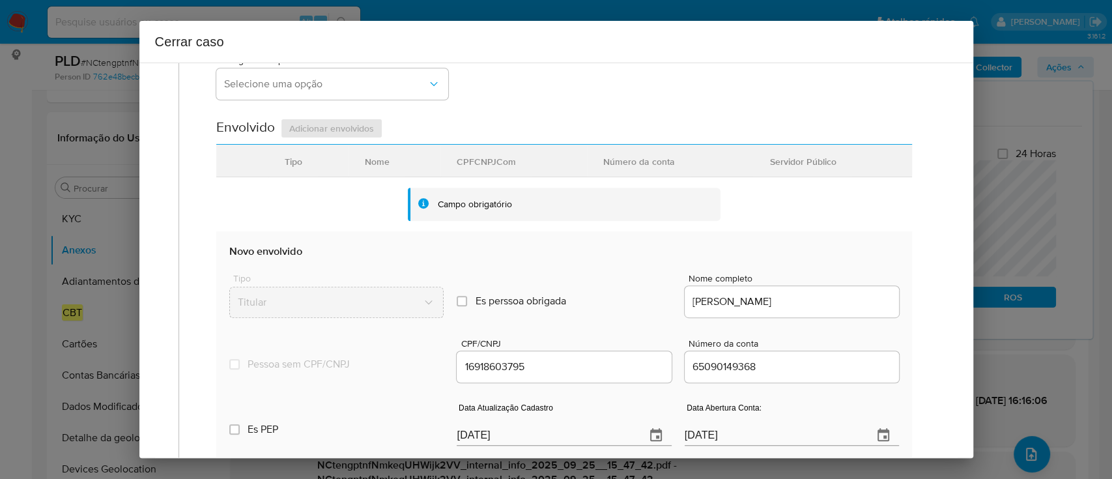
scroll to position [347, 0]
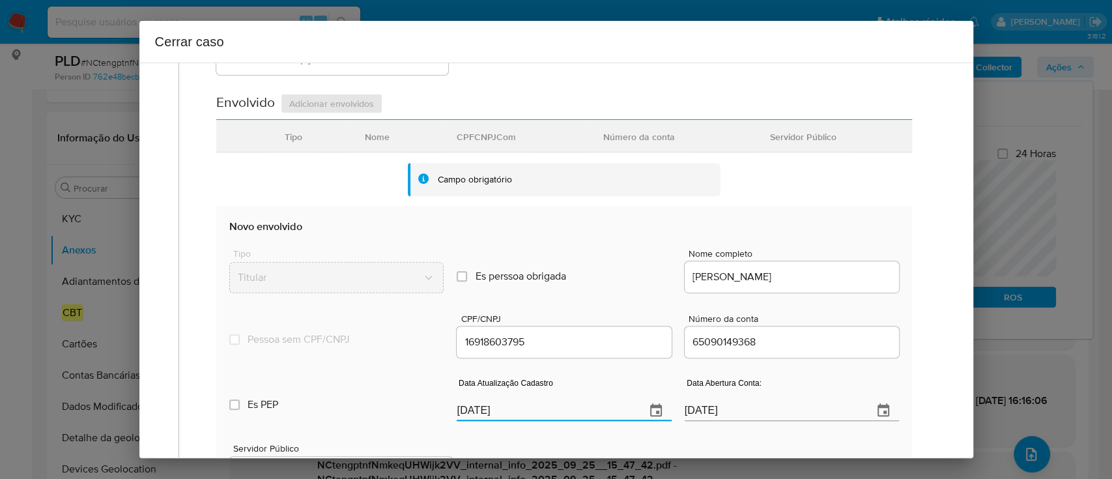
click at [463, 408] on input "[DATE]" at bounding box center [545, 410] width 178 height 21
paste input "29/04"
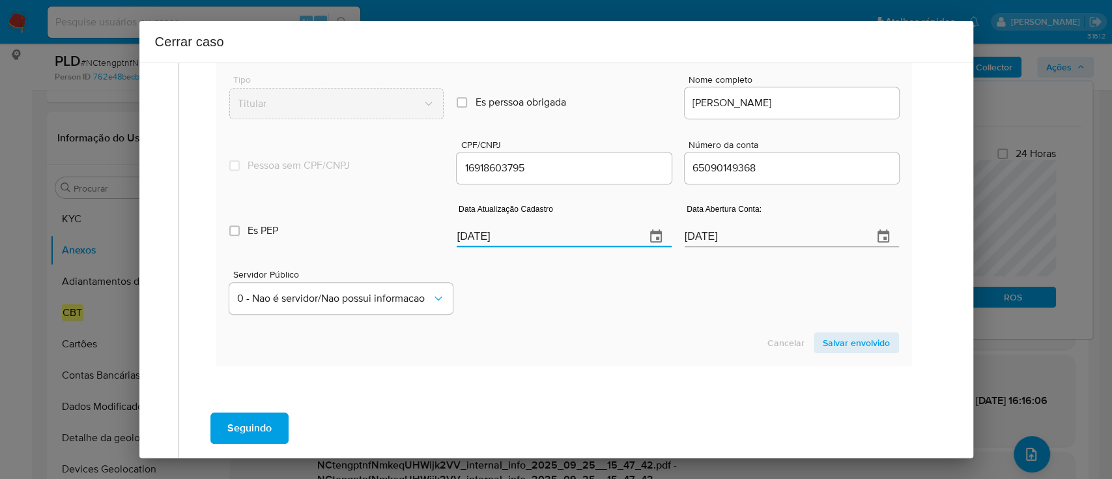
type input "29/04/2025"
click at [831, 350] on span "Salvar envolvido" at bounding box center [855, 342] width 67 height 18
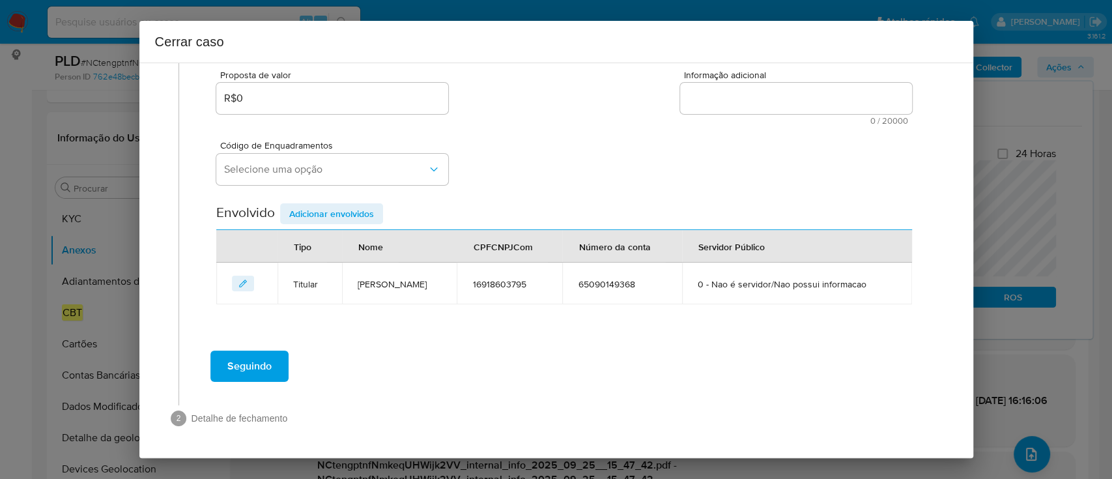
scroll to position [260, 0]
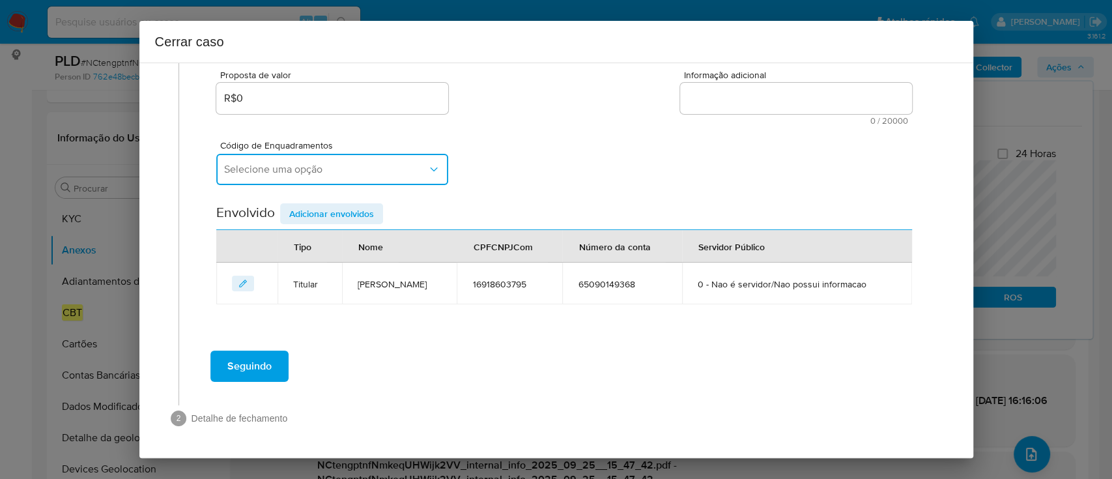
click at [417, 156] on button "Selecione uma opção" at bounding box center [332, 169] width 232 height 31
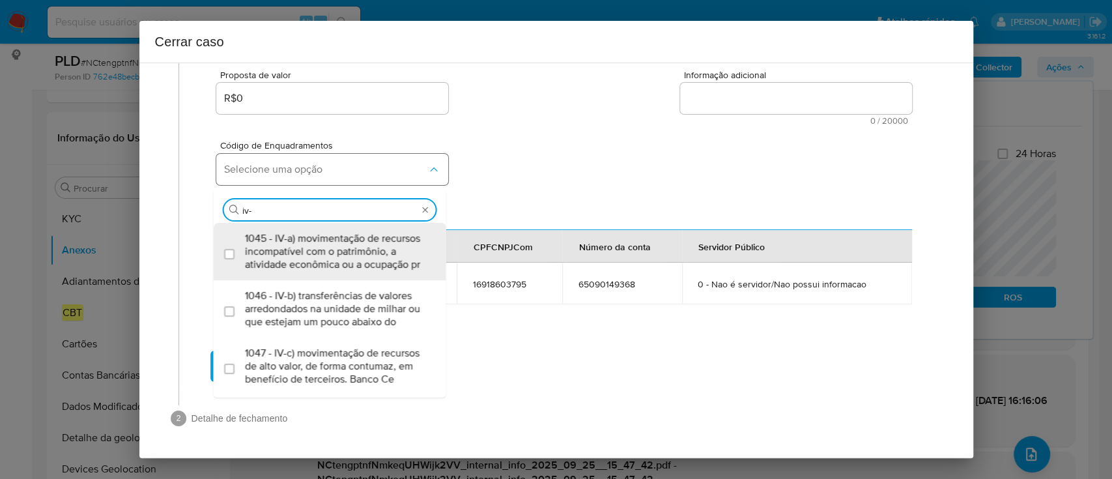
type input "iv-a"
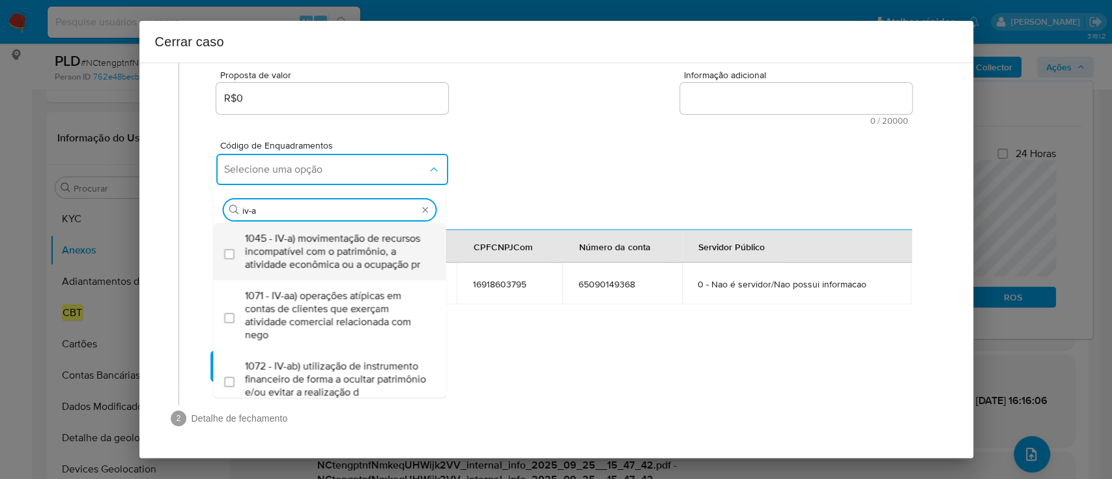
click at [353, 232] on span "1045 - IV-a) movimentação de recursos incompatível com o patrimônio, a atividad…" at bounding box center [336, 251] width 183 height 39
checkbox input "true"
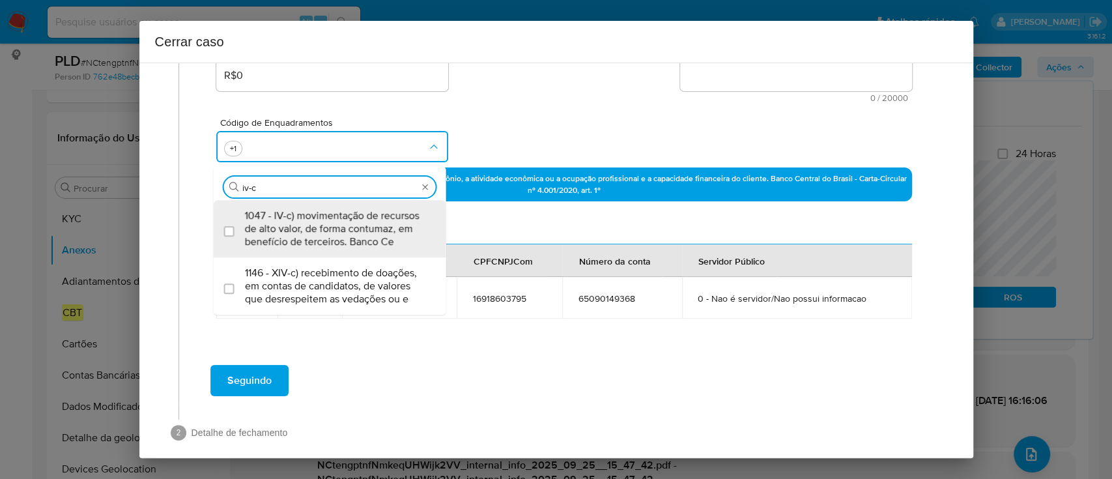
type input "1045,1047"
checkbox input "true"
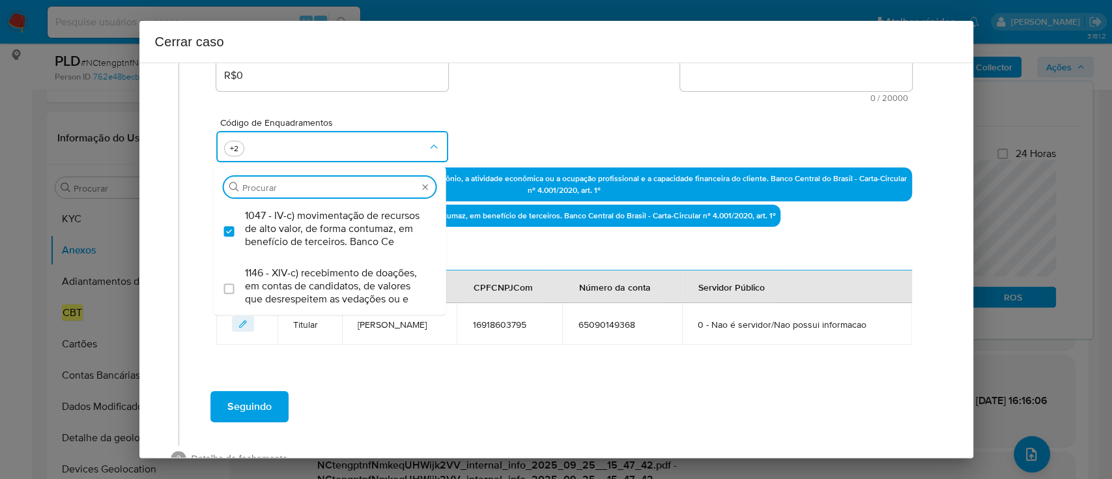
click at [541, 128] on div "Código de Enquadramentos Procurar 1047 - IV-c) movimentação de recursos de alto…" at bounding box center [563, 134] width 695 height 65
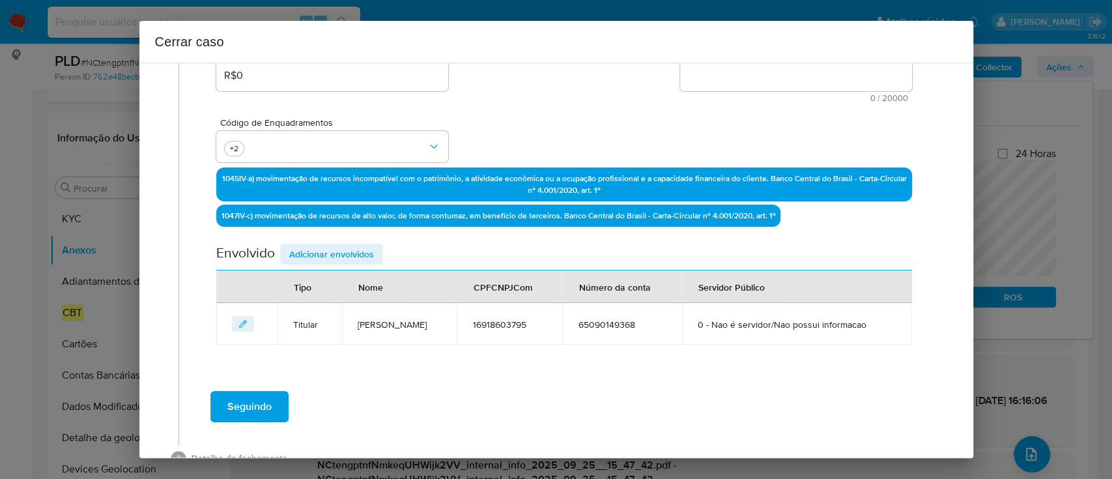
click at [826, 70] on textarea "Informação adicional" at bounding box center [796, 75] width 232 height 31
paste textarea "Shirley Cristina de Abreu Dalmas, CPF 16918603795, 26 anos, residente no municí…"
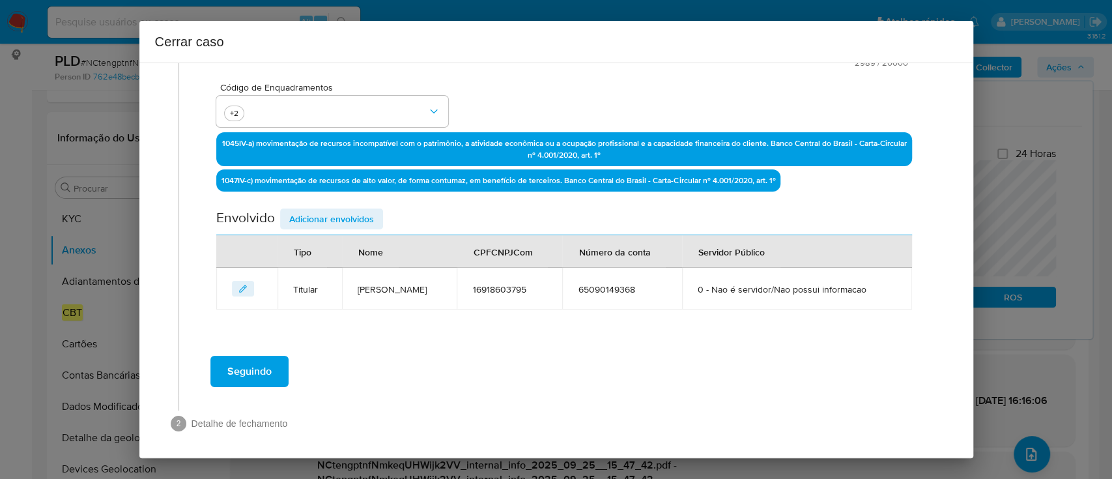
scroll to position [382, 0]
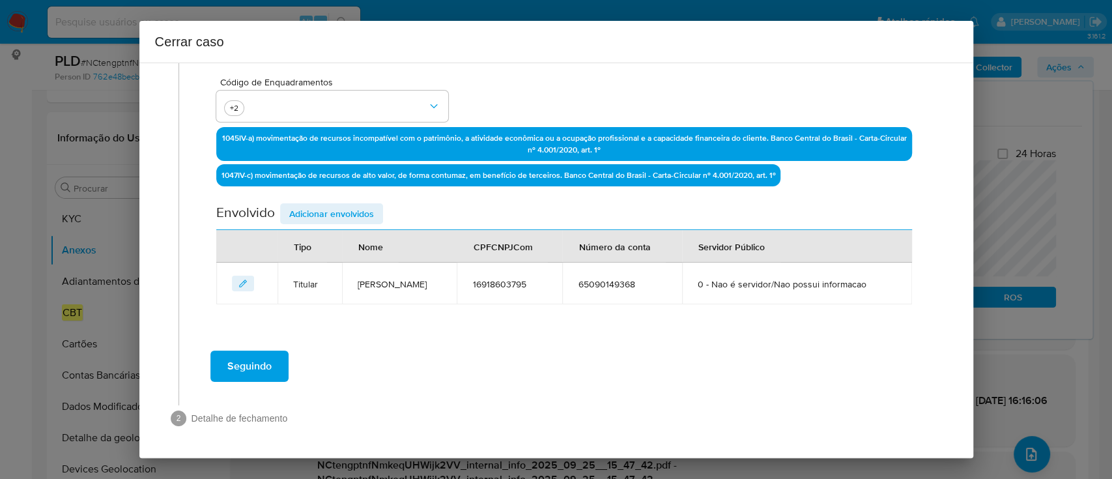
type textarea "Shirley Cristina de Abreu Dalmas, CPF 16918603795, 26 anos, residente no municí…"
click at [365, 204] on span "Adicionar envolvidos" at bounding box center [331, 213] width 85 height 18
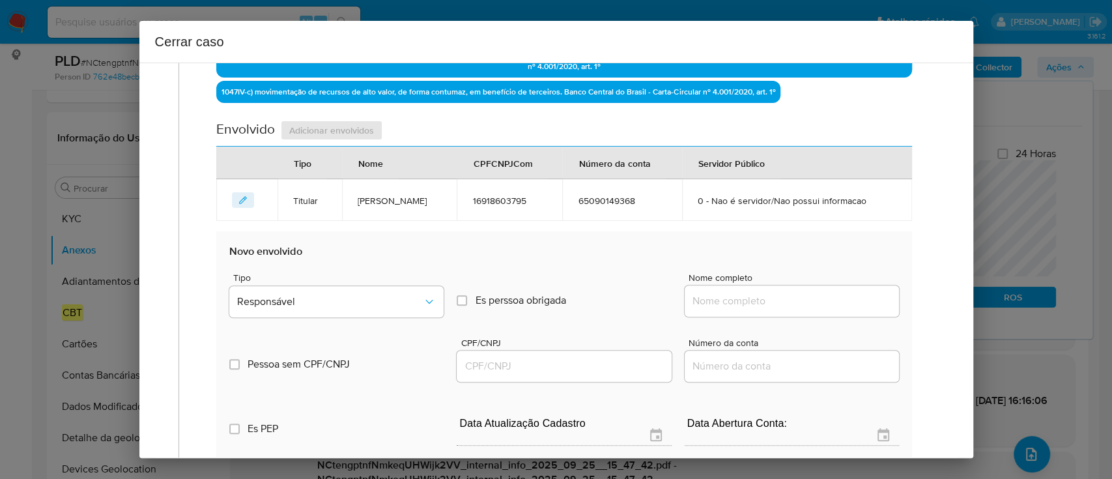
scroll to position [469, 0]
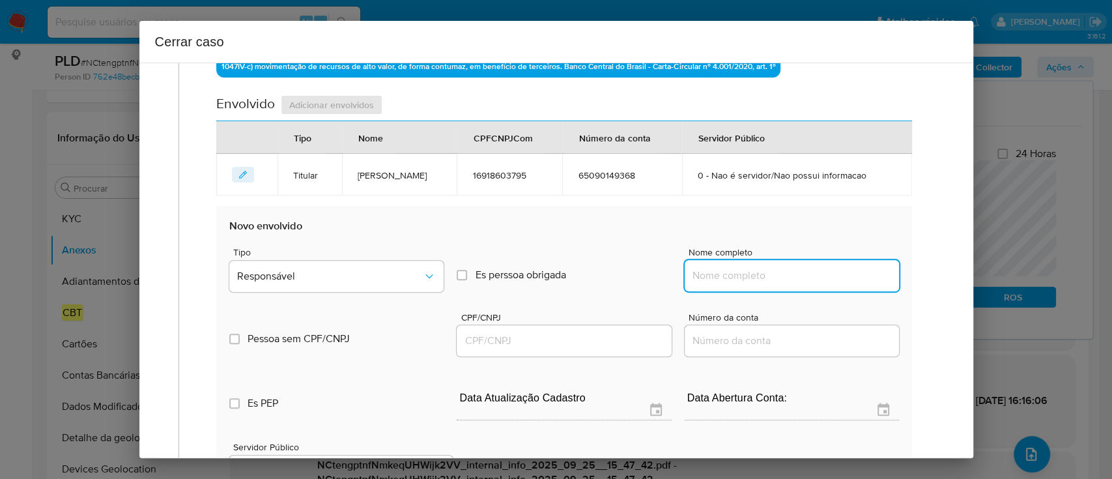
drag, startPoint x: 781, startPoint y: 300, endPoint x: 828, endPoint y: 302, distance: 46.9
click at [781, 284] on input "Nome completo" at bounding box center [791, 275] width 214 height 17
paste input "Probet Tecnologia Ltda, 61747555000196"
click at [831, 284] on input "Probet Tecnologia Ltda, 61747555000196" at bounding box center [791, 275] width 214 height 17
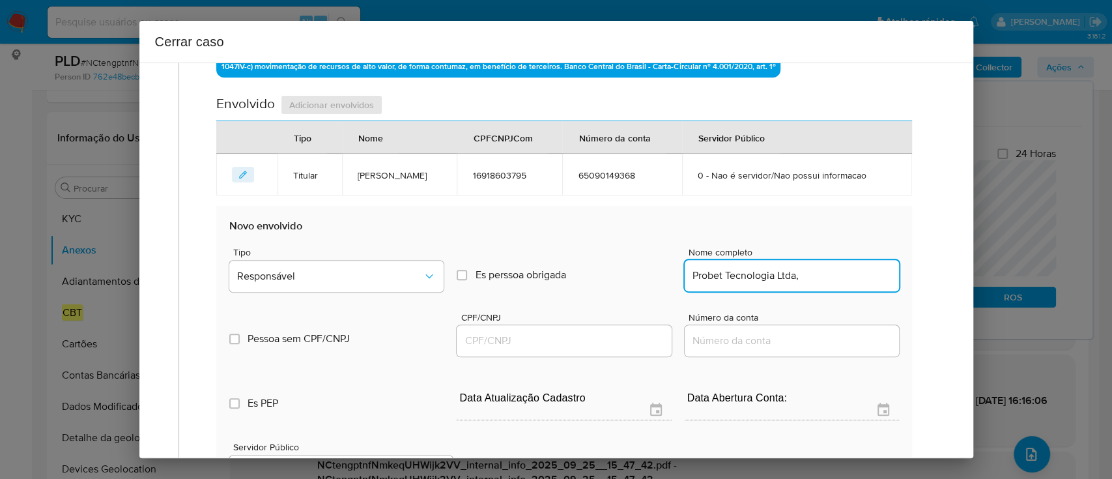
type input "Probet Tecnologia Ltda,"
drag, startPoint x: 598, startPoint y: 369, endPoint x: 620, endPoint y: 364, distance: 22.1
click at [598, 349] on input "CPF/CNPJ" at bounding box center [563, 340] width 214 height 17
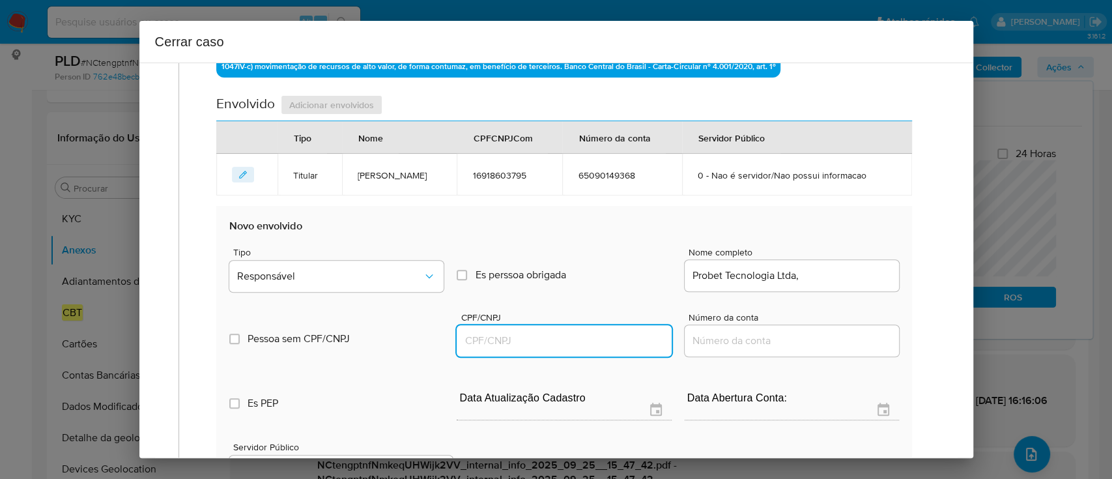
paste input "61747555000196"
type input "61747555000196"
click at [833, 284] on input "Probet Tecnologia Ltda," at bounding box center [791, 275] width 214 height 17
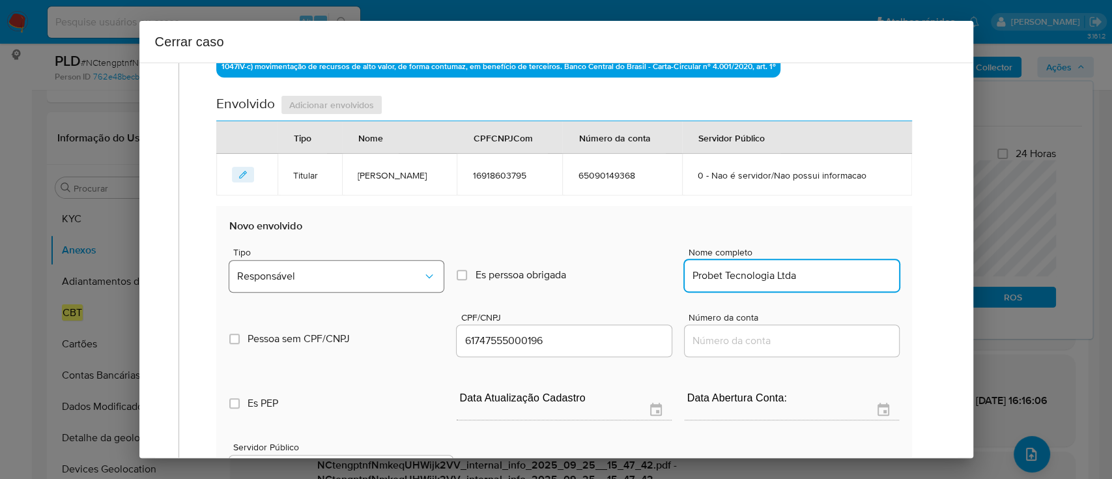
type input "Probet Tecnologia Ltda"
click at [391, 283] on span "Responsável" at bounding box center [330, 276] width 186 height 13
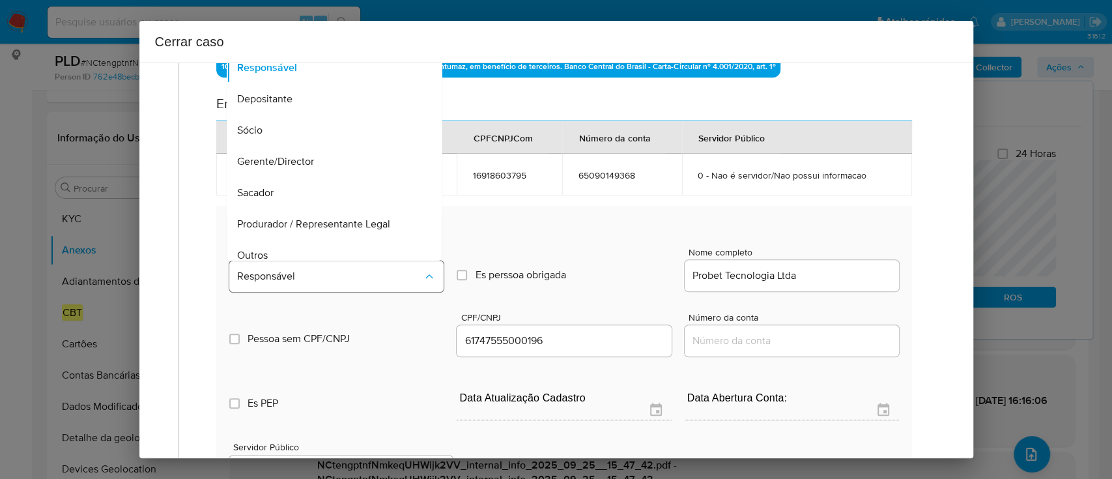
scroll to position [73, 0]
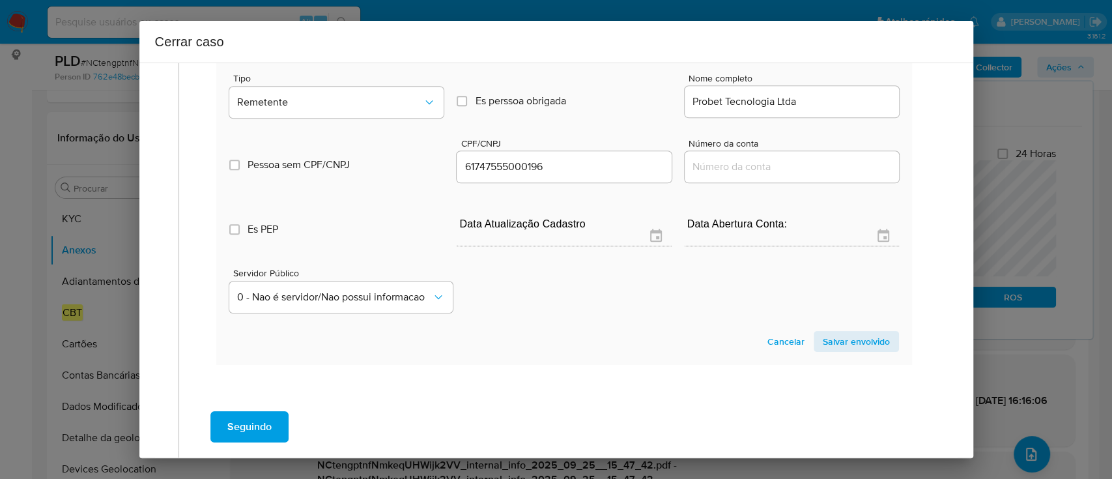
click at [861, 350] on span "Salvar envolvido" at bounding box center [855, 341] width 67 height 18
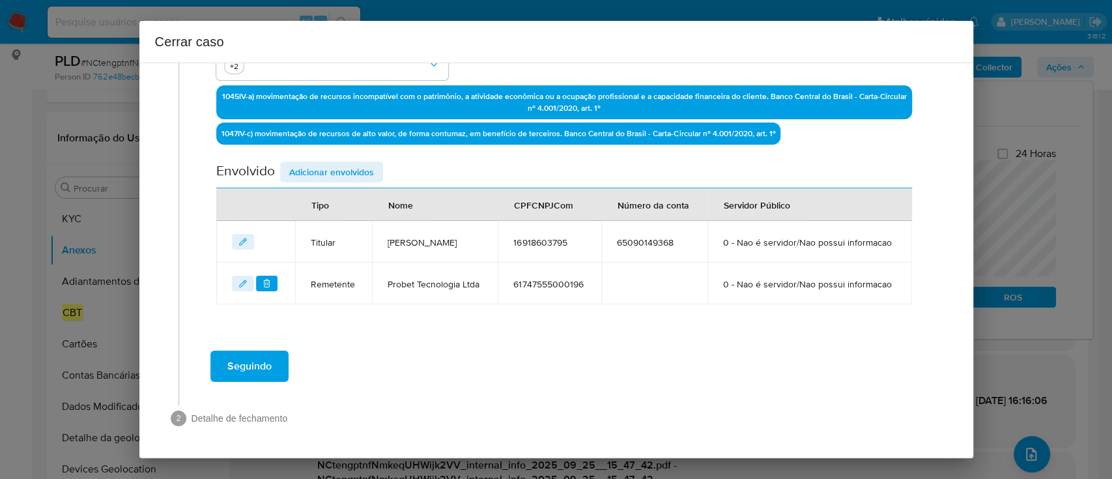
scroll to position [436, 0]
click at [334, 163] on span "Adicionar envolvidos" at bounding box center [331, 172] width 85 height 18
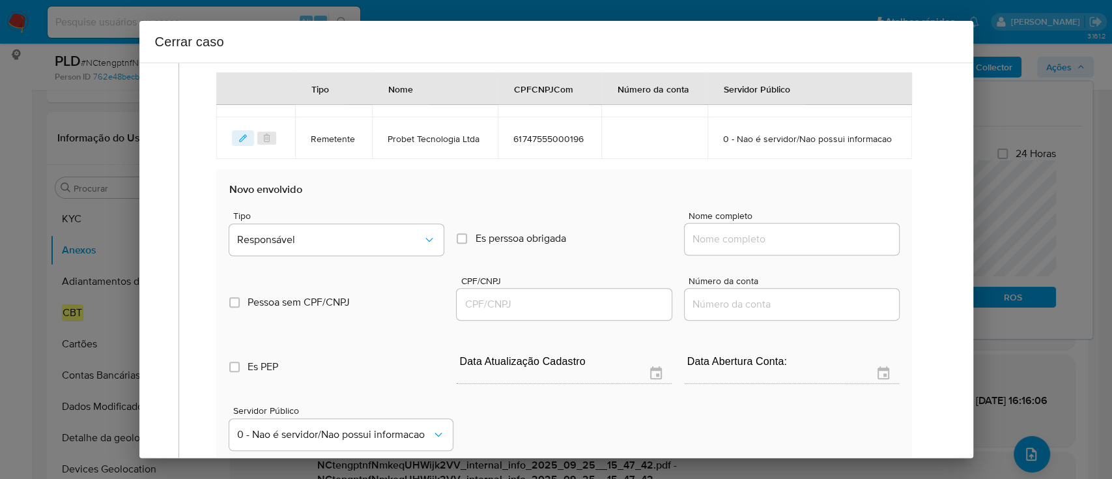
scroll to position [610, 0]
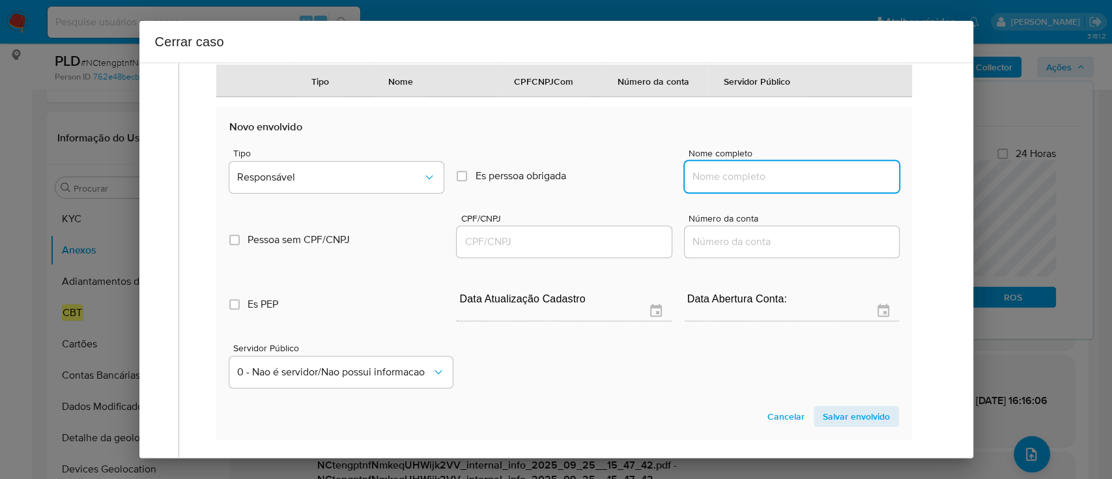
click at [761, 185] on input "Nome completo" at bounding box center [791, 176] width 214 height 17
paste input "Douglas Bispo Da Silva, 09239757724"
click at [811, 185] on input "Douglas Bispo Da Silva, 09239757724" at bounding box center [791, 176] width 214 height 17
type input "Douglas Bispo Da Silva,"
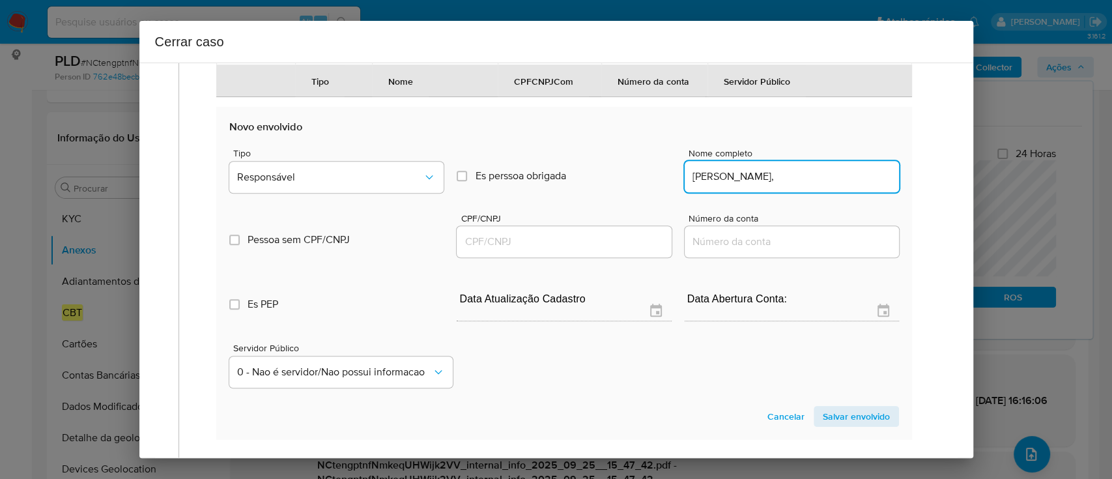
click at [589, 250] on input "CPF/CNPJ" at bounding box center [563, 241] width 214 height 17
paste input "09239757724"
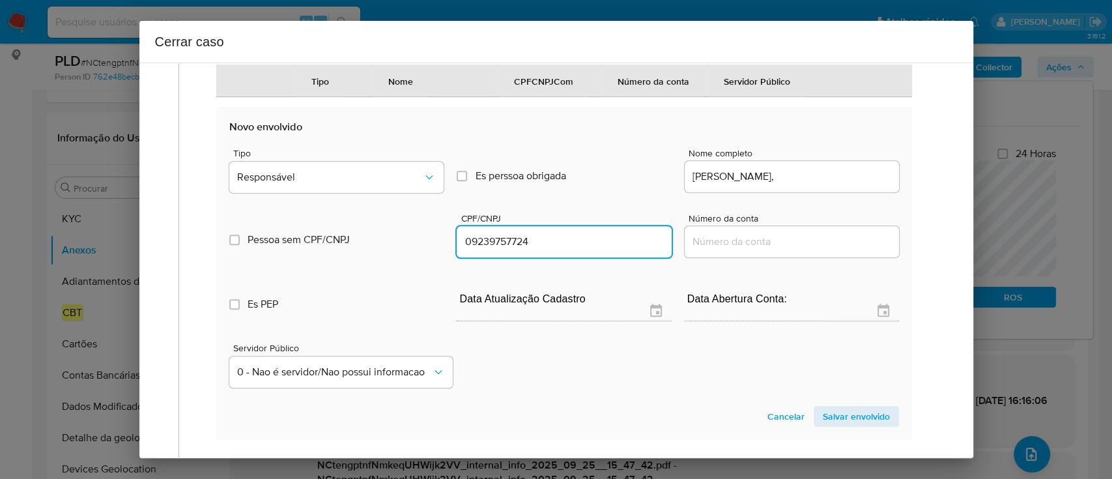
type input "9239757724"
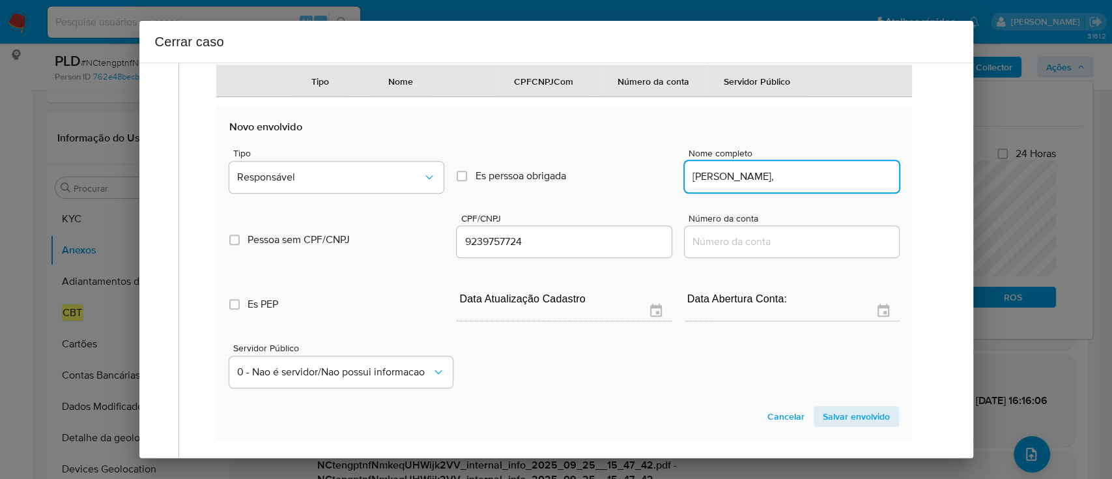
click at [872, 185] on input "Douglas Bispo Da Silva," at bounding box center [791, 176] width 214 height 17
type input "Douglas Bispo Da Silva,"
type input "09239757724"
type input "Douglas Bispo Da Silva"
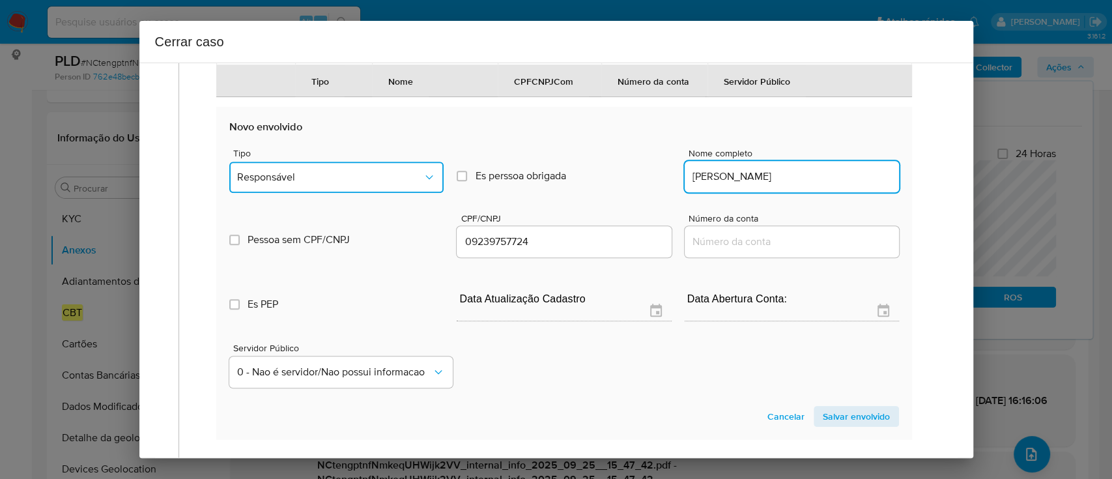
click at [264, 193] on button "Responsável" at bounding box center [336, 177] width 214 height 31
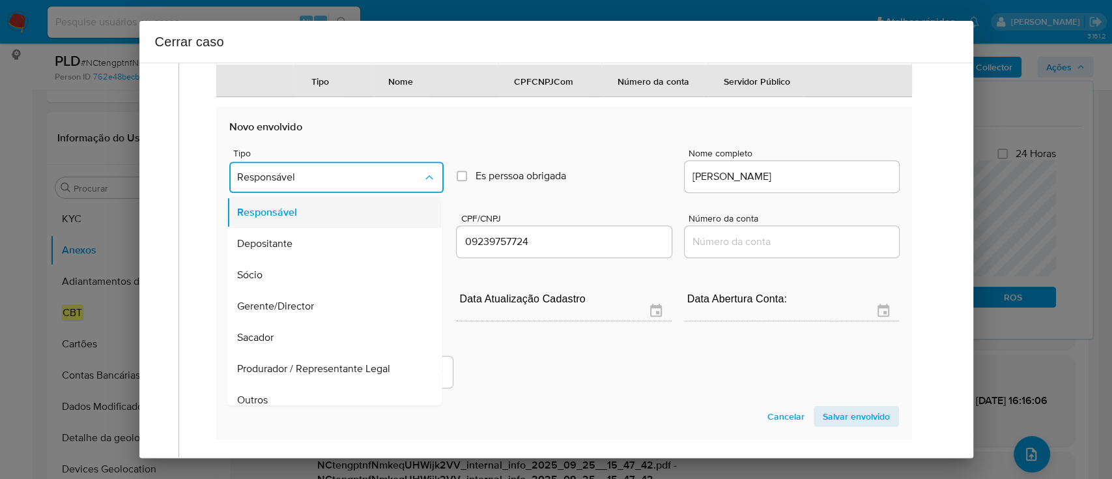
scroll to position [73, 0]
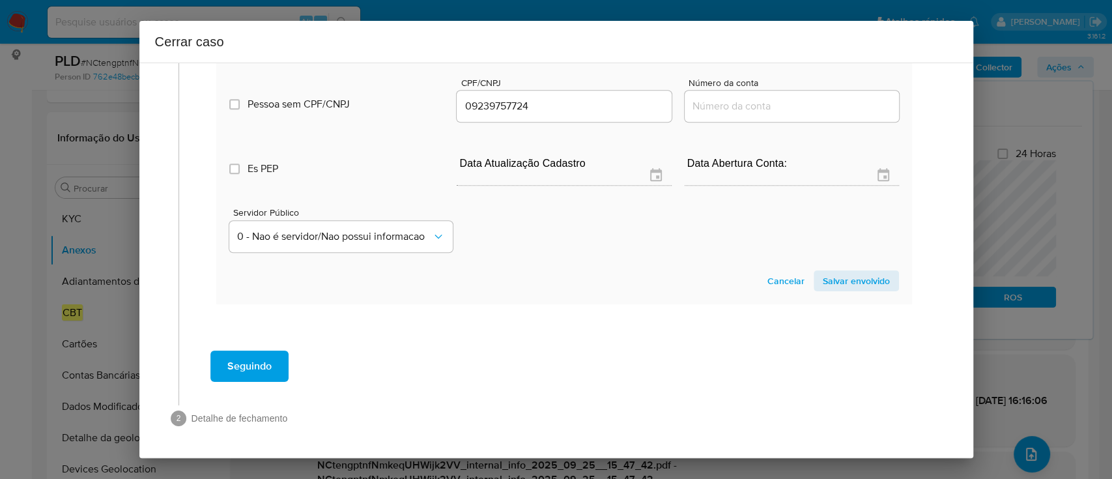
click at [867, 275] on span "Salvar envolvido" at bounding box center [855, 281] width 67 height 18
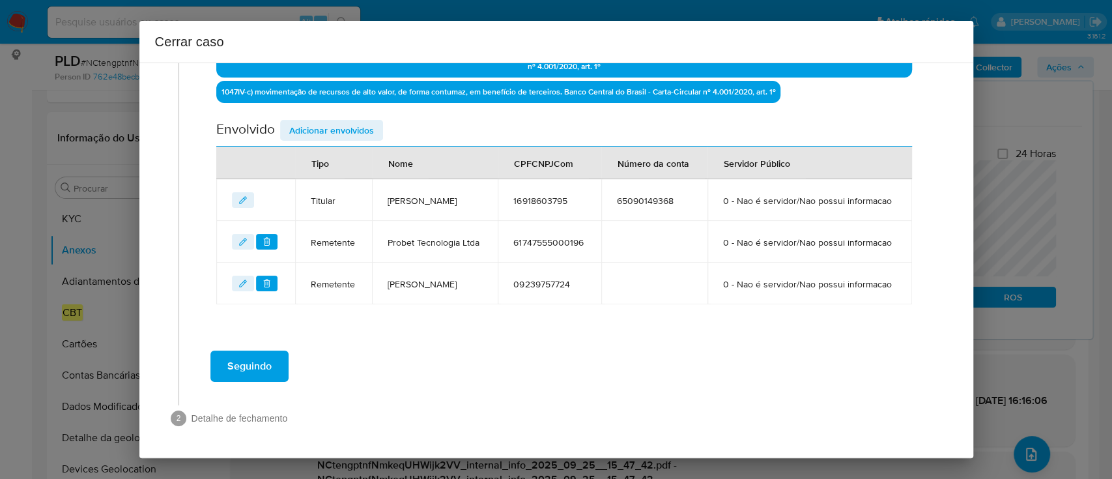
scroll to position [489, 0]
click at [339, 121] on span "Adicionar envolvidos" at bounding box center [331, 130] width 85 height 18
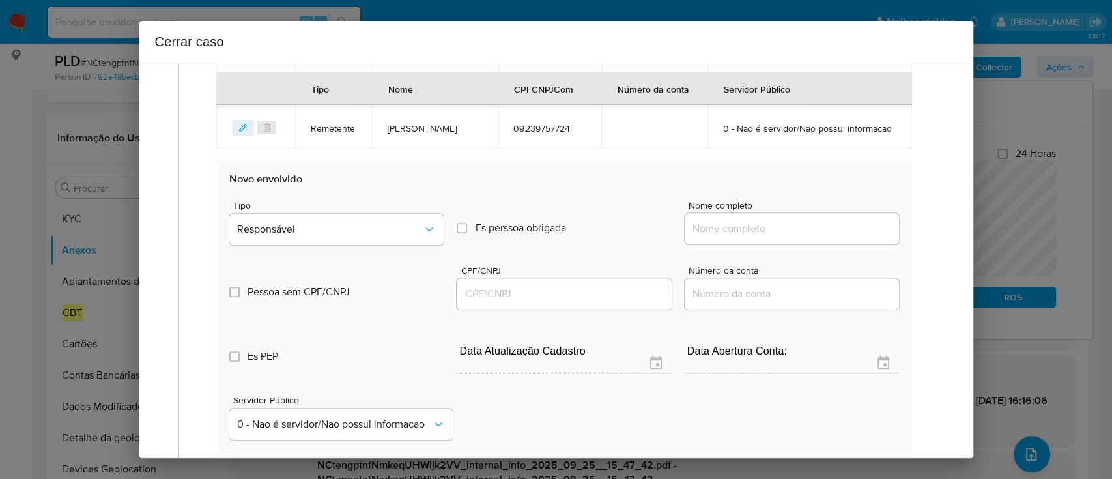
scroll to position [662, 0]
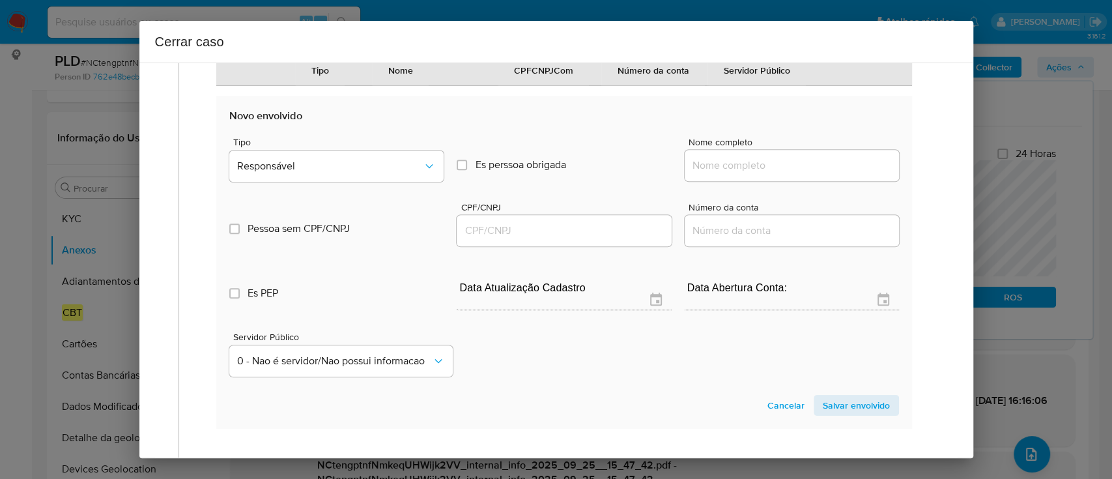
click at [763, 174] on input "Nome completo" at bounding box center [791, 165] width 214 height 17
paste input "Vitalcred Meios De Pagamento S A, 08022117000188"
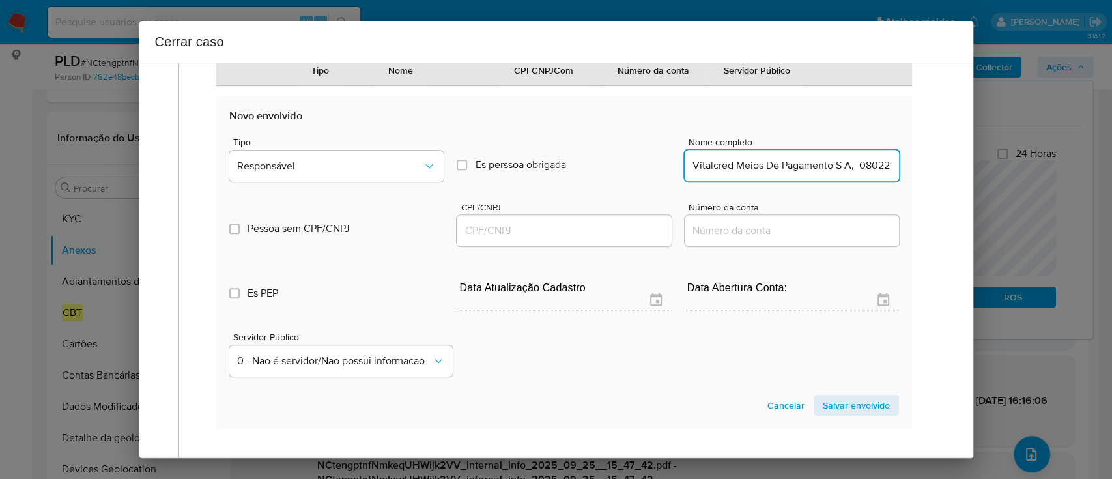
scroll to position [0, 51]
click at [818, 174] on input "Vitalcred Meios De Pagamento S A, 08022117000188" at bounding box center [791, 165] width 214 height 17
drag, startPoint x: 818, startPoint y: 212, endPoint x: 767, endPoint y: 242, distance: 59.3
click at [818, 174] on input "Vitalcred Meios De Pagamento S A, 08022117000188" at bounding box center [791, 165] width 214 height 17
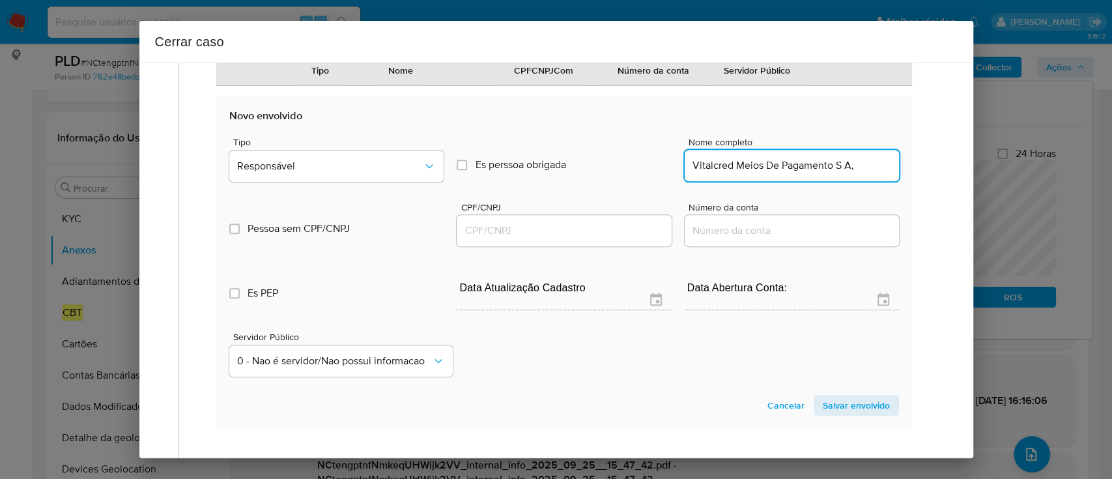
type input "Vitalcred Meios De Pagamento S A,"
drag, startPoint x: 604, startPoint y: 275, endPoint x: 666, endPoint y: 274, distance: 61.9
click at [604, 239] on input "CPF/CNPJ" at bounding box center [563, 230] width 214 height 17
paste input "08022117000188"
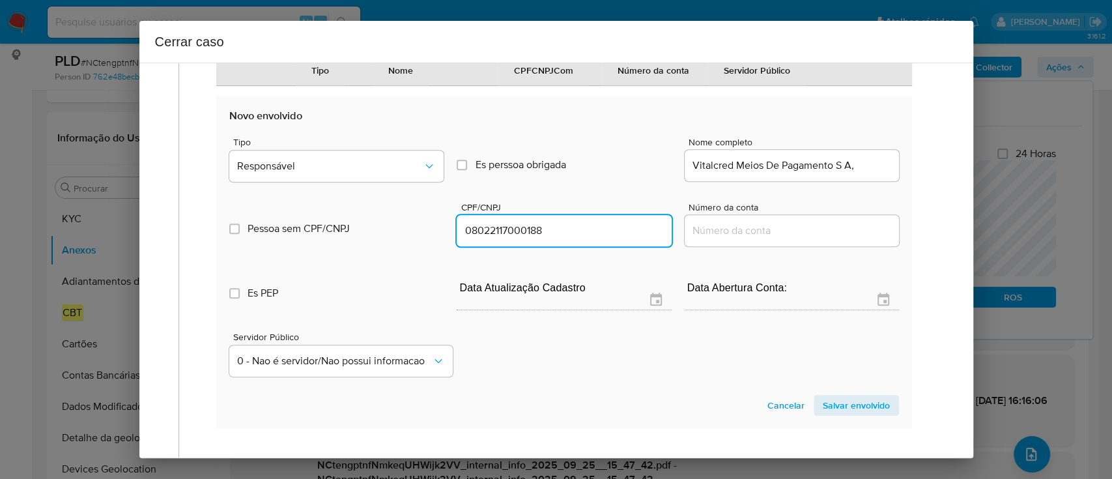
type input "8022117000188"
click at [861, 174] on input "Vitalcred Meios De Pagamento S A," at bounding box center [791, 165] width 214 height 17
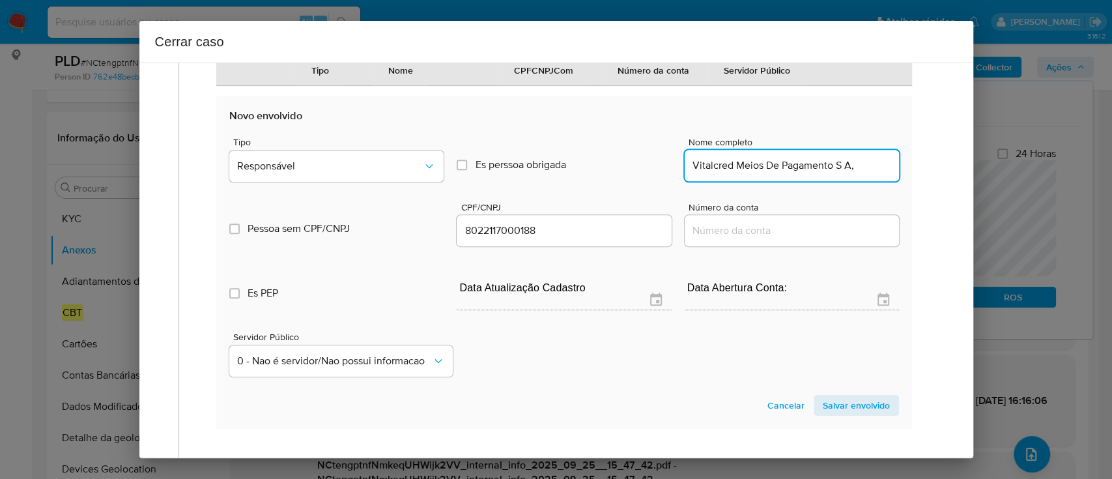
type input "Vitalcred Meios De Pagamento S A,"
type input "08022117000188"
type input "Vitalcred Meios De Pagamento S A"
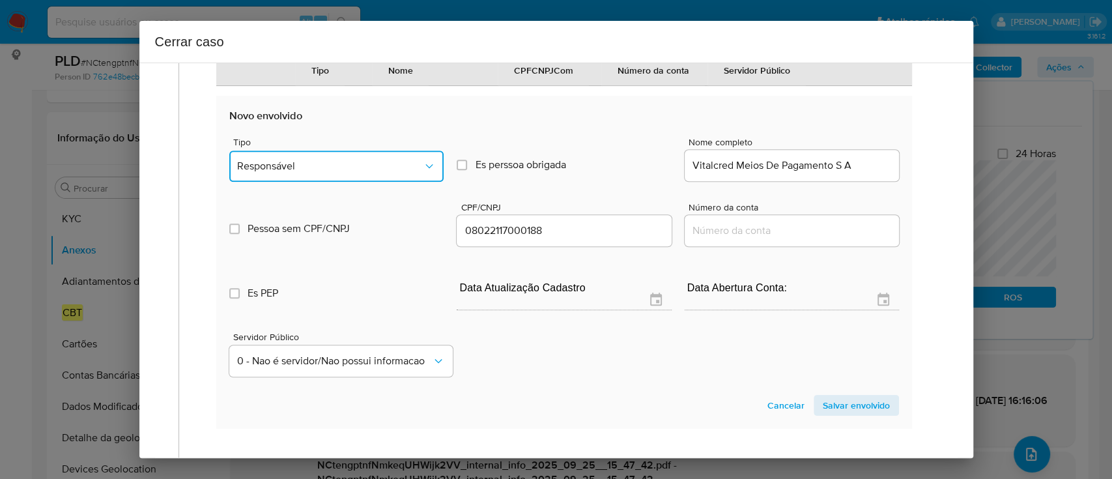
click at [350, 182] on button "Responsável" at bounding box center [336, 165] width 214 height 31
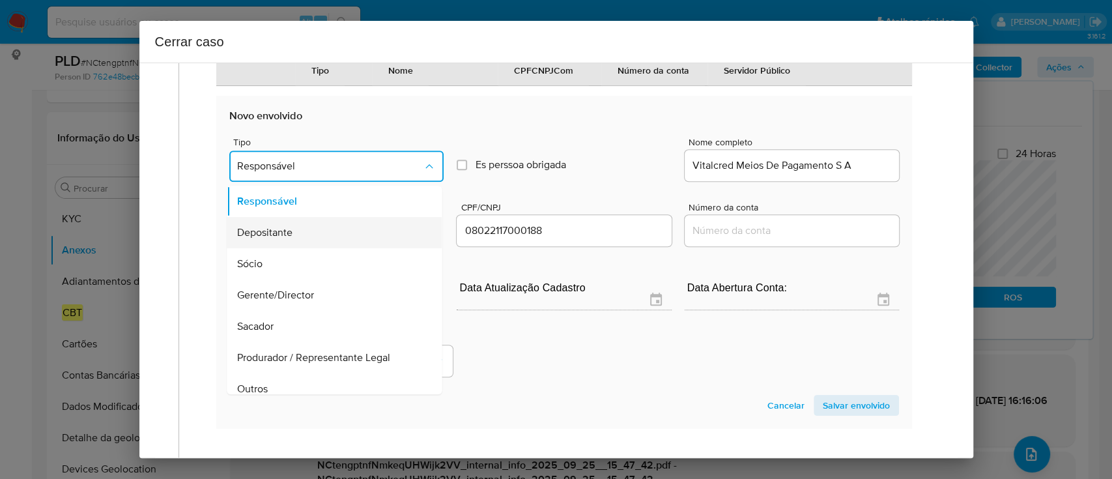
scroll to position [42, 0]
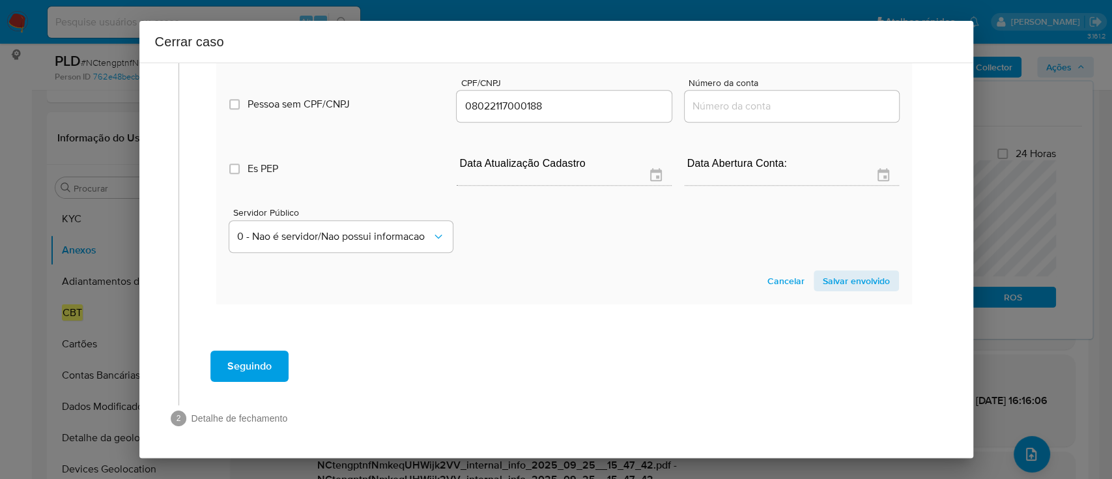
click at [870, 286] on span "Salvar envolvido" at bounding box center [855, 281] width 67 height 18
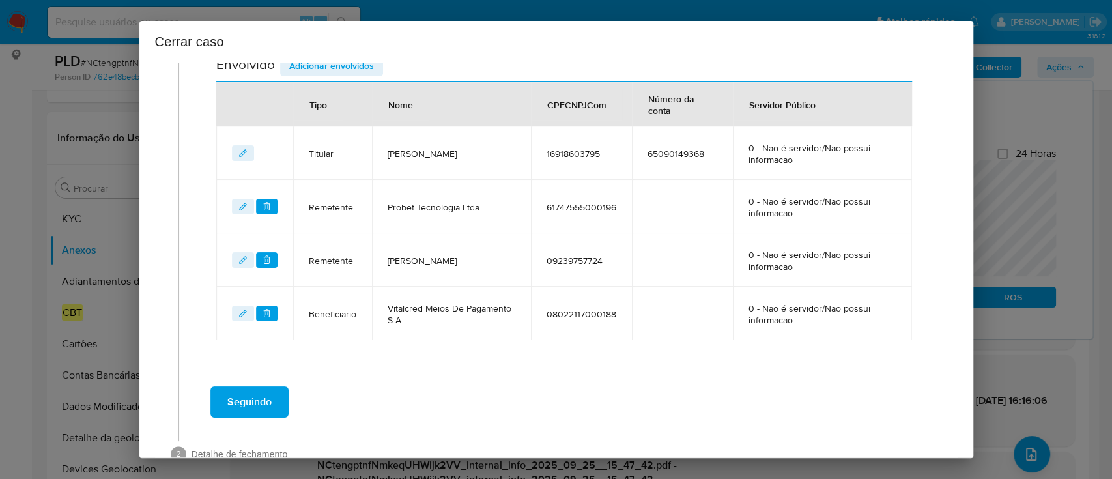
scroll to position [455, 0]
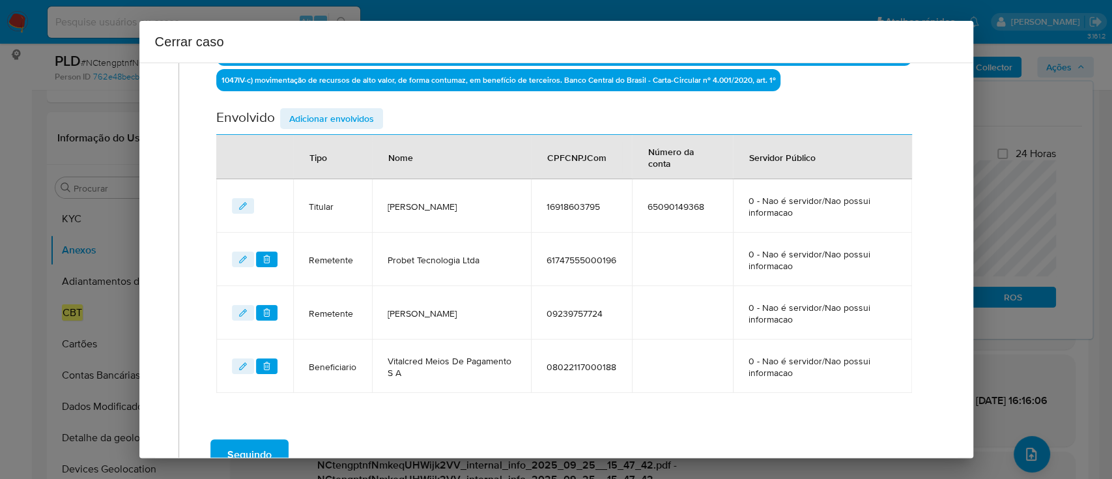
click at [340, 102] on div "Data de início 01/08/2025 Data Fin 24/09/2025 Valor do crédito R$732.069 Valor …" at bounding box center [563, 50] width 695 height 686
click at [328, 113] on span "Adicionar envolvidos" at bounding box center [331, 118] width 85 height 18
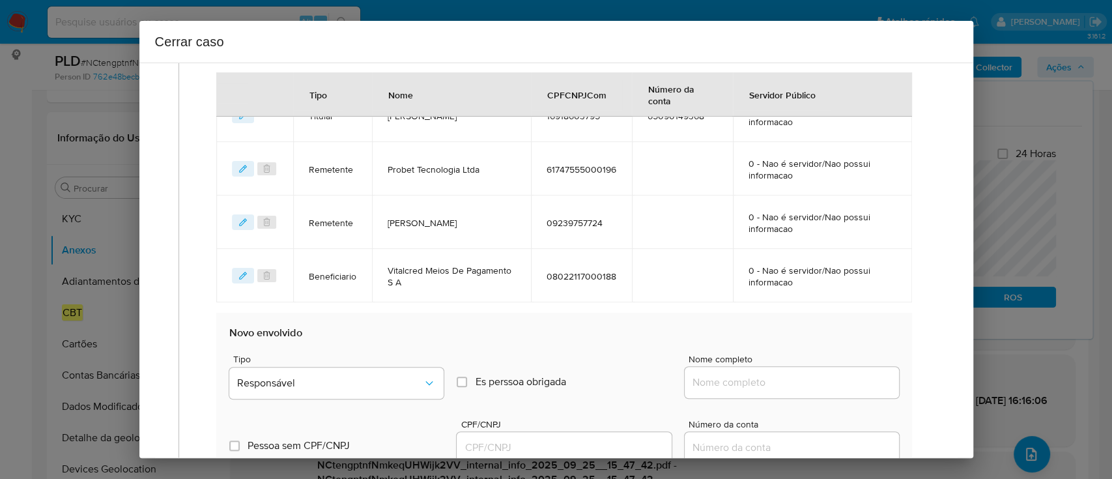
scroll to position [629, 0]
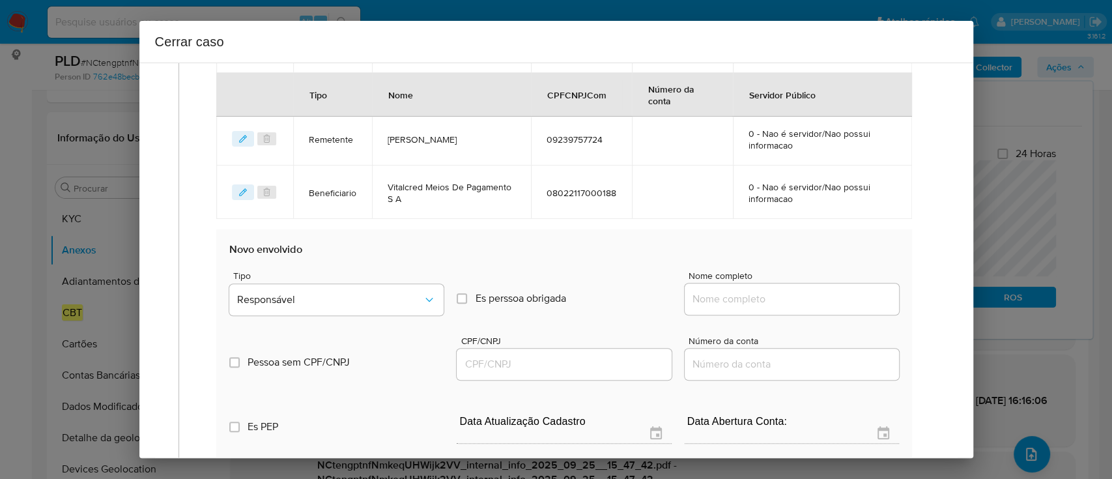
click at [739, 300] on input "Nome completo" at bounding box center [791, 298] width 214 height 17
paste input "Shirley Cristina De Abreu Dalmas CNPJ 52905119000107"
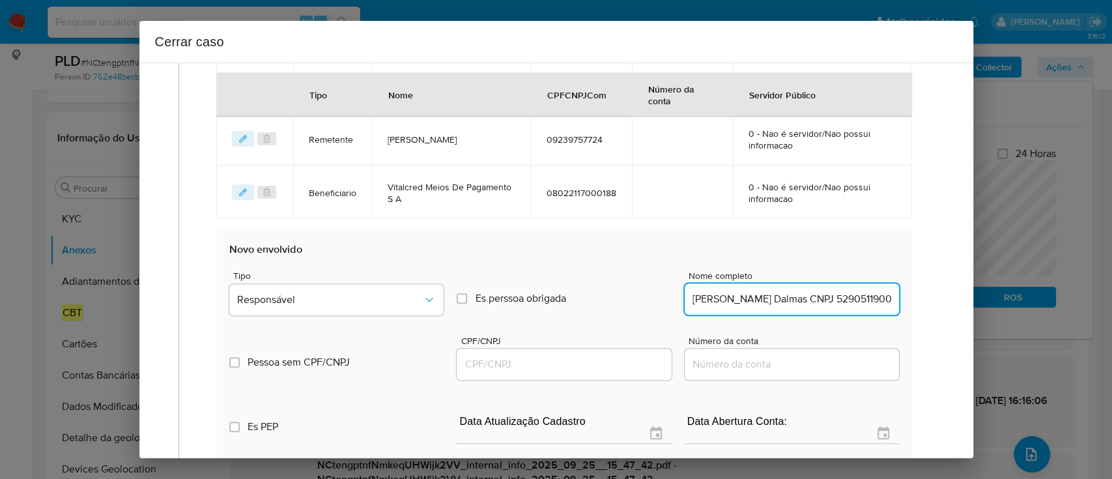
scroll to position [0, 64]
click at [808, 303] on input "Shirley Cristina De Abreu Dalmas CNPJ 52905119000107" at bounding box center [791, 298] width 214 height 17
type input "Shirley Cristina De Abreu Dalmas CNPJ"
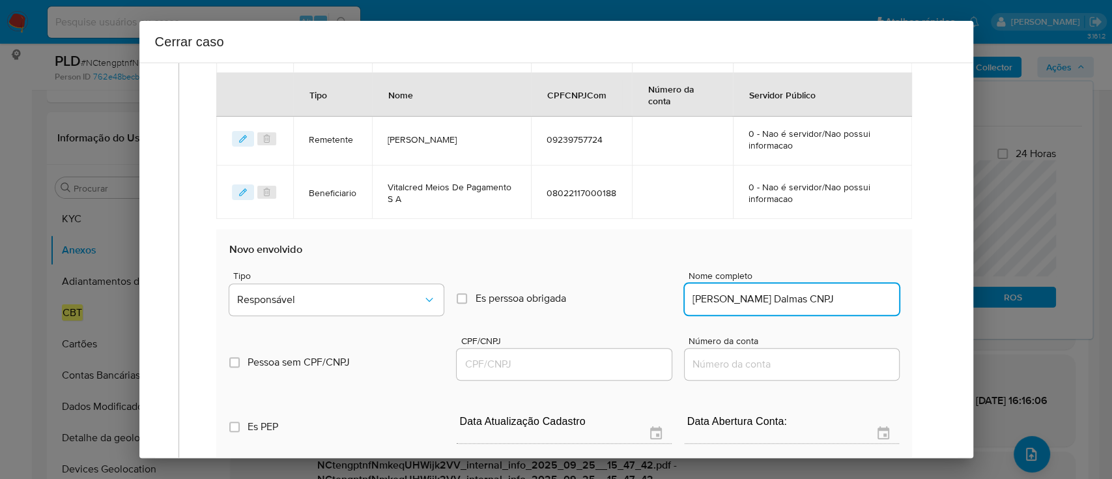
click at [582, 367] on input "CPF/CNPJ" at bounding box center [563, 364] width 214 height 17
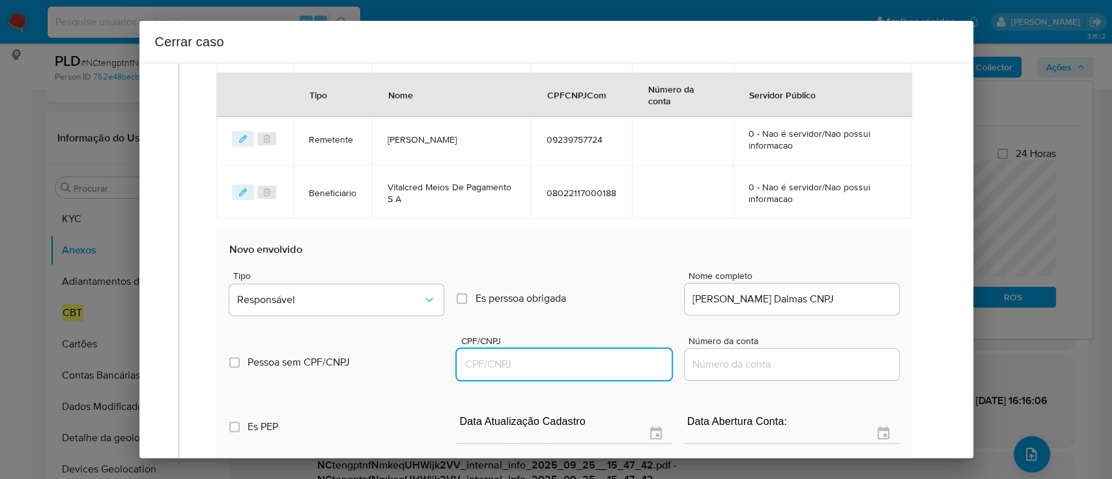
paste input "52905119000107"
type input "52905119000107"
drag, startPoint x: 837, startPoint y: 298, endPoint x: 906, endPoint y: 305, distance: 68.8
click at [905, 305] on div "Data de início 01/08/2025 Data Fin 24/09/2025 Valor do crédito R$732.069 Valor …" at bounding box center [564, 57] width 722 height 1066
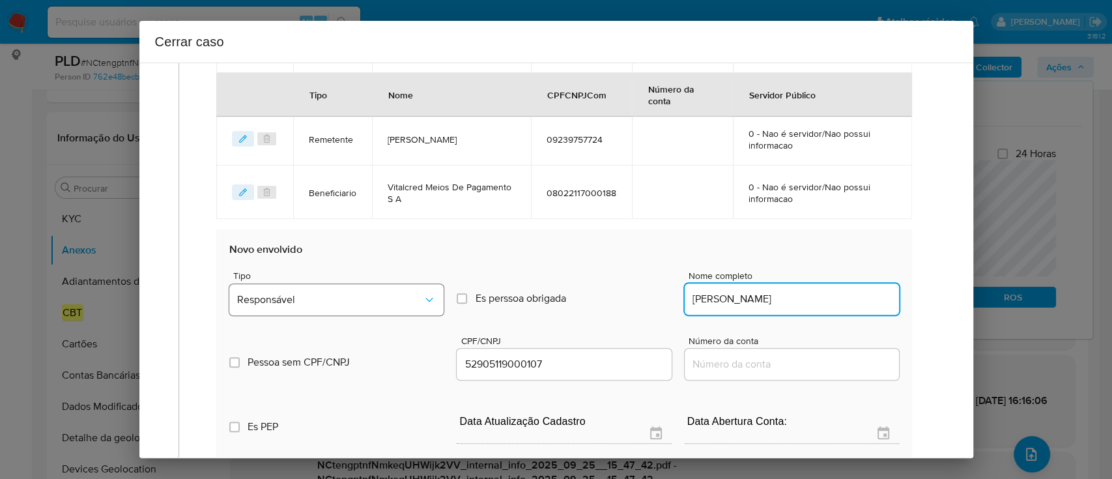
type input "Shirley Cristina De Abreu Dalmas"
click at [344, 318] on div "Tipo Responsável Es perssoa obrigada Is PObrigada Nome completo Shirley Cristin…" at bounding box center [563, 385] width 669 height 260
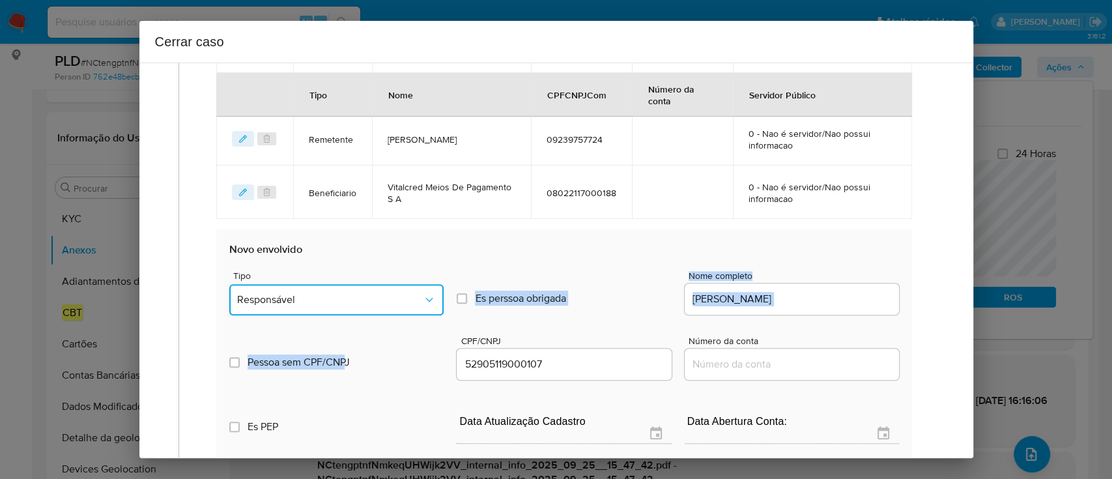
drag, startPoint x: 350, startPoint y: 298, endPoint x: 347, endPoint y: 320, distance: 22.9
click at [350, 297] on span "Responsável" at bounding box center [330, 299] width 186 height 13
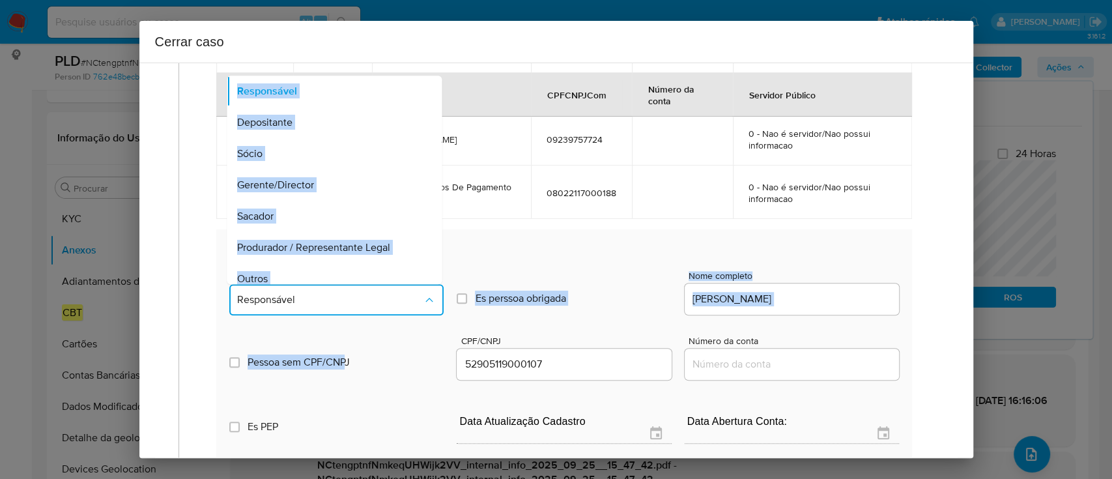
scroll to position [10, 0]
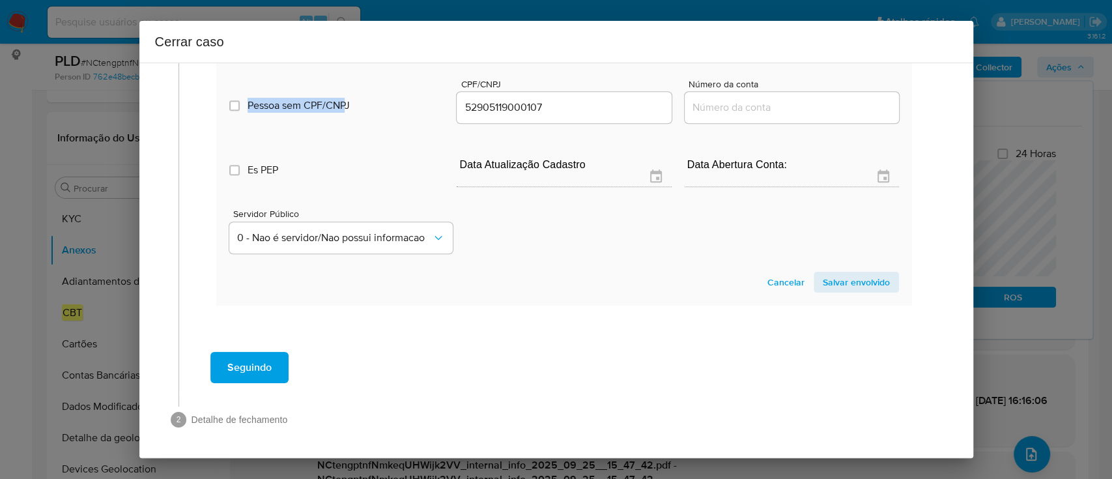
click at [862, 274] on span "Salvar envolvido" at bounding box center [855, 282] width 67 height 18
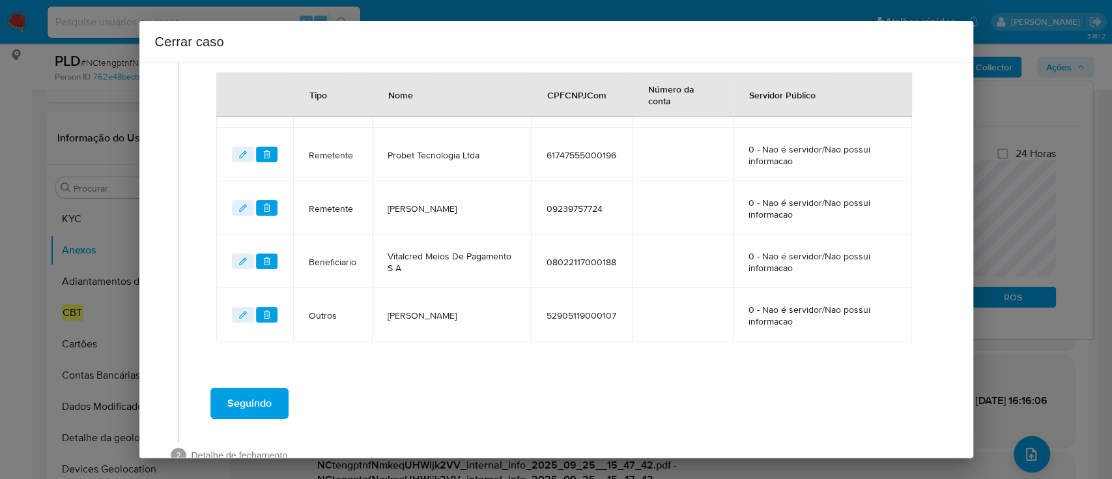
scroll to position [509, 0]
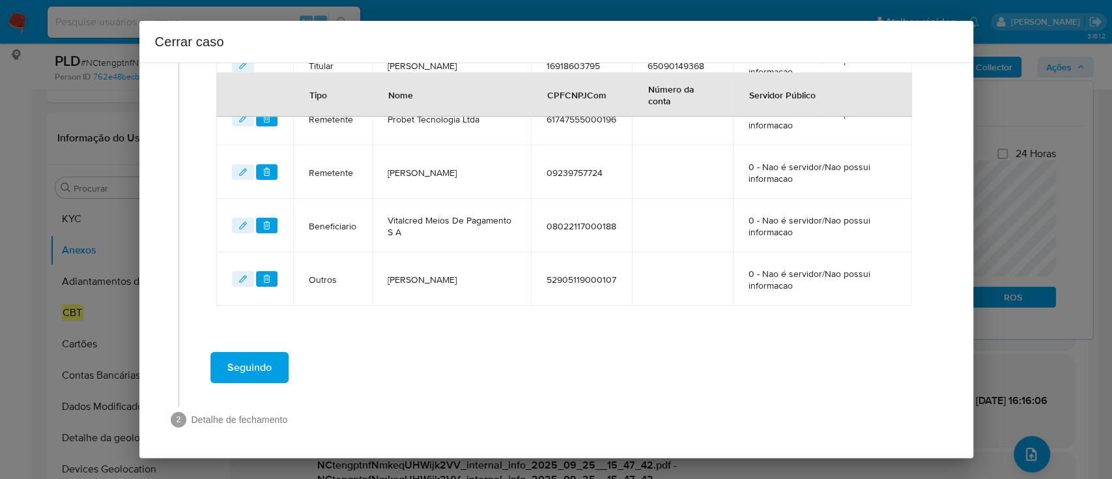
click at [263, 371] on span "Seguindo" at bounding box center [249, 367] width 44 height 29
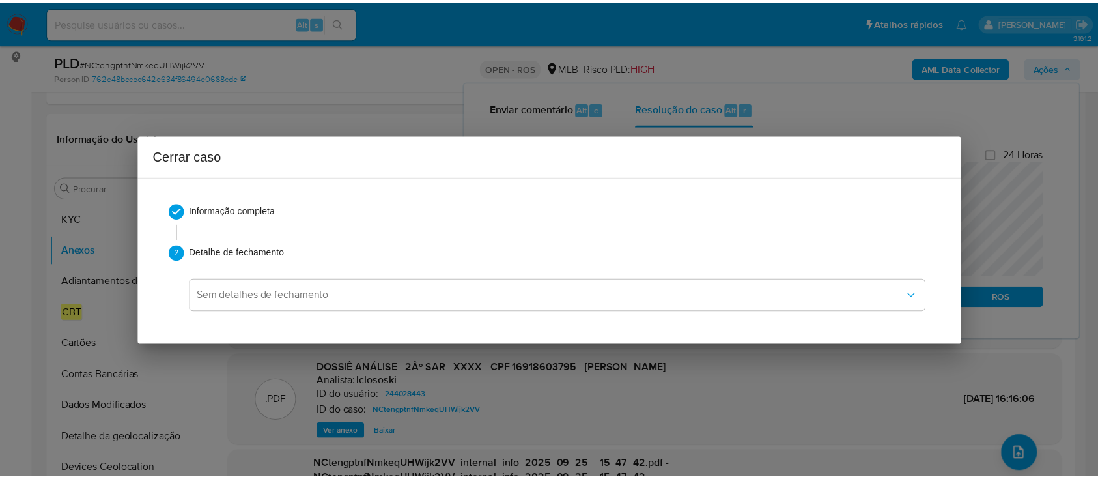
scroll to position [0, 0]
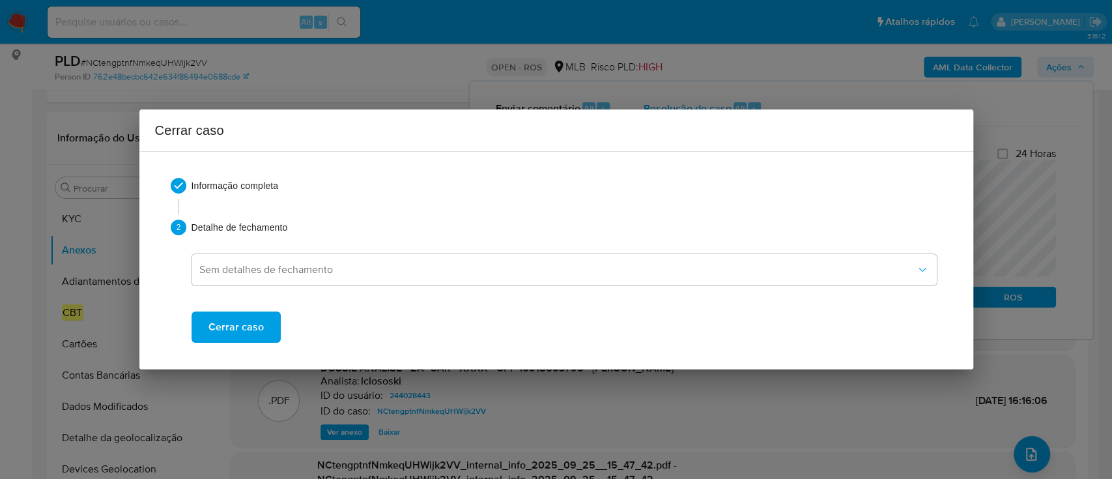
click at [236, 331] on span "Cerrar caso" at bounding box center [235, 327] width 55 height 29
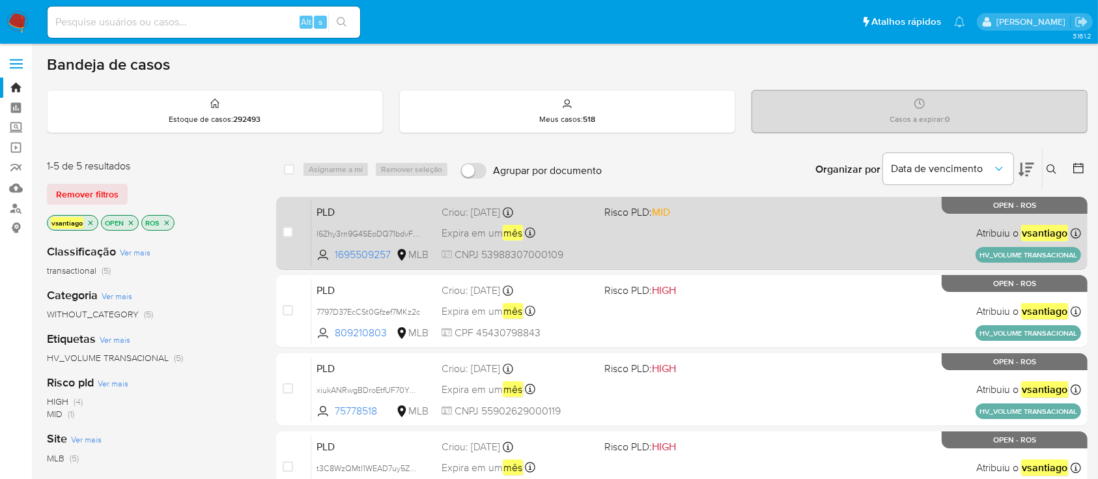
click at [683, 228] on div "PLD I6Zhy3rn9G4SEoDQ71bdvF4v 1695509257 MLB Risco PLD: MID Criou: 12/09/2025 Cr…" at bounding box center [696, 233] width 770 height 66
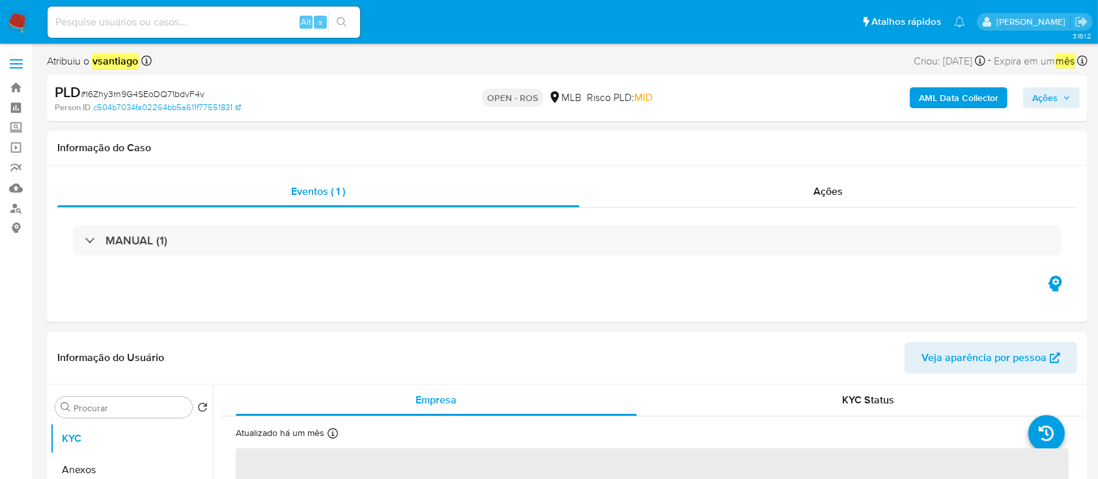
select select "10"
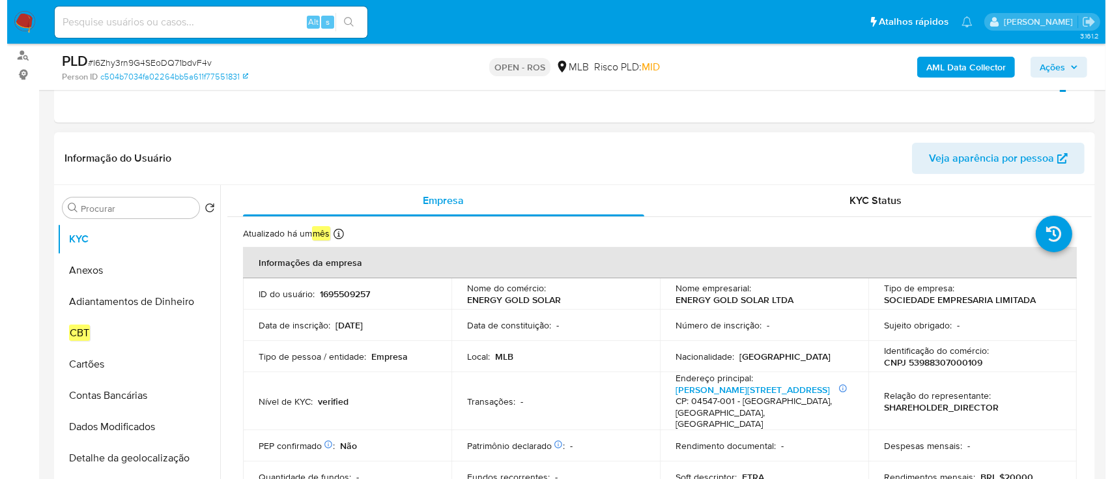
scroll to position [260, 0]
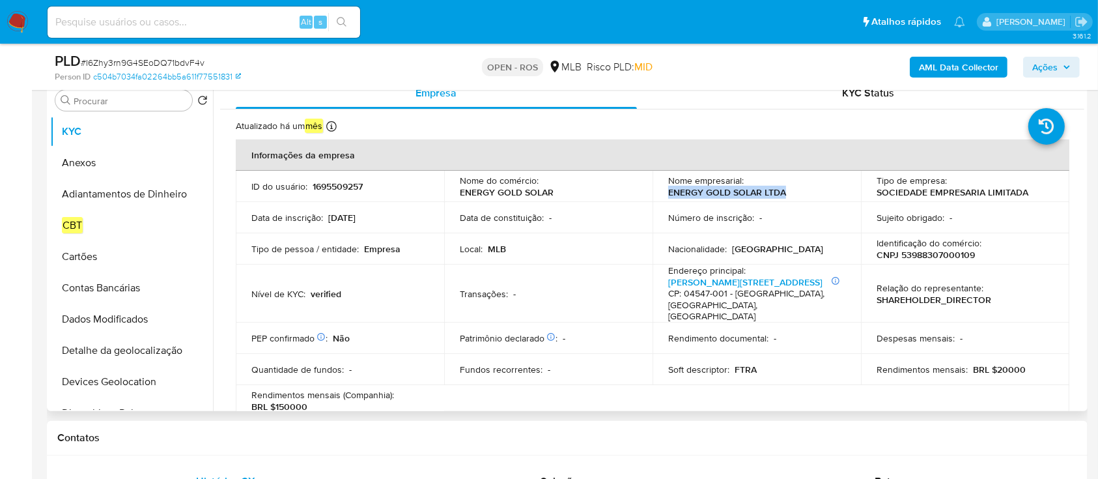
drag, startPoint x: 796, startPoint y: 196, endPoint x: 660, endPoint y: 195, distance: 135.5
click at [660, 195] on td "Nome empresarial : ENERGY GOLD SOLAR LTDA" at bounding box center [757, 186] width 208 height 31
copy p "ENERGY GOLD SOLAR LTDA"
click at [934, 255] on p "CNPJ 53988307000109" at bounding box center [926, 255] width 98 height 12
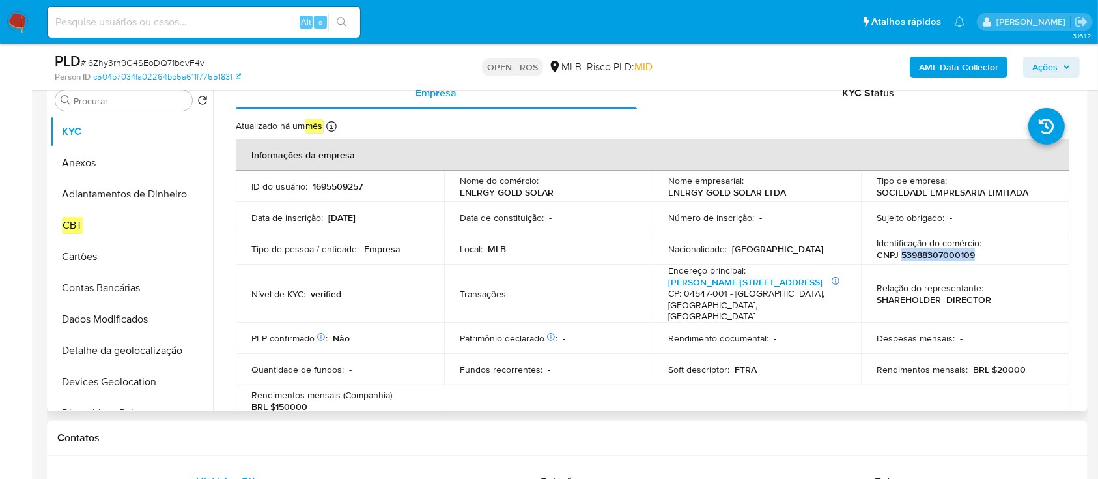
copy p "53988307000109"
drag, startPoint x: 94, startPoint y: 163, endPoint x: 165, endPoint y: 193, distance: 76.4
click at [94, 162] on button "Anexos" at bounding box center [131, 162] width 163 height 31
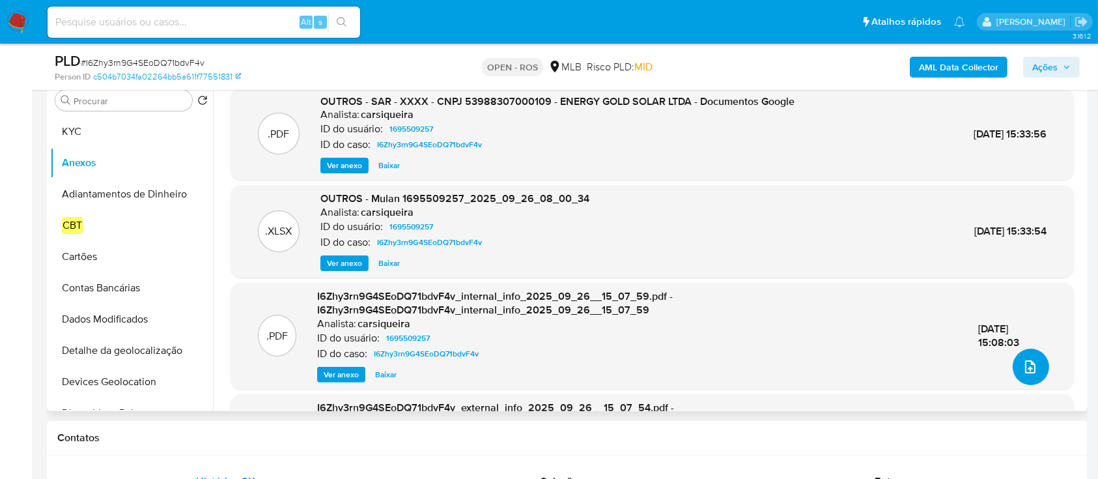
click at [1025, 372] on icon "upload-file" at bounding box center [1030, 366] width 10 height 13
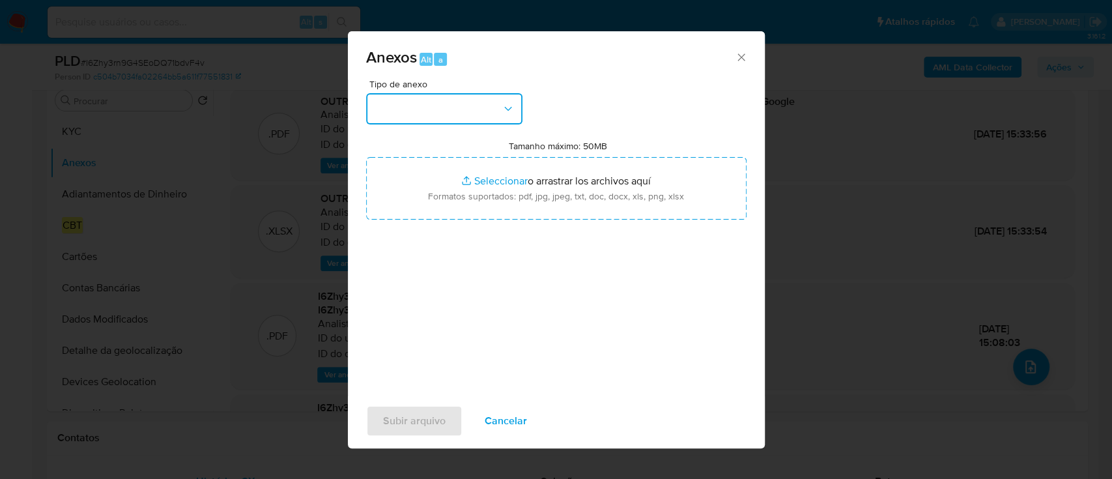
click at [485, 105] on button "button" at bounding box center [444, 108] width 156 height 31
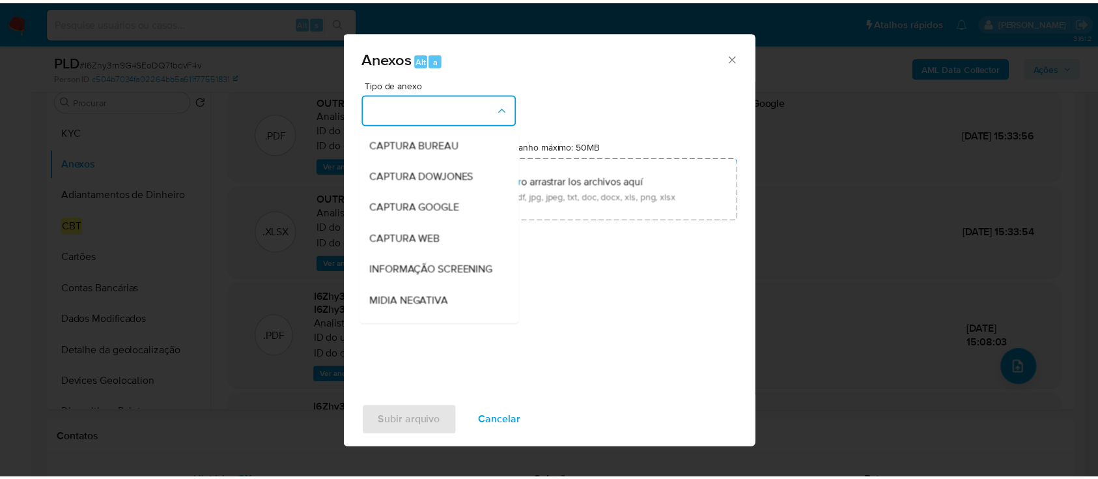
scroll to position [200, 0]
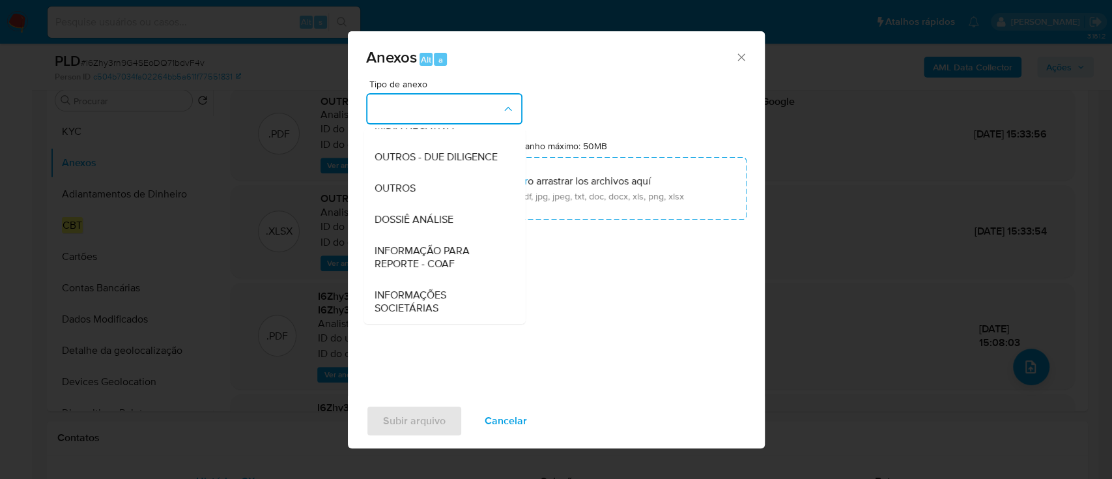
click at [442, 264] on span "INFORMAÇÃO PARA REPORTE - COAF" at bounding box center [440, 257] width 133 height 26
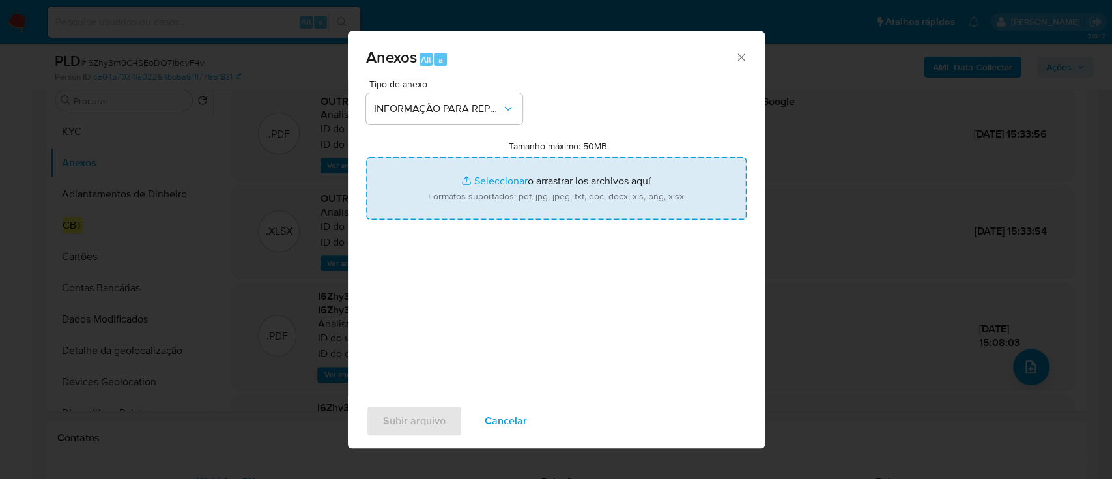
type input "C:\fakepath\SAR - I6Zhy3rn9G4SEoDQ71bdvF4v - CNPJ 53988307000109 - ENERGY GOLD …"
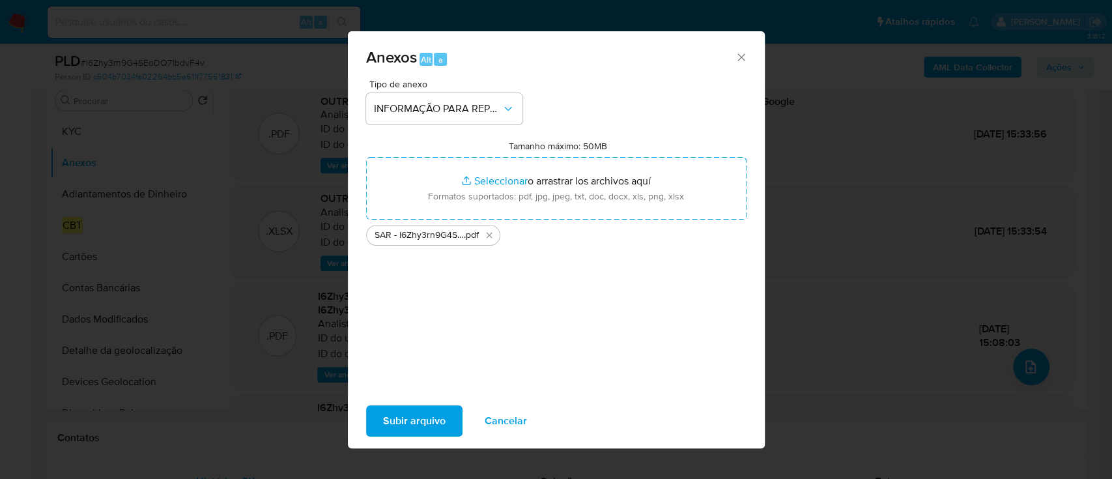
click at [428, 421] on span "Subir arquivo" at bounding box center [414, 420] width 63 height 29
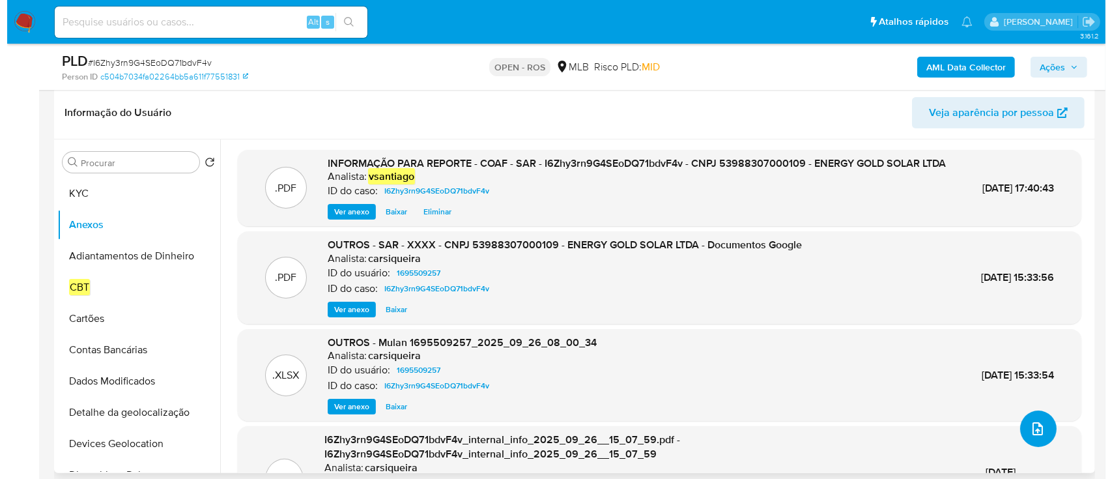
scroll to position [173, 0]
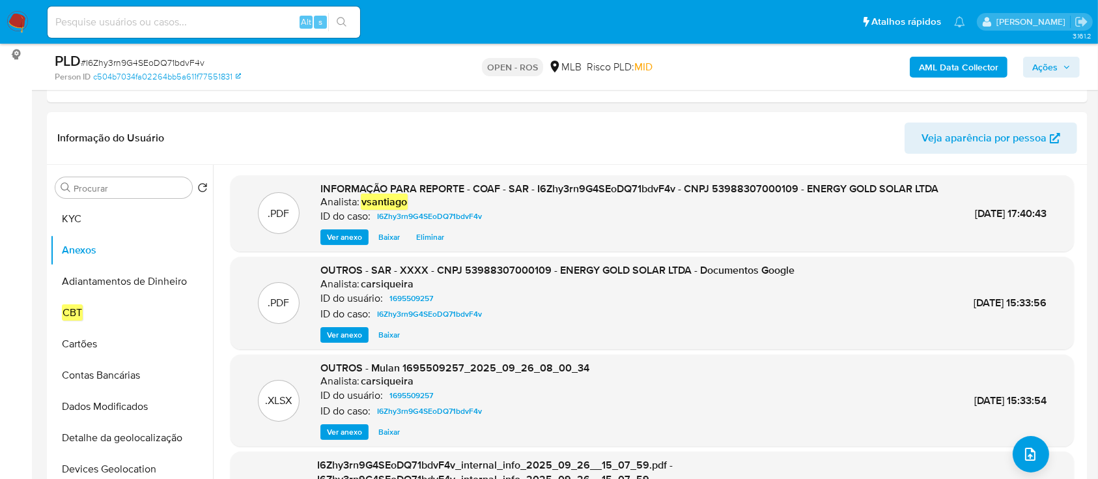
click at [1059, 61] on span "Ações" at bounding box center [1051, 67] width 38 height 18
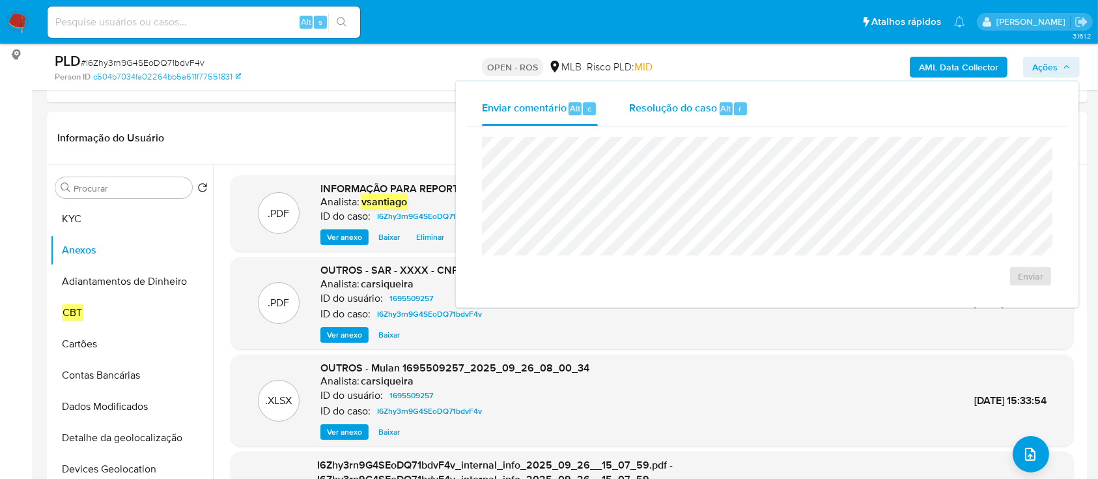
click at [719, 119] on div "Resolução do caso Alt r" at bounding box center [688, 109] width 119 height 34
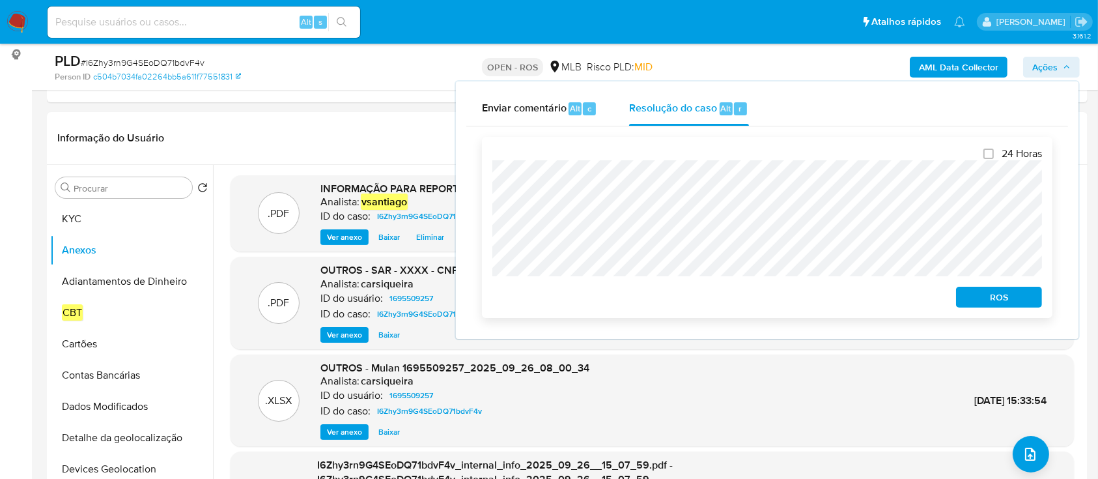
click at [996, 296] on span "ROS" at bounding box center [999, 297] width 68 height 18
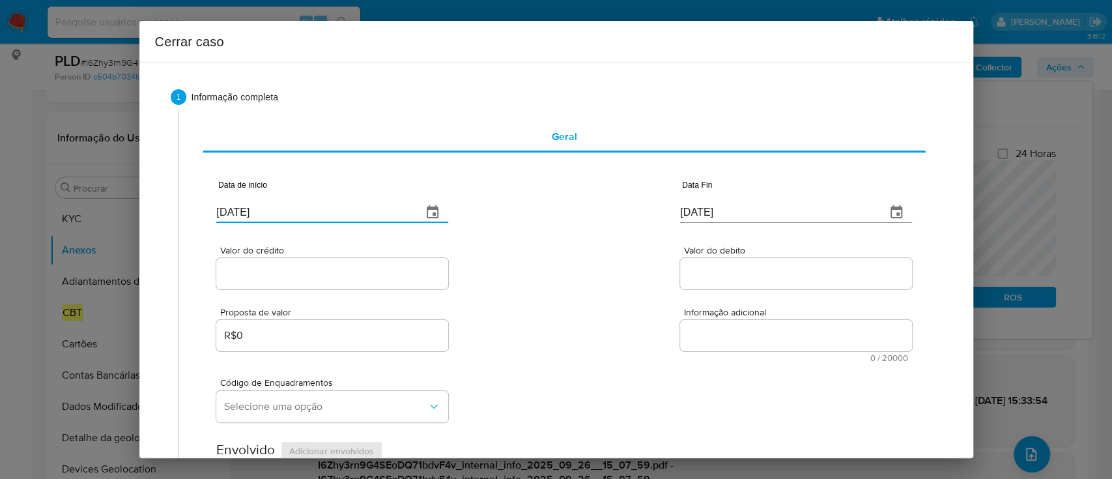
click at [240, 208] on input "[DATE]" at bounding box center [313, 212] width 195 height 21
drag, startPoint x: 240, startPoint y: 208, endPoint x: 464, endPoint y: 242, distance: 227.2
click at [241, 210] on input "[DATE]" at bounding box center [313, 212] width 195 height 21
paste input "01/08"
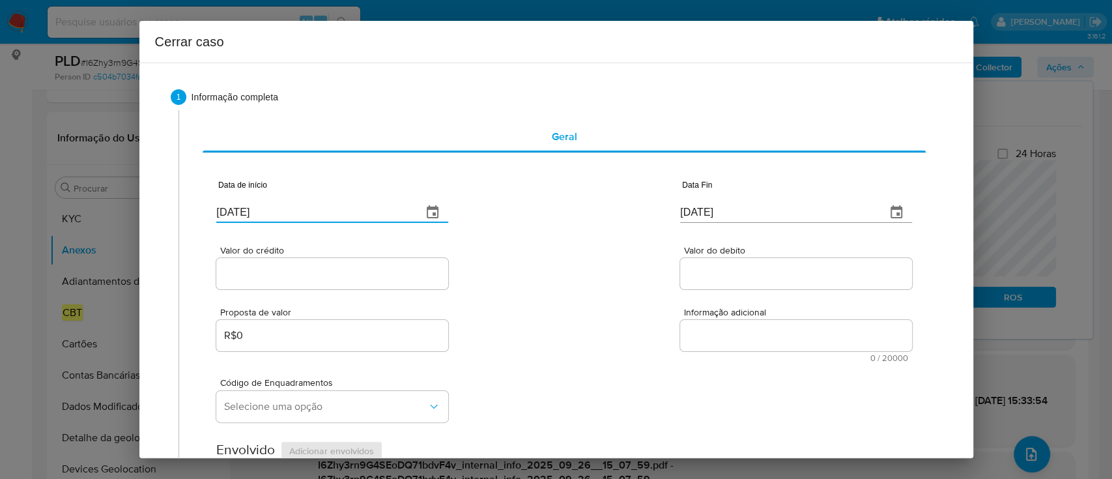
type input "[DATE]"
click at [709, 216] on input "[DATE]" at bounding box center [777, 212] width 195 height 21
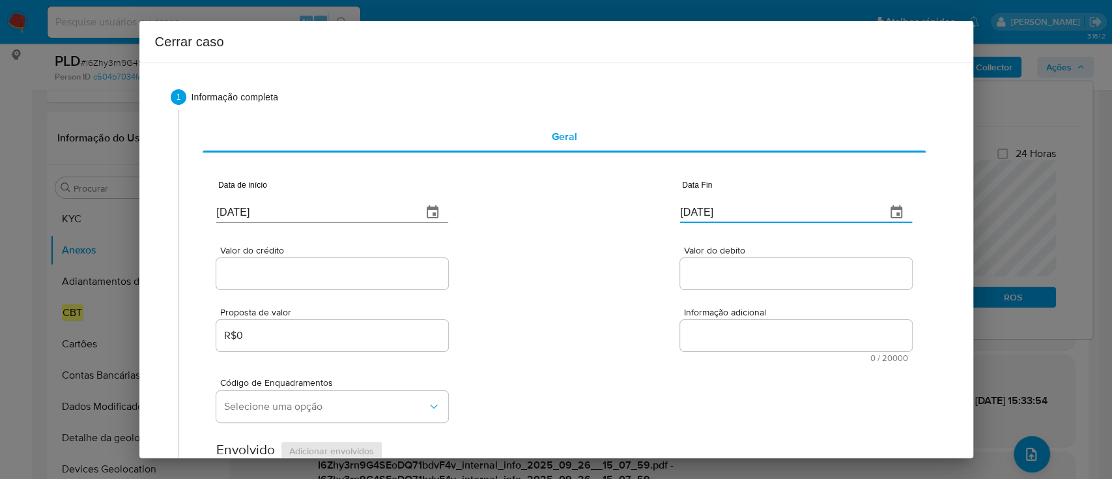
click at [709, 216] on input "[DATE]" at bounding box center [777, 212] width 195 height 21
paste input "24"
type input "[DATE]"
click at [606, 238] on div "Valor do crédito Valor do debito" at bounding box center [563, 261] width 695 height 62
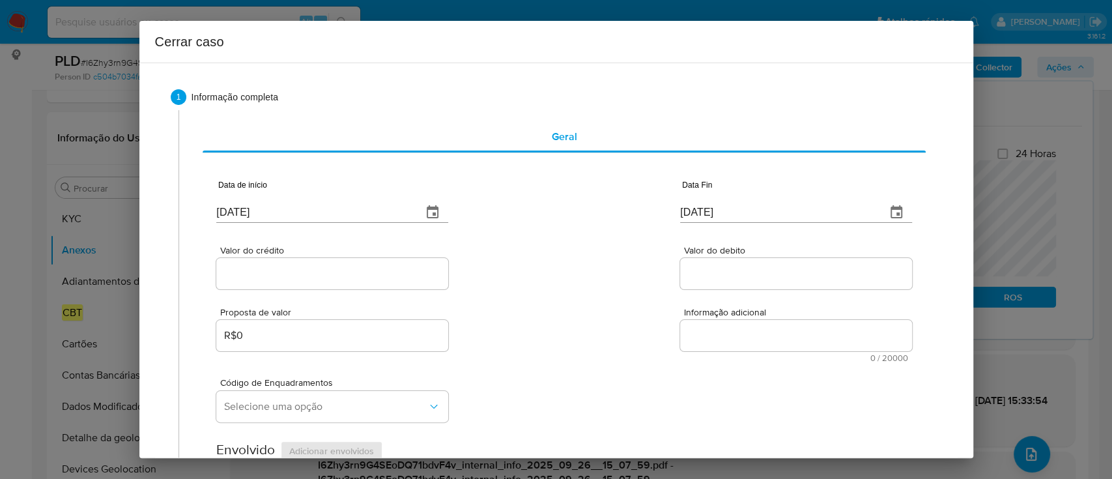
drag, startPoint x: 308, startPoint y: 272, endPoint x: 316, endPoint y: 274, distance: 8.7
click at [313, 272] on input "Valor do crédito" at bounding box center [332, 273] width 232 height 17
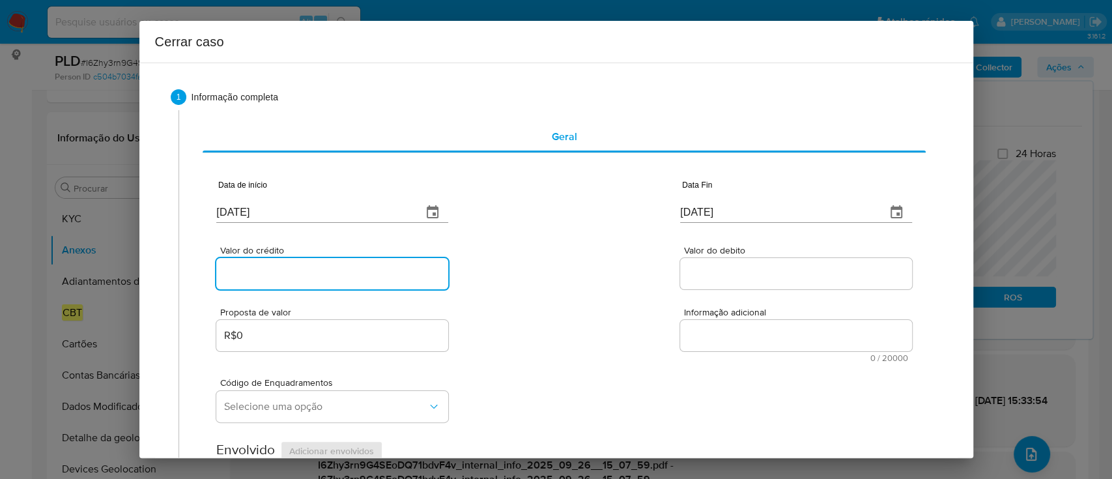
paste input "R$2.864.406"
type input "R$2.864.406"
click at [548, 263] on div "Valor do crédito R$2.864.406 Valor do debito" at bounding box center [563, 261] width 695 height 62
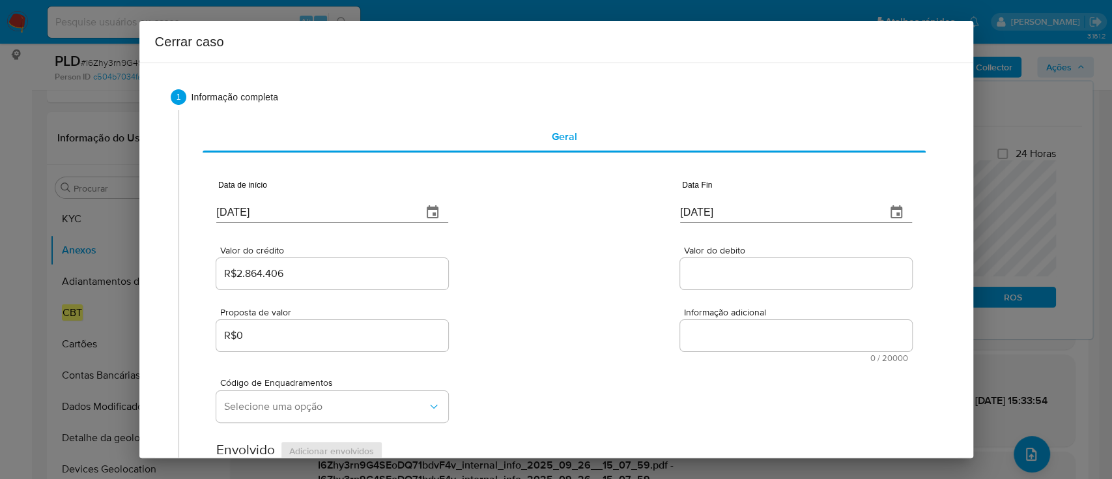
click at [735, 266] on input "Valor do debito" at bounding box center [796, 273] width 232 height 17
paste input "R$2.851.617"
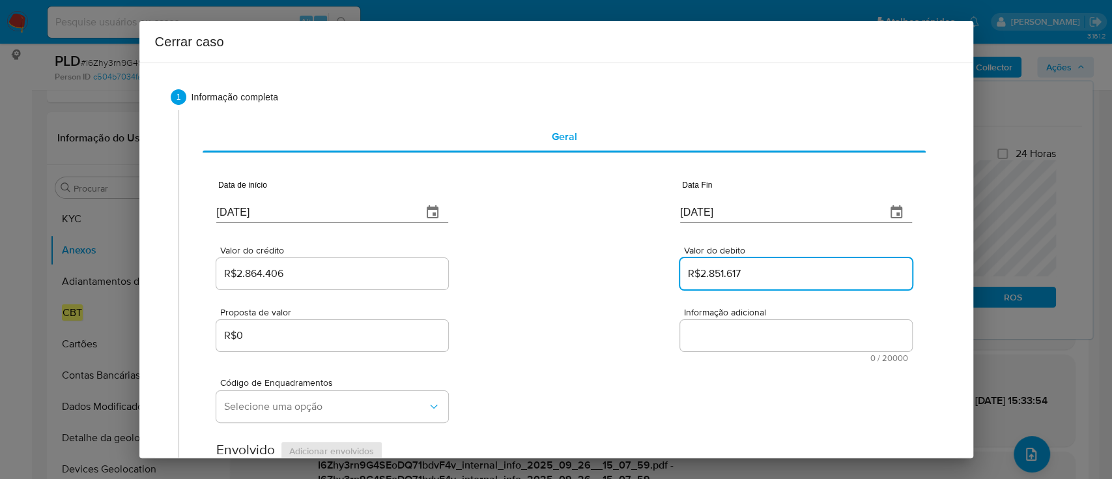
type input "R$2.851.617"
drag, startPoint x: 569, startPoint y: 265, endPoint x: 550, endPoint y: 253, distance: 23.1
click at [569, 264] on div "Valor do crédito R$2.864.406 Valor do debito R$2.851.617" at bounding box center [563, 261] width 695 height 62
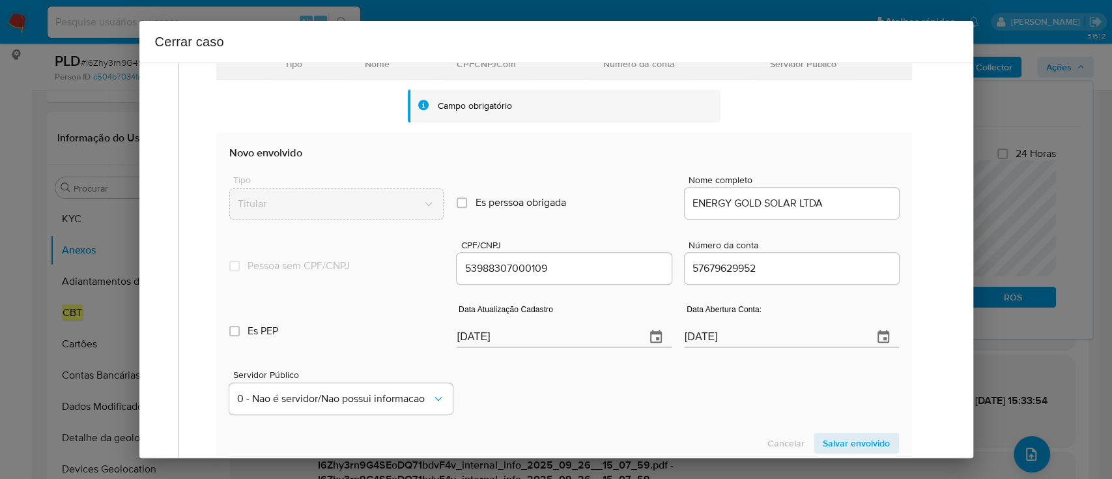
scroll to position [434, 0]
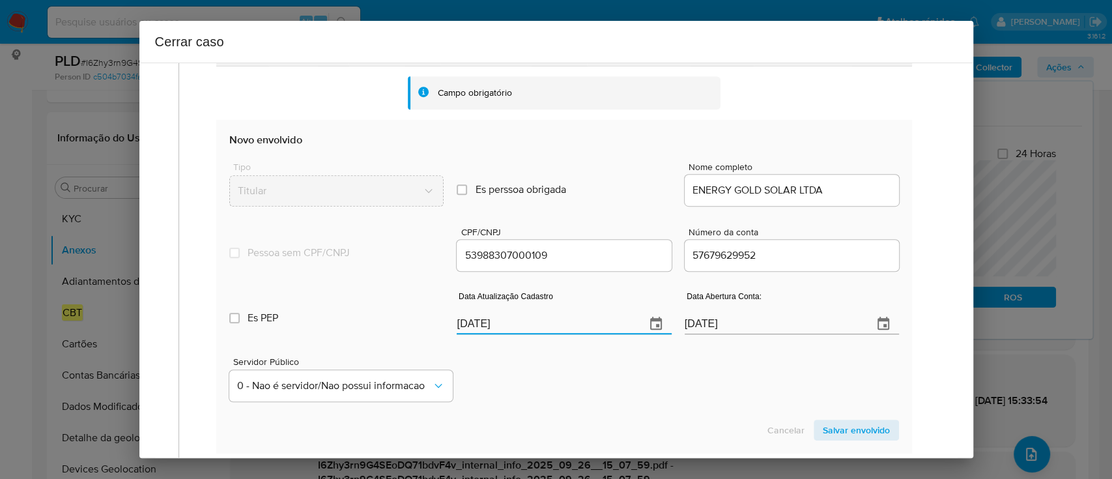
click at [487, 326] on input "30/09/2025" at bounding box center [545, 323] width 178 height 21
paste input "23/08"
type input "23/08/2025"
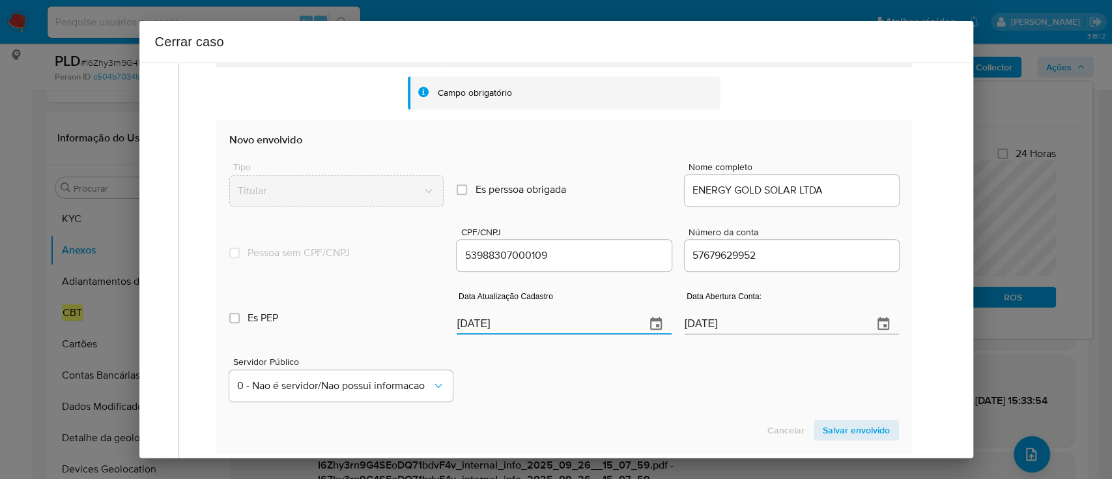
click at [573, 377] on div "Servidor Público 0 - Nao é servidor/Nao possui informacao" at bounding box center [563, 373] width 669 height 65
click at [822, 422] on span "Salvar envolvido" at bounding box center [855, 430] width 67 height 18
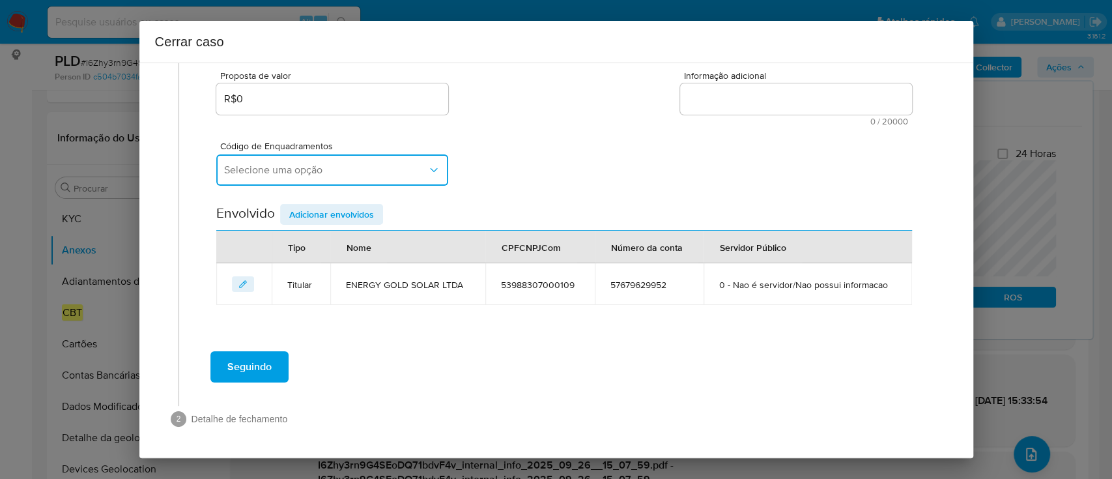
click at [352, 166] on span "Selecione uma opção" at bounding box center [325, 169] width 203 height 13
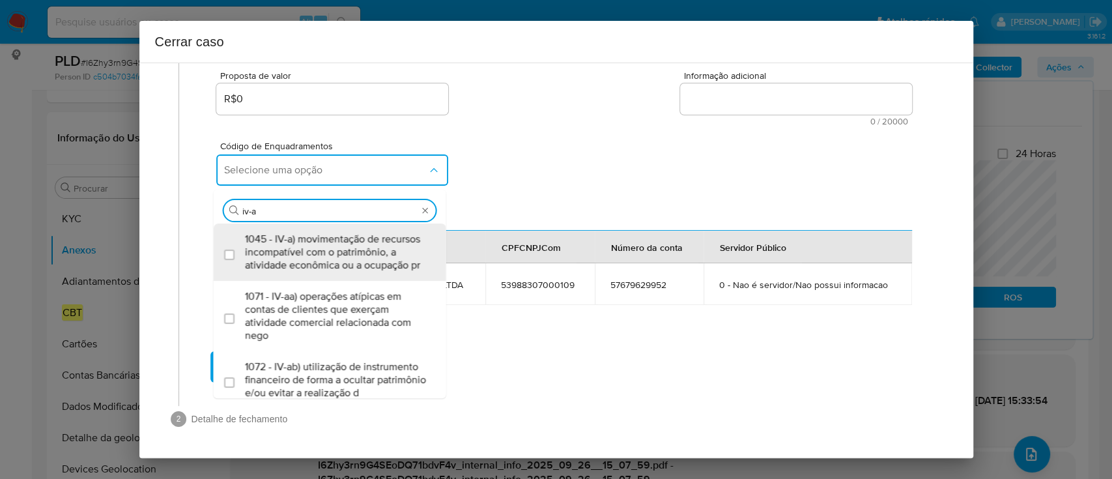
type input "iv-ac"
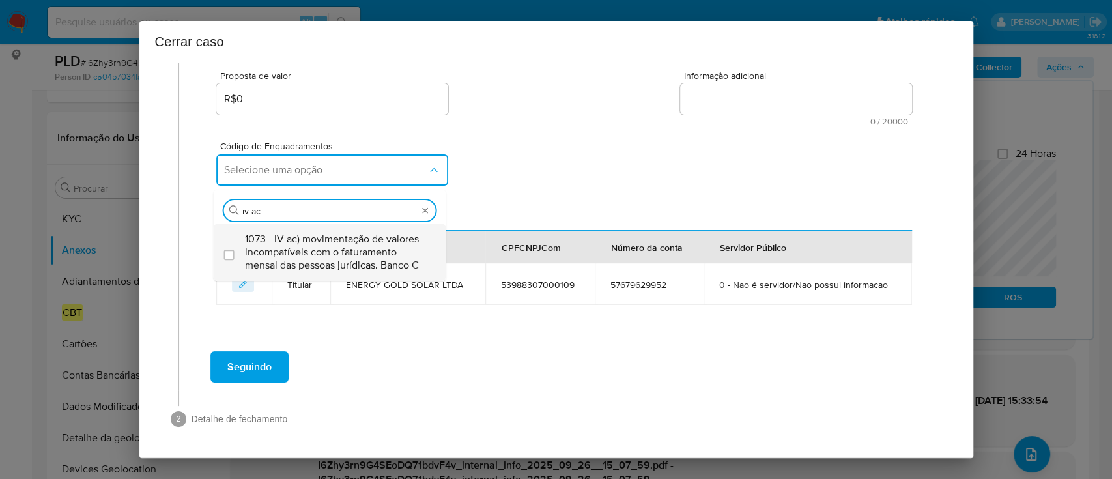
click at [326, 246] on span "1073 - IV-ac) movimentação de valores incompatíveis com o faturamento mensal da…" at bounding box center [336, 251] width 183 height 39
checkbox input "true"
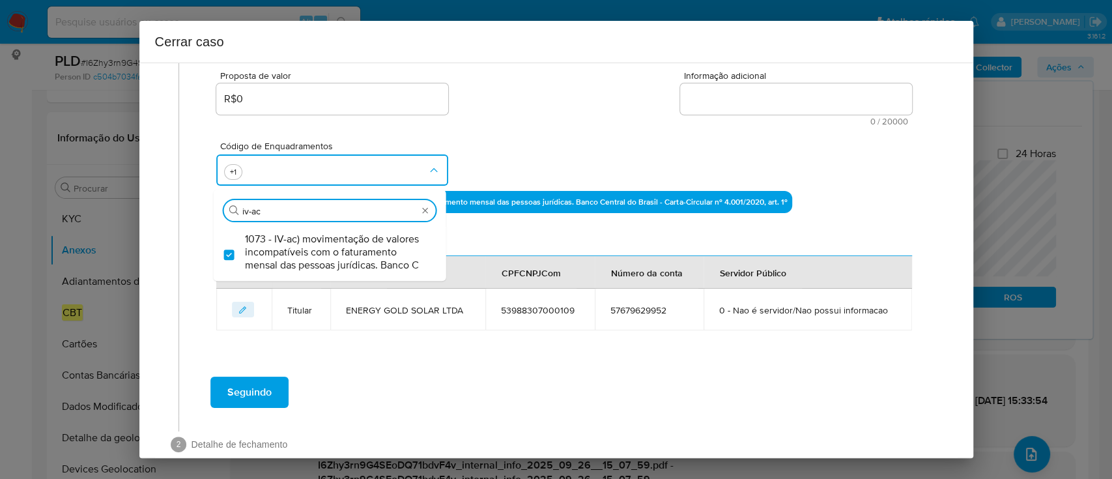
click at [611, 118] on div "Proposta de valor R$0 Informação adicional 0 / 20000 20000 caracteres restantes" at bounding box center [563, 90] width 695 height 70
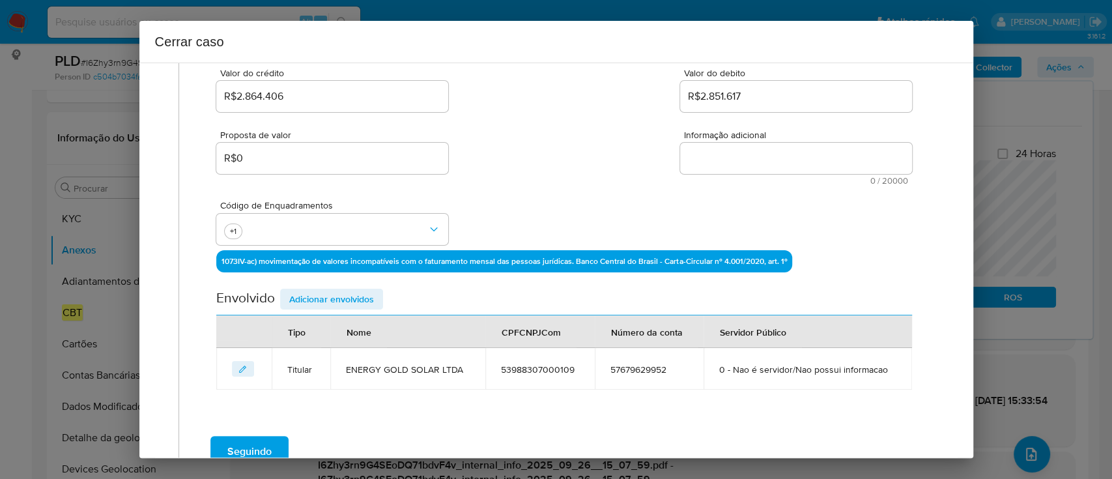
scroll to position [150, 0]
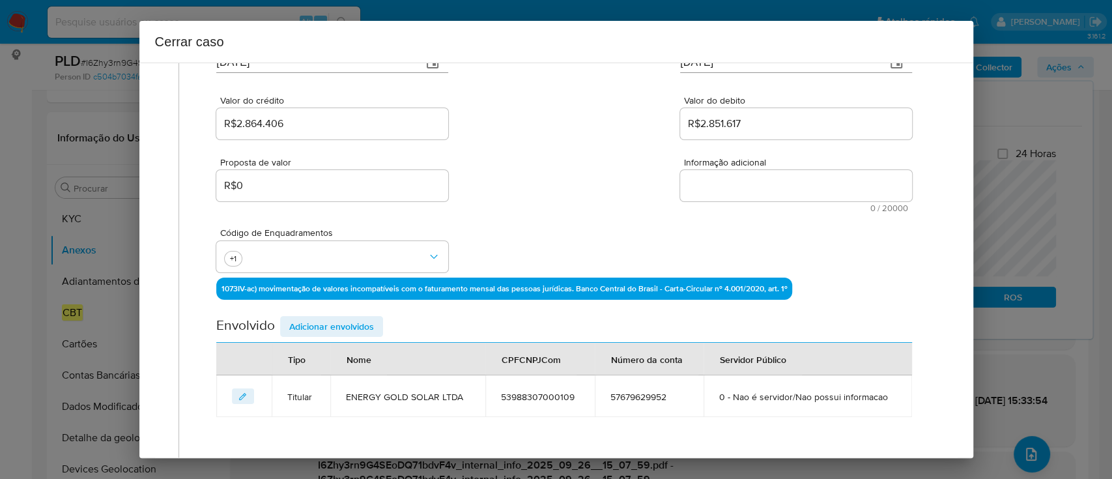
click at [729, 183] on textarea "Informação adicional" at bounding box center [796, 185] width 232 height 31
paste textarea "ENERGY GOLD SOLAR LTDA, CNPJ 53988307000109, sediada em São Paulo, São Paulo, i…"
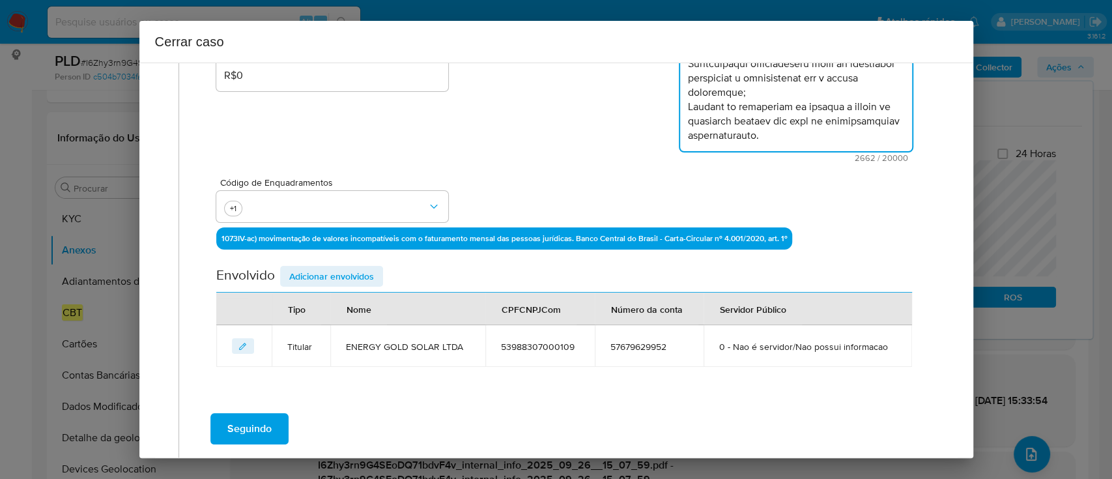
scroll to position [322, 0]
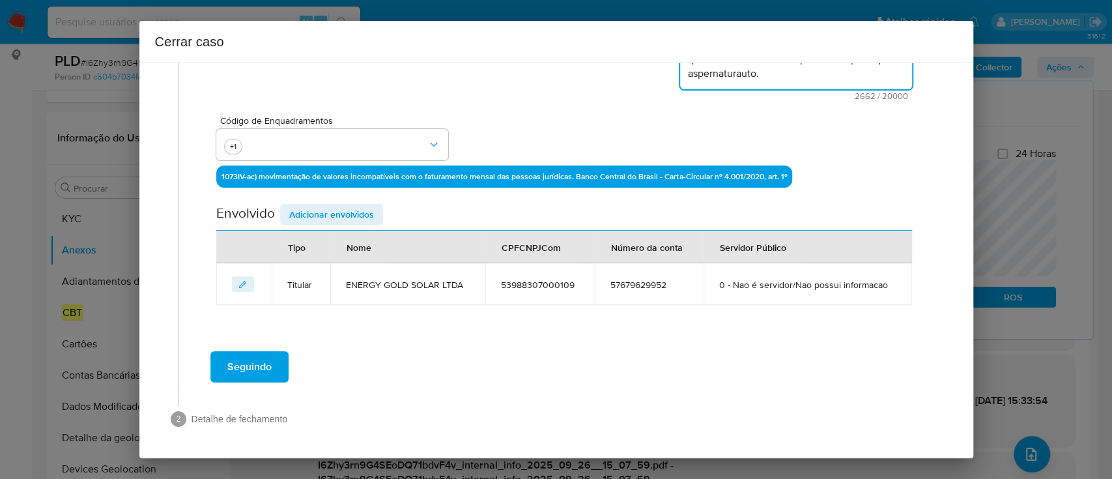
type textarea "ENERGY GOLD SOLAR LTDA, CNPJ 53988307000109, sediada em São Paulo, São Paulo, i…"
click at [363, 214] on span "Adicionar envolvidos" at bounding box center [331, 214] width 85 height 18
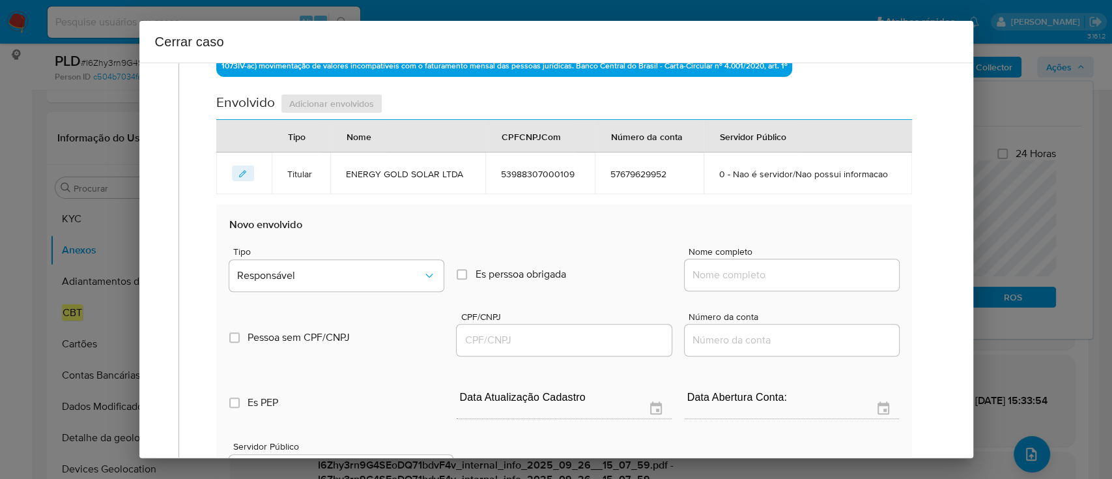
scroll to position [495, 0]
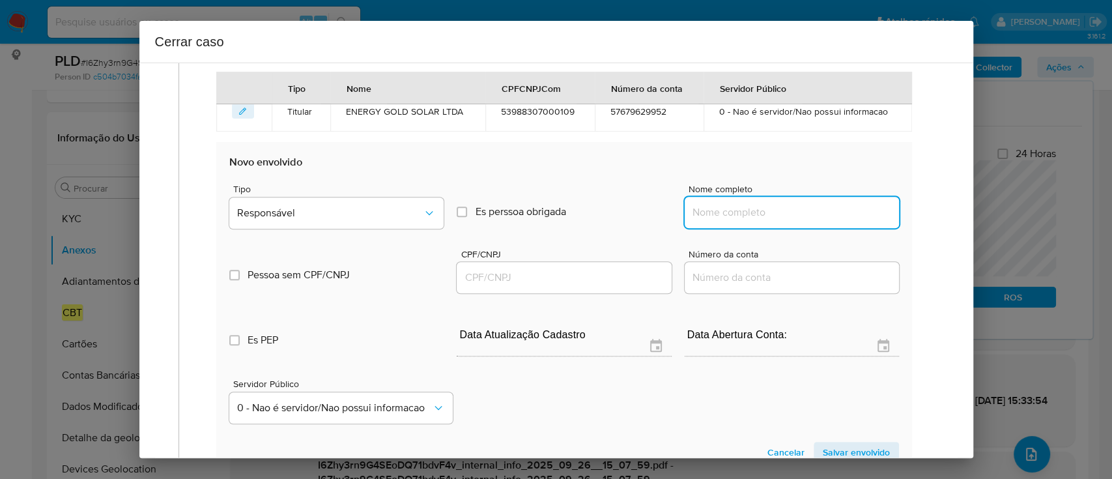
drag, startPoint x: 787, startPoint y: 210, endPoint x: 820, endPoint y: 215, distance: 33.5
click at [787, 210] on input "Nome completo" at bounding box center [791, 212] width 214 height 17
paste input "MONTSEG INDUSTRIA COMERCIO E IMPORTACAO LTDA, 23526701000164"
click at [823, 215] on input "MONTSEG INDUSTRIA COMERCIO E IMPORTACAO LTDA, 23526701000164" at bounding box center [791, 212] width 214 height 17
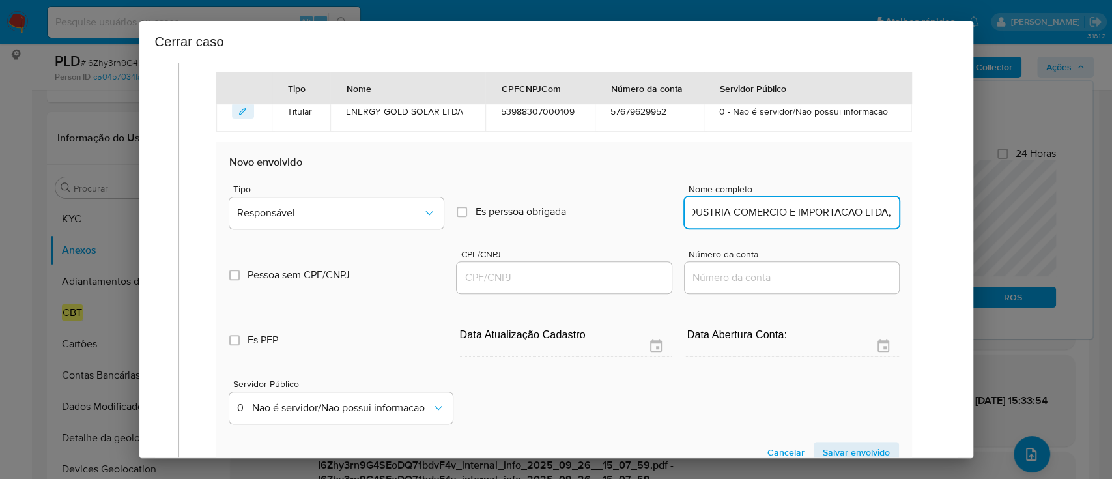
scroll to position [0, 75]
type input "MONTSEG INDUSTRIA COMERCIO E IMPORTACAO LTDA,"
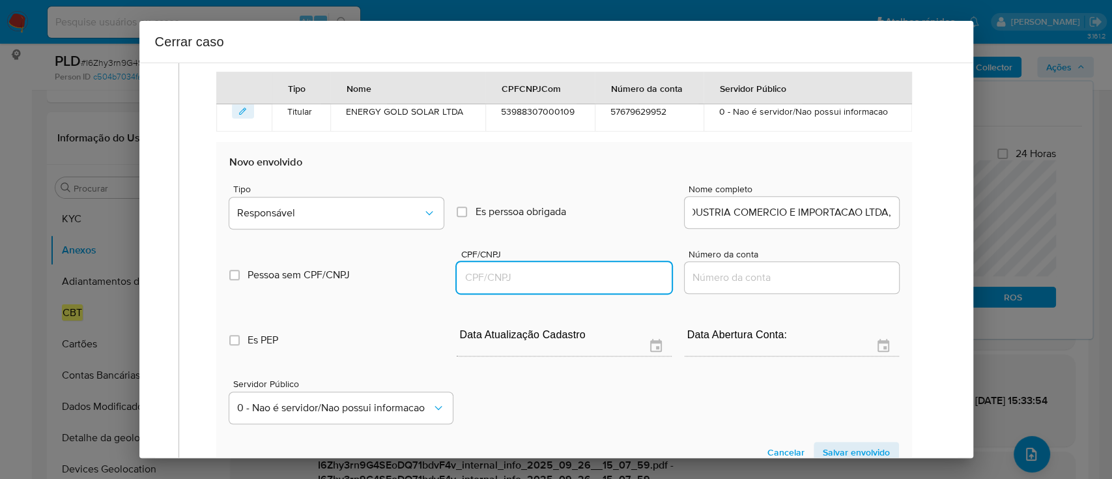
click at [578, 281] on input "CPF/CNPJ" at bounding box center [563, 277] width 214 height 17
paste input "23526701000164"
type input "23526701000164"
click at [776, 215] on input "MONTSEG INDUSTRIA COMERCIO E IMPORTACAO LTDA," at bounding box center [791, 212] width 214 height 17
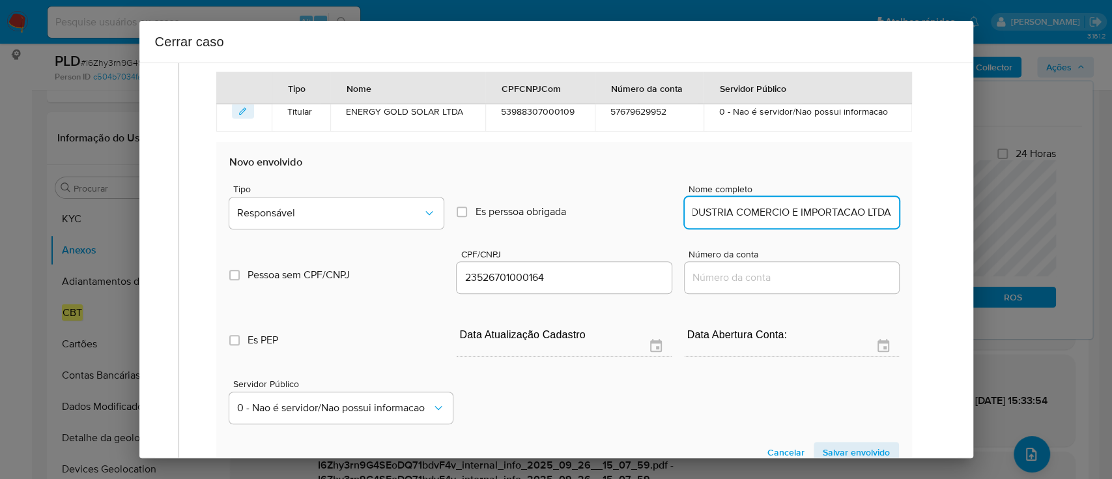
scroll to position [0, 68]
type input "MONTSEG INDUSTRIA COMERCIO E IMPORTACAO LTDA"
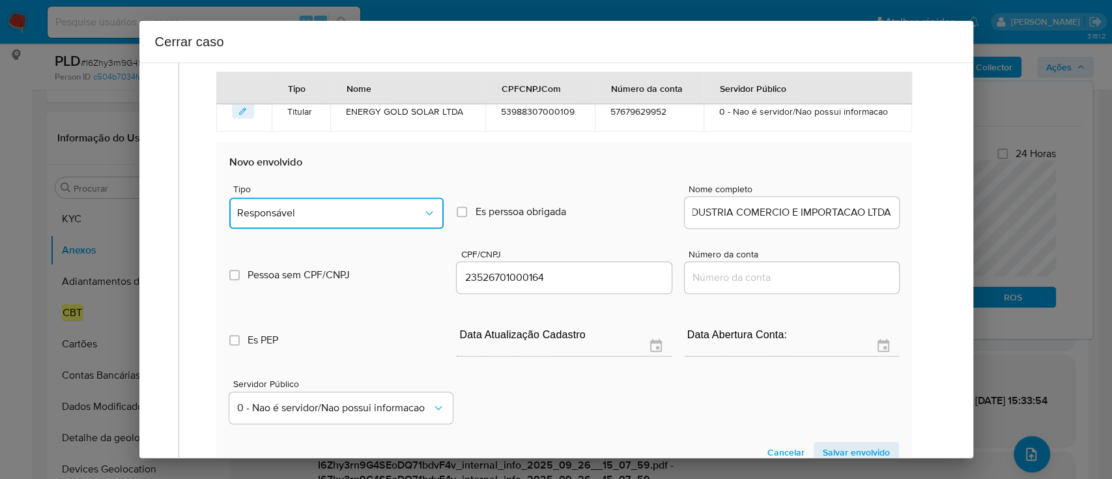
click at [330, 206] on span "Responsável" at bounding box center [330, 212] width 186 height 13
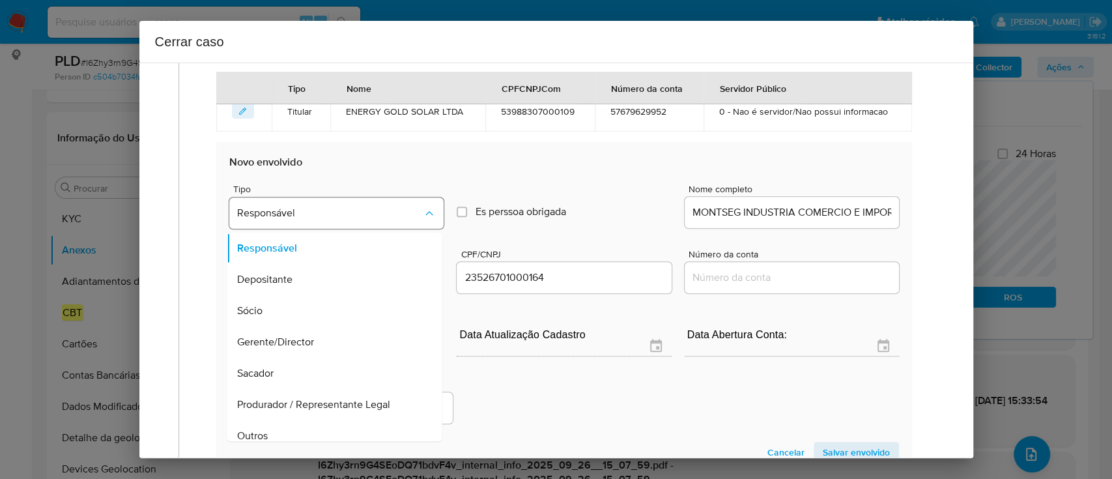
scroll to position [520, 0]
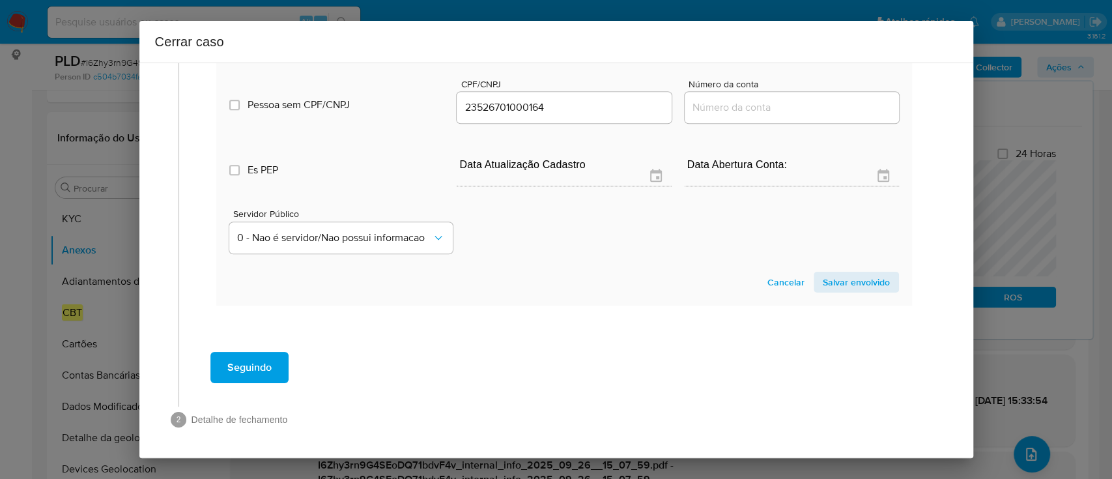
click at [851, 289] on span "Salvar envolvido" at bounding box center [855, 282] width 67 height 18
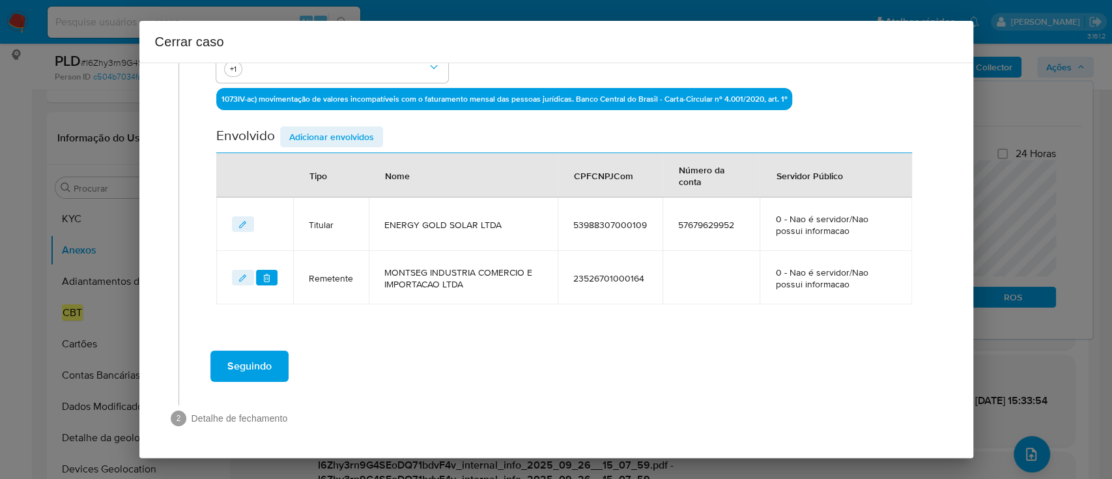
scroll to position [399, 0]
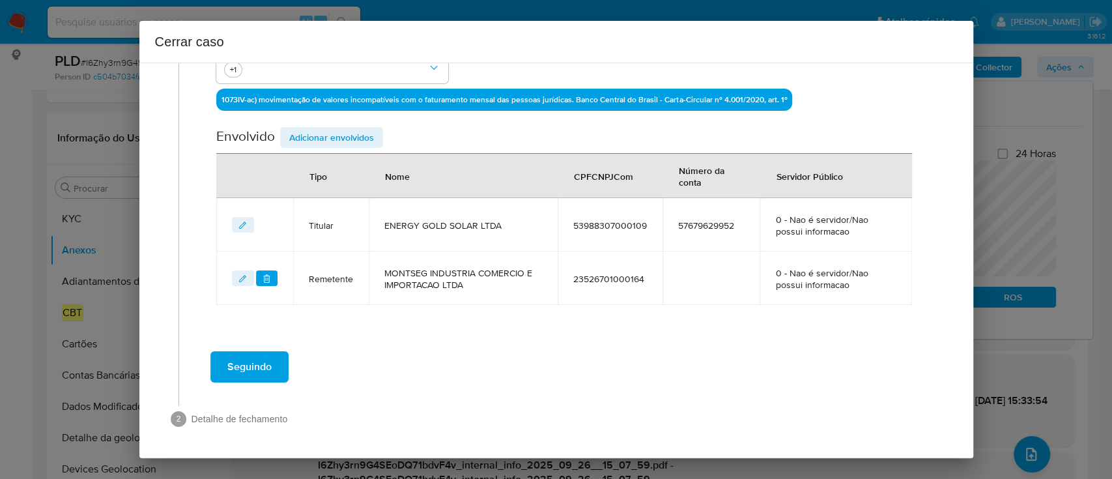
click at [344, 130] on span "Adicionar envolvidos" at bounding box center [331, 137] width 85 height 18
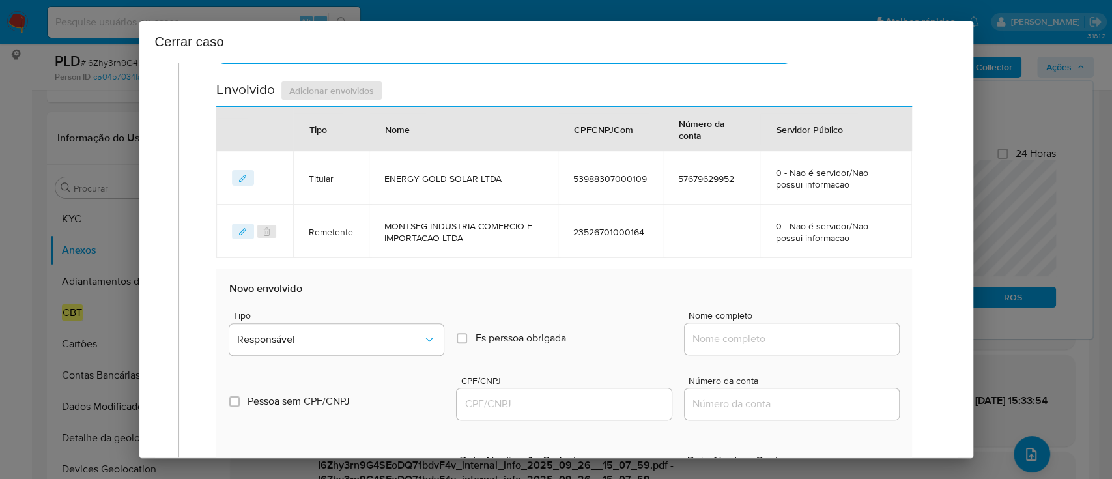
scroll to position [572, 0]
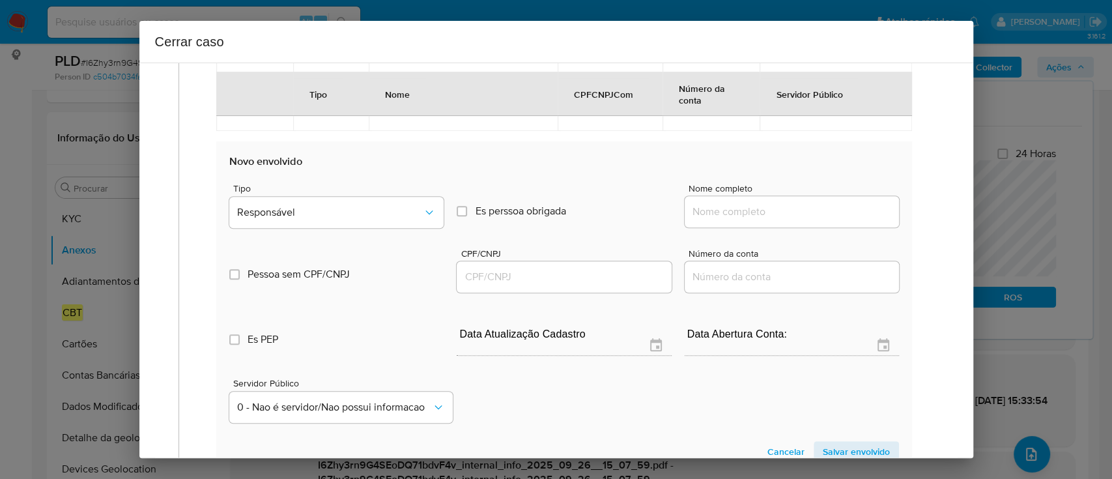
click at [792, 200] on div at bounding box center [791, 211] width 214 height 31
click at [797, 210] on input "Nome completo" at bounding box center [791, 211] width 214 height 17
paste input "Mg Solar, Construcoes E Tecnologia Ltda, 54796699000177"
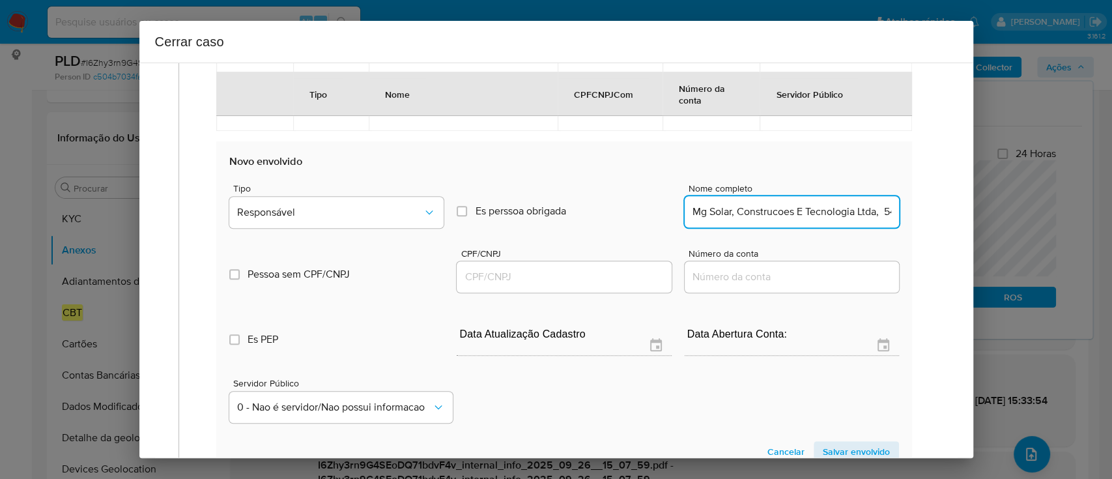
scroll to position [0, 80]
click at [836, 211] on input "Mg Solar, Construcoes E Tecnologia Ltda, 54796699000177" at bounding box center [791, 211] width 214 height 17
type input "Mg Solar, Construcoes E Tecnologia Ltda,"
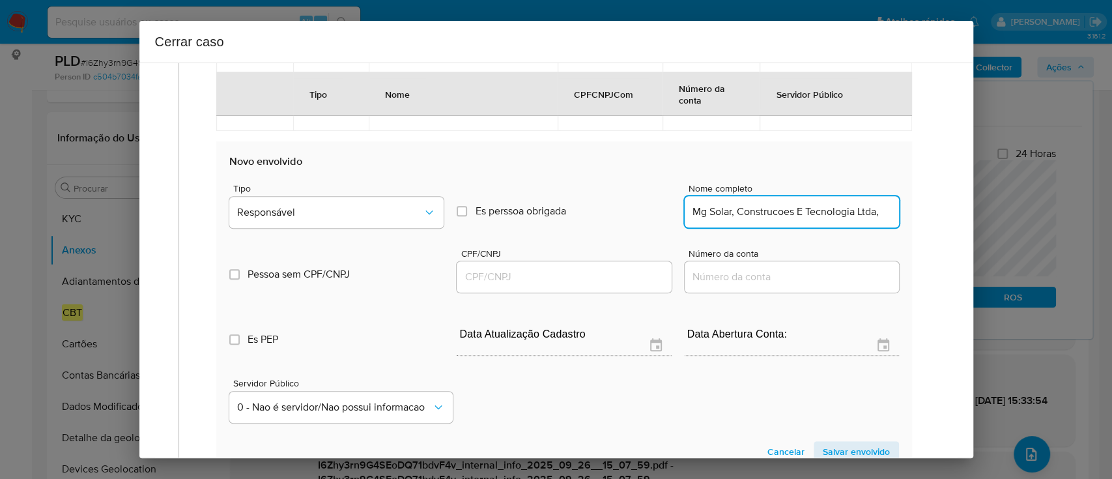
click at [634, 275] on input "CPF/CNPJ" at bounding box center [563, 276] width 214 height 17
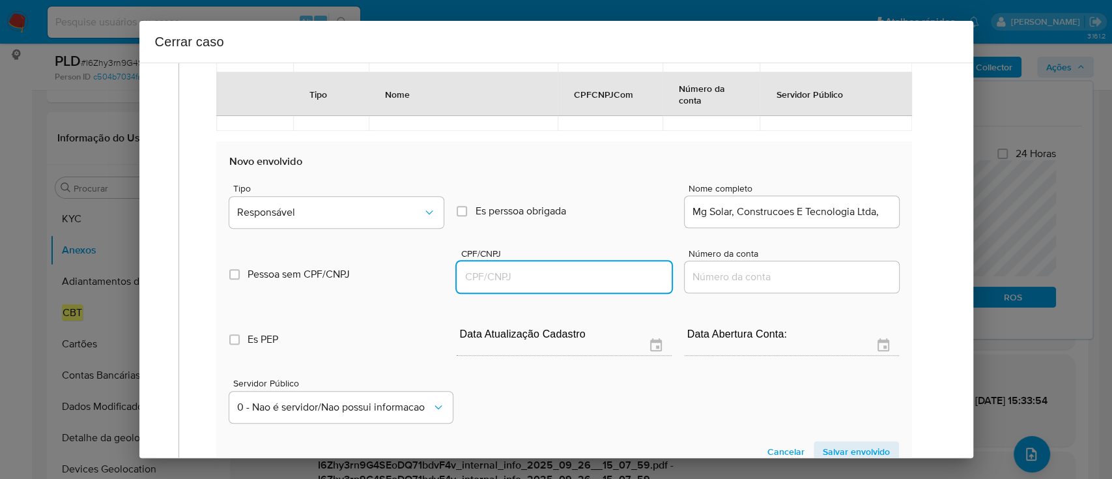
paste input "54796699000177"
type input "54796699000177"
click at [806, 206] on input "Mg Solar, Construcoes E Tecnologia Ltda," at bounding box center [791, 211] width 214 height 17
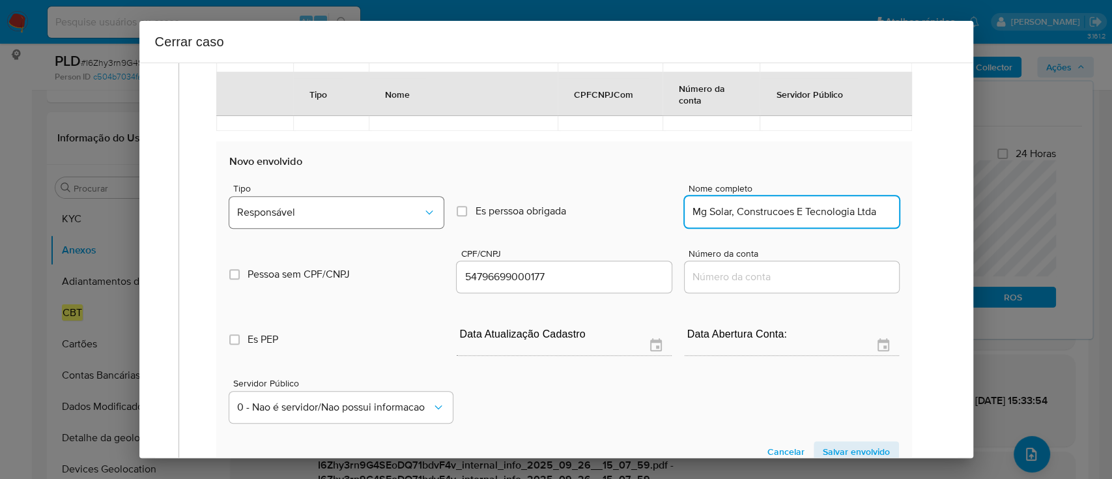
type input "Mg Solar, Construcoes E Tecnologia Ltda"
click at [368, 218] on button "Responsável" at bounding box center [336, 212] width 214 height 31
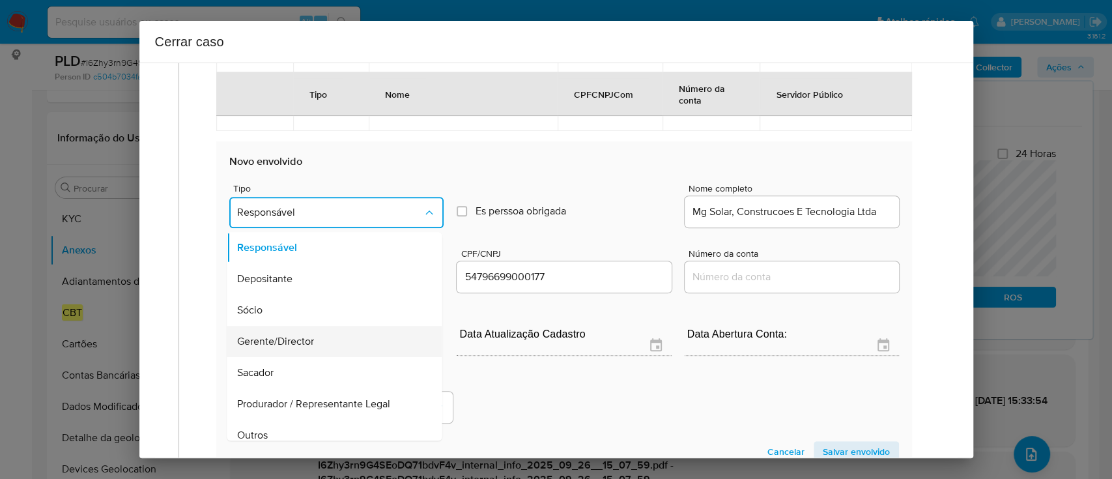
scroll to position [73, 0]
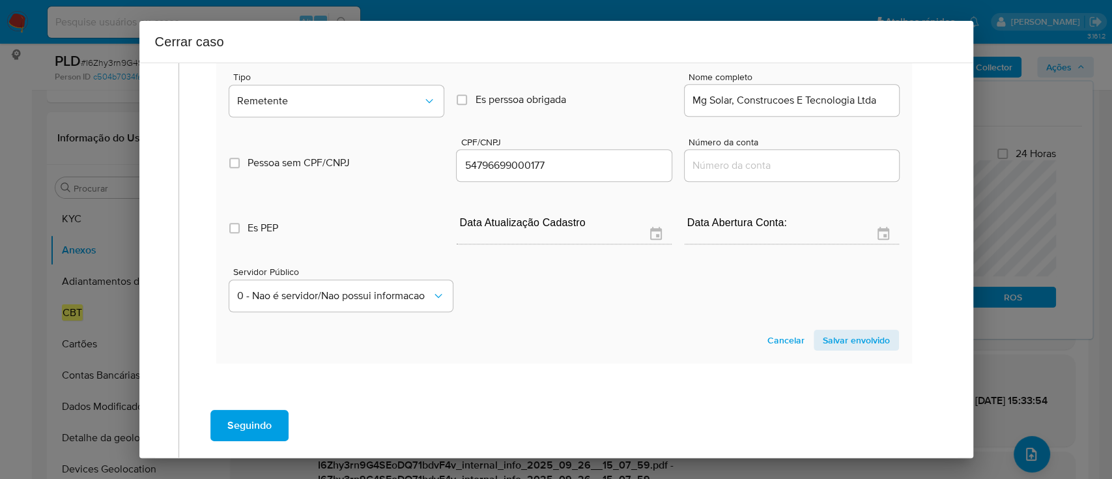
click at [875, 341] on span "Salvar envolvido" at bounding box center [855, 340] width 67 height 18
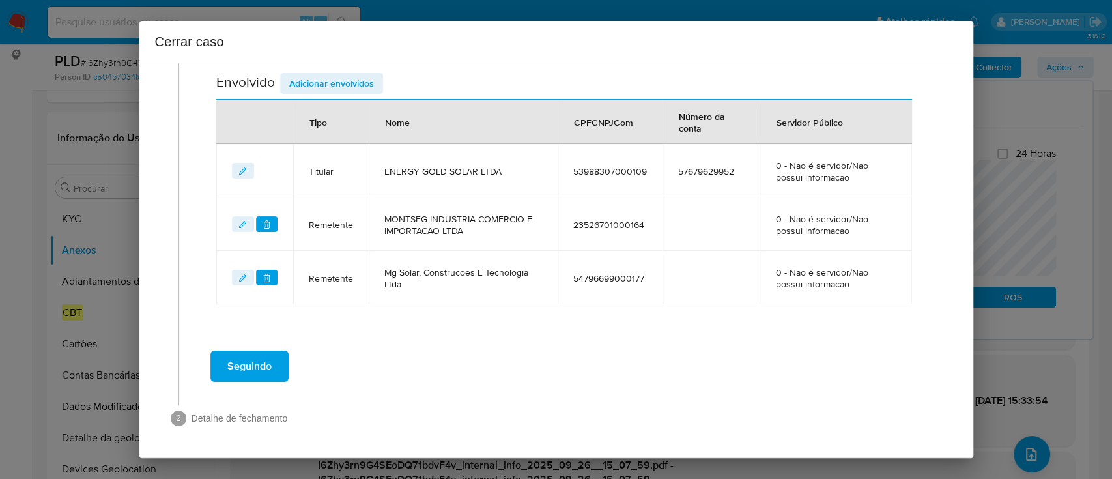
scroll to position [452, 0]
click at [333, 85] on span "Adicionar envolvidos" at bounding box center [331, 84] width 85 height 18
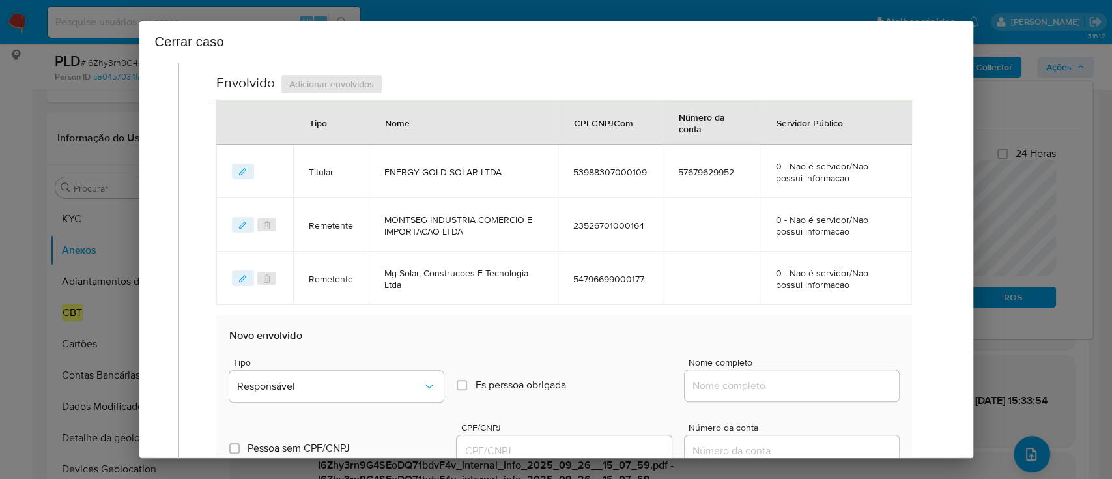
scroll to position [625, 0]
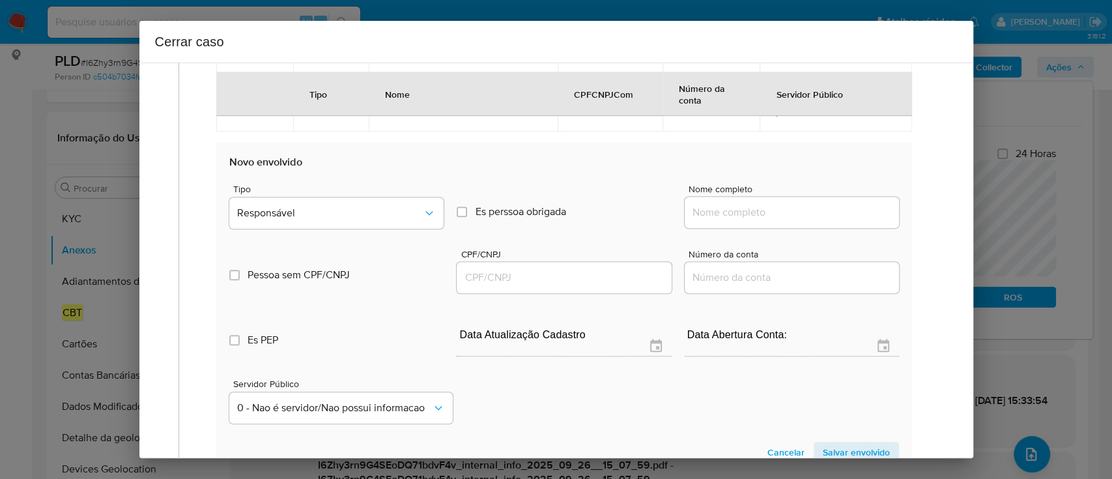
drag, startPoint x: 750, startPoint y: 219, endPoint x: 770, endPoint y: 219, distance: 20.2
click at [750, 219] on input "Nome completo" at bounding box center [791, 212] width 214 height 17
paste input "Leandro Santos Ferreira, 70479609101"
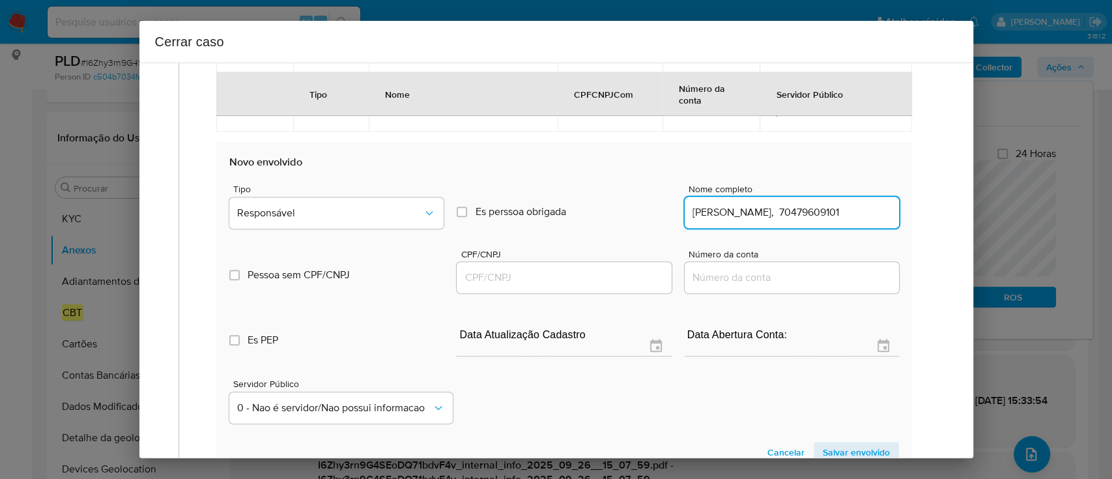
click at [840, 211] on input "Leandro Santos Ferreira, 70479609101" at bounding box center [791, 212] width 214 height 17
type input "Leandro Santos Ferreira,"
drag, startPoint x: 587, startPoint y: 279, endPoint x: 785, endPoint y: 238, distance: 202.2
click at [587, 279] on input "CPF/CNPJ" at bounding box center [563, 277] width 214 height 17
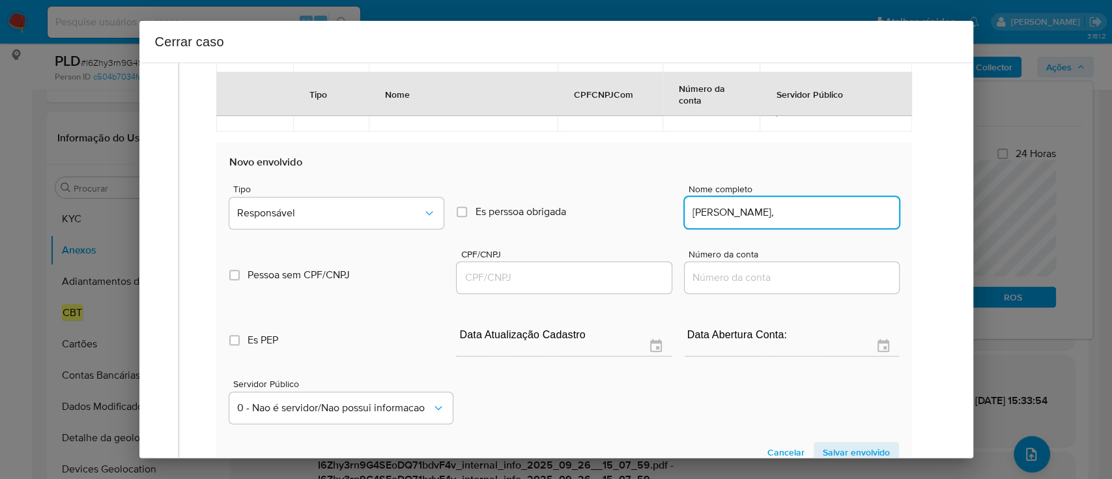
paste input "70479609101"
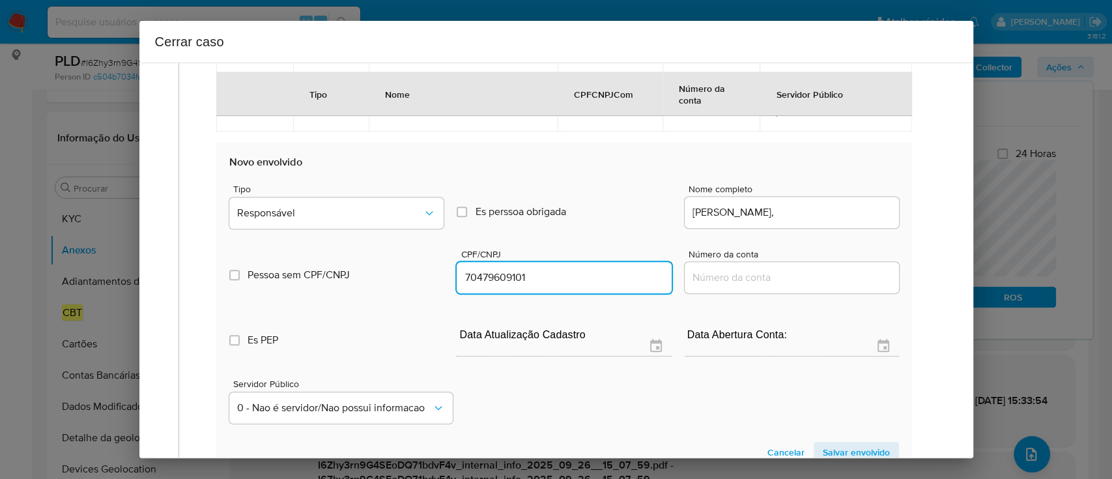
type input "70479609101"
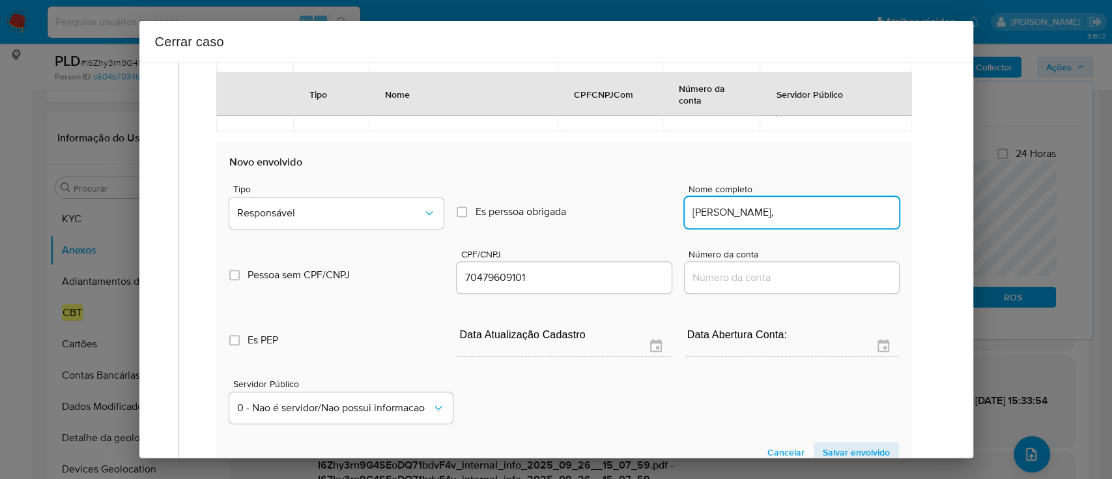
click at [849, 210] on input "Leandro Santos Ferreira," at bounding box center [791, 212] width 214 height 17
type input "Leandro Santos Ferreira"
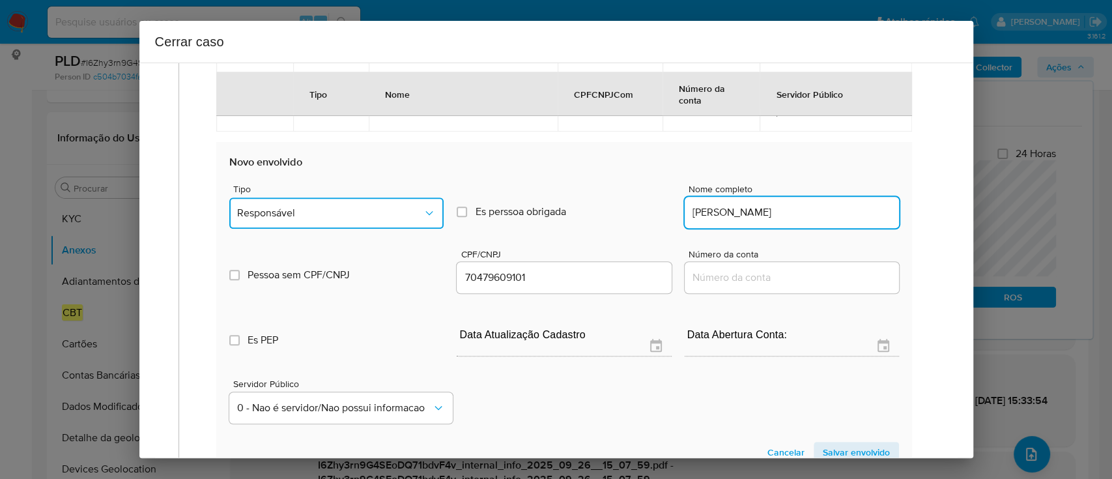
click at [386, 212] on span "Responsável" at bounding box center [330, 212] width 186 height 13
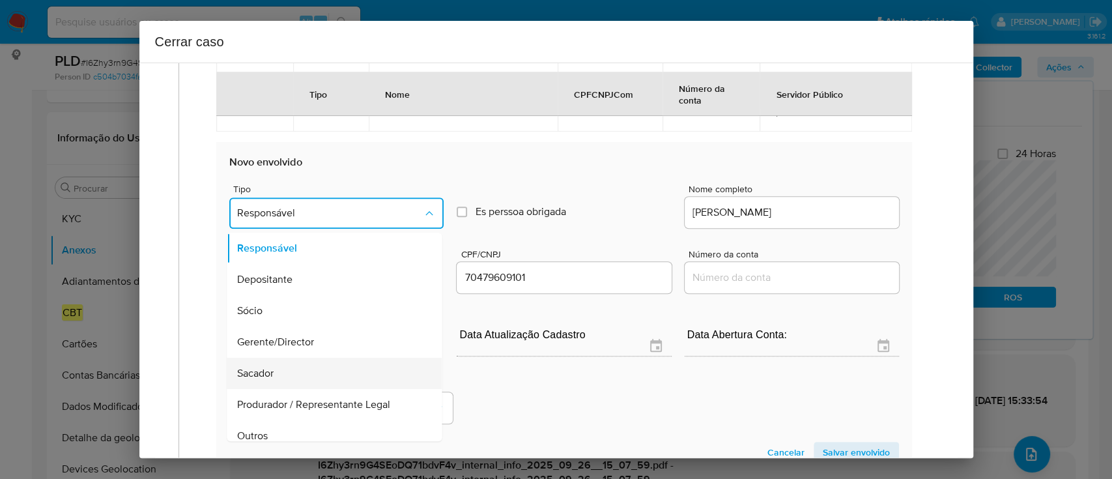
scroll to position [0, 0]
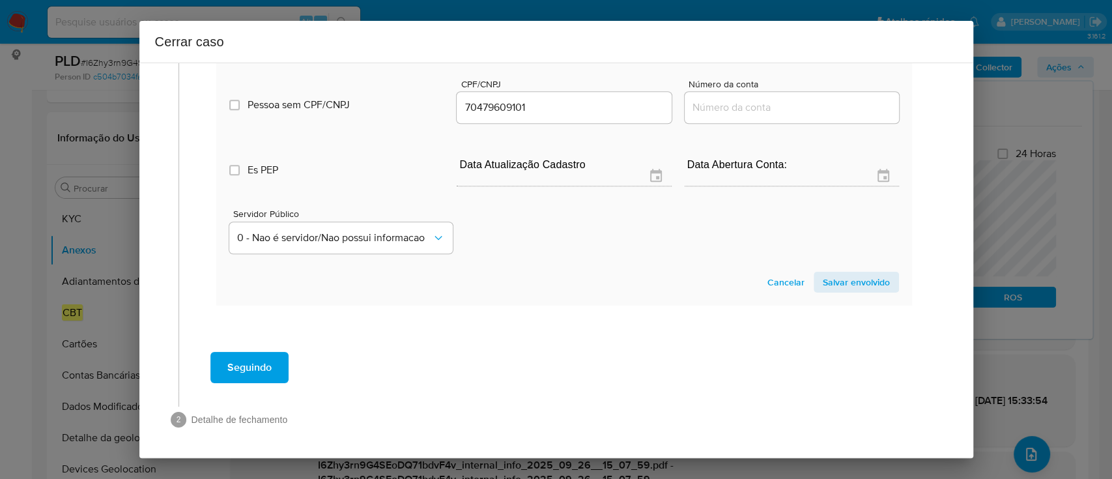
click at [862, 283] on span "Salvar envolvido" at bounding box center [855, 282] width 67 height 18
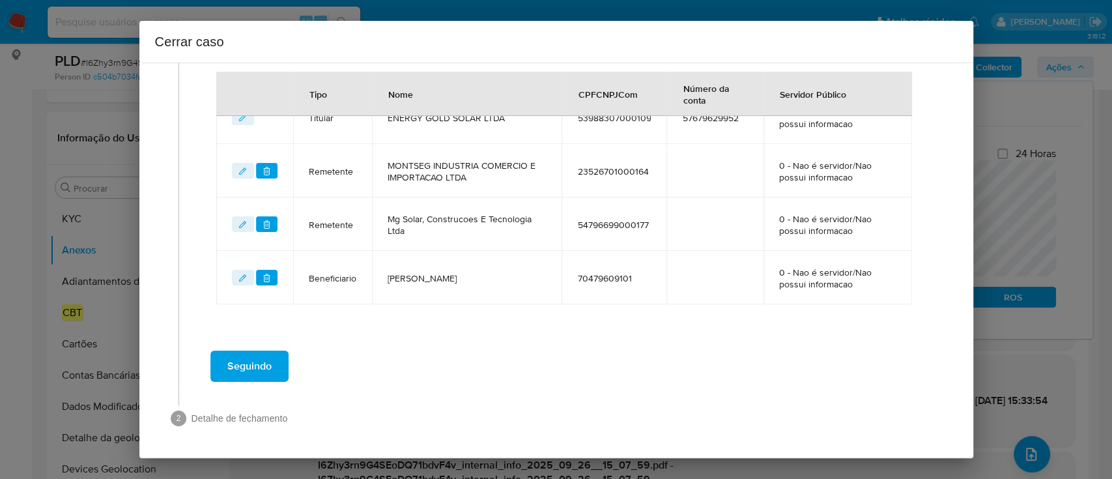
scroll to position [505, 0]
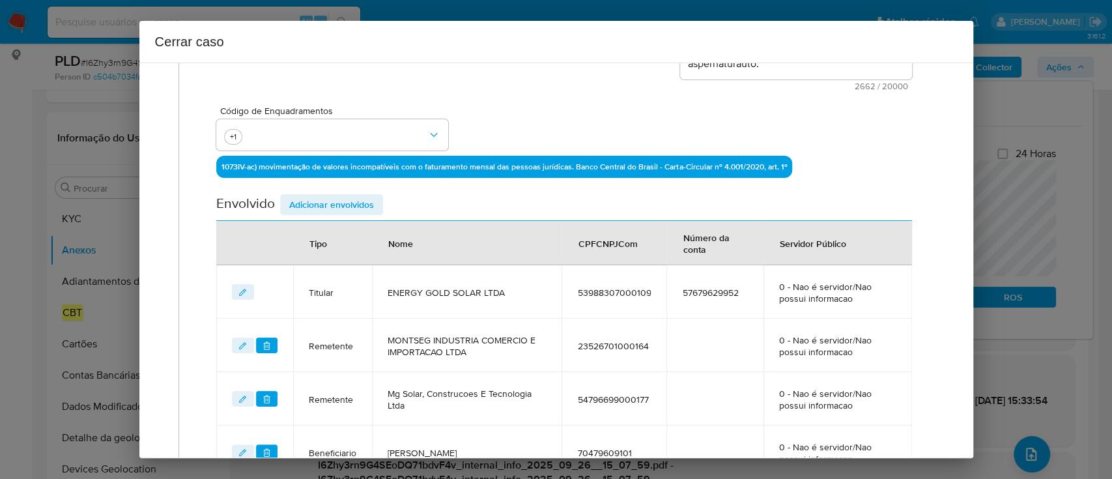
click at [340, 204] on span "Adicionar envolvidos" at bounding box center [331, 204] width 85 height 18
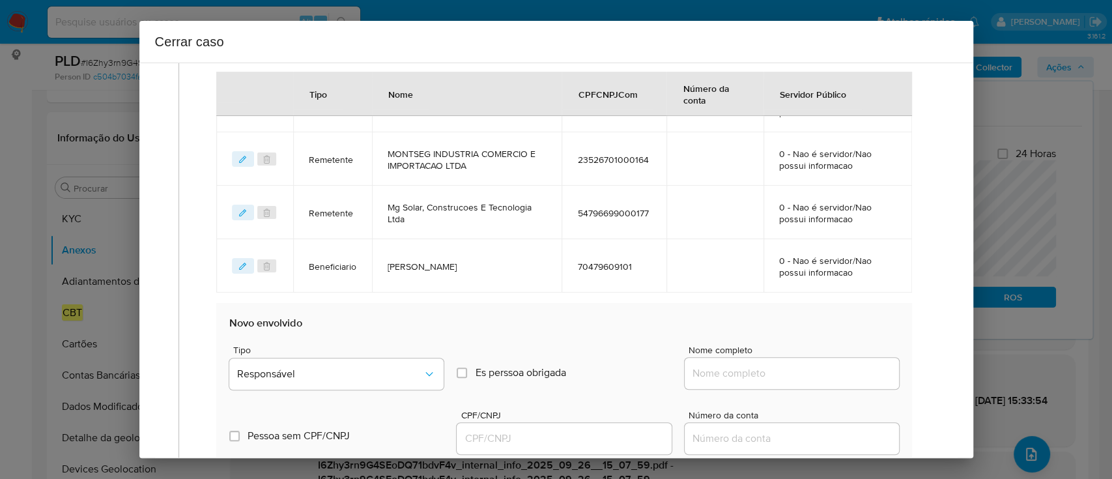
scroll to position [592, 0]
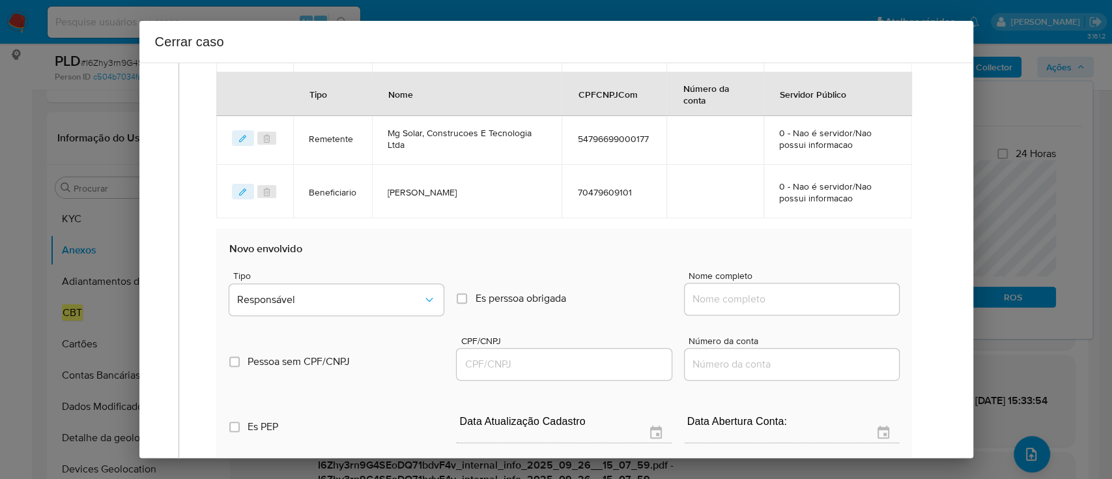
click at [724, 312] on div at bounding box center [791, 298] width 214 height 31
drag, startPoint x: 738, startPoint y: 296, endPoint x: 772, endPoint y: 302, distance: 34.3
click at [740, 296] on input "Nome completo" at bounding box center [791, 298] width 214 height 17
paste input "ROGER FREITAS SOUSA, 12959444647"
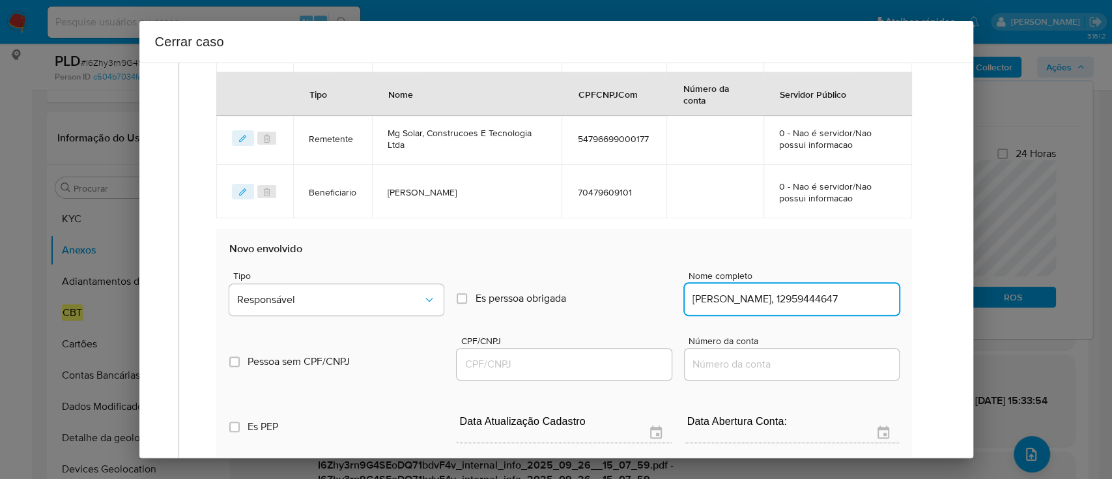
click at [801, 303] on input "ROGER FREITAS SOUSA, 12959444647" at bounding box center [791, 298] width 214 height 17
type input "ROGER FREITAS SOUSA,"
drag, startPoint x: 602, startPoint y: 367, endPoint x: 632, endPoint y: 360, distance: 30.8
click at [602, 368] on input "CPF/CNPJ" at bounding box center [563, 364] width 214 height 17
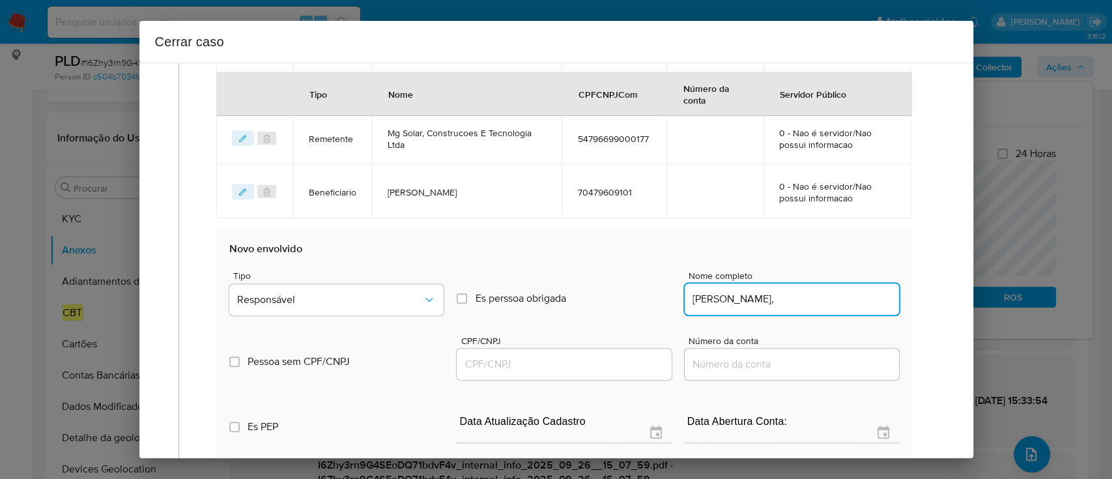
paste input "12959444647"
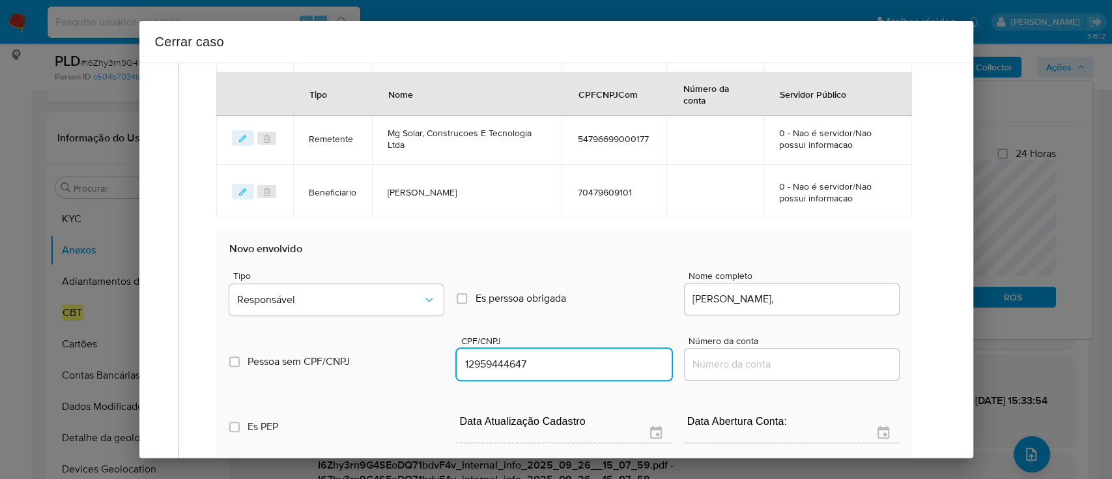
type input "12959444647"
click at [864, 298] on input "ROGER FREITAS SOUSA," at bounding box center [791, 298] width 214 height 17
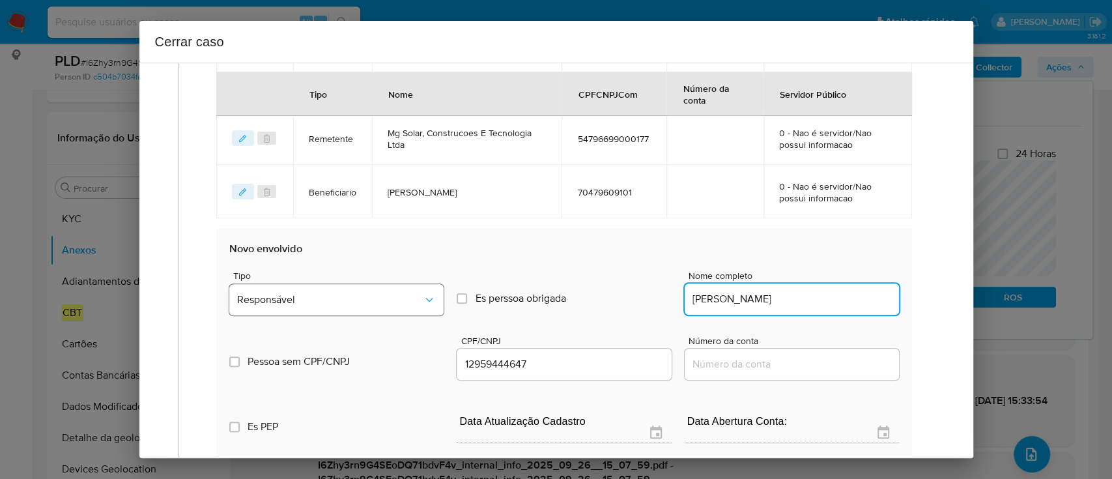
type input "ROGER FREITAS SOUSA"
click at [263, 287] on button "Responsável" at bounding box center [336, 299] width 214 height 31
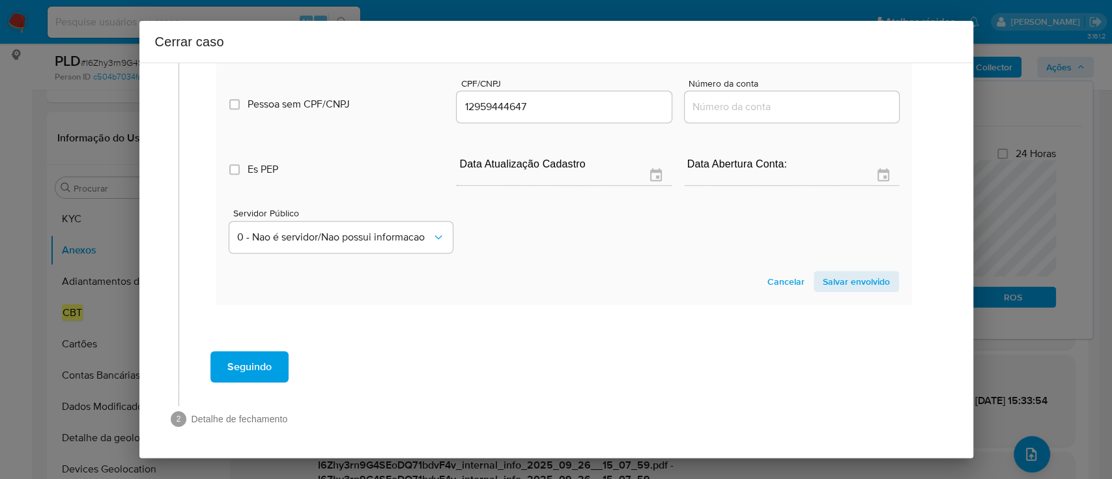
click at [845, 287] on span "Salvar envolvido" at bounding box center [855, 281] width 67 height 18
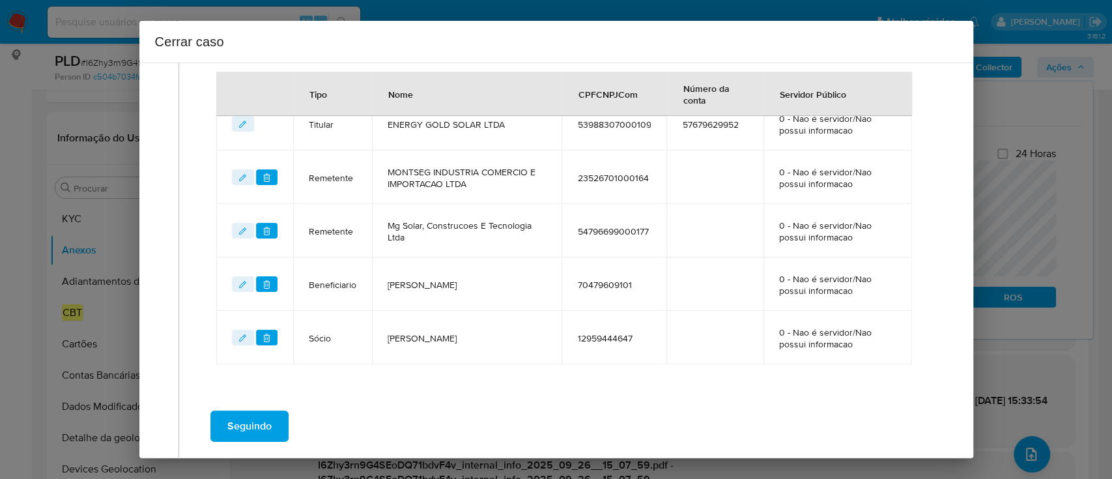
scroll to position [472, 0]
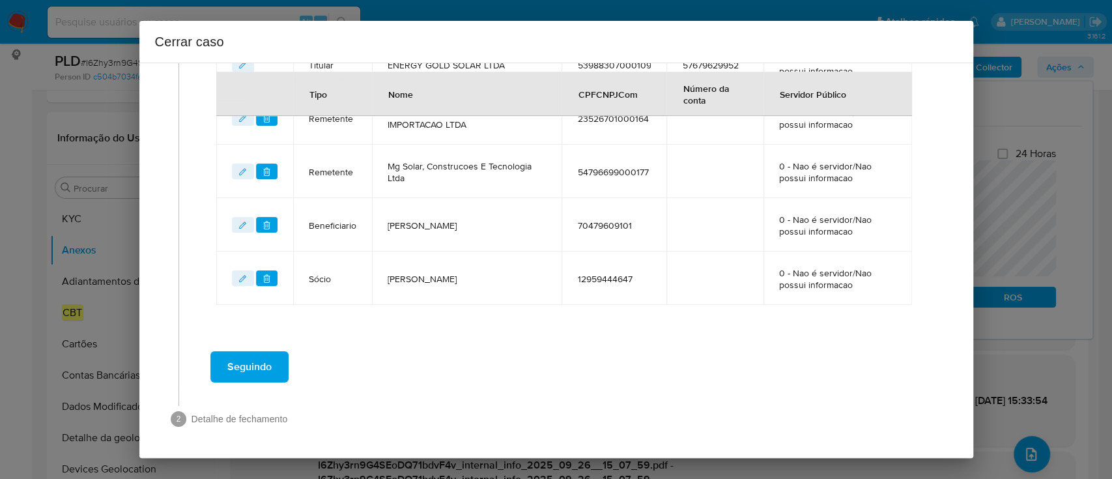
click at [240, 372] on span "Seguindo" at bounding box center [249, 366] width 44 height 29
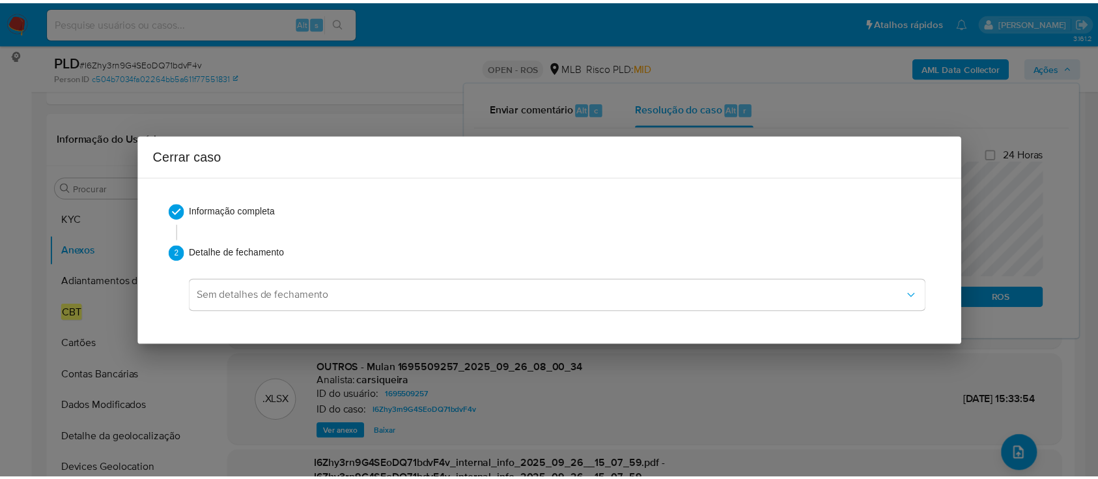
scroll to position [0, 0]
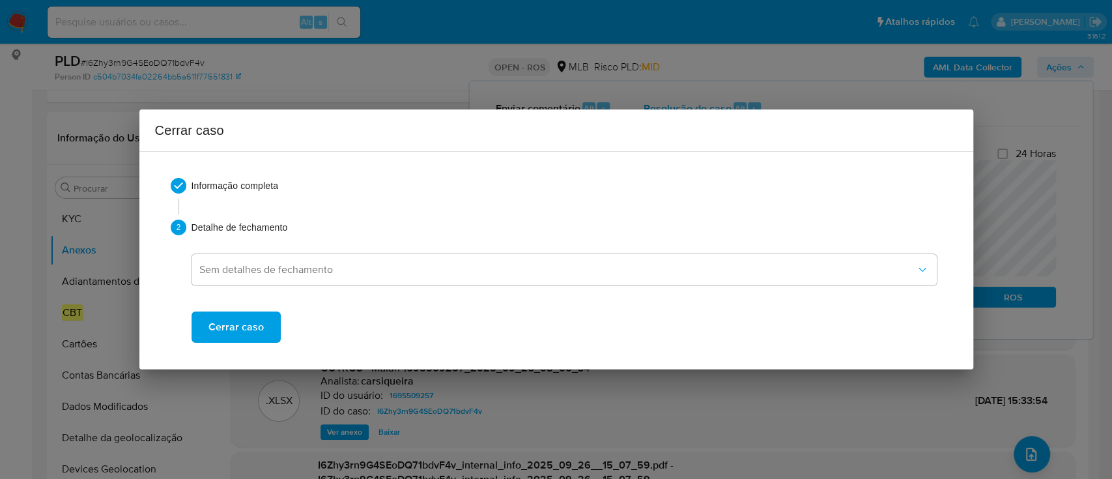
click at [236, 326] on span "Cerrar caso" at bounding box center [235, 327] width 55 height 29
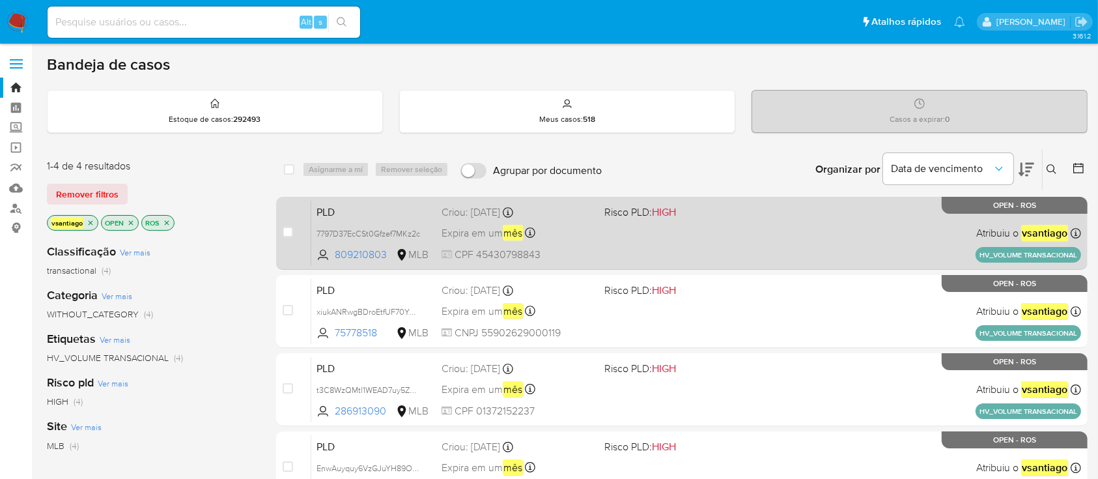
click at [637, 237] on div "PLD 7797D37EcCSt0Gfzef7MKz2c 809210803 MLB Risco PLD: HIGH Criou: [DATE] Criou:…" at bounding box center [696, 233] width 770 height 66
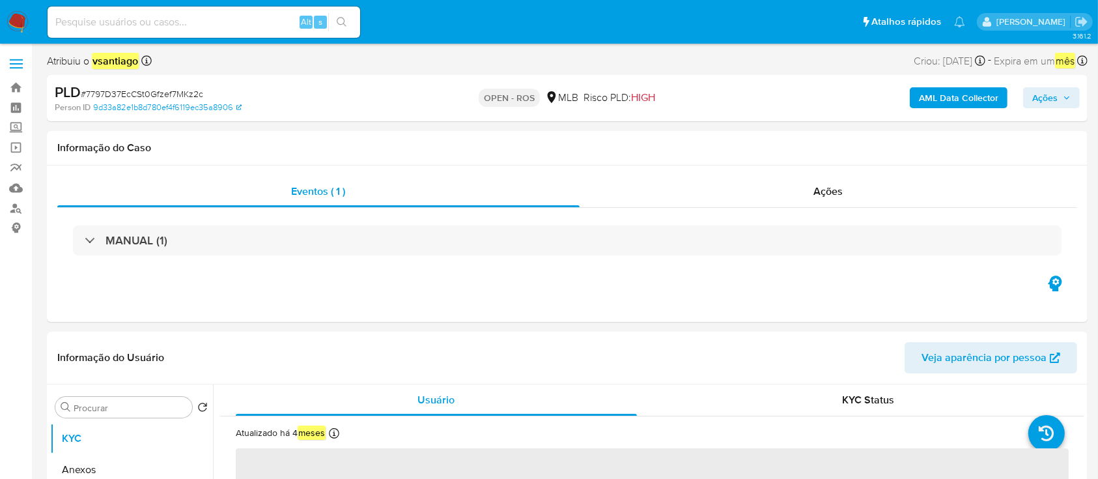
select select "10"
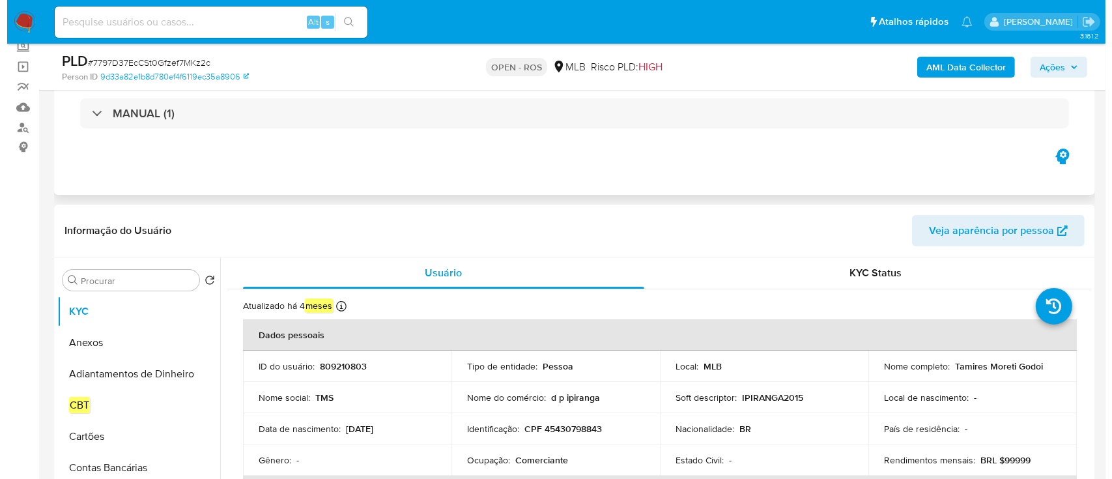
scroll to position [173, 0]
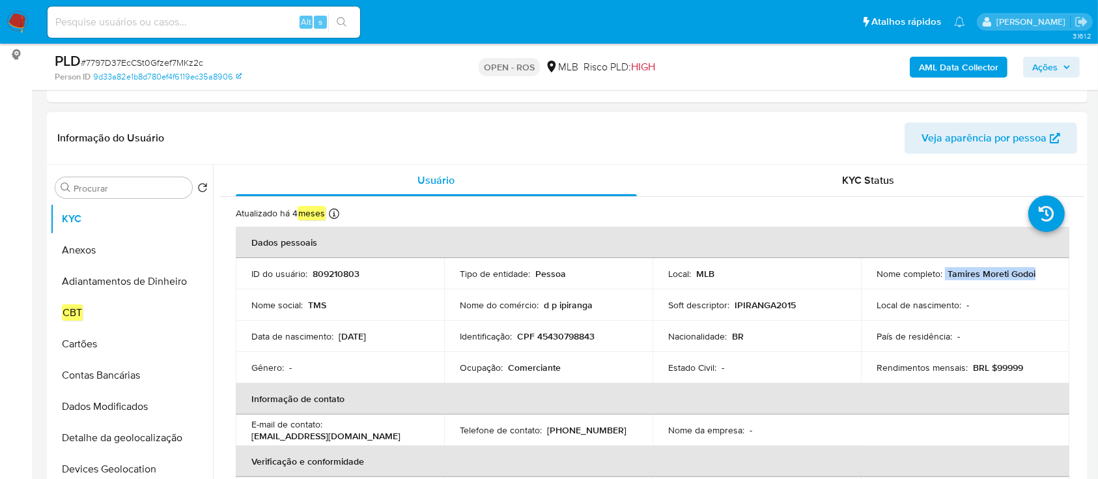
drag, startPoint x: 948, startPoint y: 274, endPoint x: 1041, endPoint y: 278, distance: 93.2
click at [1041, 278] on div "Nome completo : [PERSON_NAME]" at bounding box center [965, 274] width 177 height 12
click at [574, 337] on p "CPF 45430798843" at bounding box center [555, 336] width 77 height 12
copy p "45430798843"
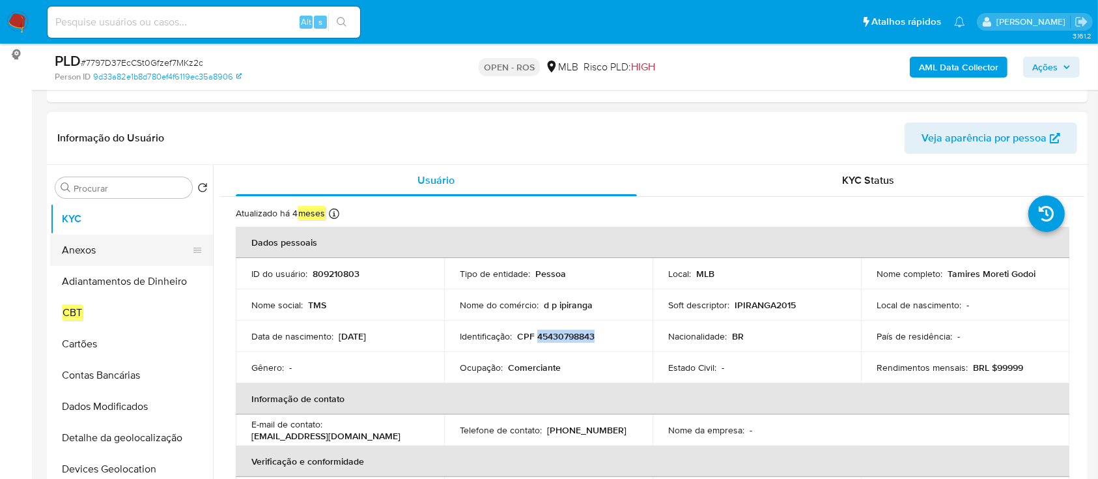
click at [92, 253] on button "Anexos" at bounding box center [126, 249] width 152 height 31
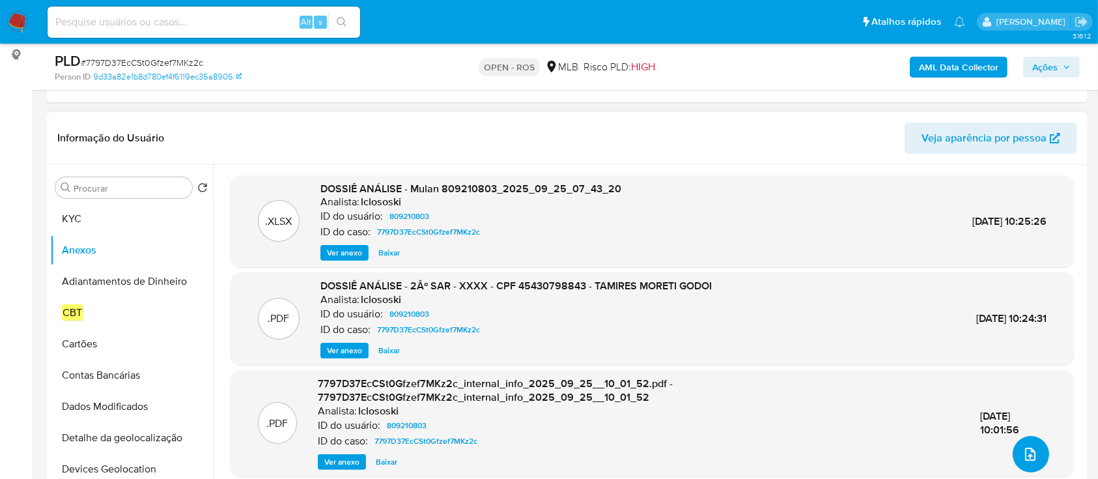
click at [1033, 449] on button "upload-file" at bounding box center [1031, 454] width 36 height 36
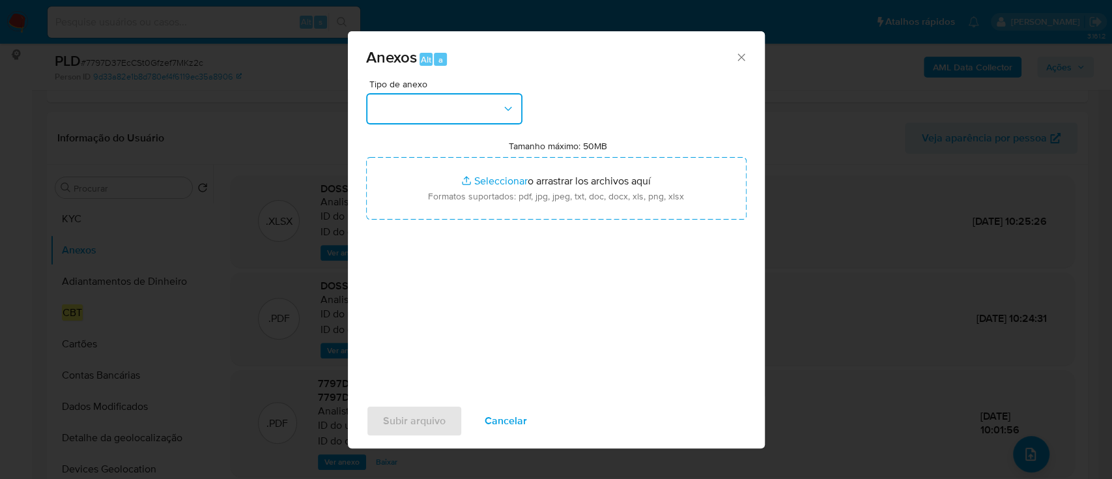
click at [451, 99] on button "button" at bounding box center [444, 108] width 156 height 31
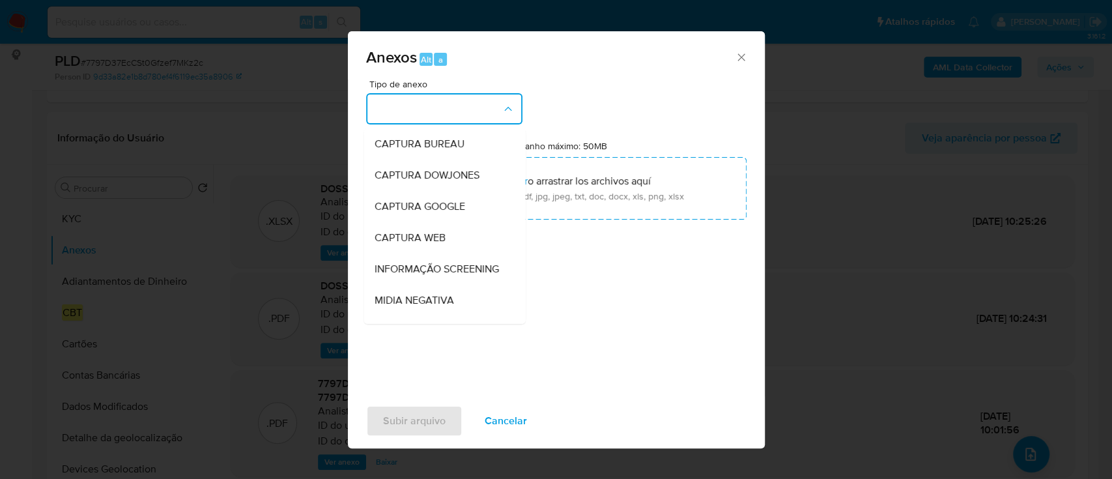
scroll to position [200, 0]
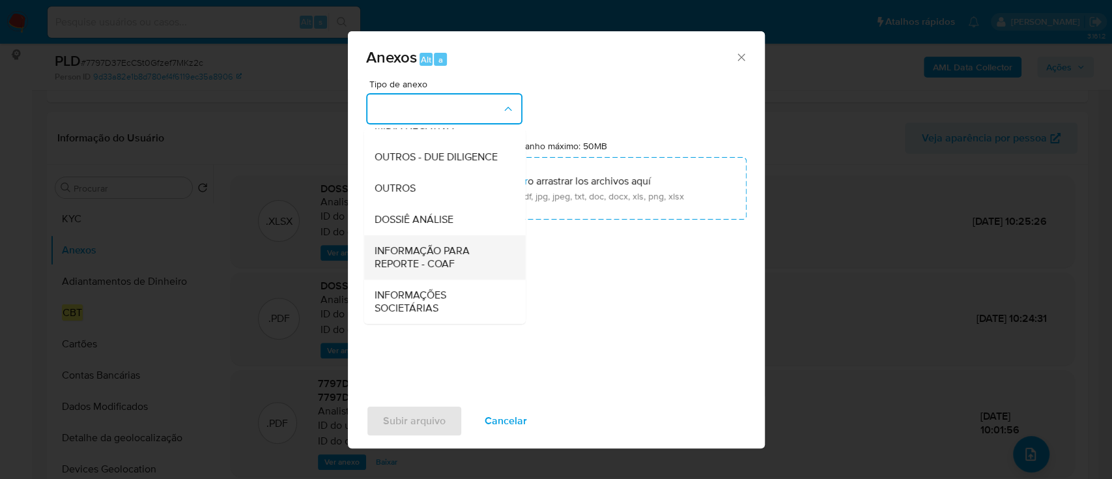
click at [453, 255] on span "INFORMAÇÃO PARA REPORTE - COAF" at bounding box center [440, 257] width 133 height 26
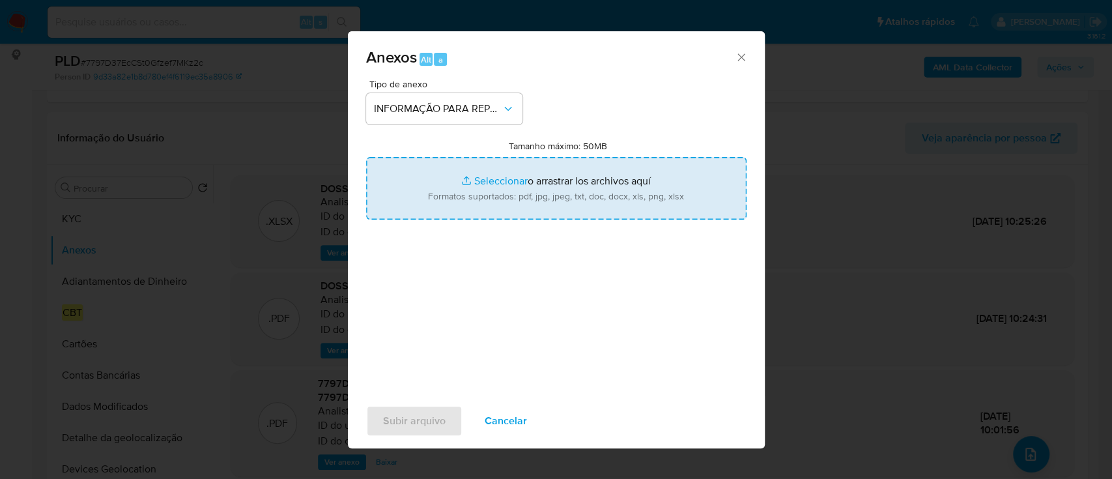
type input "C:\fakepath\2º SAR - 7797D37EcCSt0Gfzef7MKz2c - CPF 45430798843 - TAMIRES MORET…"
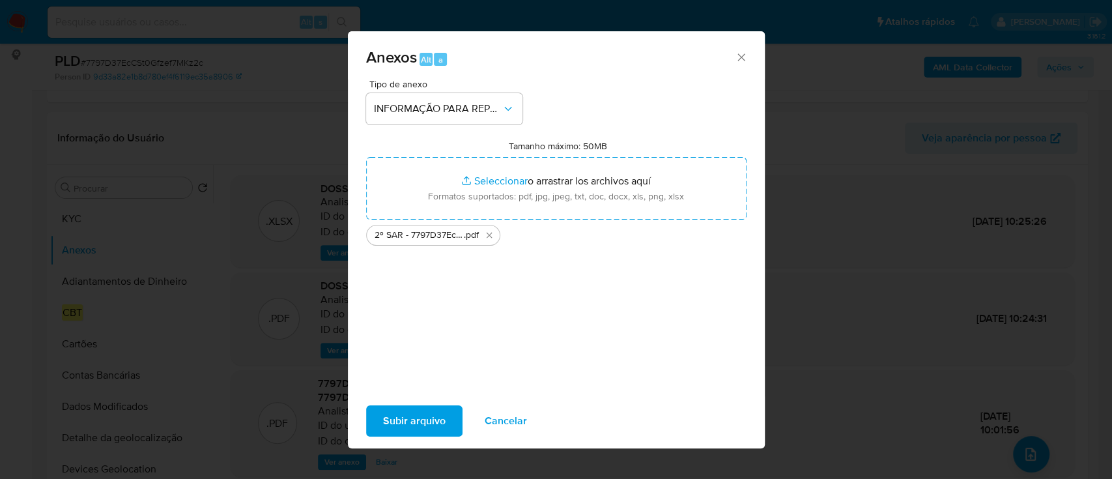
click at [433, 412] on span "Subir arquivo" at bounding box center [414, 420] width 63 height 29
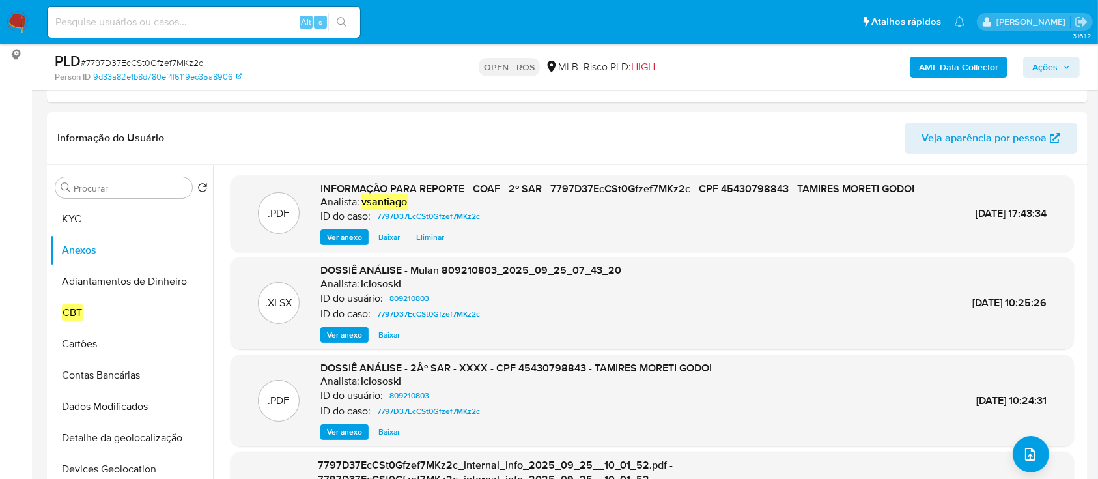
click at [1041, 69] on span "Ações" at bounding box center [1044, 67] width 25 height 21
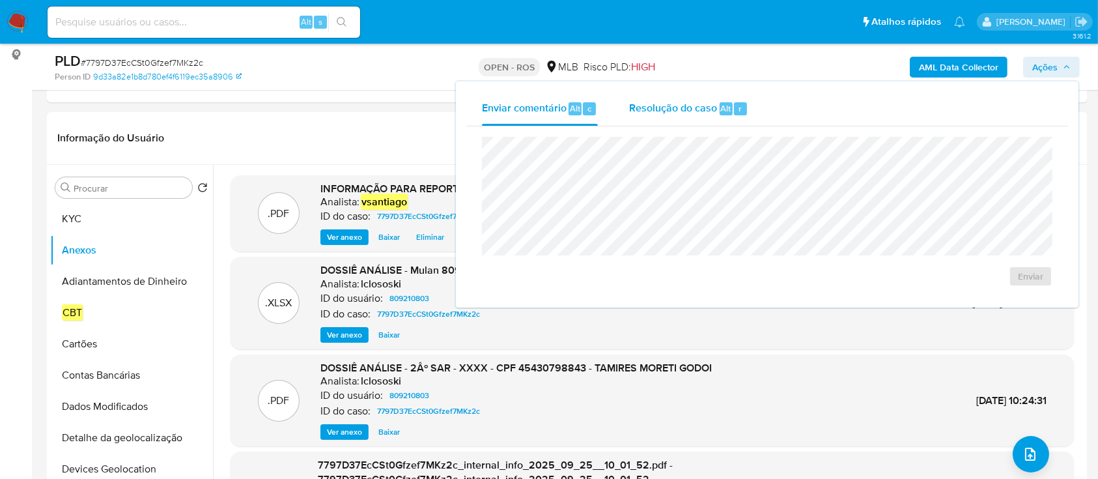
click at [636, 119] on div "Resolução do caso Alt r" at bounding box center [688, 109] width 119 height 34
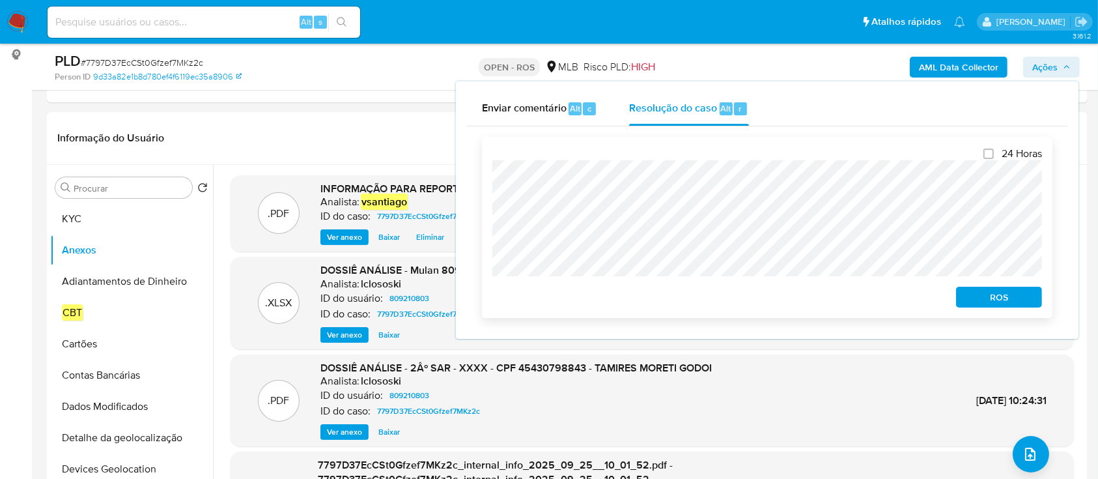
click at [995, 300] on span "ROS" at bounding box center [999, 297] width 68 height 18
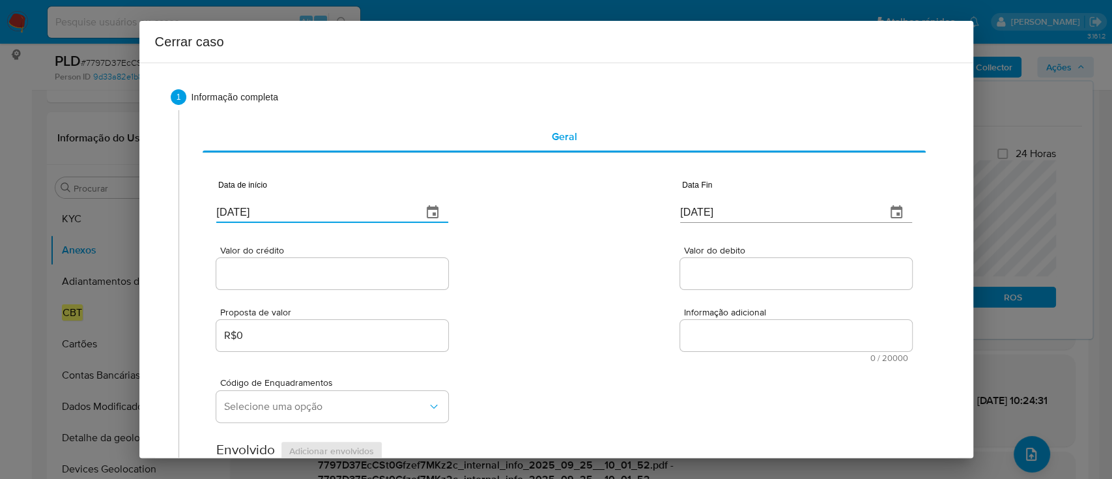
click at [240, 210] on input "[DATE]" at bounding box center [313, 212] width 195 height 21
click at [240, 210] on input "30/09/2025" at bounding box center [313, 212] width 195 height 21
paste input "01/08"
type input "01/08/2025"
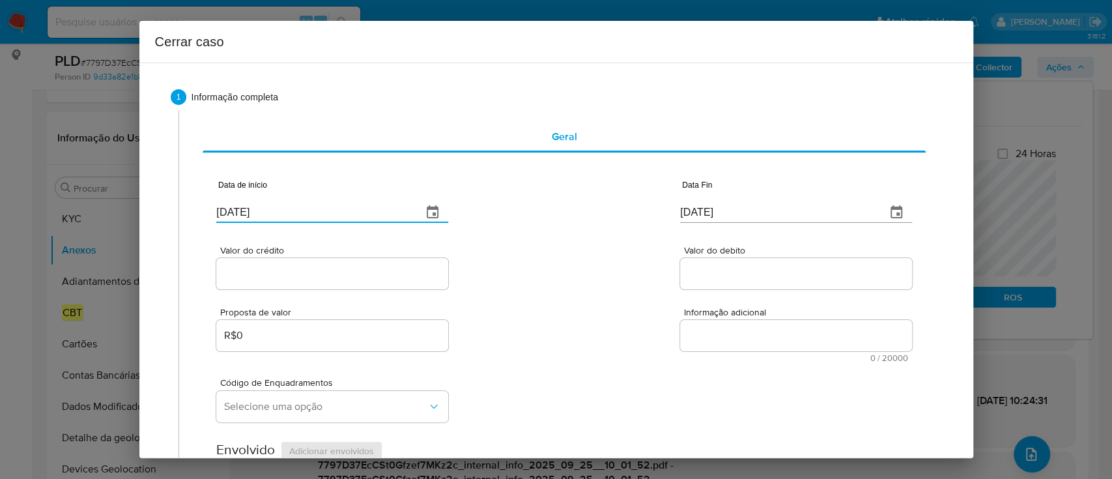
click at [719, 208] on input "30/09/2025" at bounding box center [777, 212] width 195 height 21
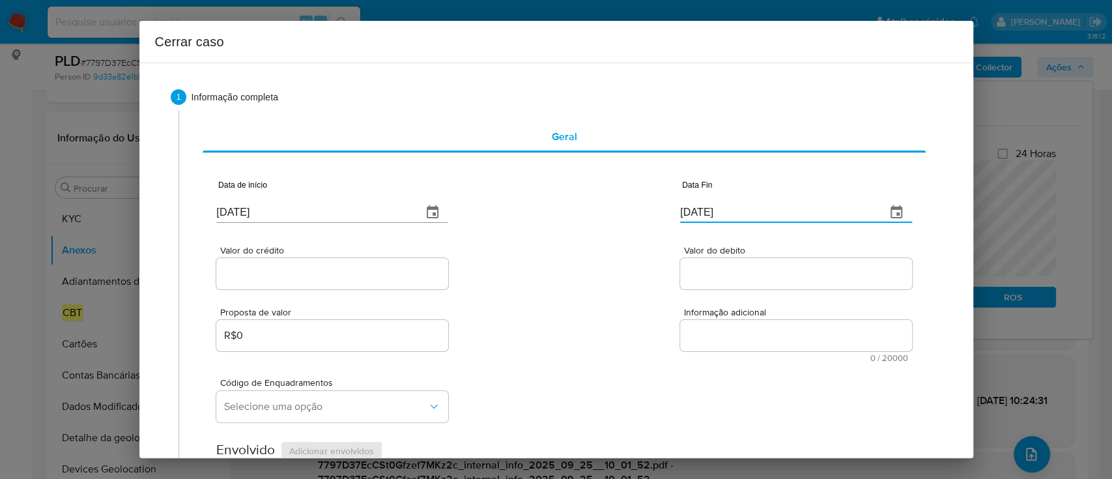
click at [716, 206] on input "30/09/2025" at bounding box center [777, 212] width 195 height 21
paste input "24"
type input "24/09/2025"
click at [302, 277] on input "Valor do crédito" at bounding box center [332, 273] width 232 height 17
paste input "R$719.232"
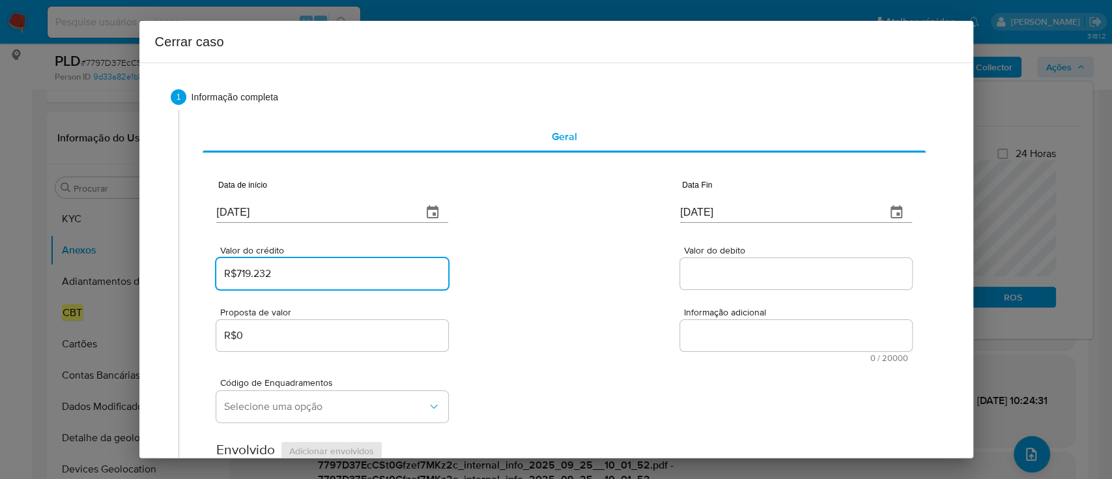
type input "R$719.232"
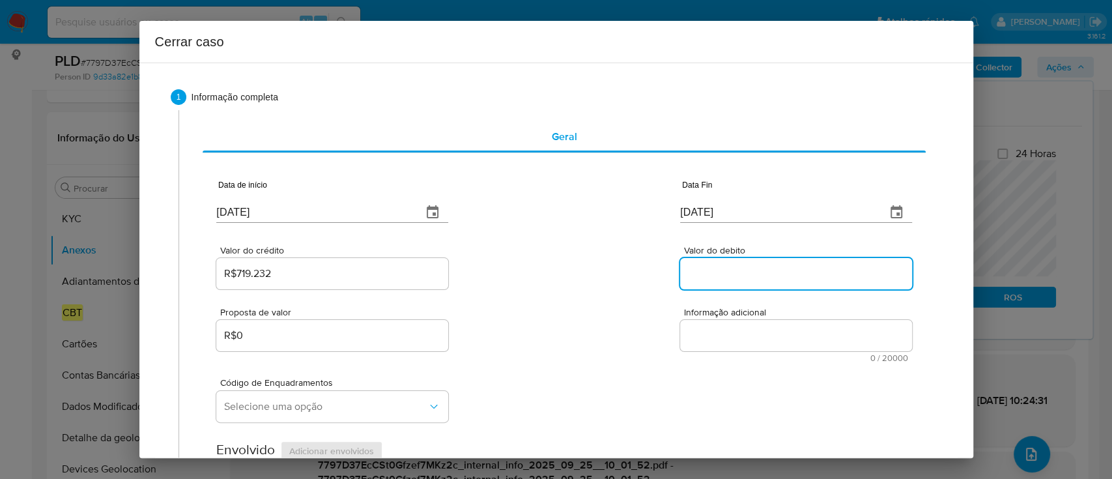
click at [695, 265] on input "Valor do debito" at bounding box center [796, 273] width 232 height 17
paste input "R$621.971"
type input "R$621.971"
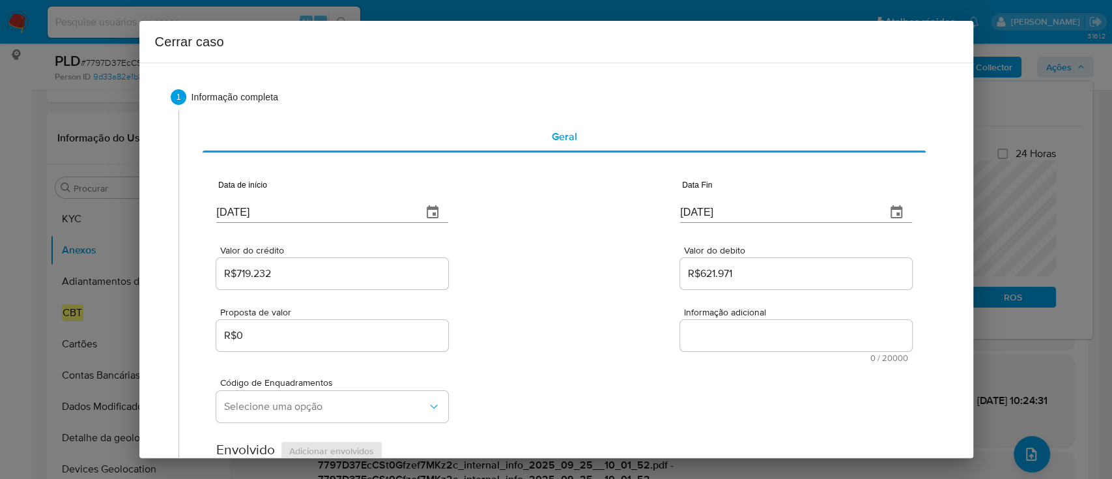
click at [555, 260] on div "Valor do crédito R$719.232 Valor do debito R$621.971" at bounding box center [563, 261] width 695 height 62
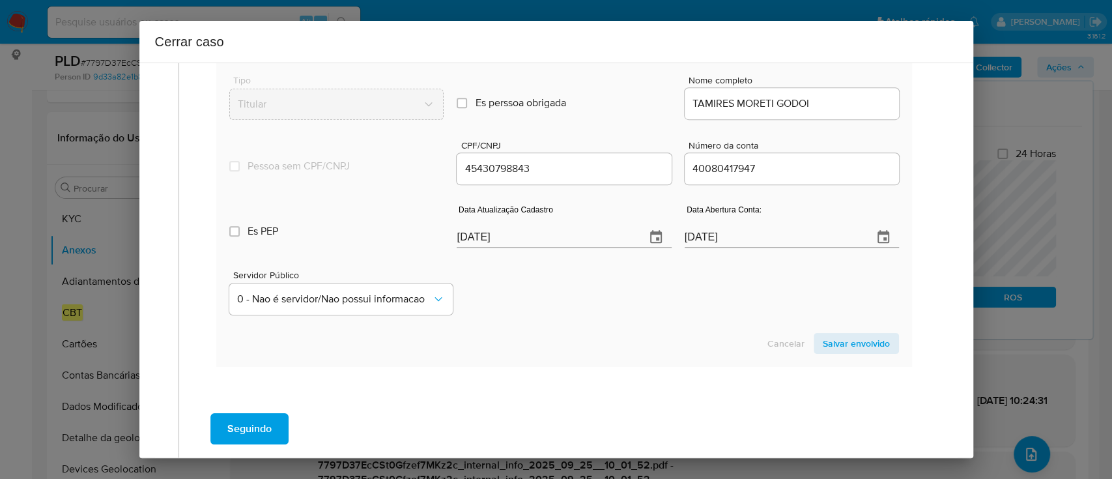
scroll to position [521, 0]
click at [475, 236] on input "[DATE]" at bounding box center [545, 236] width 178 height 21
paste input "01/06"
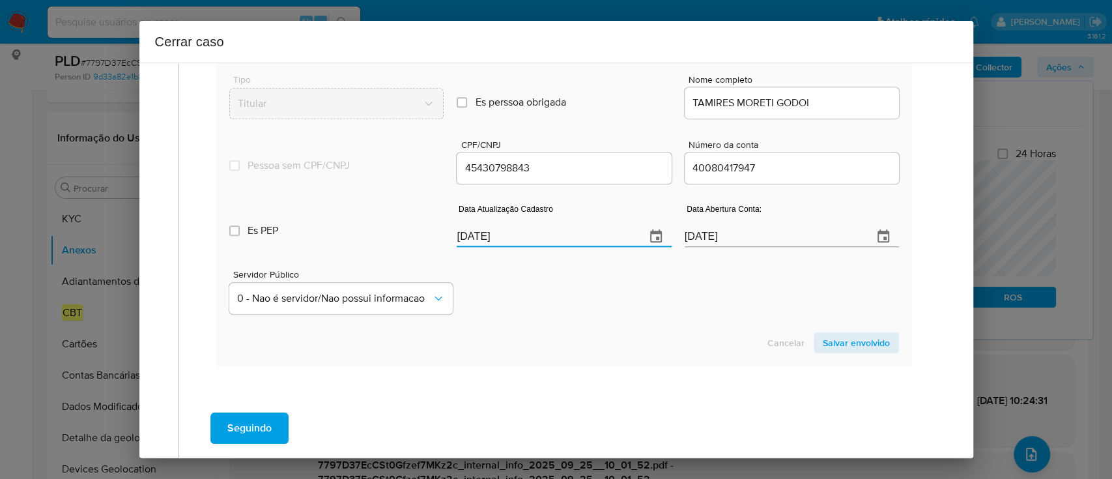
type input "01/06/2025"
drag, startPoint x: 566, startPoint y: 284, endPoint x: 709, endPoint y: 335, distance: 152.0
click at [576, 289] on div "Servidor Público 0 - Nao é servidor/[PERSON_NAME] possui informacao" at bounding box center [563, 286] width 669 height 65
click at [833, 339] on span "Salvar envolvido" at bounding box center [855, 342] width 67 height 18
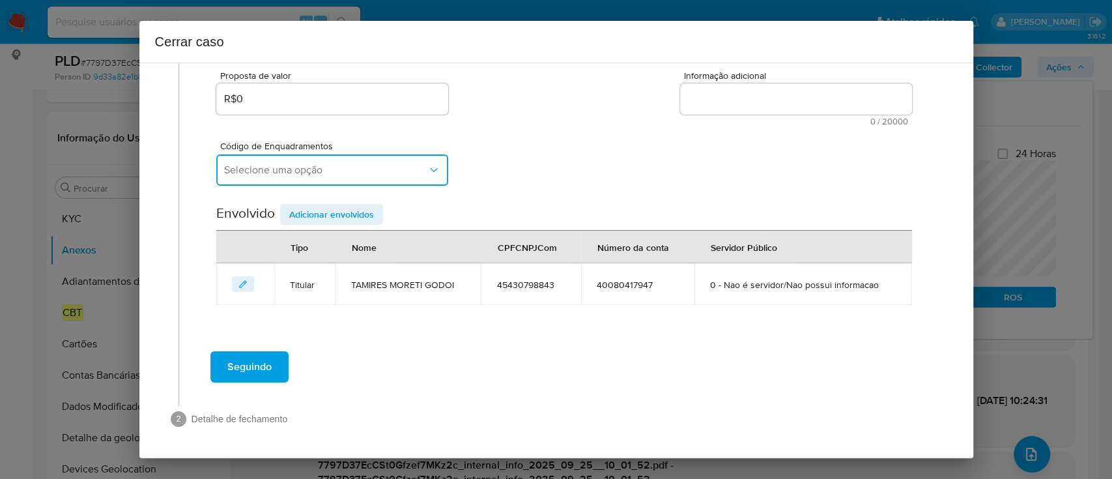
click at [359, 168] on span "Selecione uma opção" at bounding box center [325, 169] width 203 height 13
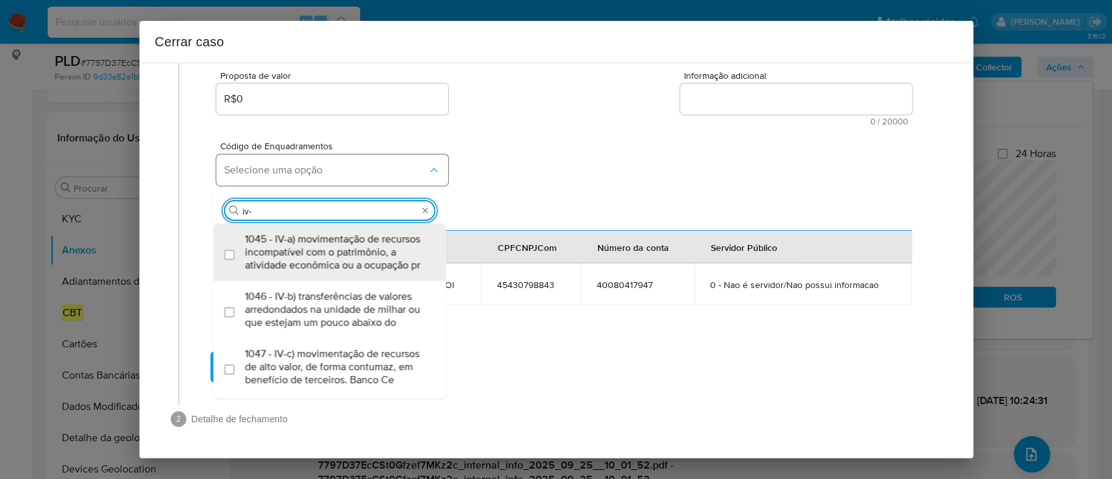
type input "iv-a"
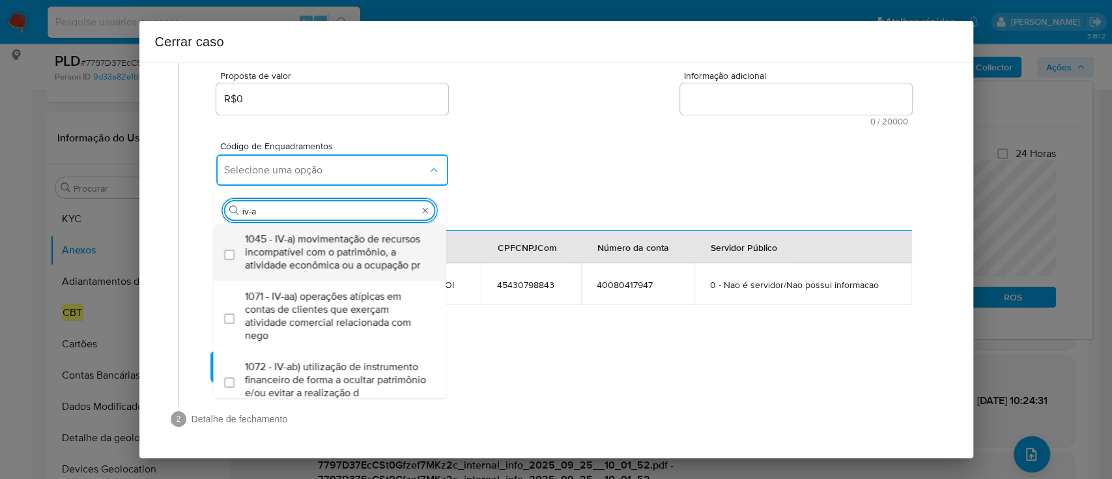
click at [359, 268] on span "1045 - IV-a) movimentação de recursos incompatível com o patrimônio, a atividad…" at bounding box center [336, 251] width 183 height 39
checkbox input "true"
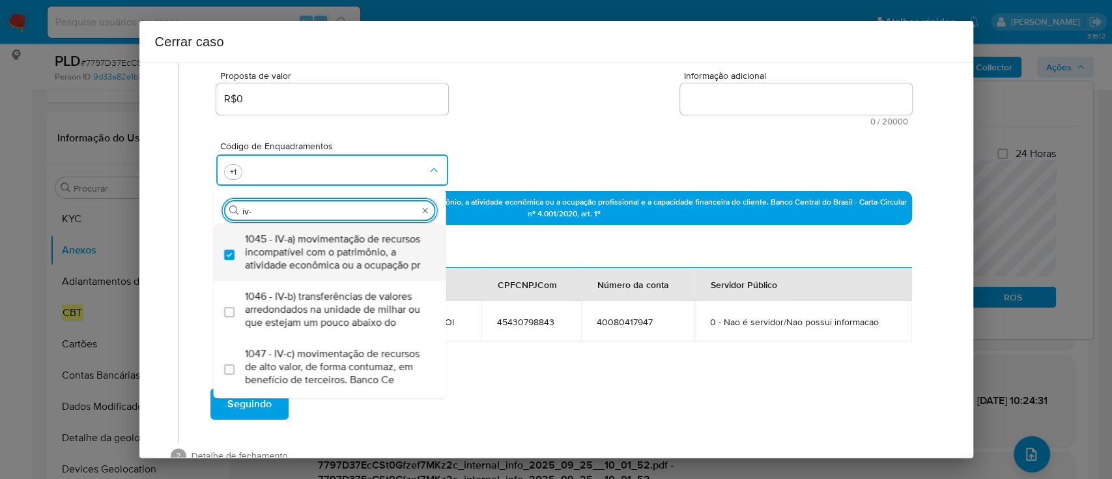
type input "iv-c"
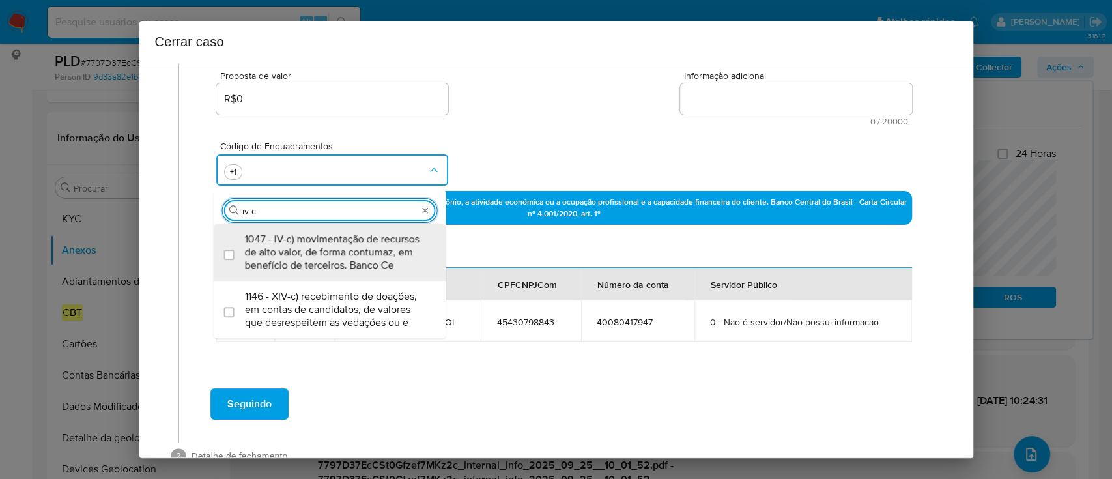
click at [354, 268] on span "1047 - IV-c) movimentação de recursos de alto valor, de forma contumaz, em bene…" at bounding box center [336, 251] width 183 height 39
checkbox input "true"
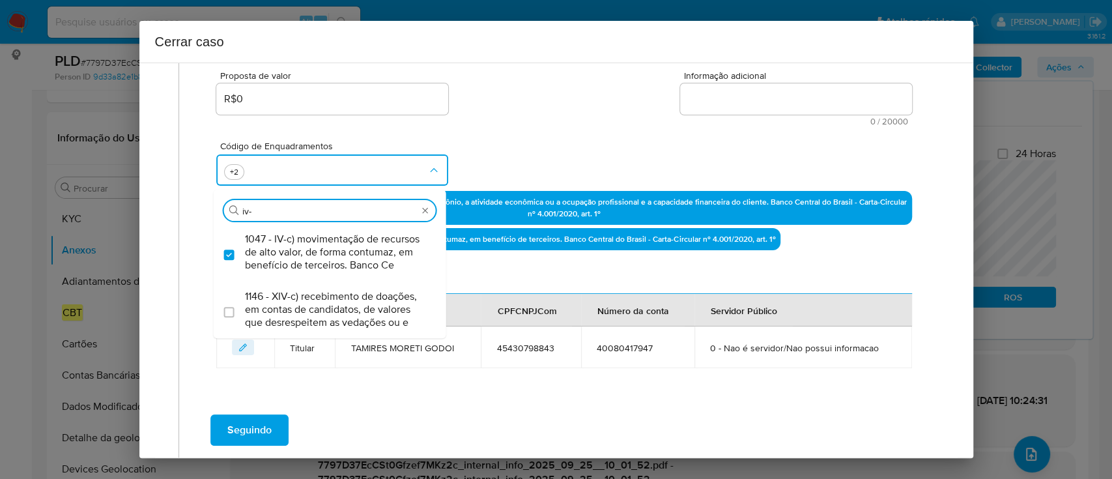
scroll to position [0, 0]
type input "iv-v"
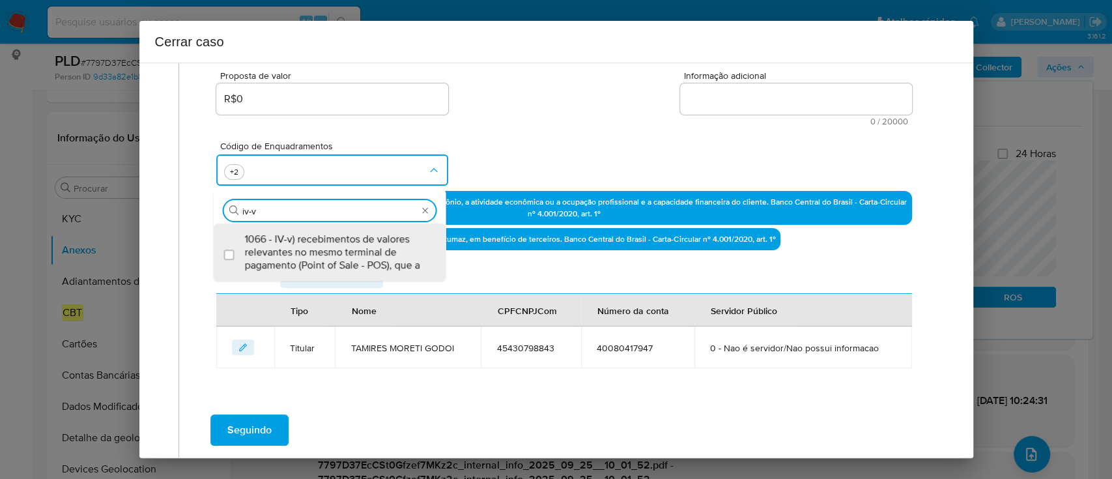
click at [354, 268] on span "1066 - IV-v) recebimentos de valores relevantes no mesmo terminal de pagamento …" at bounding box center [336, 251] width 183 height 39
checkbox input "true"
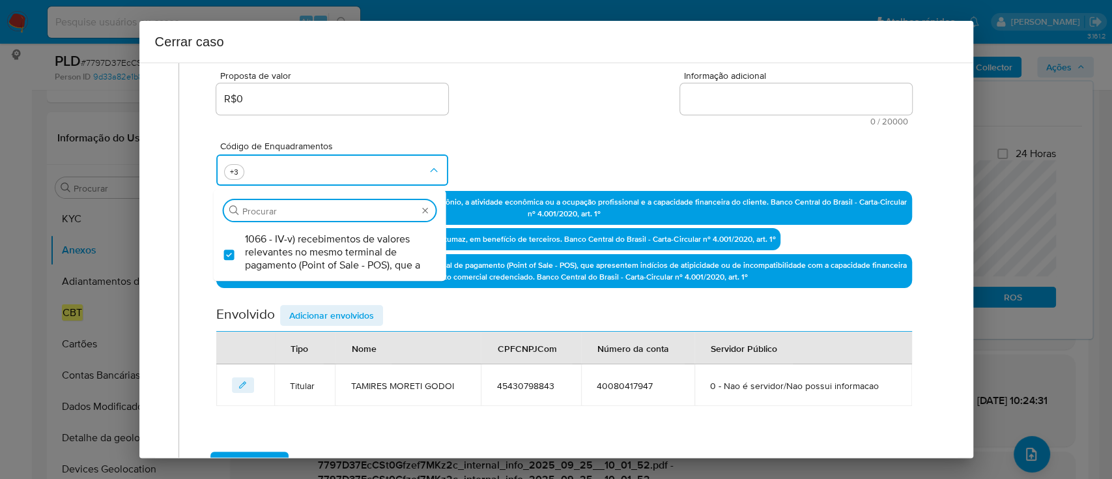
click at [468, 141] on div "Código de Enquadramentos Procurar 1066 - IV-v) recebimentos de valores relevant…" at bounding box center [563, 158] width 695 height 65
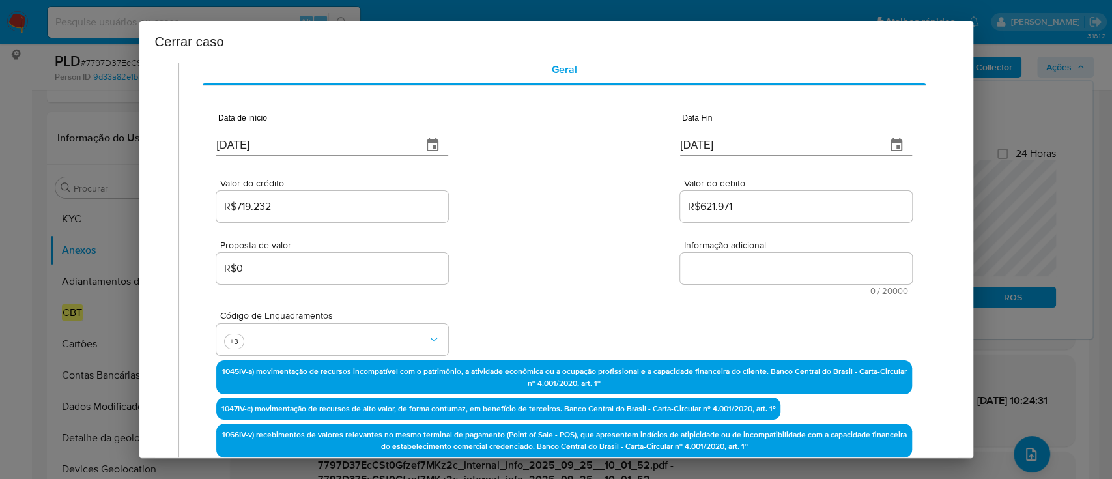
scroll to position [63, 0]
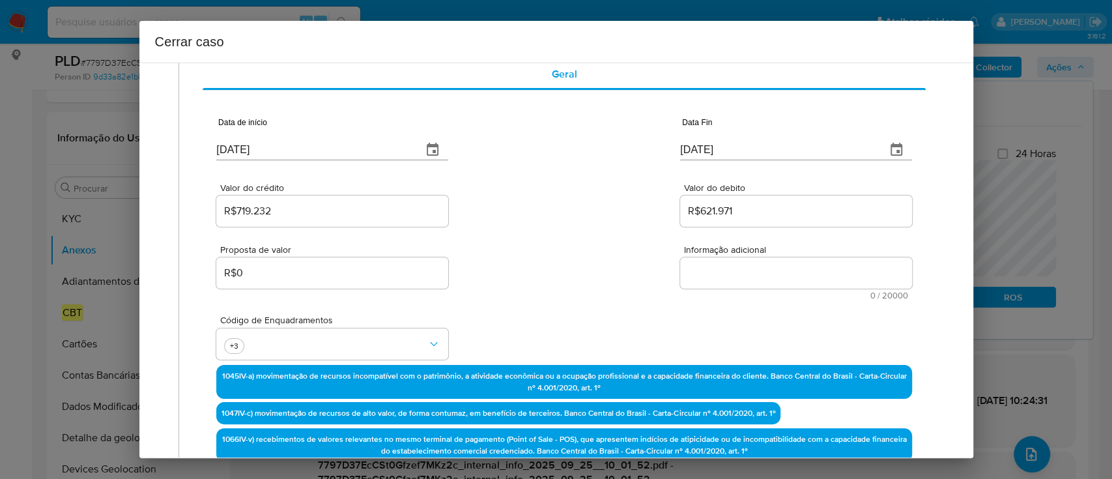
click at [761, 265] on textarea "Informação adicional" at bounding box center [796, 272] width 232 height 31
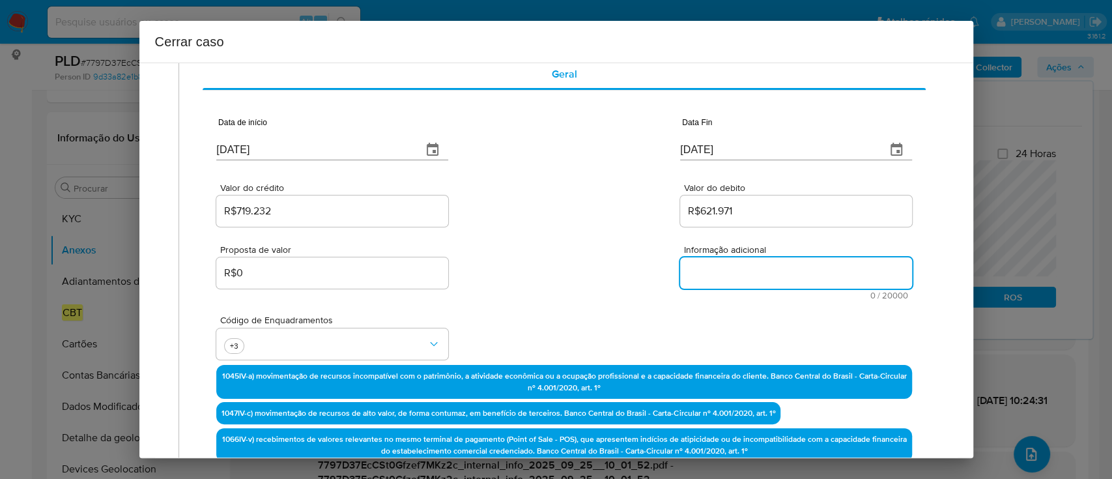
paste textarea "Tamires Moreti Godoi, CPF 45430798843, 30 anos, residente no município de Sumar…"
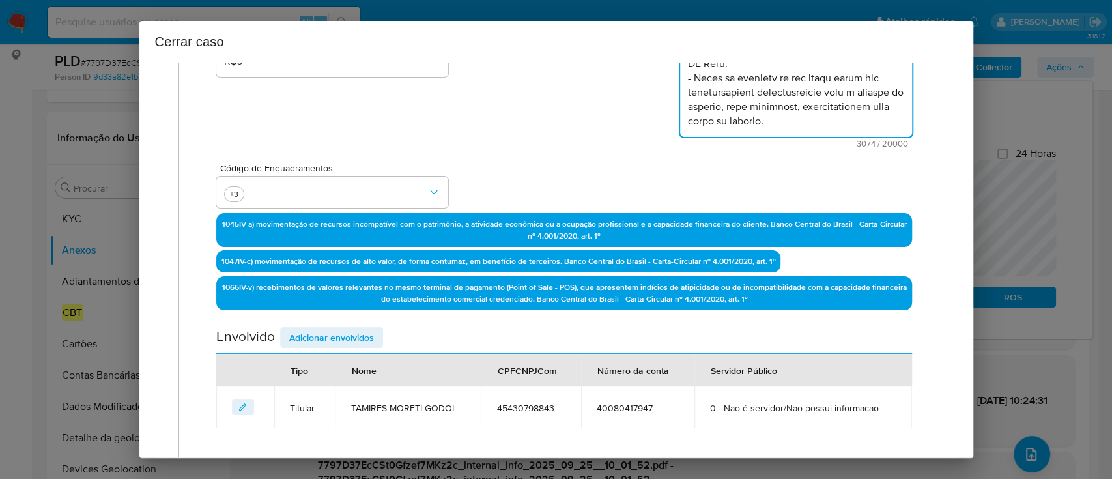
scroll to position [396, 0]
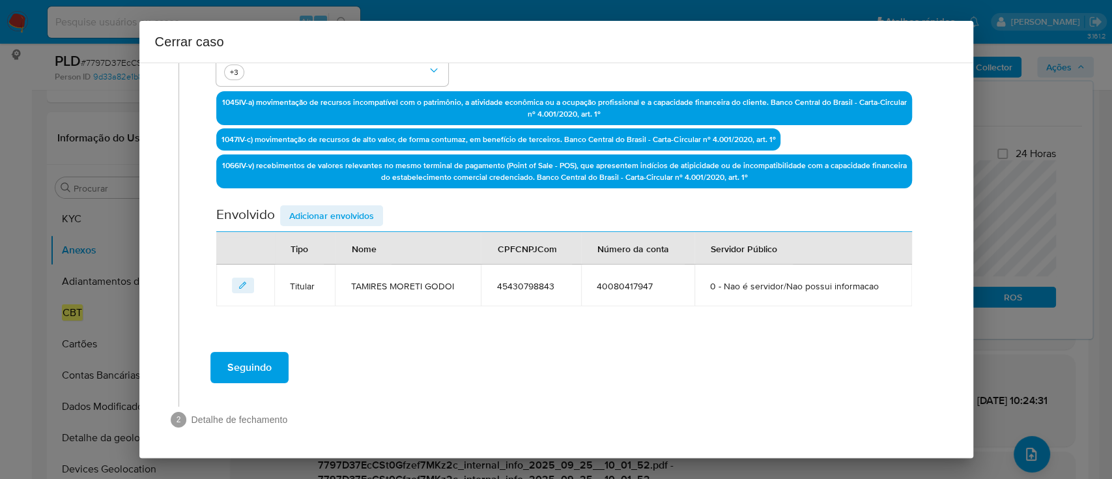
type textarea "Tamires Moreti Godoi, CPF 45430798843, 30 anos, residente no município de Sumar…"
click at [351, 216] on span "Adicionar envolvidos" at bounding box center [331, 215] width 85 height 18
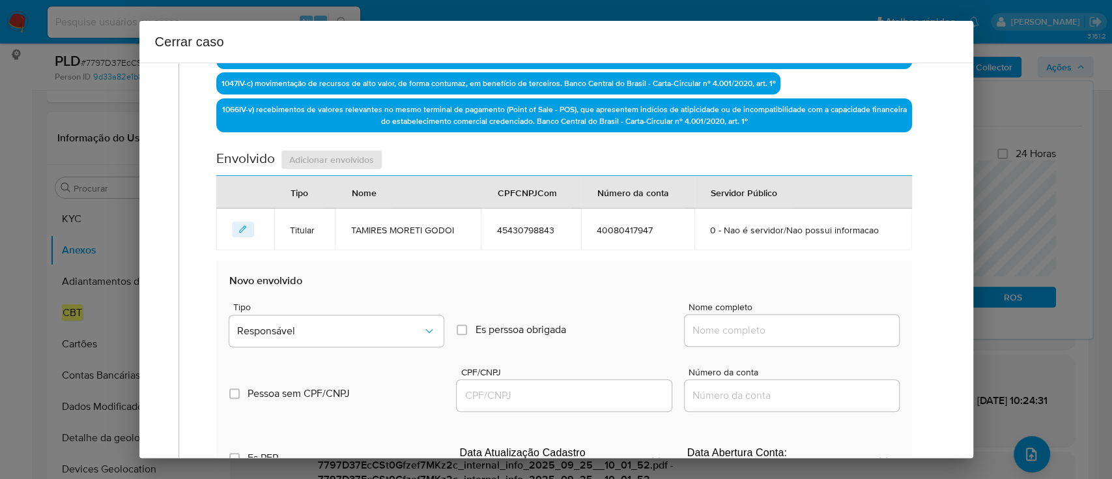
scroll to position [656, 0]
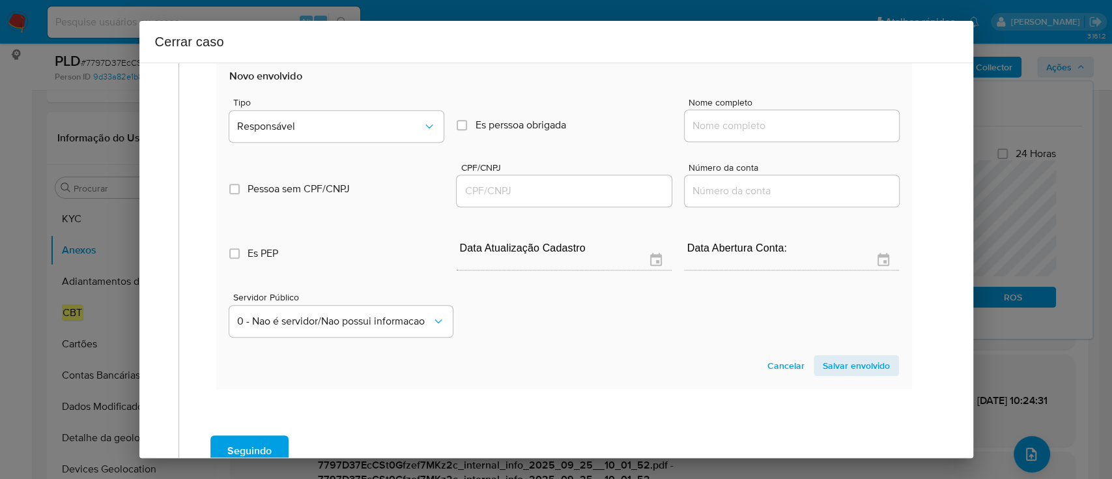
drag, startPoint x: 747, startPoint y: 122, endPoint x: 804, endPoint y: 127, distance: 56.8
click at [748, 122] on input "Nome completo" at bounding box center [791, 125] width 214 height 17
paste input "Kaizen Gaming Brasil Ltda., 46786961000174"
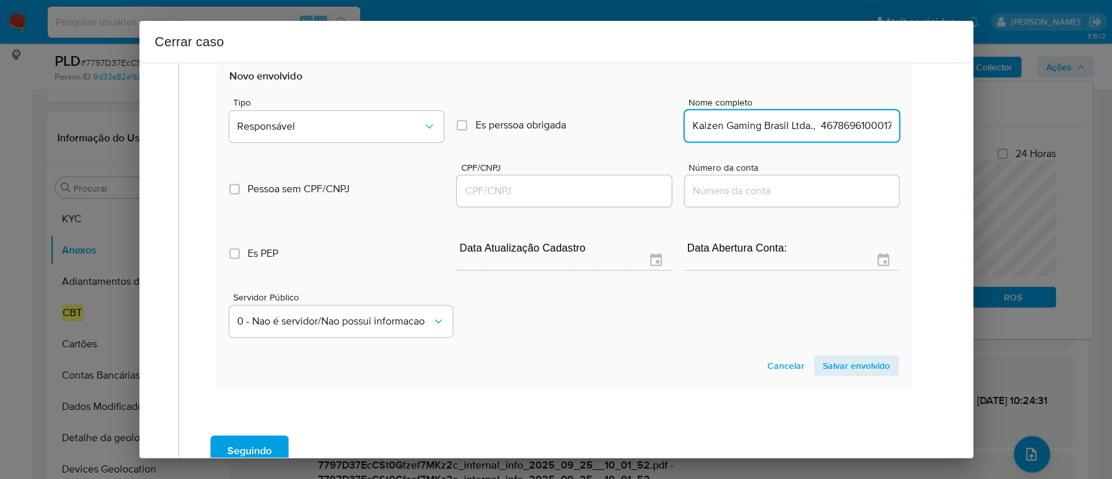
scroll to position [0, 13]
click at [807, 127] on input "Kaizen Gaming Brasil Ltda., 46786961000174" at bounding box center [791, 125] width 214 height 17
drag, startPoint x: 807, startPoint y: 127, endPoint x: 778, endPoint y: 143, distance: 32.6
click at [807, 127] on input "Kaizen Gaming Brasil Ltda., 46786961000174" at bounding box center [791, 125] width 214 height 17
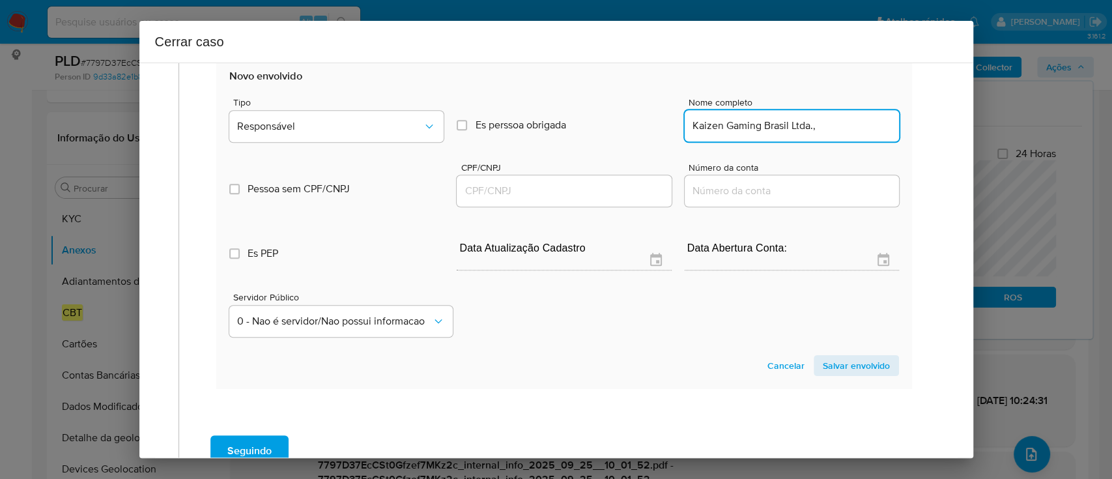
type input "Kaizen Gaming Brasil Ltda.,"
drag, startPoint x: 578, startPoint y: 197, endPoint x: 639, endPoint y: 182, distance: 62.5
click at [578, 197] on input "CPF/CNPJ" at bounding box center [563, 190] width 214 height 17
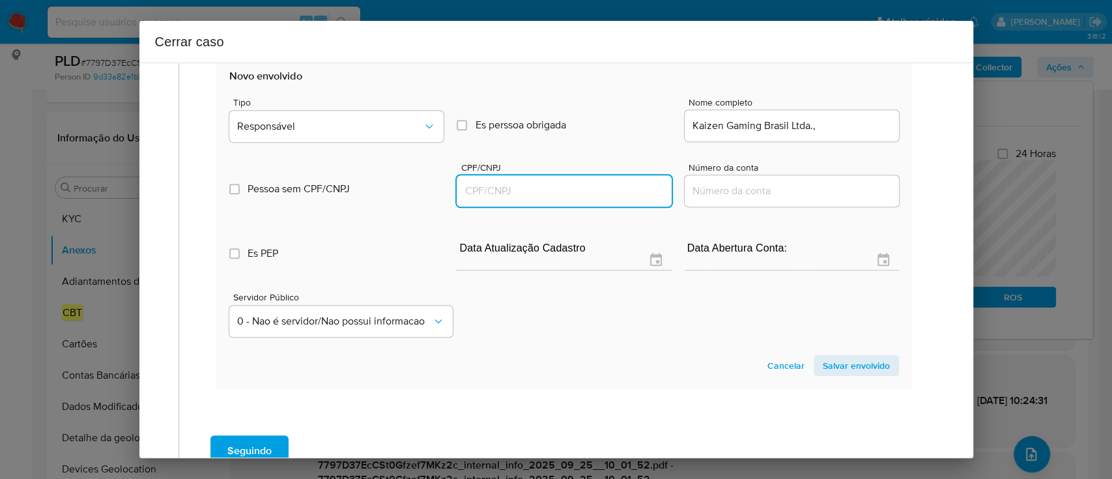
paste input "46786961000174"
type input "46786961000174"
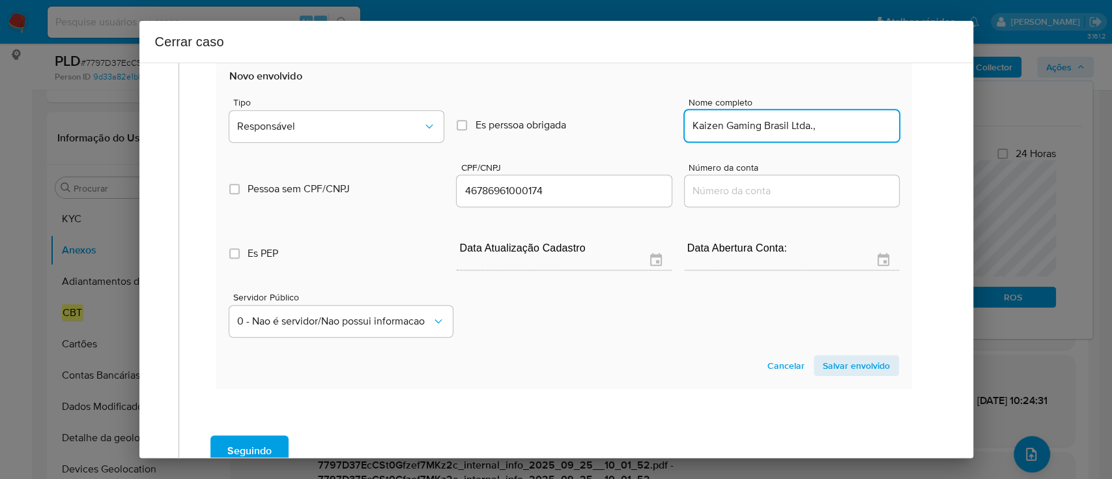
click at [837, 127] on input "Kaizen Gaming Brasil Ltda.," at bounding box center [791, 125] width 214 height 17
type input "Kaizen Gaming Brasil Ltda."
click at [388, 133] on button "Responsável" at bounding box center [336, 126] width 214 height 31
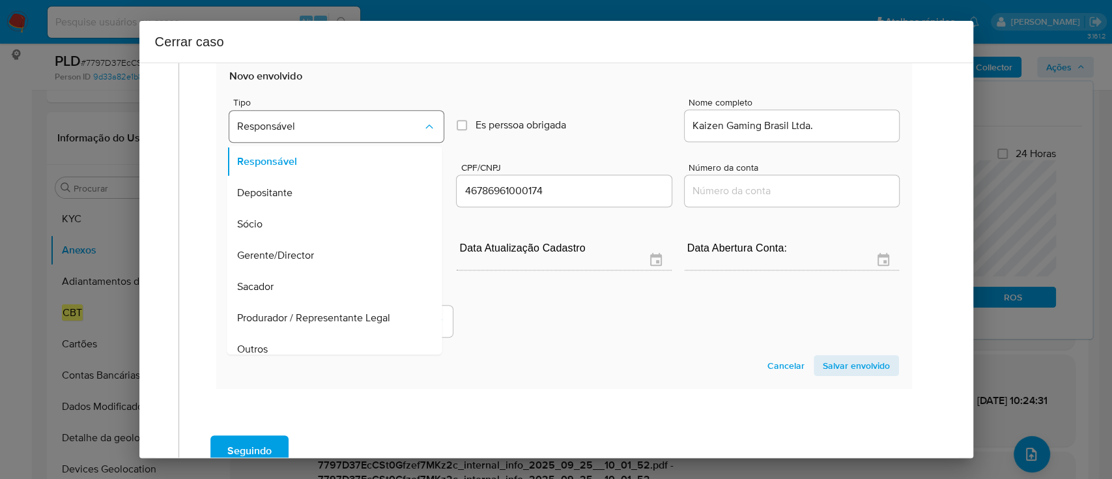
scroll to position [73, 0]
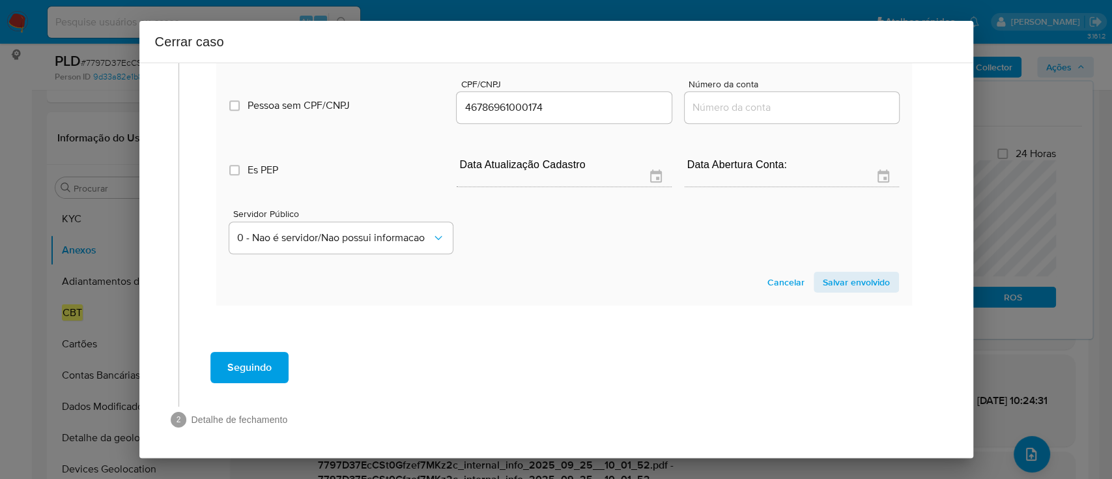
click at [868, 284] on span "Salvar envolvido" at bounding box center [855, 282] width 67 height 18
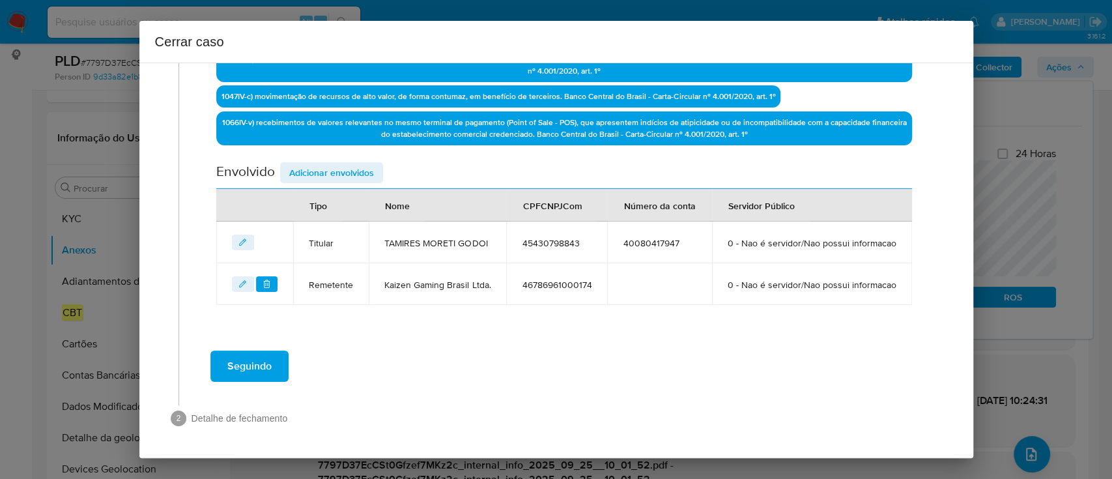
click at [343, 163] on span "Adicionar envolvidos" at bounding box center [331, 172] width 85 height 18
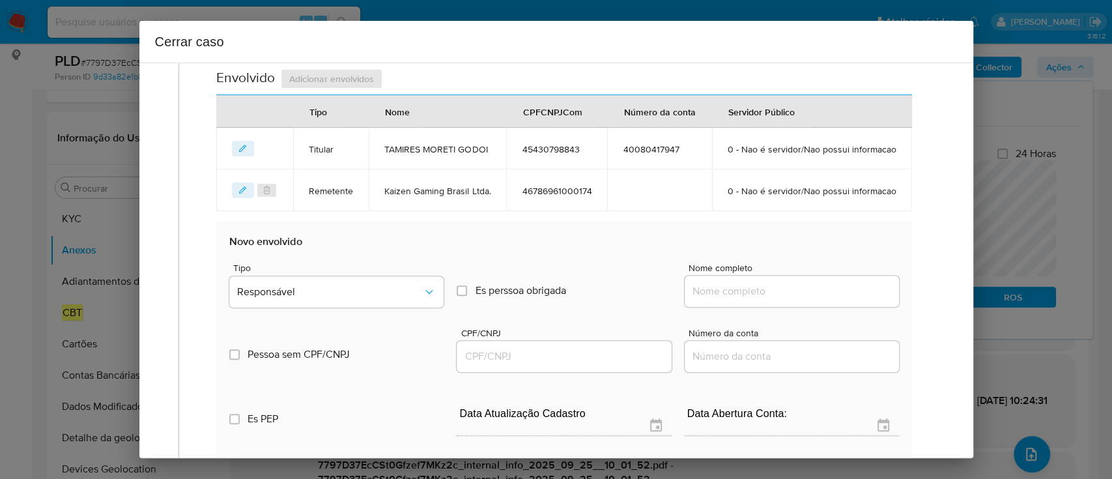
scroll to position [559, 0]
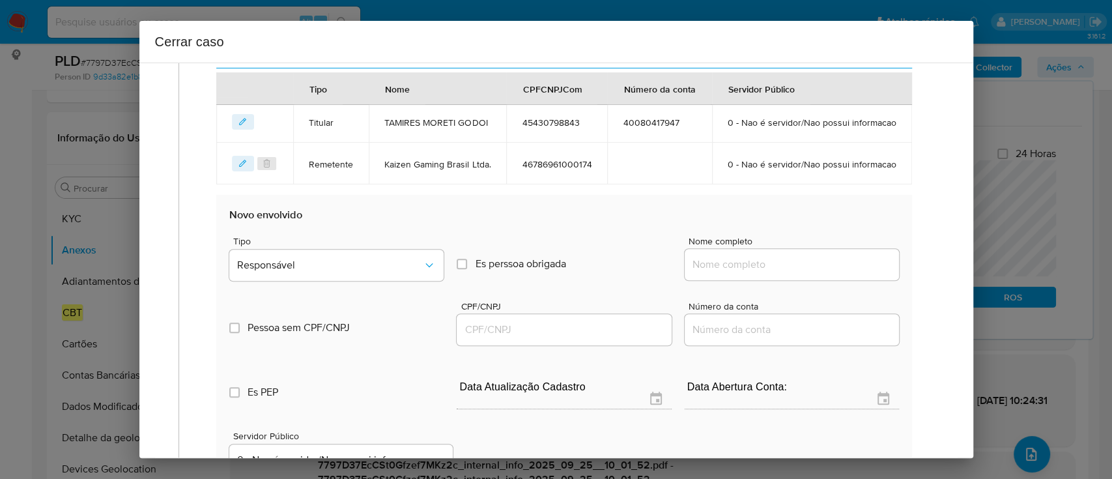
click at [787, 273] on input "Nome completo" at bounding box center [791, 264] width 214 height 17
paste input "T M Godoi Depósito De Bebidas E Transportes, 46480830000164"
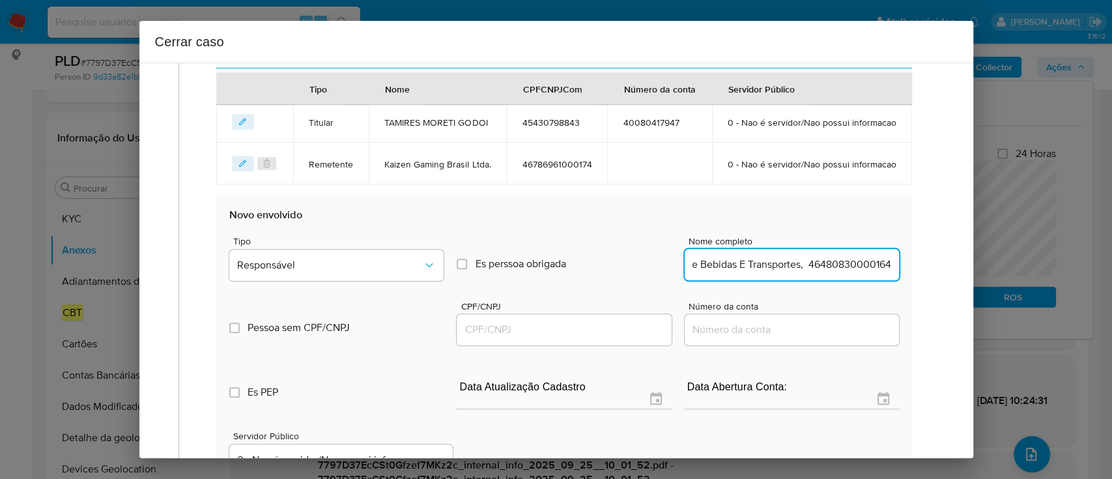
click at [839, 273] on input "T M Godoi Depósito De Bebidas E Transportes, 46480830000164" at bounding box center [791, 264] width 214 height 17
type input "T M Godoi Depósito De Bebidas E Transportes,"
drag, startPoint x: 620, startPoint y: 367, endPoint x: 656, endPoint y: 354, distance: 38.5
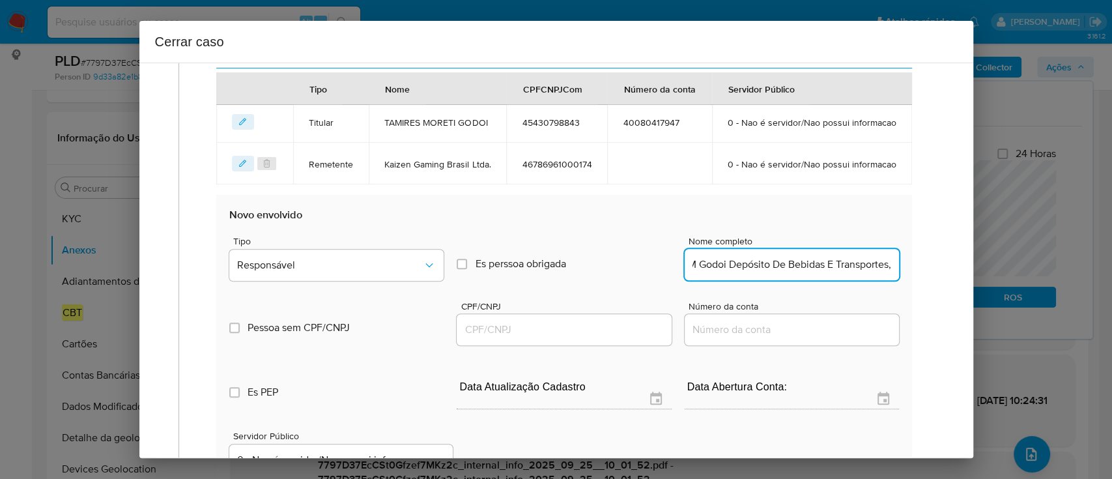
click at [620, 338] on input "CPF/CNPJ" at bounding box center [563, 329] width 214 height 17
paste input "46480830000164"
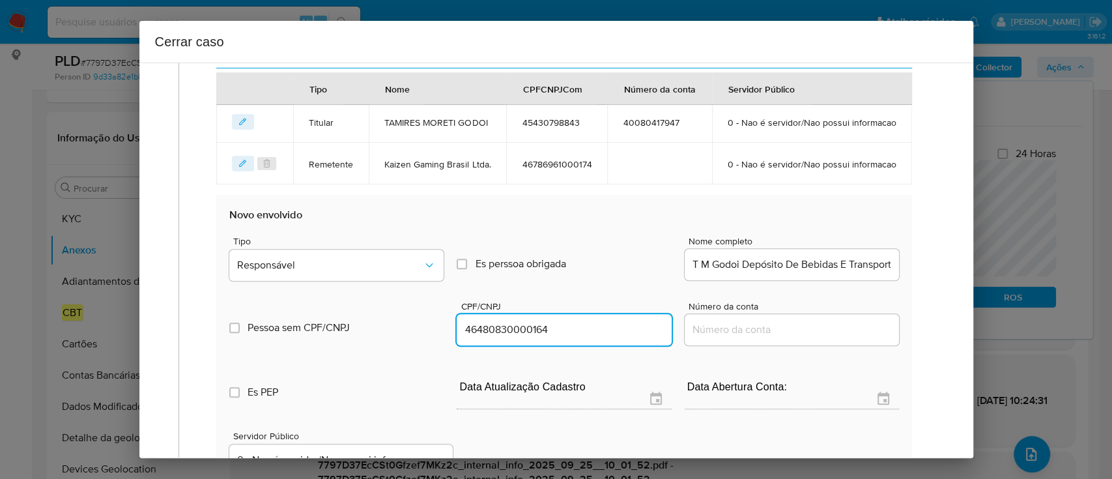
type input "46480830000164"
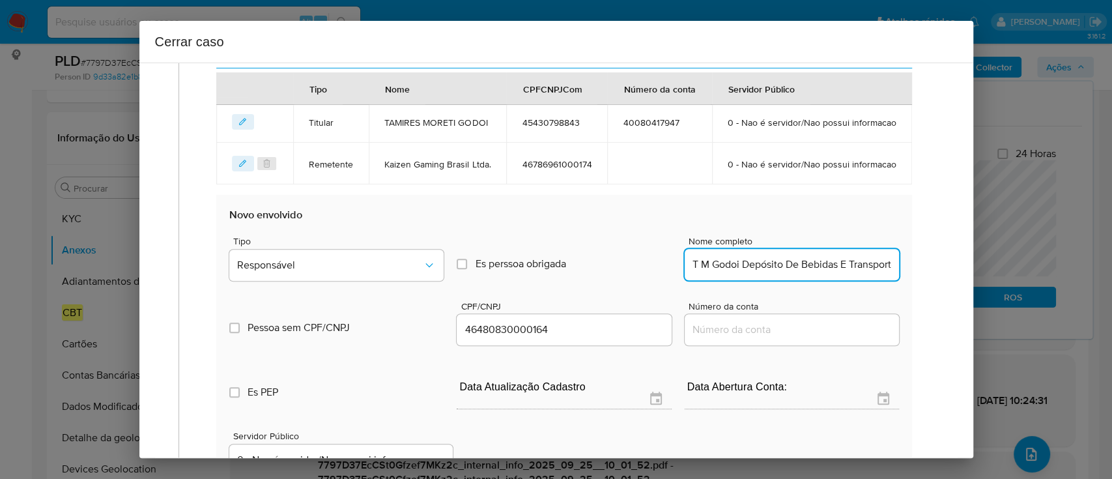
click at [796, 273] on input "T M Godoi Depósito De Bebidas E Transportes," at bounding box center [791, 264] width 214 height 17
type input "T M Godoi Depósito De Bebidas E Transportes"
click at [374, 272] on span "Responsável" at bounding box center [330, 265] width 186 height 13
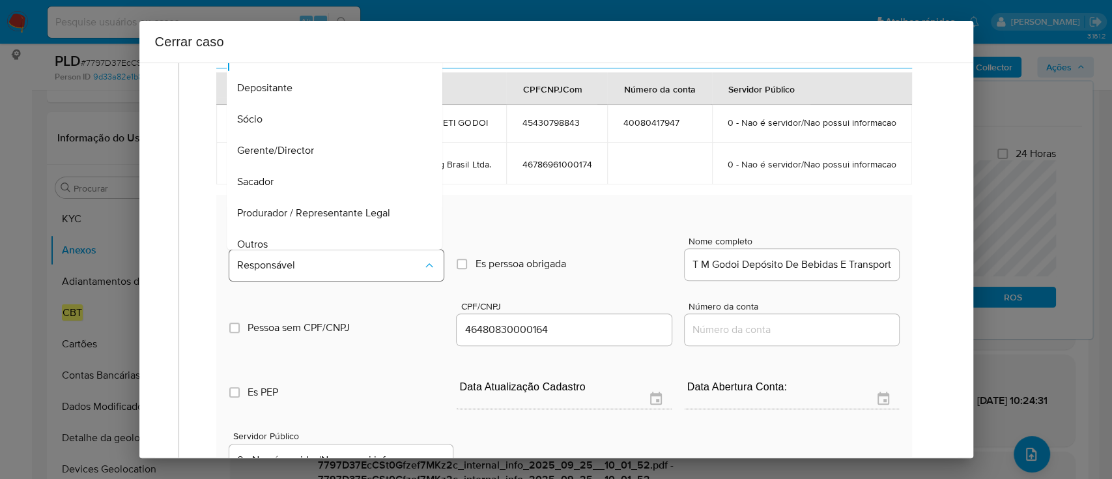
scroll to position [73, 0]
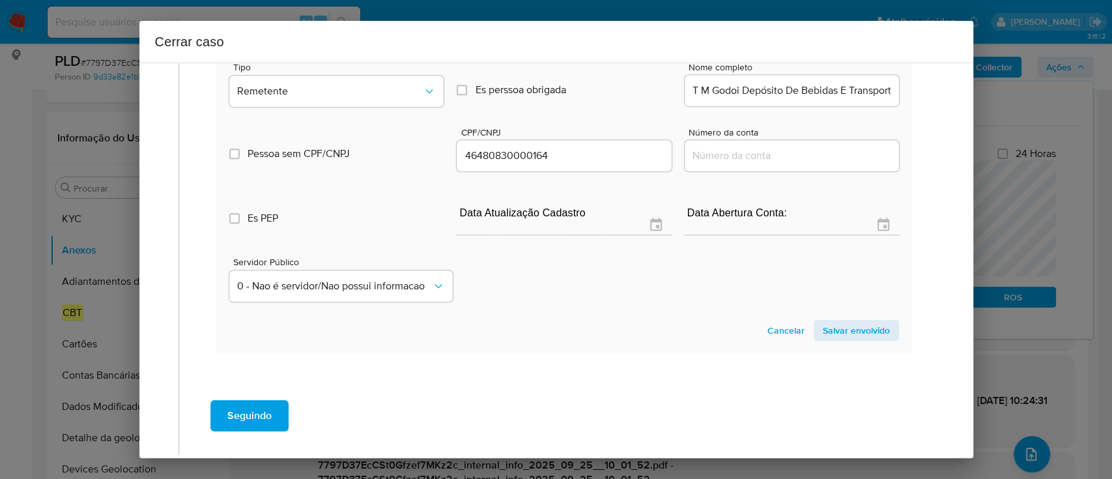
click at [843, 339] on span "Salvar envolvido" at bounding box center [855, 330] width 67 height 18
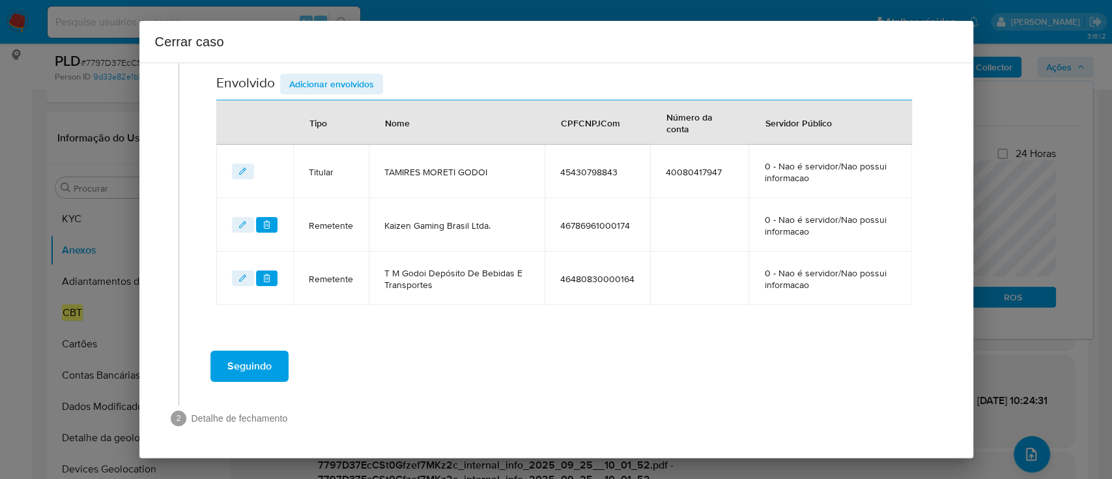
scroll to position [526, 0]
click at [318, 90] on span "Adicionar envolvidos" at bounding box center [331, 85] width 85 height 18
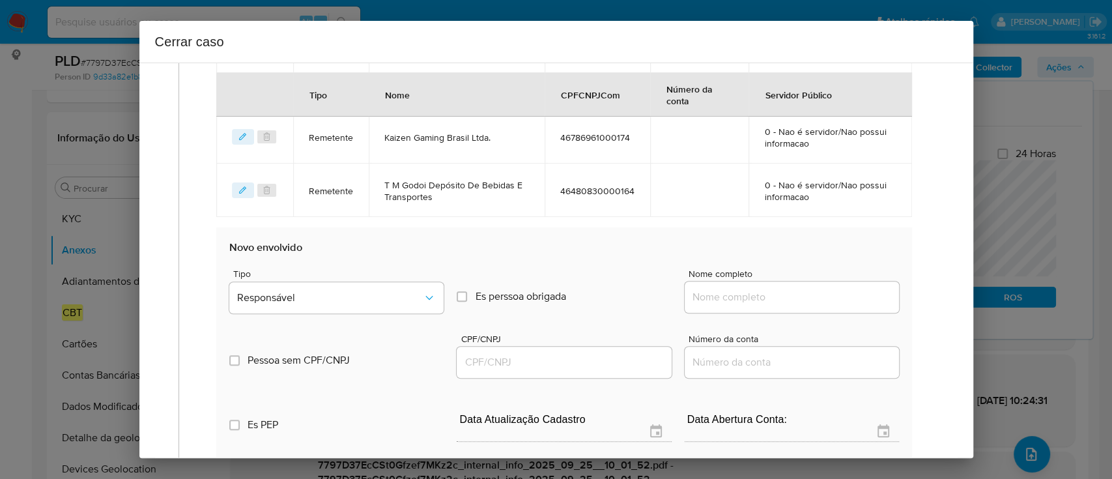
scroll to position [699, 0]
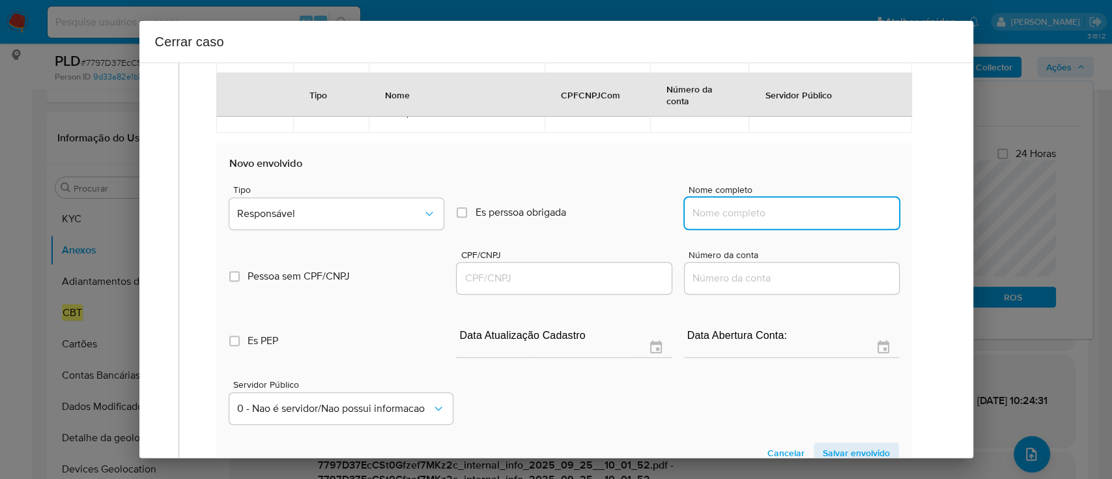
drag, startPoint x: 744, startPoint y: 208, endPoint x: 818, endPoint y: 215, distance: 73.9
click at [744, 208] on input "Nome completo" at bounding box center [791, 212] width 214 height 17
paste input "Julio Carlos De Oliveira, 27725534857"
click at [839, 215] on input "Julio Carlos De Oliveira, 27725534857" at bounding box center [791, 212] width 214 height 17
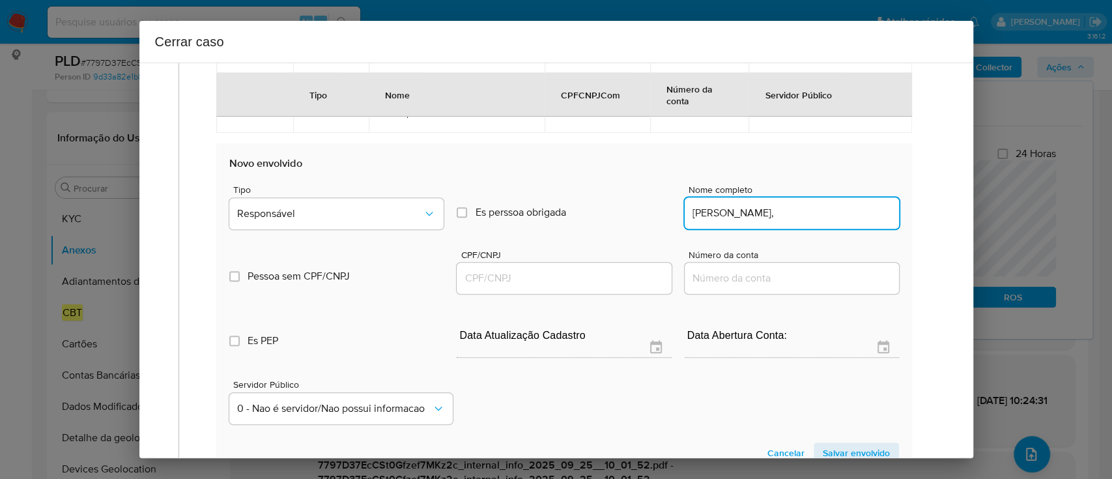
type input "Julio Carlos De Oliveira,"
click at [594, 280] on input "CPF/CNPJ" at bounding box center [563, 278] width 214 height 17
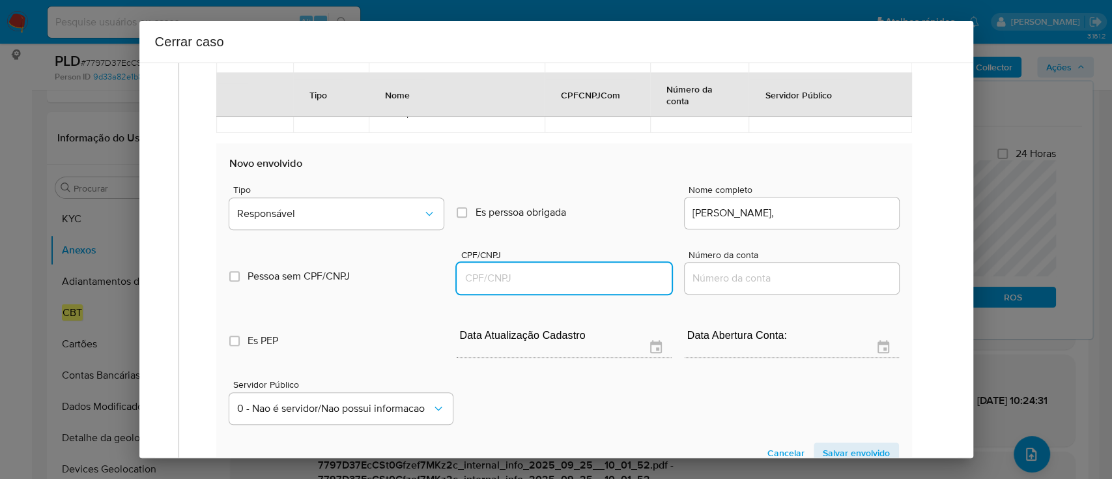
paste input "27725534857"
type input "27725534857"
click at [842, 214] on input "Julio Carlos De Oliveira," at bounding box center [791, 212] width 214 height 17
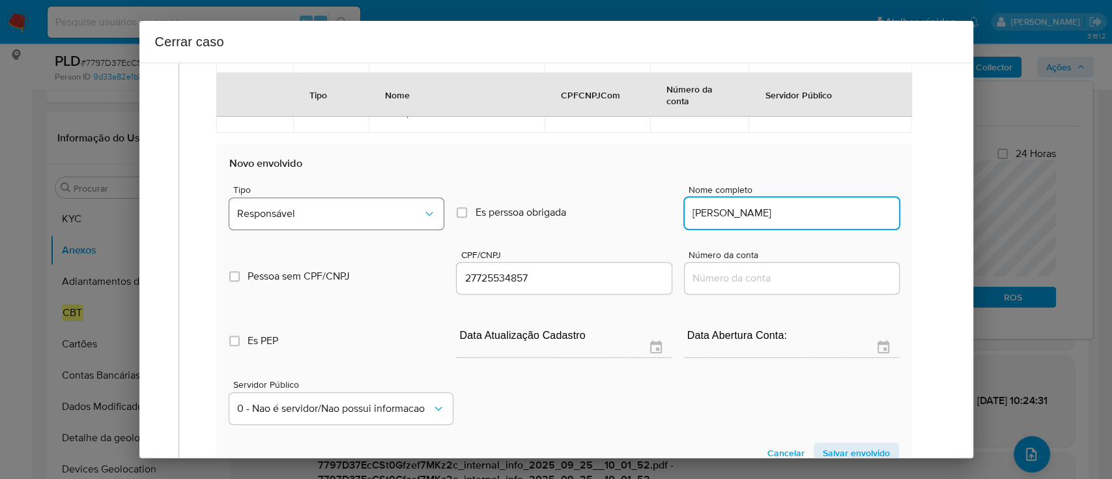
type input "Julio Carlos De Oliveira"
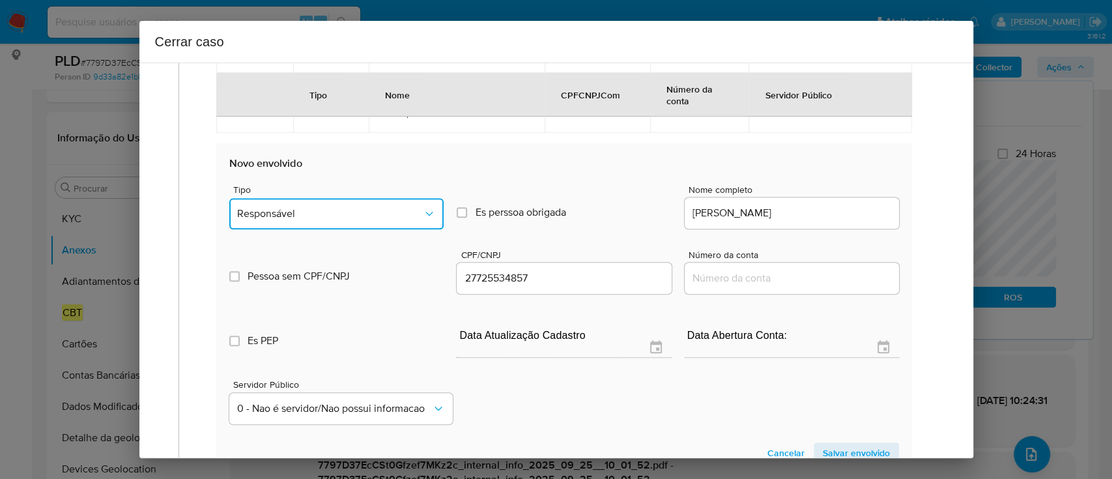
click at [327, 208] on span "Responsável" at bounding box center [330, 213] width 186 height 13
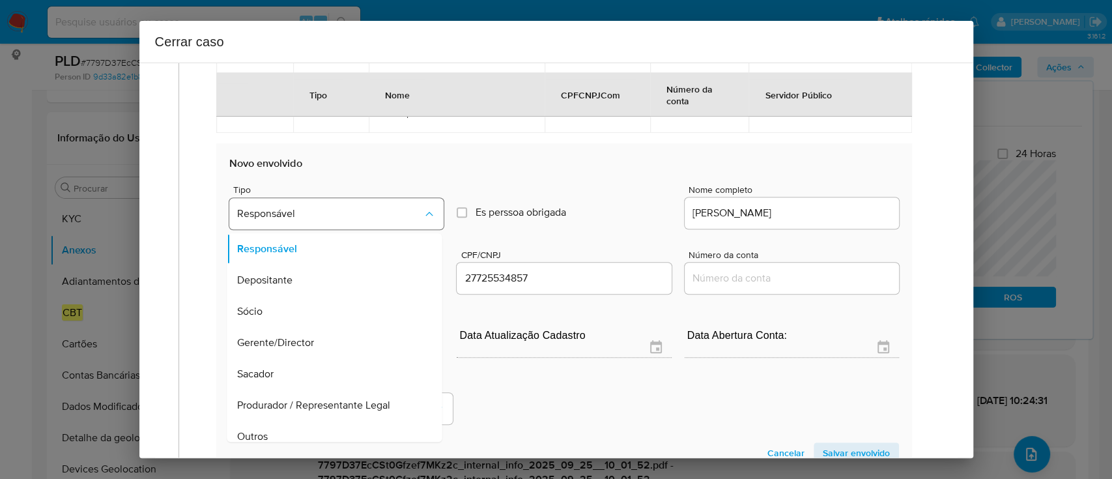
scroll to position [73, 0]
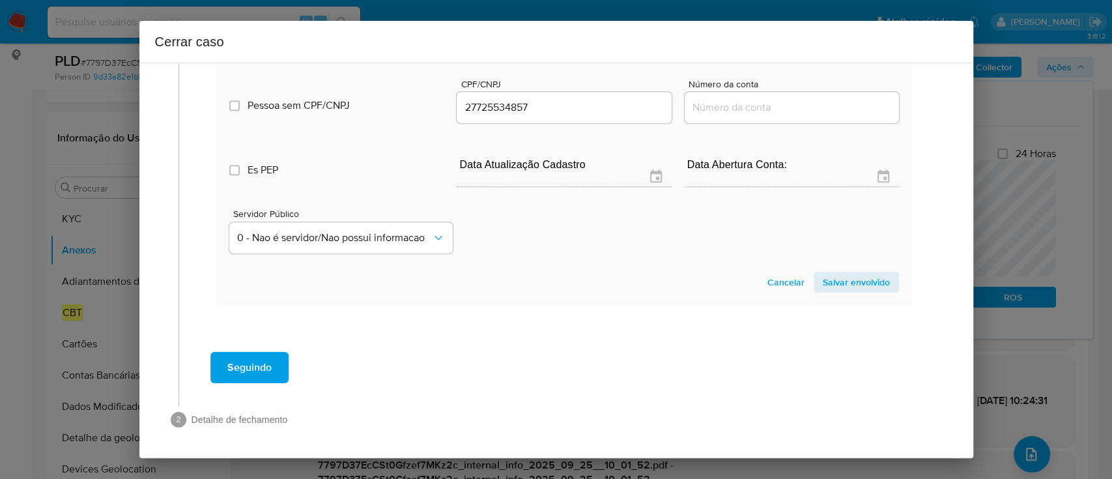
click at [836, 281] on span "Salvar envolvido" at bounding box center [855, 282] width 67 height 18
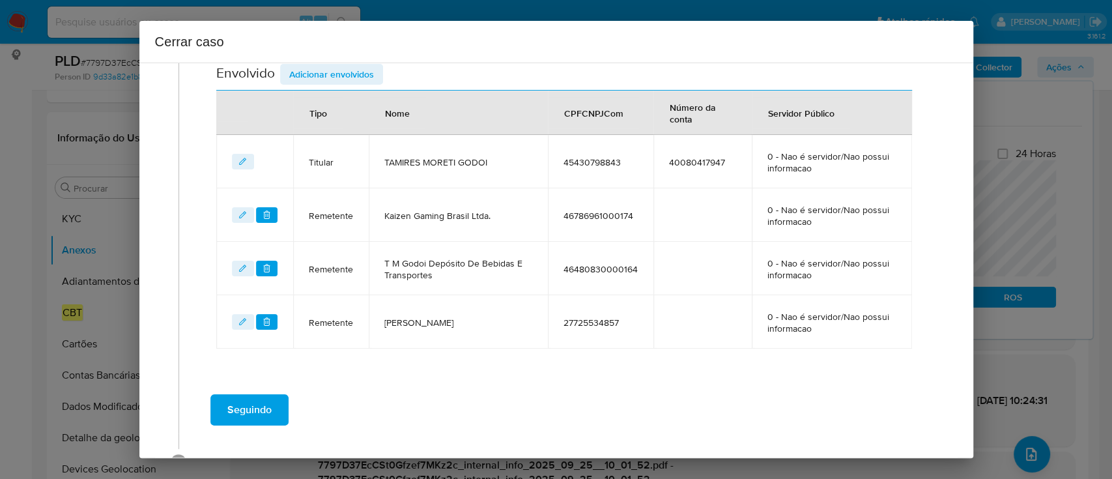
scroll to position [579, 0]
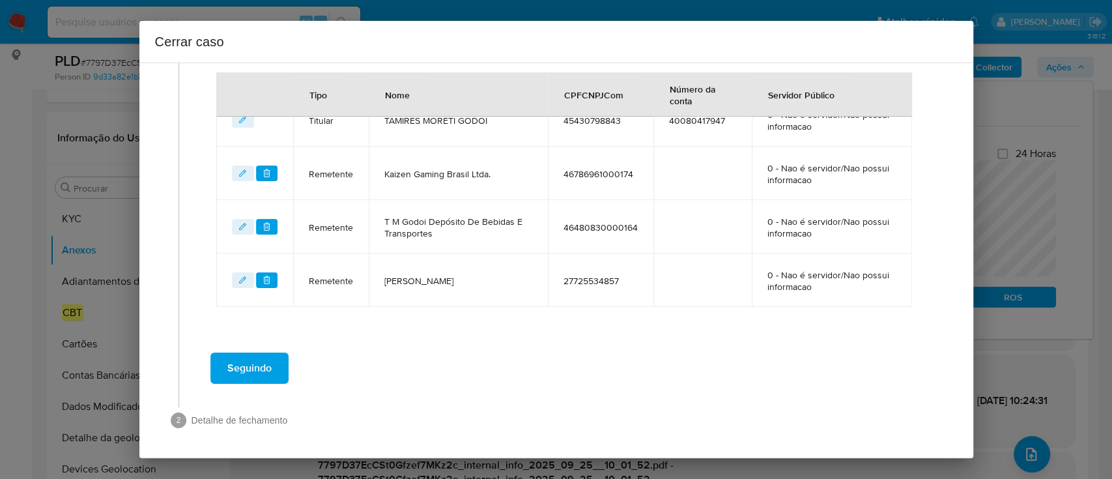
click at [254, 363] on span "Seguindo" at bounding box center [249, 368] width 44 height 29
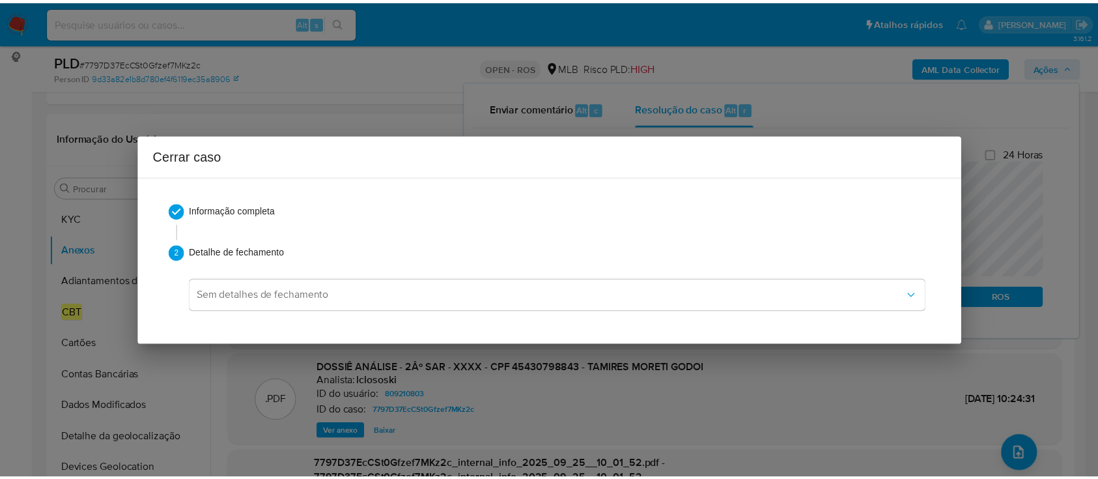
scroll to position [1429, 0]
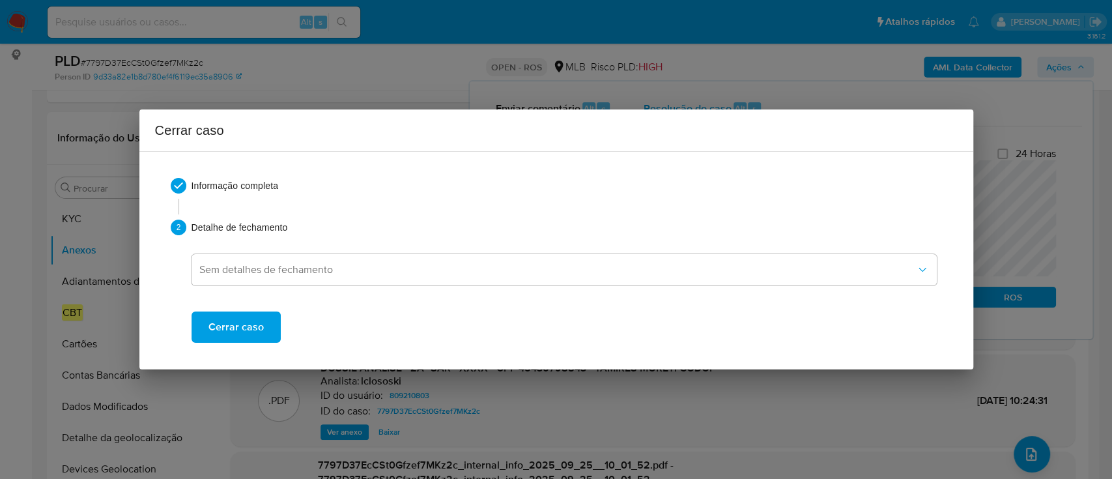
click at [250, 332] on span "Cerrar caso" at bounding box center [235, 327] width 55 height 29
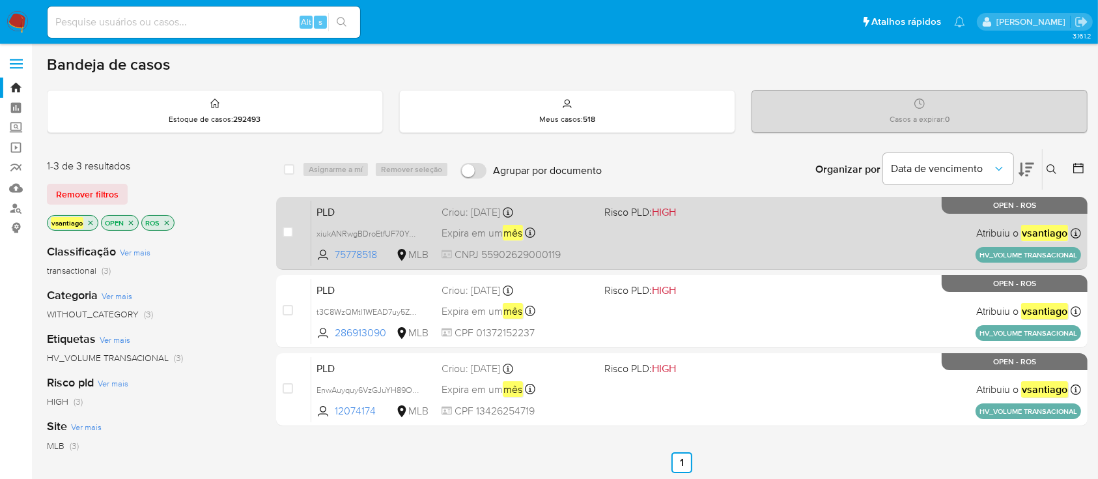
click at [653, 256] on div "PLD xiukANRwgBDroEtfUF70YGET 75778518 MLB Risco PLD: HIGH Criou: [DATE] Criou: …" at bounding box center [696, 233] width 770 height 66
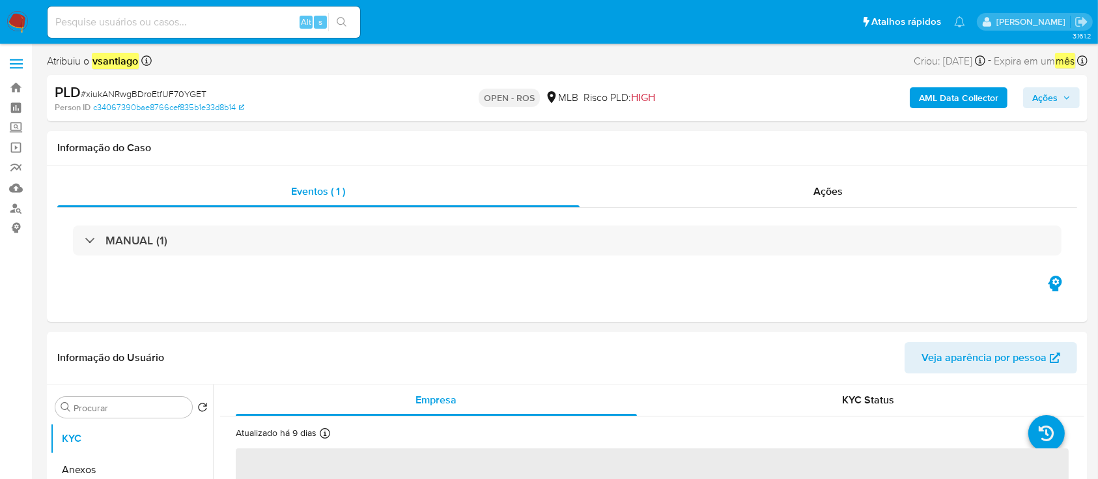
select select "10"
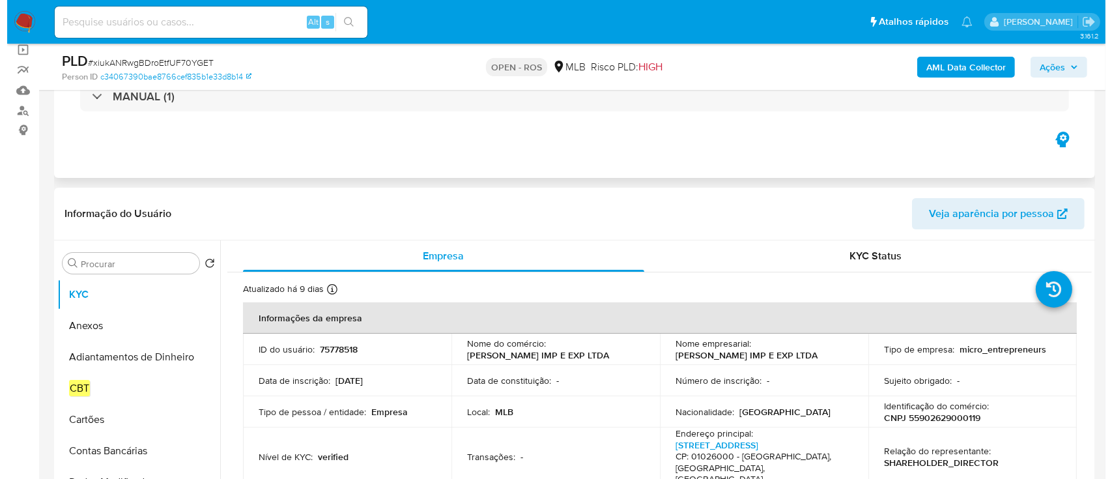
scroll to position [173, 0]
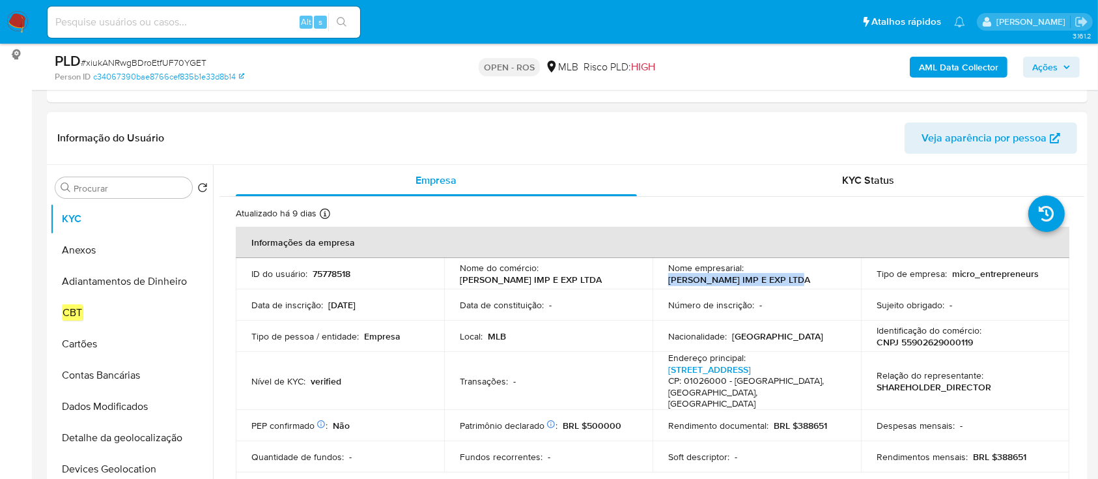
drag, startPoint x: 826, startPoint y: 284, endPoint x: 664, endPoint y: 284, distance: 162.2
click at [664, 284] on td "Nome empresarial : [PERSON_NAME] IMP E EXP LTDA" at bounding box center [757, 273] width 208 height 31
copy p "[PERSON_NAME] IMP E EXP LTDA"
click at [917, 344] on p "CNPJ 55902629000119" at bounding box center [925, 342] width 96 height 12
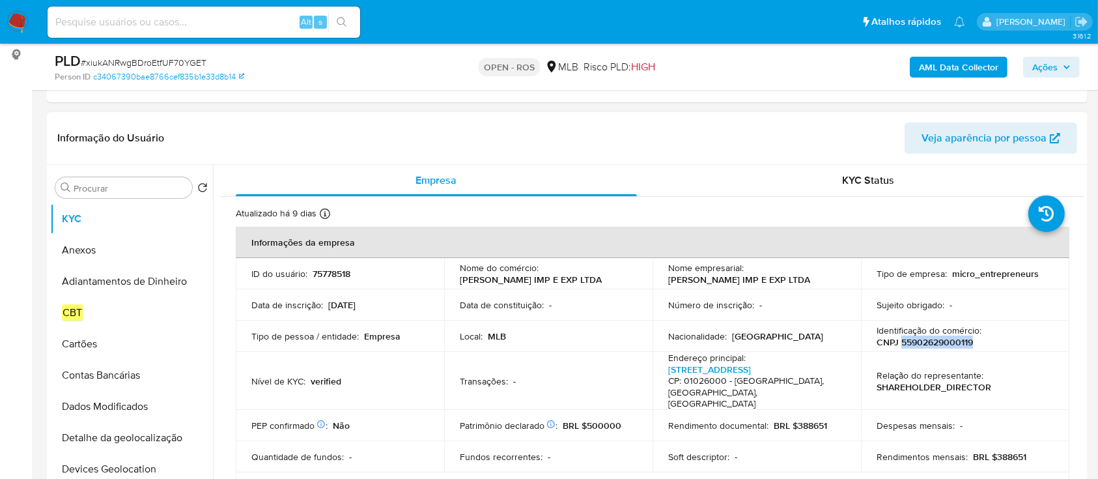
copy p "55902629000119"
click at [100, 253] on button "Anexos" at bounding box center [126, 249] width 152 height 31
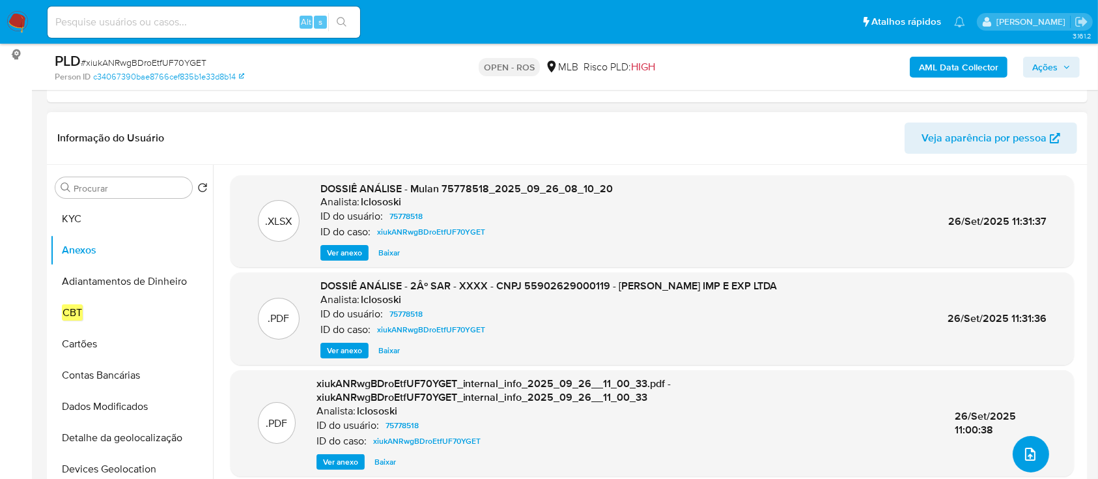
click at [1030, 449] on icon "upload-file" at bounding box center [1030, 454] width 16 height 16
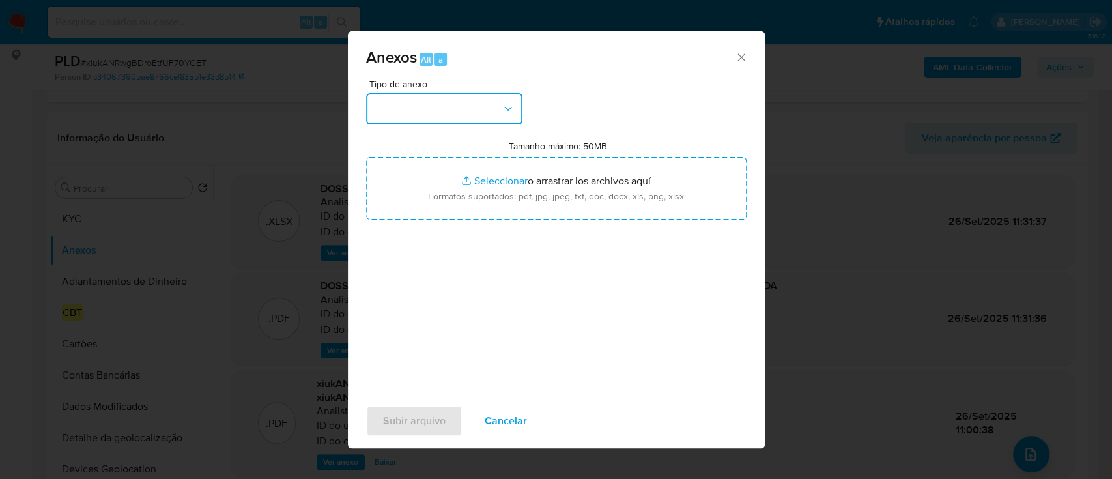
click at [480, 115] on button "button" at bounding box center [444, 108] width 156 height 31
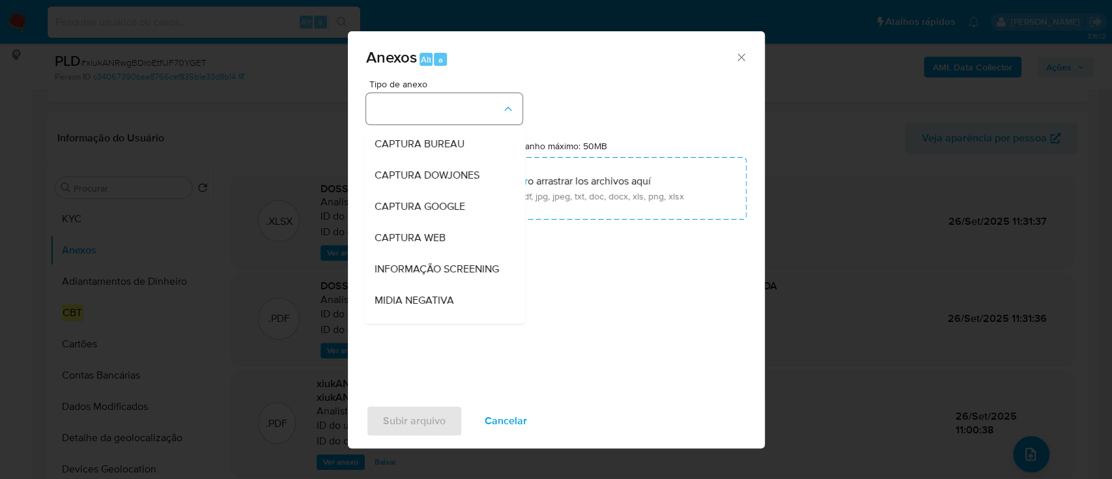
scroll to position [200, 0]
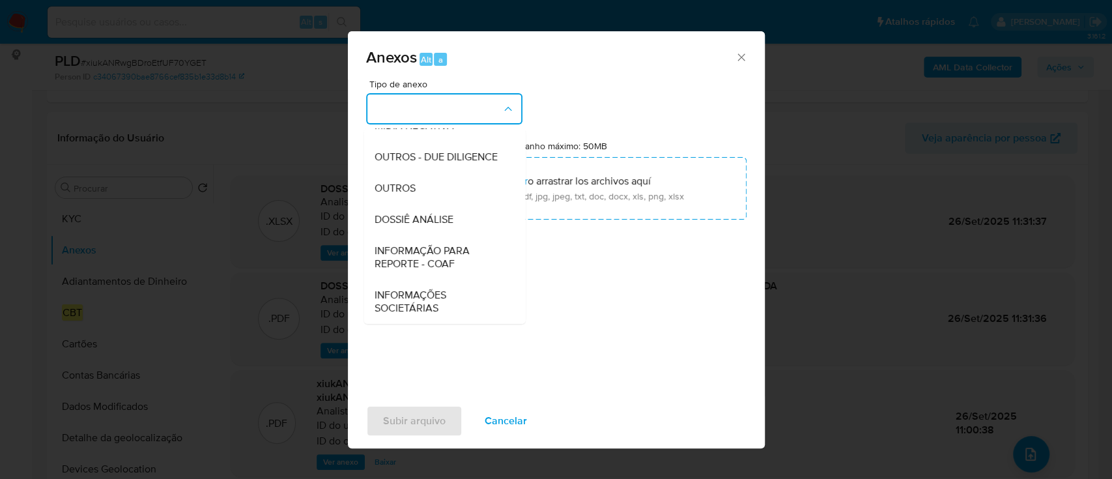
click at [450, 262] on span "INFORMAÇÃO PARA REPORTE - COAF" at bounding box center [440, 257] width 133 height 26
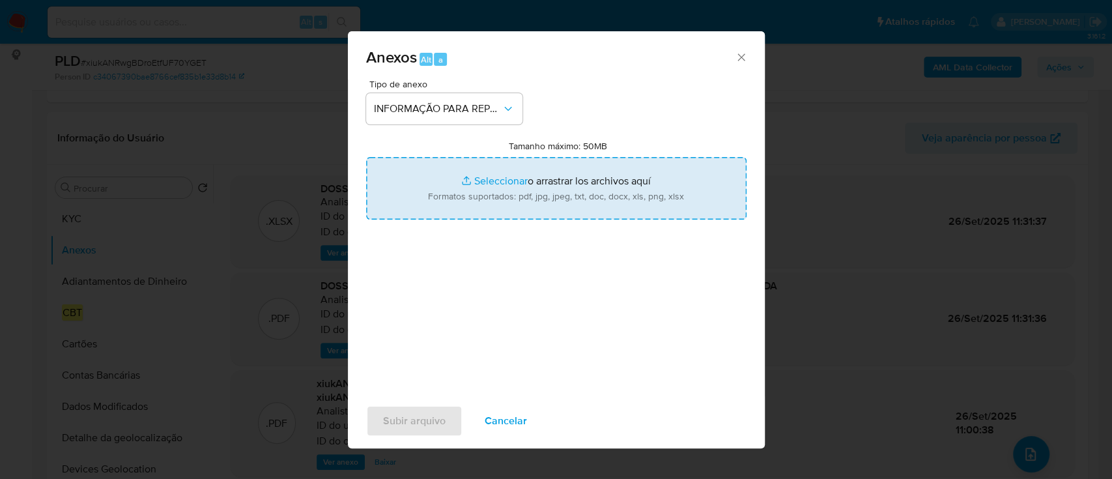
type input "C:\fakepath\2º SAR - xiukANRwgBDroEtfUF70YGET - CNPJ 55902629000119 - [PERSON_N…"
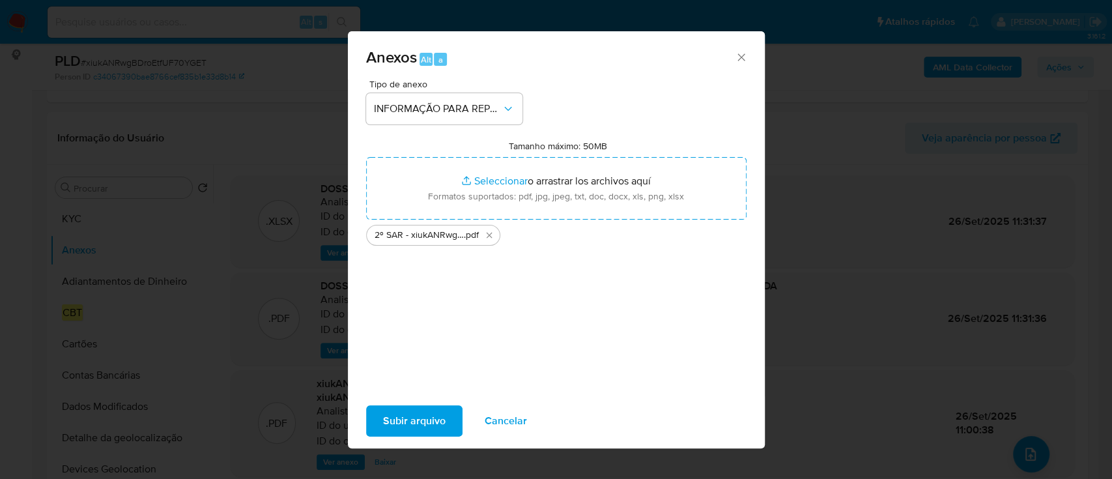
click at [426, 419] on span "Subir arquivo" at bounding box center [414, 420] width 63 height 29
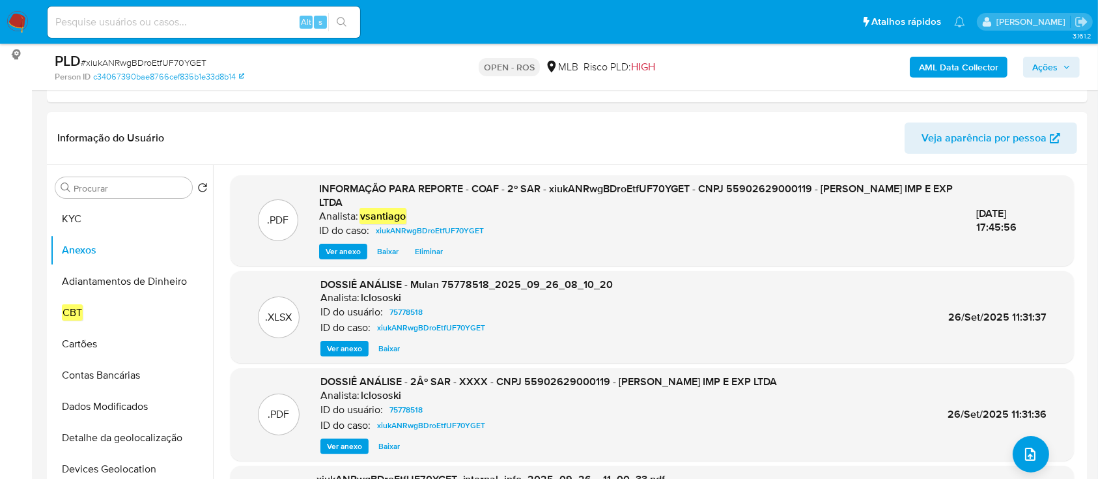
drag, startPoint x: 1054, startPoint y: 67, endPoint x: 1022, endPoint y: 78, distance: 33.8
click at [1054, 67] on span "Ações" at bounding box center [1044, 67] width 25 height 21
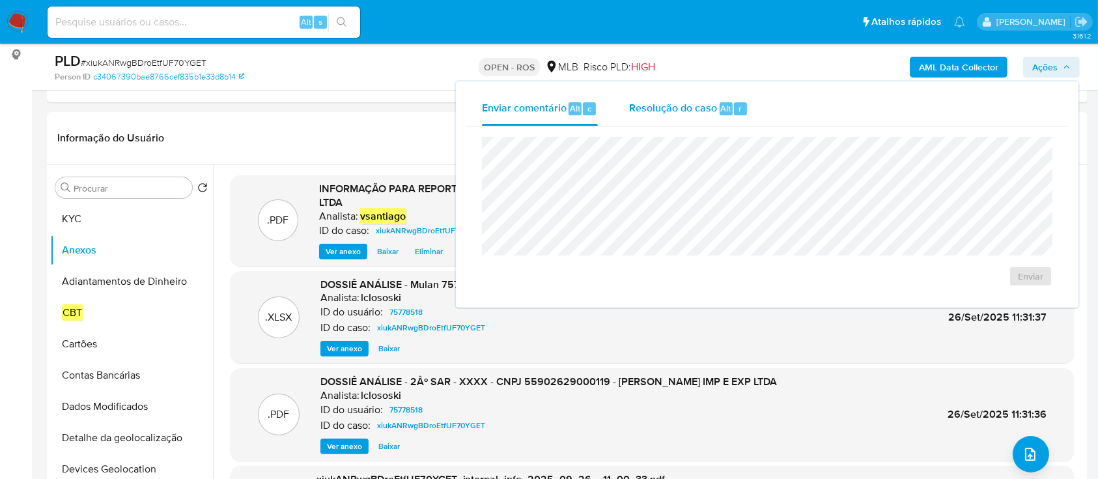
click at [679, 118] on div "Resolução do caso Alt r" at bounding box center [688, 109] width 119 height 34
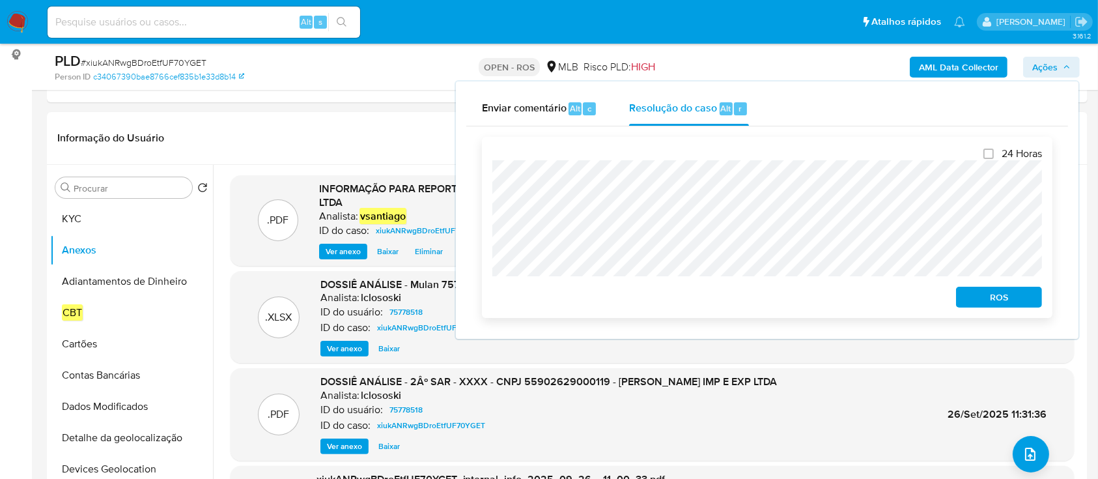
click at [1007, 301] on span "ROS" at bounding box center [999, 297] width 68 height 18
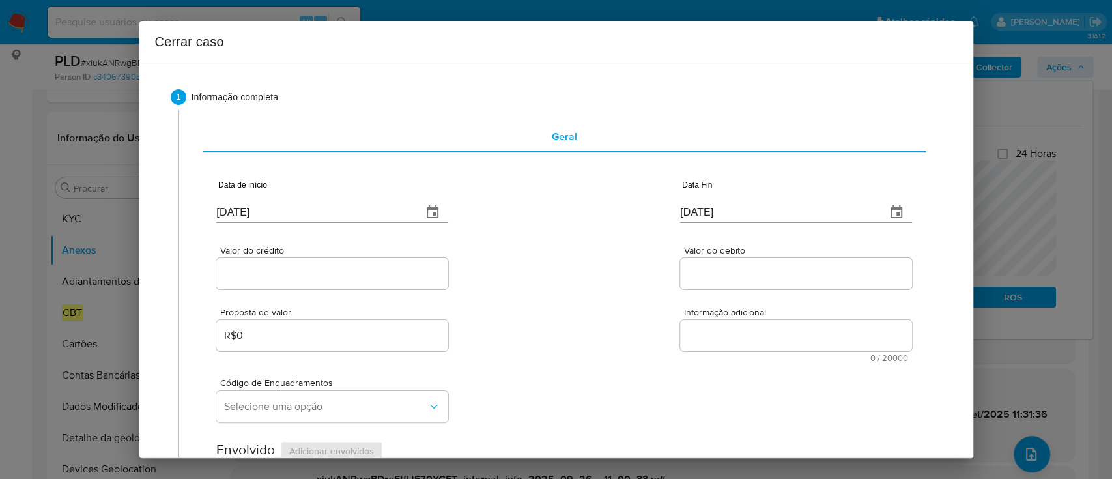
click at [242, 218] on input "[DATE]" at bounding box center [313, 212] width 195 height 21
paste input "01/07"
type input "[DATE]"
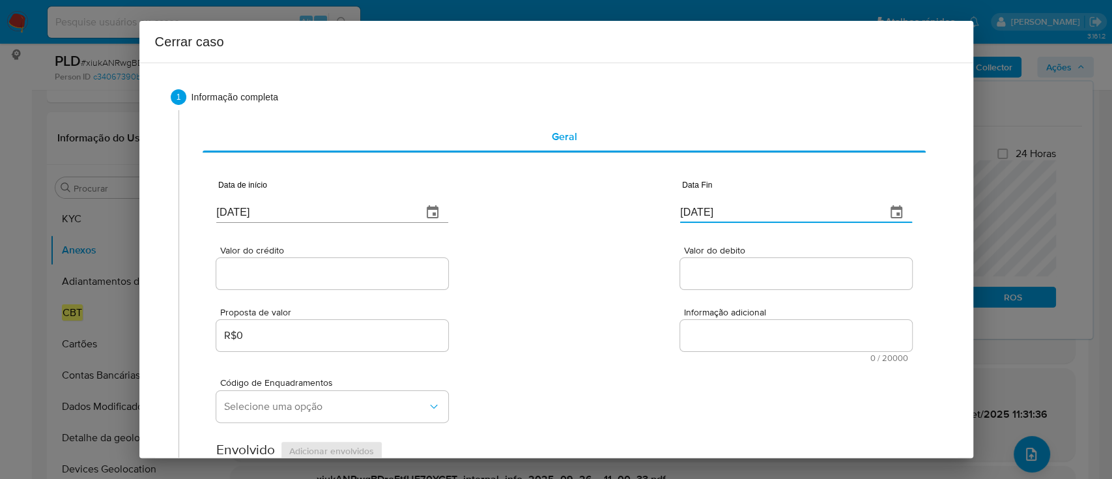
click at [686, 214] on input "30/09/2025" at bounding box center [777, 212] width 195 height 21
paste input "25"
type input "25/09/2025"
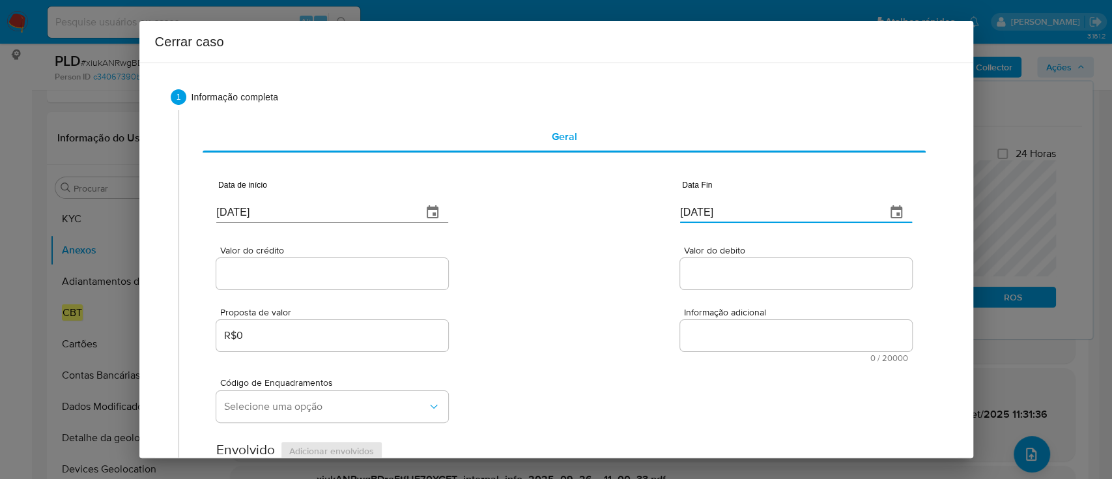
click at [599, 247] on div "Valor do crédito Valor do debito" at bounding box center [563, 261] width 695 height 62
drag, startPoint x: 315, startPoint y: 268, endPoint x: 348, endPoint y: 269, distance: 33.9
click at [315, 268] on input "Valor do crédito" at bounding box center [332, 273] width 232 height 17
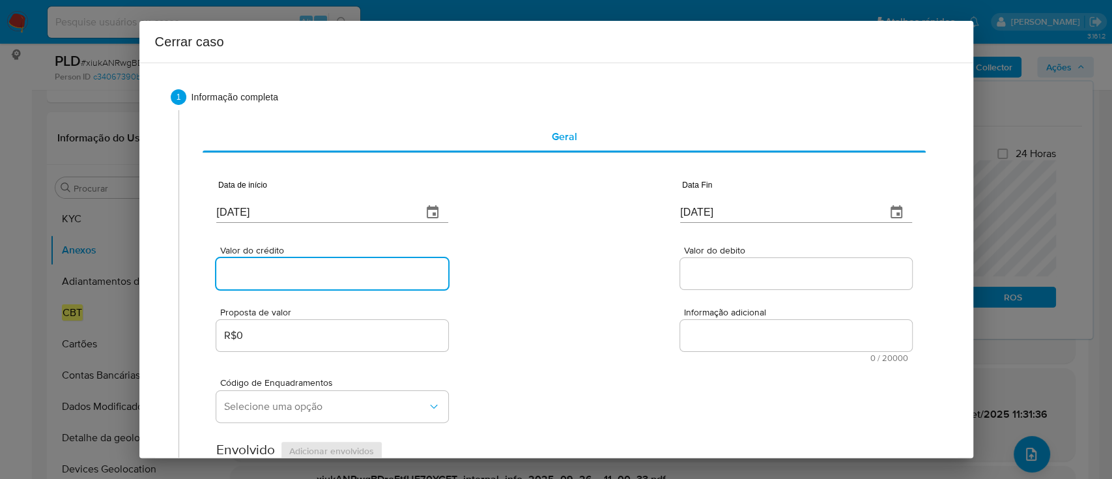
paste input "R$4.364.102"
type input "R$4.364.102"
click at [503, 272] on div "Valor do crédito R$4.364.102 Valor do debito" at bounding box center [563, 261] width 695 height 62
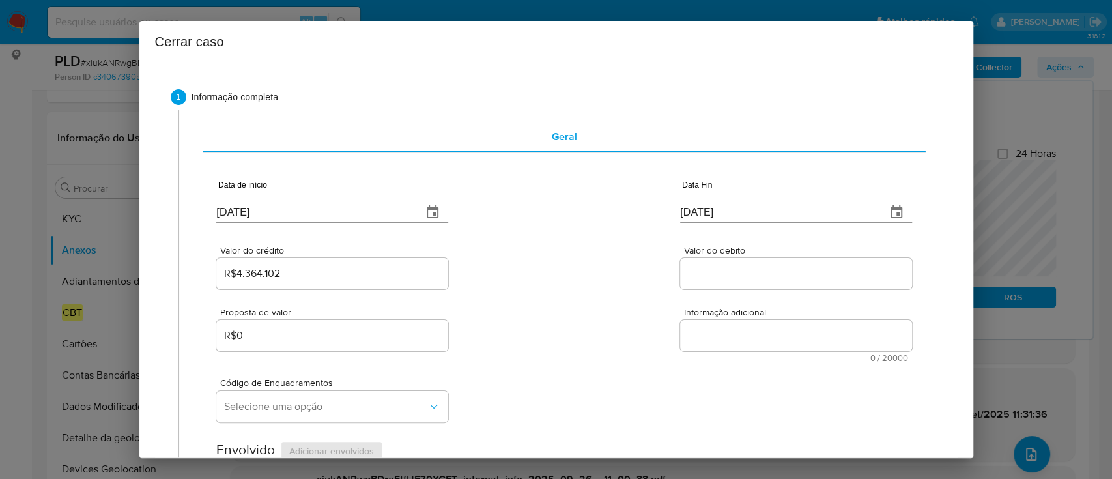
drag, startPoint x: 742, startPoint y: 266, endPoint x: 619, endPoint y: 282, distance: 123.4
click at [742, 266] on input "Valor do debito" at bounding box center [796, 273] width 232 height 17
paste input "R$4.438.677"
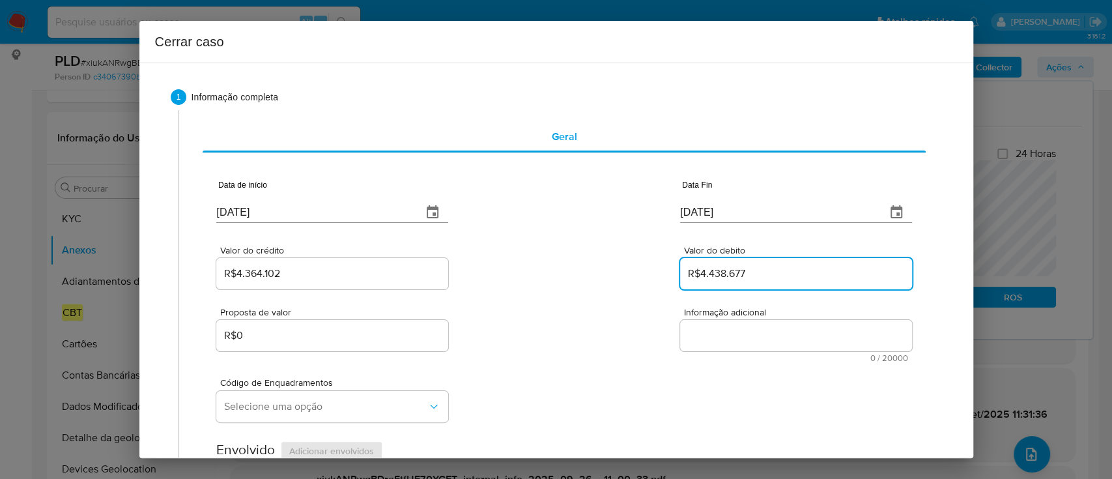
type input "R$4.438.677"
click at [604, 282] on div "Valor do crédito R$4.364.102 Valor do debito R$4.438.677" at bounding box center [563, 261] width 695 height 62
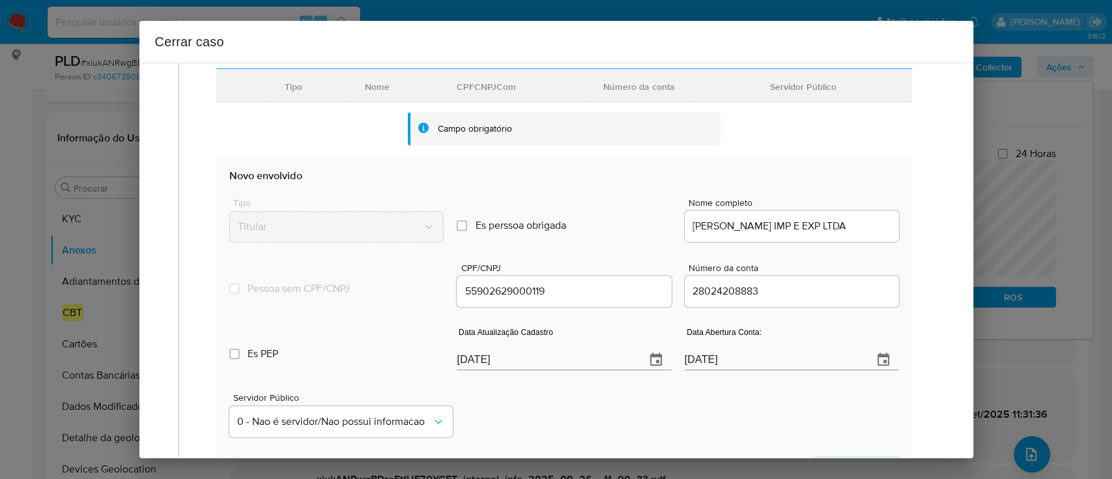
scroll to position [521, 0]
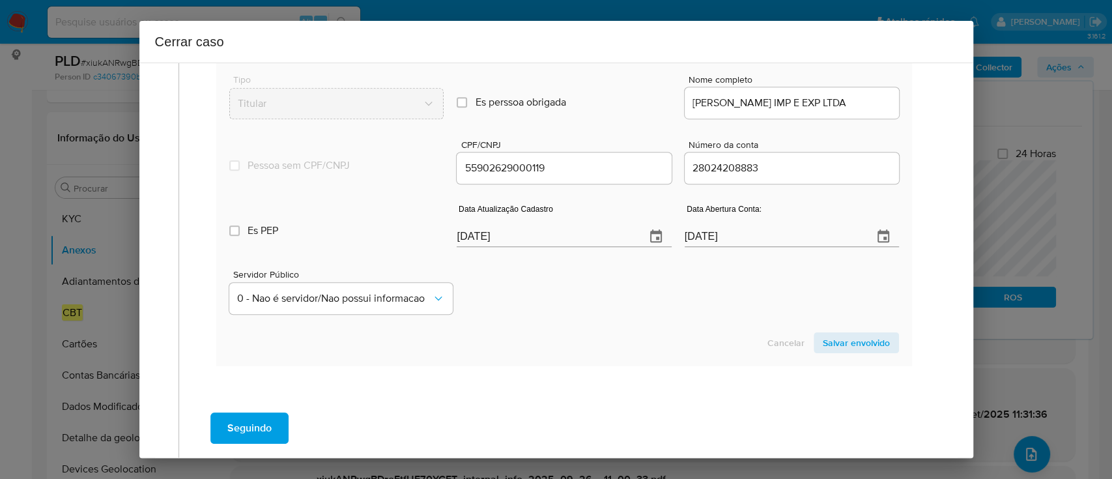
click at [474, 237] on input "[DATE]" at bounding box center [545, 236] width 178 height 21
paste input "21"
type input "21/09/2025"
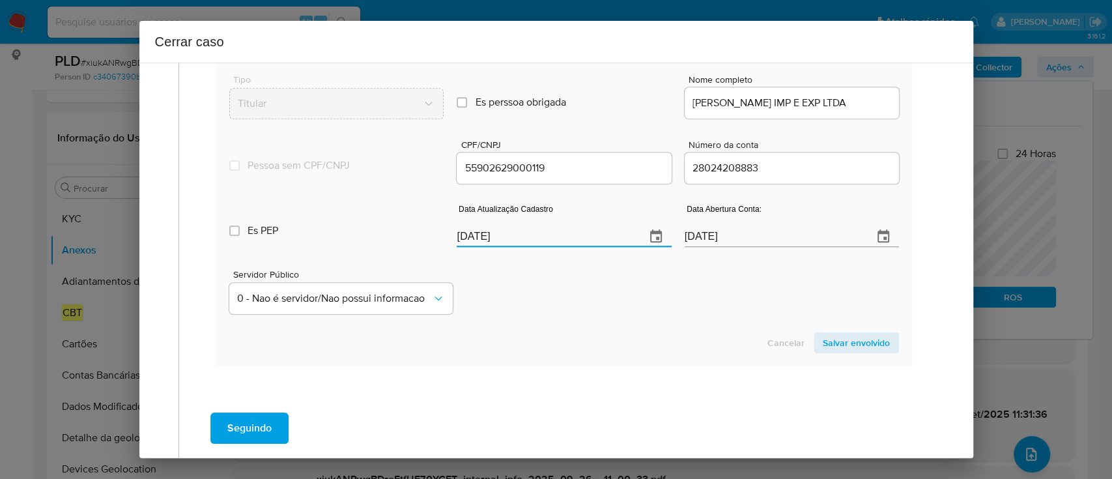
click at [586, 309] on div "Servidor Público 0 - Nao é servidor/[PERSON_NAME] possui informacao" at bounding box center [563, 286] width 669 height 65
click at [822, 334] on span "Salvar envolvido" at bounding box center [855, 342] width 67 height 18
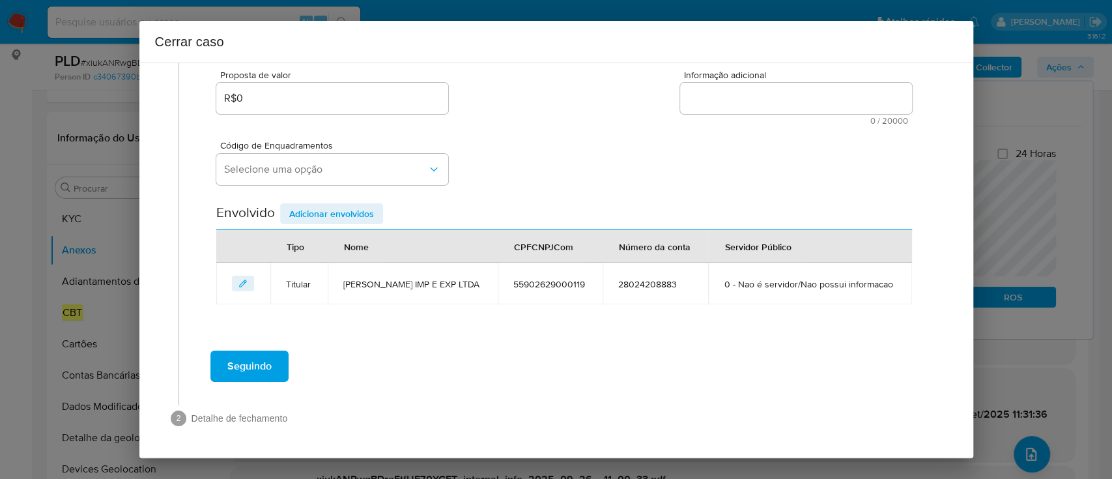
scroll to position [236, 0]
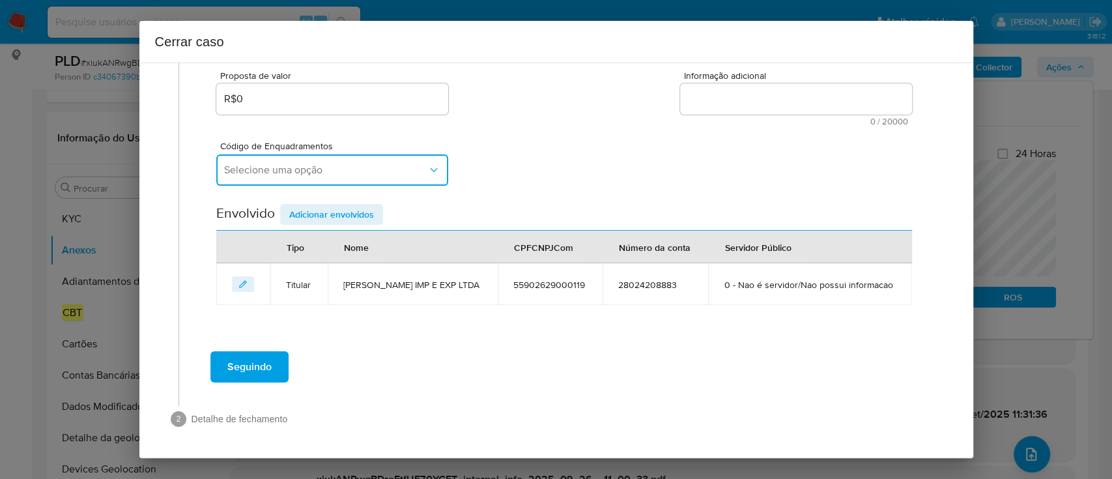
click at [352, 173] on span "Selecione uma opção" at bounding box center [325, 169] width 203 height 13
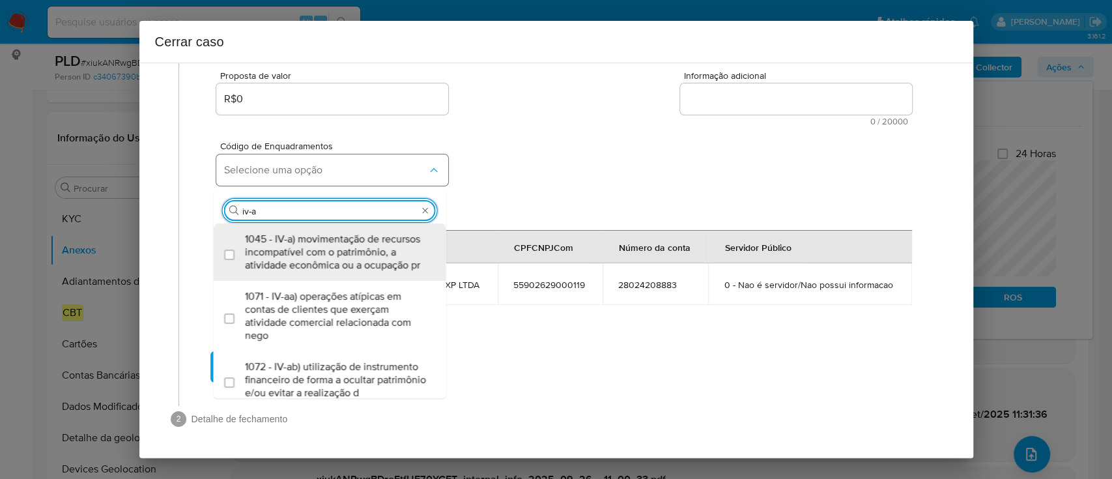
type input "iv-ac"
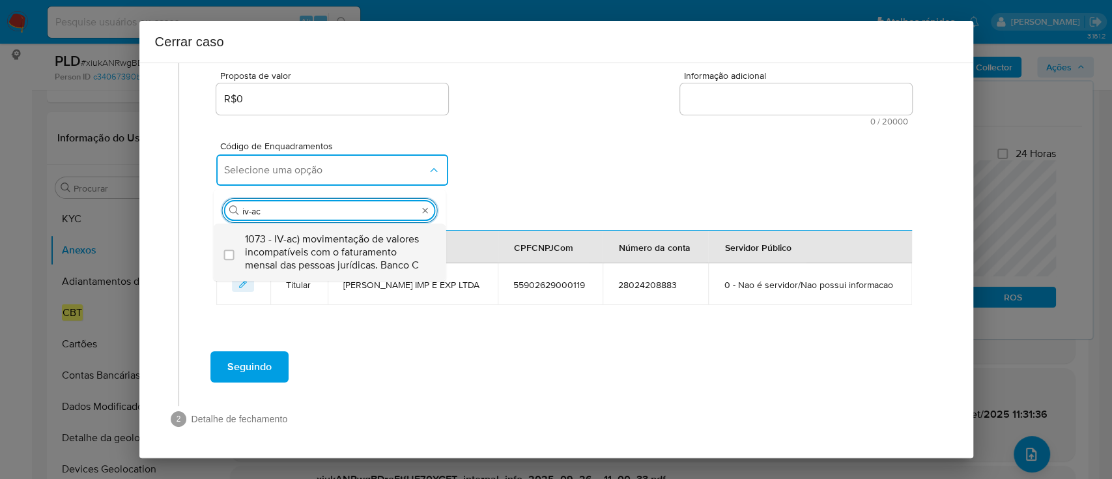
click at [342, 257] on span "1073 - IV-ac) movimentação de valores incompatíveis com o faturamento mensal da…" at bounding box center [336, 251] width 183 height 39
checkbox input "true"
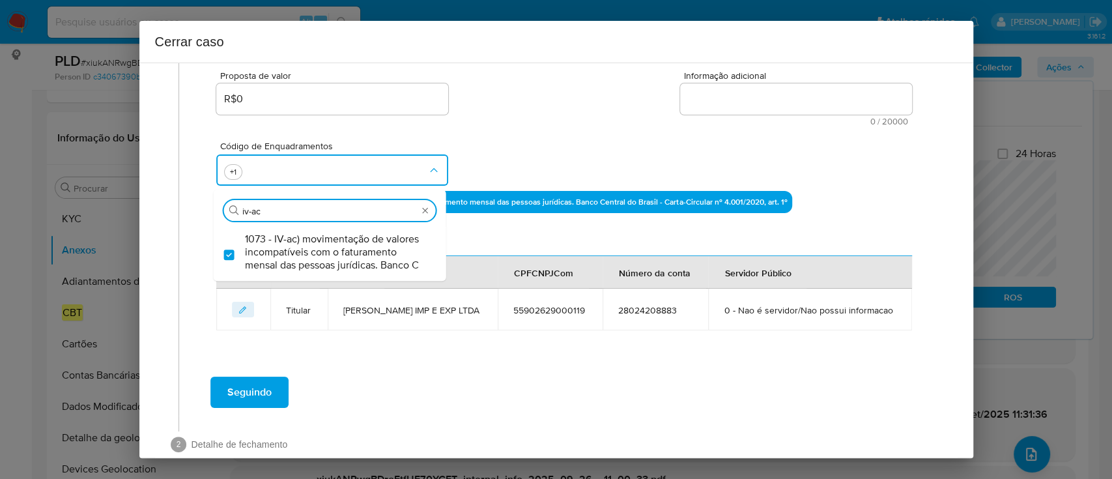
click at [526, 157] on div "Código de Enquadramentos Procurar iv-ac 1073 - IV-ac) movimentação de valores i…" at bounding box center [563, 158] width 695 height 65
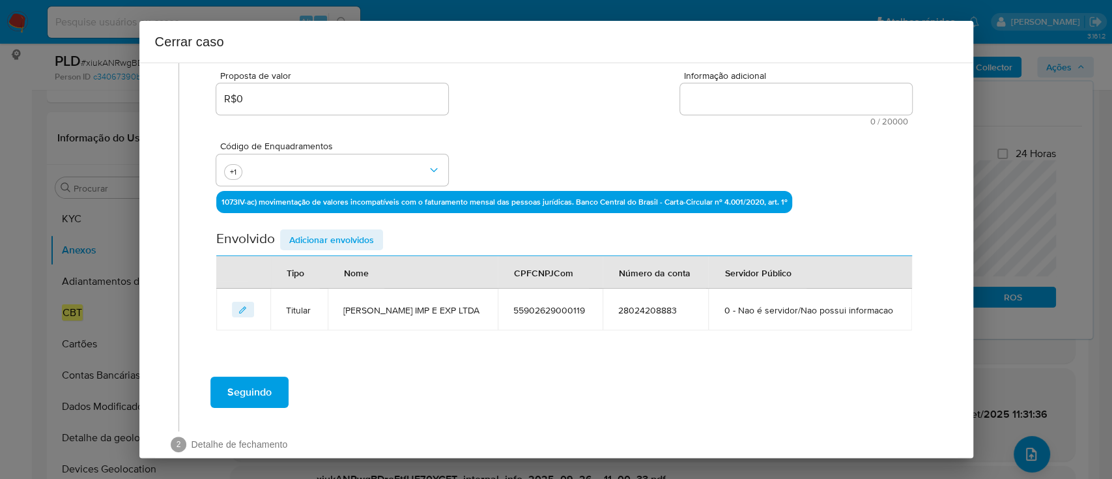
click at [835, 98] on textarea "Informação adicional" at bounding box center [796, 98] width 232 height 31
paste textarea "DIEGO LORETO IMP E EXP LTDA, CNPJ 55902629000119, sediada em SAO PAULO, SAO PAU…"
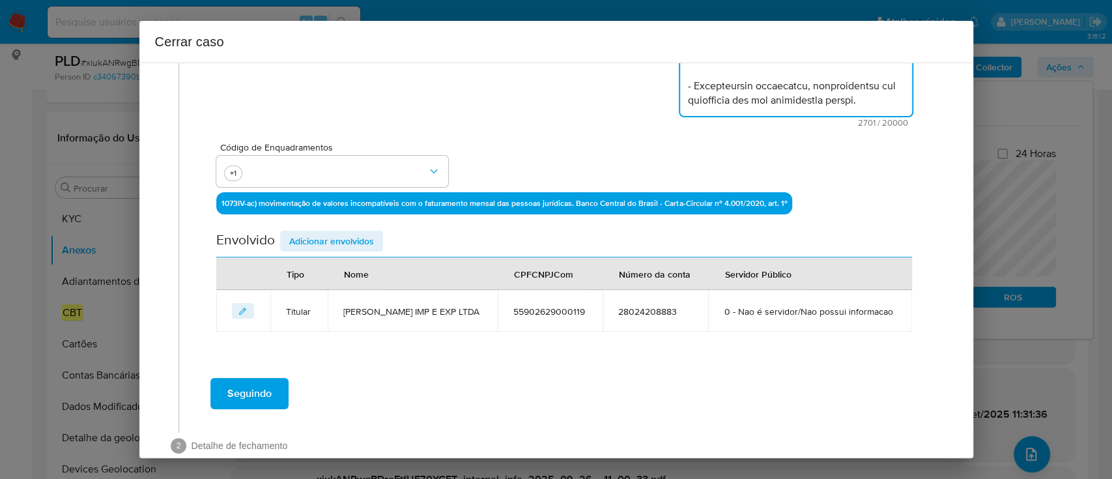
scroll to position [322, 0]
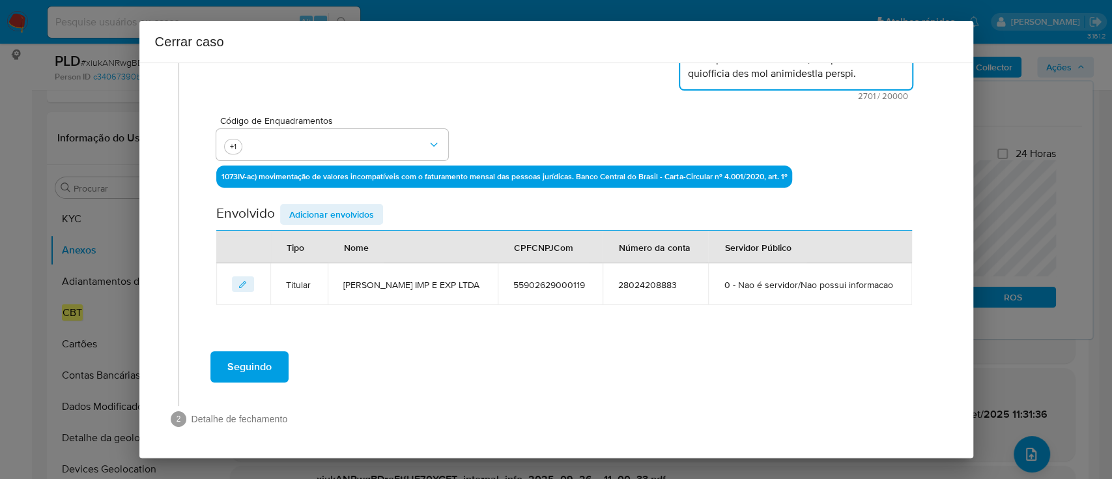
type textarea "DIEGO LORETO IMP E EXP LTDA, CNPJ 55902629000119, sediada em SAO PAULO, SAO PAU…"
click at [363, 212] on span "Adicionar envolvidos" at bounding box center [331, 214] width 85 height 18
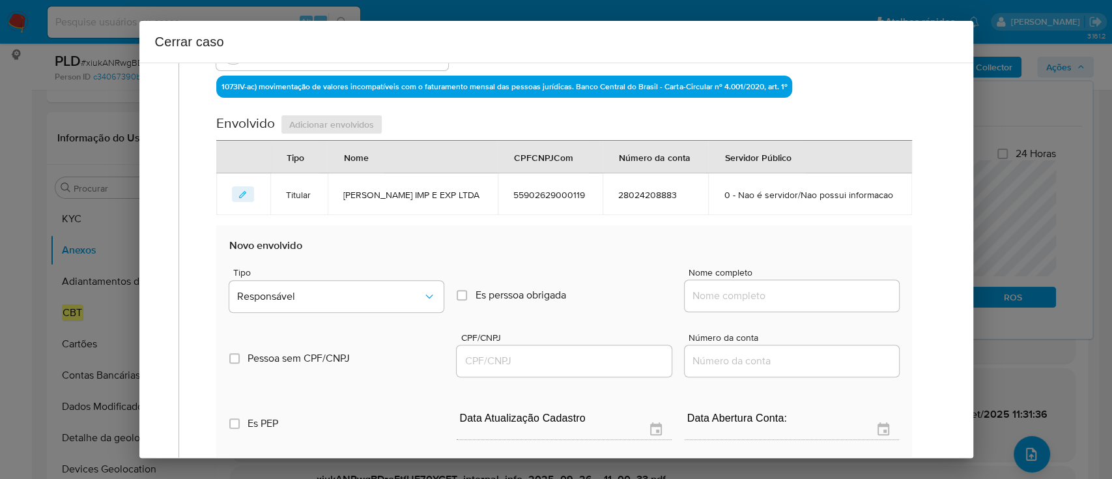
scroll to position [495, 0]
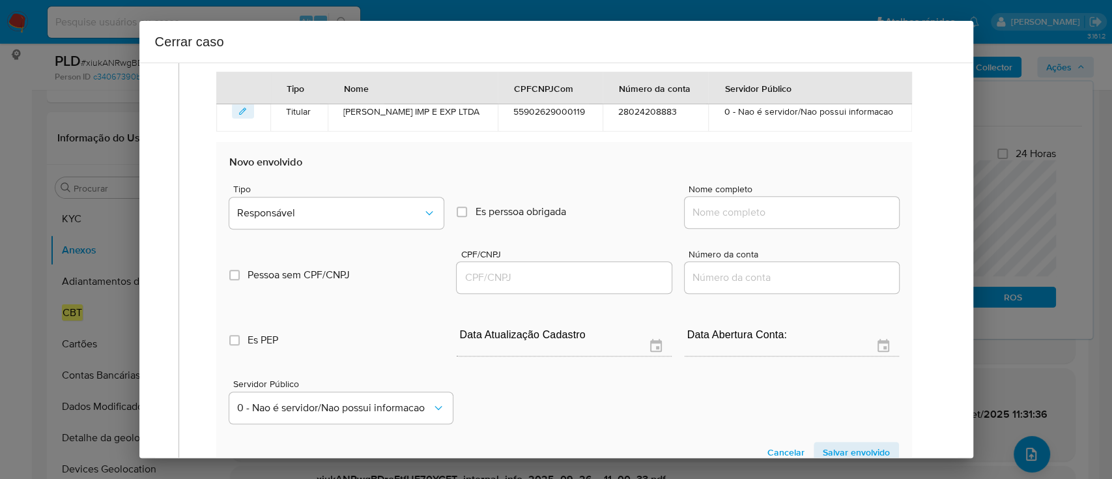
drag, startPoint x: 744, startPoint y: 214, endPoint x: 806, endPoint y: 214, distance: 61.2
click at [744, 214] on input "Nome completo" at bounding box center [791, 212] width 214 height 17
paste input "Shpp Brasil Instituicao De Pagamento E Servicos De Pagamentos Ltda, 38372267000…"
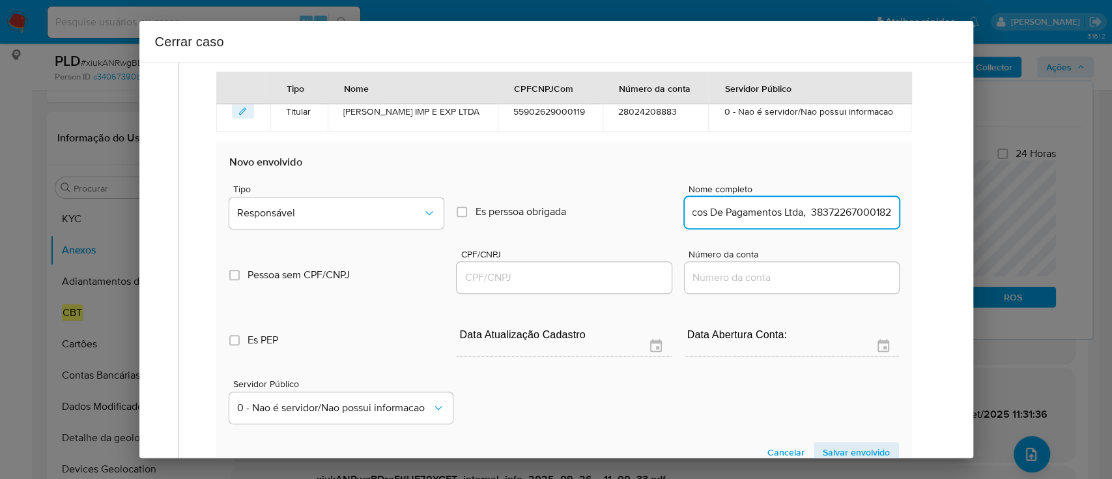
click at [818, 210] on input "Shpp Brasil Instituicao De Pagamento E Servicos De Pagamentos Ltda, 38372267000…" at bounding box center [791, 212] width 214 height 17
type input "Shpp Brasil Instituicao De Pagamento E Servicos De Pagamentos Ltda,"
drag, startPoint x: 572, startPoint y: 281, endPoint x: 583, endPoint y: 281, distance: 10.4
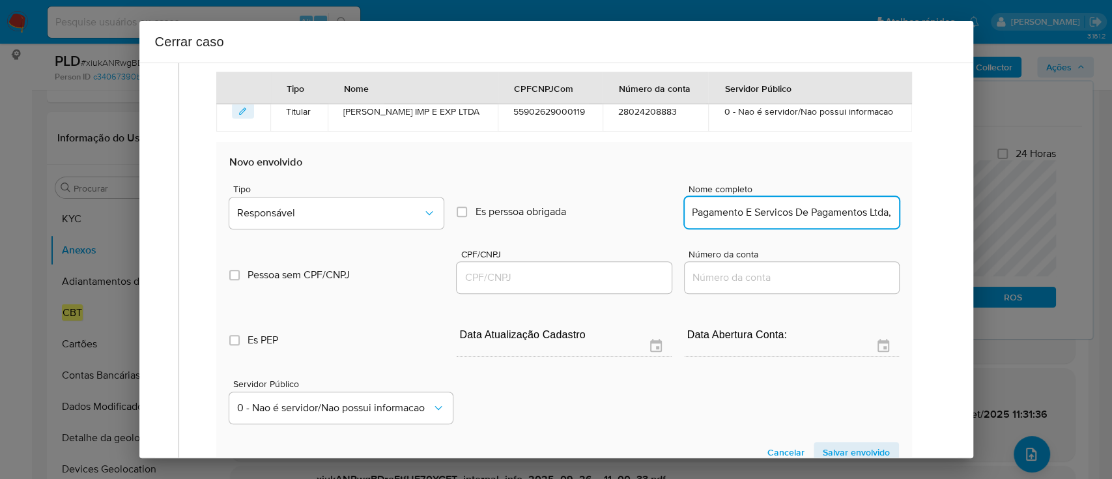
click at [573, 281] on input "CPF/CNPJ" at bounding box center [563, 277] width 214 height 17
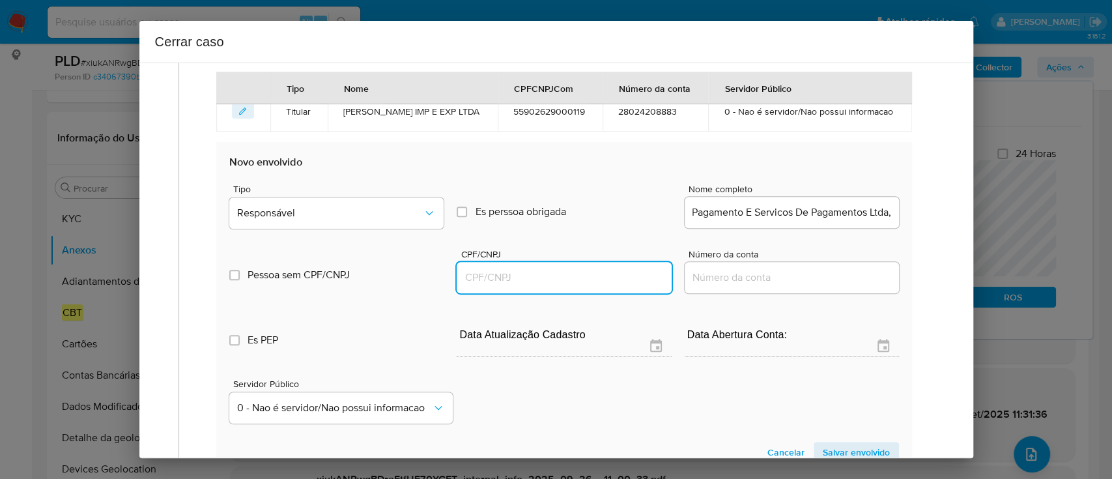
paste input "38372267000182"
type input "38372267000182"
click at [856, 214] on input "Shpp Brasil Instituicao De Pagamento E Servicos De Pagamentos Ltda," at bounding box center [791, 212] width 214 height 17
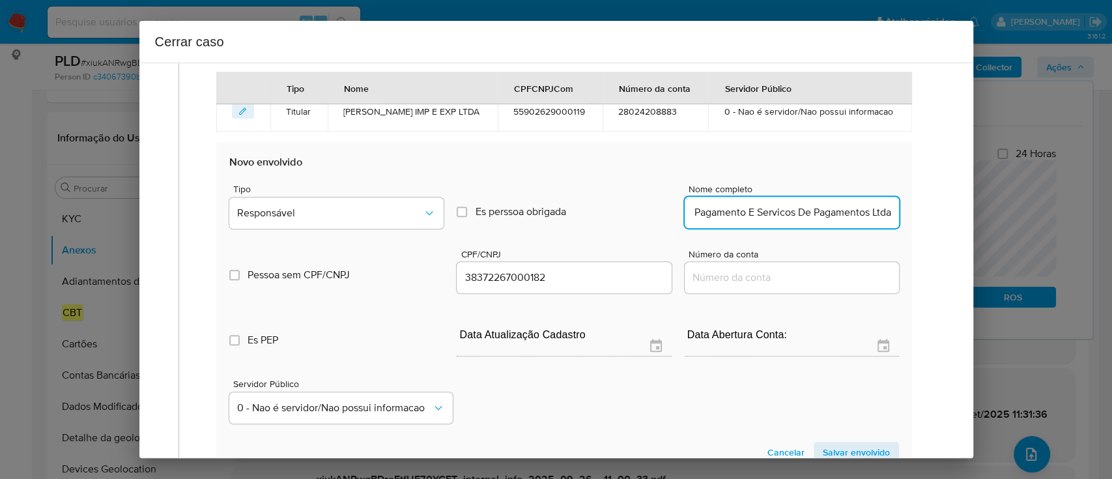
scroll to position [0, 124]
type input "Shpp Brasil Instituicao De Pagamento E Servicos De Pagamentos Ltda"
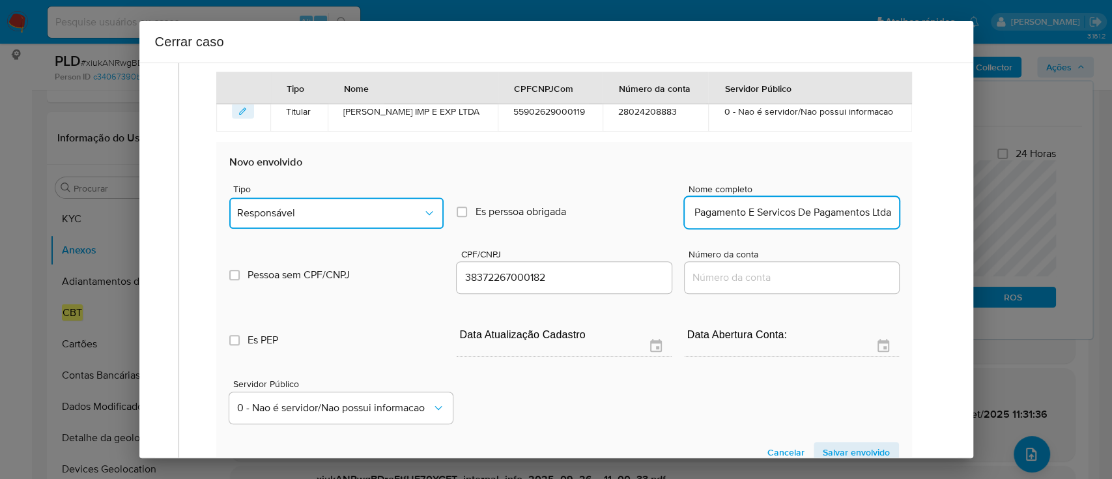
click at [332, 209] on span "Responsável" at bounding box center [330, 212] width 186 height 13
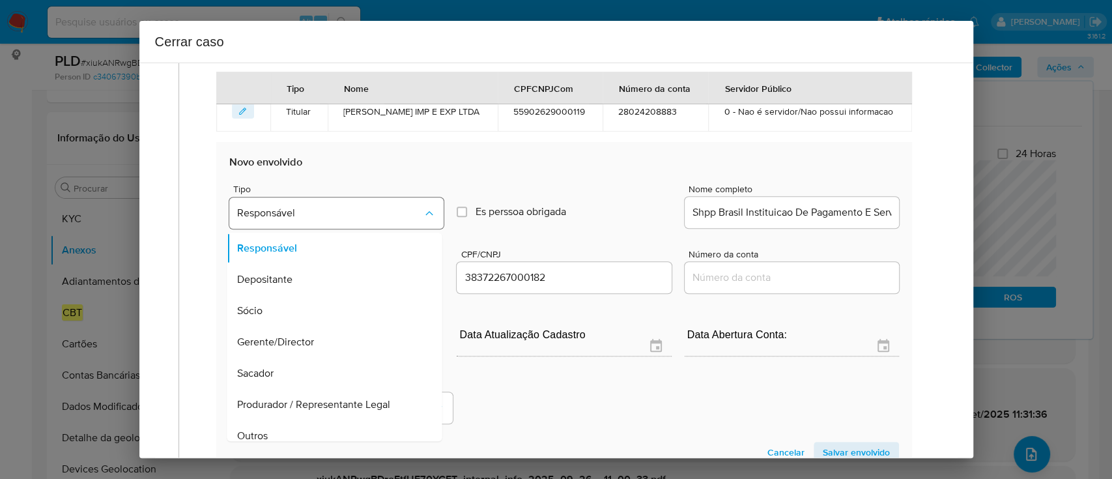
scroll to position [73, 0]
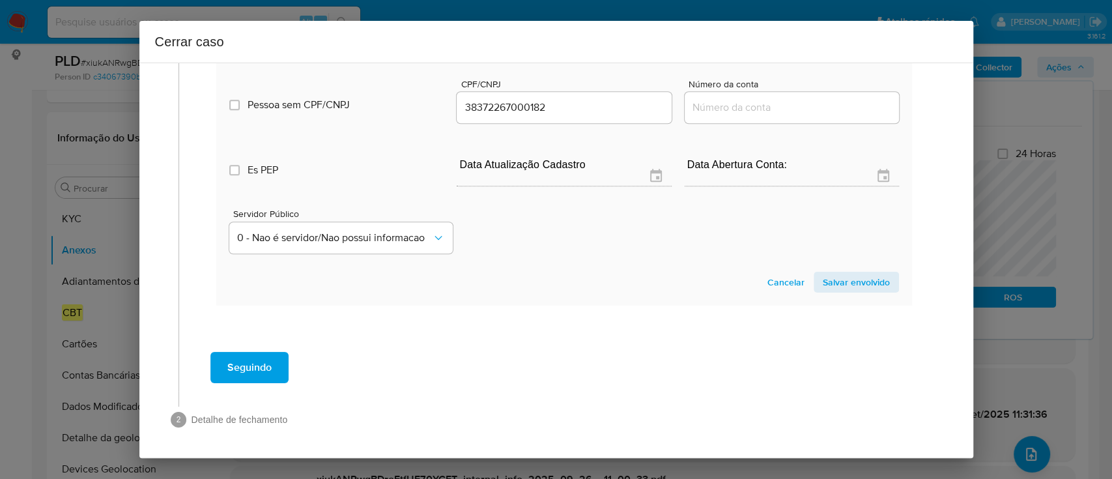
click at [865, 273] on span "Salvar envolvido" at bounding box center [855, 282] width 67 height 18
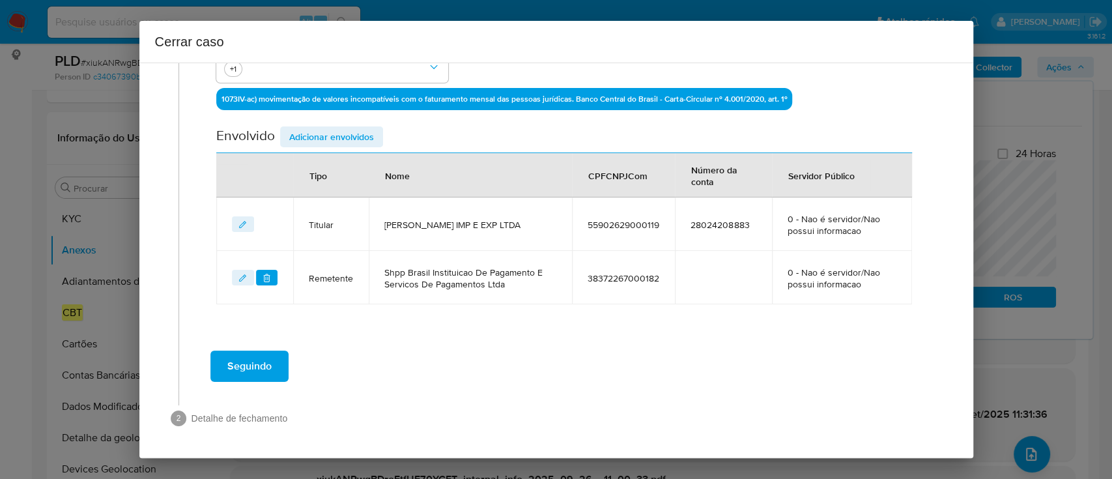
scroll to position [399, 0]
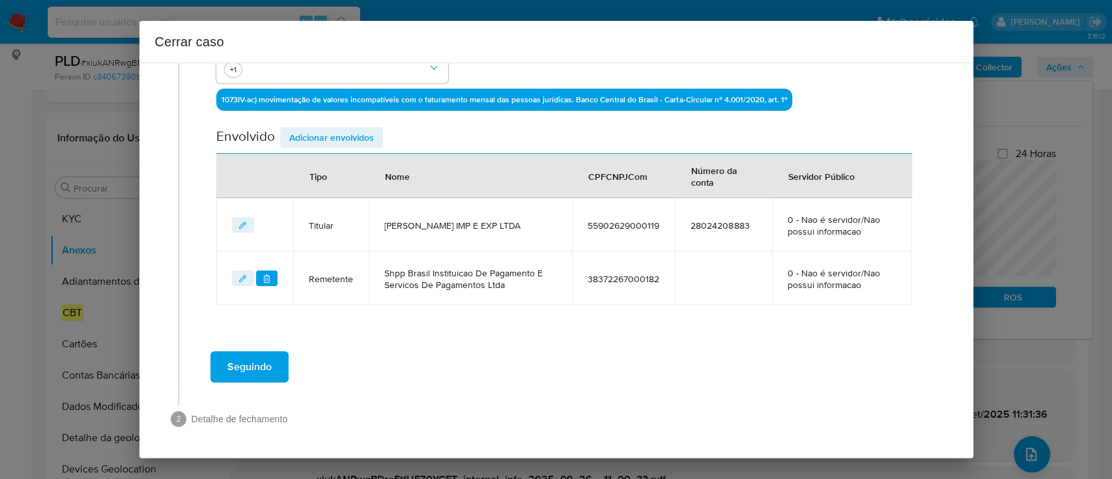
click at [348, 143] on span "Adicionar envolvidos" at bounding box center [331, 137] width 85 height 18
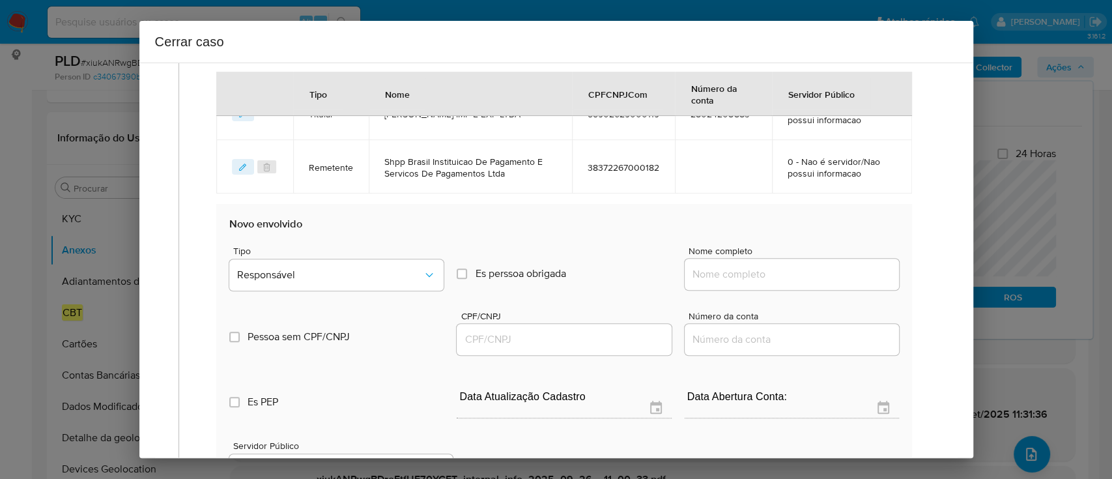
scroll to position [572, 0]
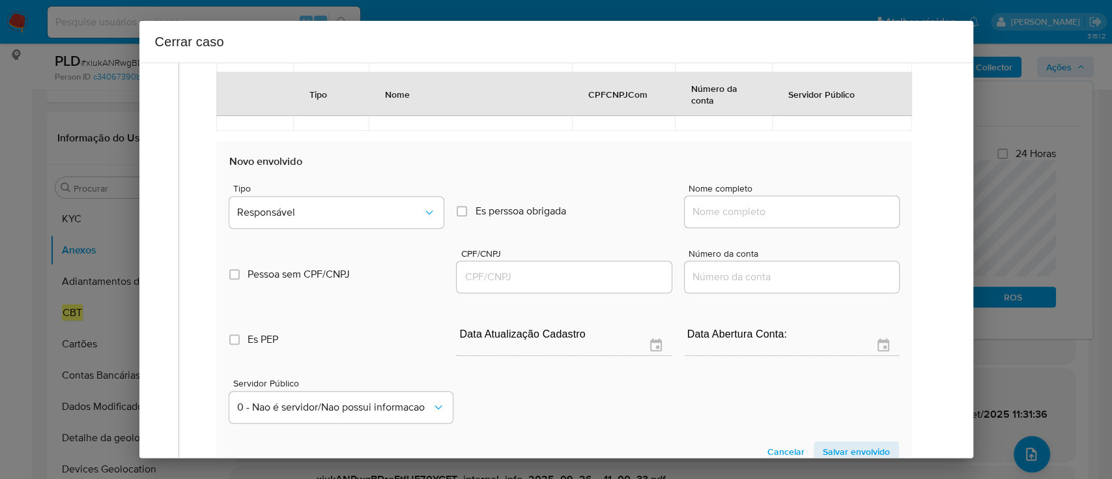
drag, startPoint x: 723, startPoint y: 202, endPoint x: 729, endPoint y: 209, distance: 8.9
click at [723, 203] on input "Nome completo" at bounding box center [791, 211] width 214 height 17
paste input "Ask Comercio Online Ltda, 42417344000140"
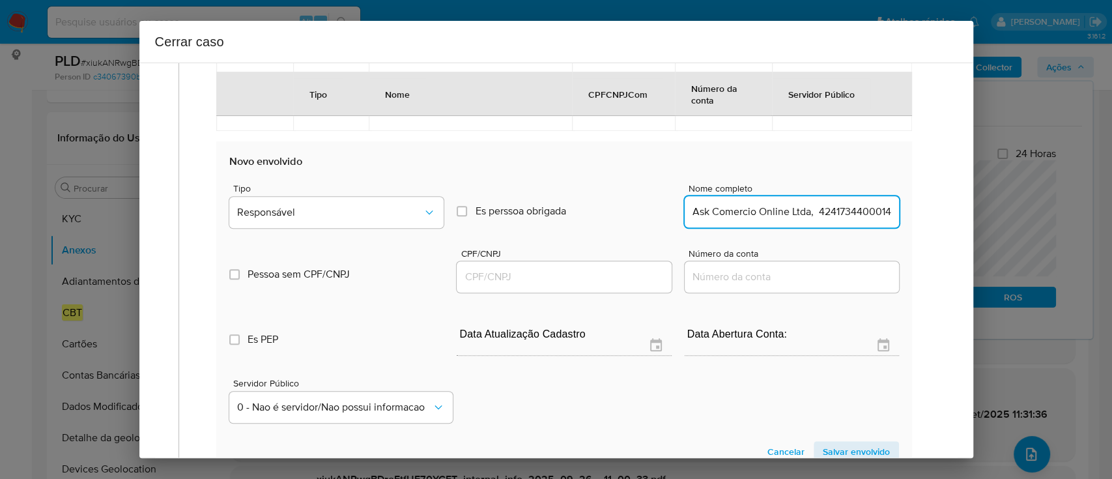
scroll to position [0, 10]
click at [838, 212] on input "Ask Comercio Online Ltda, 42417344000140" at bounding box center [791, 211] width 214 height 17
type input "Ask Comercio Online Ltda,"
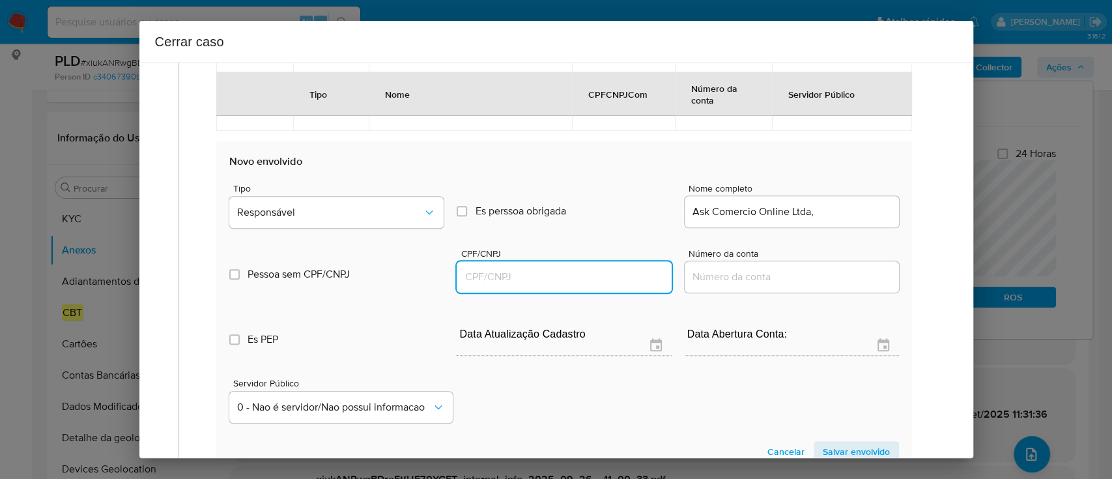
drag, startPoint x: 604, startPoint y: 275, endPoint x: 808, endPoint y: 247, distance: 205.2
click at [604, 275] on input "CPF/CNPJ" at bounding box center [563, 276] width 214 height 17
paste input "42417344000140"
type input "42417344000140"
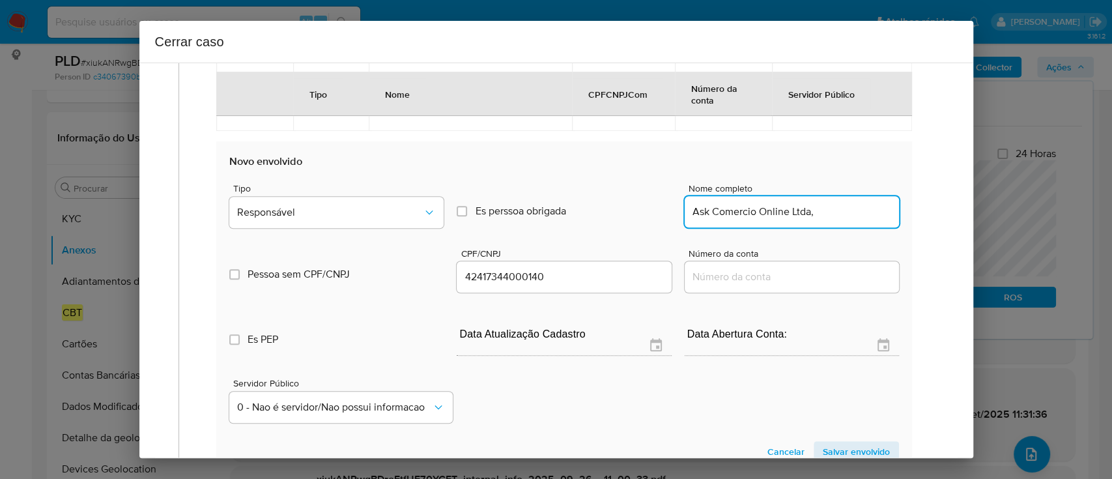
click at [864, 211] on input "Ask Comercio Online Ltda," at bounding box center [791, 211] width 214 height 17
type input "Ask Comercio Online Ltda"
click at [334, 214] on span "Responsável" at bounding box center [330, 212] width 186 height 13
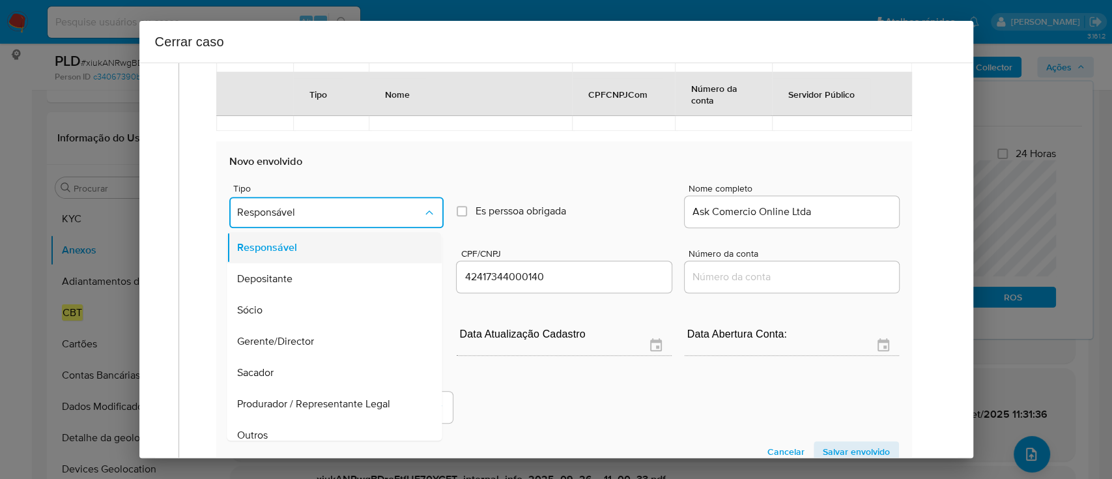
scroll to position [73, 0]
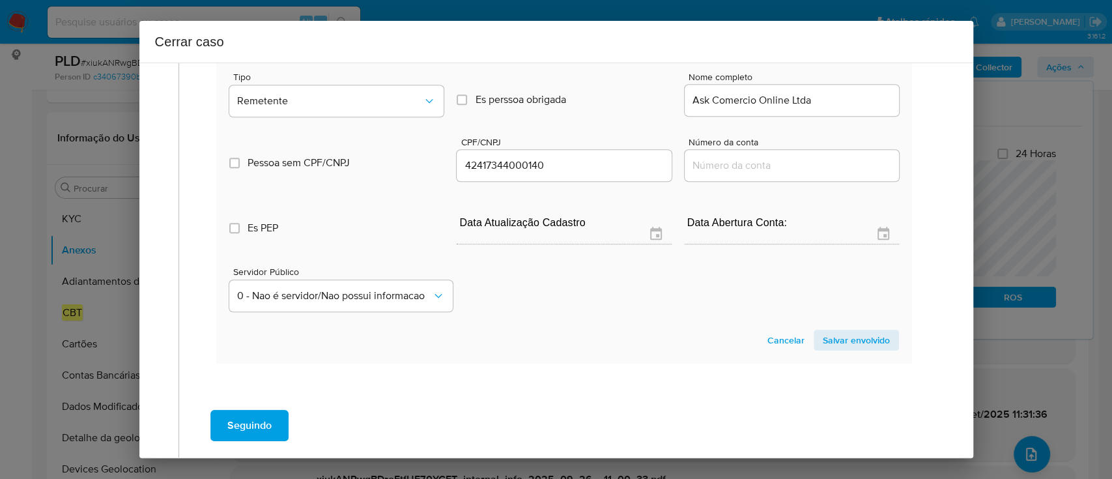
click at [845, 341] on span "Salvar envolvido" at bounding box center [855, 340] width 67 height 18
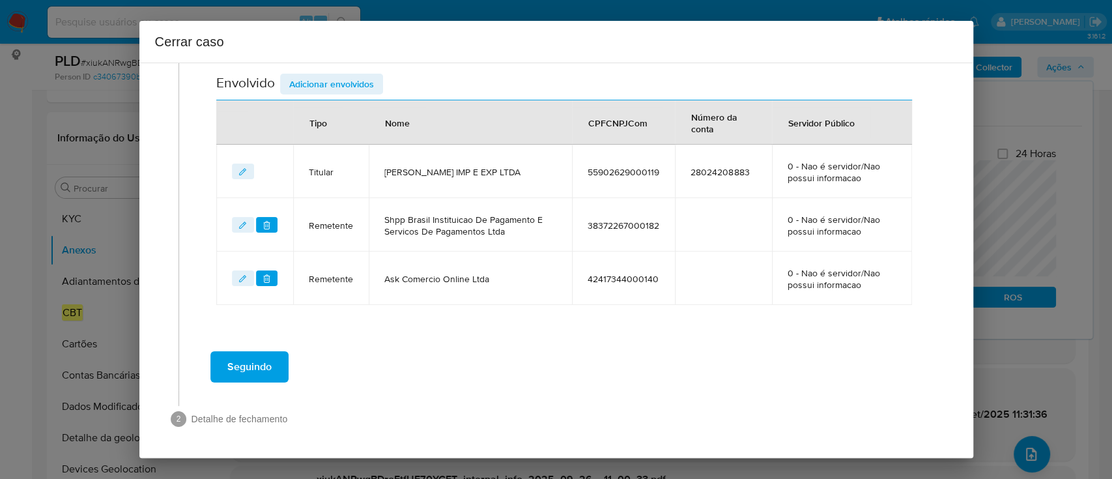
click at [359, 87] on span "Adicionar envolvidos" at bounding box center [331, 84] width 85 height 18
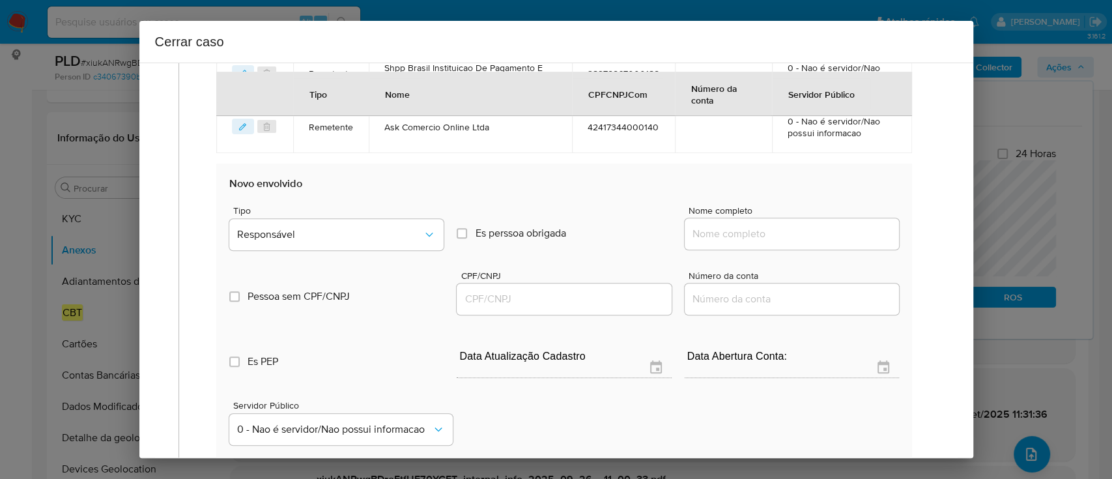
scroll to position [712, 0]
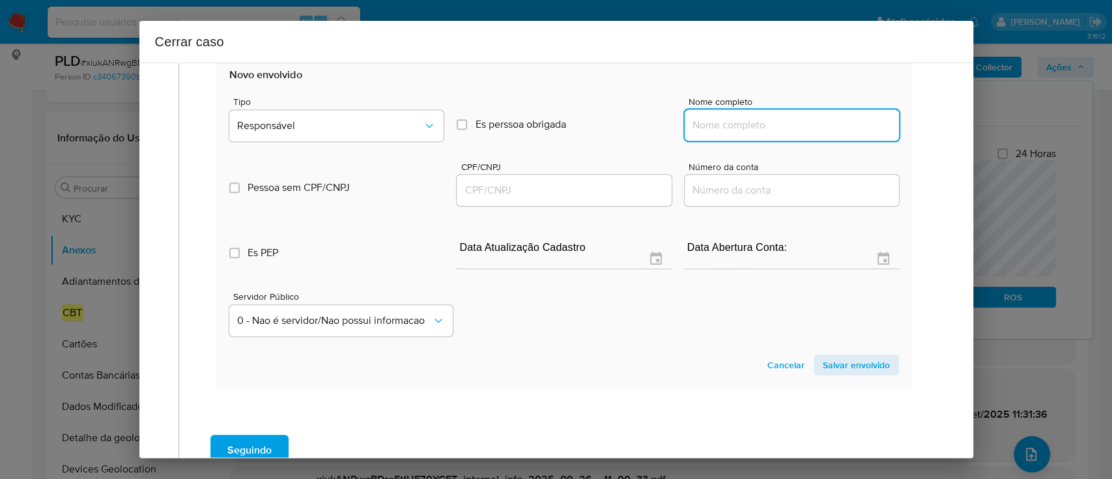
drag, startPoint x: 765, startPoint y: 126, endPoint x: 772, endPoint y: 126, distance: 7.8
click at [765, 126] on input "Nome completo" at bounding box center [791, 125] width 214 height 17
paste input "Felipe Crivelaro - Fml Importadora, 23510790000150"
click at [838, 124] on input "Felipe Crivelaro - Fml Importadora, 23510790000150" at bounding box center [791, 125] width 214 height 17
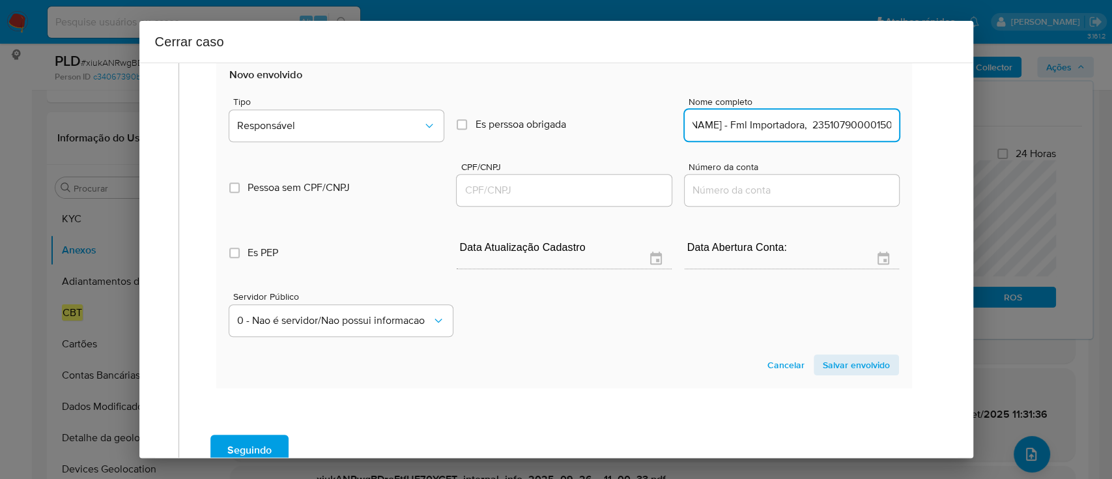
click at [838, 124] on input "Felipe Crivelaro - Fml Importadora, 23510790000150" at bounding box center [791, 125] width 214 height 17
type input "Felipe Crivelaro - Fml Importadora,"
click at [589, 191] on input "CPF/CNPJ" at bounding box center [563, 190] width 214 height 17
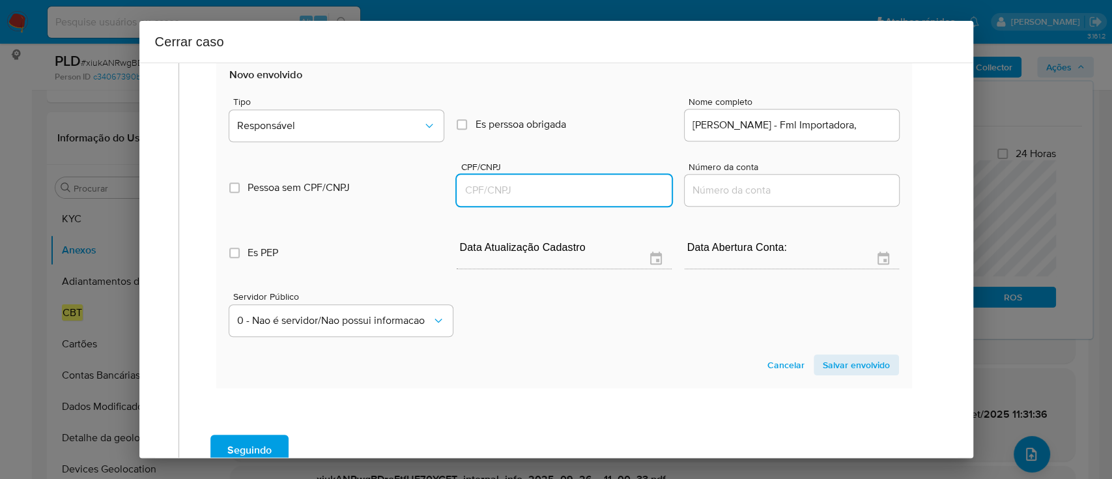
paste input "23510790000150"
type input "23510790000150"
click at [860, 120] on input "Felipe Crivelaro - Fml Importadora," at bounding box center [791, 125] width 214 height 17
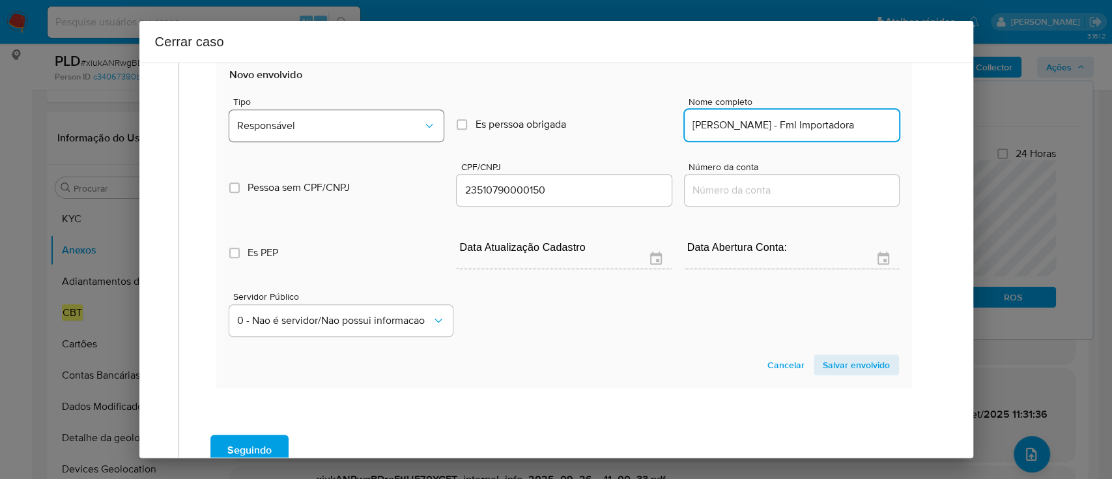
type input "Felipe Crivelaro - Fml Importadora"
click at [367, 113] on button "Responsável" at bounding box center [336, 125] width 214 height 31
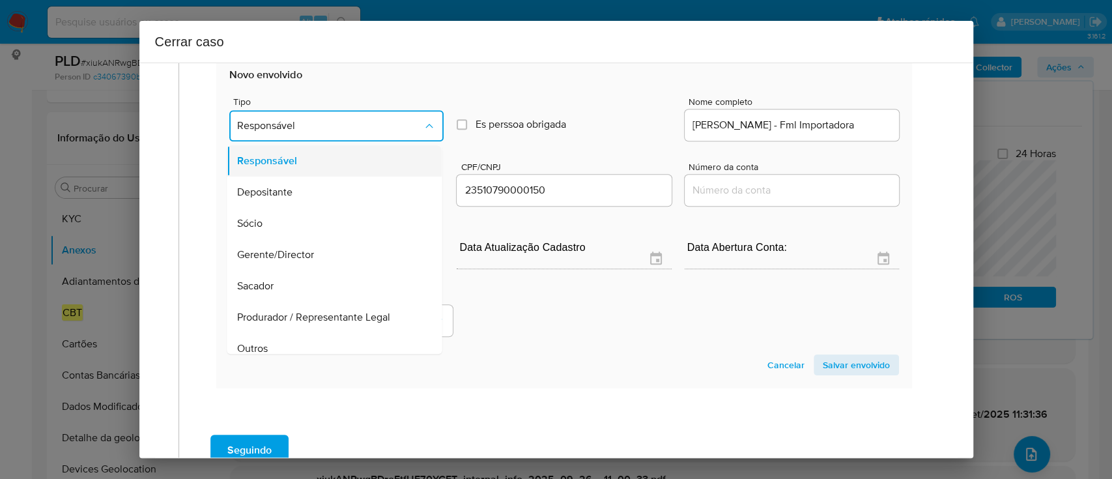
scroll to position [42, 0]
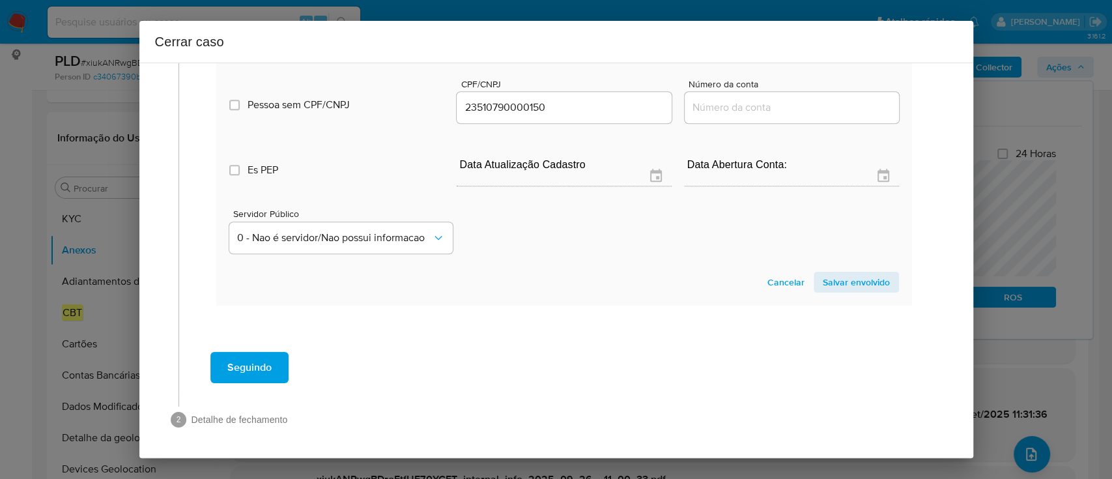
click at [828, 277] on span "Salvar envolvido" at bounding box center [855, 282] width 67 height 18
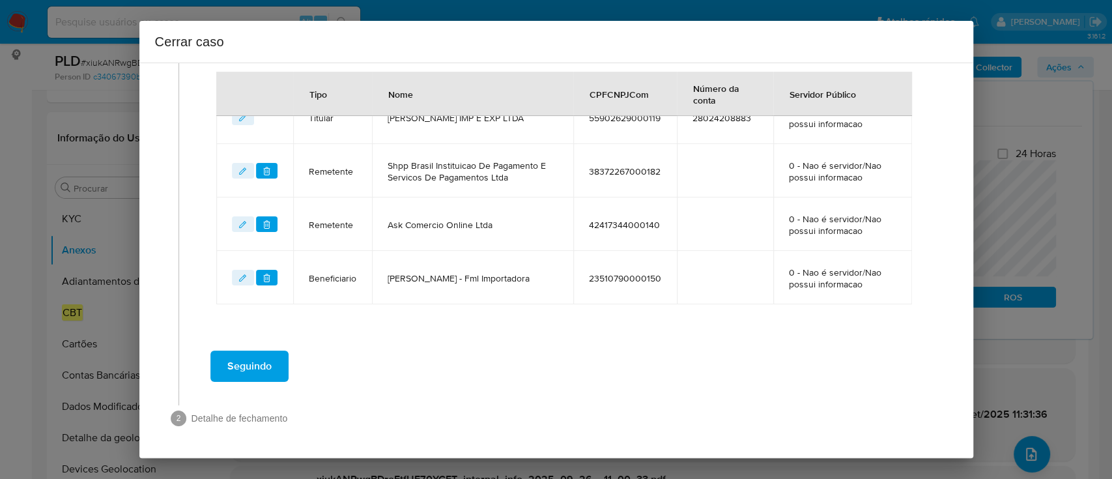
scroll to position [505, 0]
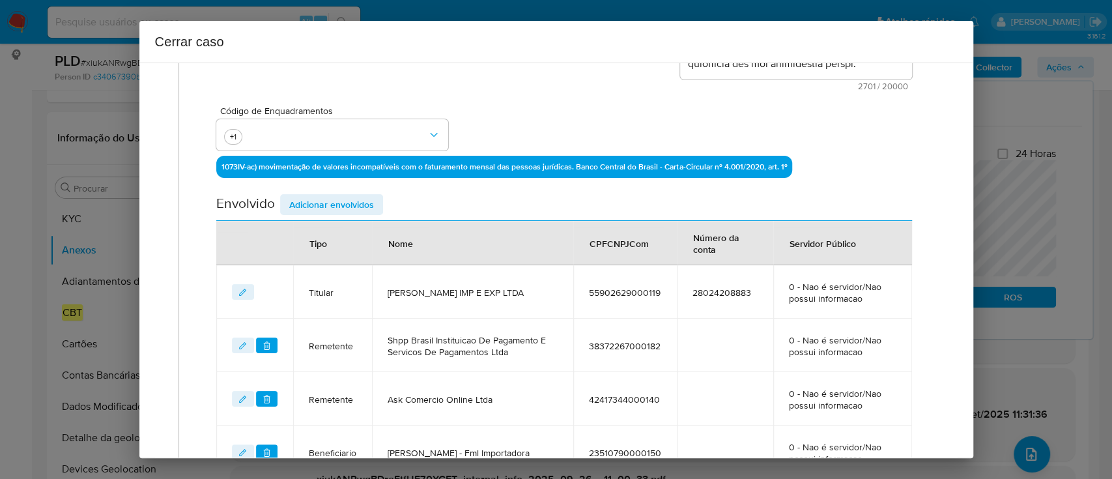
click at [340, 206] on span "Adicionar envolvidos" at bounding box center [331, 204] width 85 height 18
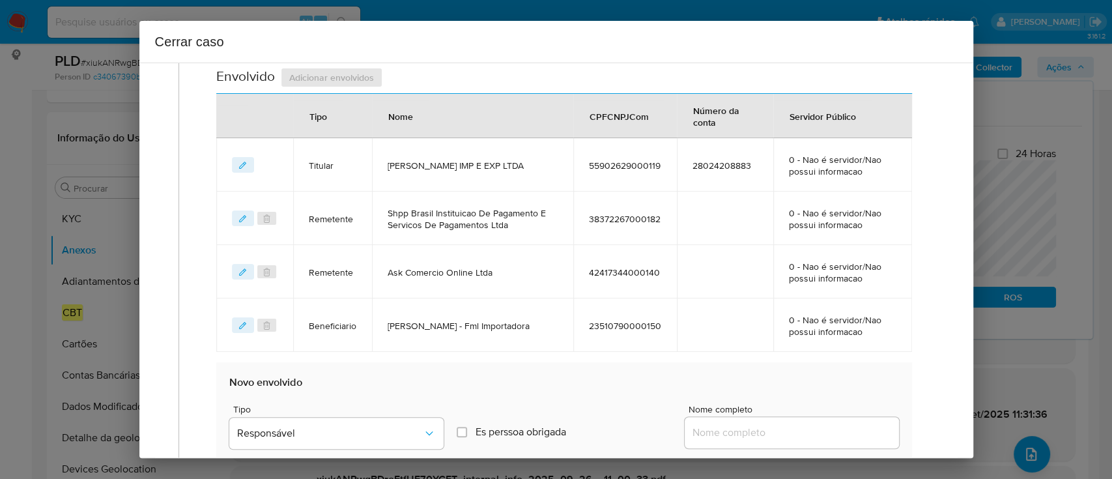
scroll to position [592, 0]
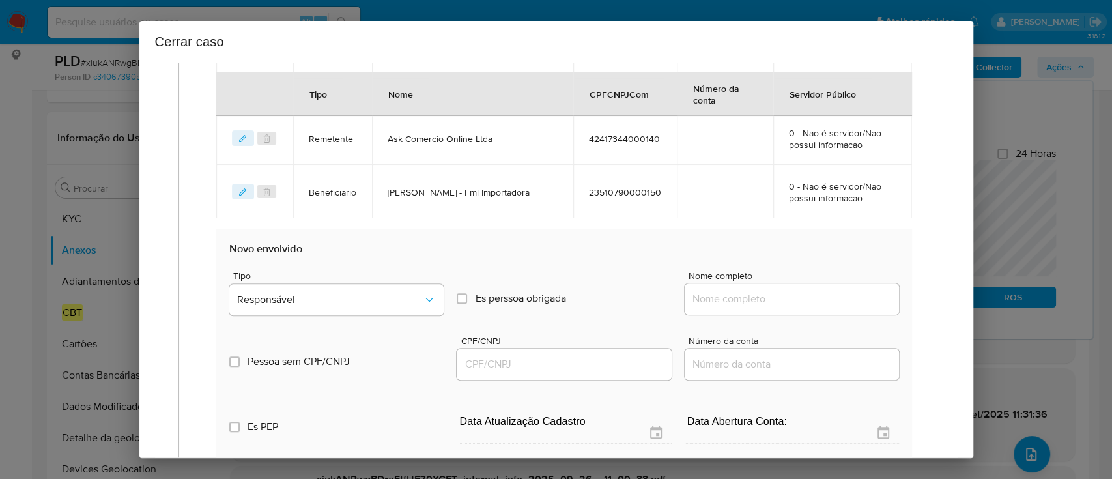
drag, startPoint x: 782, startPoint y: 303, endPoint x: 843, endPoint y: 298, distance: 60.8
click at [782, 303] on input "Nome completo" at bounding box center [791, 298] width 214 height 17
paste input "Dl Industria E Comercio De Compostos Plasticos Ltda, 35194954000167"
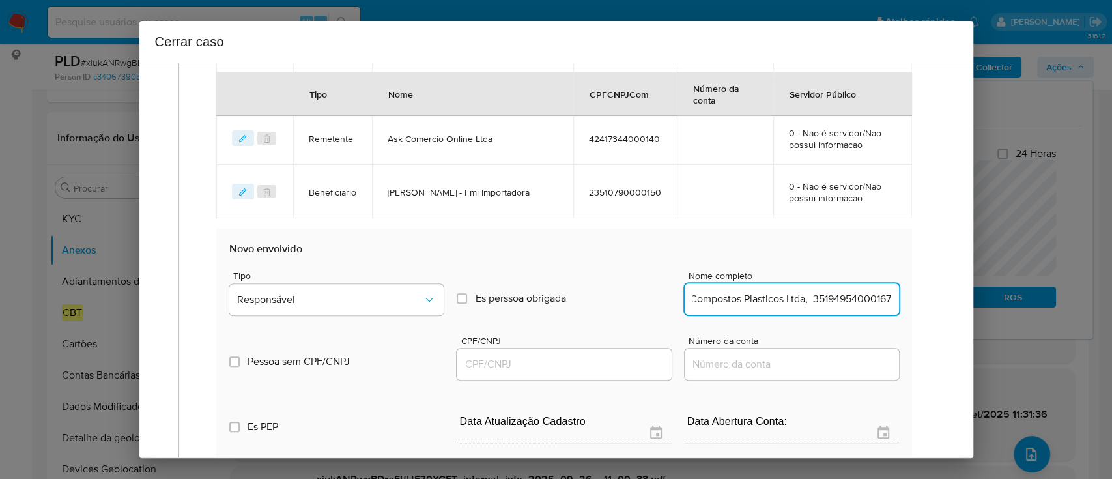
click at [845, 297] on input "Dl Industria E Comercio De Compostos Plasticos Ltda, 35194954000167" at bounding box center [791, 298] width 214 height 17
drag, startPoint x: 845, startPoint y: 297, endPoint x: 774, endPoint y: 332, distance: 79.8
click at [845, 297] on input "Dl Industria E Comercio De Compostos Plasticos Ltda, 35194954000167" at bounding box center [791, 298] width 214 height 17
type input "Dl Industria E Comercio De Compostos Plasticos Ltda,"
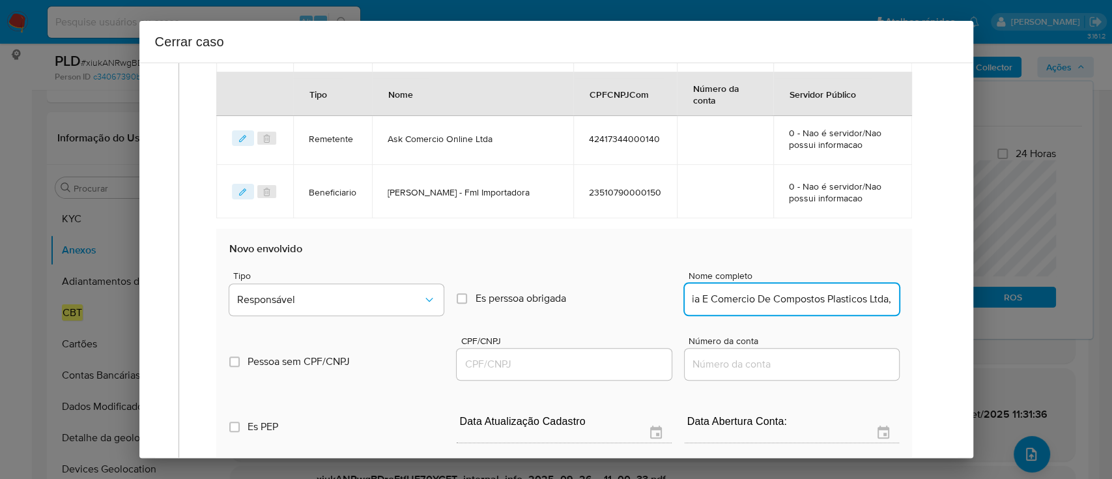
drag, startPoint x: 620, startPoint y: 365, endPoint x: 647, endPoint y: 360, distance: 27.2
click at [620, 365] on input "CPF/CNPJ" at bounding box center [563, 364] width 214 height 17
paste input "35194954000167"
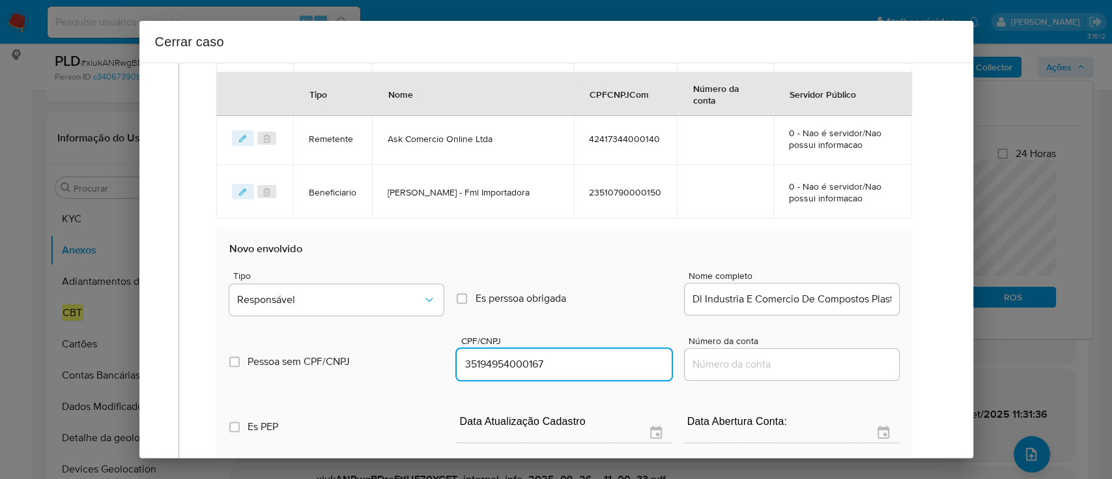
type input "35194954000167"
click at [797, 310] on div "Dl Industria E Comercio De Compostos Plasticos Ltda," at bounding box center [791, 298] width 214 height 31
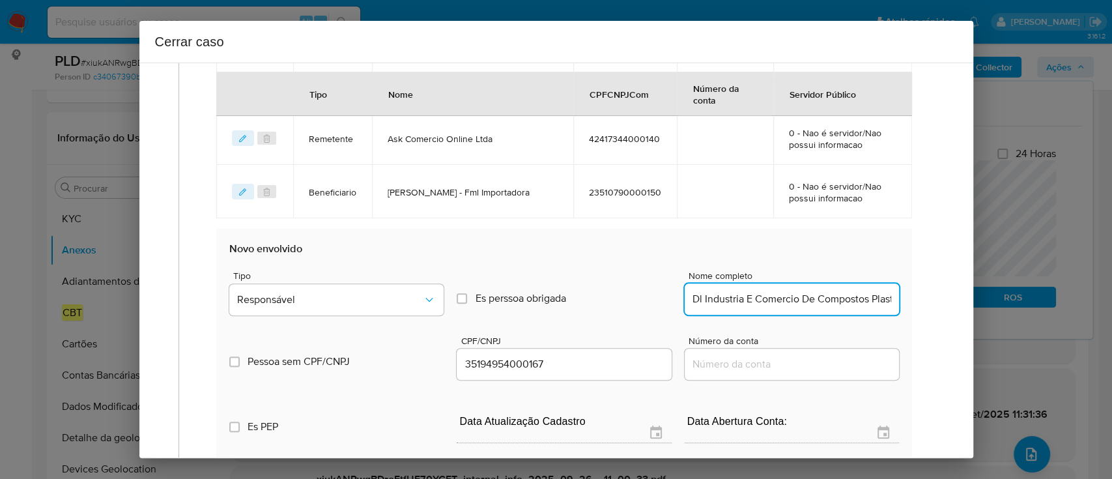
click at [811, 301] on input "Dl Industria E Comercio De Compostos Plasticos Ltda," at bounding box center [791, 298] width 214 height 17
type input "Dl Industria E Comercio De Compostos Plasticos Ltda"
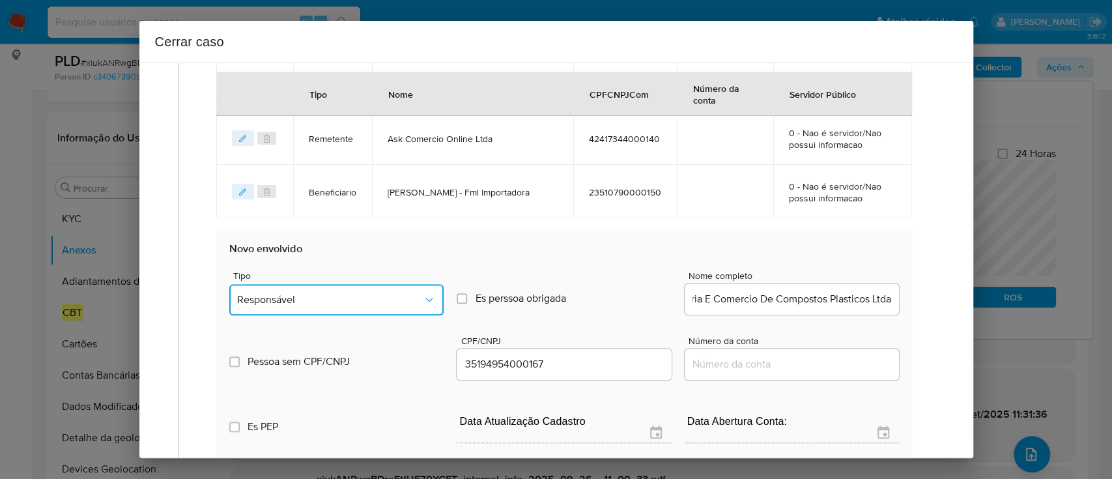
scroll to position [0, 0]
click at [317, 294] on span "Responsável" at bounding box center [330, 299] width 186 height 13
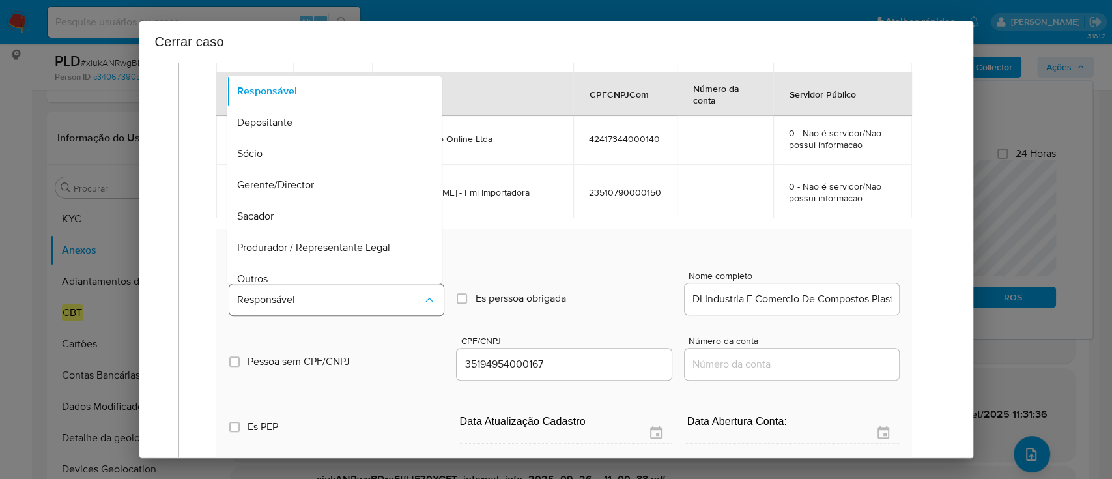
scroll to position [42, 0]
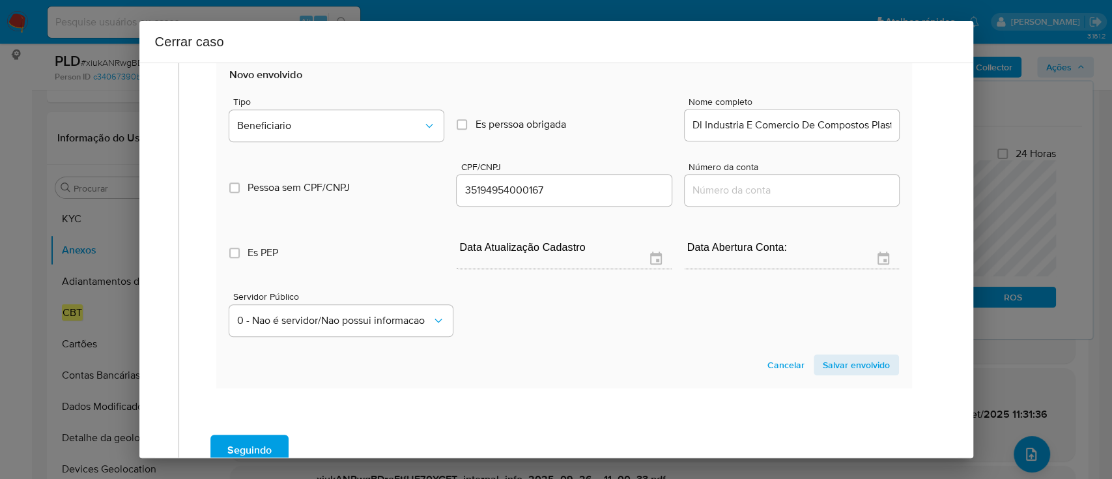
click at [846, 362] on span "Salvar envolvido" at bounding box center [855, 365] width 67 height 18
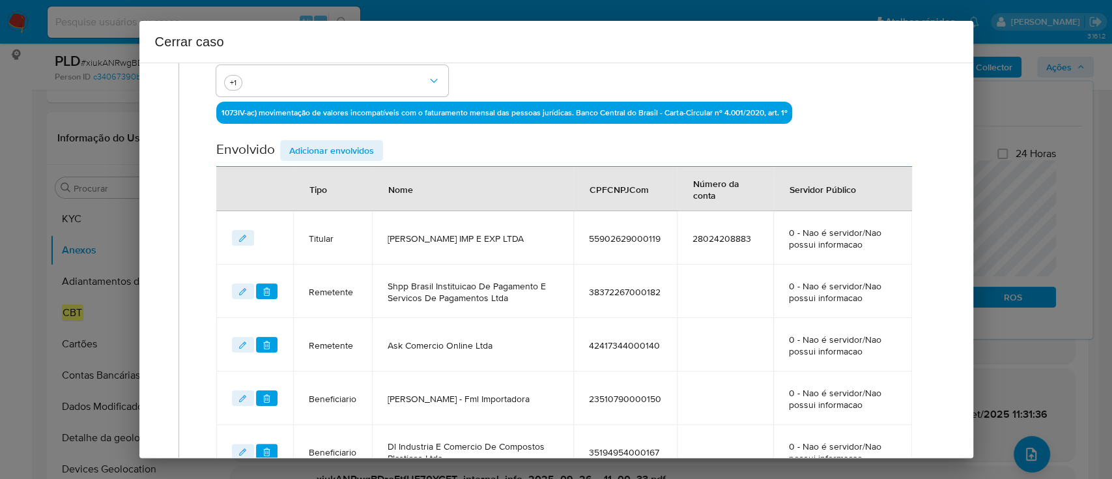
click at [341, 156] on span "Adicionar envolvidos" at bounding box center [331, 150] width 85 height 18
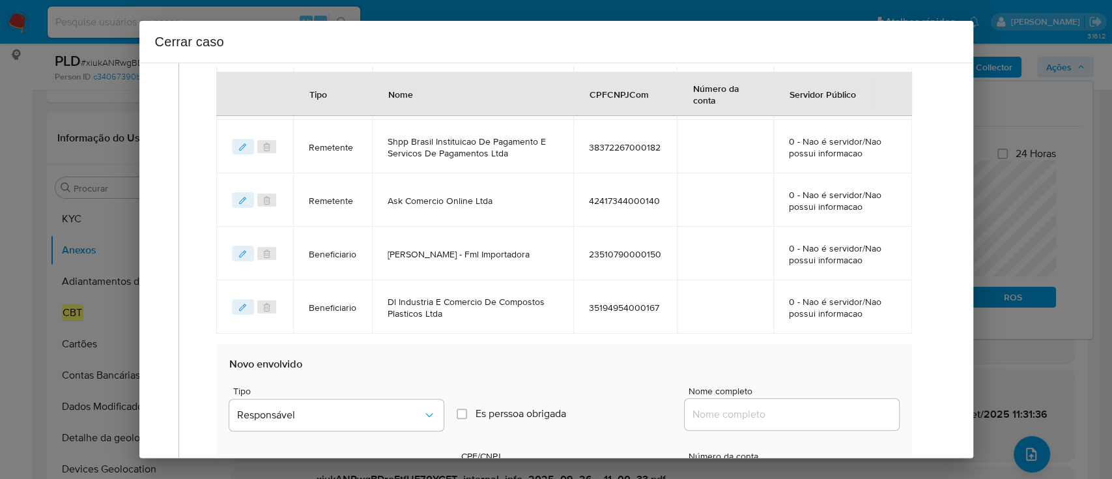
scroll to position [646, 0]
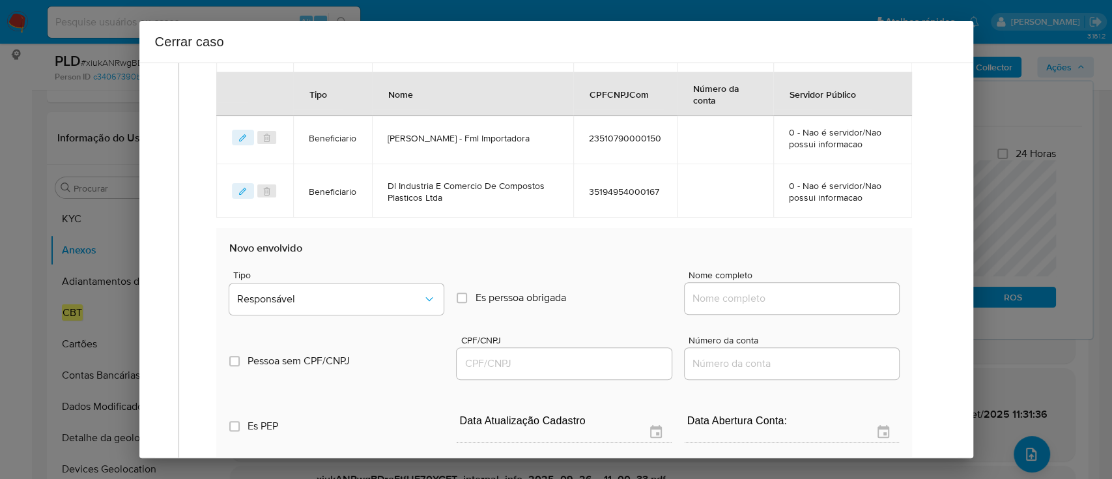
click at [766, 302] on input "Nome completo" at bounding box center [791, 298] width 214 height 17
paste input "Diego Rodrigo Dias Loreto, CPF 36161782820"
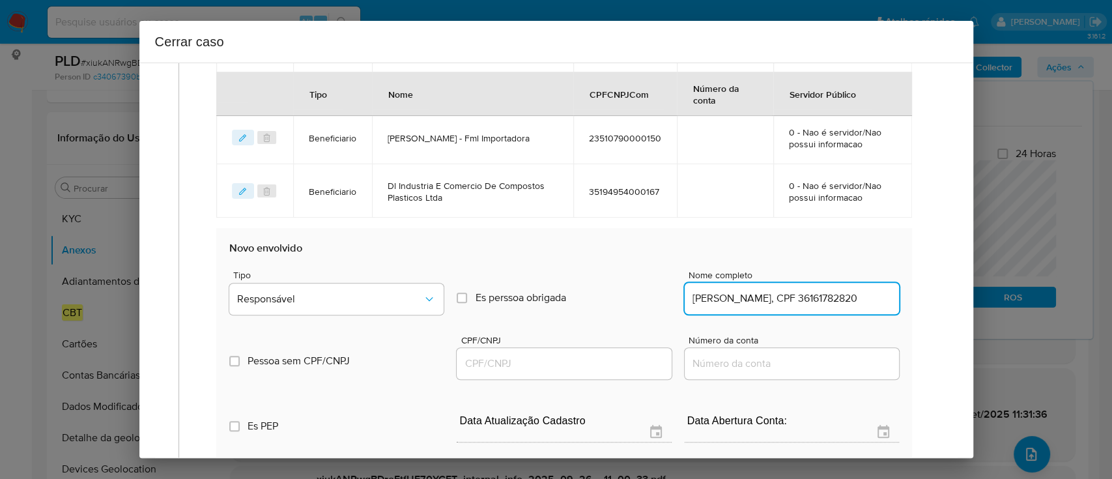
scroll to position [0, 14]
click at [839, 299] on input "Diego Rodrigo Dias Loreto, CPF 36161782820" at bounding box center [791, 298] width 214 height 17
drag, startPoint x: 839, startPoint y: 299, endPoint x: 741, endPoint y: 340, distance: 106.5
click at [839, 299] on input "Diego Rodrigo Dias Loreto, CPF 36161782820" at bounding box center [791, 298] width 214 height 17
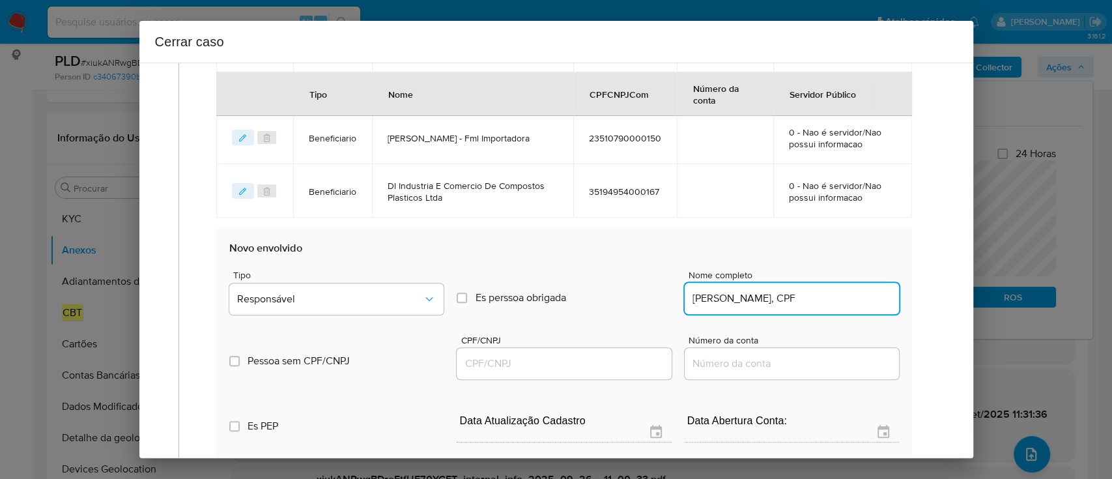
type input "Diego Rodrigo Dias Loreto, CPF"
click at [570, 364] on input "CPF/CNPJ" at bounding box center [563, 363] width 214 height 17
paste input "36161782820"
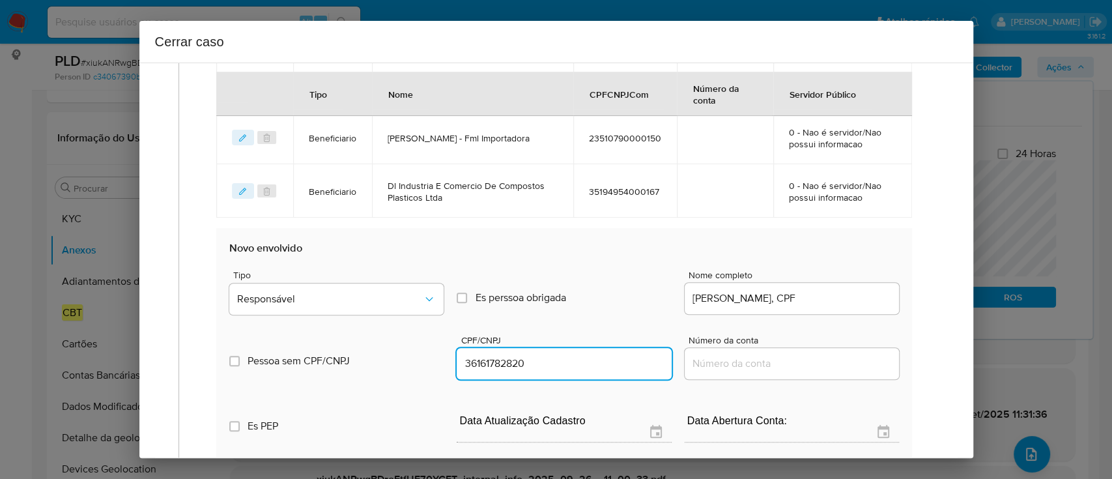
type input "36161782820"
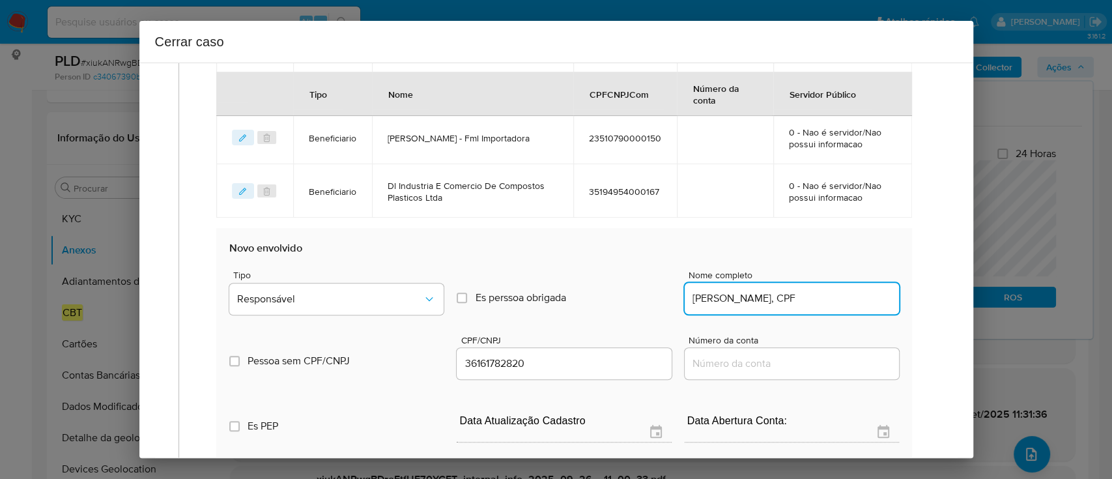
drag, startPoint x: 802, startPoint y: 301, endPoint x: 885, endPoint y: 307, distance: 82.9
click at [876, 305] on input "Diego Rodrigo Dias Loreto, CPF" at bounding box center [791, 298] width 214 height 17
type input "Diego Rodrigo Dias Loreto"
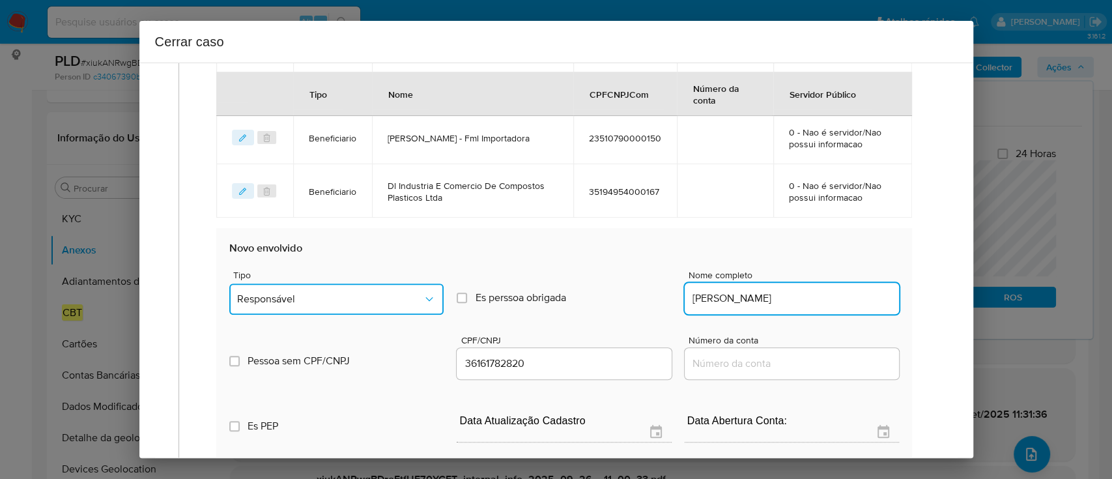
click at [285, 294] on span "Responsável" at bounding box center [330, 298] width 186 height 13
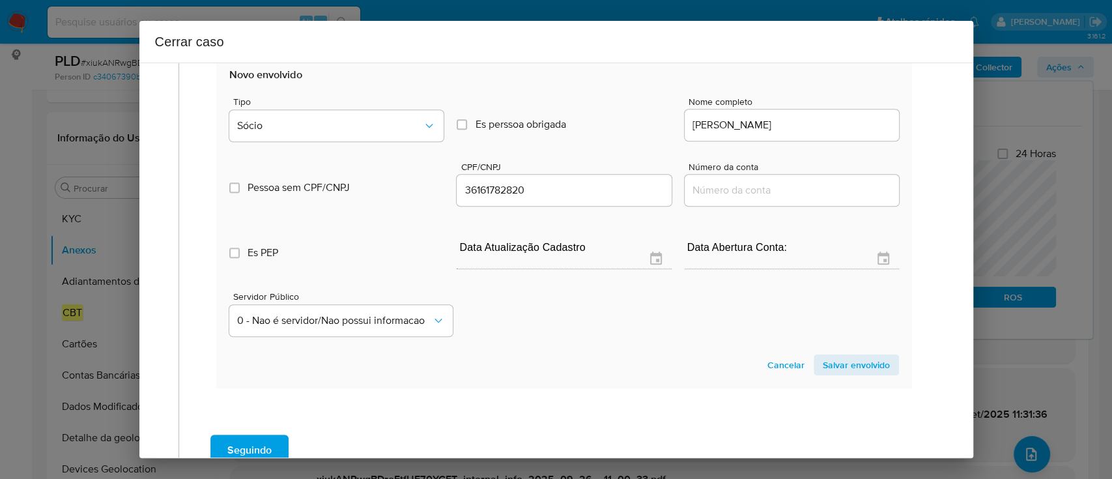
click at [862, 359] on span "Salvar envolvido" at bounding box center [855, 365] width 67 height 18
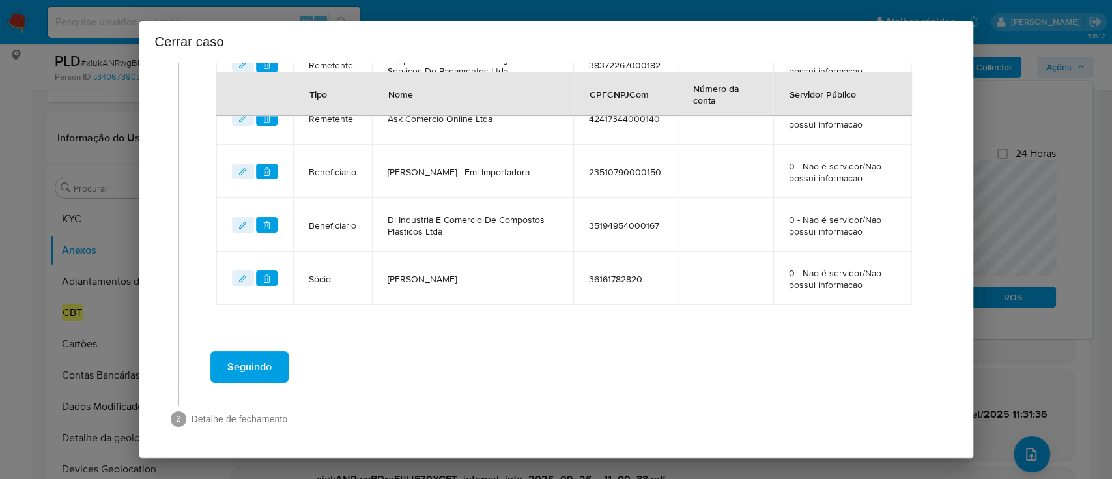
click at [257, 374] on span "Seguindo" at bounding box center [249, 366] width 44 height 29
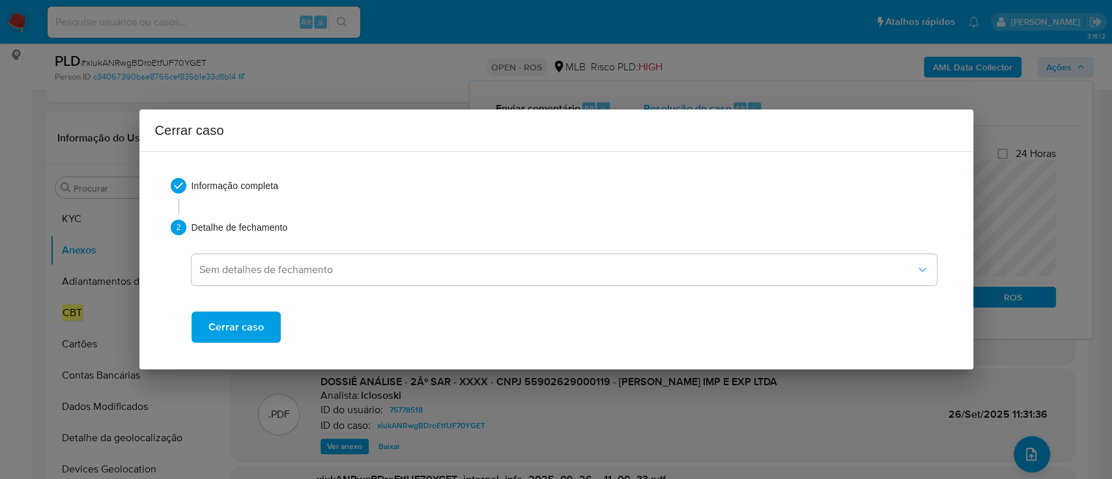
click at [253, 340] on span "Cerrar caso" at bounding box center [235, 327] width 55 height 29
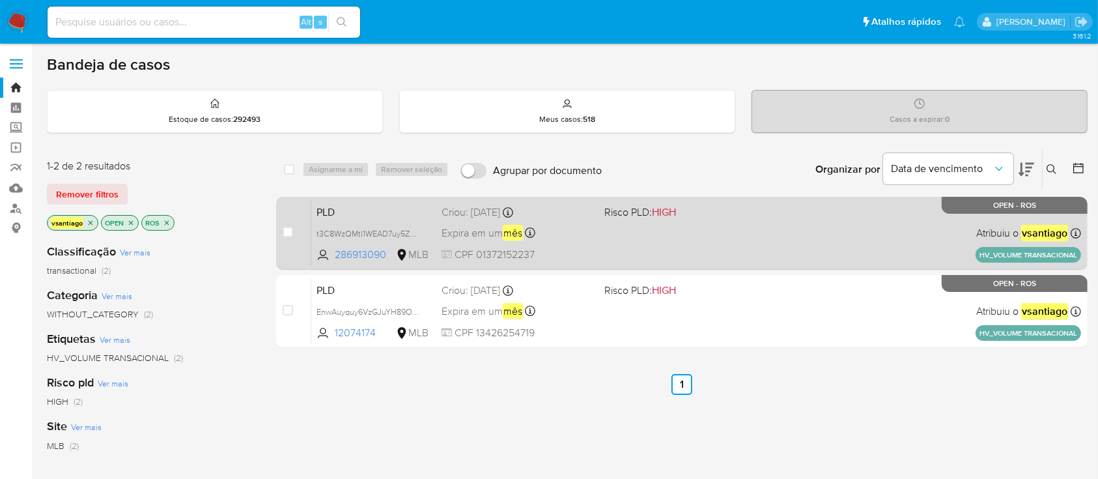
click at [663, 242] on div "PLD t3C8WzQMtl1WEAD7uy5ZU6Oq 286913090 MLB Risco PLD: HIGH Criou: [DATE] Criou:…" at bounding box center [696, 233] width 770 height 66
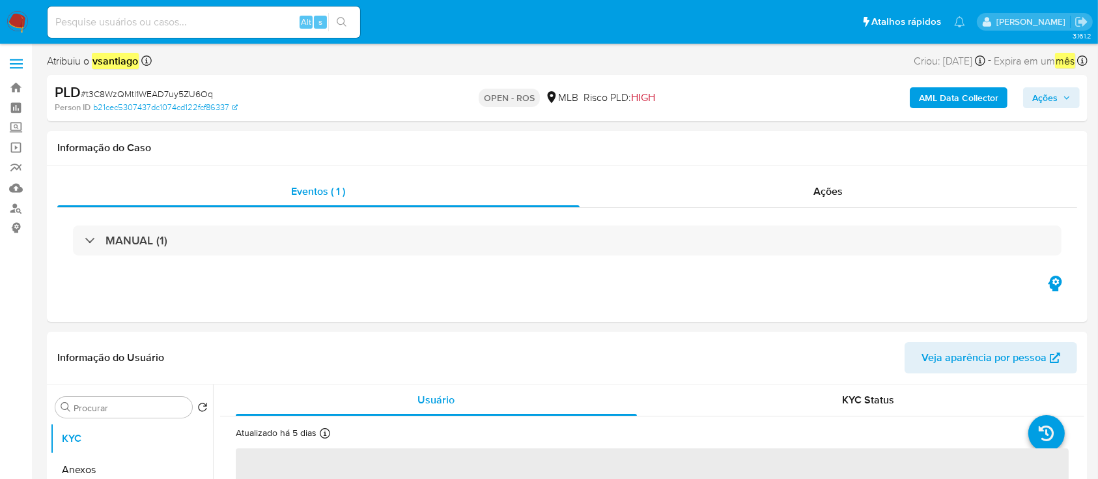
select select "10"
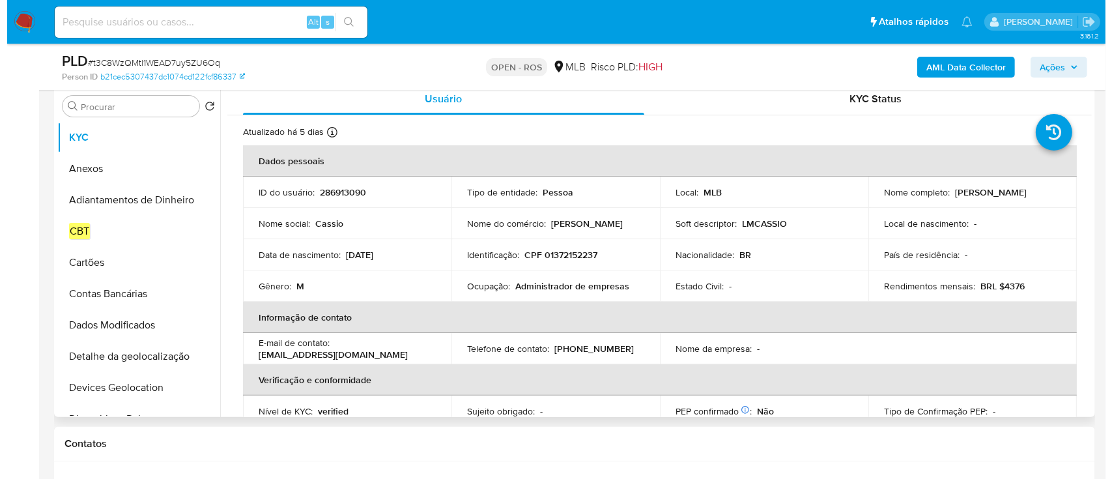
scroll to position [260, 0]
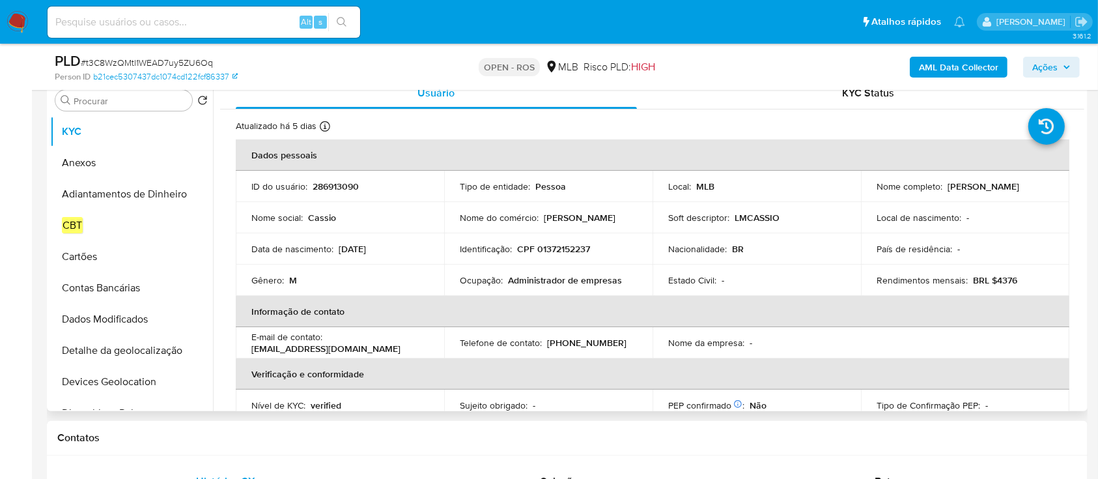
drag, startPoint x: 946, startPoint y: 188, endPoint x: 1039, endPoint y: 186, distance: 93.8
click at [1019, 188] on p "[PERSON_NAME]" at bounding box center [984, 186] width 72 height 12
copy p "[PERSON_NAME]"
click at [562, 243] on p "CPF 01372152237" at bounding box center [553, 249] width 73 height 12
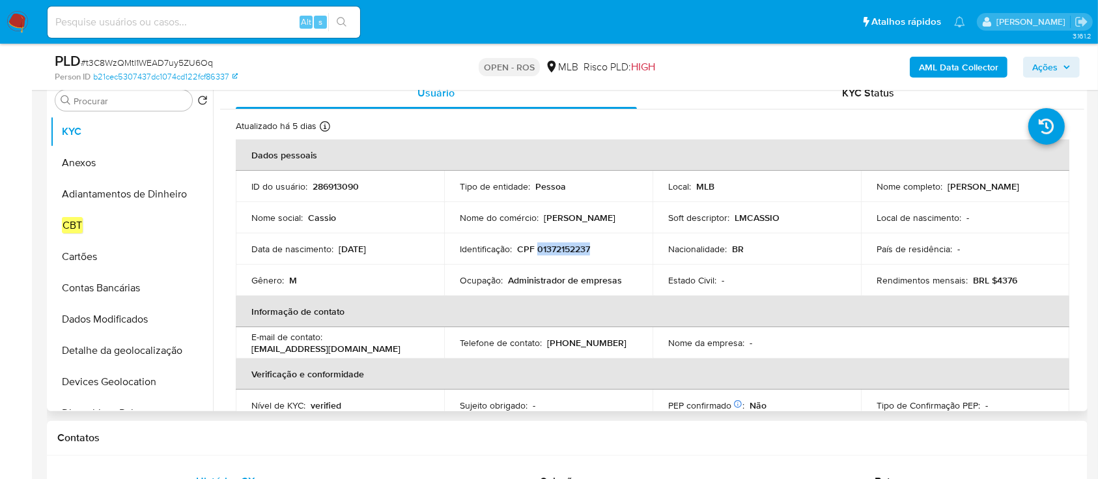
copy p "01372152237"
click at [100, 165] on button "Anexos" at bounding box center [126, 162] width 152 height 31
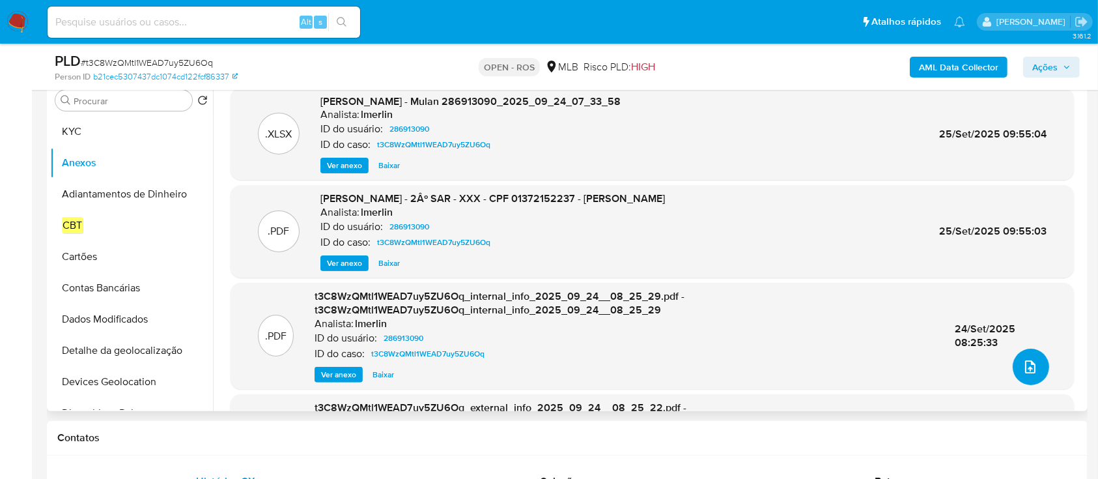
click at [1022, 369] on icon "upload-file" at bounding box center [1030, 367] width 16 height 16
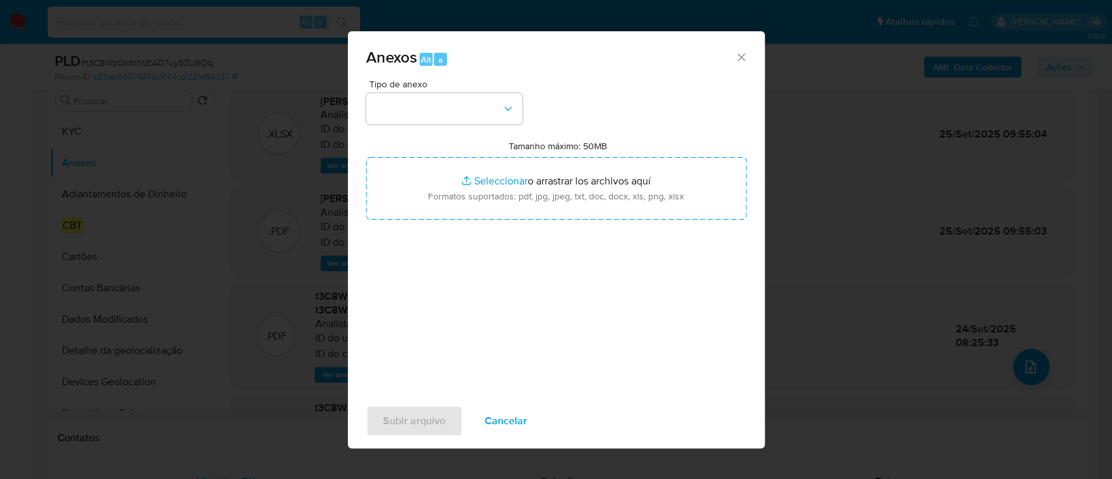
click at [466, 125] on div "Tipo de anexo Tamanho máximo: 50MB Seleccionar archivos Seleccionar o arrastrar…" at bounding box center [556, 232] width 380 height 307
click at [467, 104] on button "button" at bounding box center [444, 108] width 156 height 31
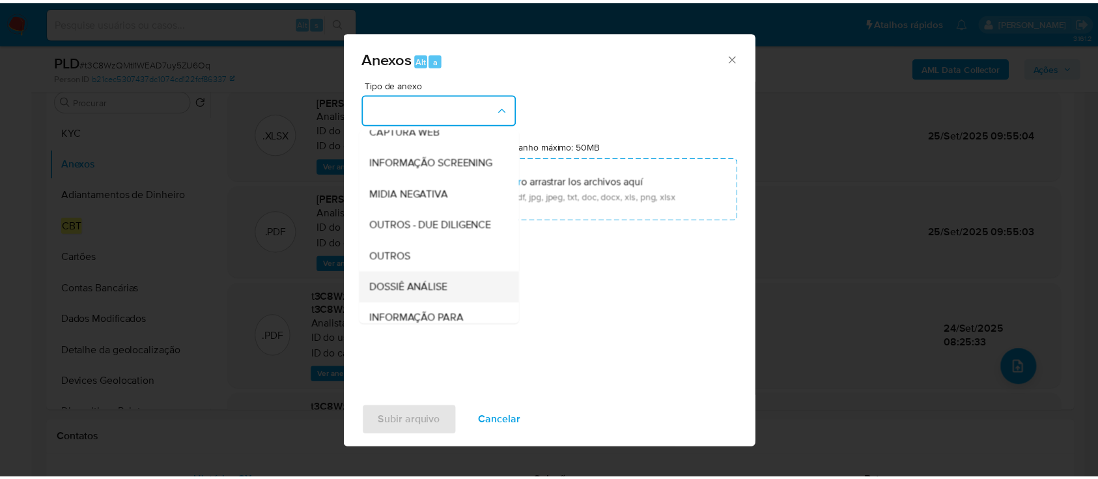
scroll to position [200, 0]
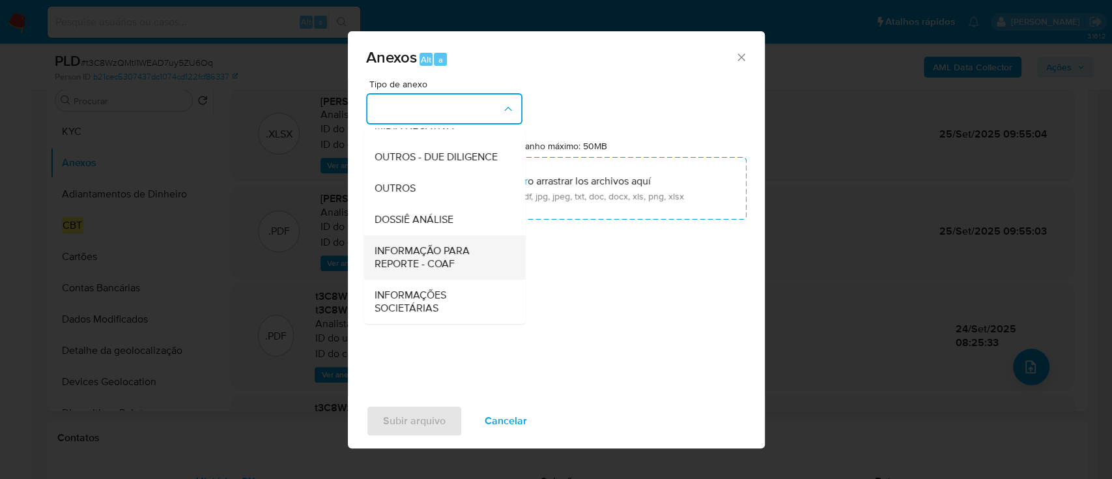
click at [432, 260] on span "INFORMAÇÃO PARA REPORTE - COAF" at bounding box center [440, 257] width 133 height 26
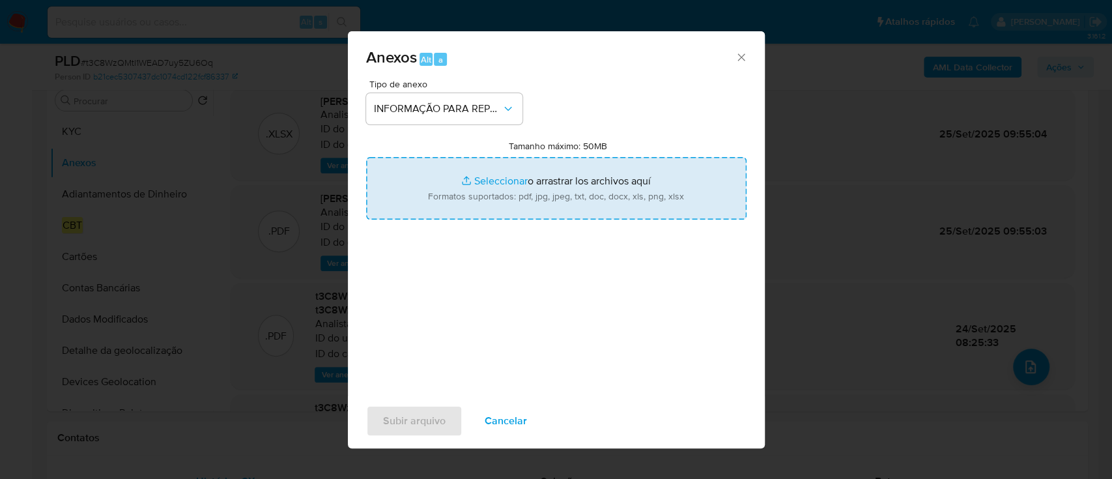
type input "C:\fakepath\2º SAR - t3C8WzQMtl1WEAD7uy5ZU6Oq - CPF 01372152237 - CASSIO RAMIRE…"
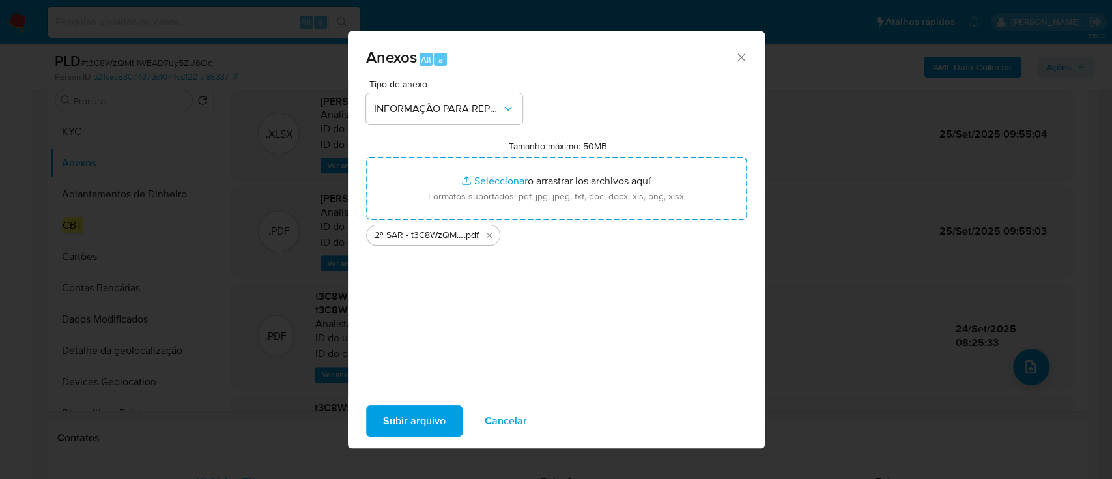
click at [434, 425] on span "Subir arquivo" at bounding box center [414, 420] width 63 height 29
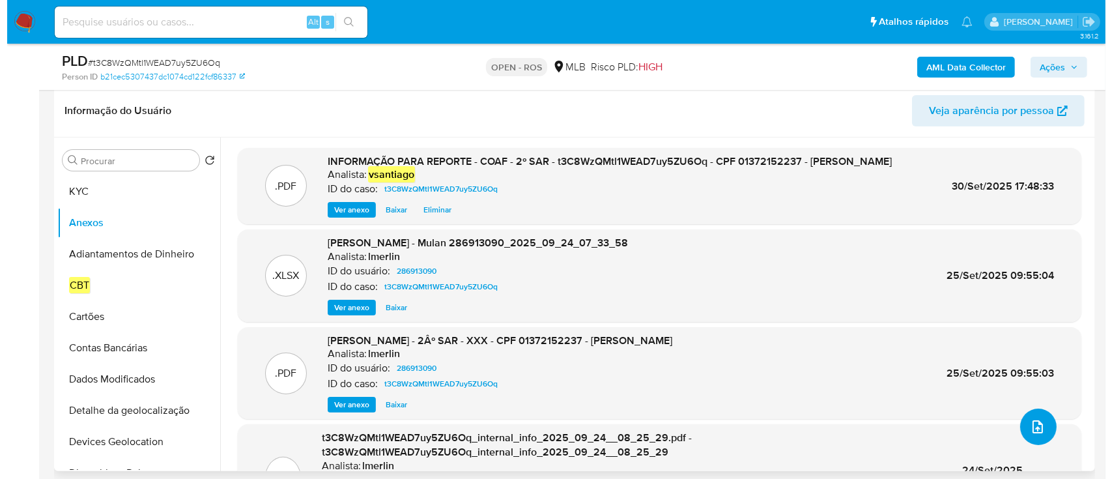
scroll to position [173, 0]
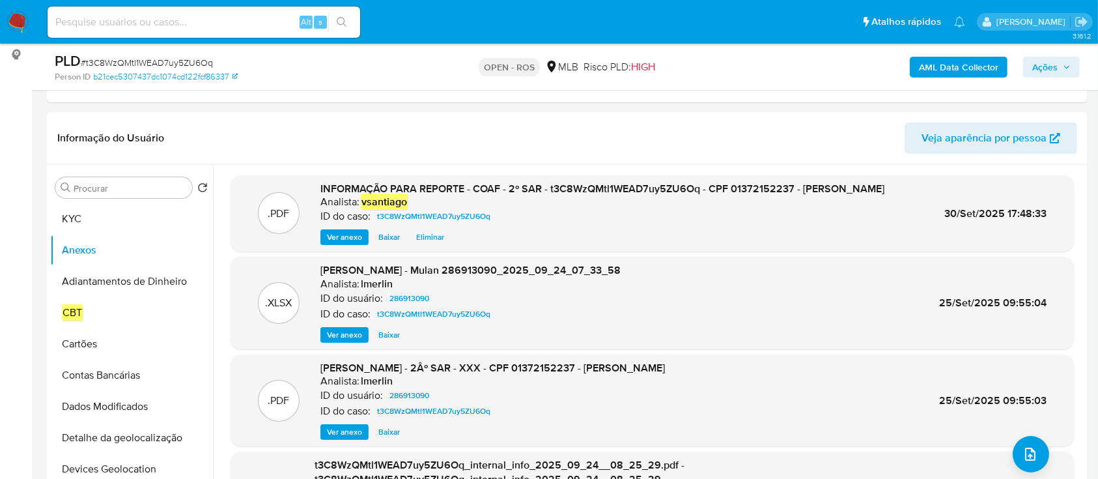
click at [1031, 66] on button "Ações" at bounding box center [1051, 67] width 57 height 21
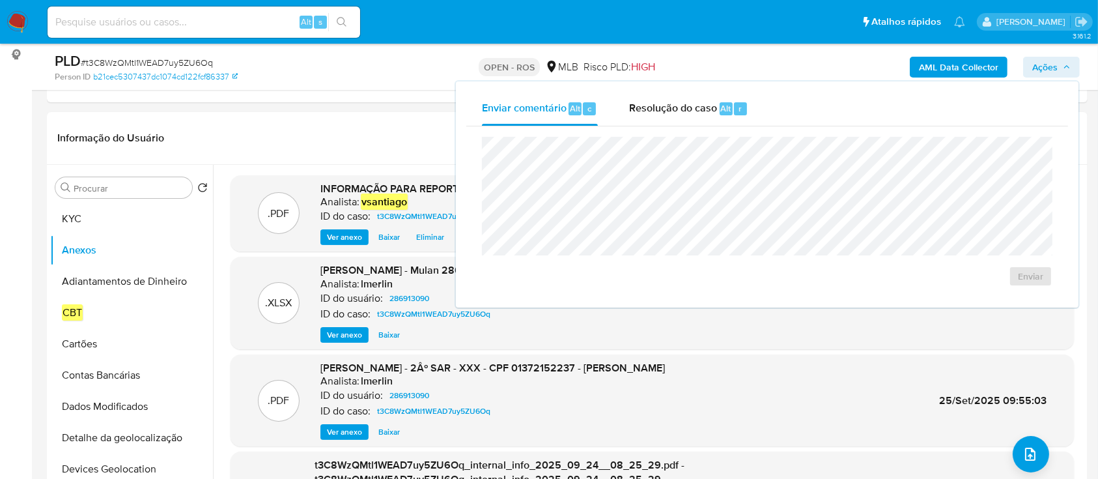
drag, startPoint x: 674, startPoint y: 115, endPoint x: 666, endPoint y: 133, distance: 19.8
click at [672, 117] on div "Resolução do caso Alt r" at bounding box center [688, 109] width 119 height 34
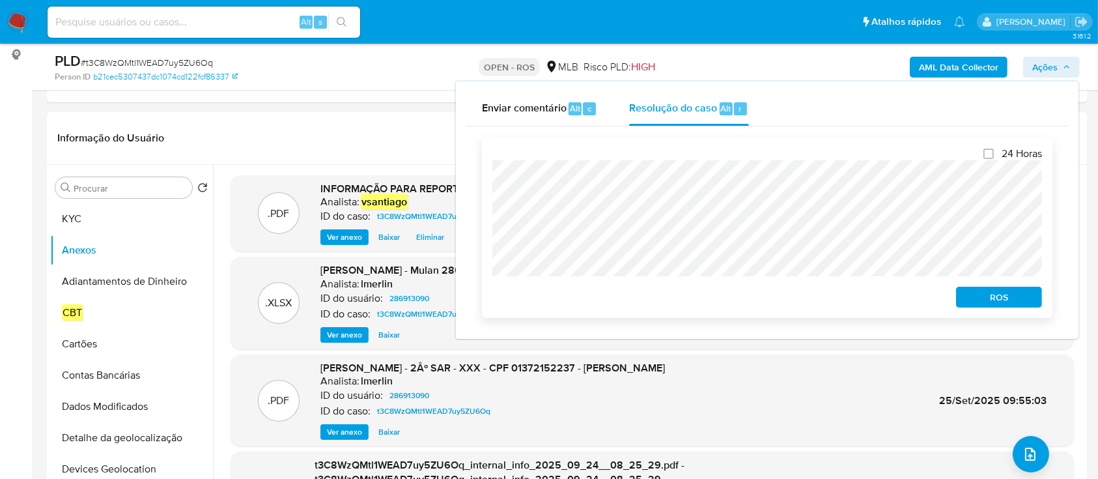
click at [1007, 294] on span "ROS" at bounding box center [999, 297] width 68 height 18
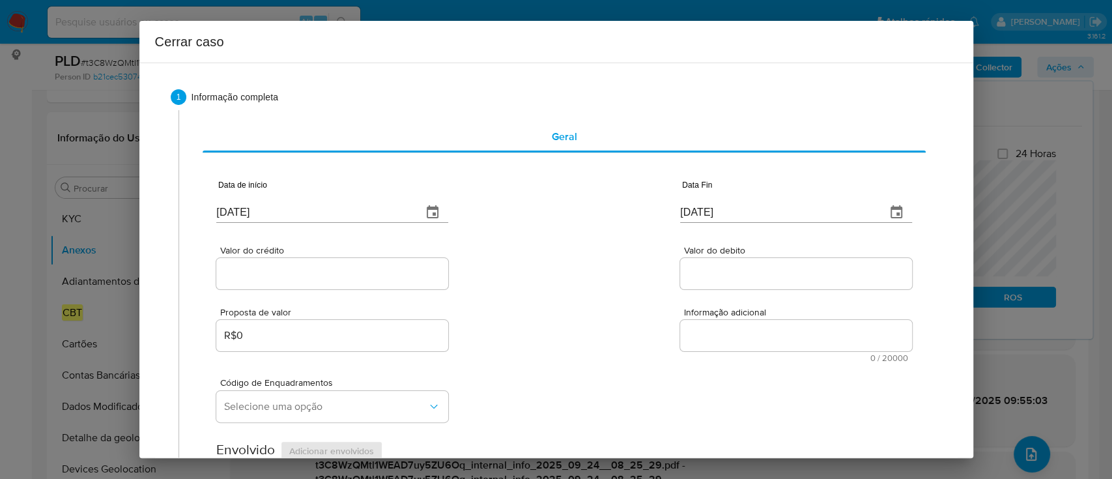
click at [231, 203] on input "30/09/2025" at bounding box center [313, 212] width 195 height 21
paste input "01/08"
type input "01/08/2025"
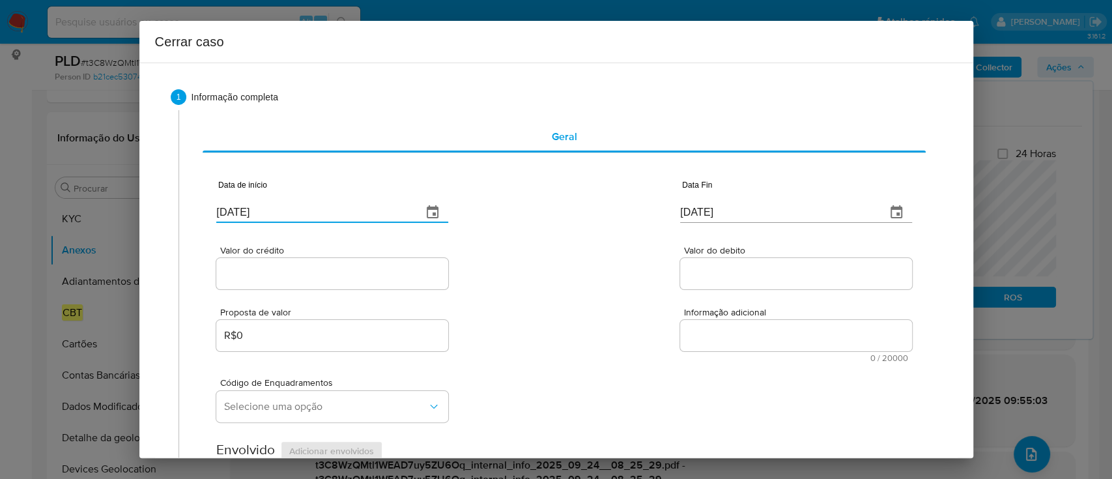
click at [684, 212] on input "30/09/2025" at bounding box center [777, 212] width 195 height 21
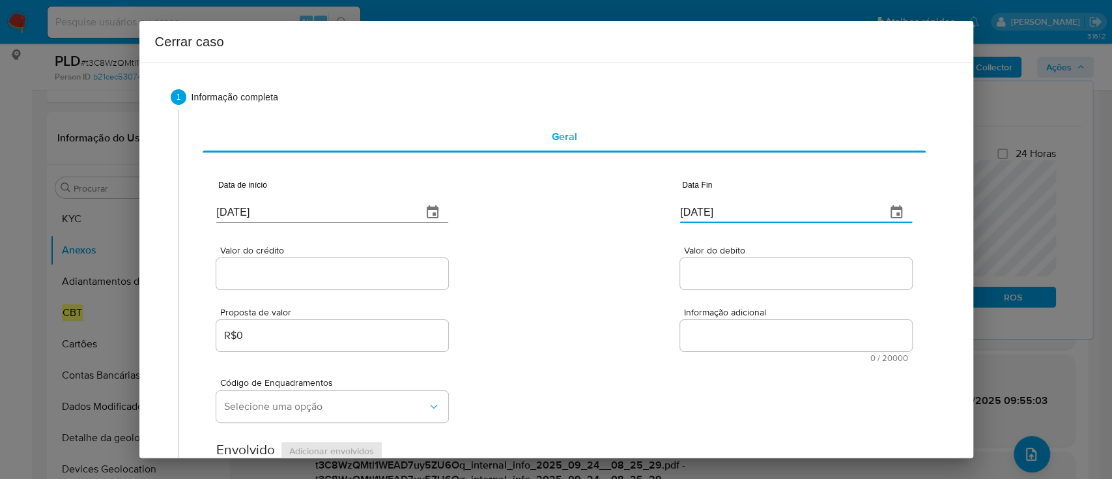
click at [684, 212] on input "30/09/2025" at bounding box center [777, 212] width 195 height 21
paste input "23"
type input "23/09/2025"
click at [357, 278] on input "Valor do crédito" at bounding box center [332, 273] width 232 height 17
paste input "R$675.453"
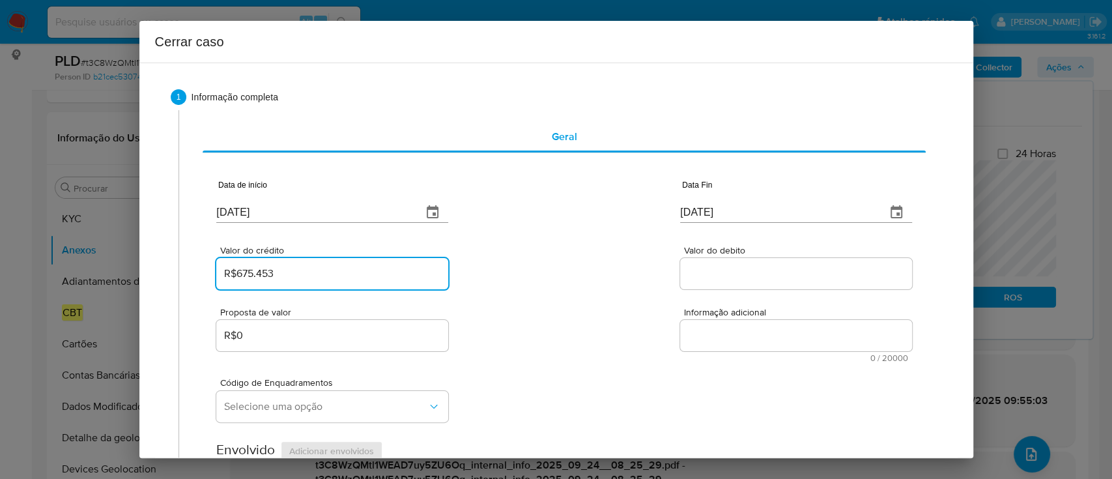
type input "R$675.453"
click at [563, 287] on div "Valor do crédito R$675.453 Valor do debito" at bounding box center [563, 261] width 695 height 62
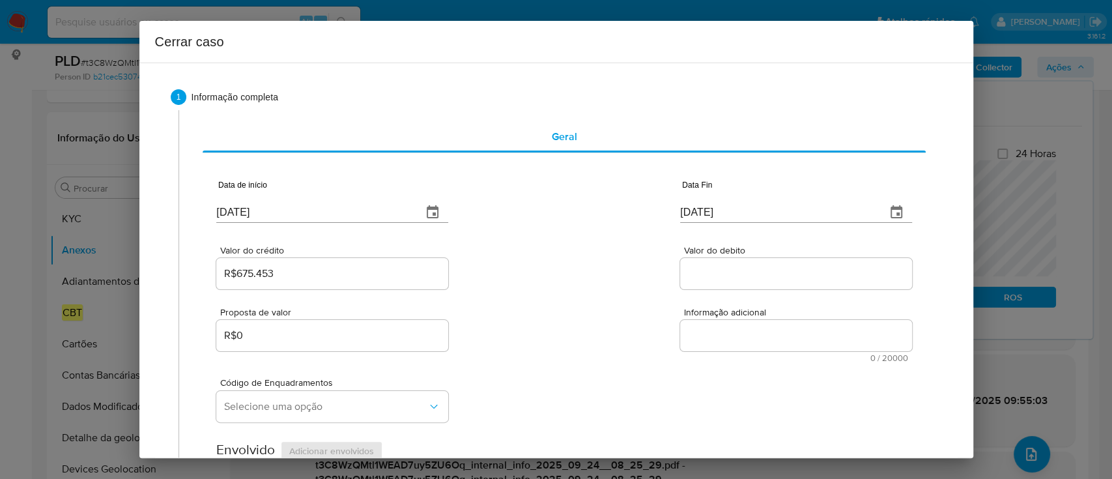
click at [759, 253] on span "Valor do debito" at bounding box center [800, 251] width 232 height 10
click at [759, 265] on input "Valor do debito" at bounding box center [796, 273] width 232 height 17
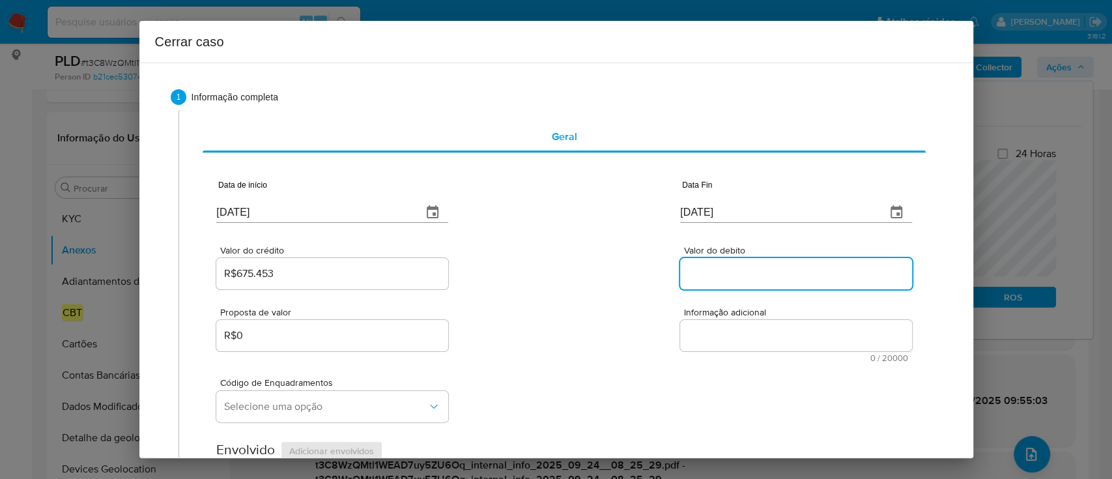
click at [744, 273] on input "Valor do debito" at bounding box center [796, 273] width 232 height 17
paste input "R$675.932"
type input "R$675.932"
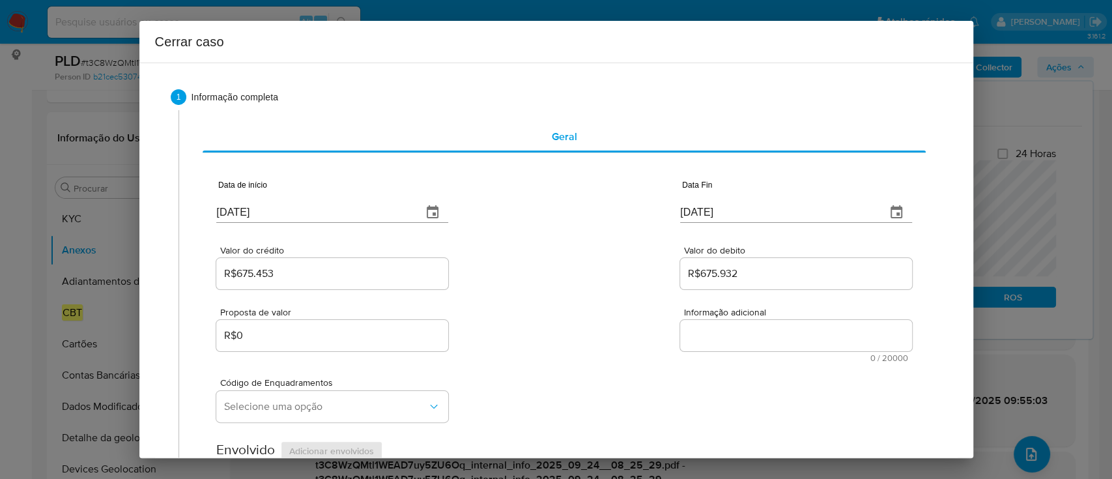
drag, startPoint x: 592, startPoint y: 277, endPoint x: 576, endPoint y: 273, distance: 16.3
click at [590, 277] on div "Valor do crédito R$675.453 Valor do debito R$675.932" at bounding box center [563, 261] width 695 height 62
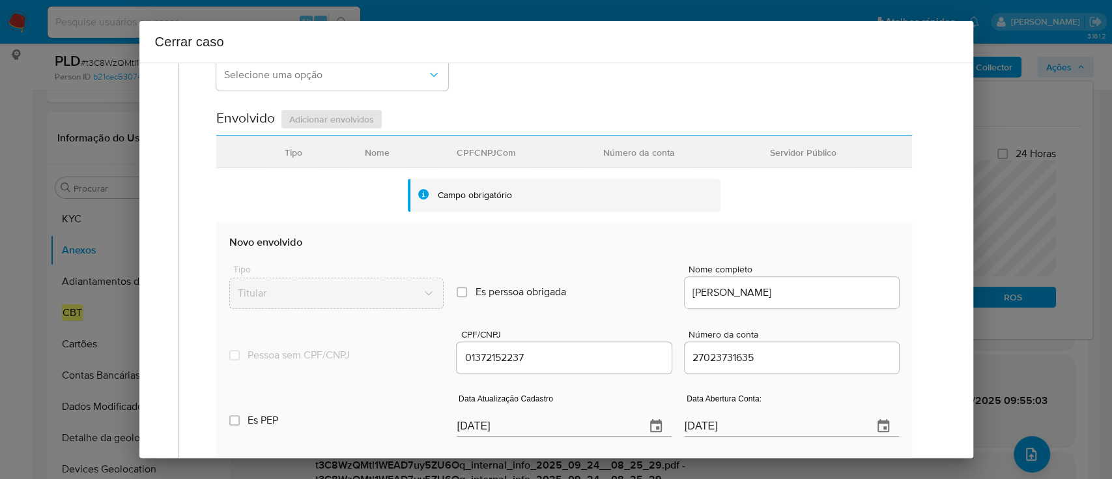
scroll to position [347, 0]
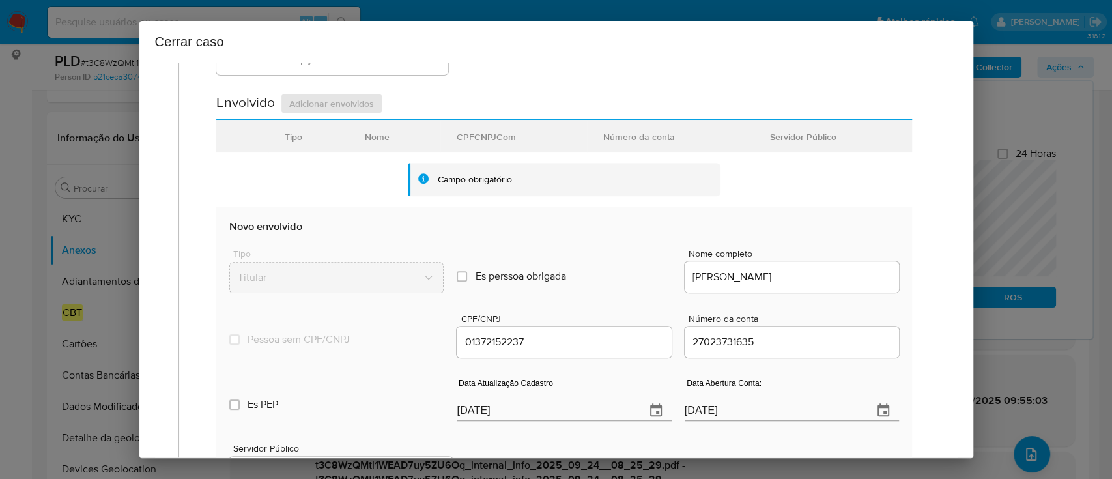
click at [477, 407] on input "30/09/2025" at bounding box center [545, 410] width 178 height 21
paste input "15/05"
click at [477, 407] on input "30/09/2025" at bounding box center [545, 410] width 178 height 21
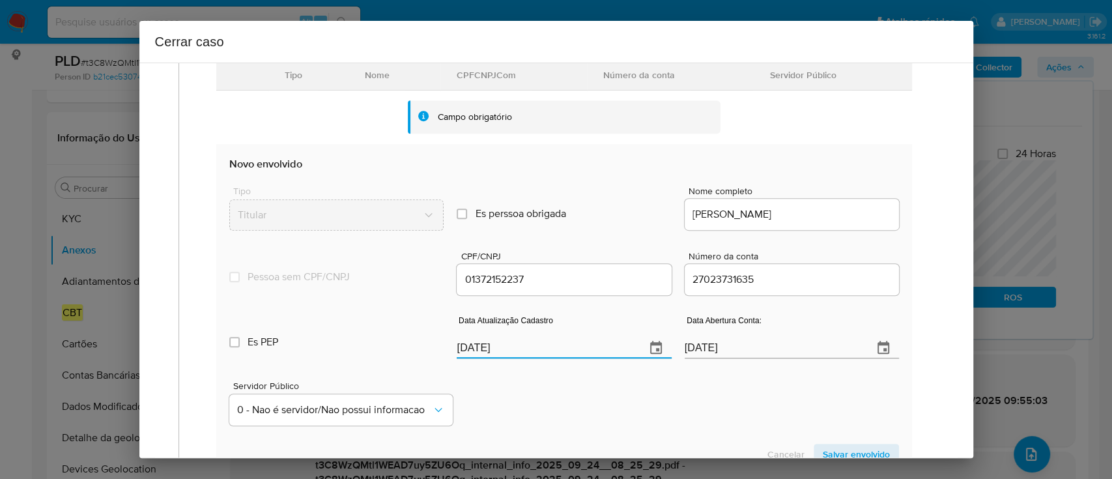
scroll to position [434, 0]
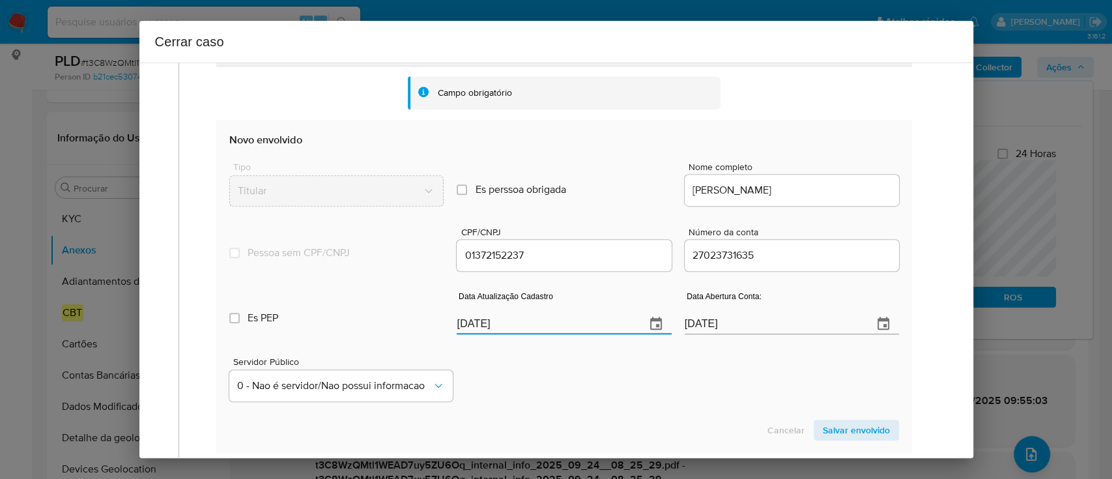
type input "15/05/2025"
click at [582, 363] on div "Servidor Público 0 - Nao é servidor/Nao possui informacao" at bounding box center [563, 373] width 669 height 65
click at [837, 421] on span "Salvar envolvido" at bounding box center [855, 430] width 67 height 18
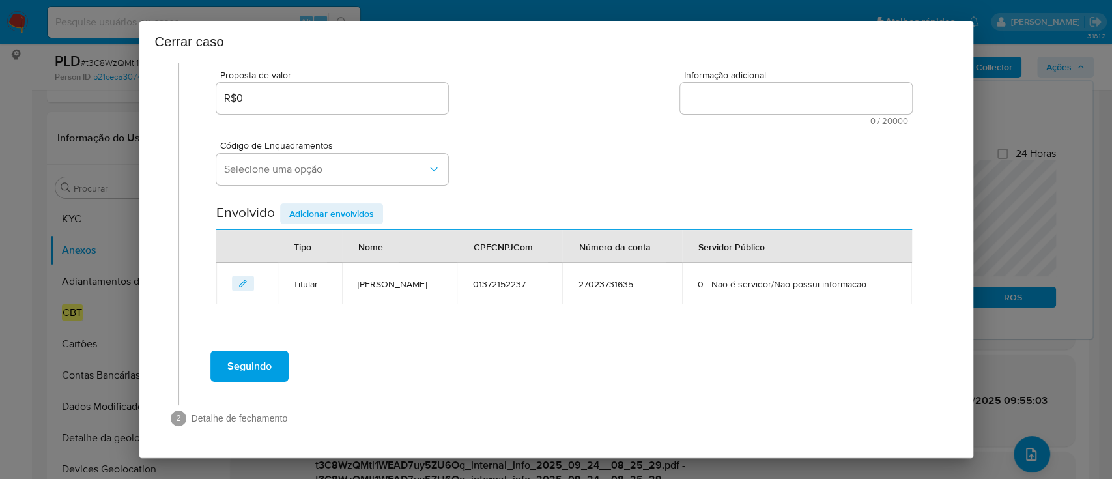
scroll to position [236, 0]
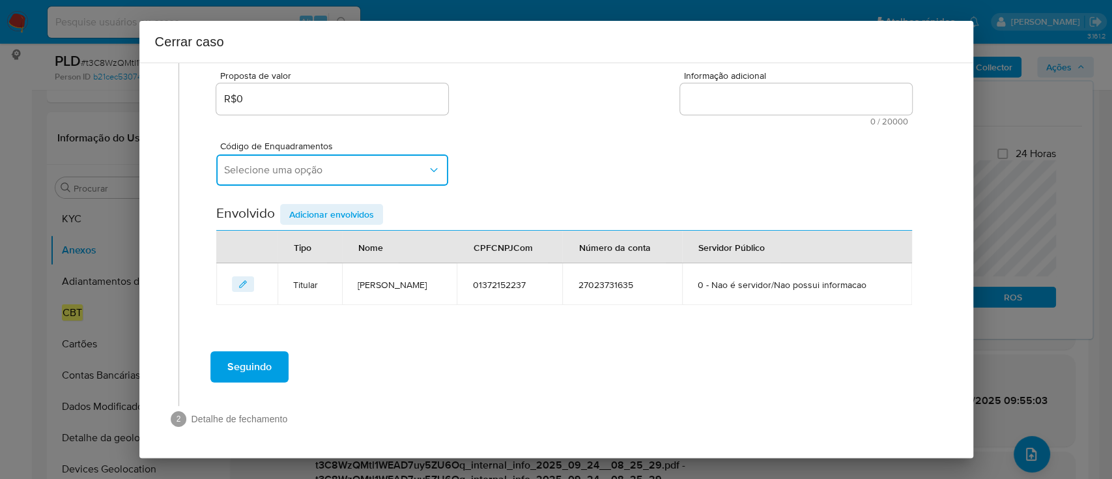
click at [391, 169] on span "Selecione uma opção" at bounding box center [325, 169] width 203 height 13
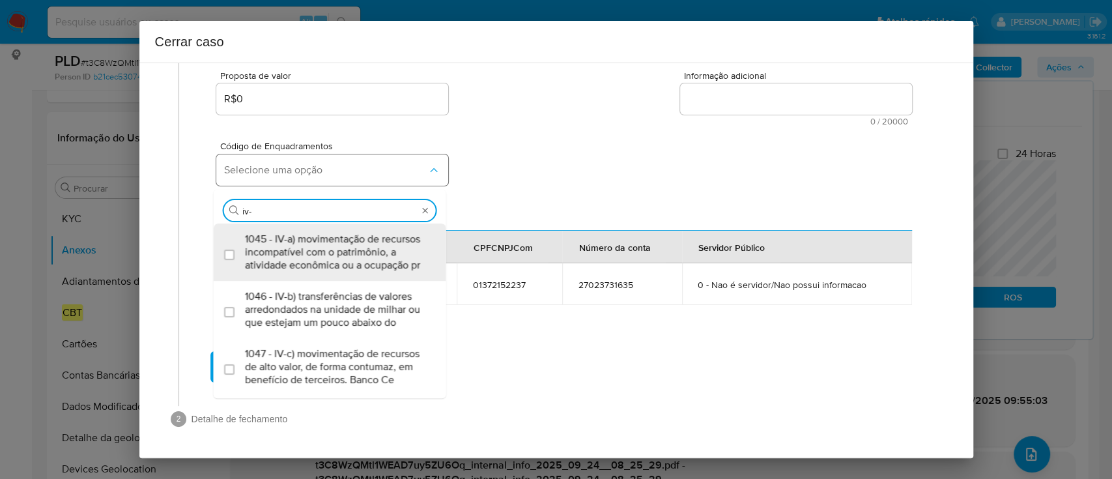
type input "iv-a"
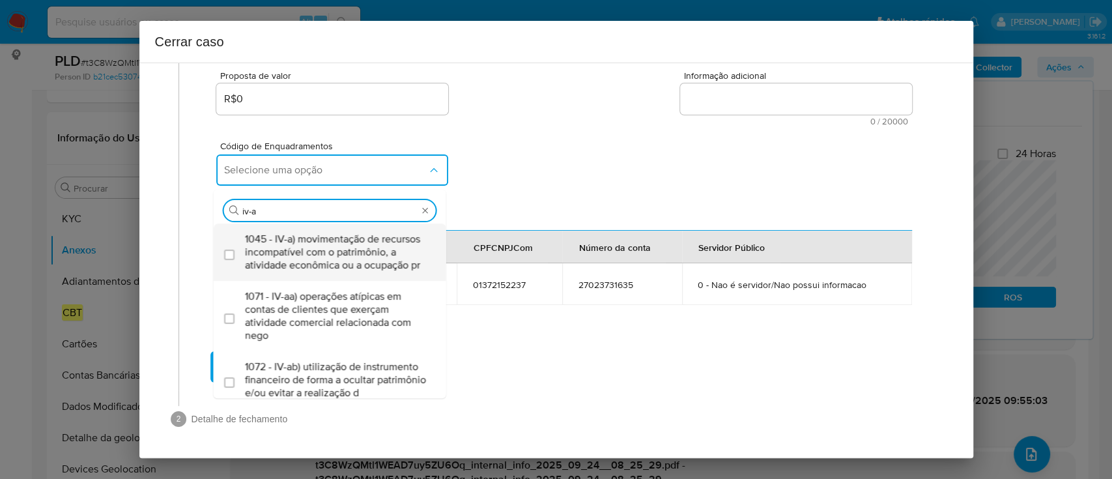
click at [298, 256] on span "1045 - IV-a) movimentação de recursos incompatível com o patrimônio, a atividad…" at bounding box center [336, 251] width 183 height 39
checkbox input "true"
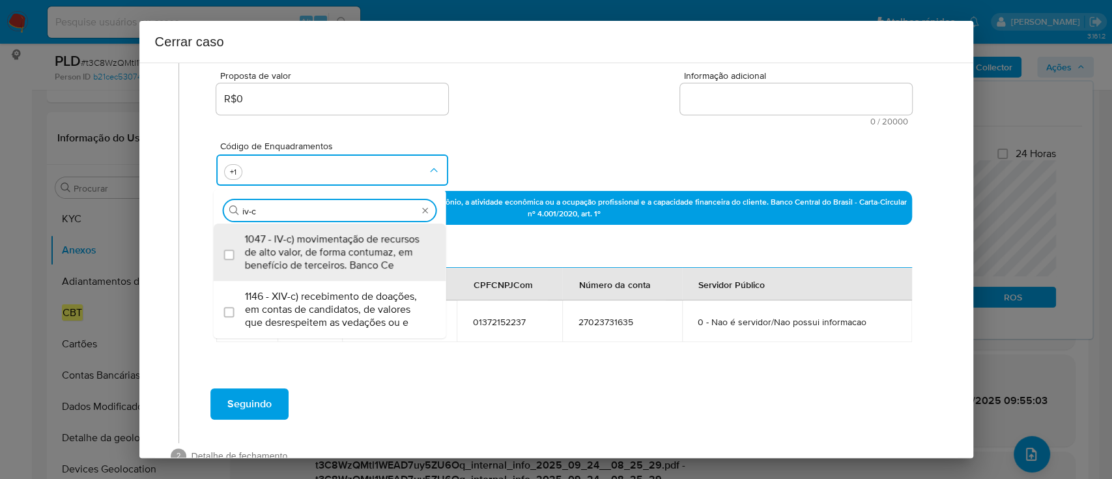
type input "1045,1047"
checkbox input "true"
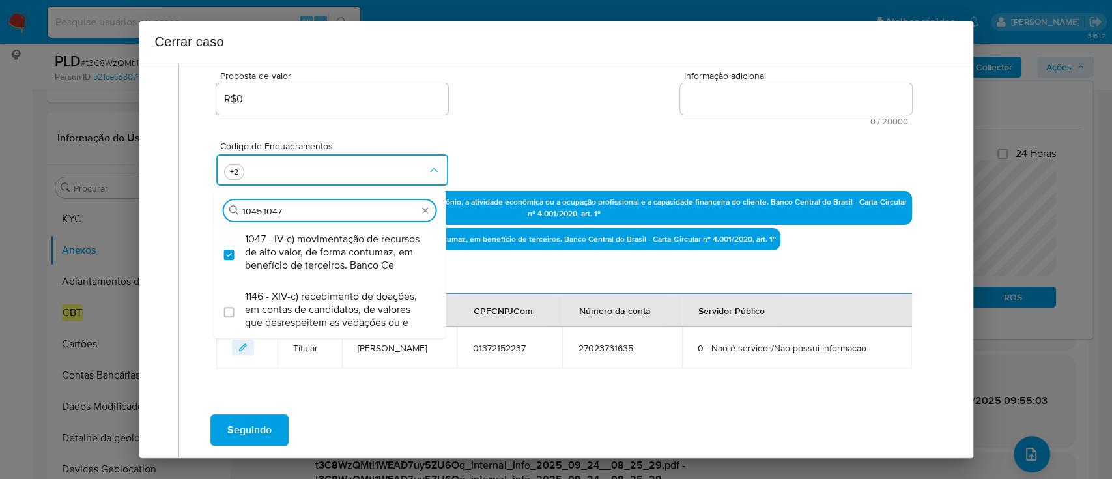
click at [533, 133] on div "Código de Enquadramentos Procurar 1045,1047 1047 - IV-c) movimentação de recurs…" at bounding box center [563, 158] width 695 height 65
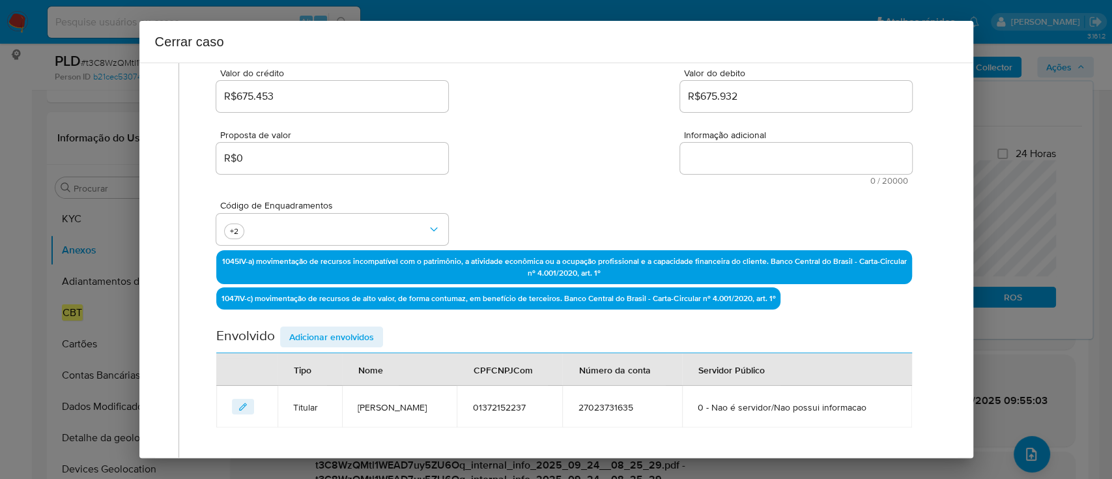
scroll to position [150, 0]
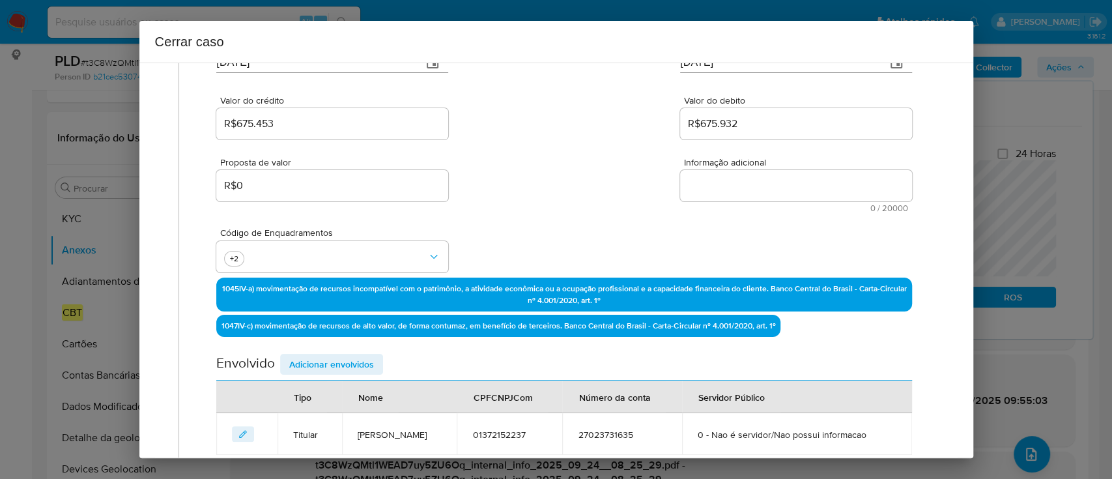
click at [754, 193] on textarea "Informação adicional" at bounding box center [796, 185] width 232 height 31
paste textarea "Cassio Ramirez Tavares, CPF 01372152237, 33 anos, residente no município de Man…"
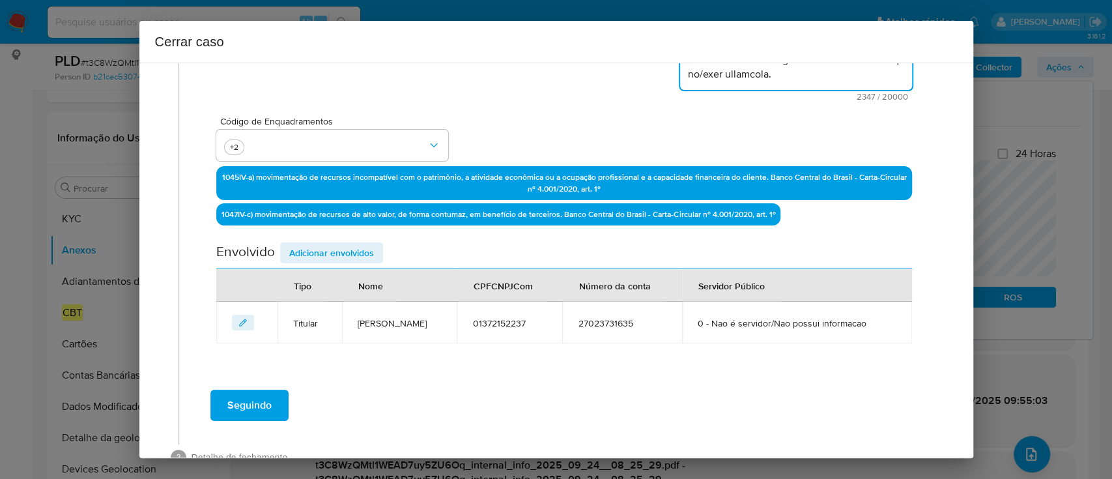
scroll to position [359, 0]
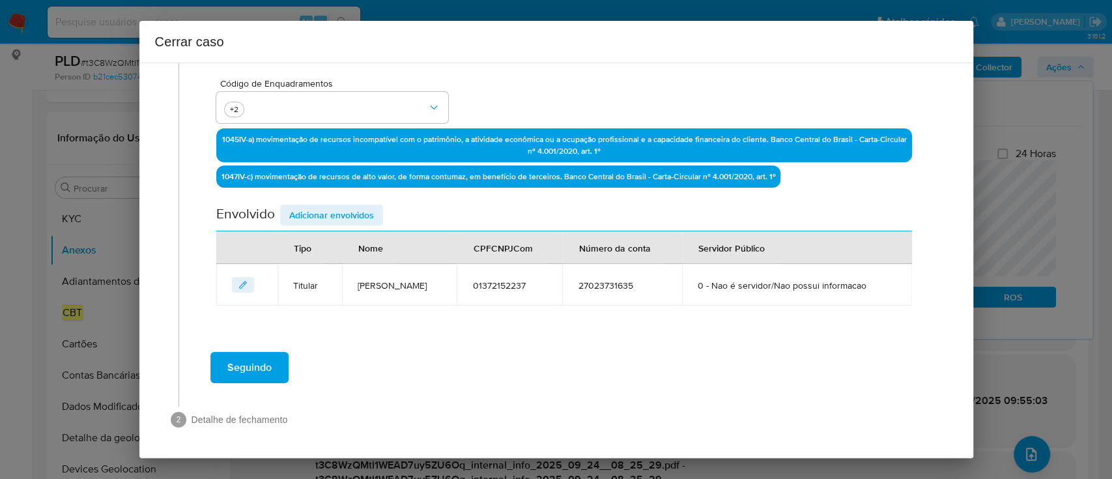
type textarea "Cassio Ramirez Tavares, CPF 01372152237, 33 anos, residente no município de Man…"
click at [354, 218] on span "Adicionar envolvidos" at bounding box center [331, 215] width 85 height 18
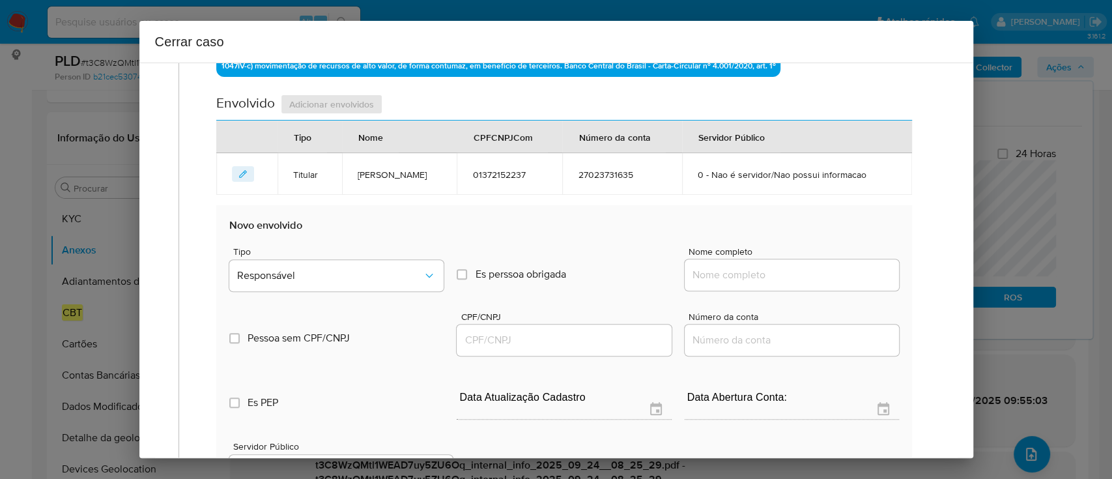
scroll to position [532, 0]
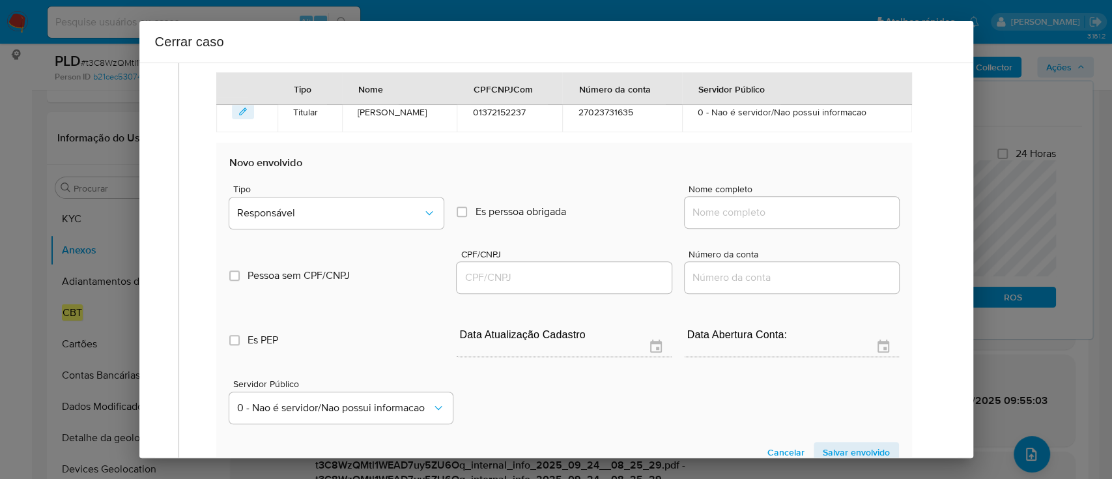
drag, startPoint x: 723, startPoint y: 208, endPoint x: 730, endPoint y: 208, distance: 7.2
click at [723, 208] on input "Nome completo" at bounding box center [791, 212] width 214 height 17
paste input "Oig Gaming Brazil Ltda, 55459453000172"
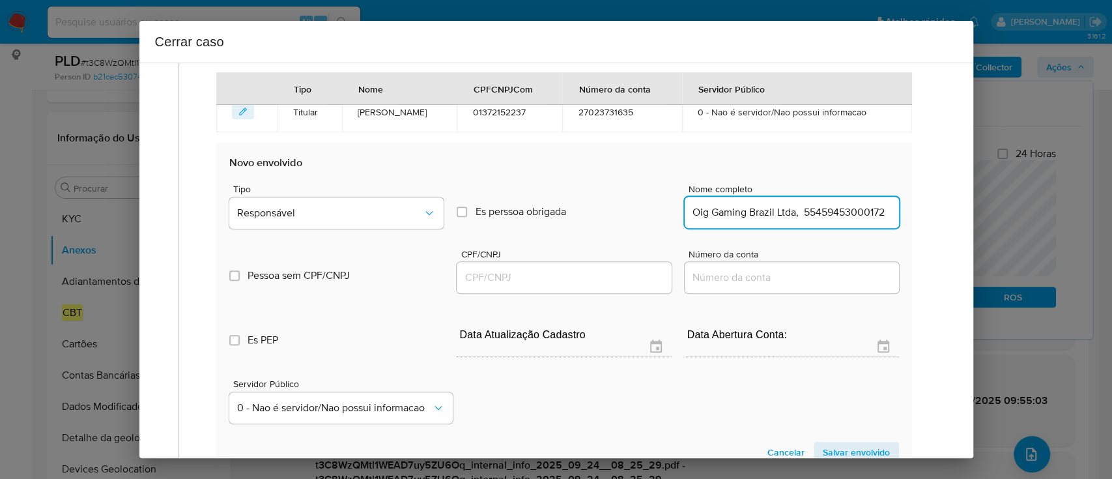
click at [824, 206] on input "Oig Gaming Brazil Ltda, 55459453000172" at bounding box center [791, 212] width 214 height 17
type input "Oig Gaming Brazil Ltda,"
drag, startPoint x: 620, startPoint y: 275, endPoint x: 696, endPoint y: 268, distance: 76.6
click at [620, 275] on input "CPF/CNPJ" at bounding box center [563, 277] width 214 height 17
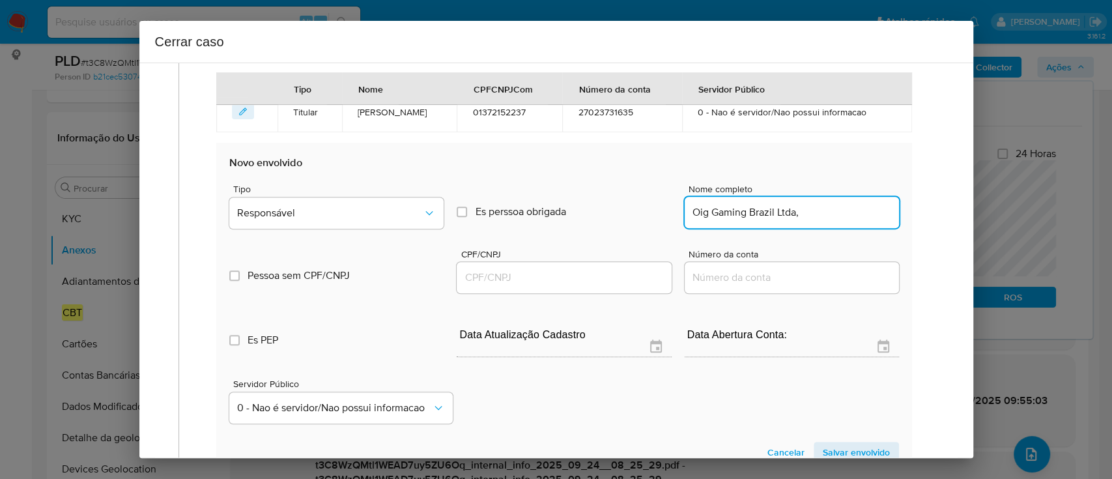
paste input "55459453000172"
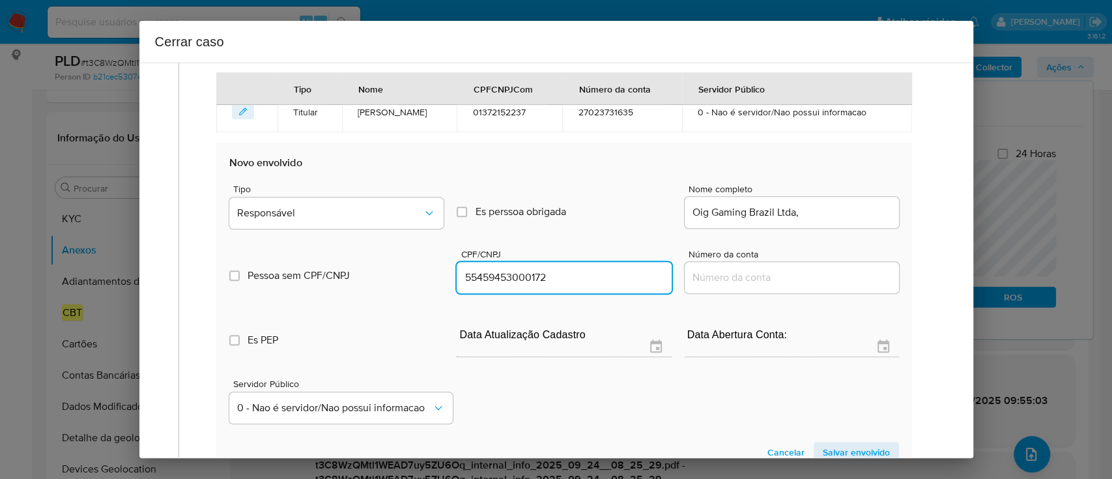
type input "55459453000172"
click at [823, 216] on input "Oig Gaming Brazil Ltda," at bounding box center [791, 212] width 214 height 17
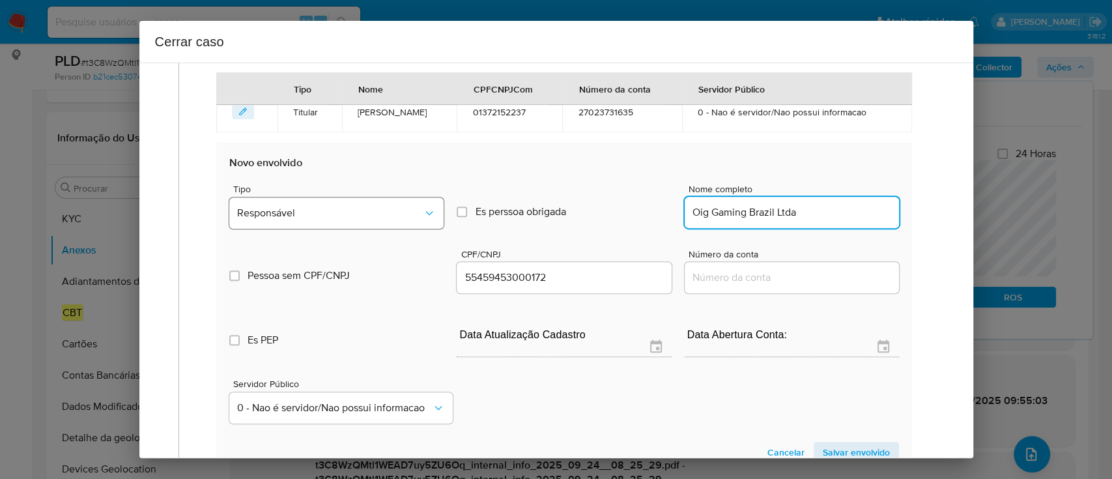
type input "Oig Gaming Brazil Ltda"
click at [300, 203] on button "Responsável" at bounding box center [336, 212] width 214 height 31
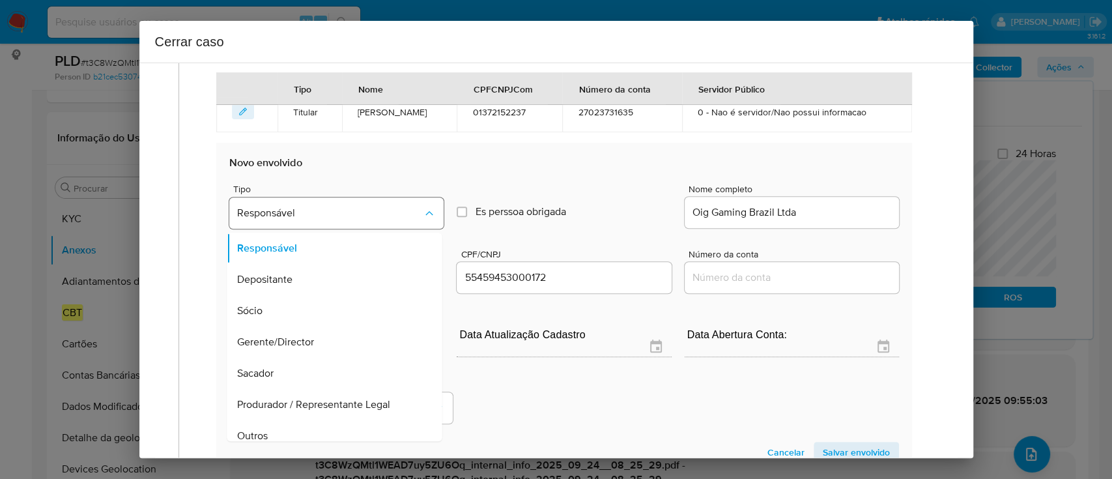
scroll to position [73, 0]
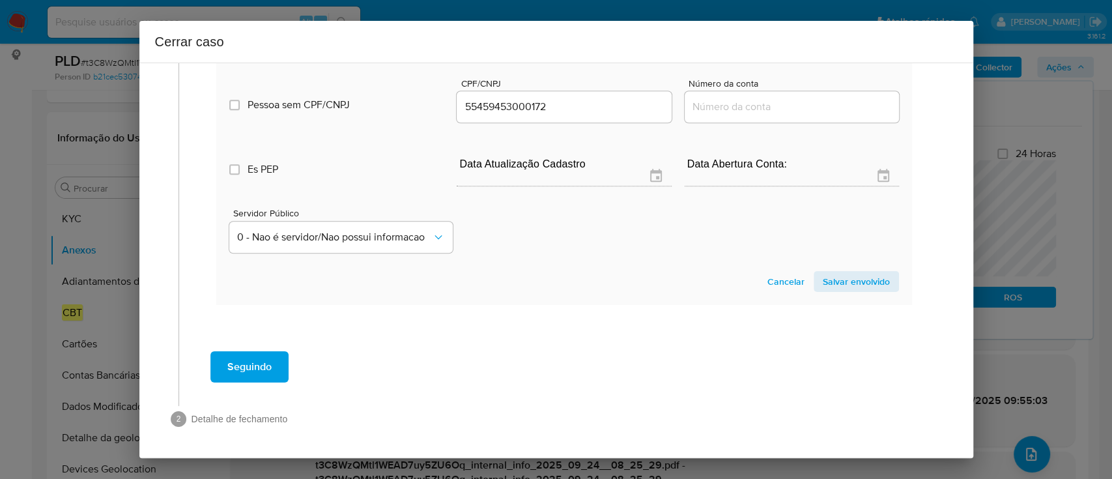
click at [862, 288] on span "Salvar envolvido" at bounding box center [855, 281] width 67 height 18
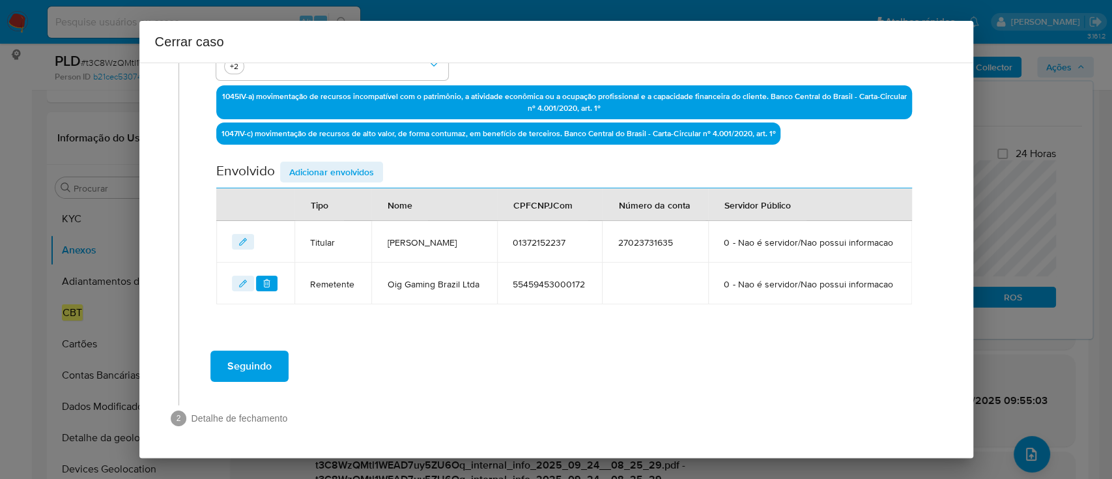
click at [361, 163] on span "Adicionar envolvidos" at bounding box center [331, 172] width 85 height 18
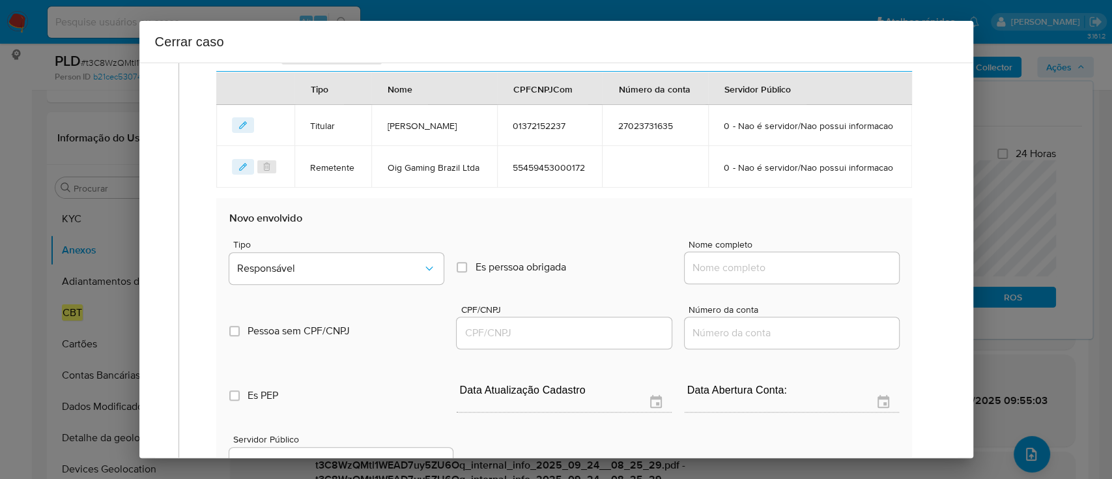
scroll to position [610, 0]
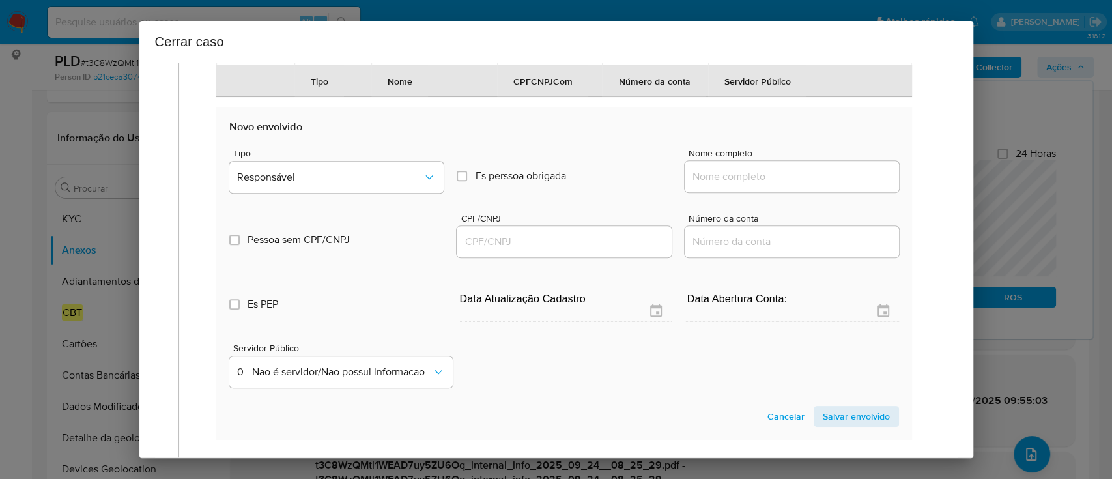
click at [771, 185] on input "Nome completo" at bounding box center [791, 176] width 214 height 17
paste input "Anderson Miranda De Souza, 51883953200"
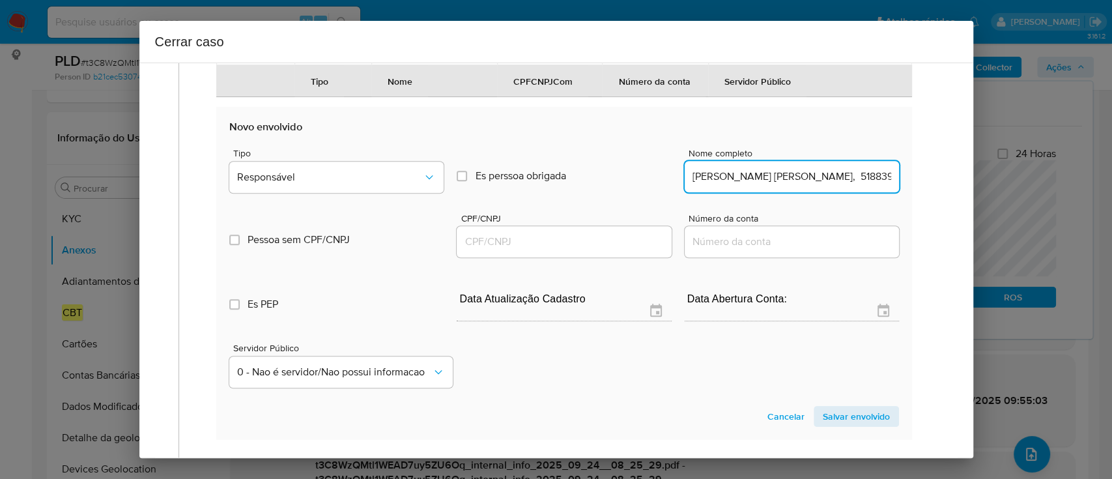
scroll to position [0, 8]
click at [834, 185] on input "Anderson Miranda De Souza, 51883953200" at bounding box center [791, 176] width 214 height 17
type input "Anderson Miranda De Souza,"
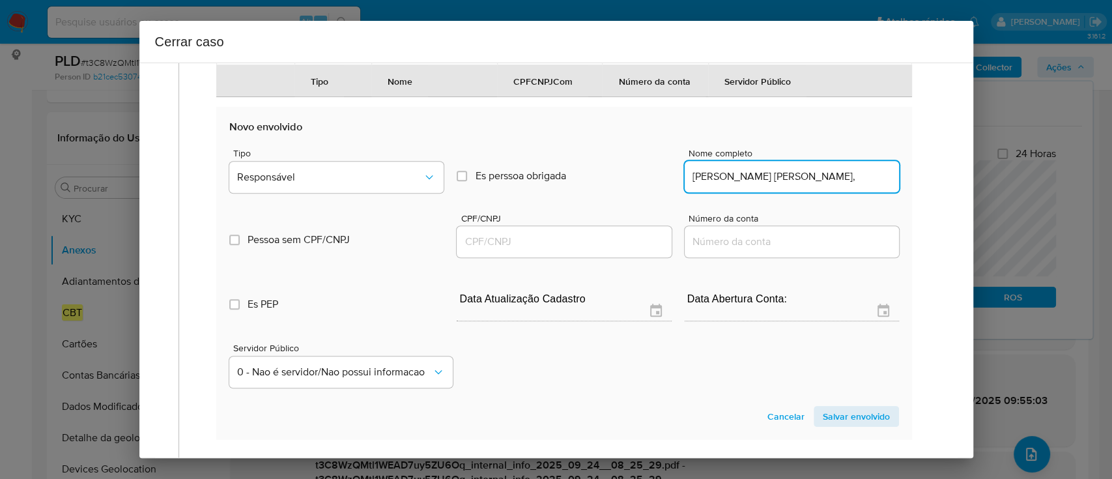
drag, startPoint x: 604, startPoint y: 281, endPoint x: 643, endPoint y: 272, distance: 39.5
click at [604, 250] on input "CPF/CNPJ" at bounding box center [563, 241] width 214 height 17
paste input "51883953200"
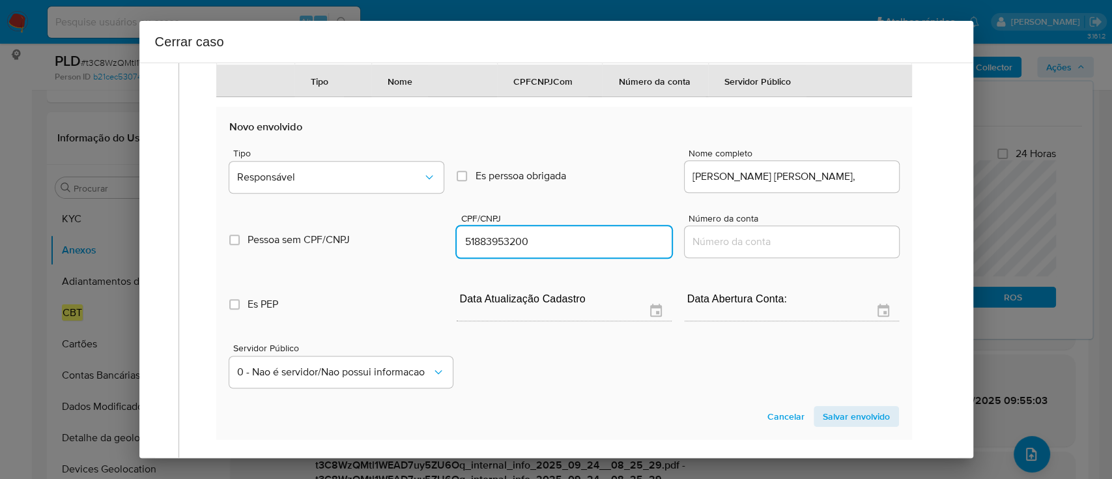
type input "51883953200"
click at [826, 185] on input "Anderson Miranda De Souza," at bounding box center [791, 176] width 214 height 17
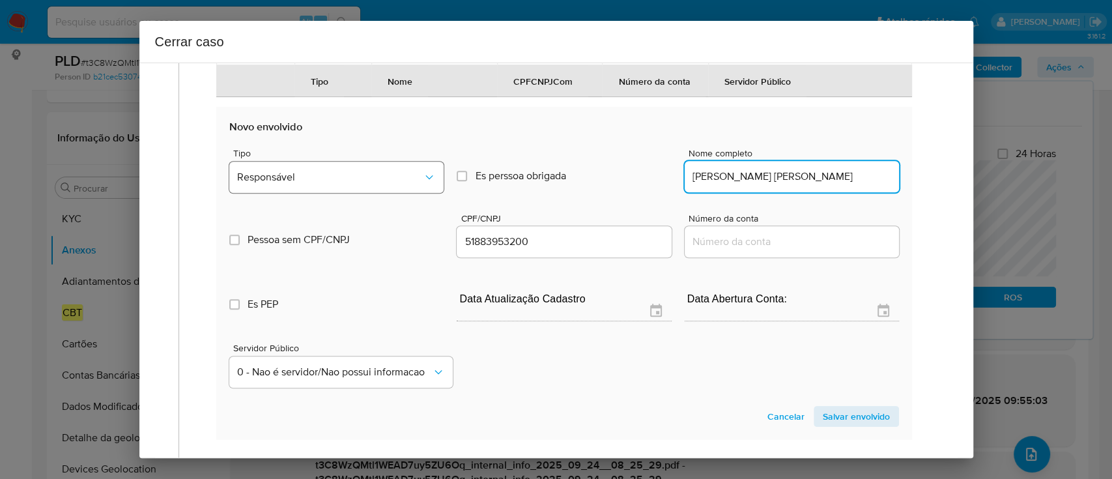
type input "Anderson Miranda De Souza"
click at [365, 184] on span "Responsável" at bounding box center [330, 177] width 186 height 13
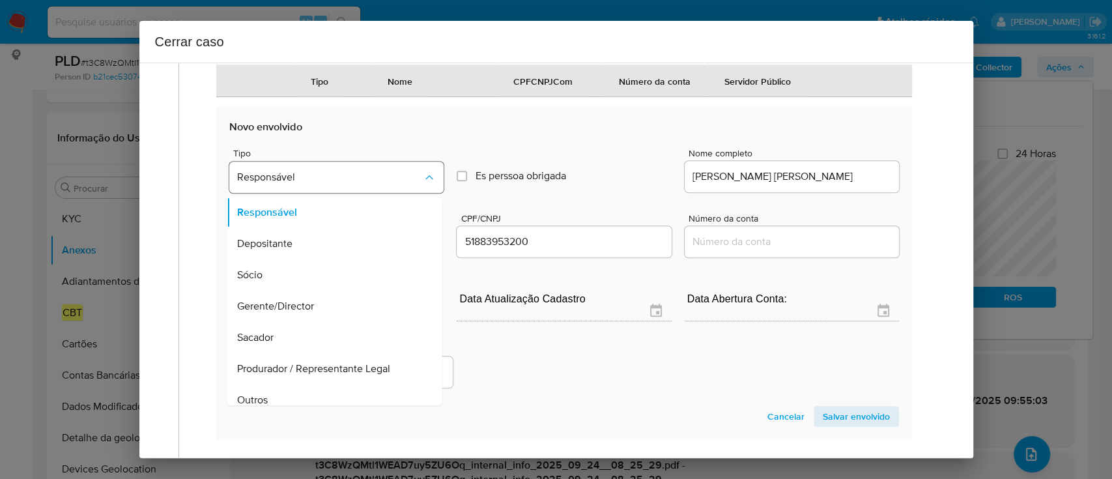
scroll to position [73, 0]
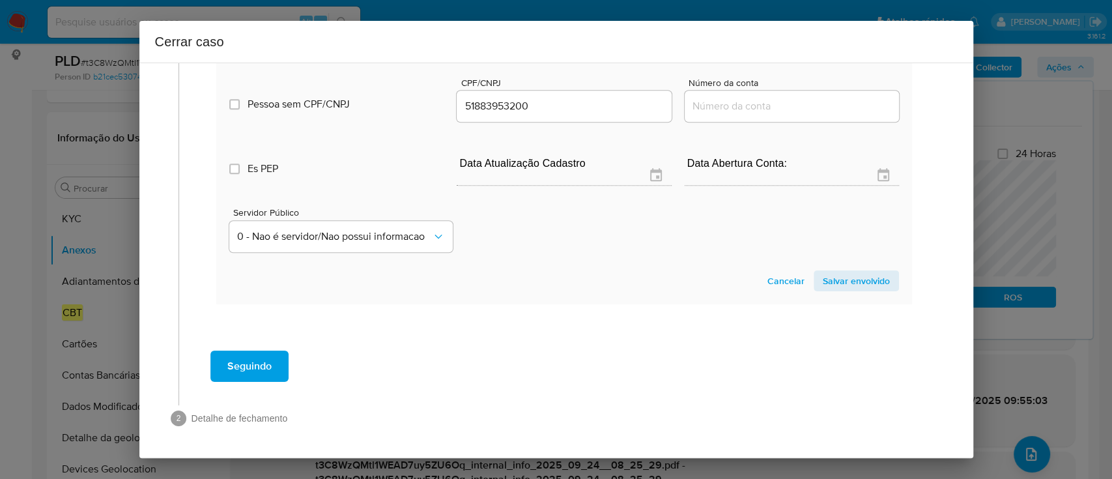
click at [827, 281] on span "Salvar envolvido" at bounding box center [855, 281] width 67 height 18
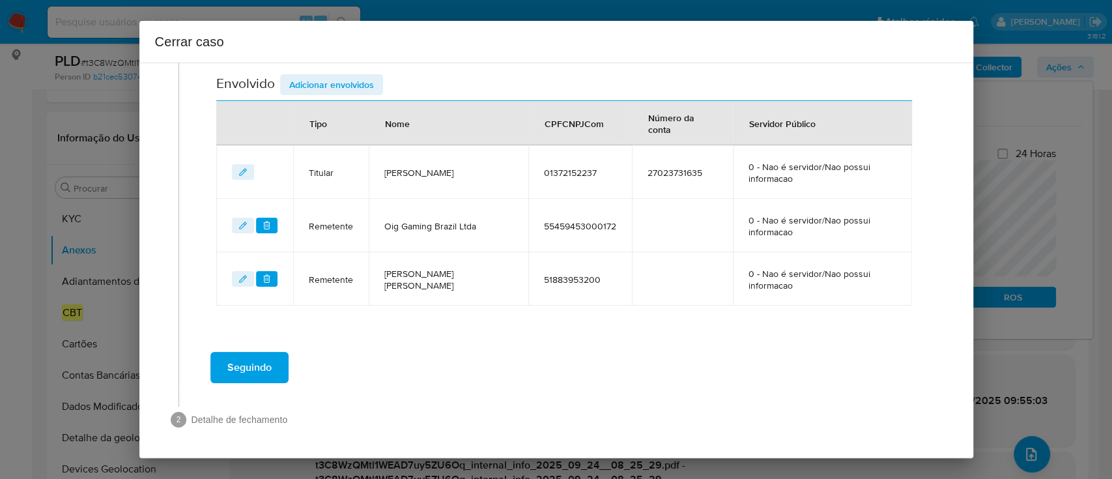
click at [333, 85] on span "Adicionar envolvidos" at bounding box center [331, 85] width 85 height 18
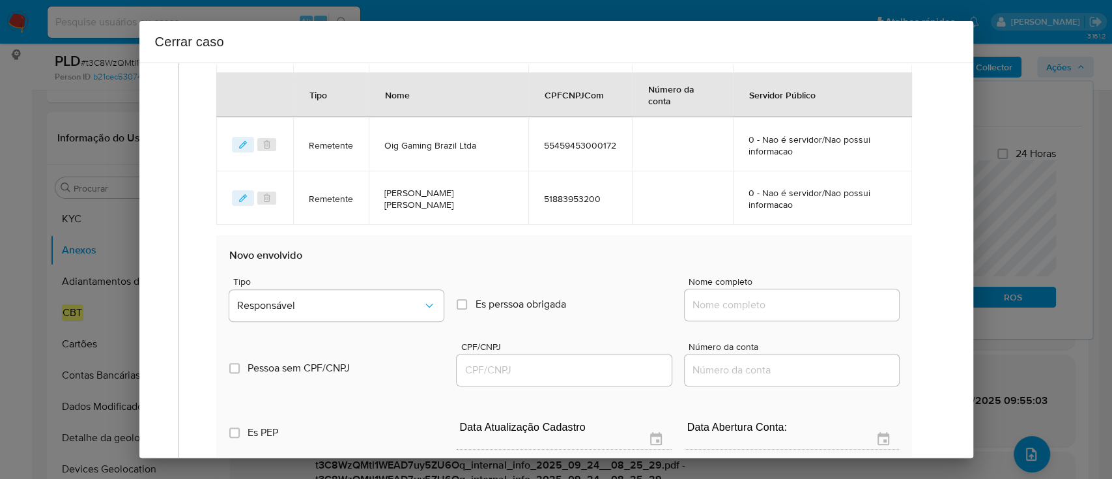
scroll to position [662, 0]
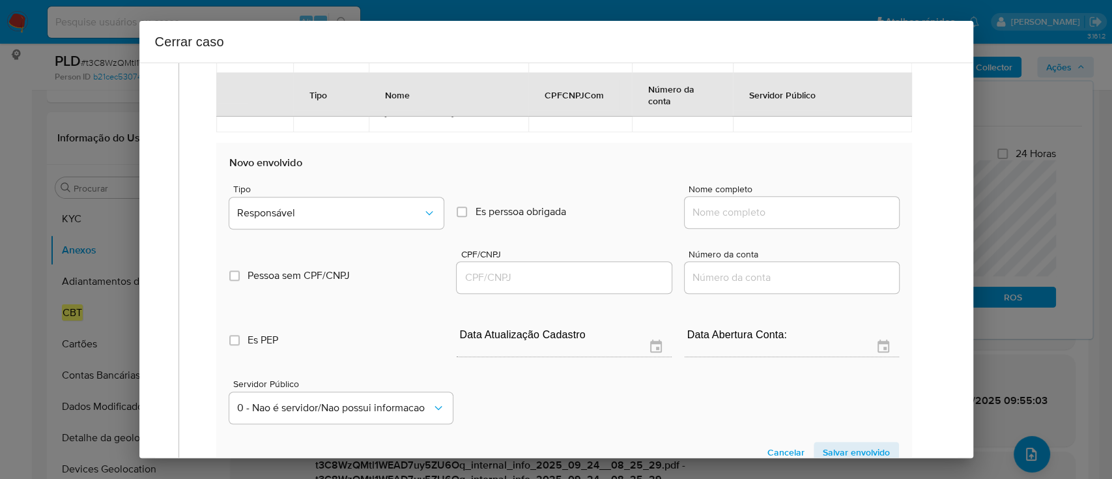
click at [725, 205] on input "Nome completo" at bounding box center [791, 212] width 214 height 17
paste input "MARILHIA BRUNA CORDEIRO DE ARAUJO, 98272381249"
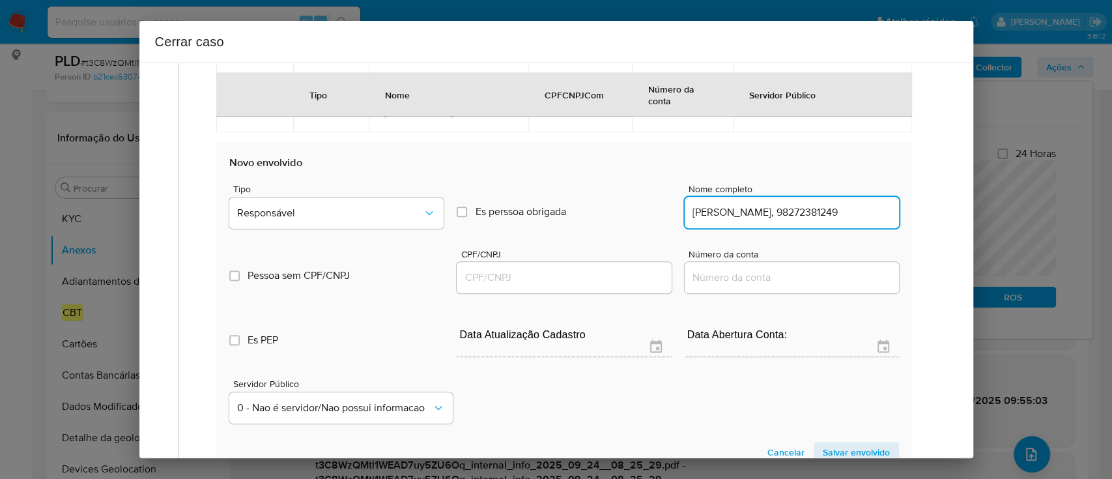
click at [822, 212] on input "MARILHIA BRUNA CORDEIRO DE ARAUJO, 98272381249" at bounding box center [791, 212] width 214 height 17
type input "MARILHIA BRUNA CORDEIRO DE ARAUJO,"
click at [578, 271] on input "CPF/CNPJ" at bounding box center [563, 277] width 214 height 17
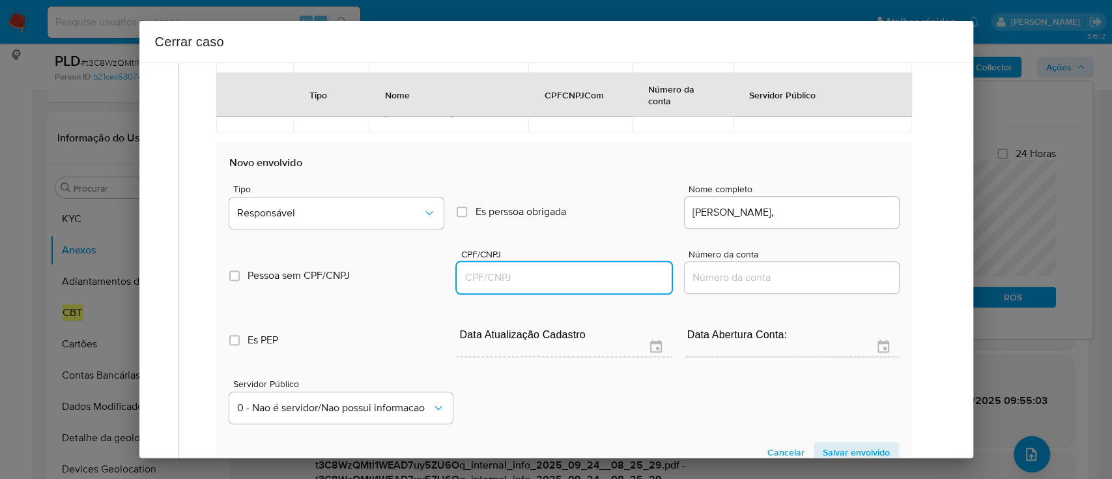
scroll to position [0, 0]
paste input "98272381249"
type input "98272381249"
click at [789, 206] on input "MARILHIA BRUNA CORDEIRO DE ARAUJO," at bounding box center [791, 212] width 214 height 17
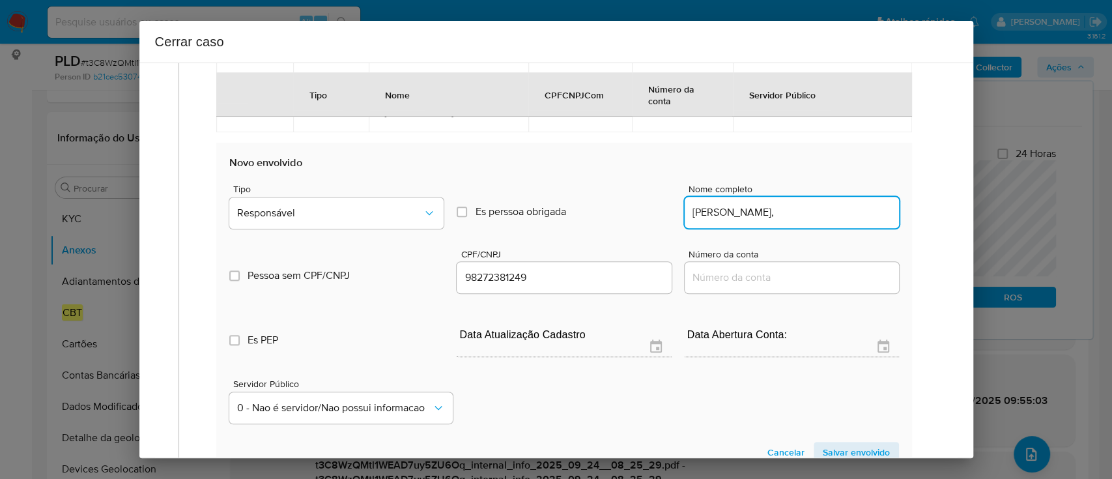
scroll to position [0, 1]
type input "MARILHIA BRUNA CORDEIRO DE ARAUJO"
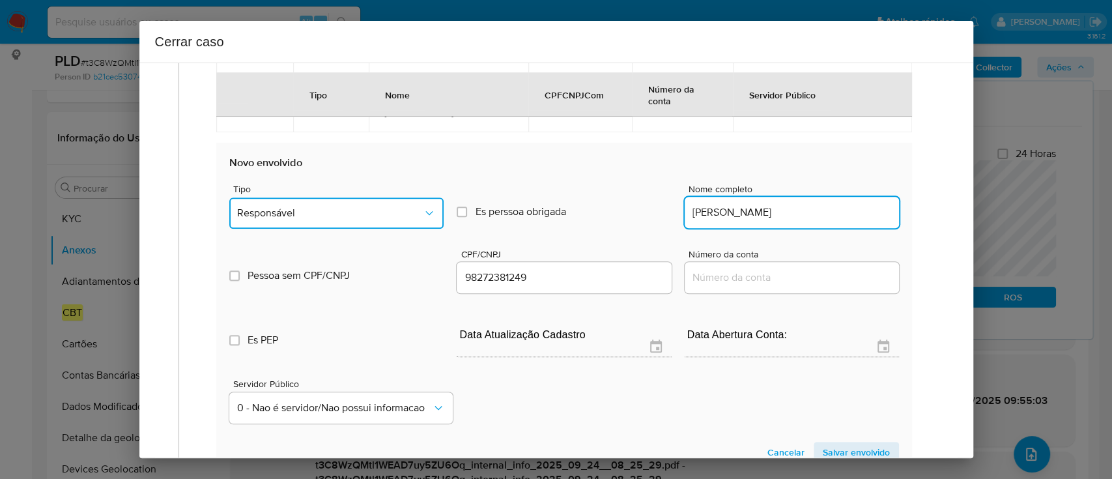
click at [347, 209] on span "Responsável" at bounding box center [330, 212] width 186 height 13
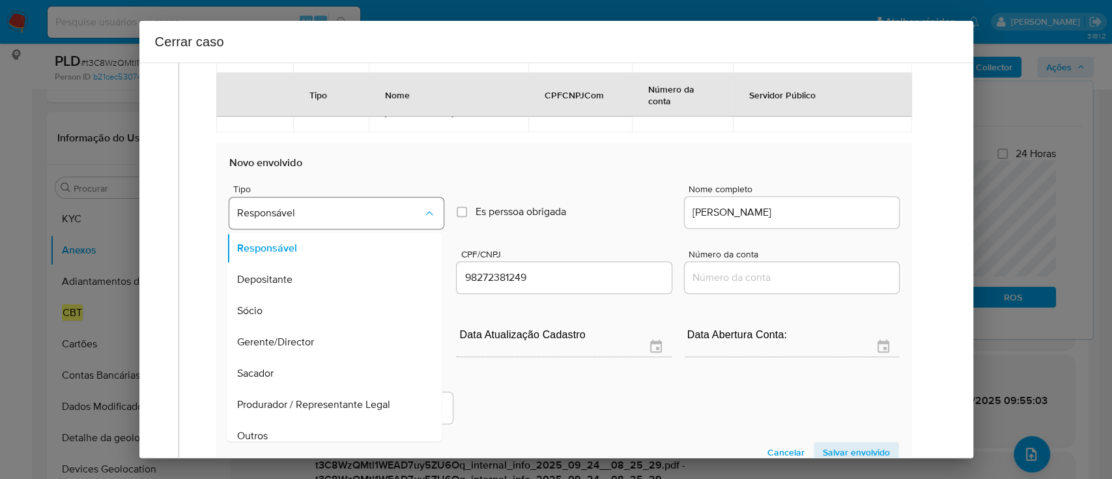
scroll to position [42, 0]
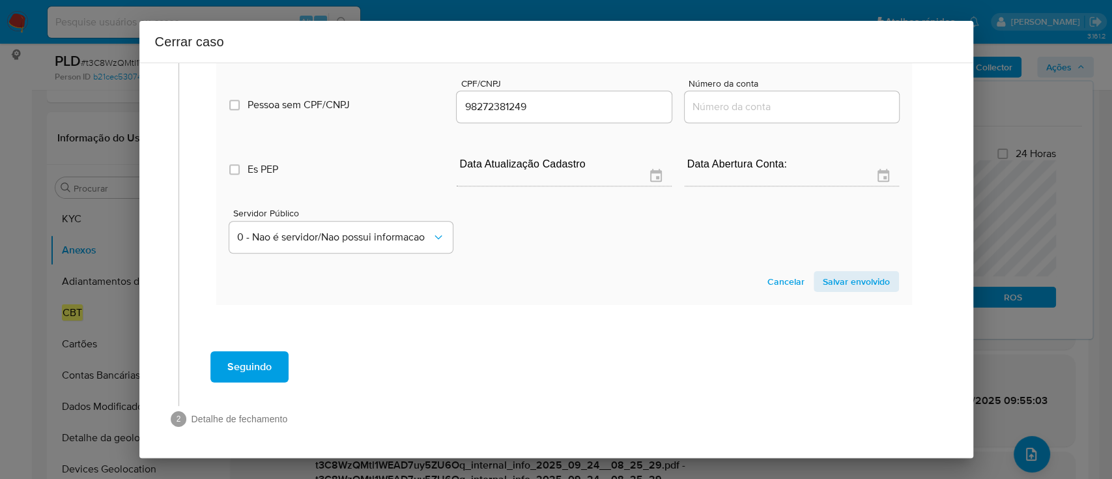
click at [865, 283] on span "Salvar envolvido" at bounding box center [855, 281] width 67 height 18
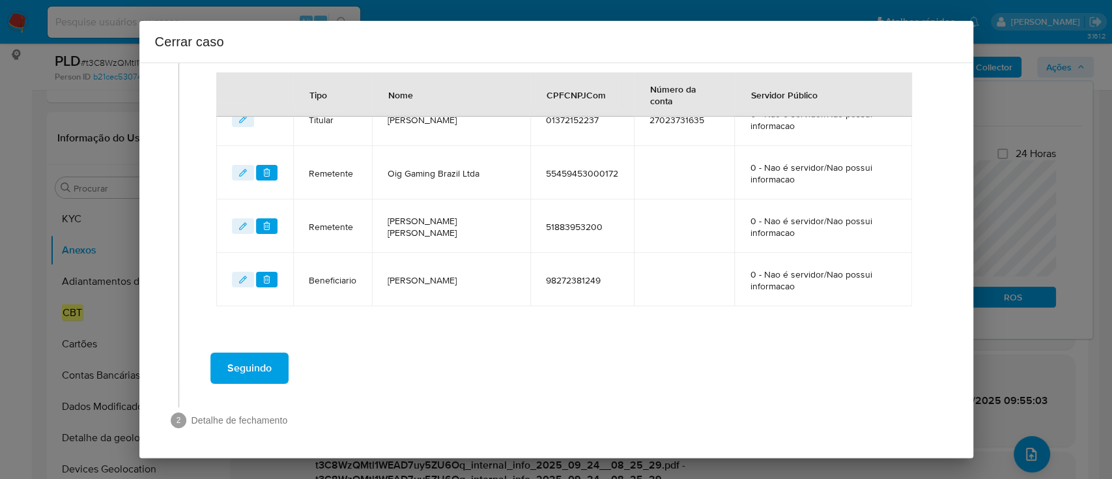
click at [583, 347] on div "Seguindo" at bounding box center [564, 367] width 744 height 47
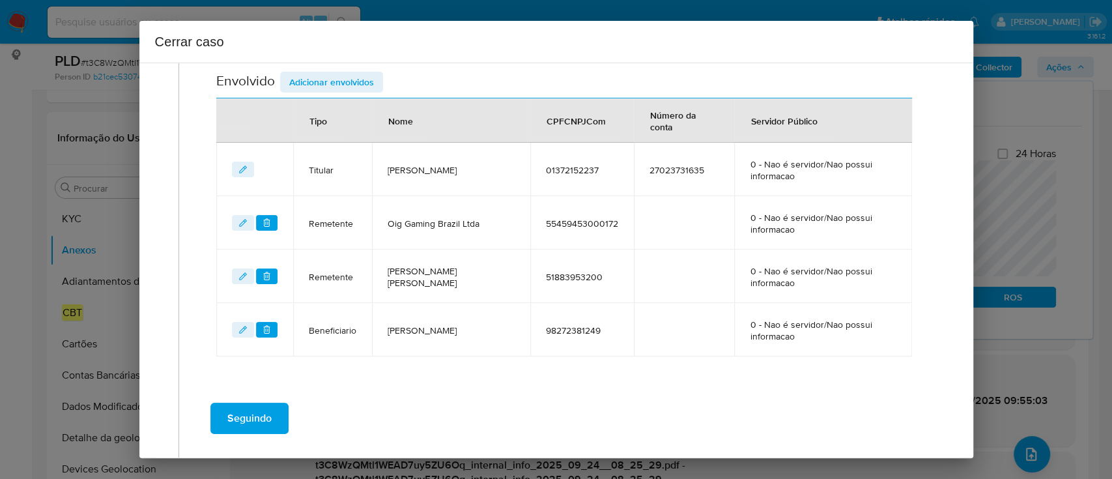
scroll to position [455, 0]
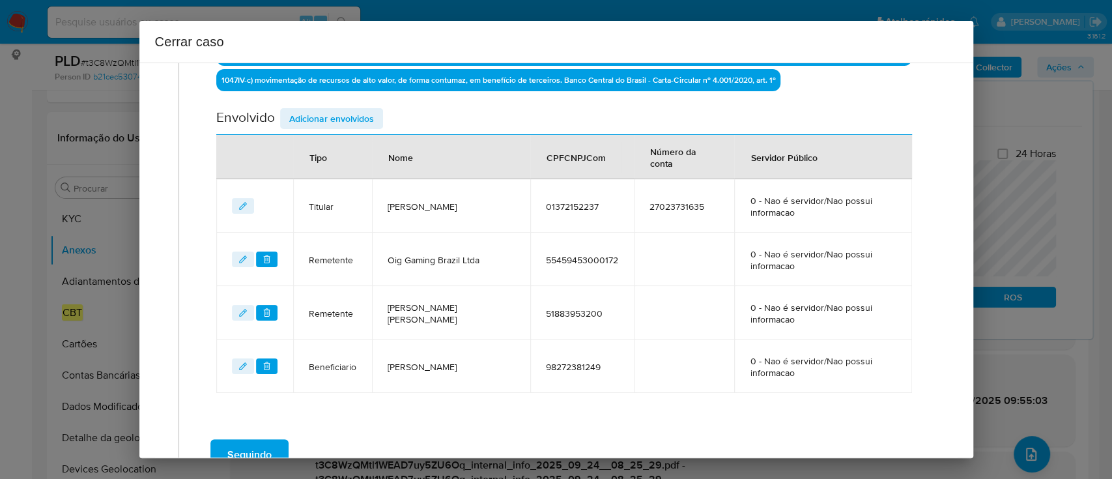
click at [595, 362] on span "98272381249" at bounding box center [582, 367] width 72 height 12
click at [589, 318] on td "51883953200" at bounding box center [582, 312] width 104 height 53
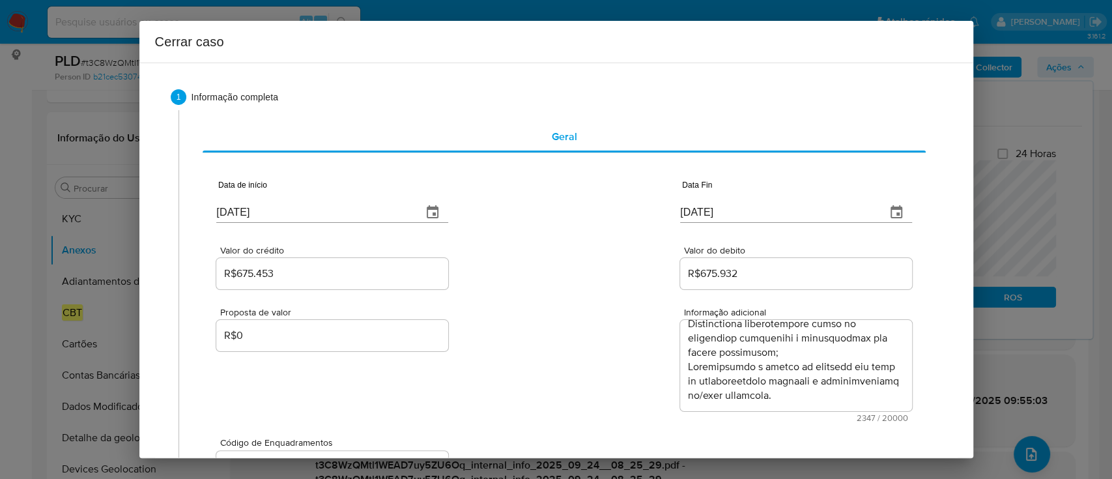
scroll to position [542, 0]
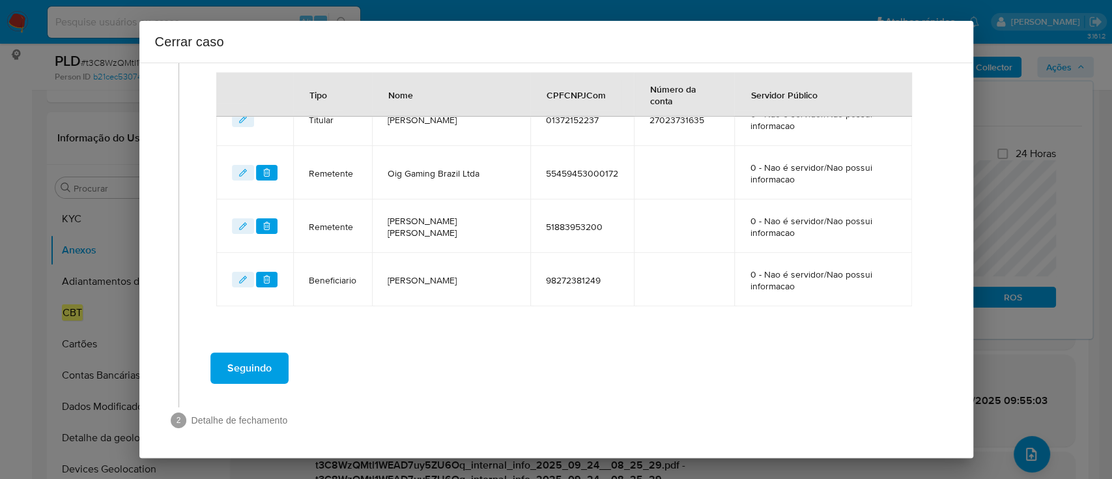
click at [262, 375] on span "Seguindo" at bounding box center [249, 368] width 44 height 29
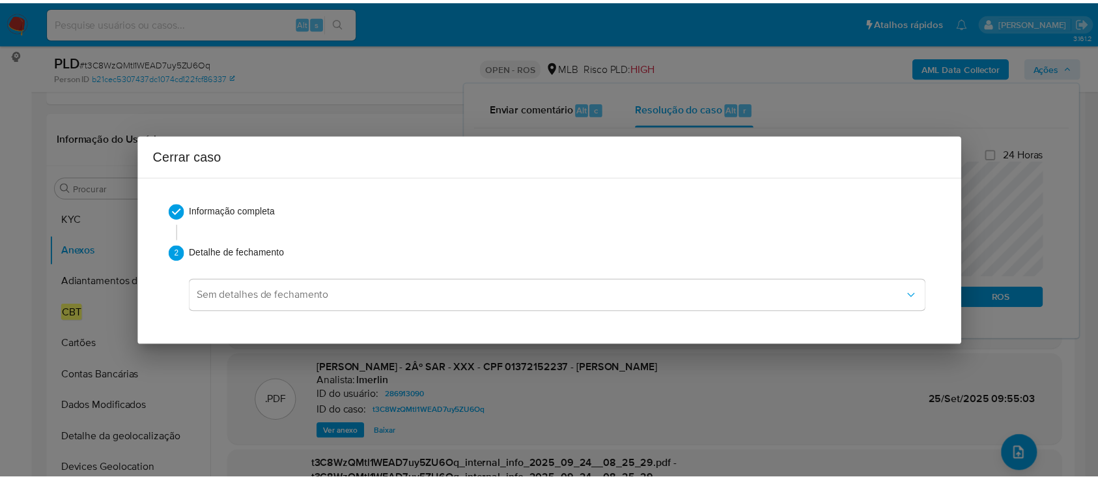
scroll to position [1157, 0]
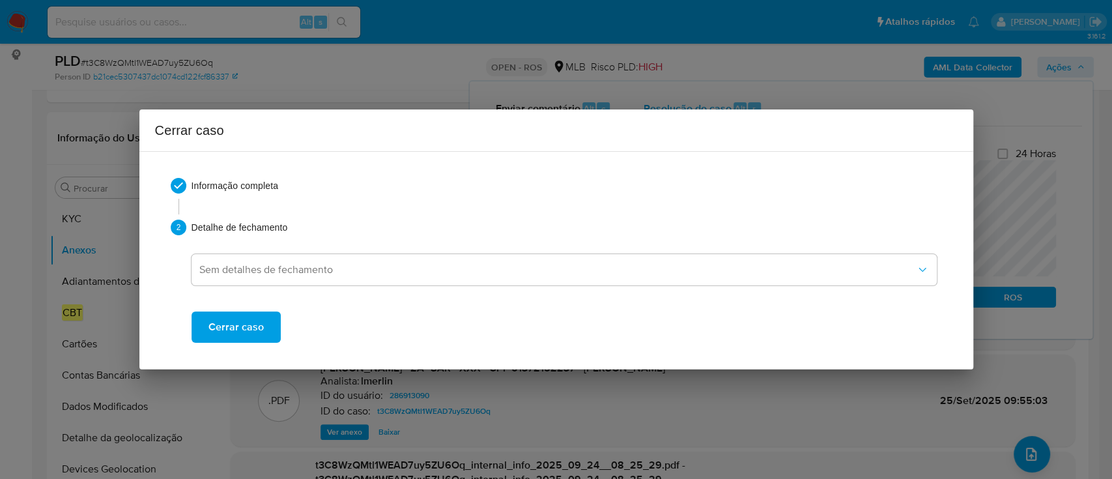
click at [252, 326] on span "Cerrar caso" at bounding box center [235, 327] width 55 height 29
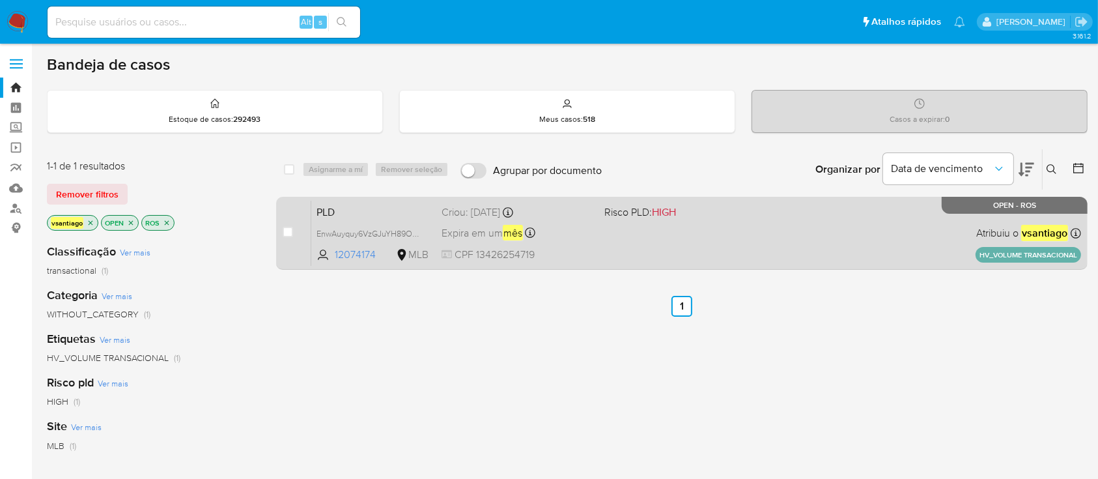
click at [610, 225] on div "PLD EnwAuyquy6VzGJuYH89OudFo 12074174 MLB Risco PLD: HIGH Criou: [DATE] Criou: …" at bounding box center [696, 233] width 770 height 66
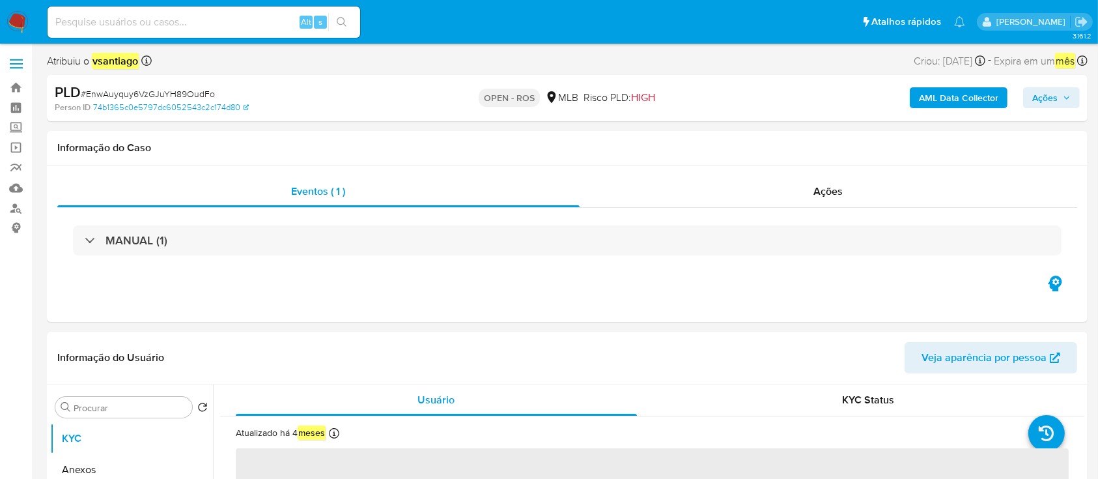
select select "10"
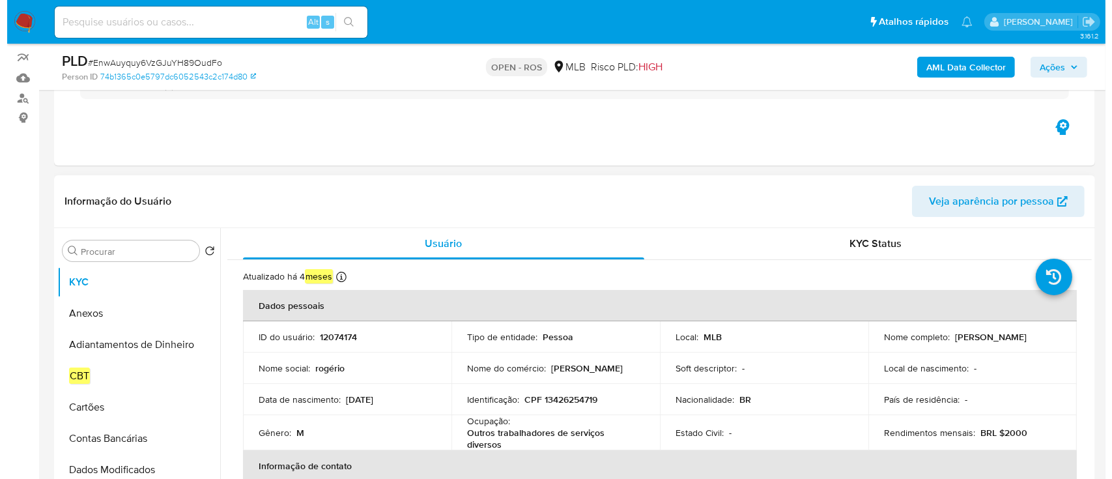
scroll to position [173, 0]
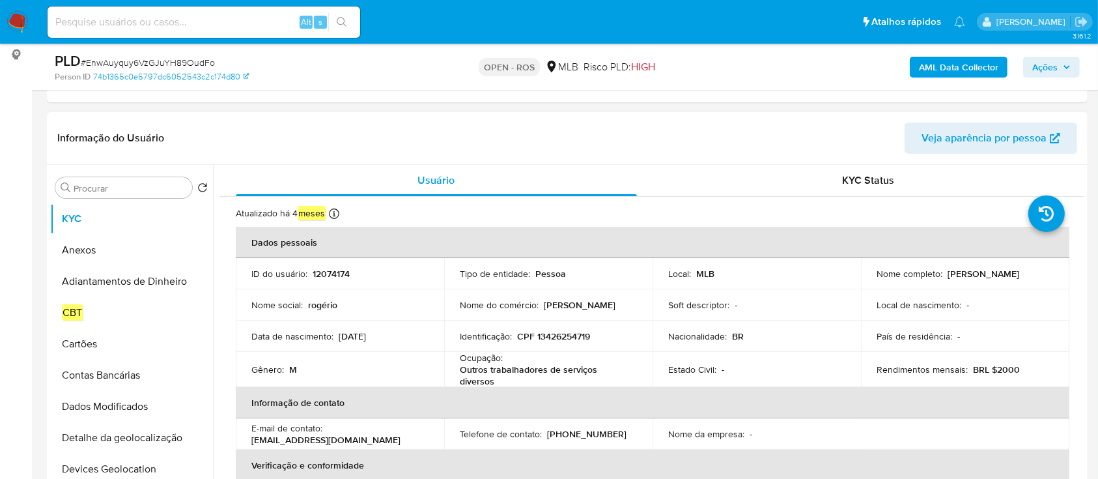
drag, startPoint x: 871, startPoint y: 277, endPoint x: 1022, endPoint y: 277, distance: 151.1
click at [1022, 277] on td "Nome completo : [PERSON_NAME]" at bounding box center [965, 273] width 208 height 31
copy p "[PERSON_NAME]"
click at [560, 341] on p "CPF 13426254719" at bounding box center [553, 336] width 73 height 12
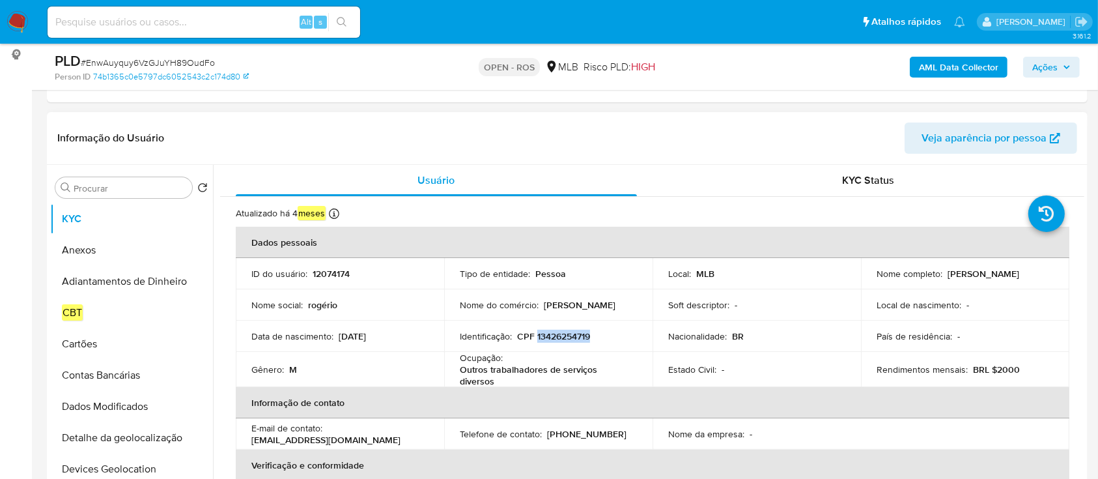
copy p "13426254719"
click at [99, 252] on button "Anexos" at bounding box center [126, 249] width 152 height 31
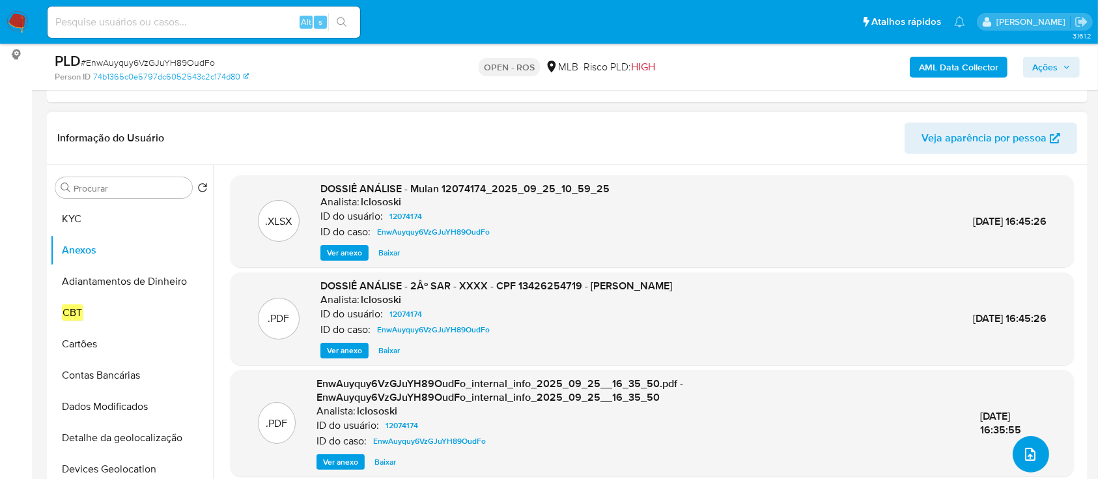
click at [1032, 449] on icon "upload-file" at bounding box center [1030, 454] width 16 height 16
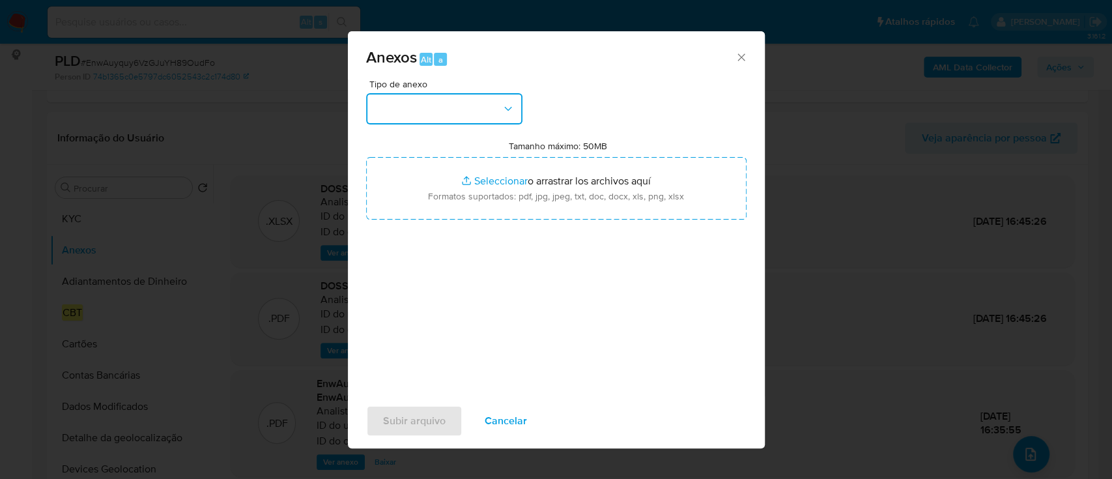
click at [415, 104] on button "button" at bounding box center [444, 108] width 156 height 31
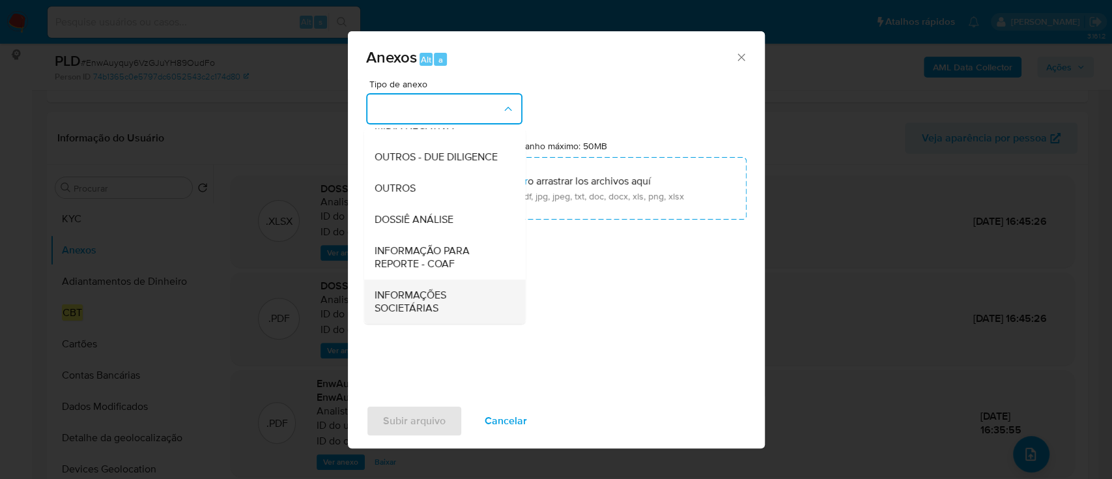
scroll to position [200, 0]
click at [436, 258] on span "INFORMAÇÃO PARA REPORTE - COAF" at bounding box center [440, 257] width 133 height 26
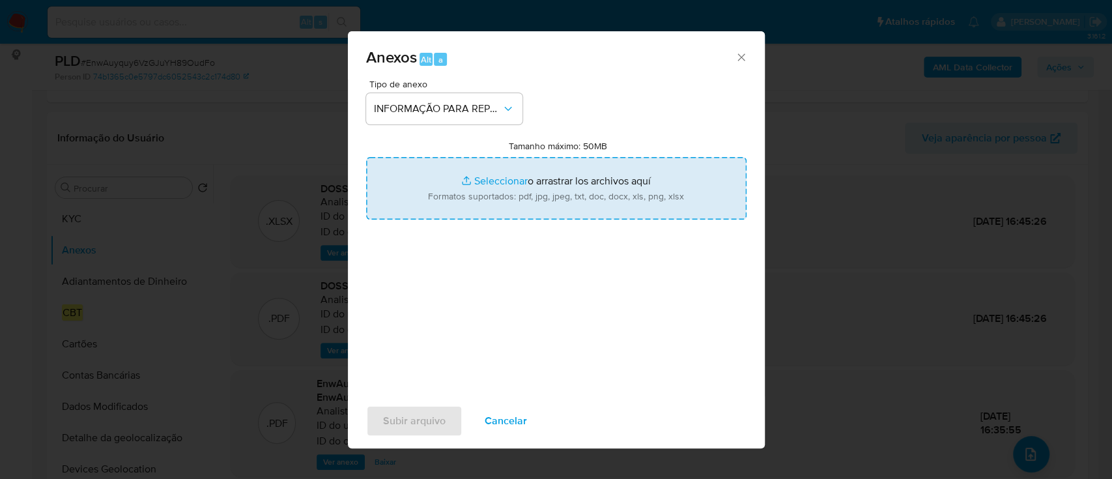
type input "C:\fakepath\2º SAR - EnwAuyquy6VzGJuYH89OudFo - CPF 13426254719 - ROGERIO FERNA…"
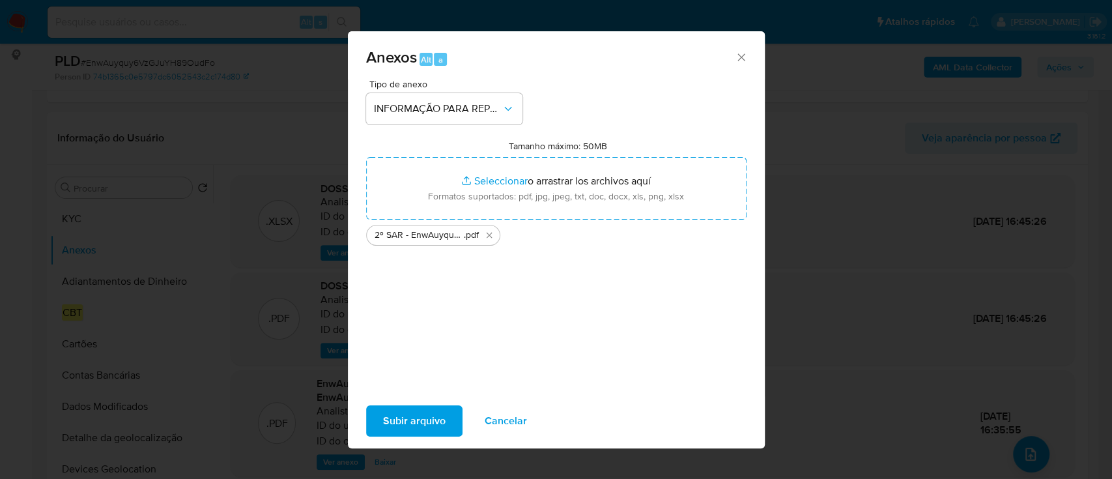
click at [412, 418] on span "Subir arquivo" at bounding box center [414, 420] width 63 height 29
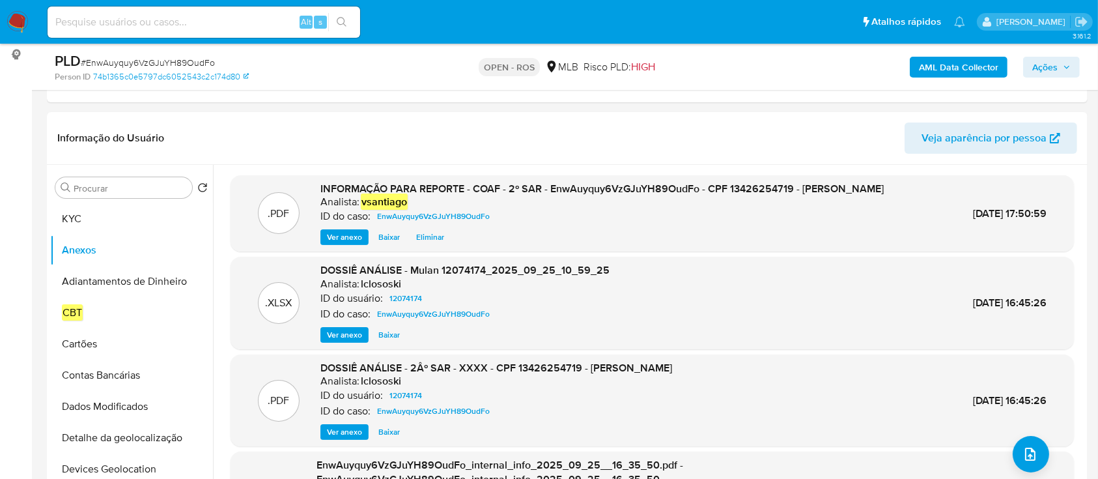
click at [1047, 70] on span "Ações" at bounding box center [1044, 67] width 25 height 21
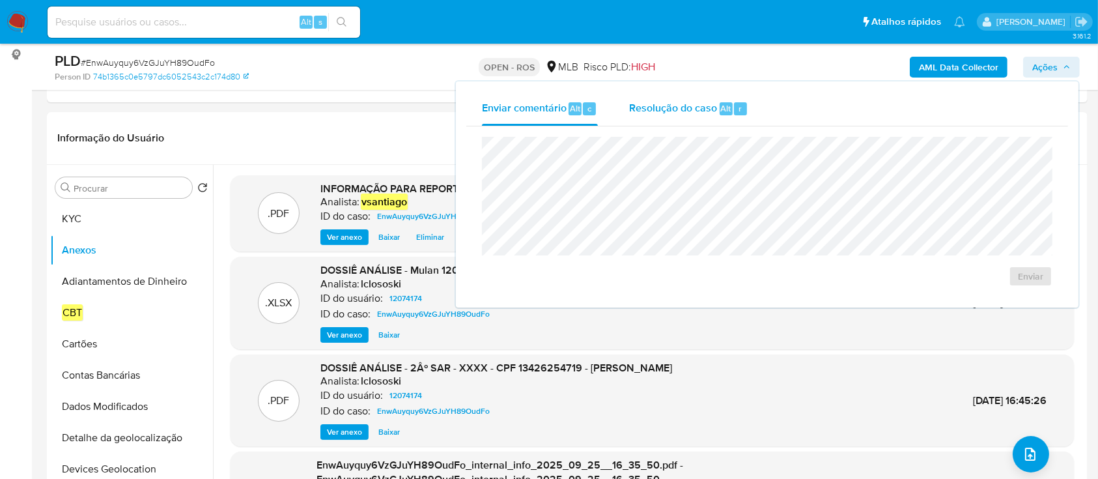
click at [662, 117] on div "Resolução do caso Alt r" at bounding box center [688, 109] width 119 height 34
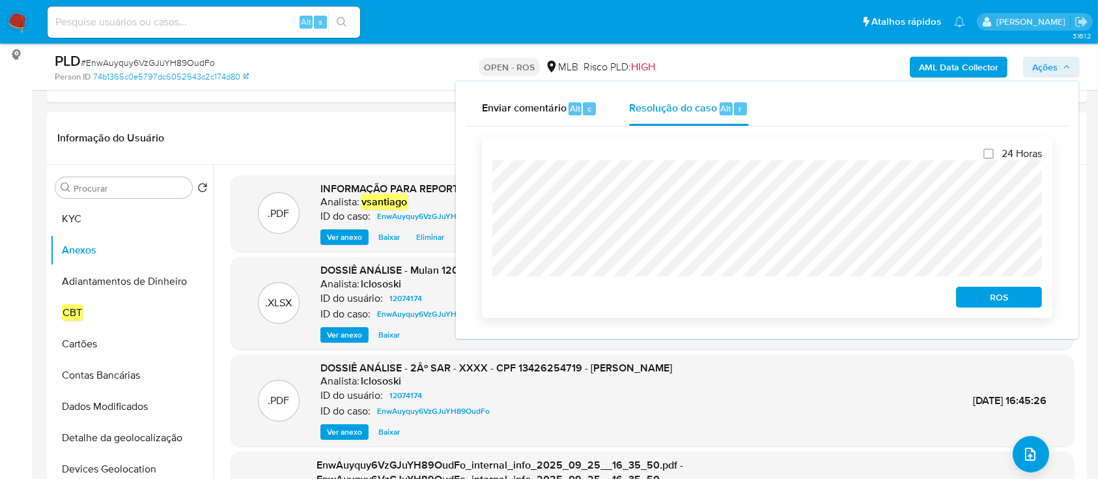
click at [975, 294] on span "ROS" at bounding box center [999, 297] width 68 height 18
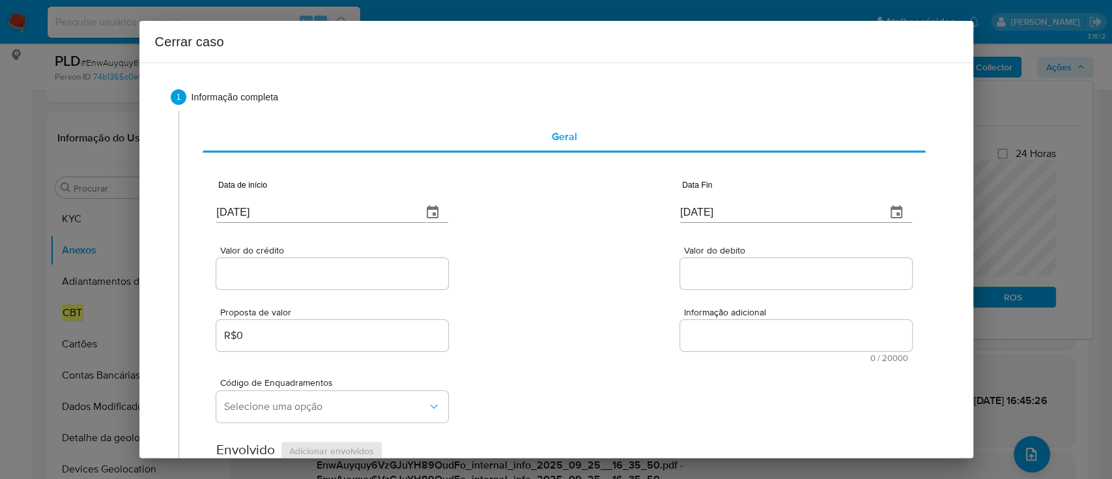
click at [245, 214] on input "30/09/2025" at bounding box center [313, 212] width 195 height 21
paste input "01/08"
type input "01/08/2025"
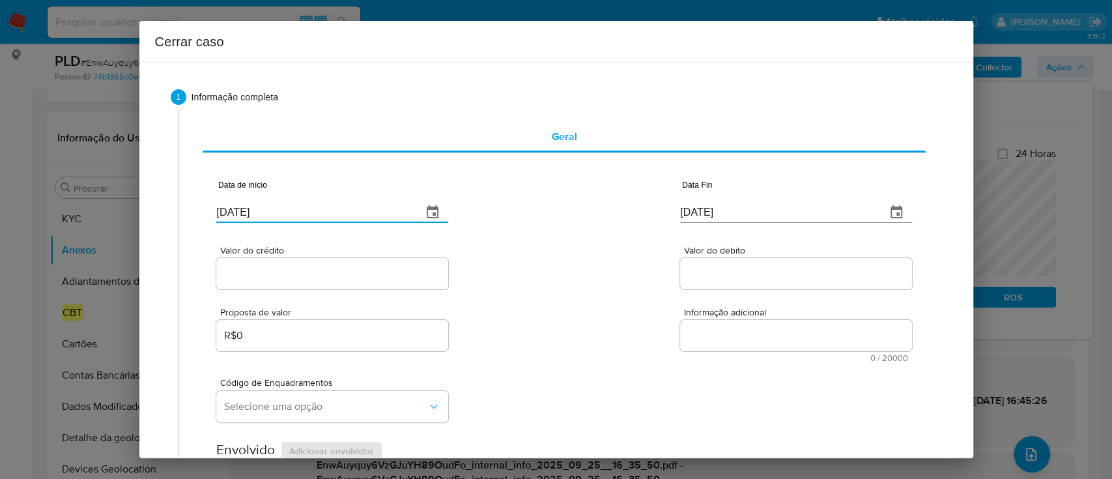
drag, startPoint x: 479, startPoint y: 232, endPoint x: 487, endPoint y: 242, distance: 13.0
click at [481, 233] on div "Valor do crédito Valor do debito" at bounding box center [563, 261] width 695 height 62
click at [689, 203] on input "30/09/2025" at bounding box center [777, 212] width 195 height 21
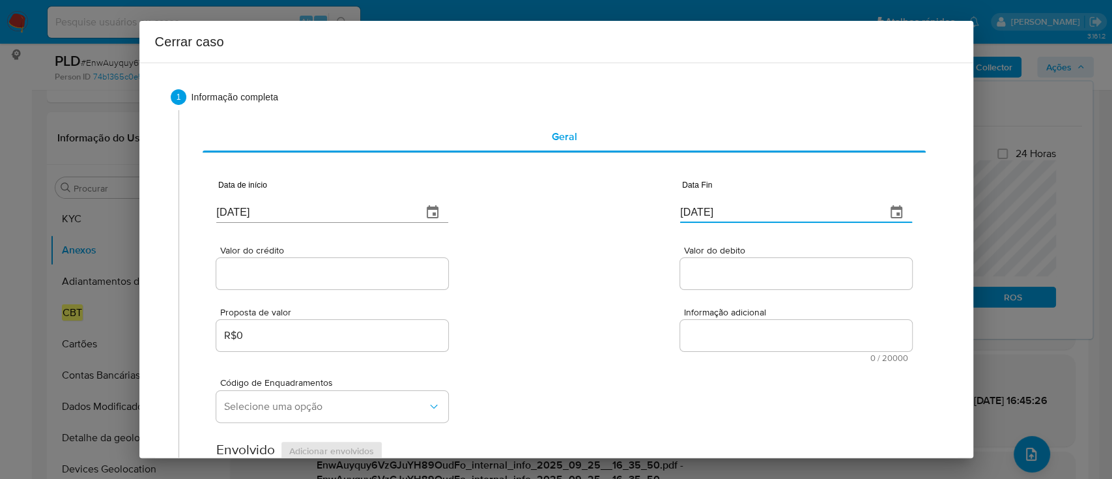
click at [681, 215] on input "30/09/2025" at bounding box center [777, 212] width 195 height 21
click at [681, 216] on input "30/09/2025" at bounding box center [777, 212] width 195 height 21
paste input "24"
type input "24/09/2025"
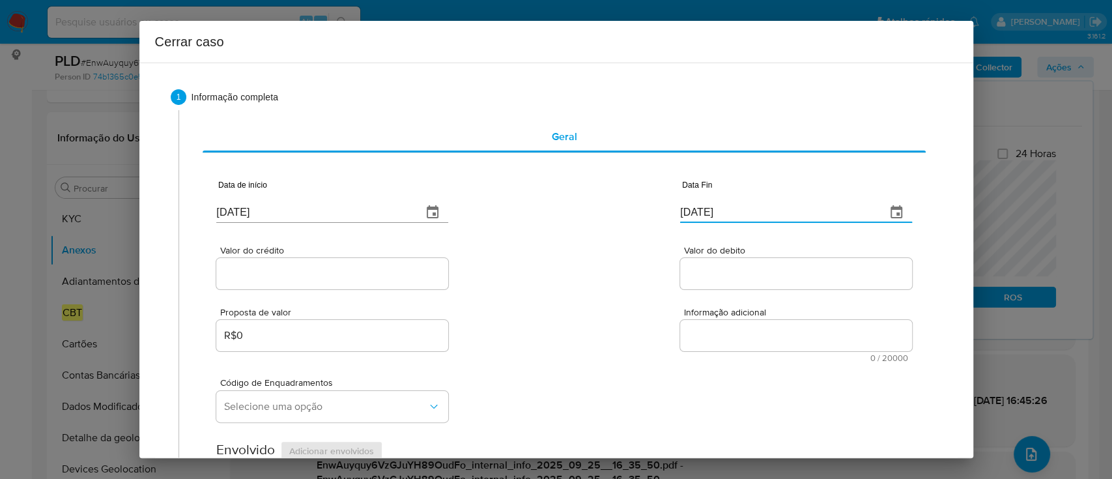
click at [625, 249] on div "Valor do crédito Valor do debito" at bounding box center [563, 261] width 695 height 62
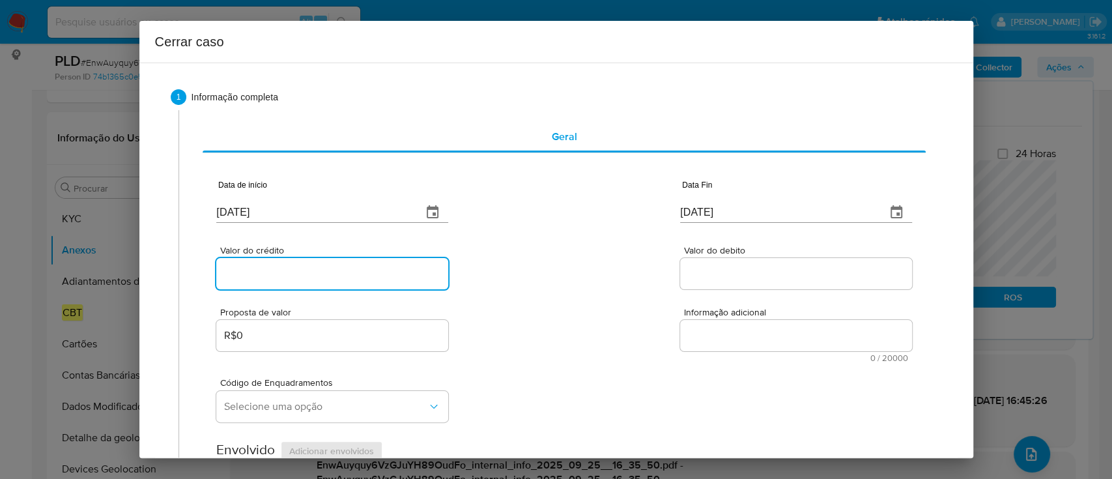
click at [337, 278] on input "Valor do crédito" at bounding box center [332, 273] width 232 height 17
paste input "R$426.484"
type input "R$426.484"
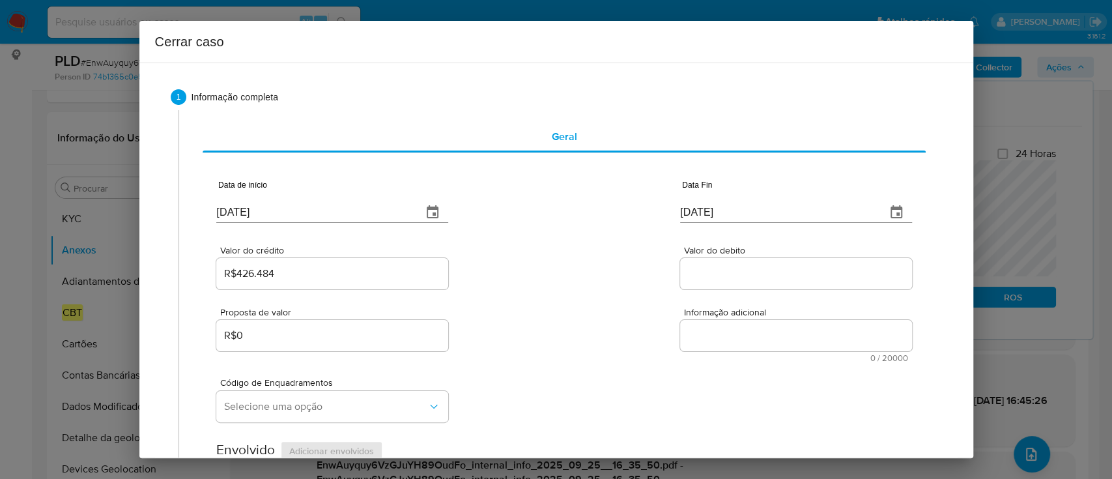
click at [546, 287] on div "Valor do crédito R$426.484 Valor do debito" at bounding box center [563, 261] width 695 height 62
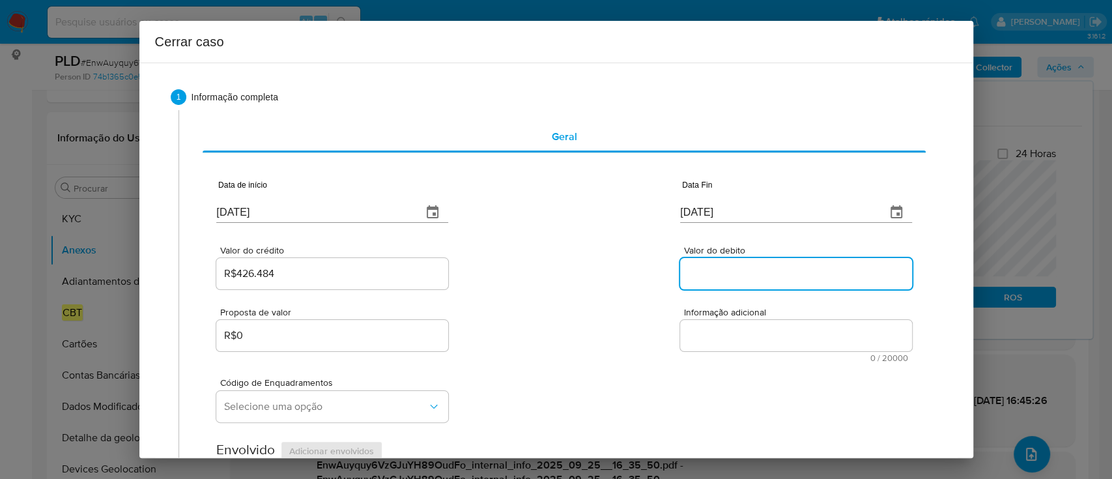
drag, startPoint x: 761, startPoint y: 277, endPoint x: 617, endPoint y: 275, distance: 143.9
click at [759, 276] on input "Valor do debito" at bounding box center [796, 273] width 232 height 17
paste input "R$426.636"
type input "R$426.636"
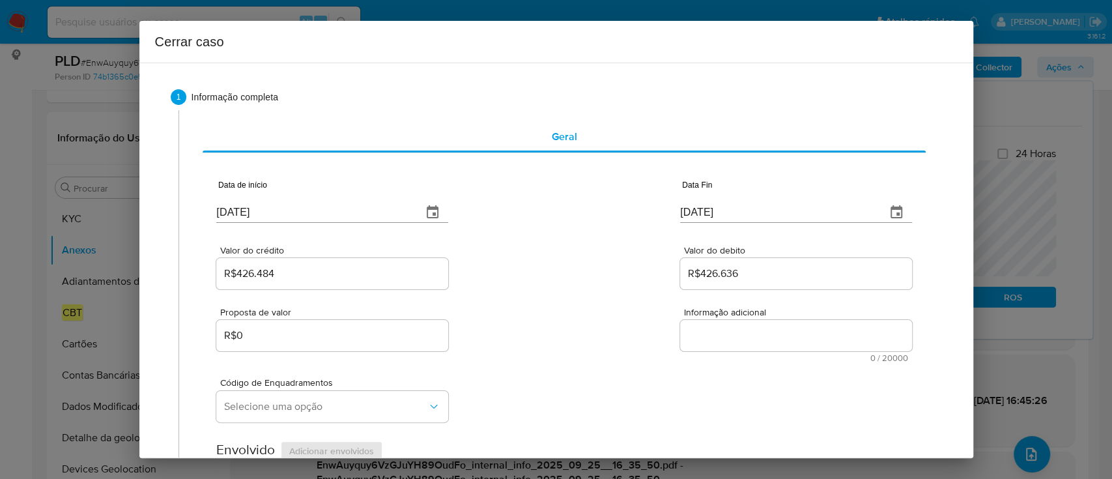
click at [555, 275] on div "Valor do crédito R$426.484 Valor do debito R$426.636" at bounding box center [563, 261] width 695 height 62
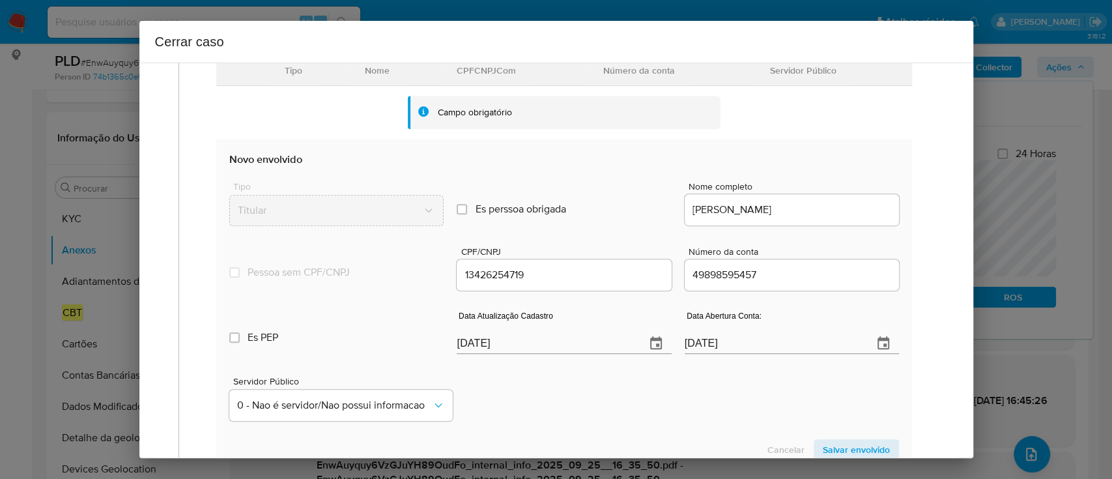
scroll to position [434, 0]
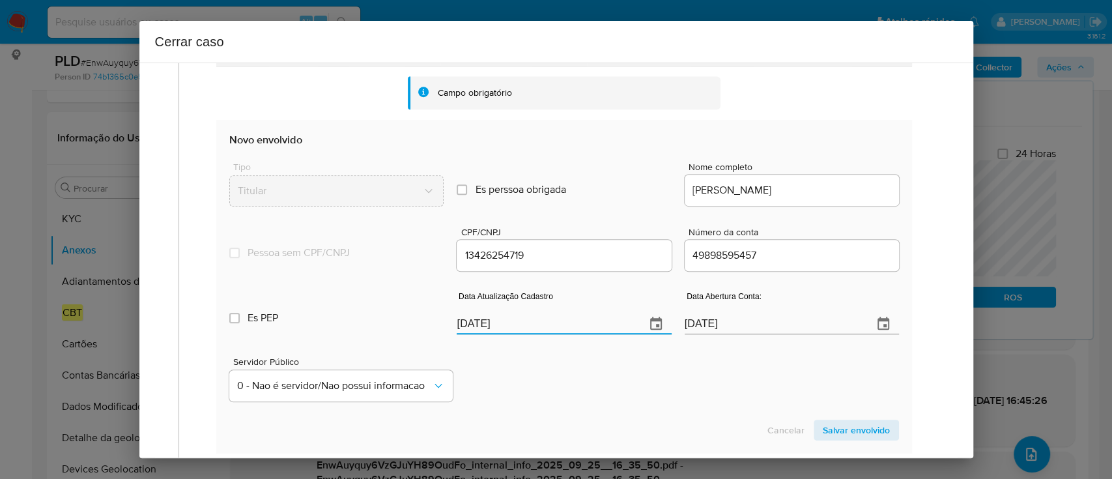
click at [479, 316] on input "30/09/2025" at bounding box center [545, 323] width 178 height 21
paste input "07/06"
type input "07/06/2025"
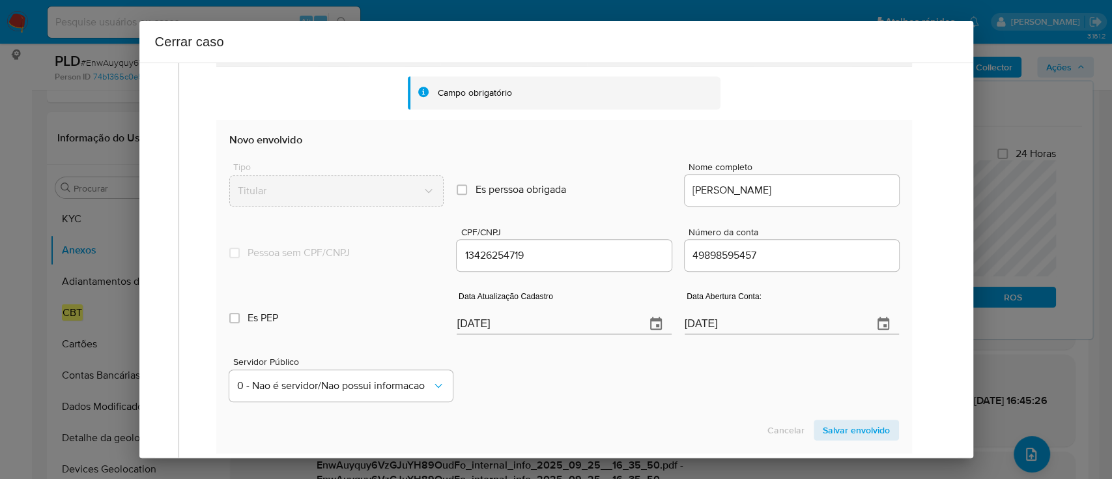
drag, startPoint x: 533, startPoint y: 363, endPoint x: 755, endPoint y: 404, distance: 226.6
click at [539, 367] on div "Servidor Público 0 - Nao é servidor/Nao possui informacao" at bounding box center [563, 373] width 669 height 65
click at [844, 425] on span "Salvar envolvido" at bounding box center [855, 430] width 67 height 18
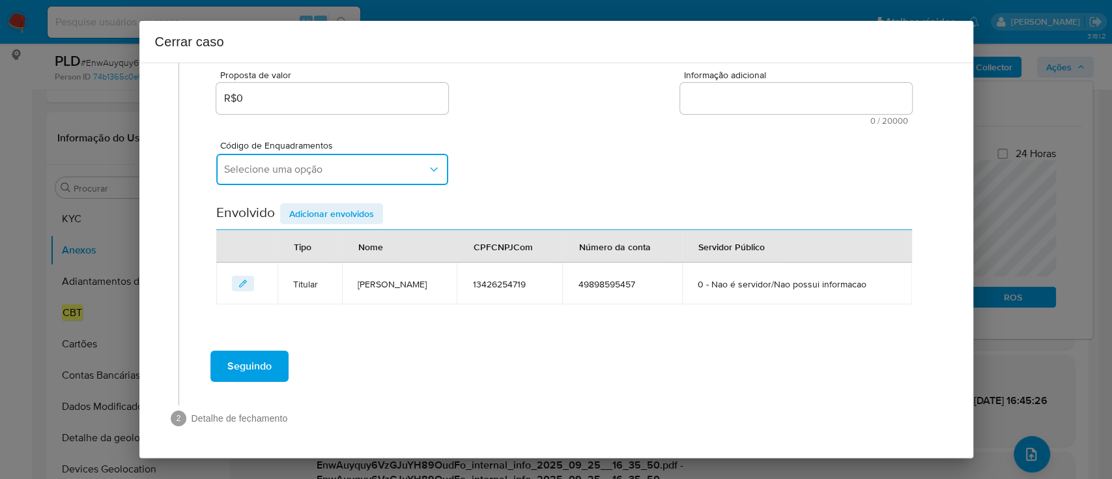
click at [365, 163] on span "Selecione uma opção" at bounding box center [325, 169] width 203 height 13
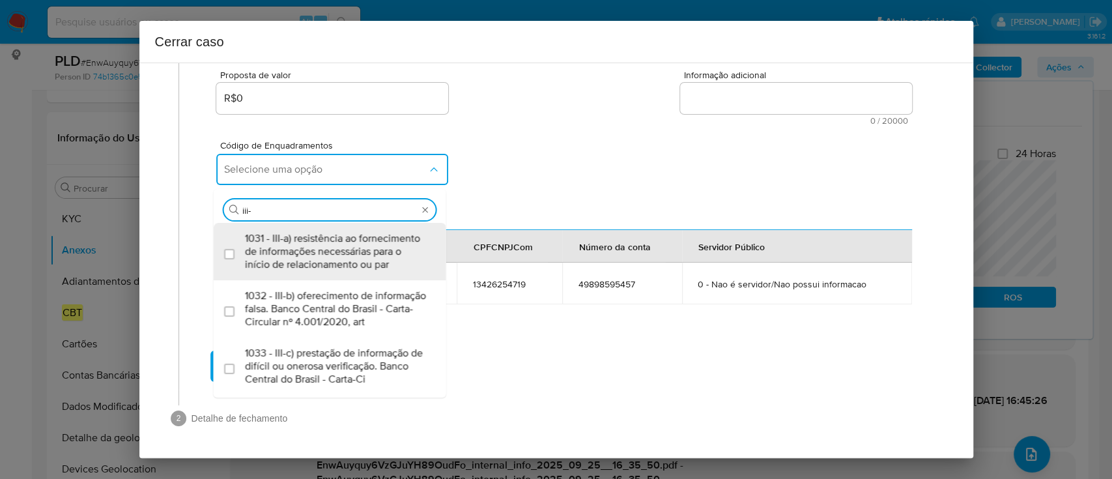
type input "iii-a"
click at [326, 232] on span "1031 - III-a) resistência ao fornecimento de informações necessárias para o iní…" at bounding box center [336, 251] width 183 height 39
checkbox input "true"
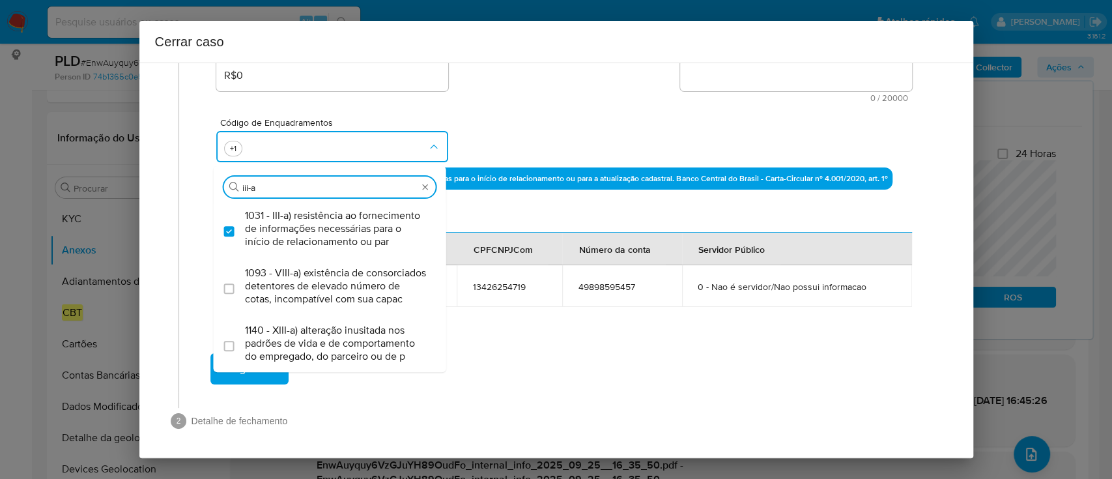
click at [267, 184] on input "iii-a" at bounding box center [329, 188] width 175 height 12
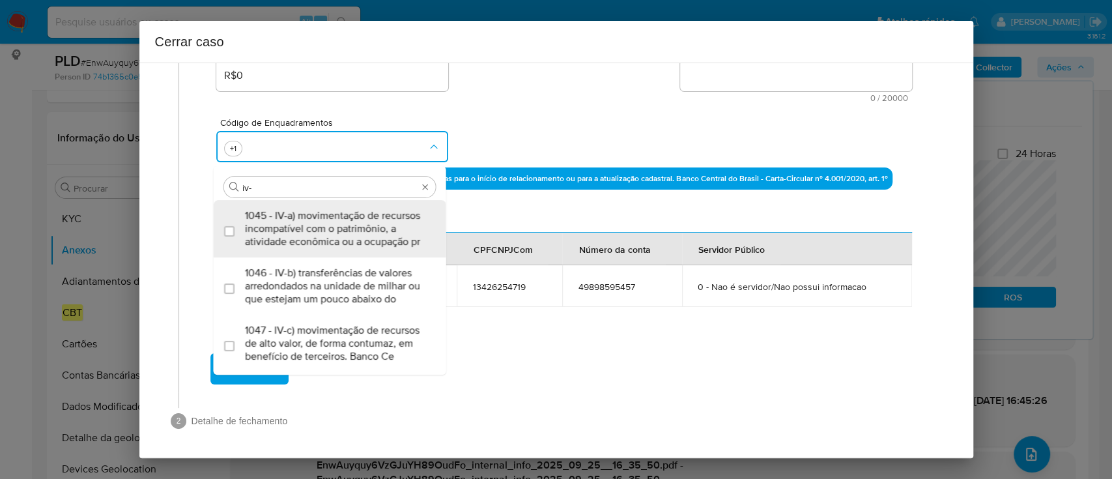
type input "iv-a"
click at [369, 231] on span "1045 - IV-a) movimentação de recursos incompatível com o patrimônio, a atividad…" at bounding box center [336, 228] width 183 height 39
checkbox input "true"
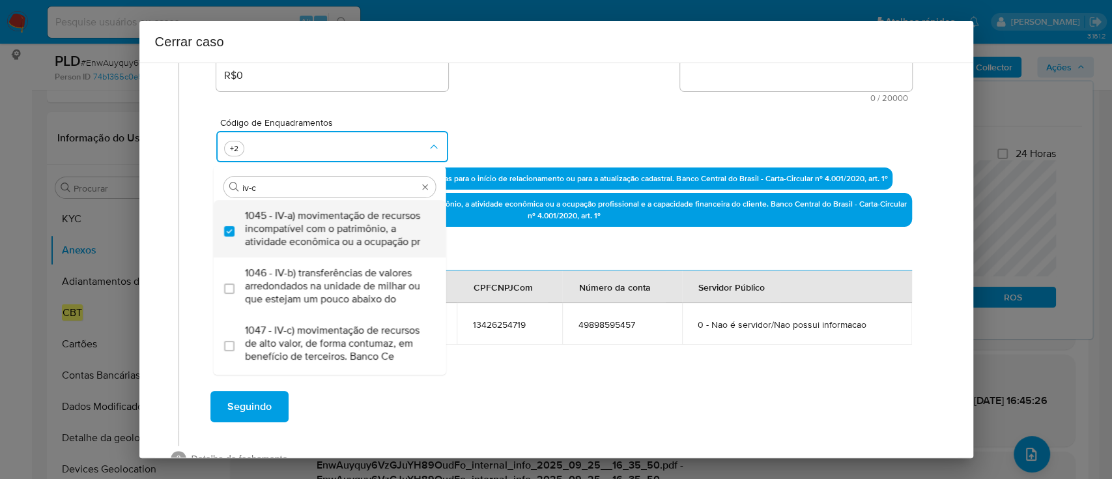
type input "1031,1045,1047"
checkbox input "true"
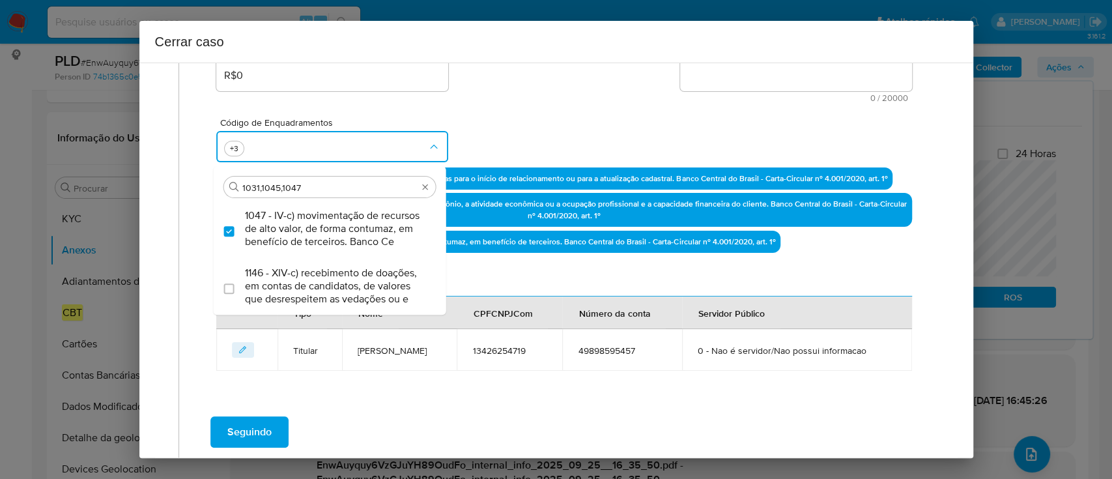
click at [495, 154] on div "Código de Enquadramentos Procurar 1031,1045,1047 1047 - IV-c) movimentação de r…" at bounding box center [563, 134] width 695 height 65
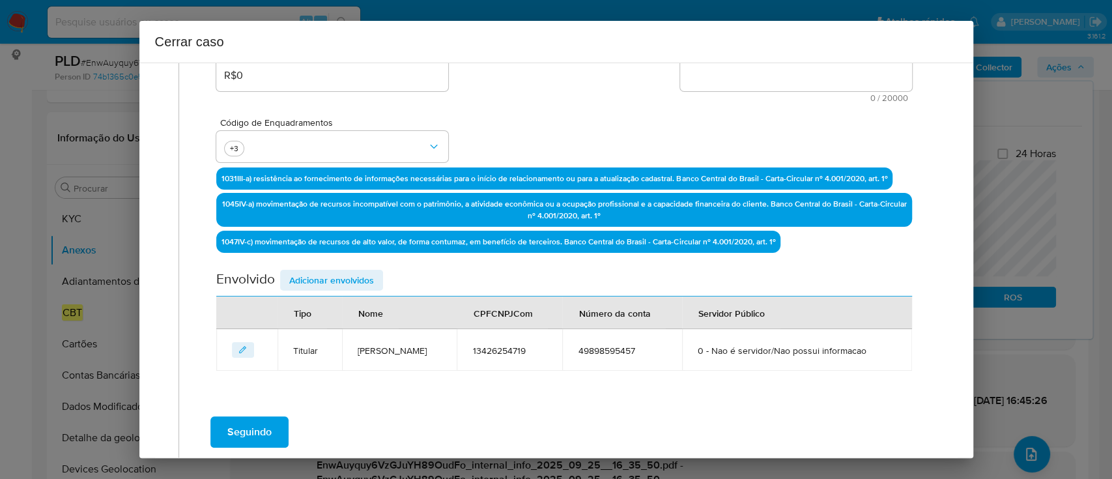
click at [793, 87] on textarea "Informação adicional" at bounding box center [796, 75] width 232 height 31
paste textarea "Rogerio Fernando Rodrigues Junior, CPF 13426254719, 36 anos, residente no munic…"
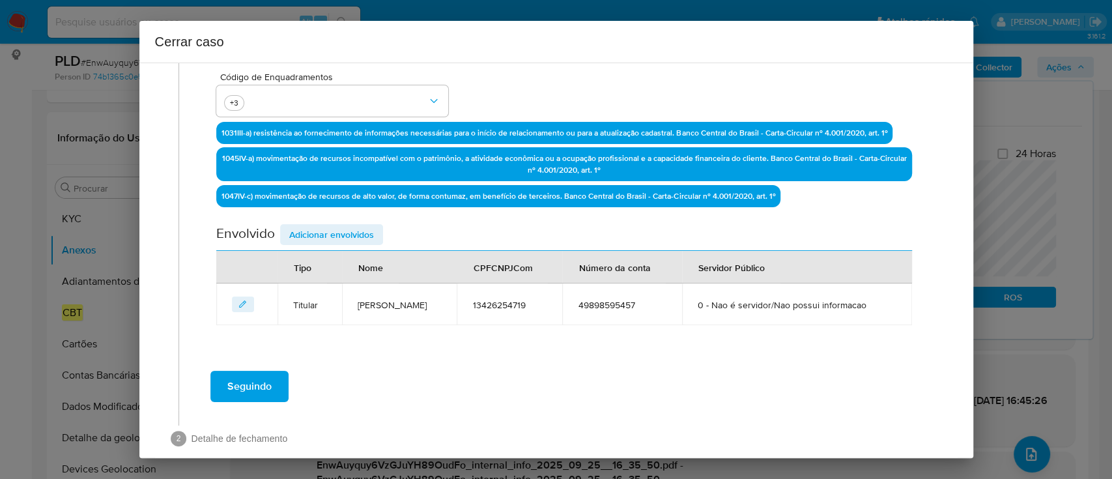
scroll to position [408, 0]
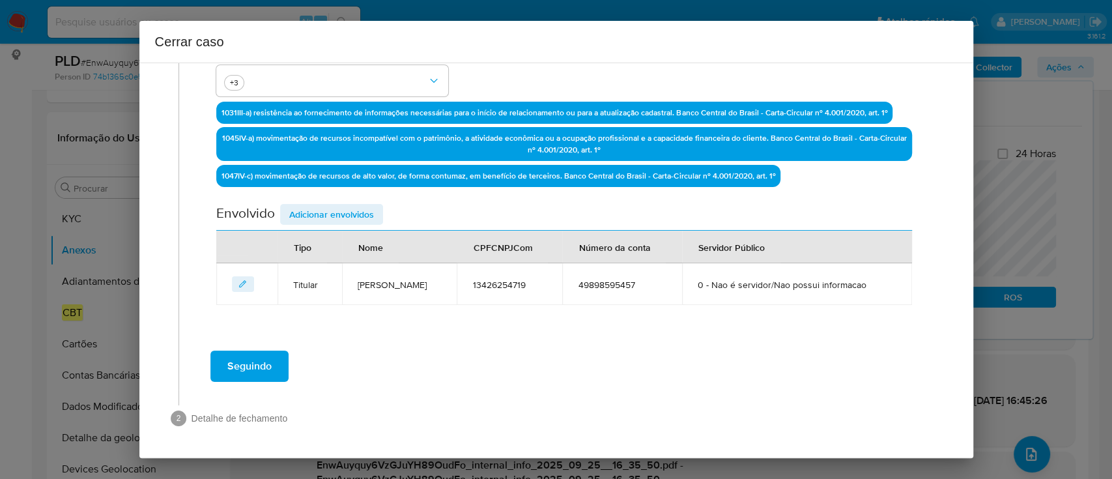
type textarea "Rogerio Fernando Rodrigues Junior, CPF 13426254719, 36 anos, residente no munic…"
click at [337, 205] on span "Adicionar envolvidos" at bounding box center [331, 214] width 85 height 18
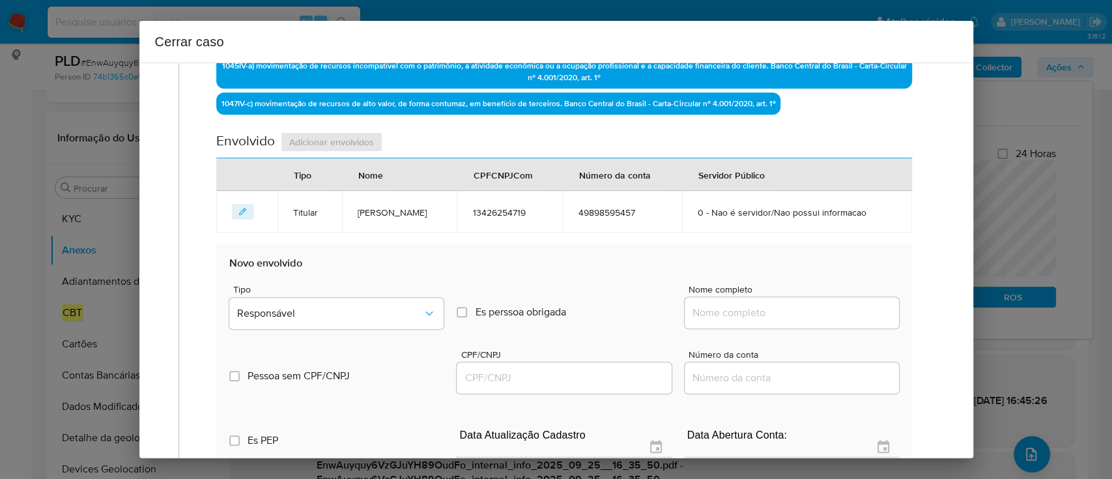
scroll to position [495, 0]
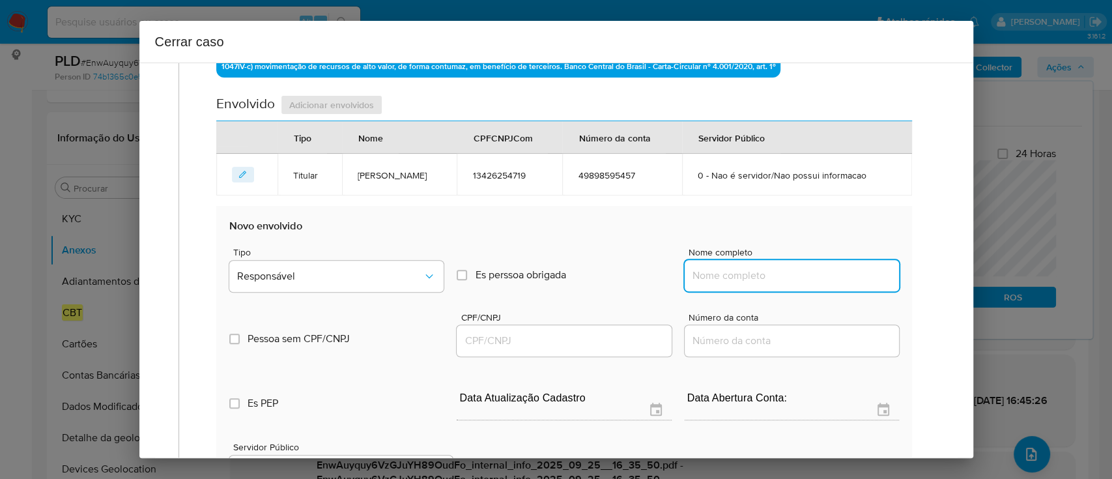
drag, startPoint x: 795, startPoint y: 298, endPoint x: 832, endPoint y: 305, distance: 37.7
click at [796, 284] on input "Nome completo" at bounding box center [791, 275] width 214 height 17
paste input "Kaizen Gaming Brasil Ltda., 46786961000174"
click at [841, 284] on input "Kaizen Gaming Brasil Ltda., 46786961000174" at bounding box center [791, 275] width 214 height 17
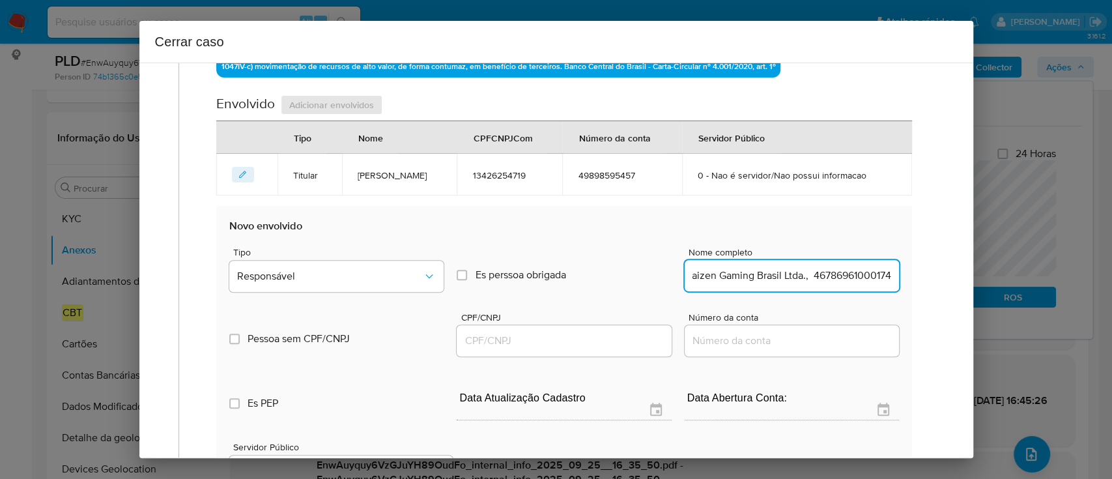
click at [841, 284] on input "Kaizen Gaming Brasil Ltda., 46786961000174" at bounding box center [791, 275] width 214 height 17
type input "Kaizen Gaming Brasil Ltda.,"
click at [602, 349] on input "CPF/CNPJ" at bounding box center [563, 340] width 214 height 17
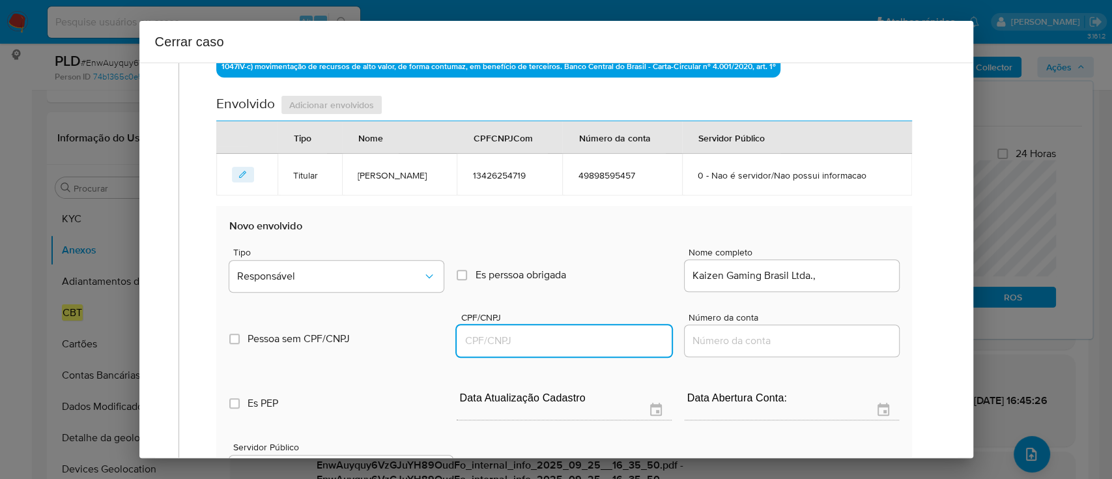
paste input "46786961000174"
type input "46786961000174"
click at [844, 284] on input "Kaizen Gaming Brasil Ltda.," at bounding box center [791, 275] width 214 height 17
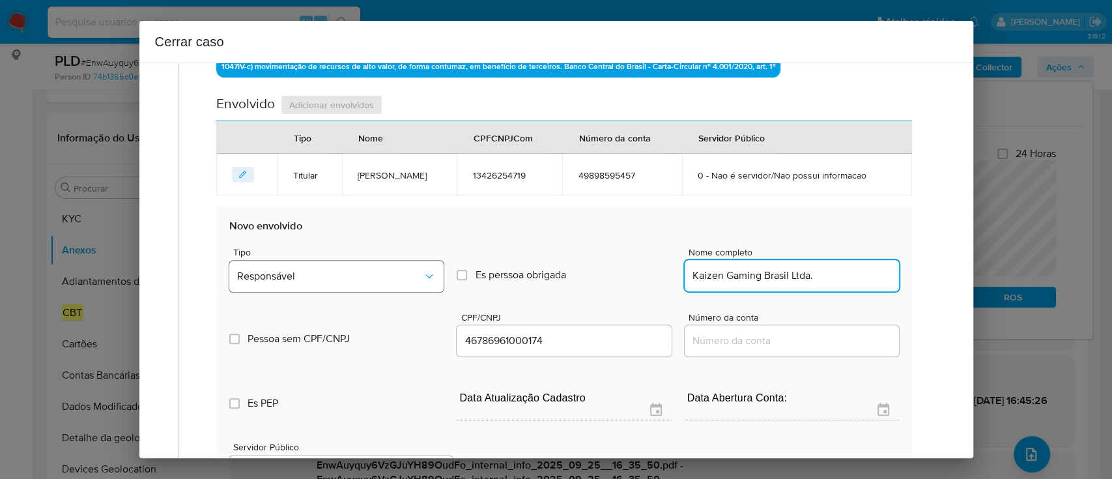
type input "Kaizen Gaming Brasil Ltda."
click at [388, 283] on span "Responsável" at bounding box center [330, 276] width 186 height 13
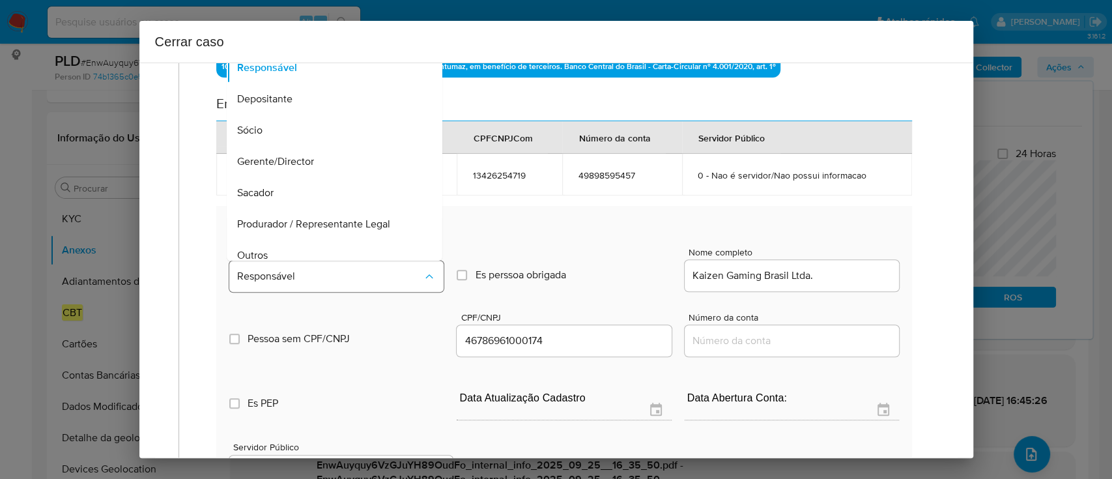
scroll to position [73, 0]
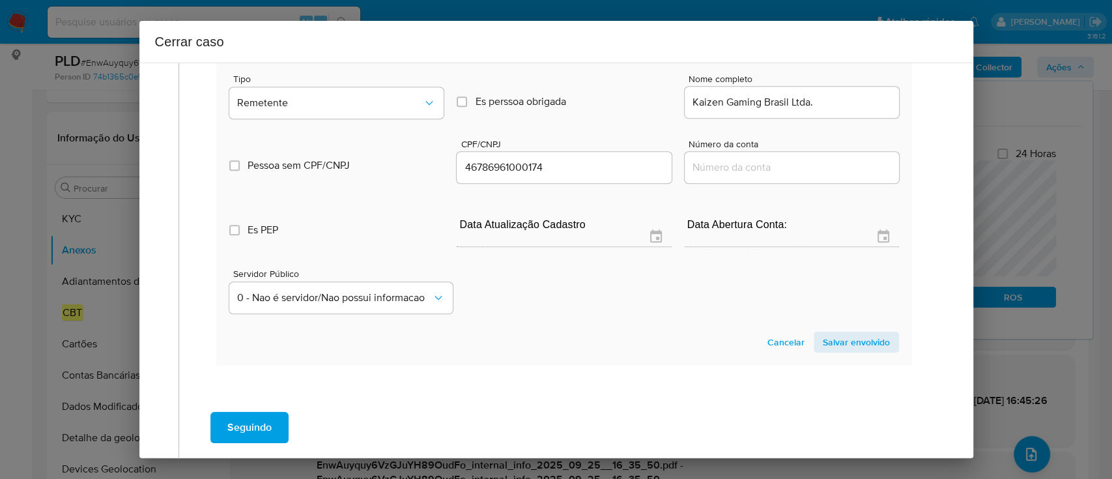
click at [865, 351] on span "Salvar envolvido" at bounding box center [855, 342] width 67 height 18
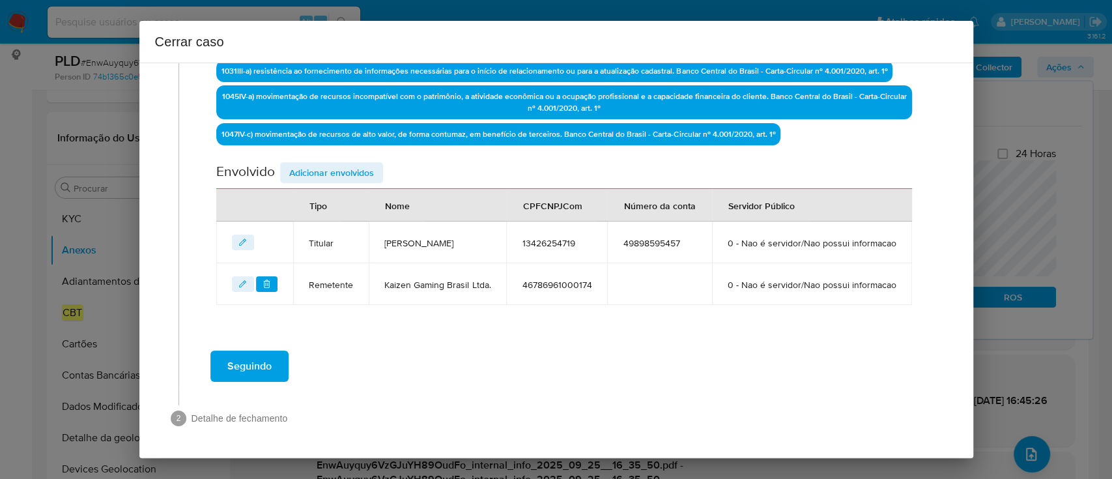
click at [354, 163] on span "Adicionar envolvidos" at bounding box center [331, 172] width 85 height 18
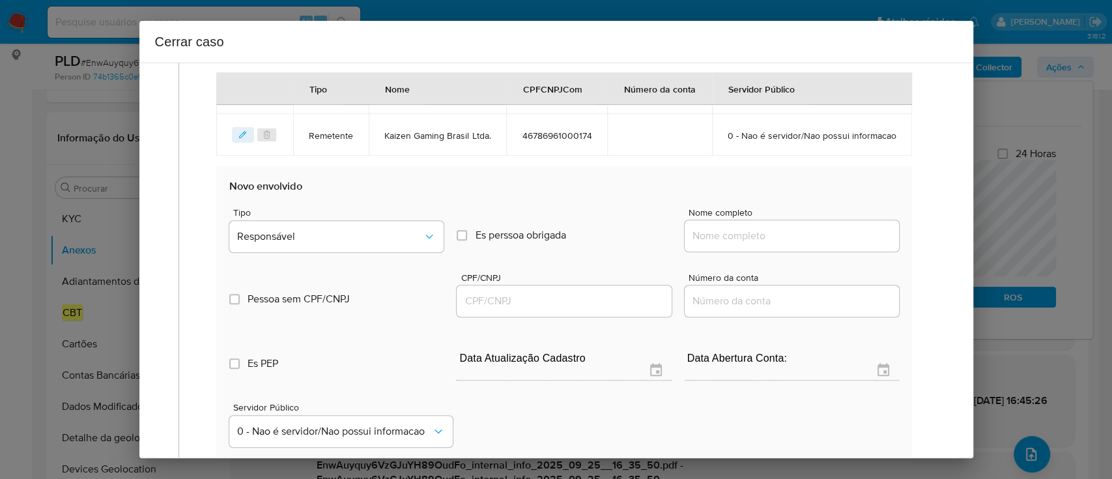
scroll to position [722, 0]
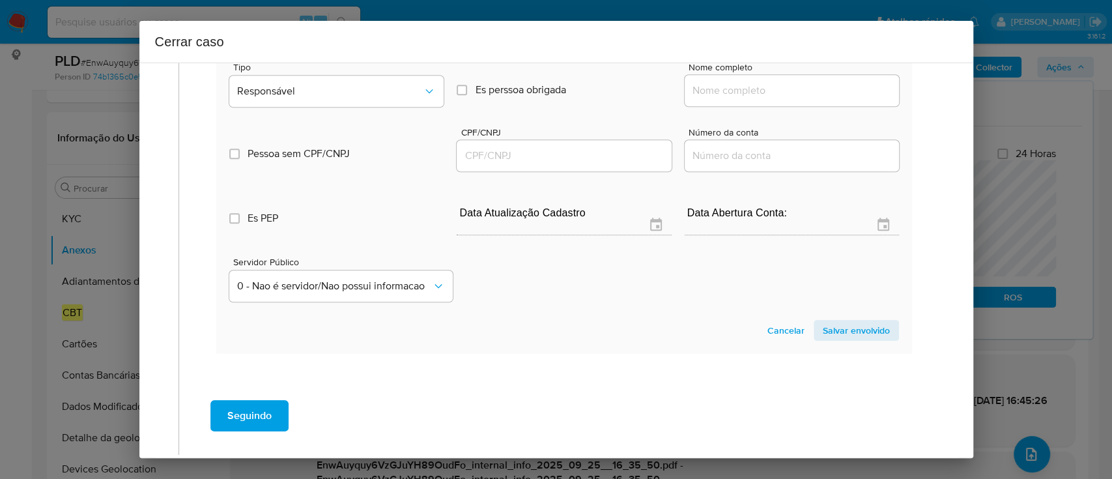
drag, startPoint x: 776, startPoint y: 124, endPoint x: 823, endPoint y: 128, distance: 47.6
click at [776, 99] on input "Nome completo" at bounding box center [791, 90] width 214 height 17
paste input "Fb Gestao De Pessoas Ltda, 51418215000168"
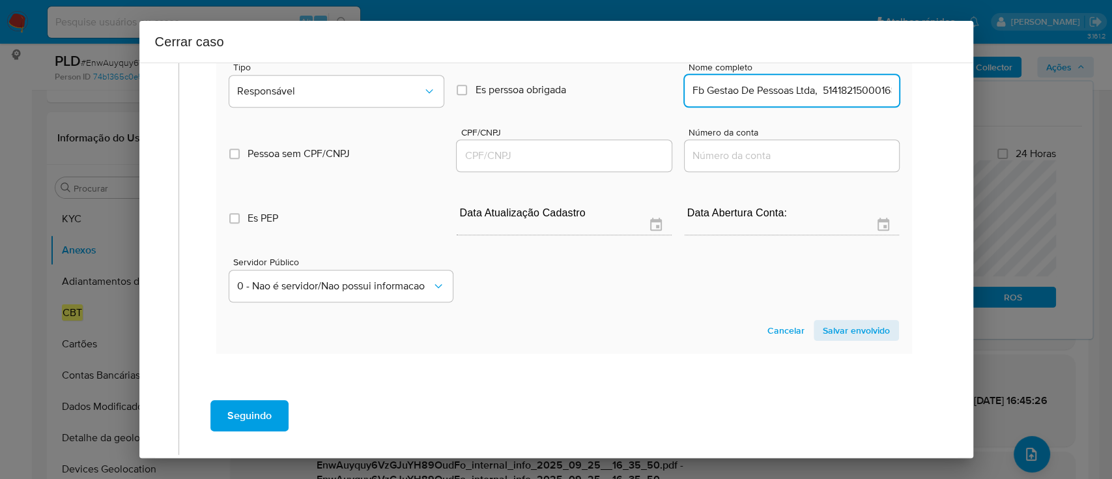
scroll to position [0, 14]
click at [826, 99] on input "Fb Gestao De Pessoas Ltda, 51418215000168" at bounding box center [791, 90] width 214 height 17
type input "Fb Gestao De Pessoas Ltda,"
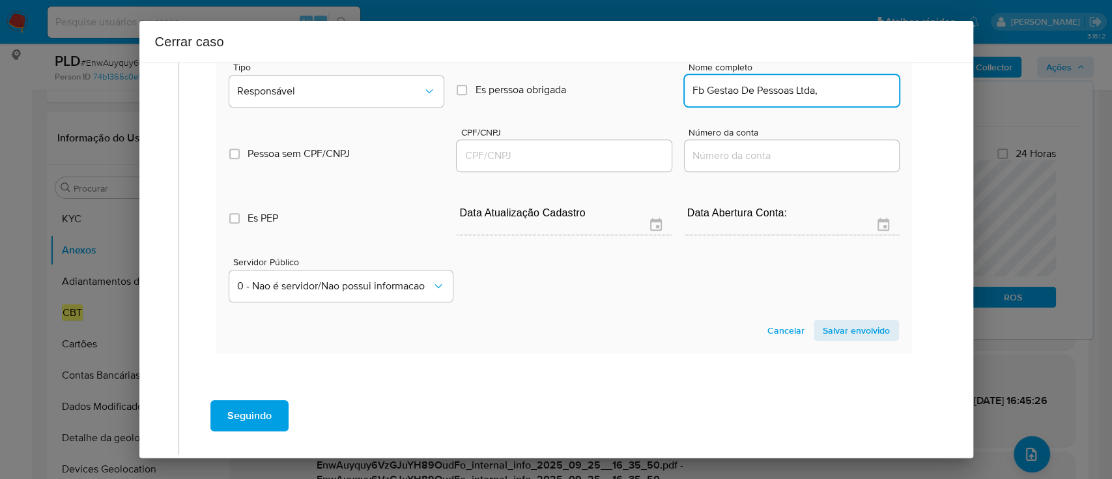
drag, startPoint x: 589, startPoint y: 191, endPoint x: 754, endPoint y: 158, distance: 168.7
click at [589, 164] on input "CPF/CNPJ" at bounding box center [563, 155] width 214 height 17
paste input "51418215000168"
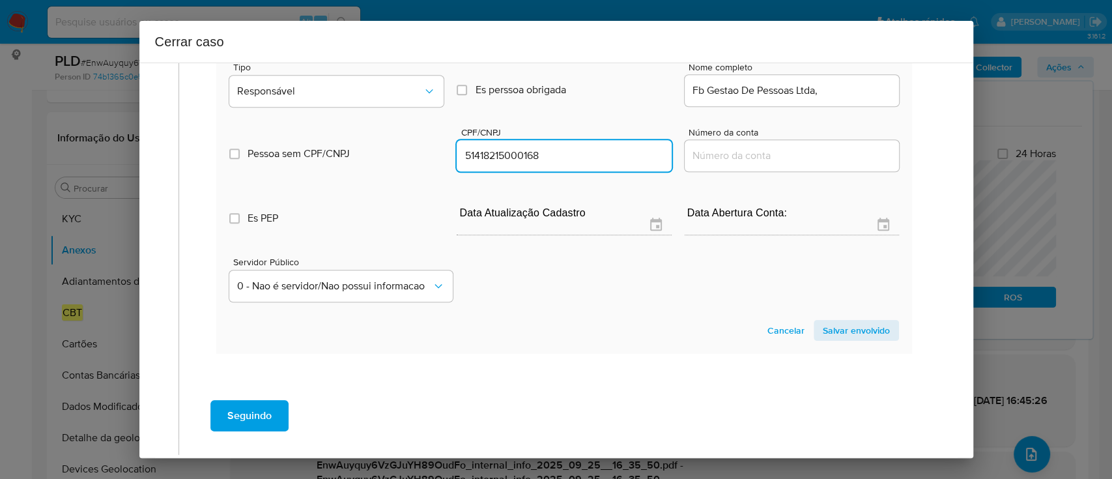
type input "51418215000168"
click at [831, 99] on input "Fb Gestao De Pessoas Ltda," at bounding box center [791, 90] width 214 height 17
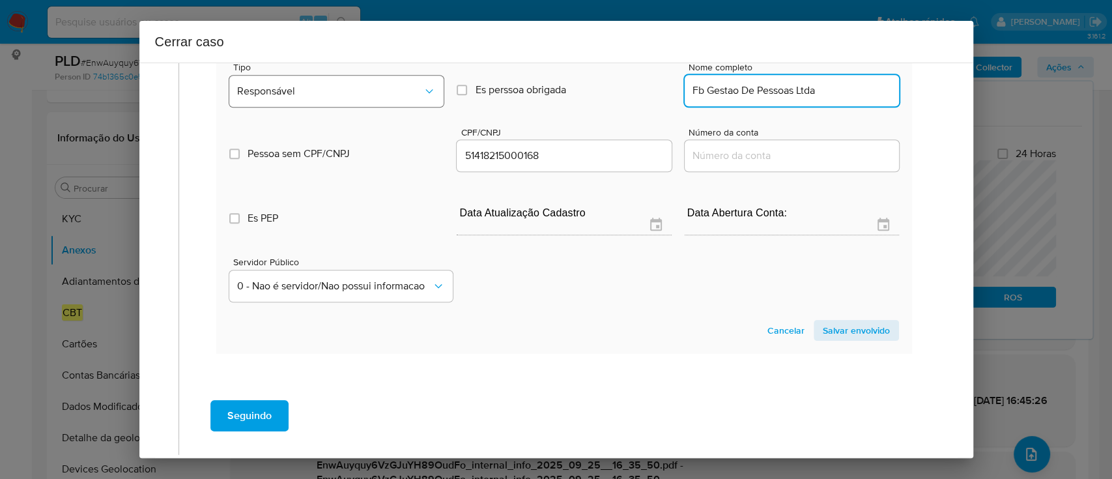
type input "Fb Gestao De Pessoas Ltda"
click at [376, 98] on span "Responsável" at bounding box center [330, 91] width 186 height 13
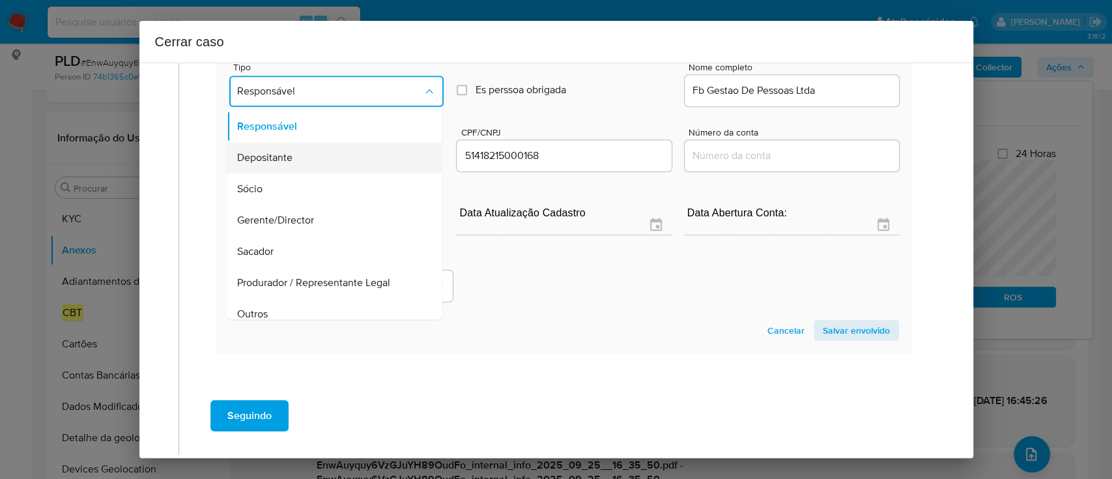
scroll to position [42, 0]
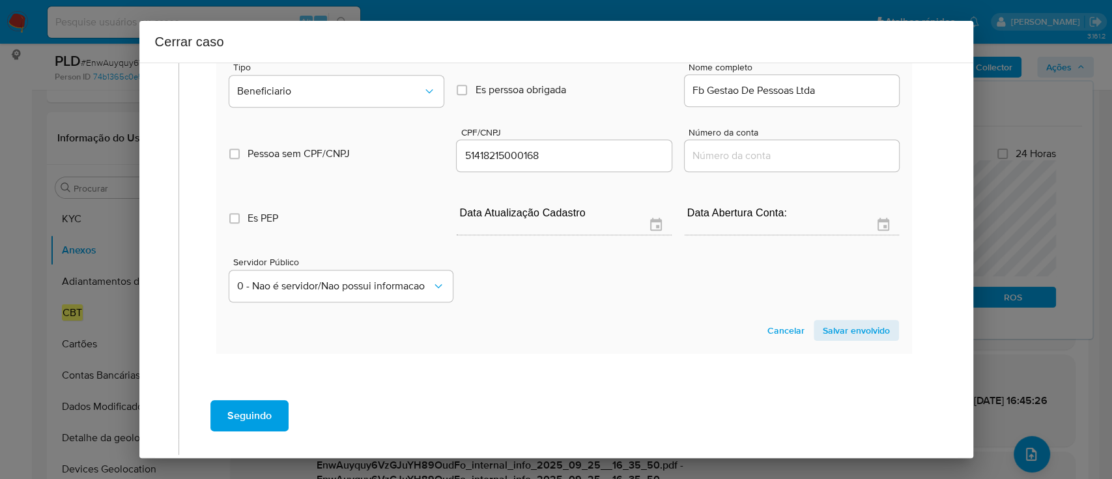
click at [843, 339] on span "Salvar envolvido" at bounding box center [855, 330] width 67 height 18
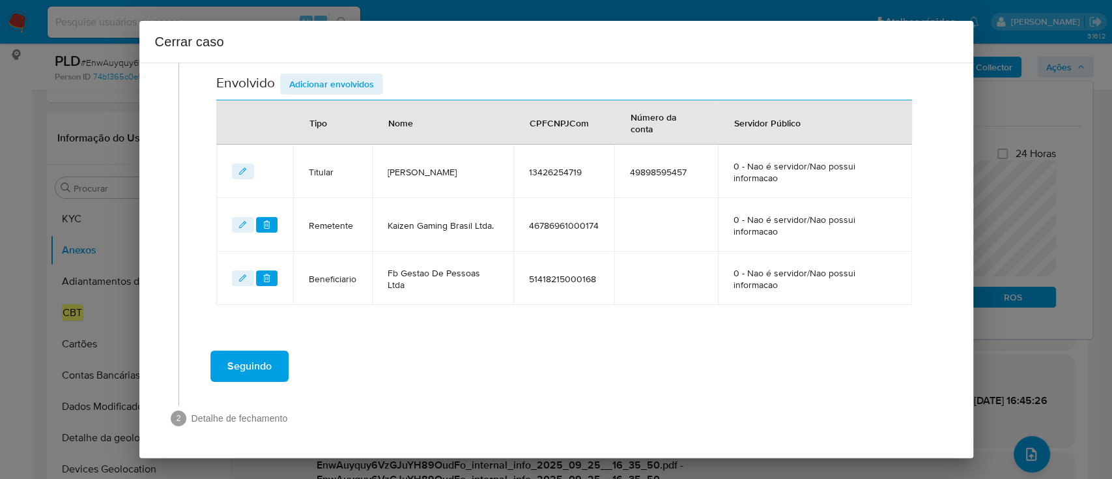
scroll to position [514, 0]
click at [603, 285] on td "51418215000168" at bounding box center [563, 279] width 101 height 53
click at [269, 356] on span "Seguindo" at bounding box center [249, 367] width 44 height 29
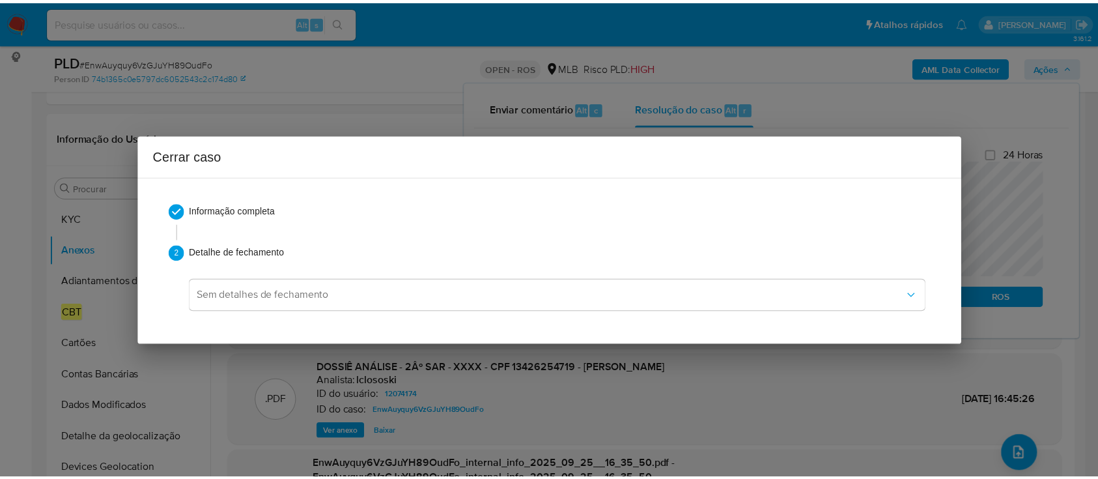
scroll to position [1243, 0]
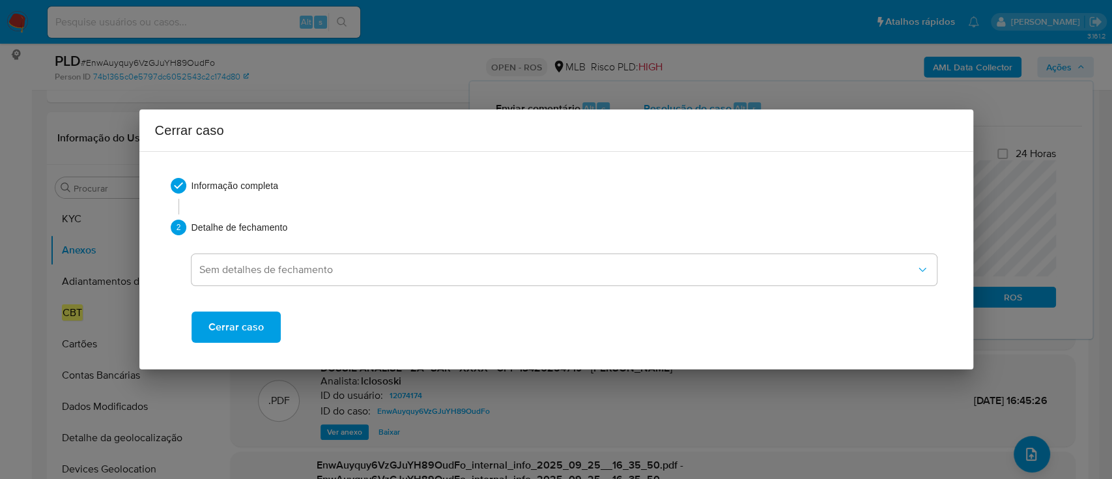
click at [237, 327] on span "Cerrar caso" at bounding box center [235, 327] width 55 height 29
